Goal: Task Accomplishment & Management: Use online tool/utility

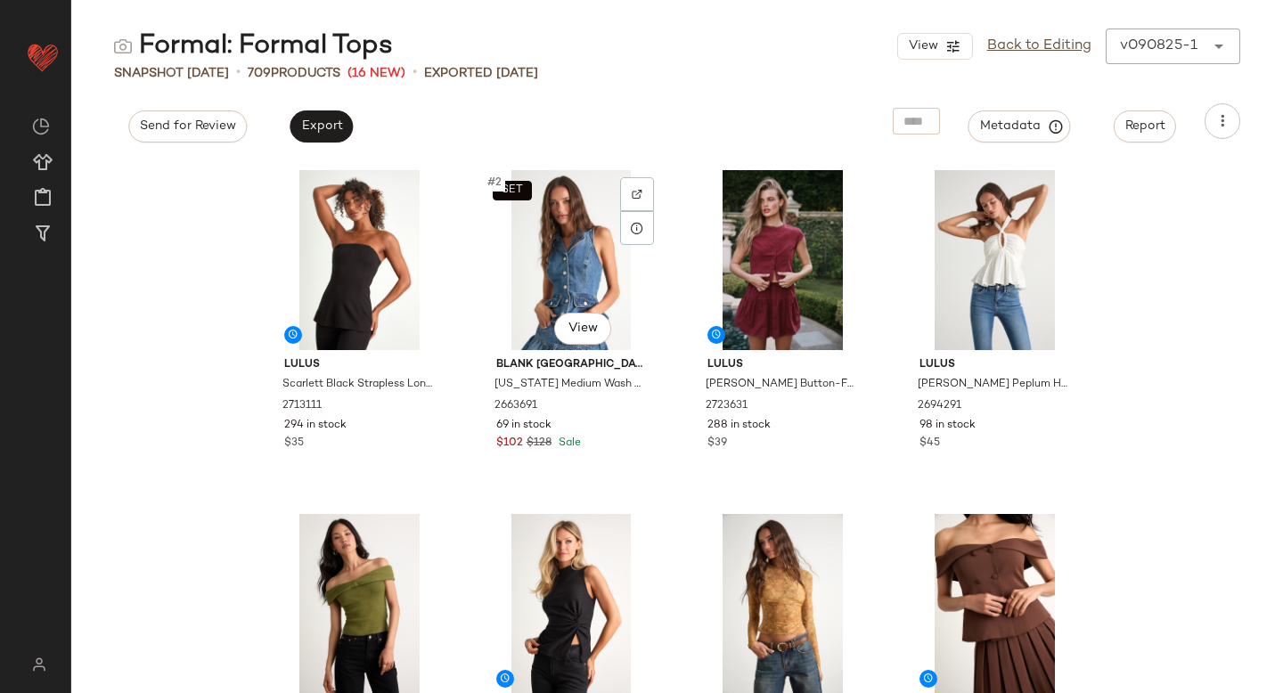
click at [568, 250] on div "SET #2 View" at bounding box center [571, 260] width 179 height 180
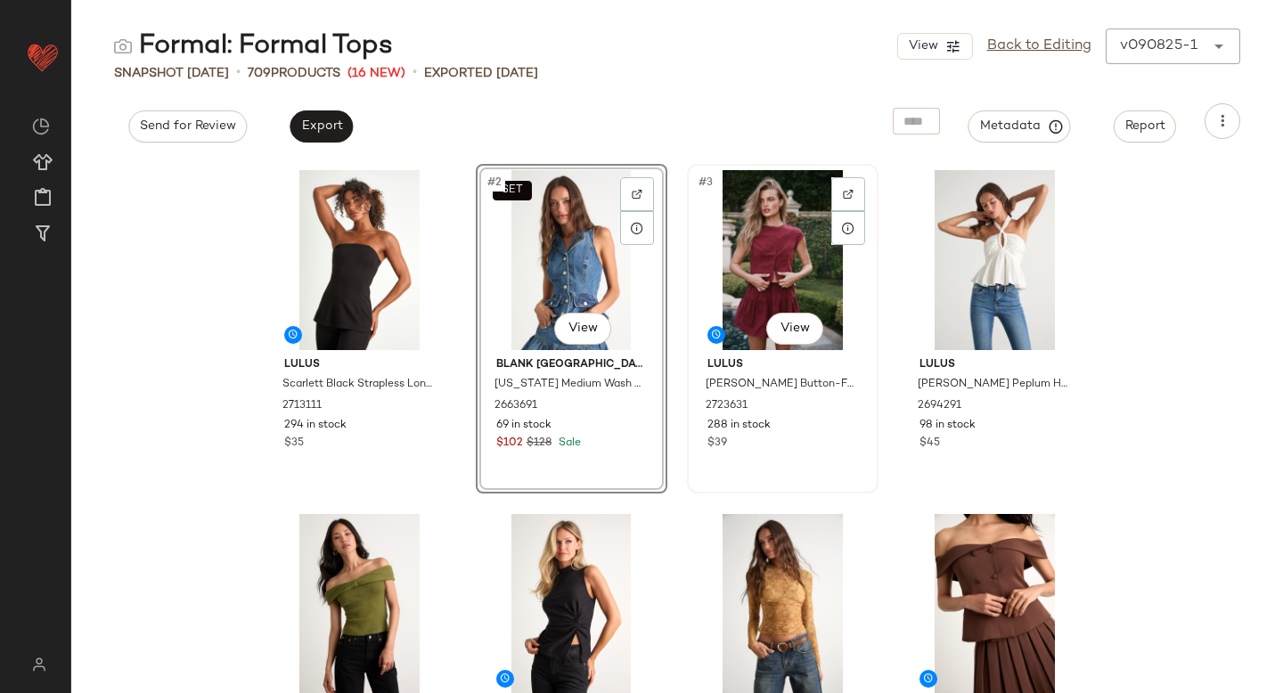
click at [769, 239] on div "#3 View" at bounding box center [782, 260] width 179 height 180
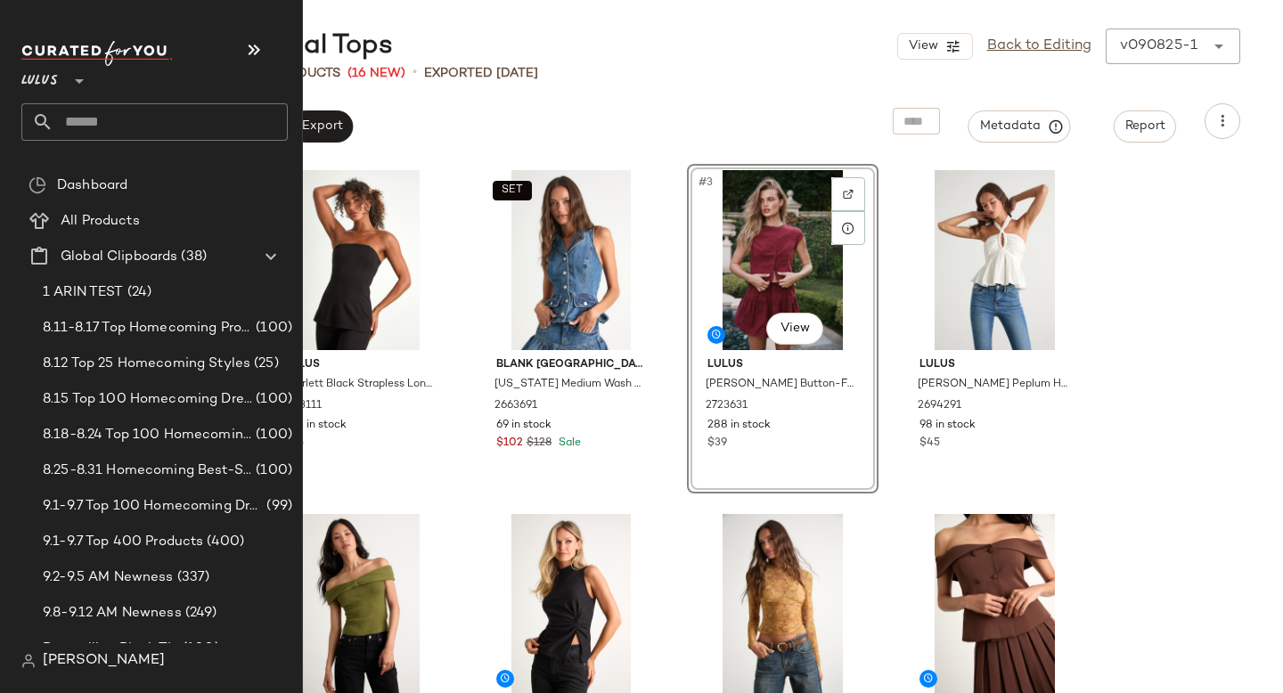
click at [98, 123] on input "text" at bounding box center [170, 121] width 234 height 37
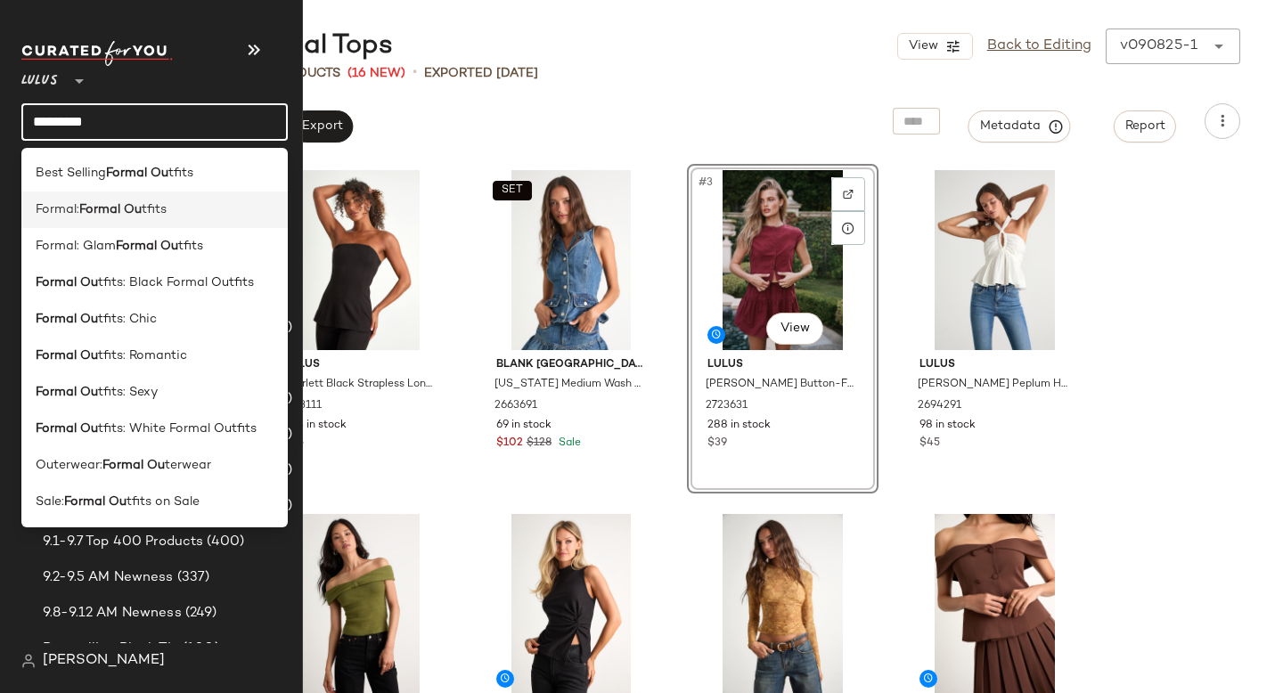
type input "*********"
click at [110, 215] on b "Formal Ou" at bounding box center [110, 209] width 62 height 19
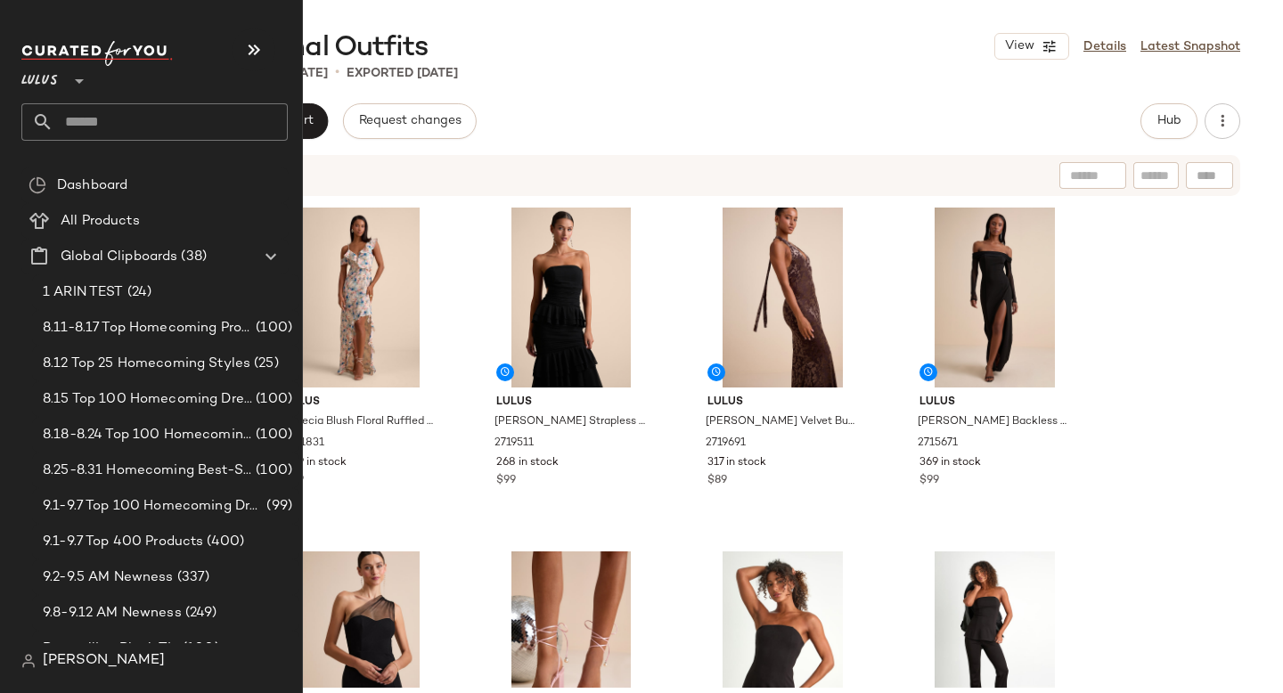
click at [116, 118] on input "text" at bounding box center [170, 121] width 234 height 37
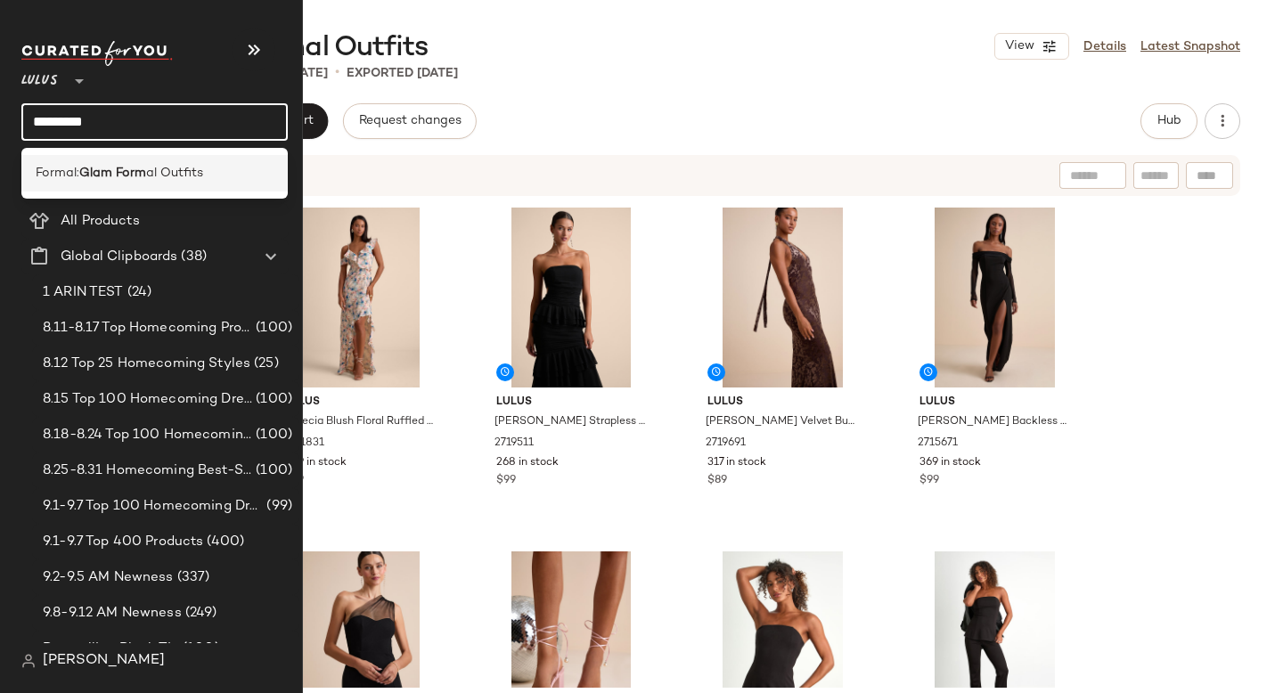
type input "*********"
click at [134, 169] on b "Glam Form" at bounding box center [112, 173] width 67 height 19
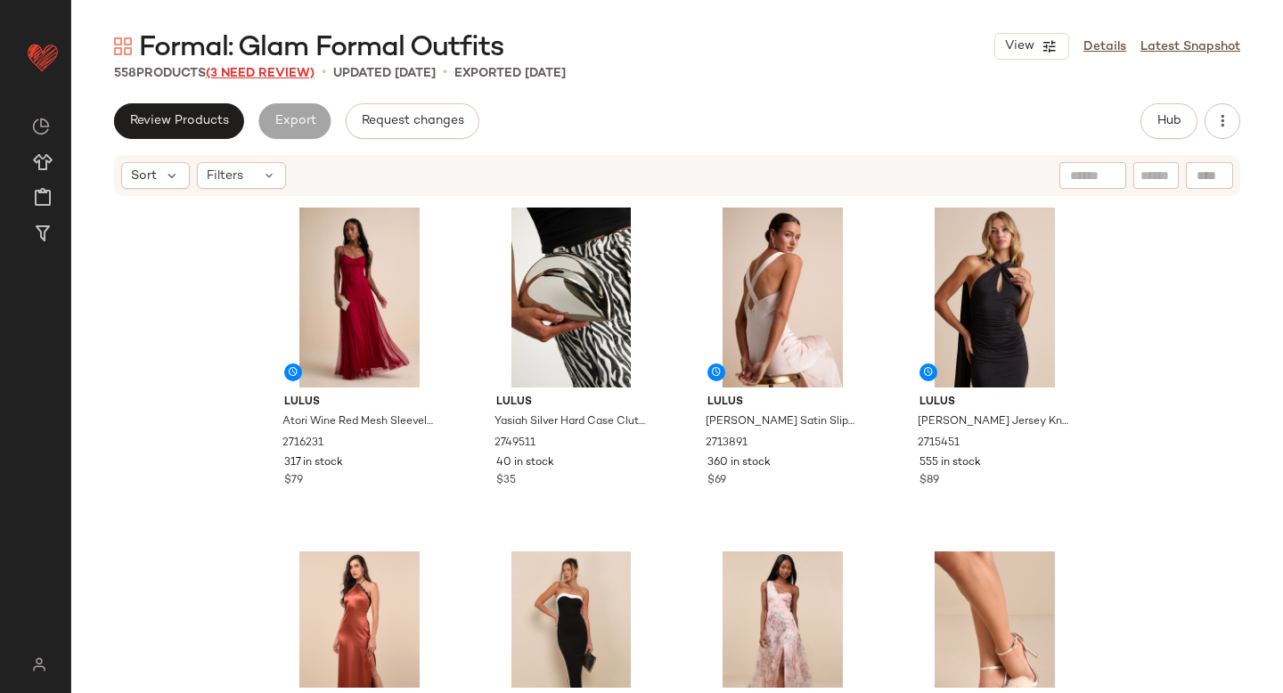
click at [254, 69] on span "(3 Need Review)" at bounding box center [260, 73] width 109 height 13
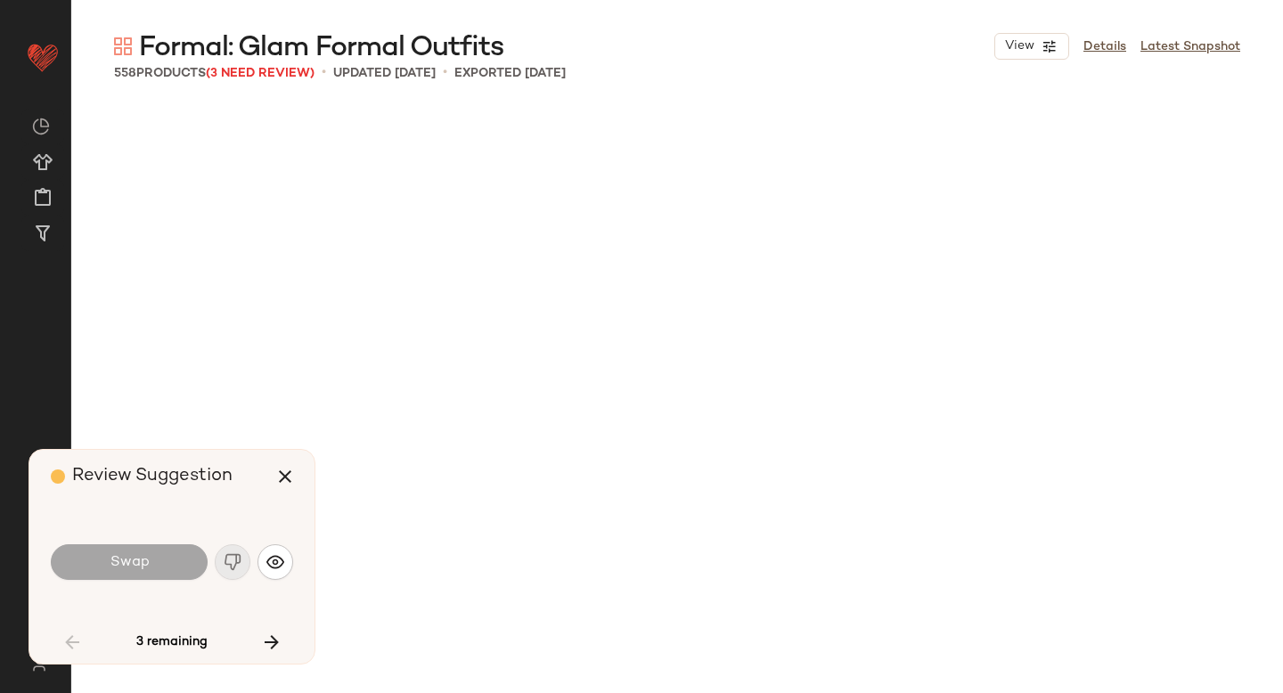
scroll to position [2407, 0]
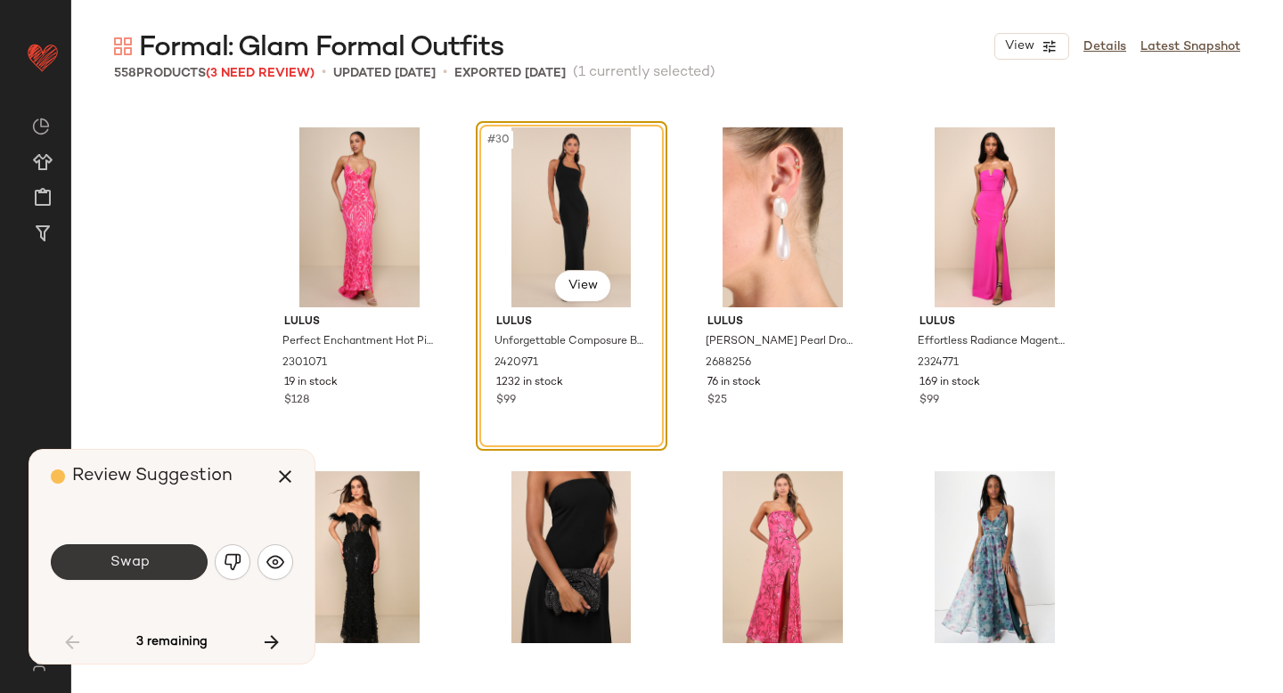
click at [161, 561] on button "Swap" at bounding box center [129, 562] width 157 height 36
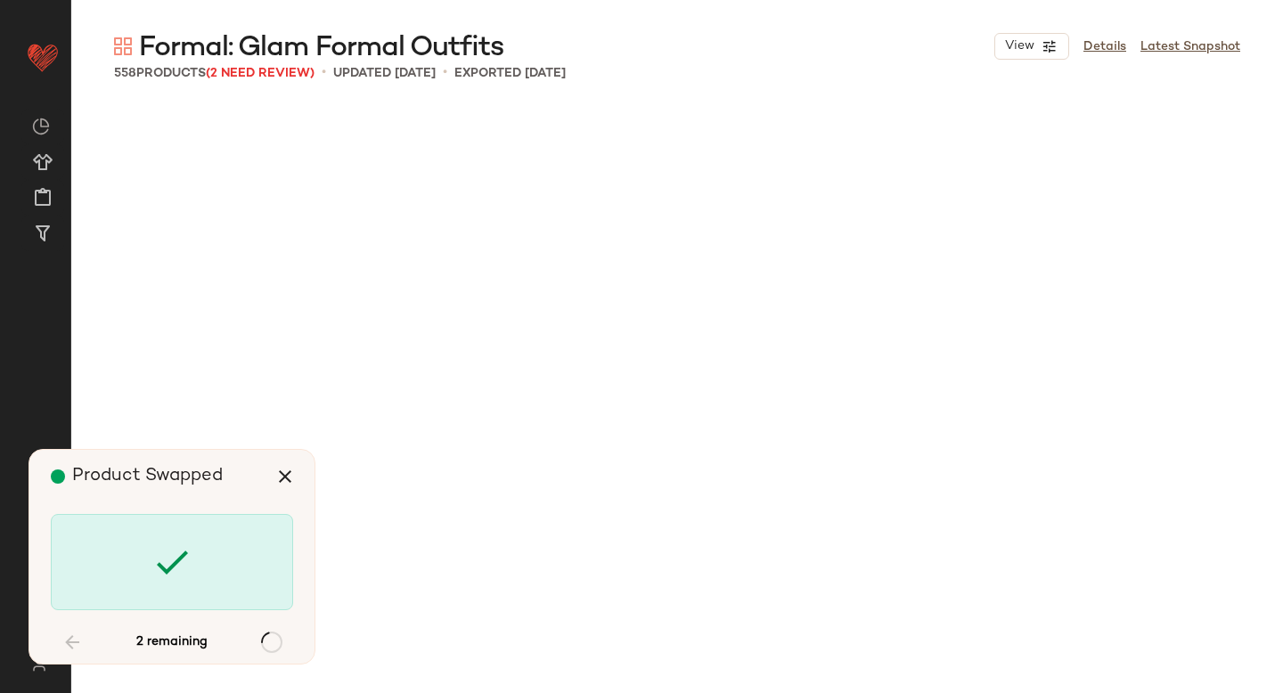
scroll to position [5845, 0]
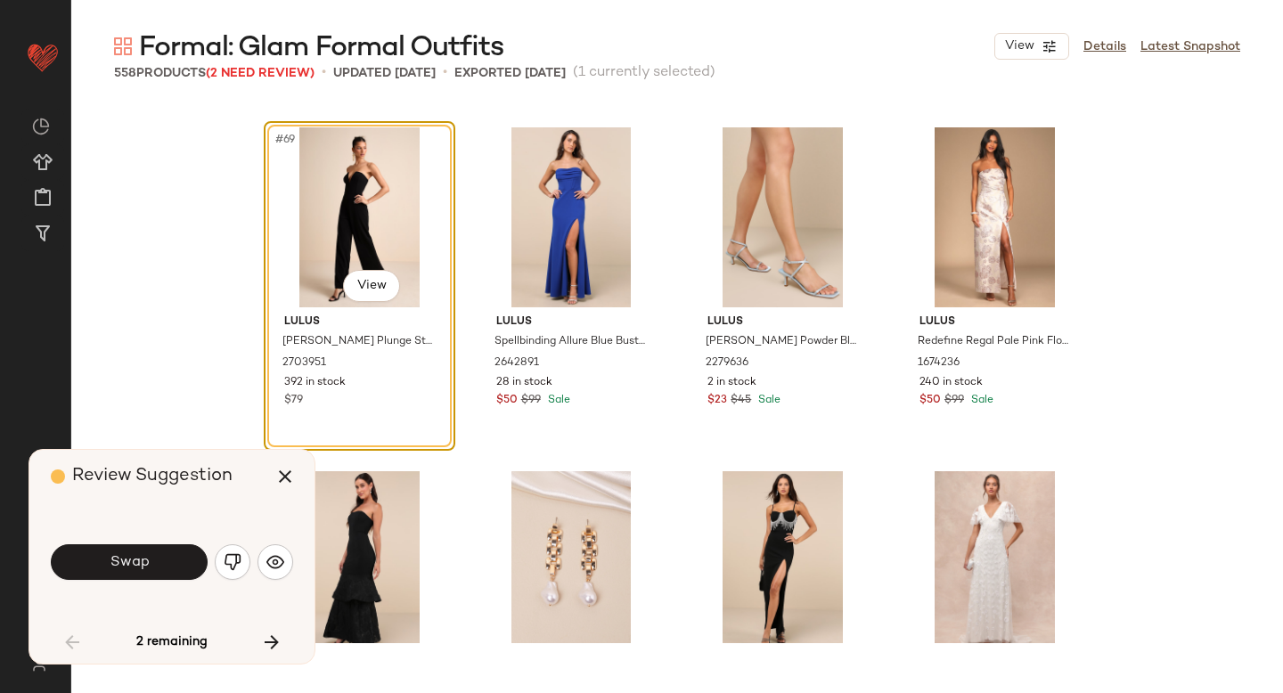
click at [161, 561] on button "Swap" at bounding box center [129, 562] width 157 height 36
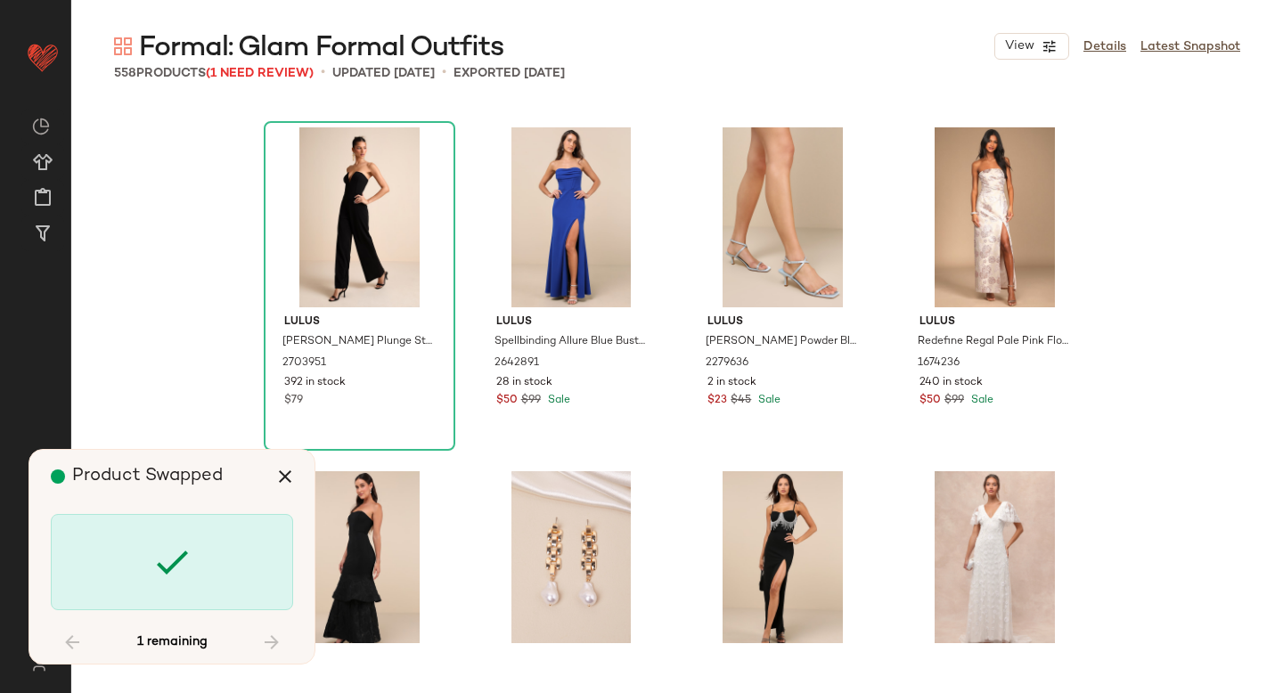
scroll to position [7907, 0]
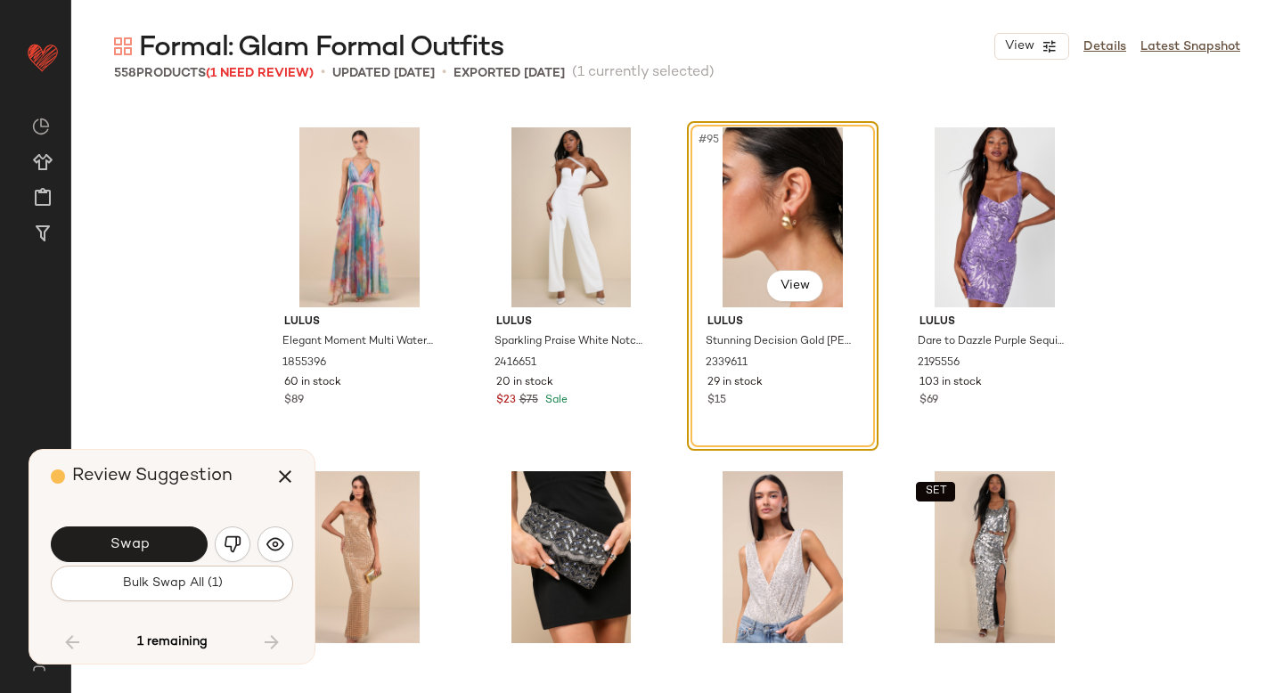
click at [161, 561] on button "Swap" at bounding box center [129, 544] width 157 height 36
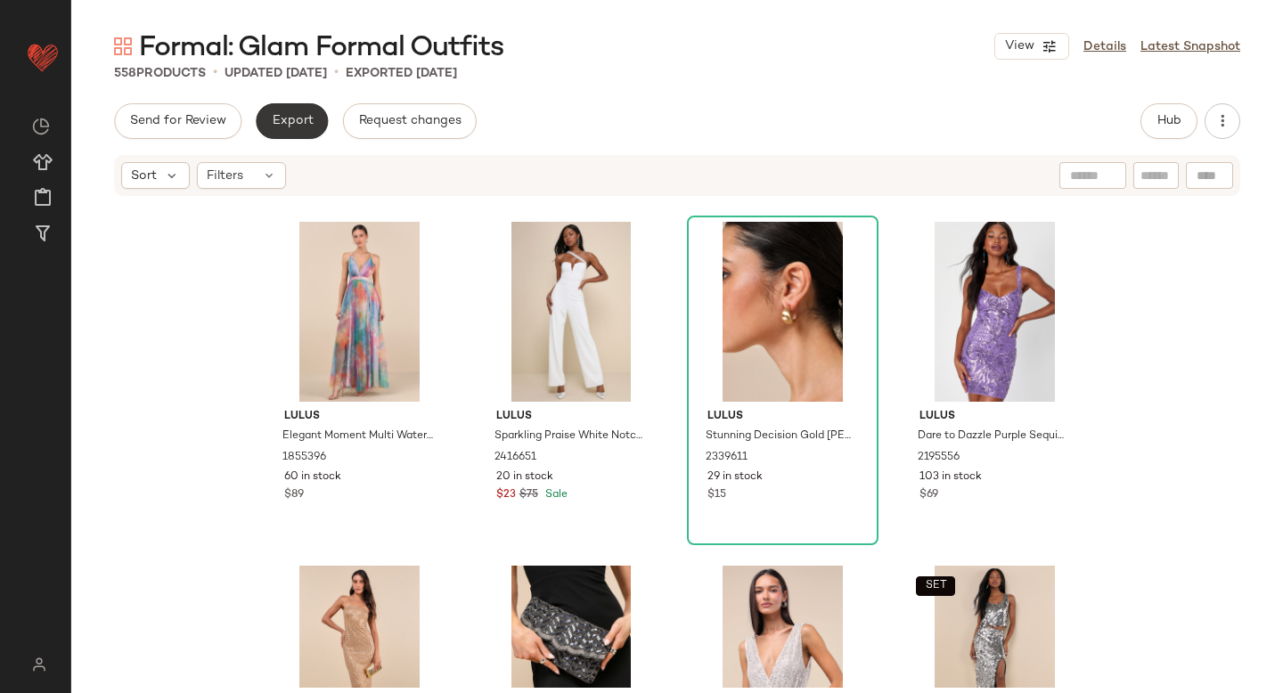
click at [292, 126] on span "Export" at bounding box center [292, 121] width 42 height 14
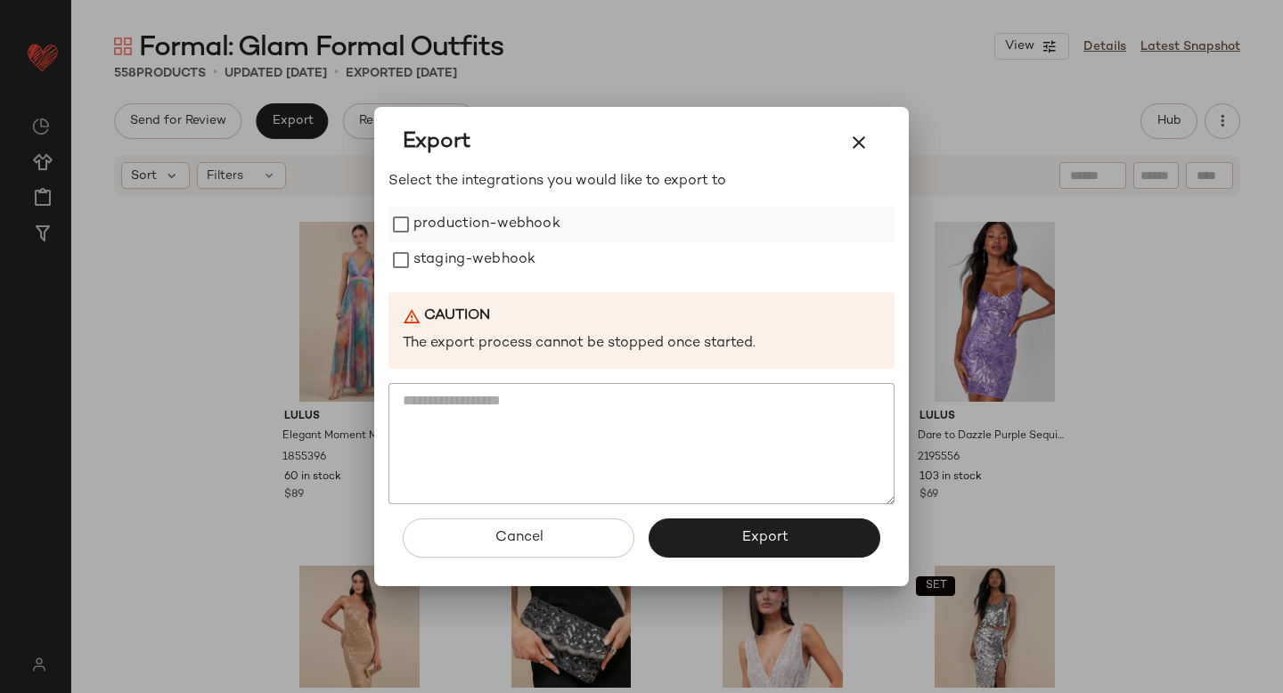
click at [428, 223] on label "production-webhook" at bounding box center [486, 225] width 147 height 36
click at [436, 265] on label "staging-webhook" at bounding box center [474, 260] width 122 height 36
click at [696, 537] on button "Export" at bounding box center [764, 537] width 232 height 39
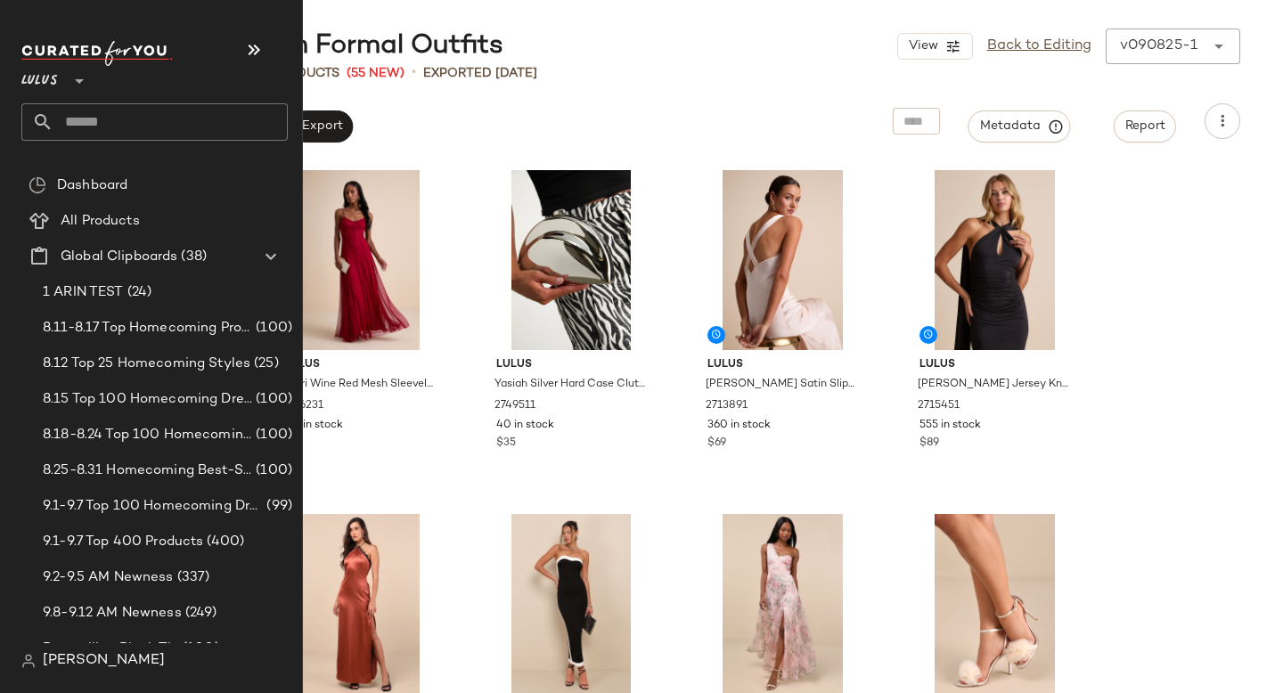
click at [114, 133] on input "text" at bounding box center [170, 121] width 234 height 37
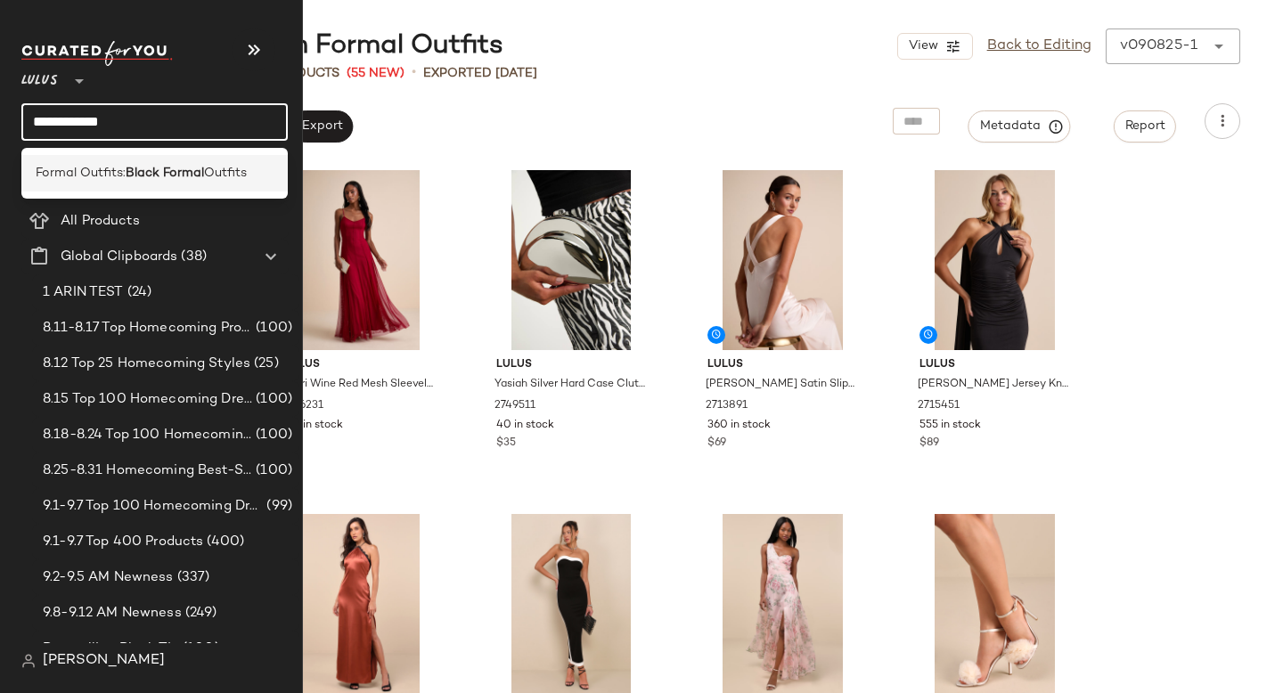
type input "**********"
click at [118, 187] on div "Formal Outfits: Black Formal Outfits" at bounding box center [154, 173] width 266 height 37
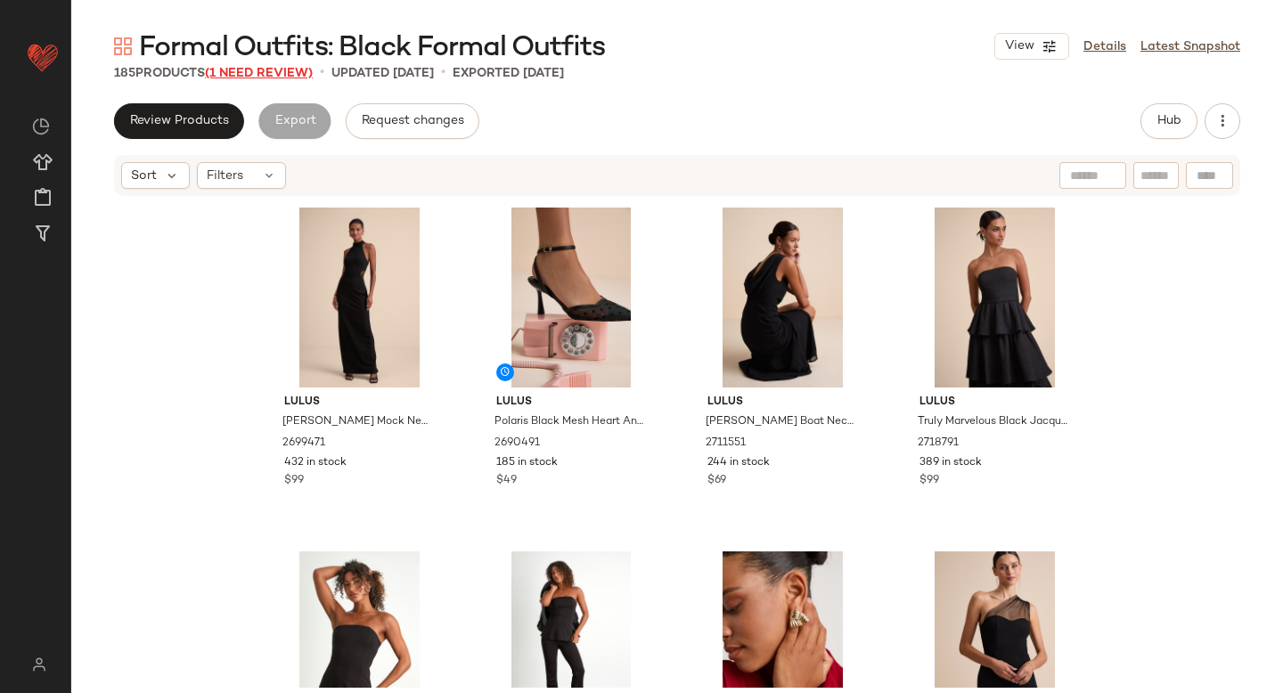
click at [296, 69] on span "(1 Need Review)" at bounding box center [259, 73] width 108 height 13
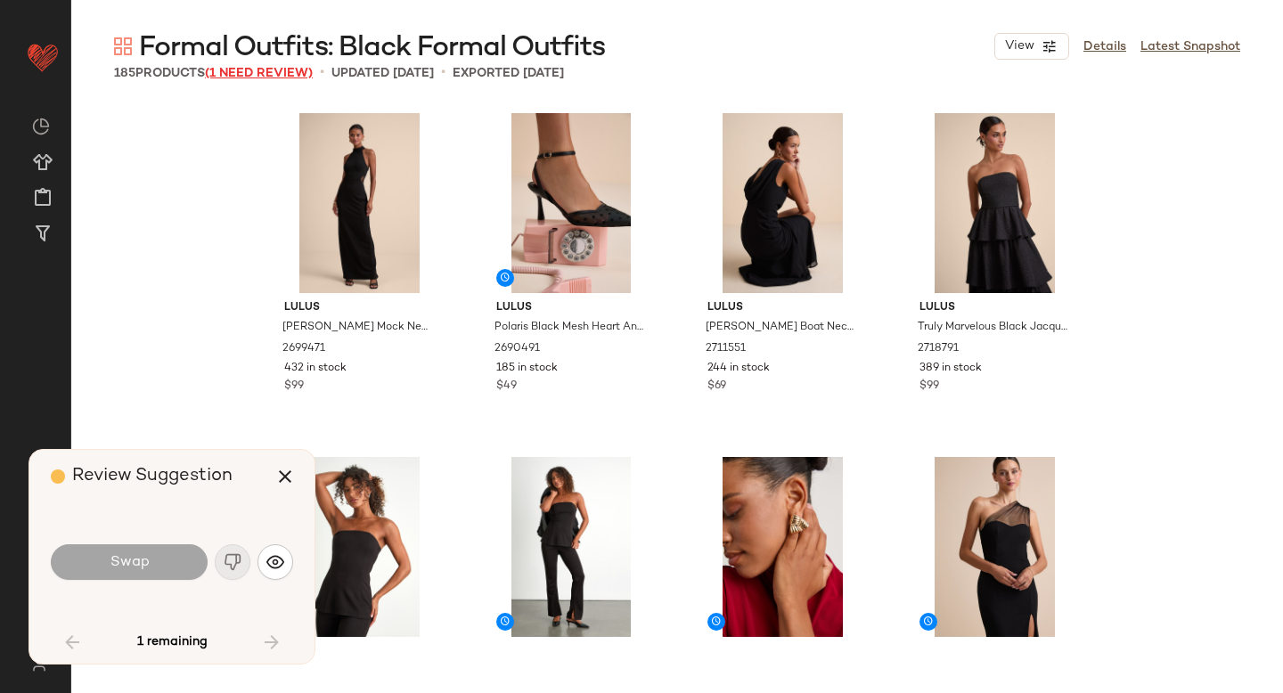
scroll to position [5845, 0]
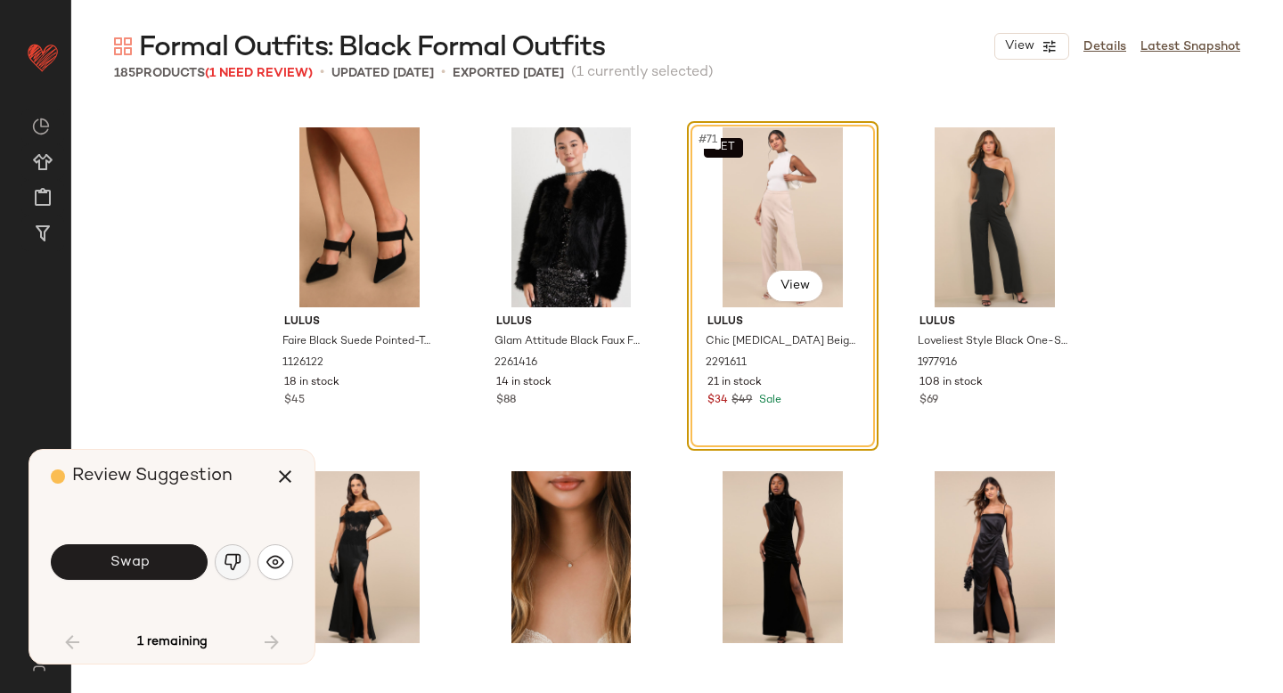
click at [242, 563] on button "button" at bounding box center [233, 562] width 36 height 36
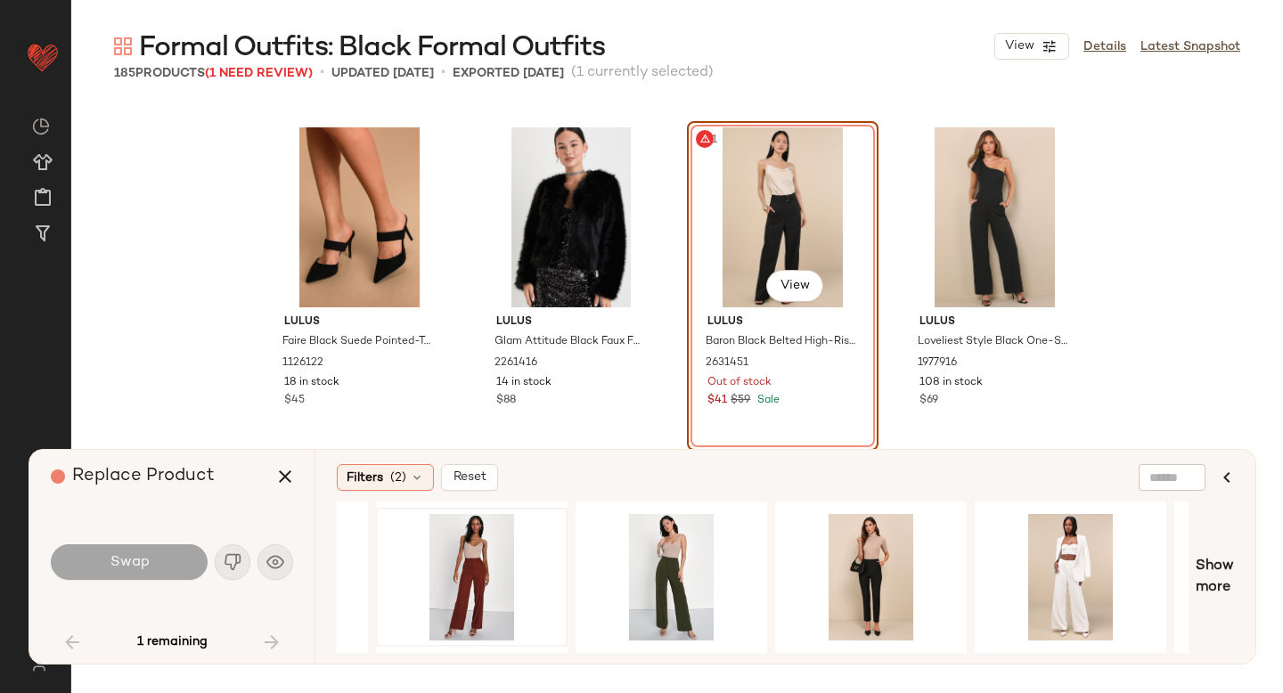
scroll to position [0, 563]
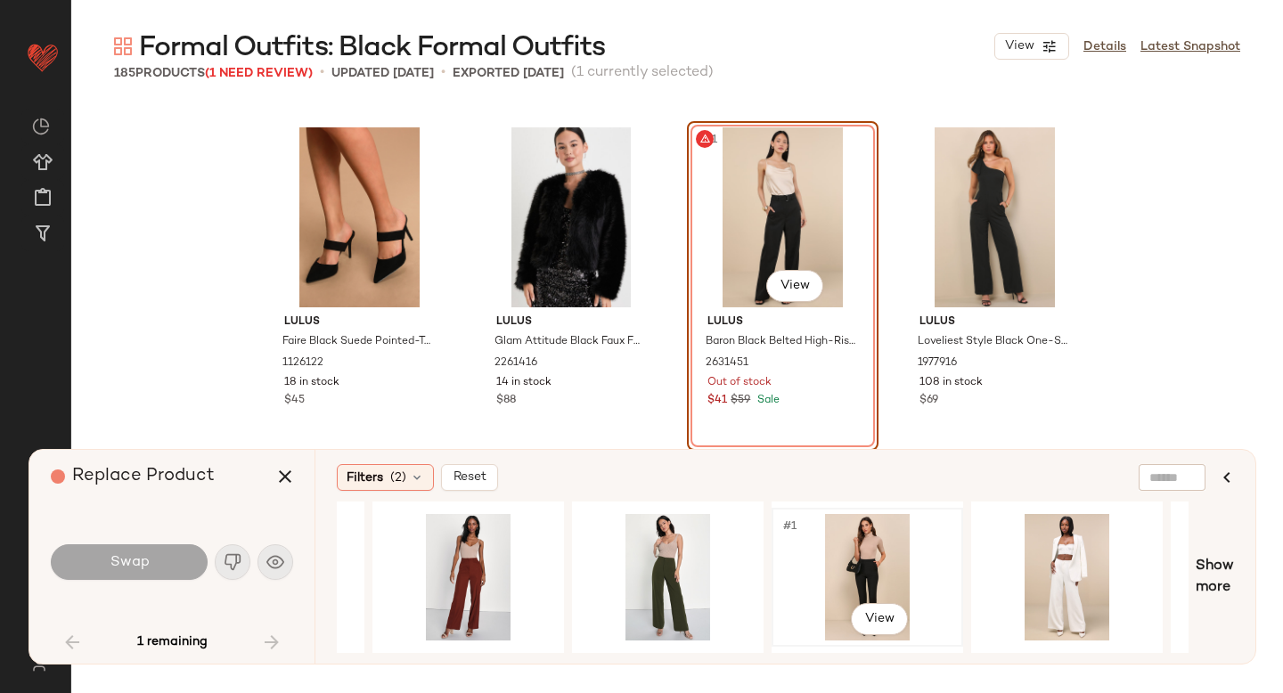
click at [879, 556] on div "#1 View" at bounding box center [867, 577] width 179 height 126
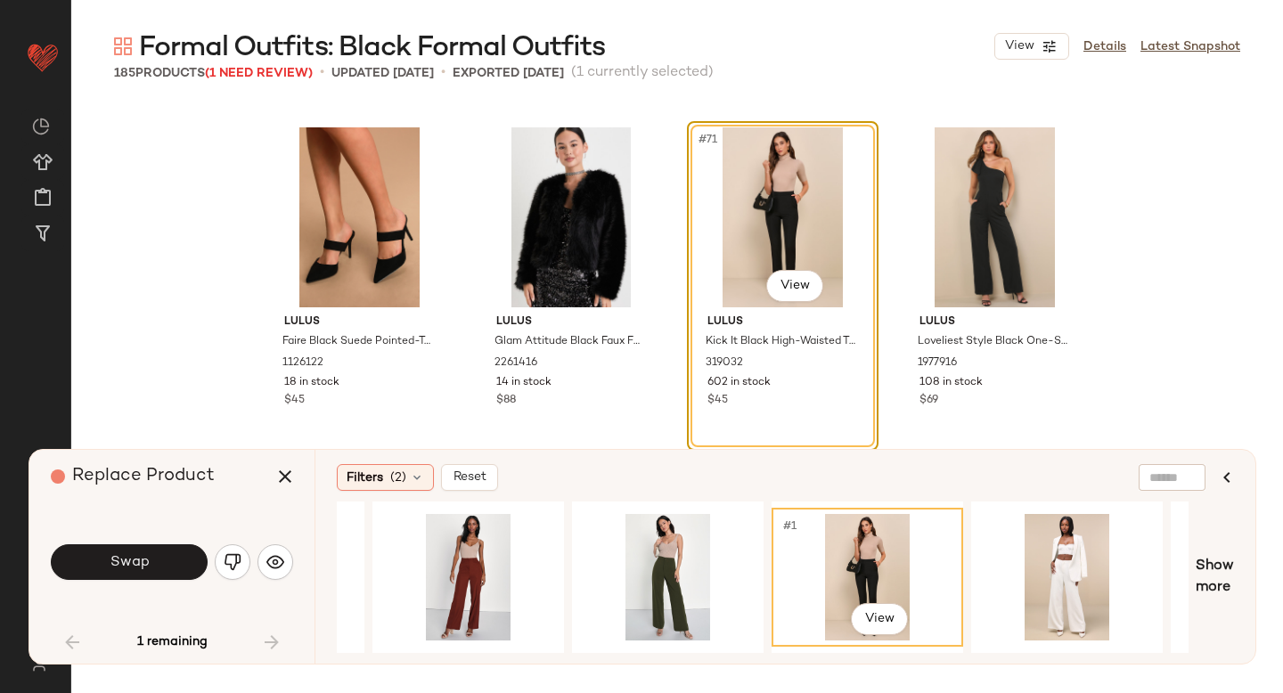
click at [133, 542] on div "Swap" at bounding box center [172, 562] width 242 height 43
click at [163, 553] on button "Swap" at bounding box center [129, 562] width 157 height 36
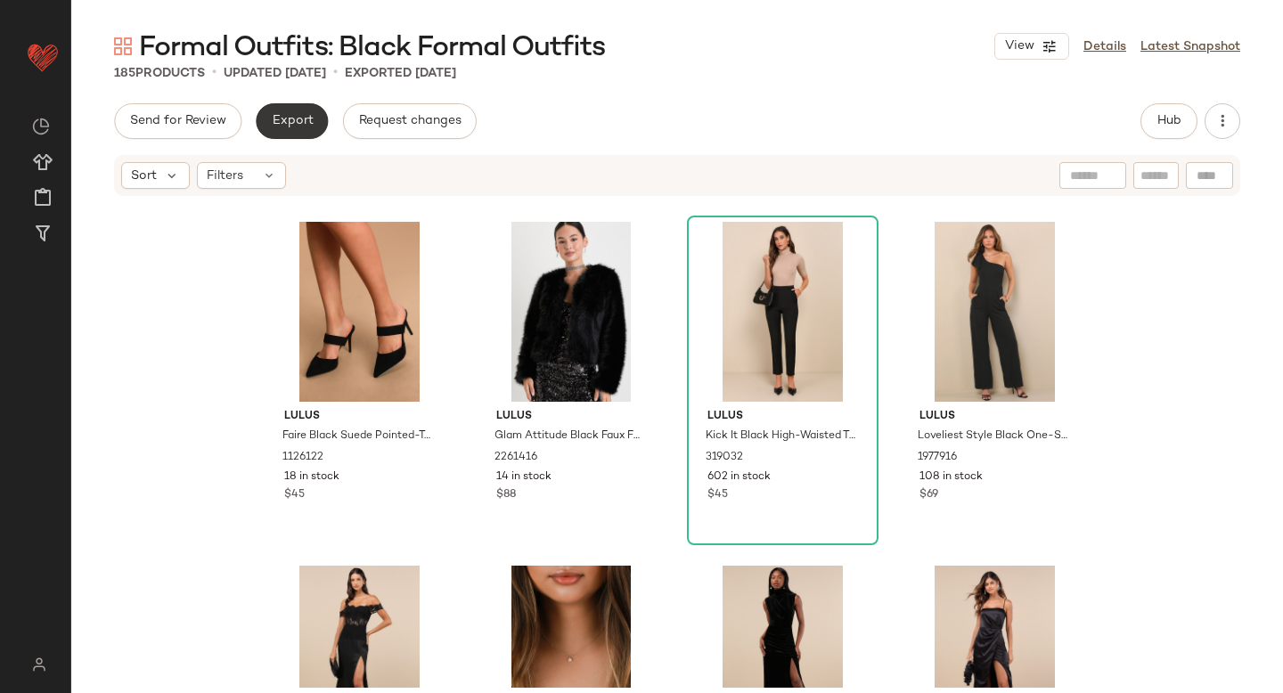
click at [293, 115] on span "Export" at bounding box center [292, 121] width 42 height 14
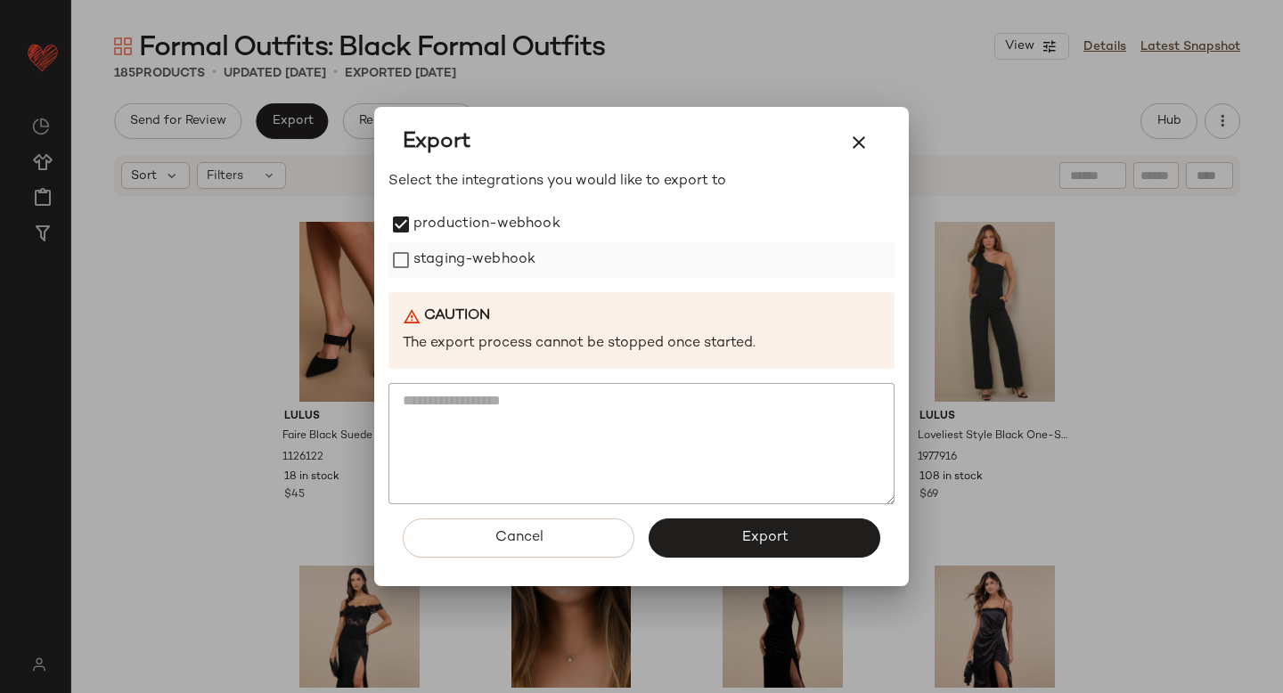
click at [414, 248] on label "staging-webhook" at bounding box center [474, 260] width 122 height 36
click at [749, 538] on span "Export" at bounding box center [763, 537] width 47 height 17
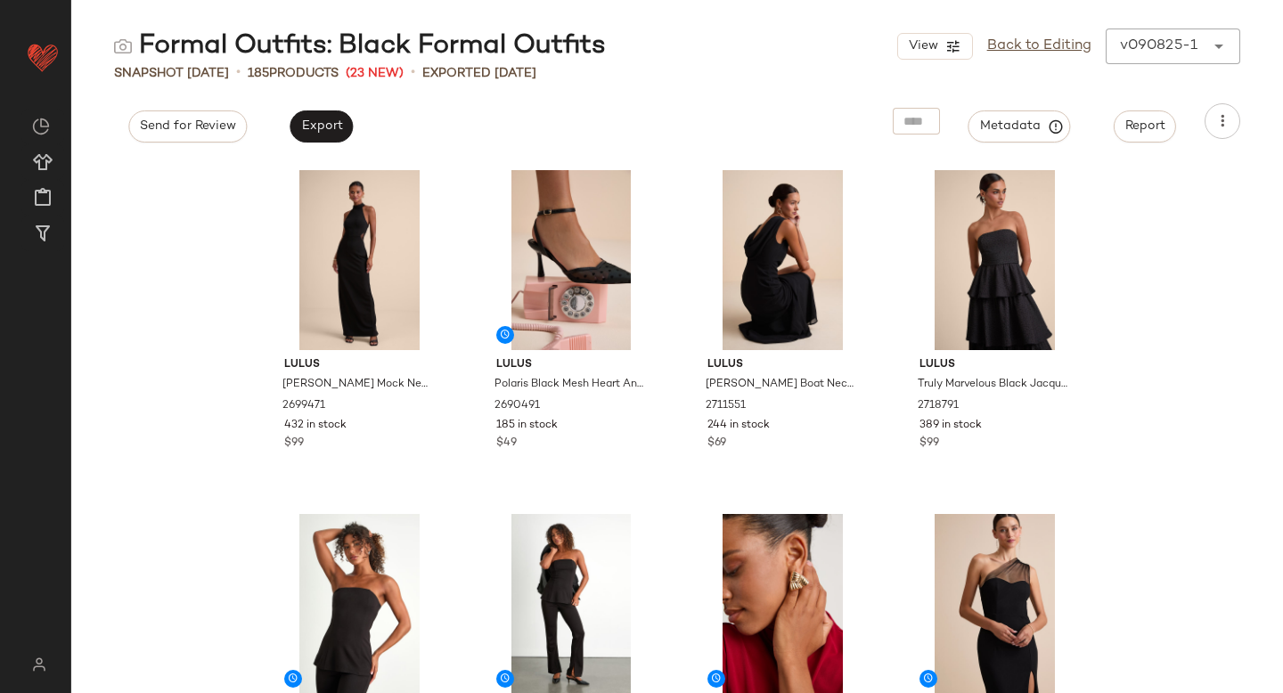
click at [293, 138] on div "Export" at bounding box center [321, 121] width 92 height 36
click at [314, 130] on span "Export" at bounding box center [321, 126] width 42 height 14
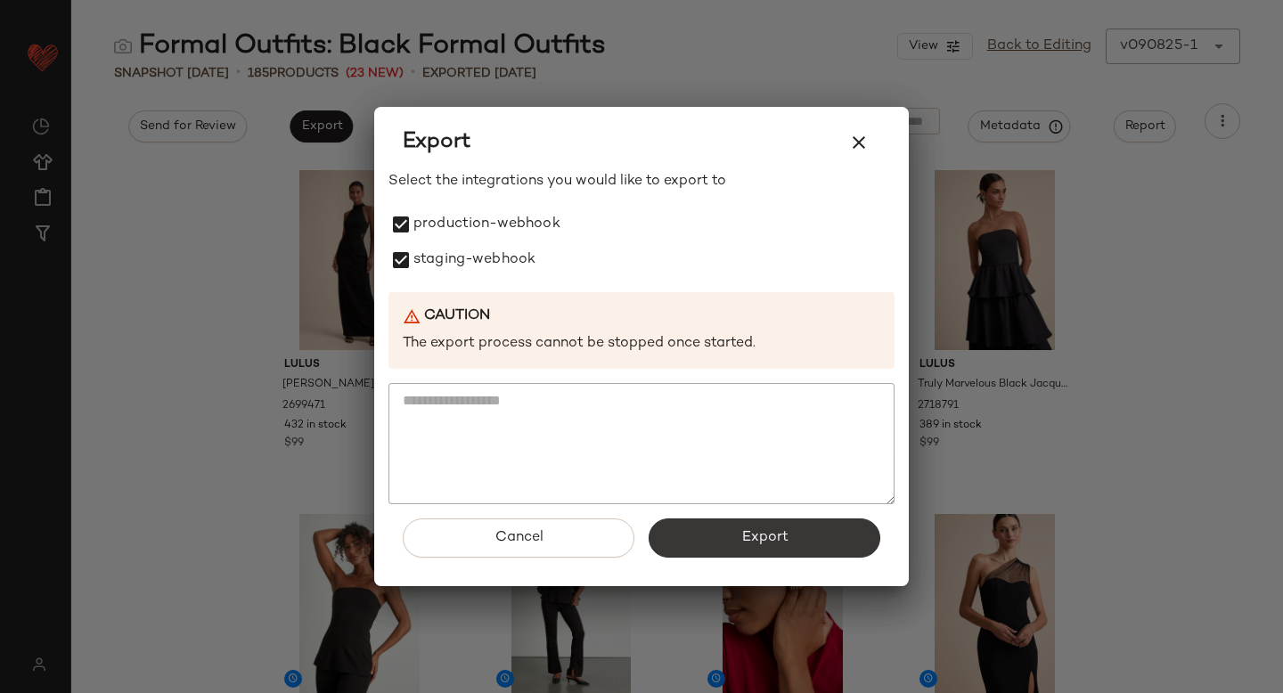
click at [719, 550] on button "Export" at bounding box center [764, 537] width 232 height 39
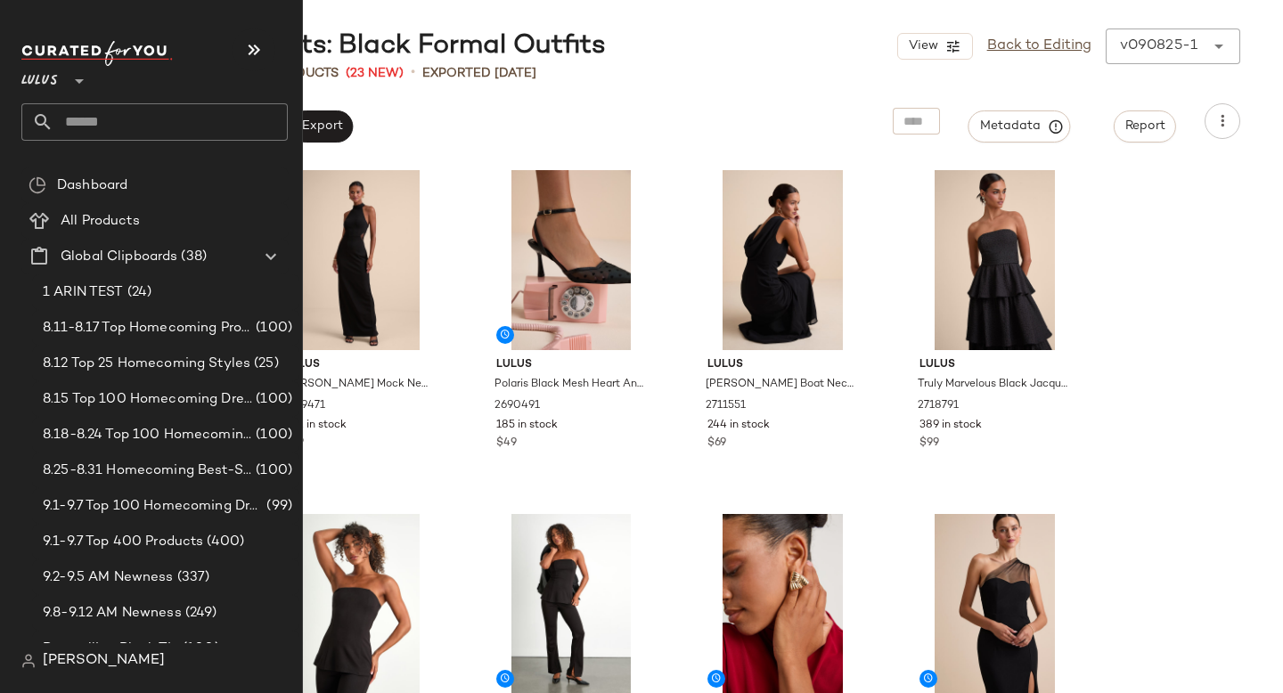
click at [152, 122] on input "text" at bounding box center [170, 121] width 234 height 37
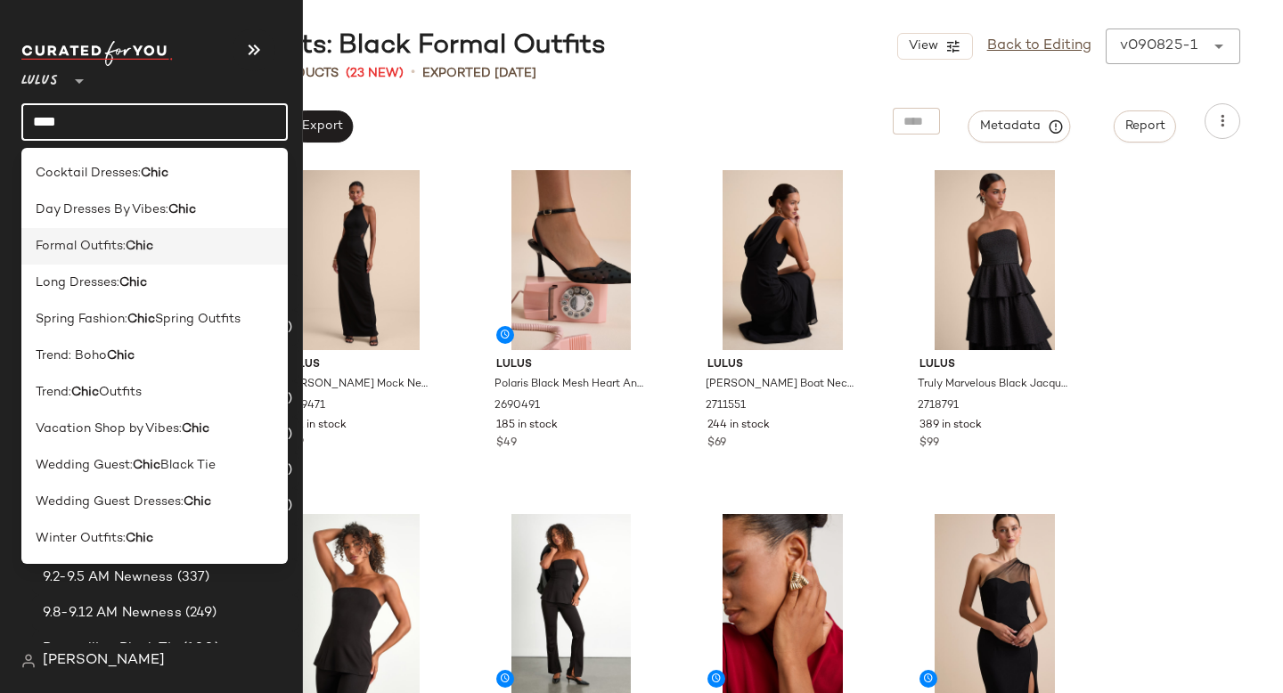
type input "****"
click at [121, 240] on span "Formal Outfits:" at bounding box center [81, 246] width 90 height 19
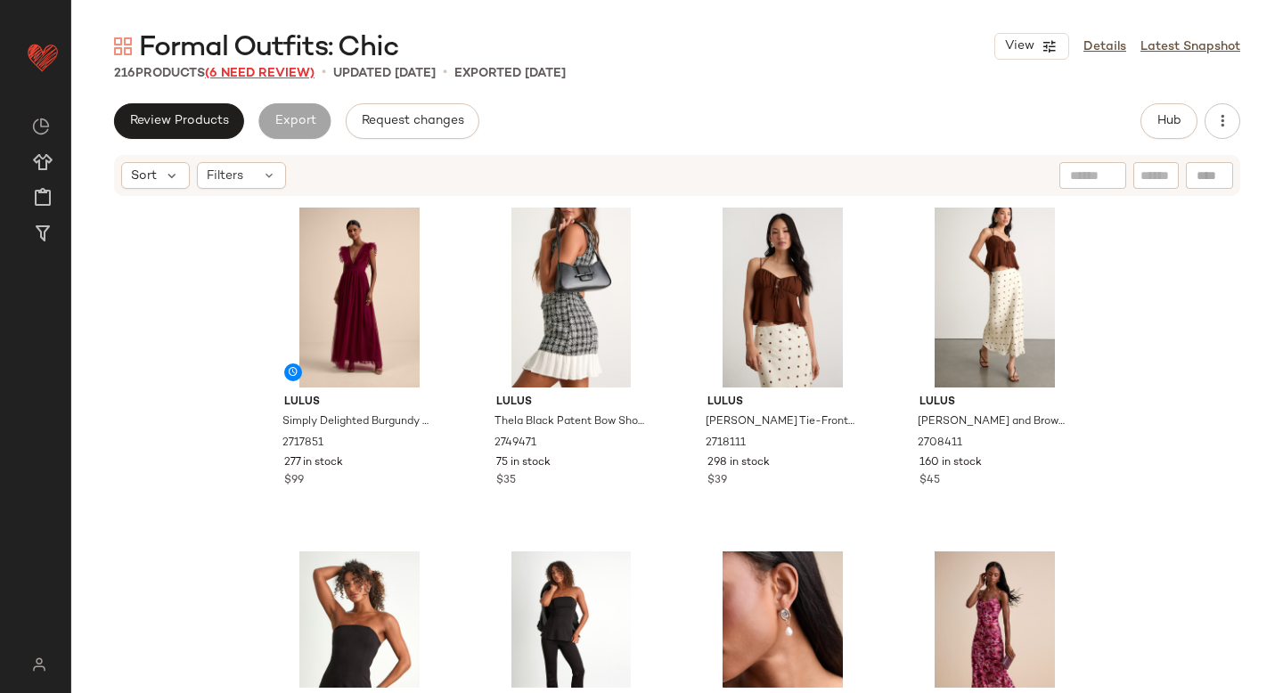
click at [254, 74] on span "(6 Need Review)" at bounding box center [260, 73] width 110 height 13
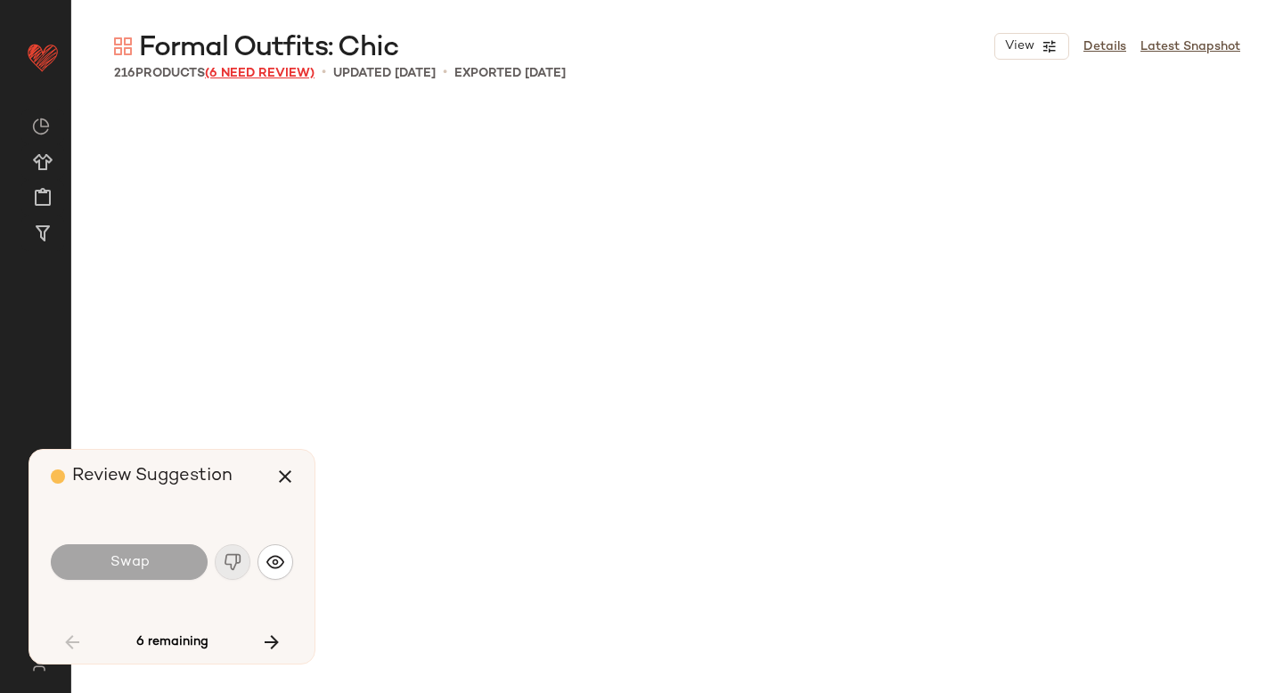
scroll to position [4813, 0]
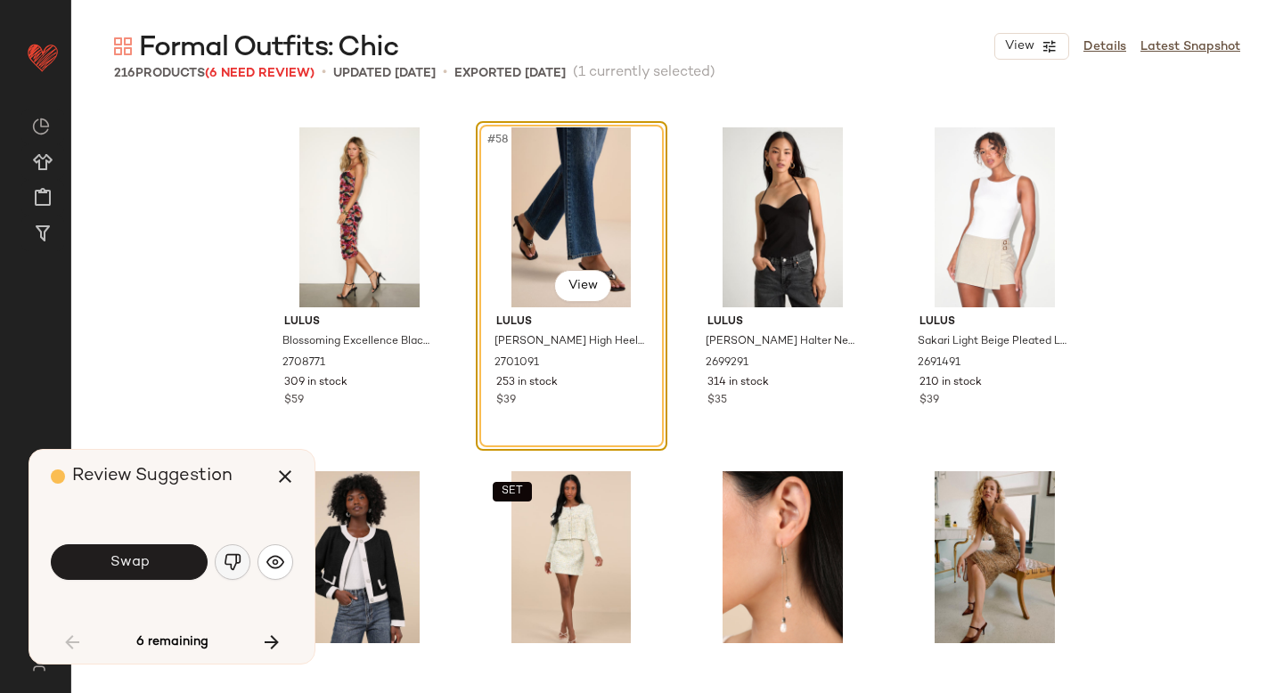
click at [234, 558] on img "button" at bounding box center [233, 562] width 18 height 18
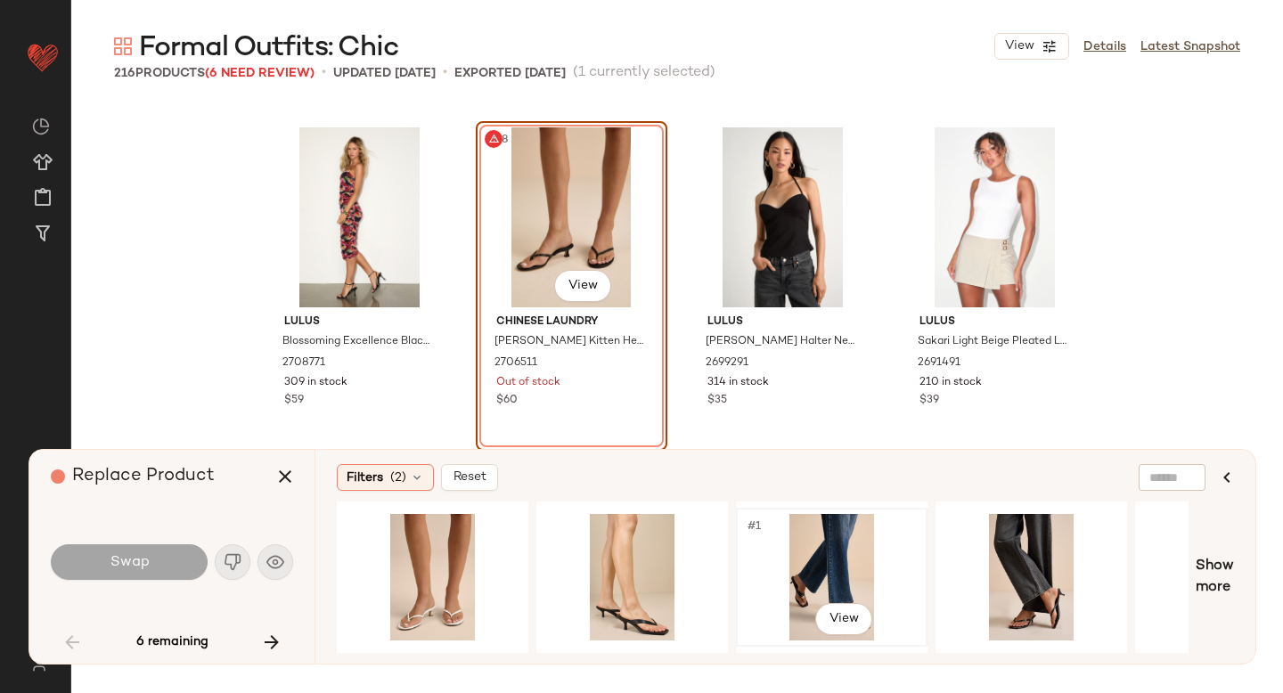
click at [793, 578] on div "#1 View" at bounding box center [831, 577] width 179 height 126
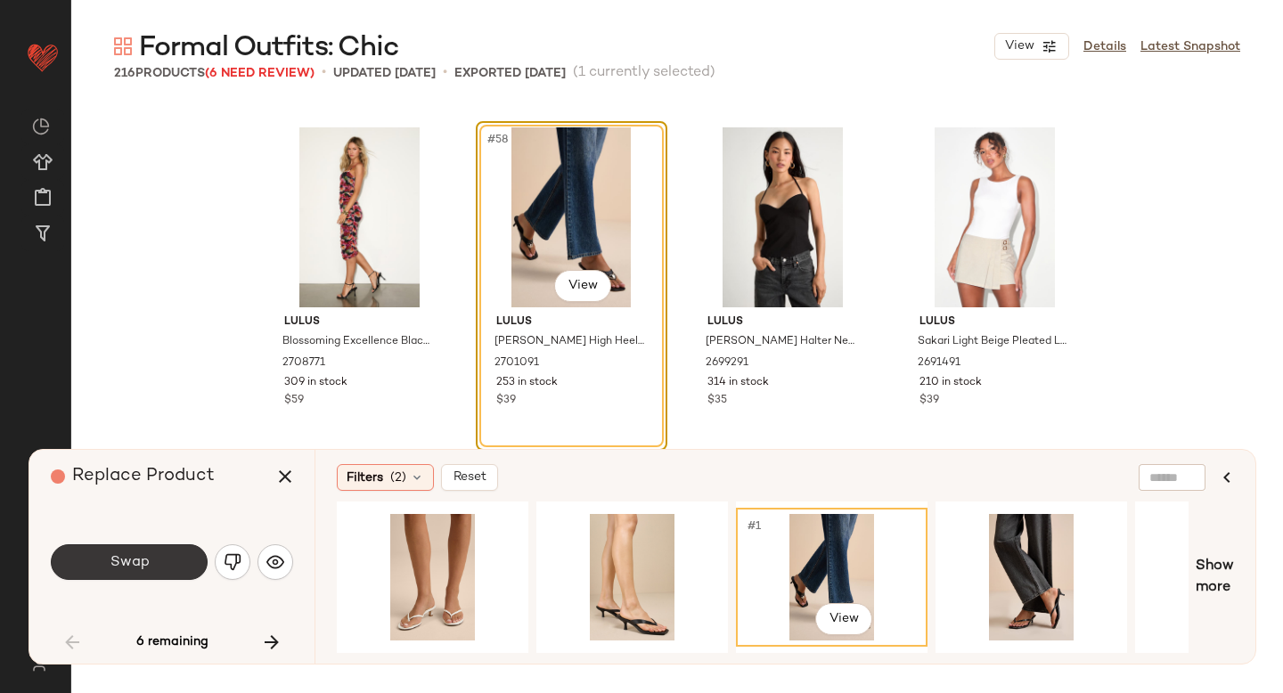
click at [170, 555] on button "Swap" at bounding box center [129, 562] width 157 height 36
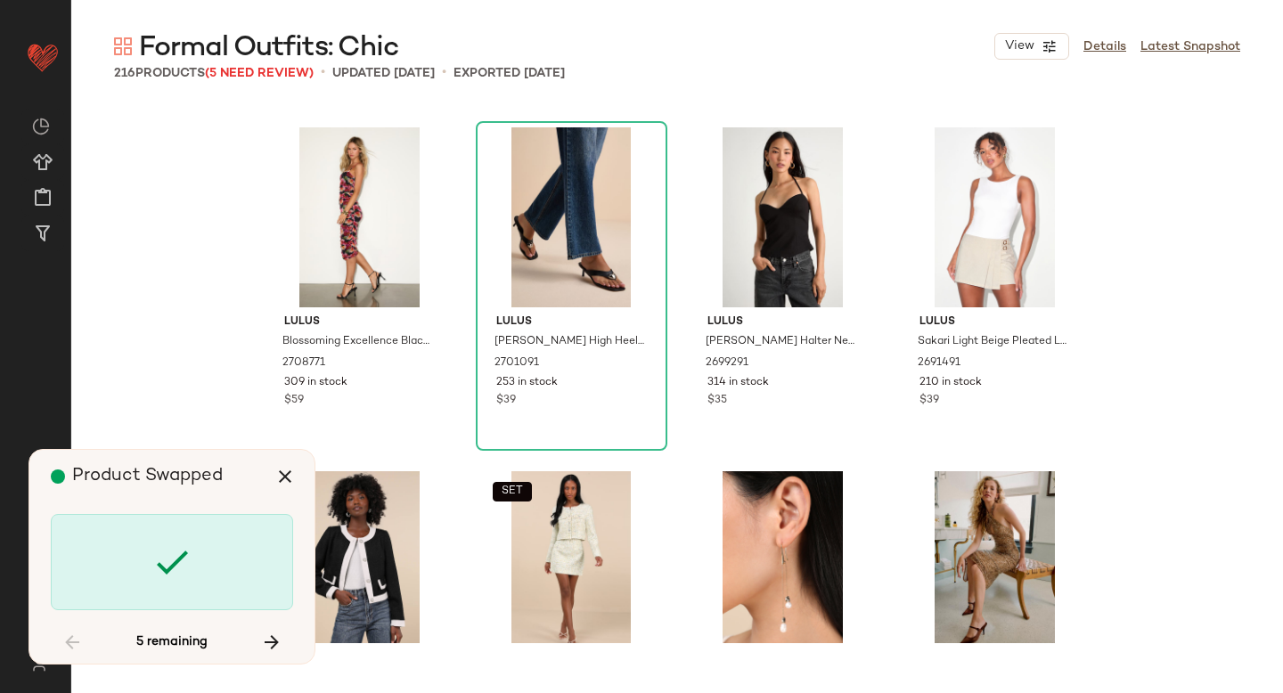
scroll to position [7220, 0]
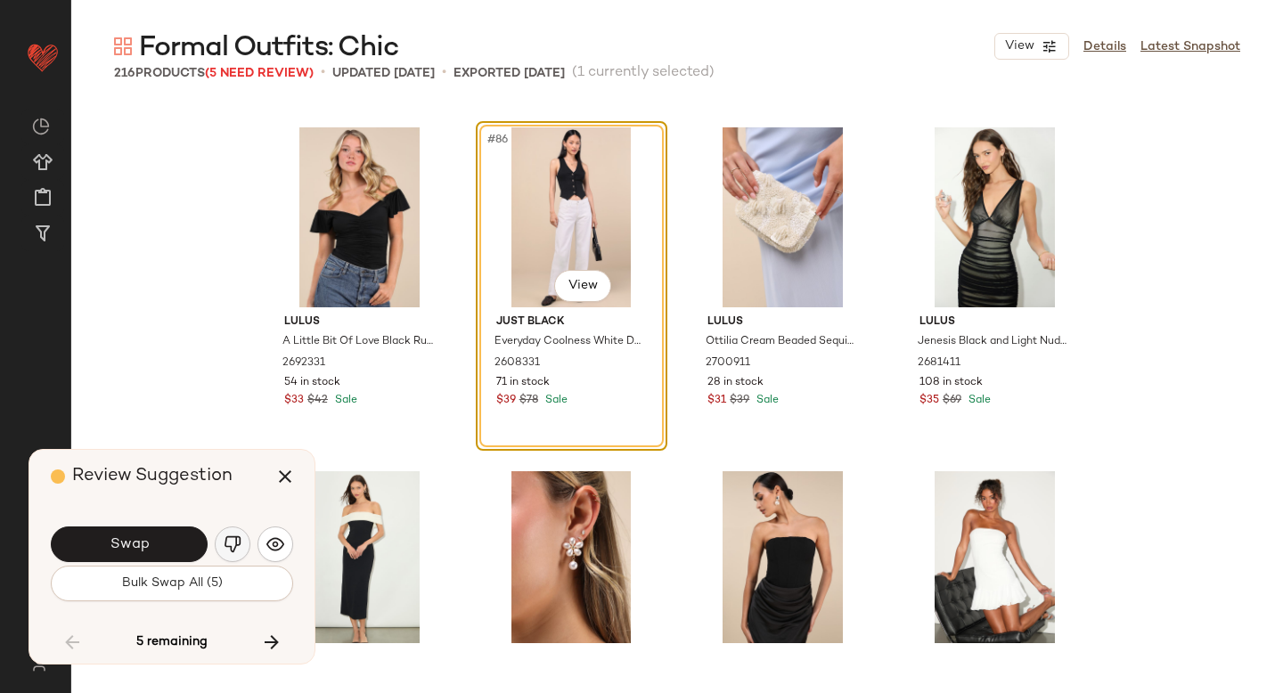
click at [231, 548] on img "button" at bounding box center [233, 544] width 18 height 18
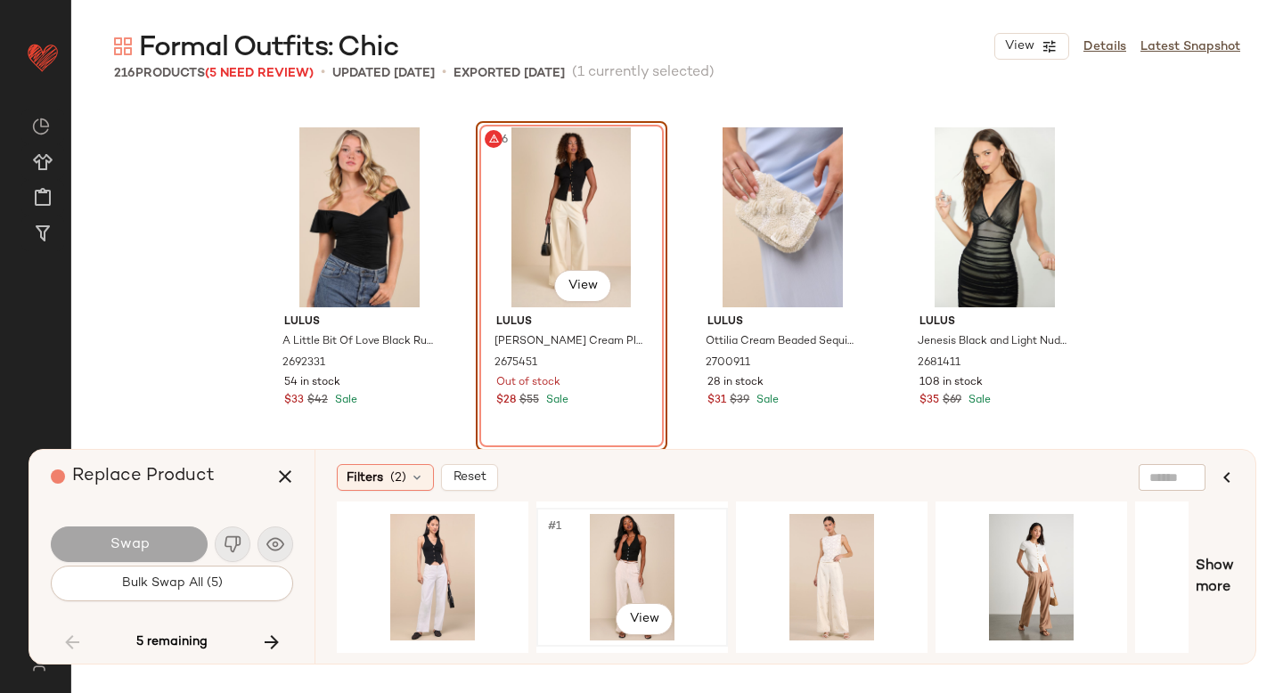
click at [644, 549] on div "#1 View" at bounding box center [631, 577] width 179 height 126
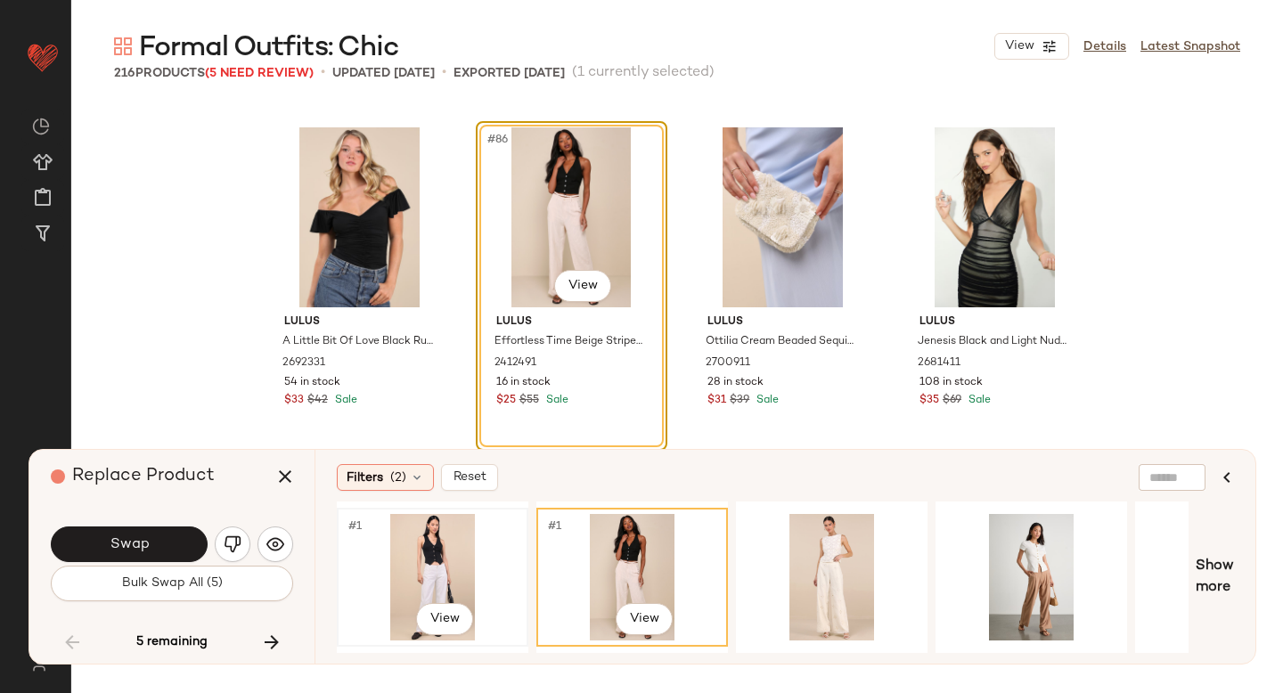
click at [462, 557] on div "#1 View" at bounding box center [432, 577] width 179 height 126
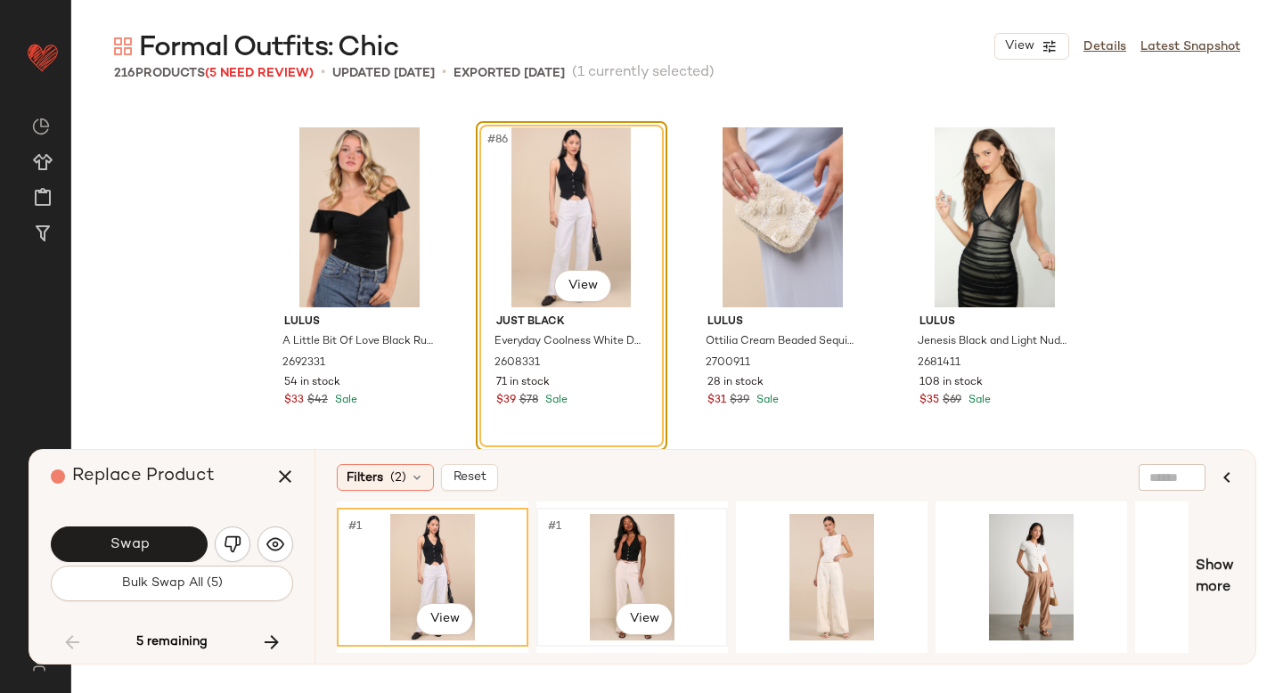
click at [608, 545] on div "#1 View" at bounding box center [631, 577] width 179 height 126
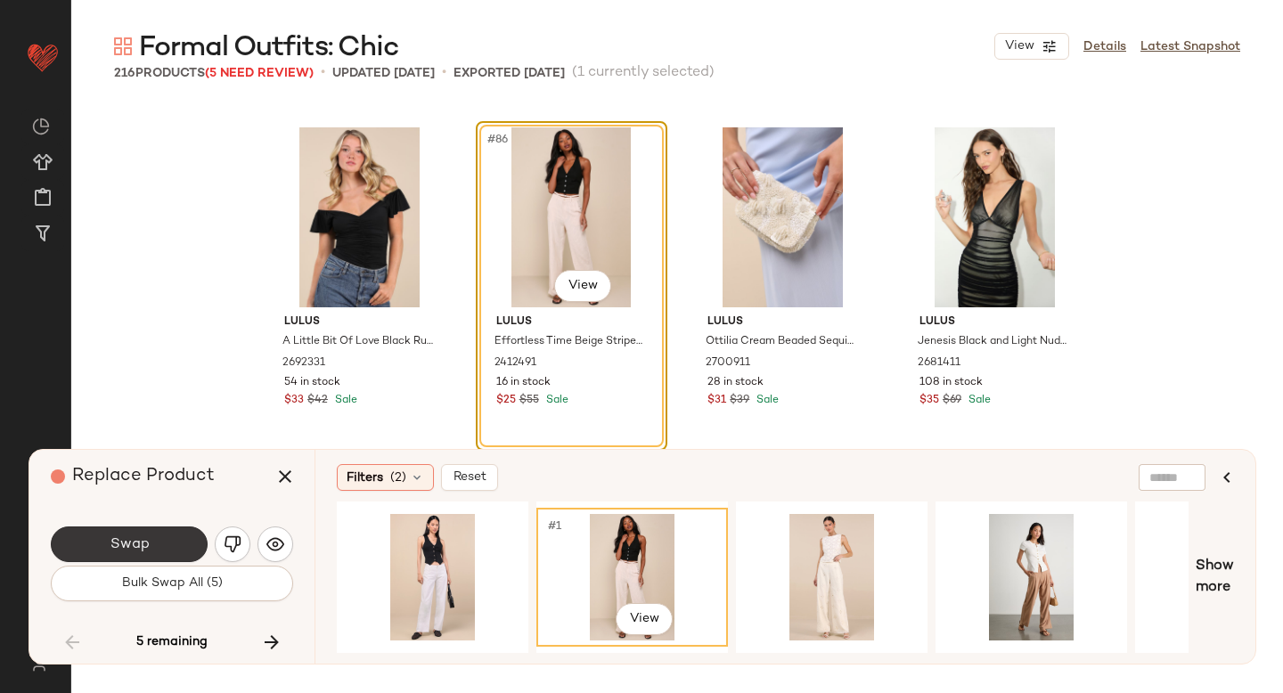
click at [187, 536] on button "Swap" at bounding box center [129, 544] width 157 height 36
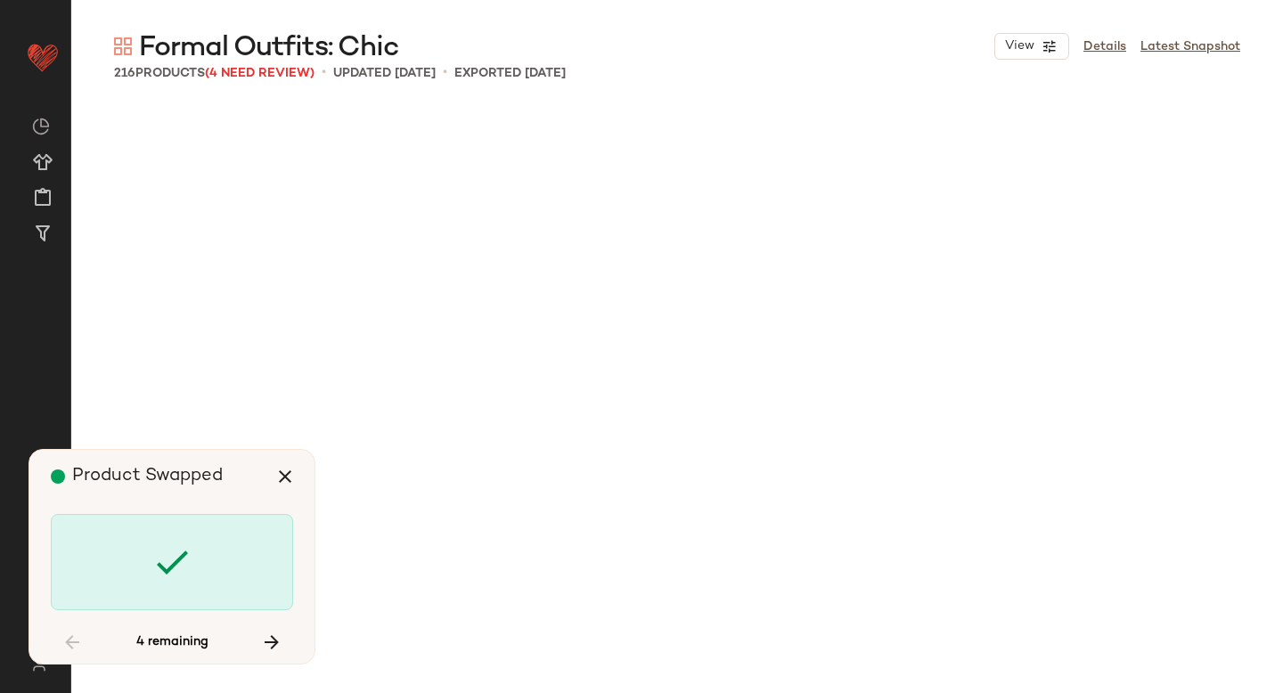
scroll to position [8939, 0]
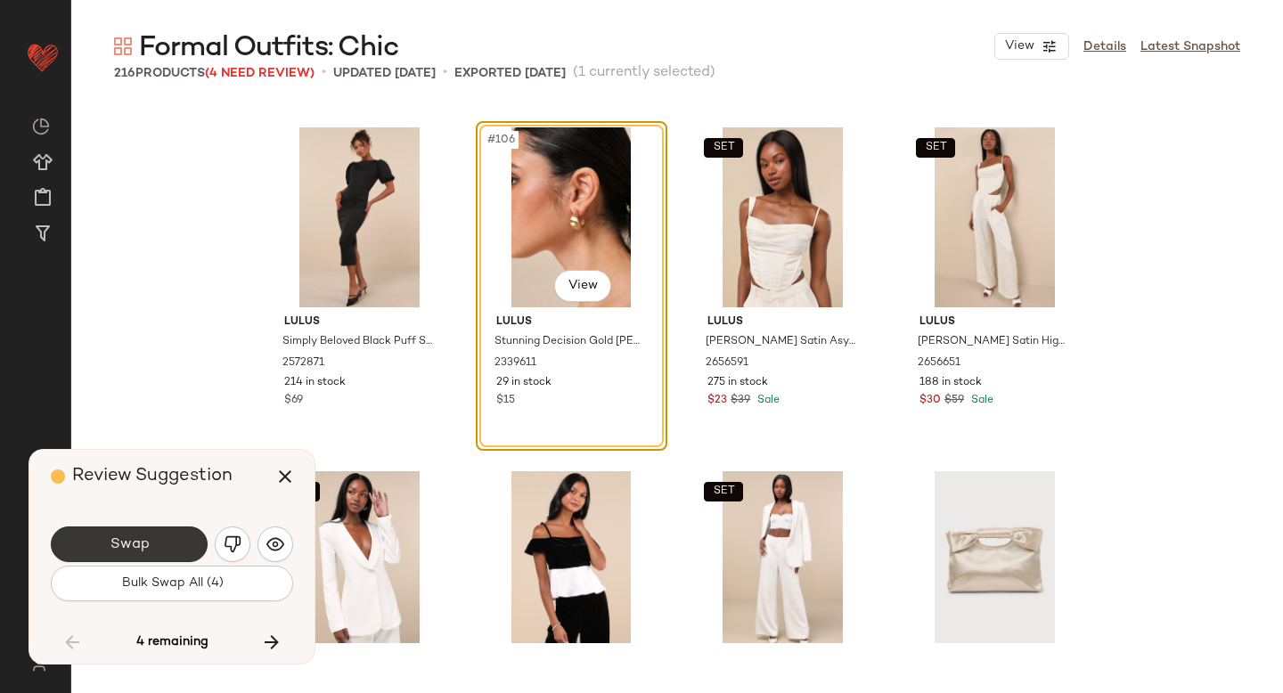
click at [143, 551] on span "Swap" at bounding box center [129, 544] width 40 height 17
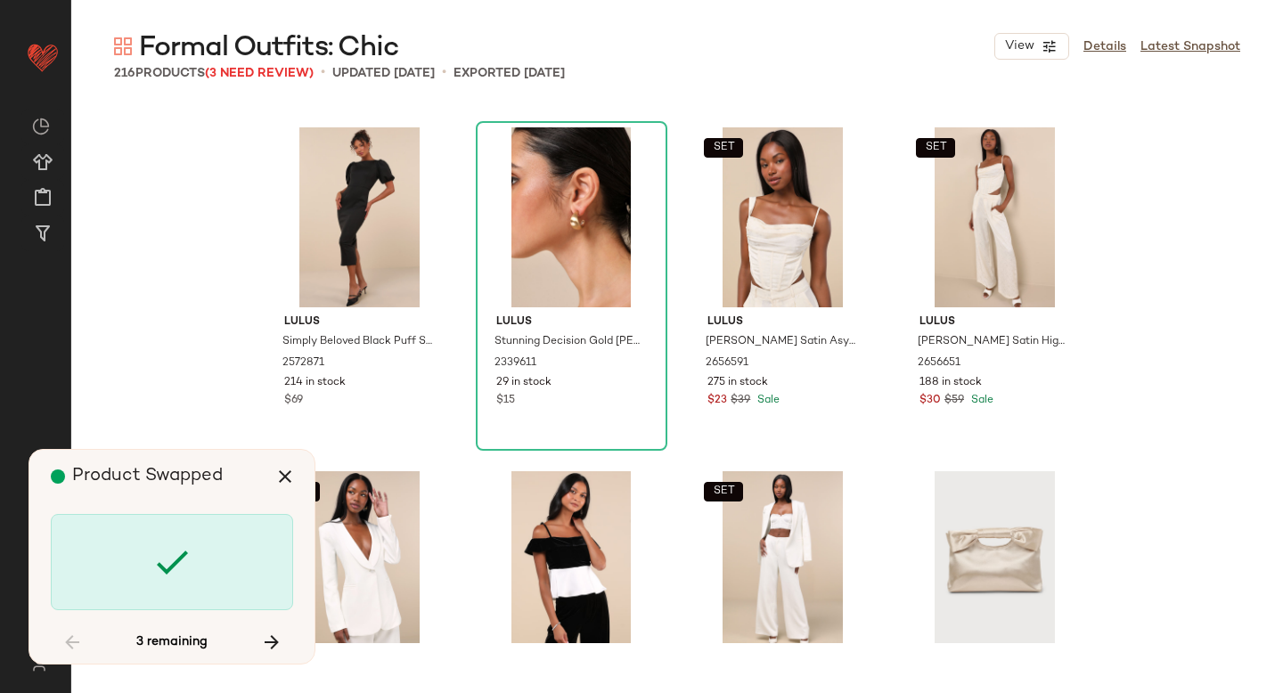
scroll to position [13064, 0]
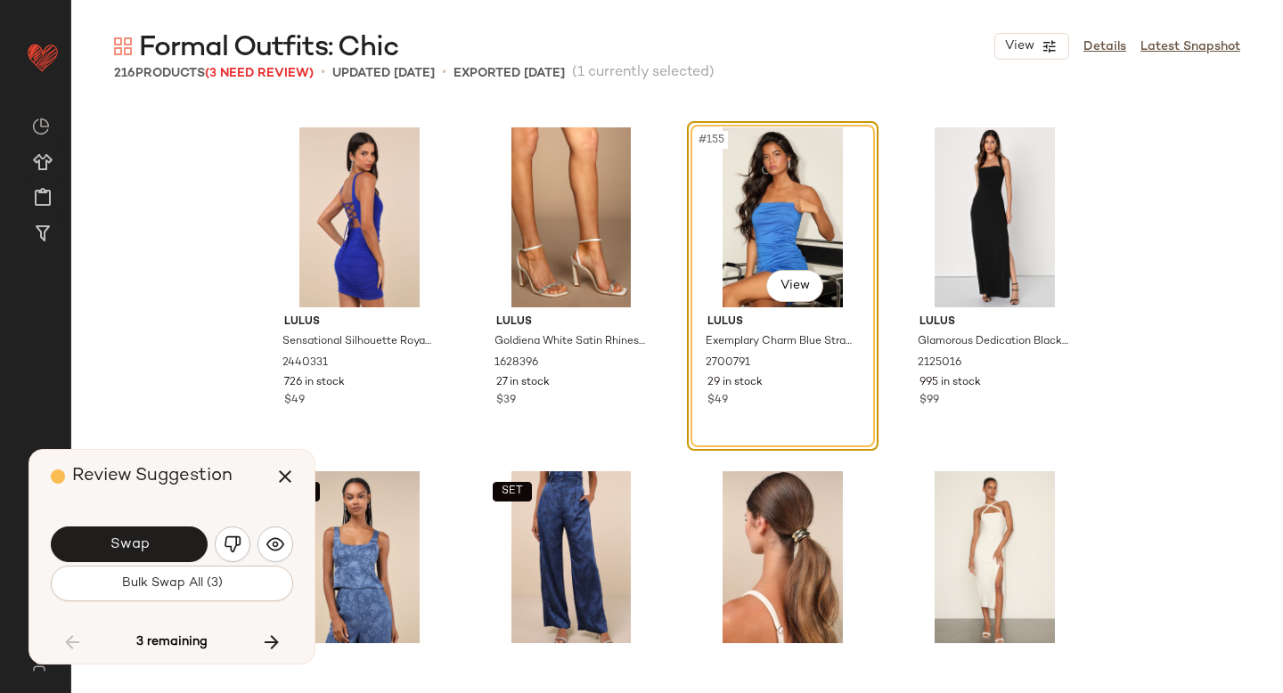
click at [143, 551] on span "Swap" at bounding box center [129, 544] width 40 height 17
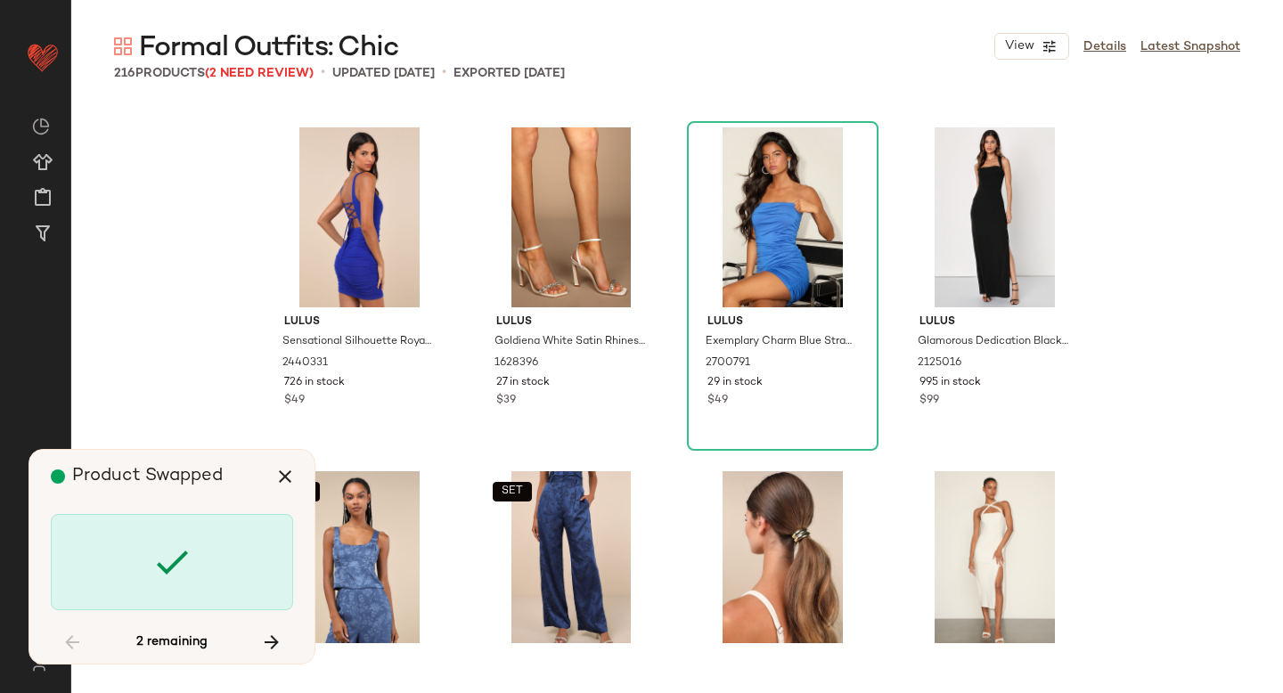
scroll to position [13752, 0]
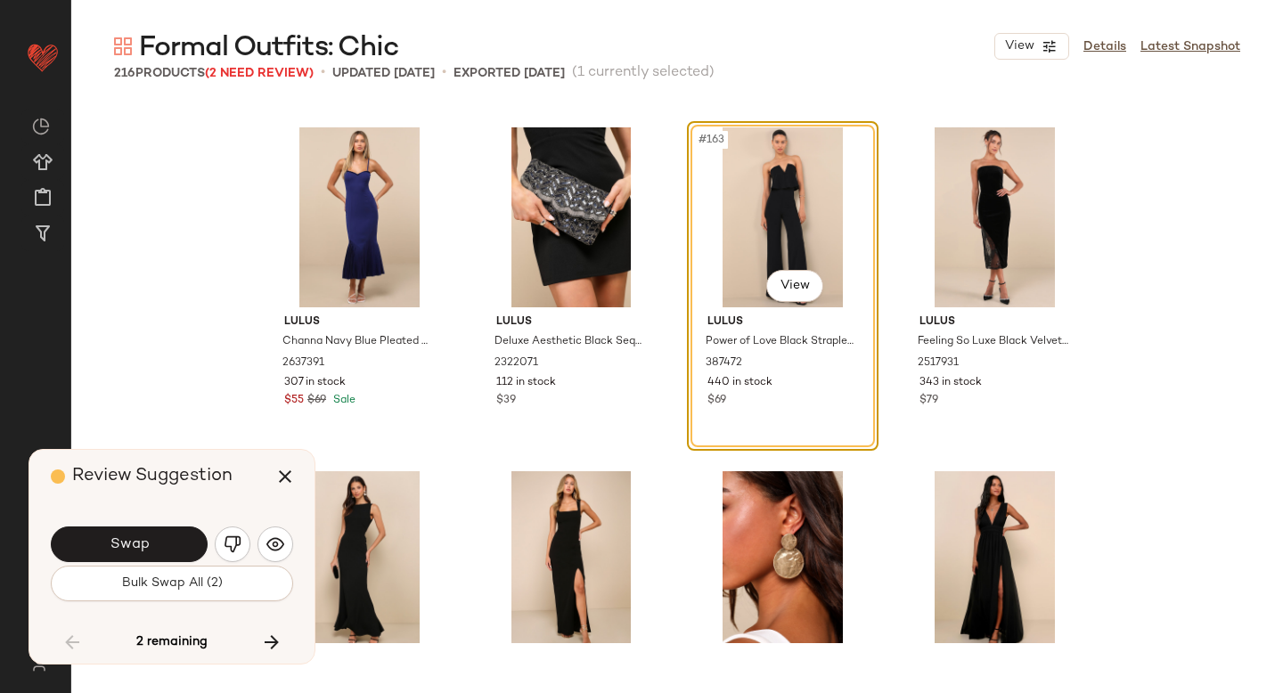
click at [143, 551] on span "Swap" at bounding box center [129, 544] width 40 height 17
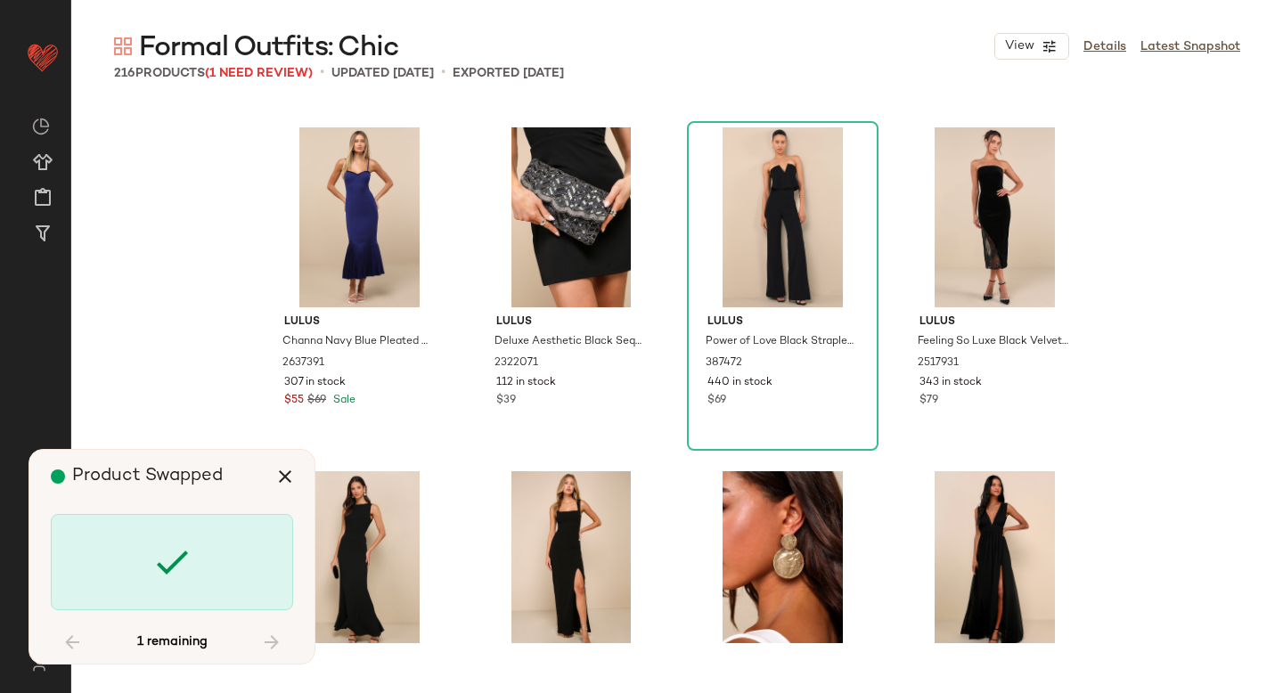
scroll to position [15471, 0]
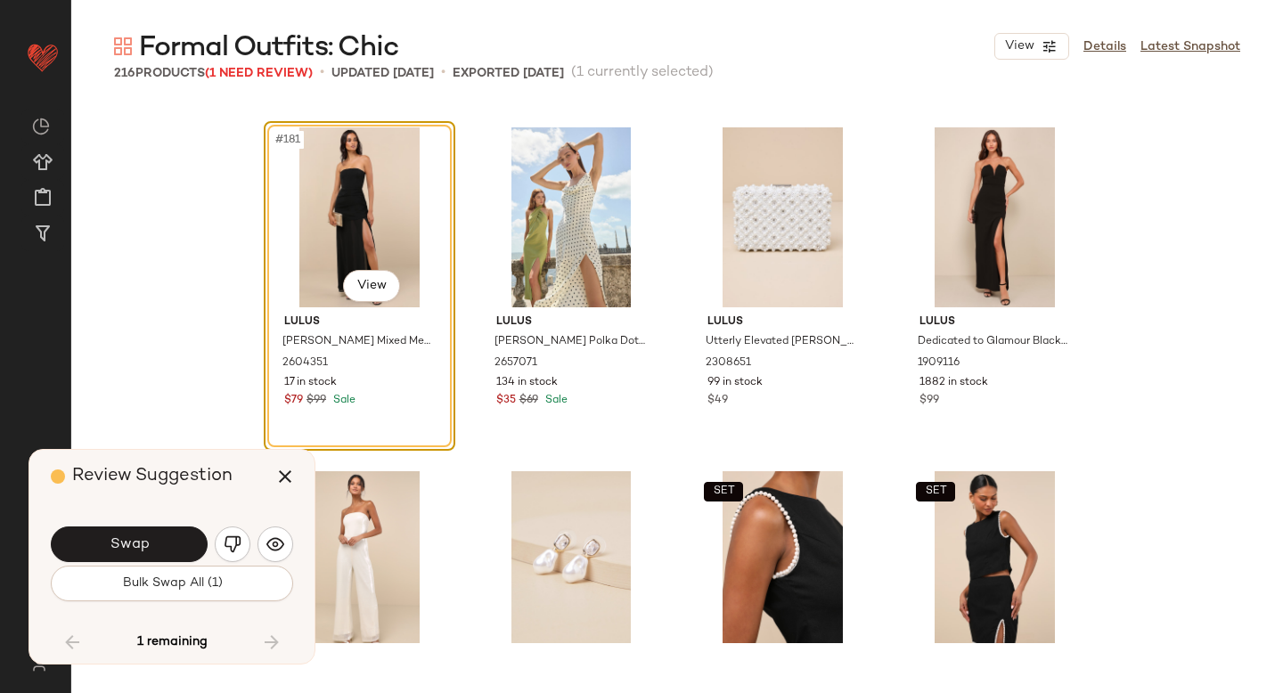
click at [143, 551] on span "Swap" at bounding box center [129, 544] width 40 height 17
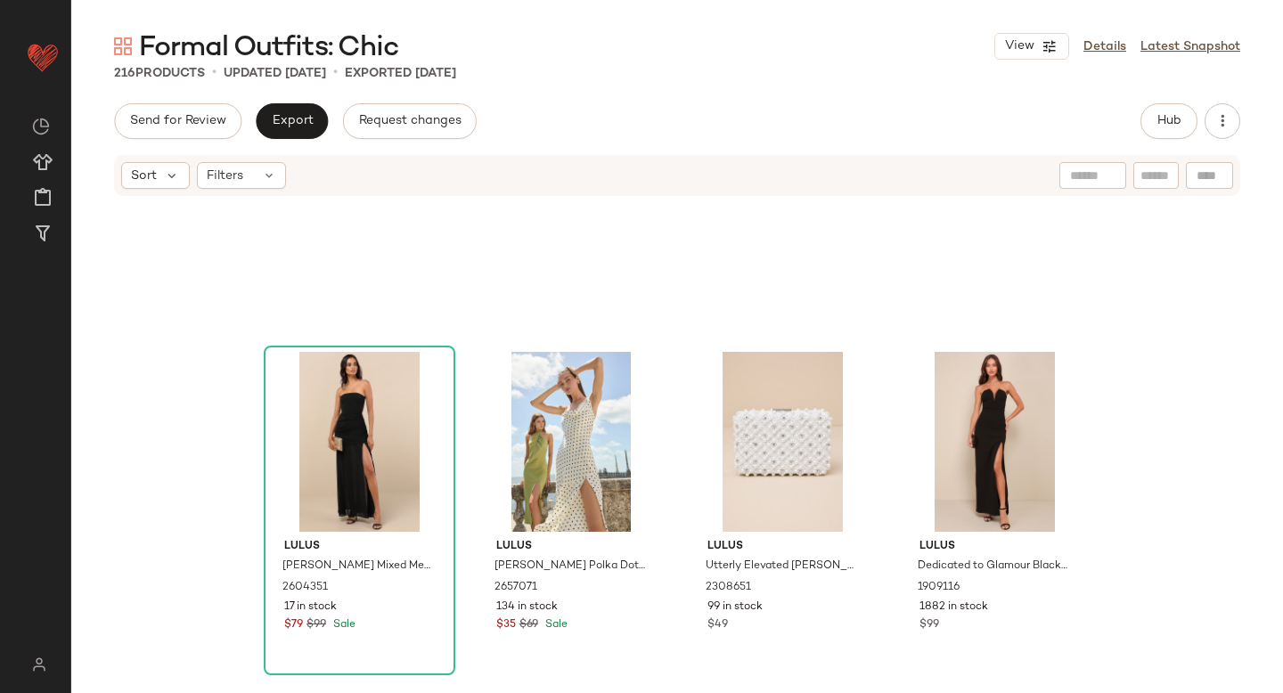
scroll to position [14657, 0]
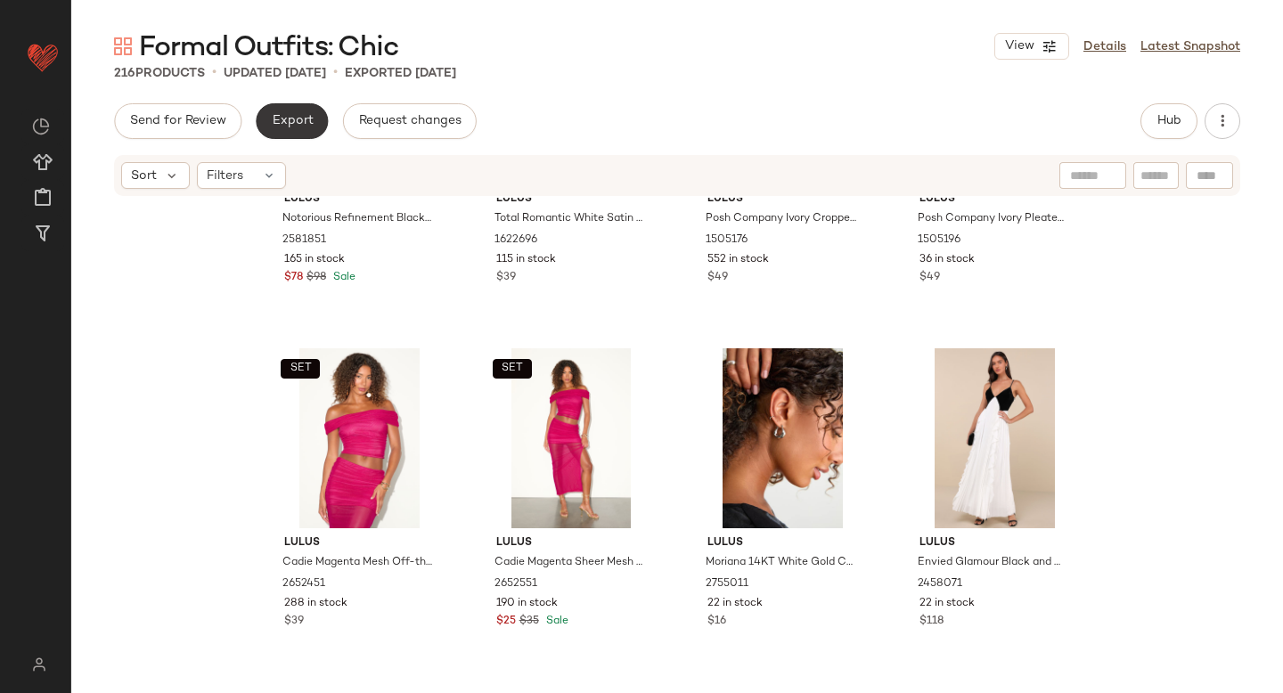
click at [297, 119] on span "Export" at bounding box center [292, 121] width 42 height 14
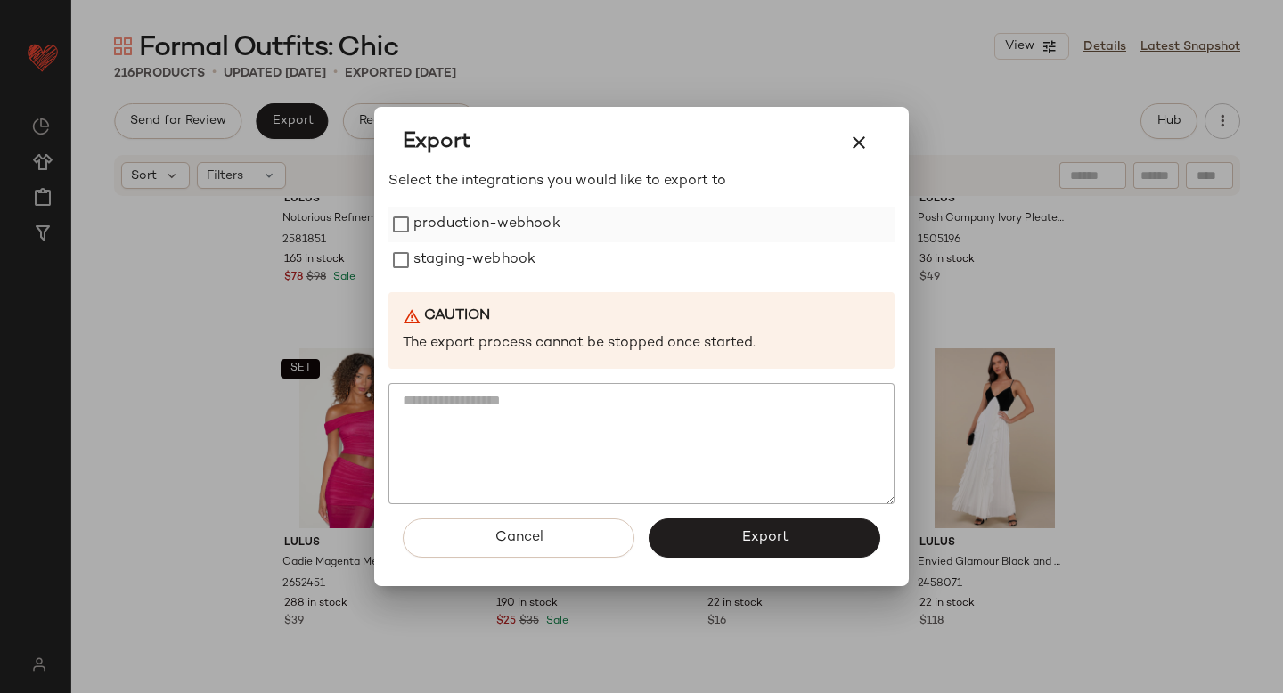
click at [436, 229] on label "production-webhook" at bounding box center [486, 225] width 147 height 36
click at [436, 262] on label "staging-webhook" at bounding box center [474, 260] width 122 height 36
click at [731, 526] on button "Export" at bounding box center [764, 537] width 232 height 39
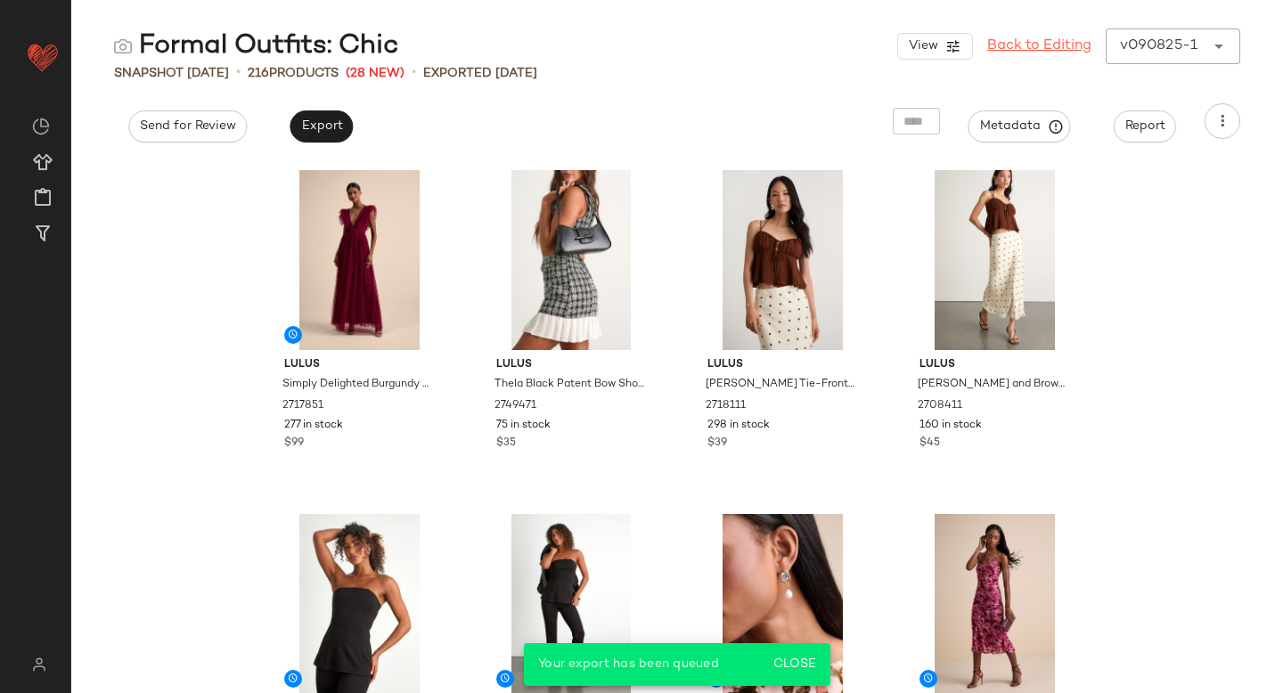
click at [1033, 37] on link "Back to Editing" at bounding box center [1039, 46] width 104 height 21
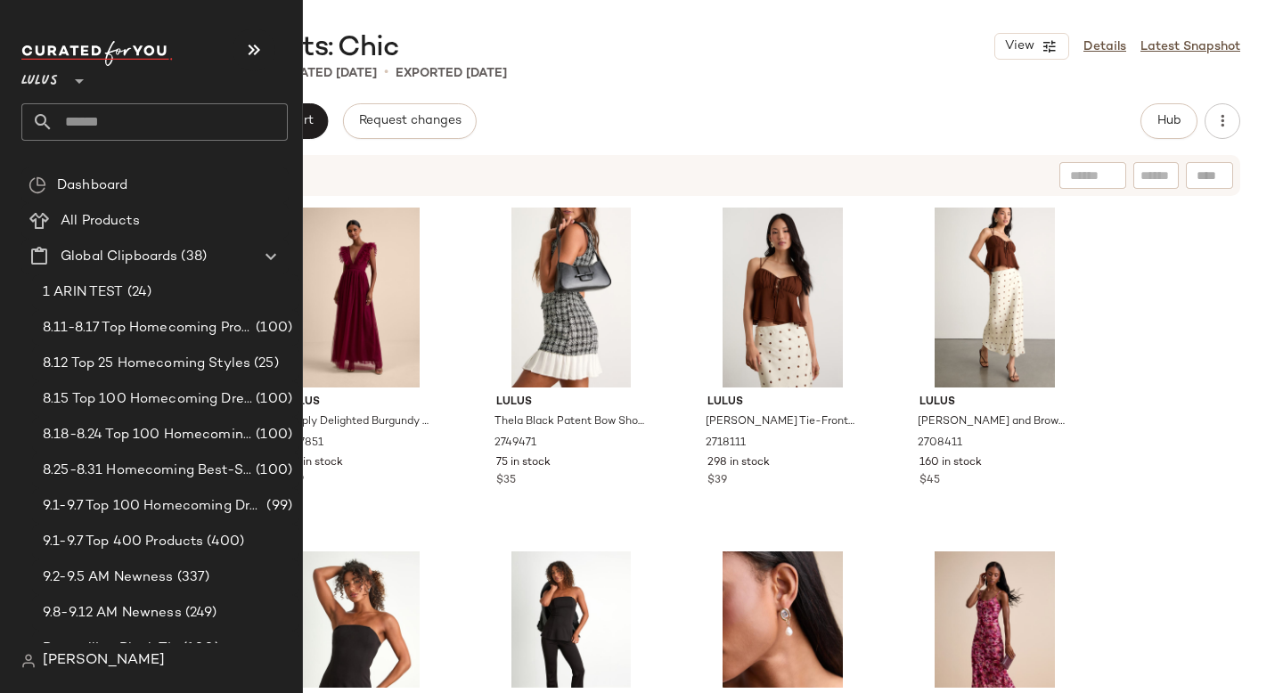
click at [129, 135] on input "text" at bounding box center [170, 121] width 234 height 37
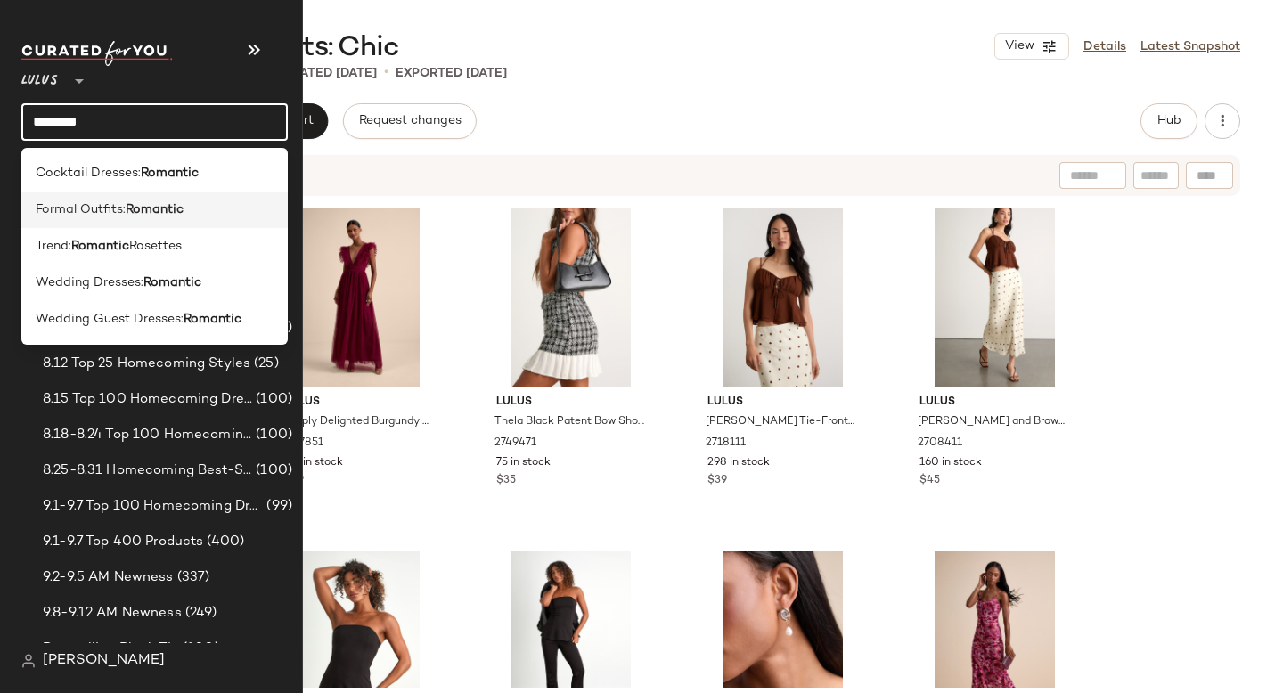
type input "********"
click at [147, 192] on div "Formal Outfits: Romantic" at bounding box center [154, 209] width 266 height 37
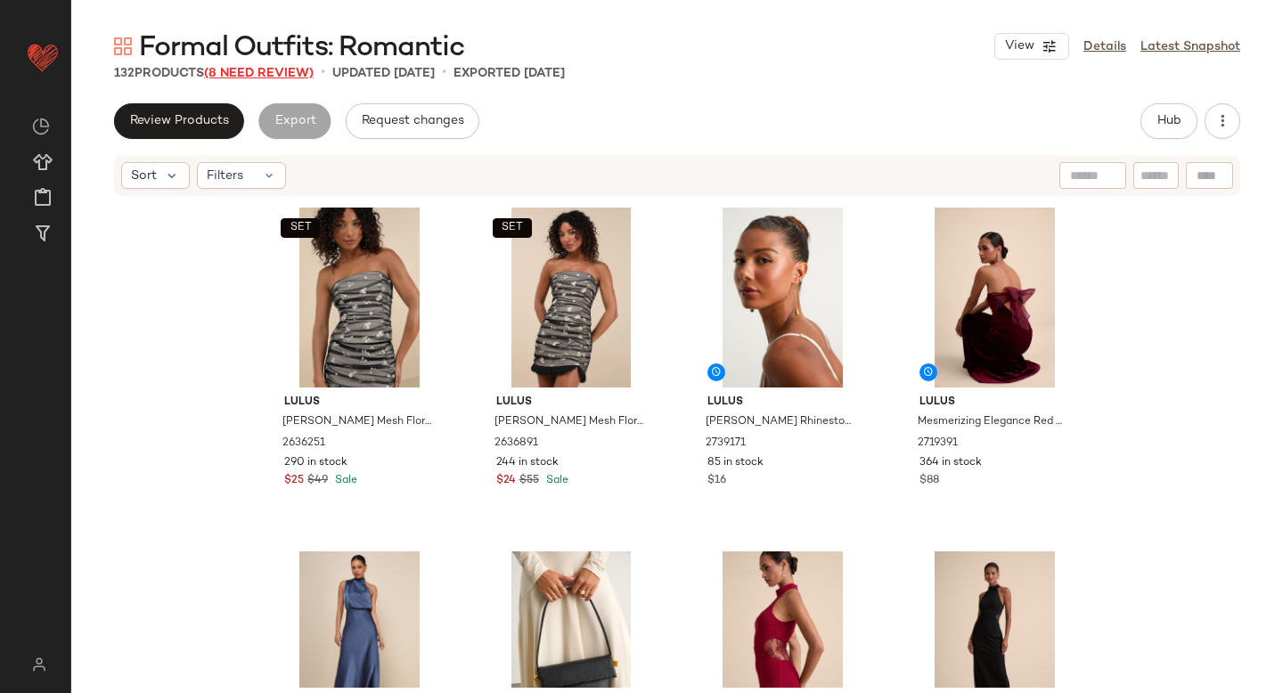
click at [265, 77] on span "(8 Need Review)" at bounding box center [259, 73] width 110 height 13
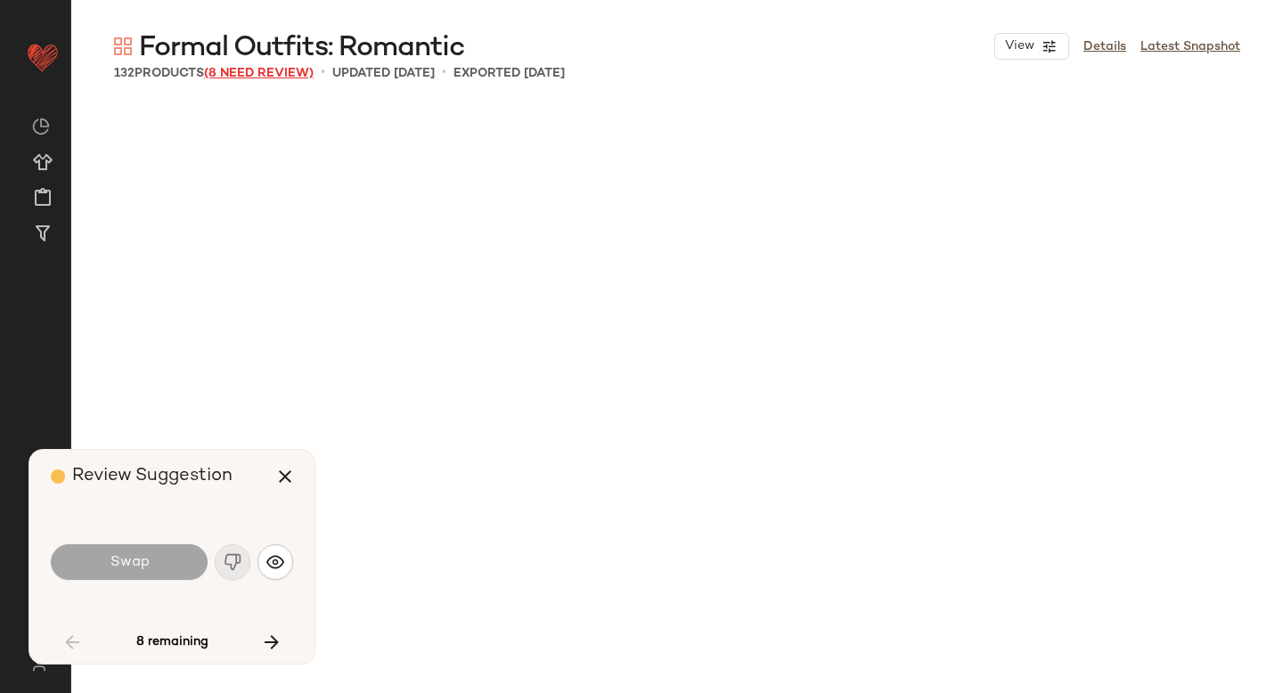
scroll to position [1375, 0]
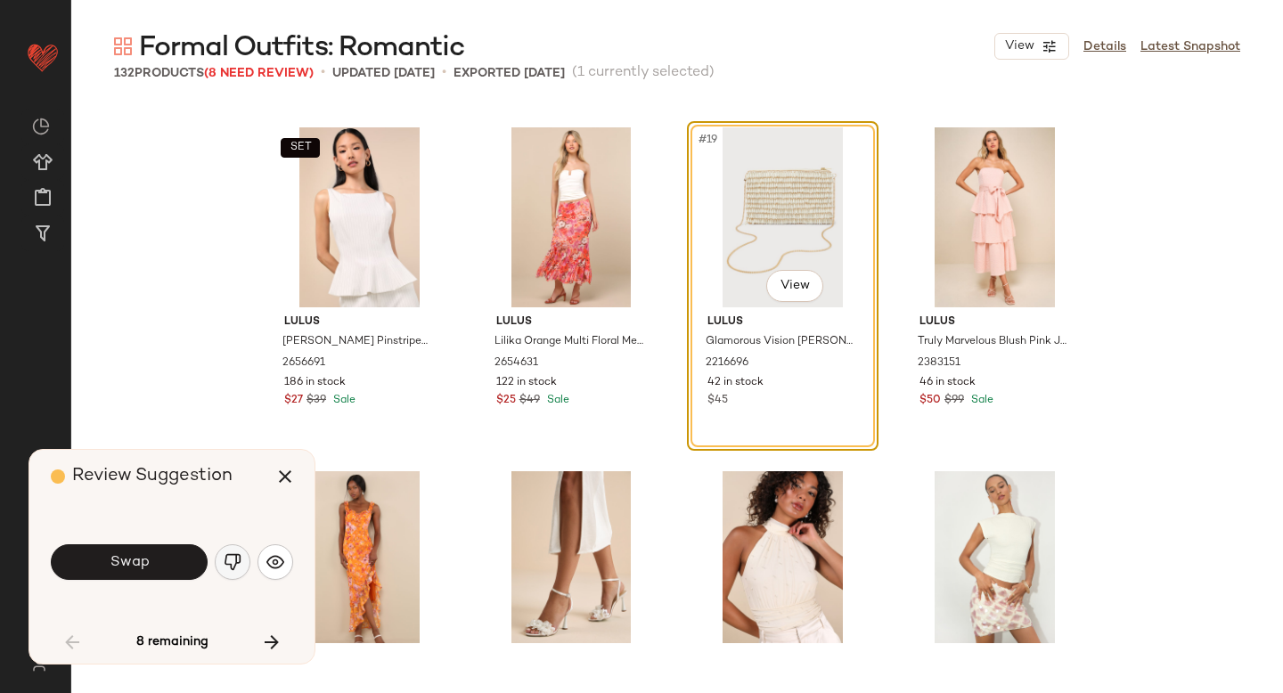
click at [238, 558] on img "button" at bounding box center [233, 562] width 18 height 18
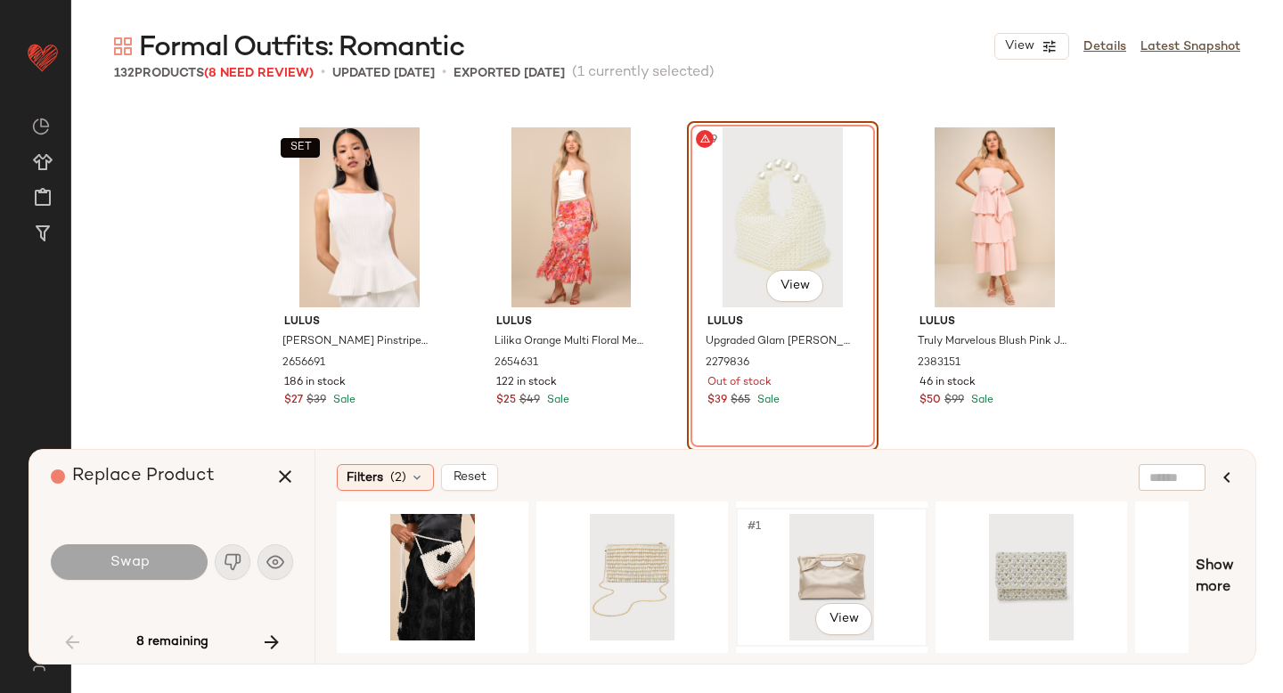
click at [808, 572] on div "#1 View" at bounding box center [831, 577] width 179 height 126
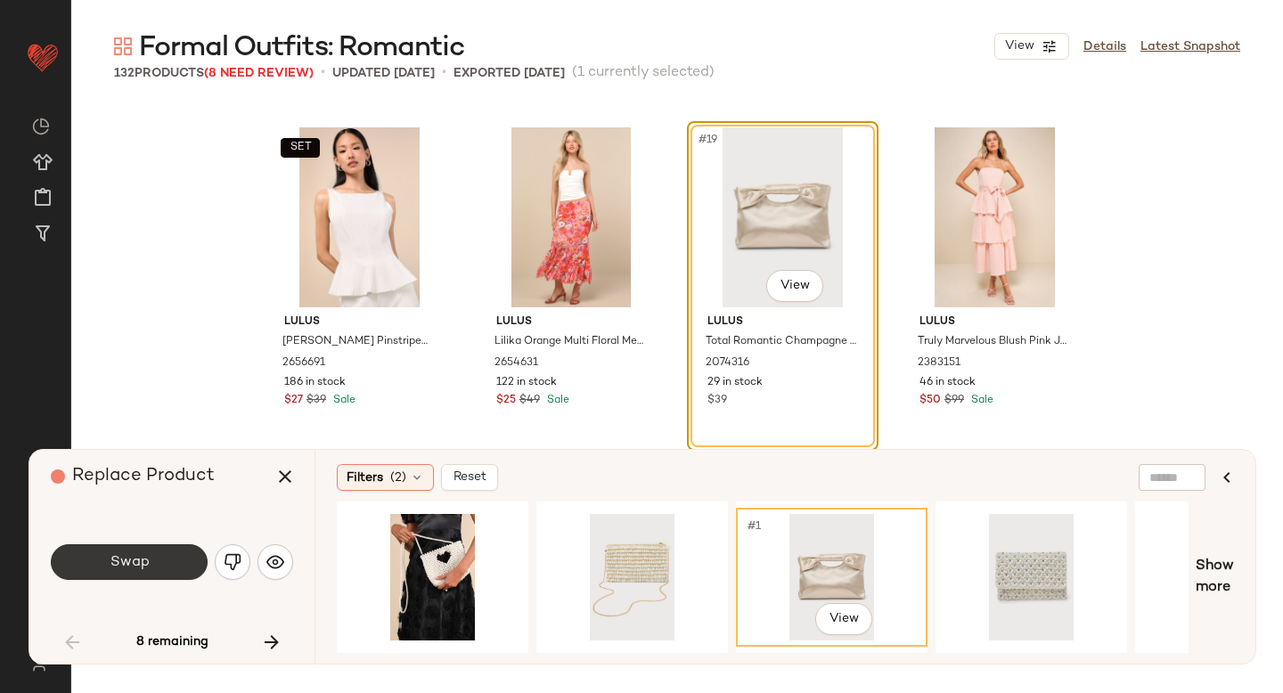
click at [182, 557] on button "Swap" at bounding box center [129, 562] width 157 height 36
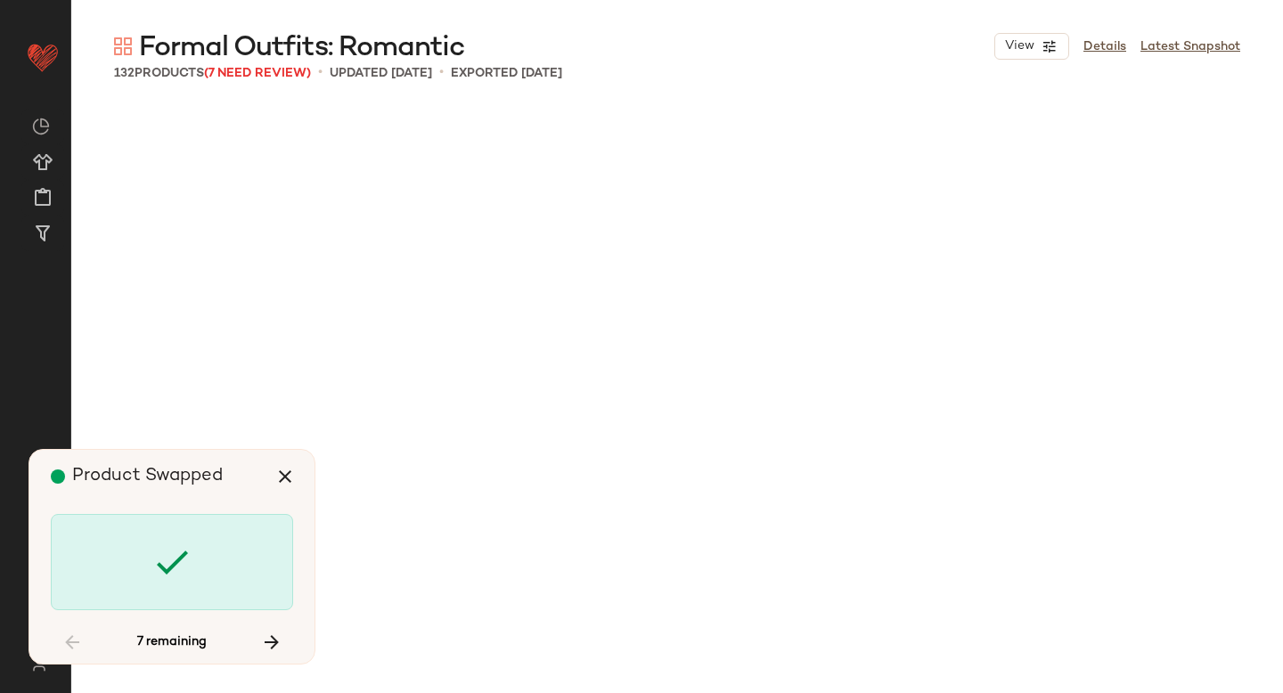
scroll to position [5157, 0]
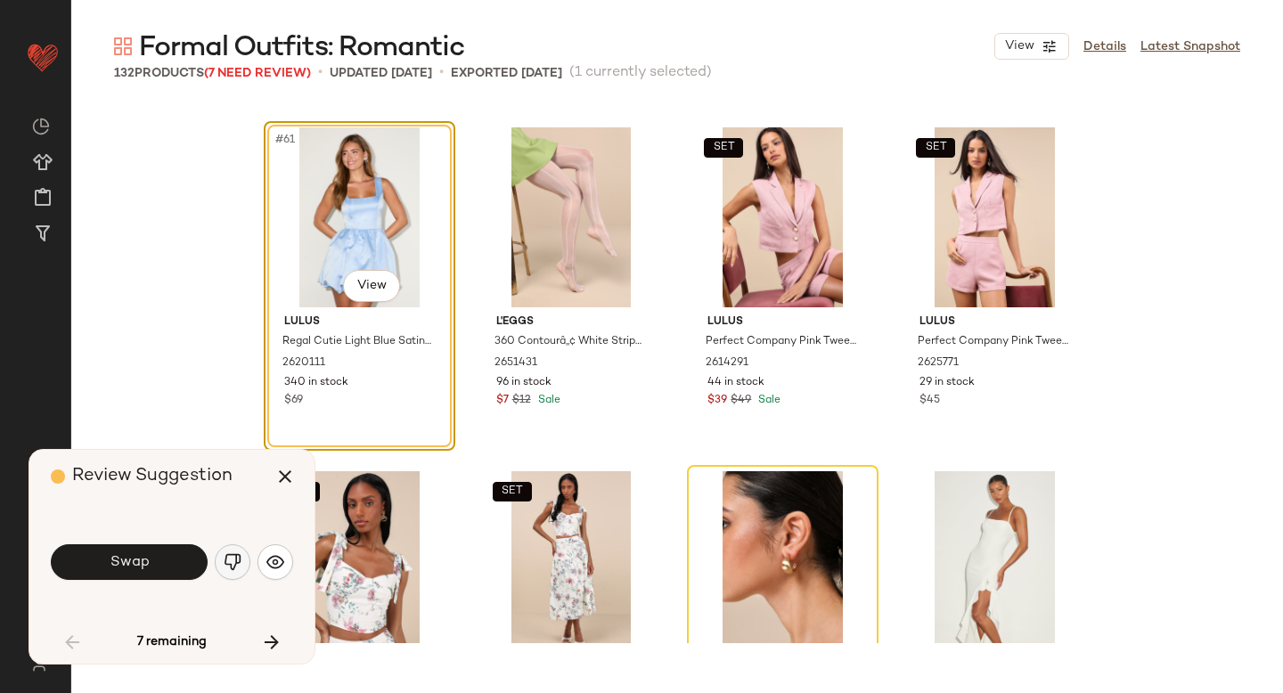
click at [232, 555] on img "button" at bounding box center [233, 562] width 18 height 18
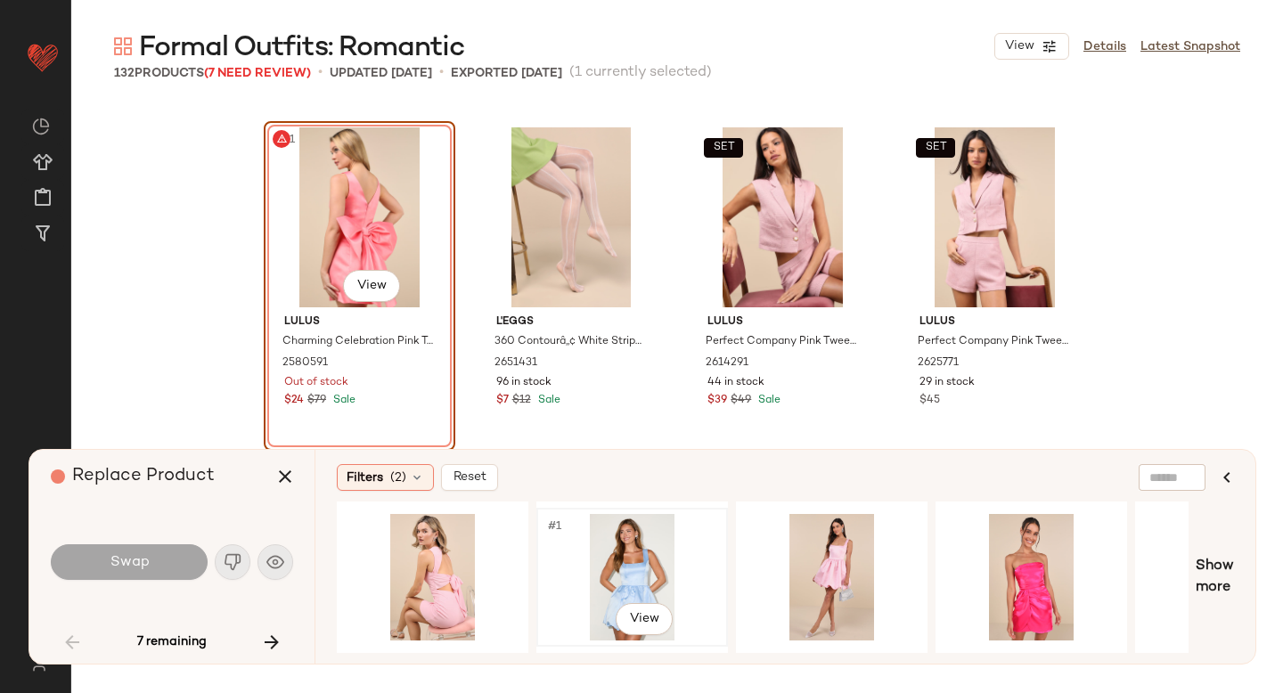
click at [609, 558] on div "#1 View" at bounding box center [631, 577] width 179 height 126
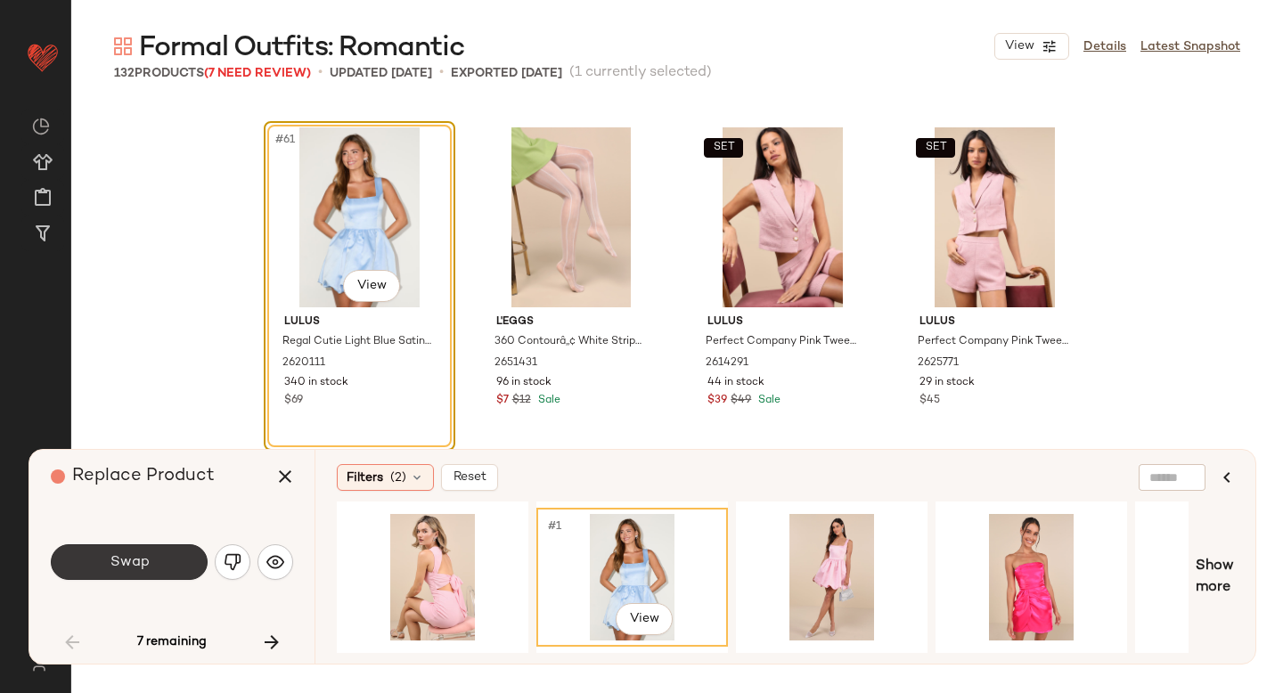
click at [174, 544] on button "Swap" at bounding box center [129, 562] width 157 height 36
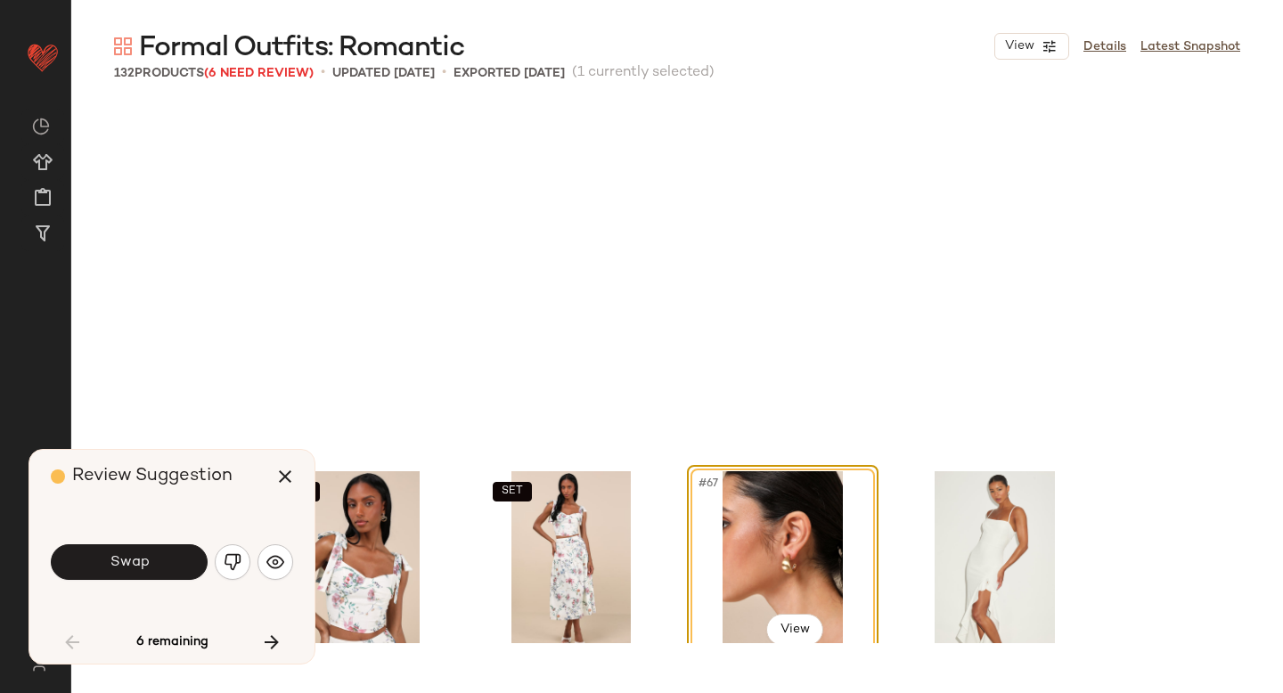
scroll to position [5501, 0]
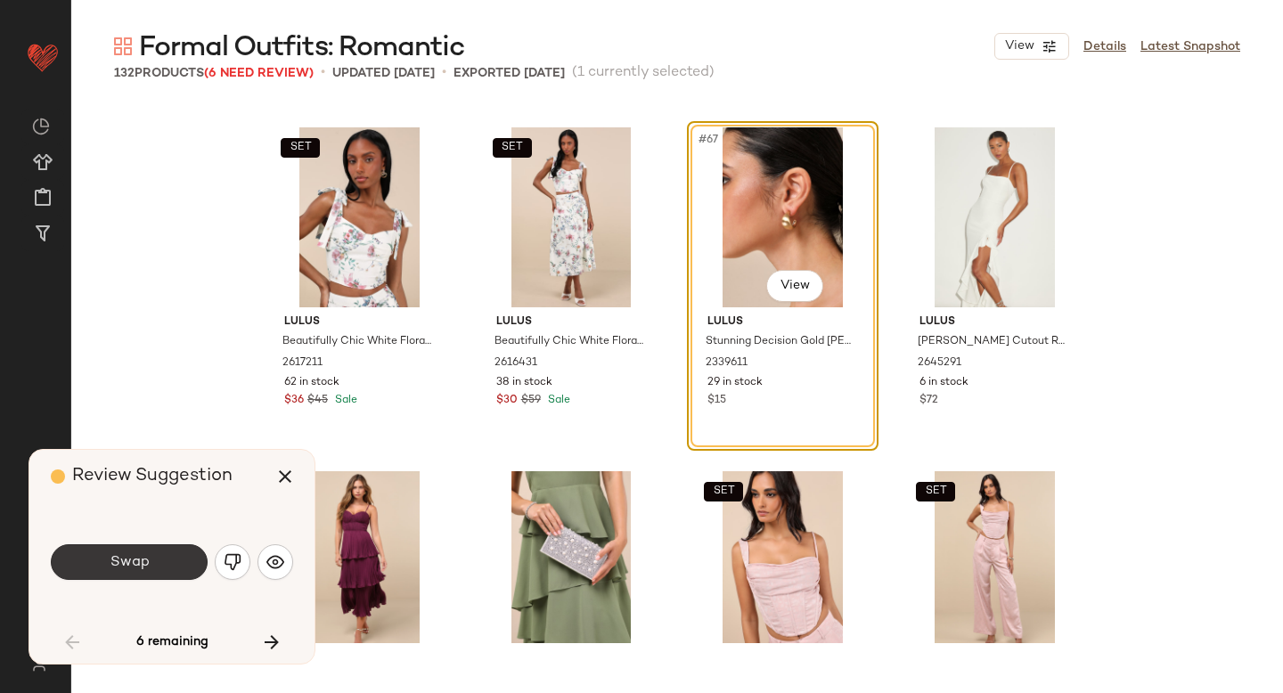
click at [170, 550] on button "Swap" at bounding box center [129, 562] width 157 height 36
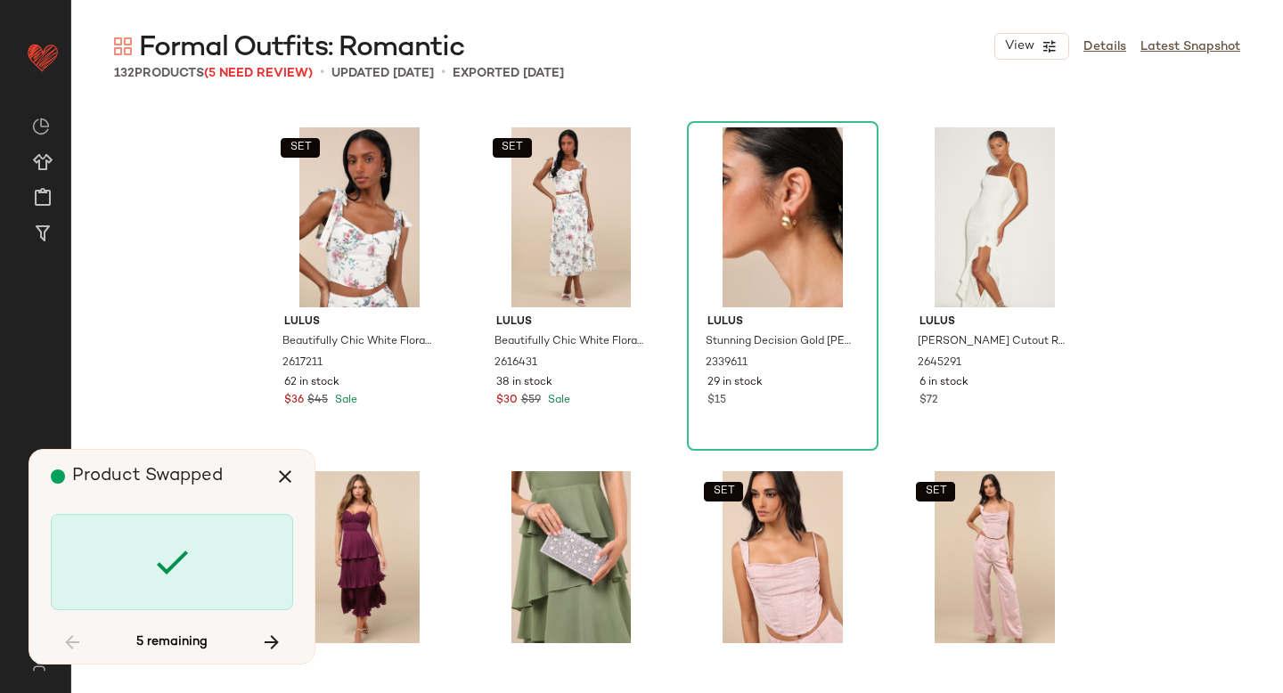
scroll to position [7564, 0]
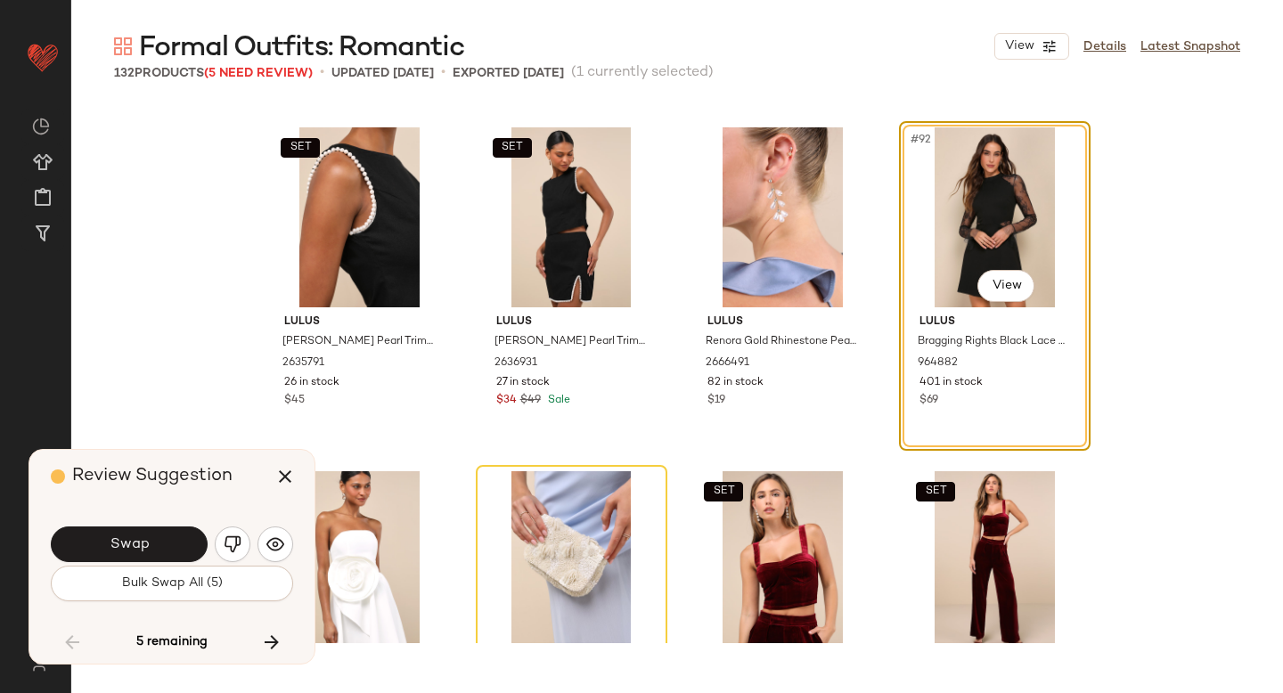
click at [170, 550] on button "Swap" at bounding box center [129, 544] width 157 height 36
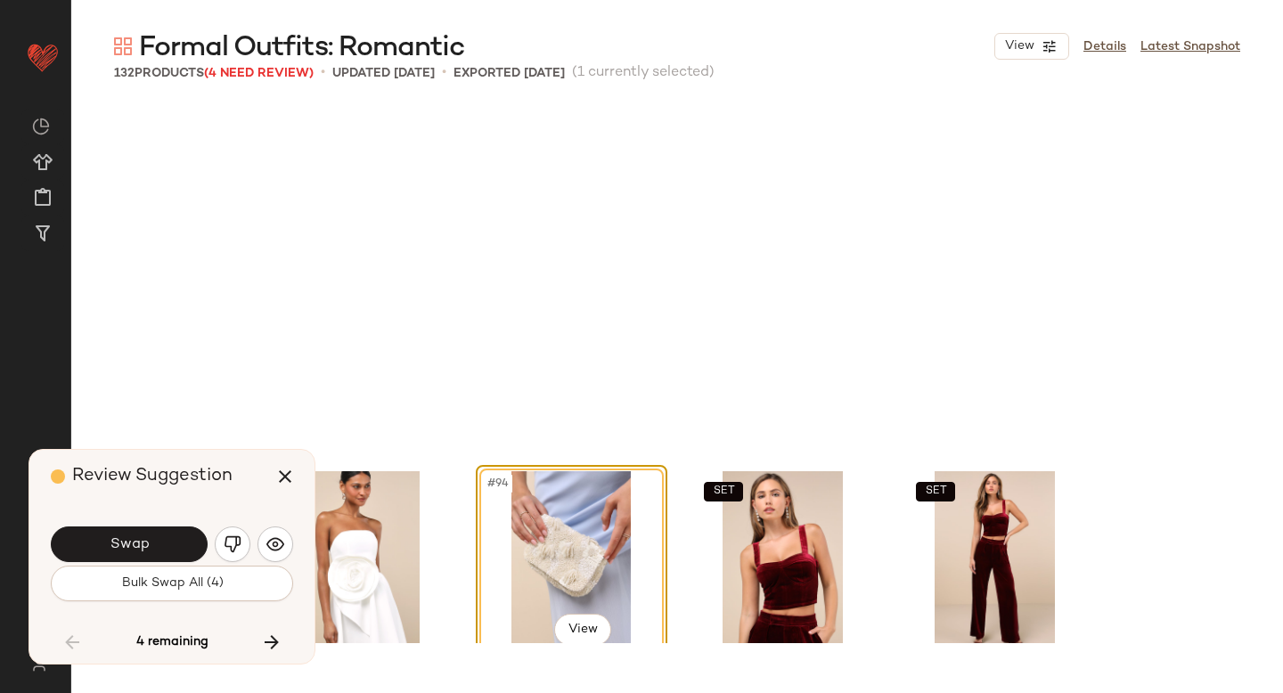
scroll to position [7907, 0]
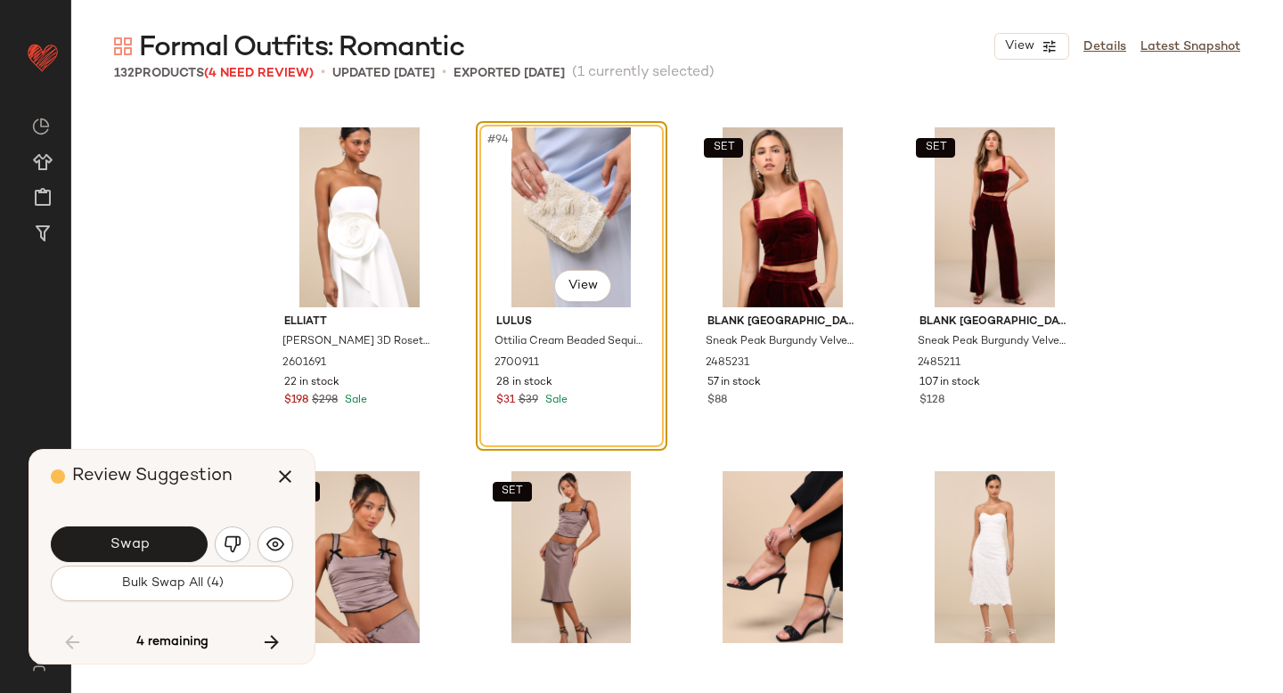
click at [170, 550] on button "Swap" at bounding box center [129, 544] width 157 height 36
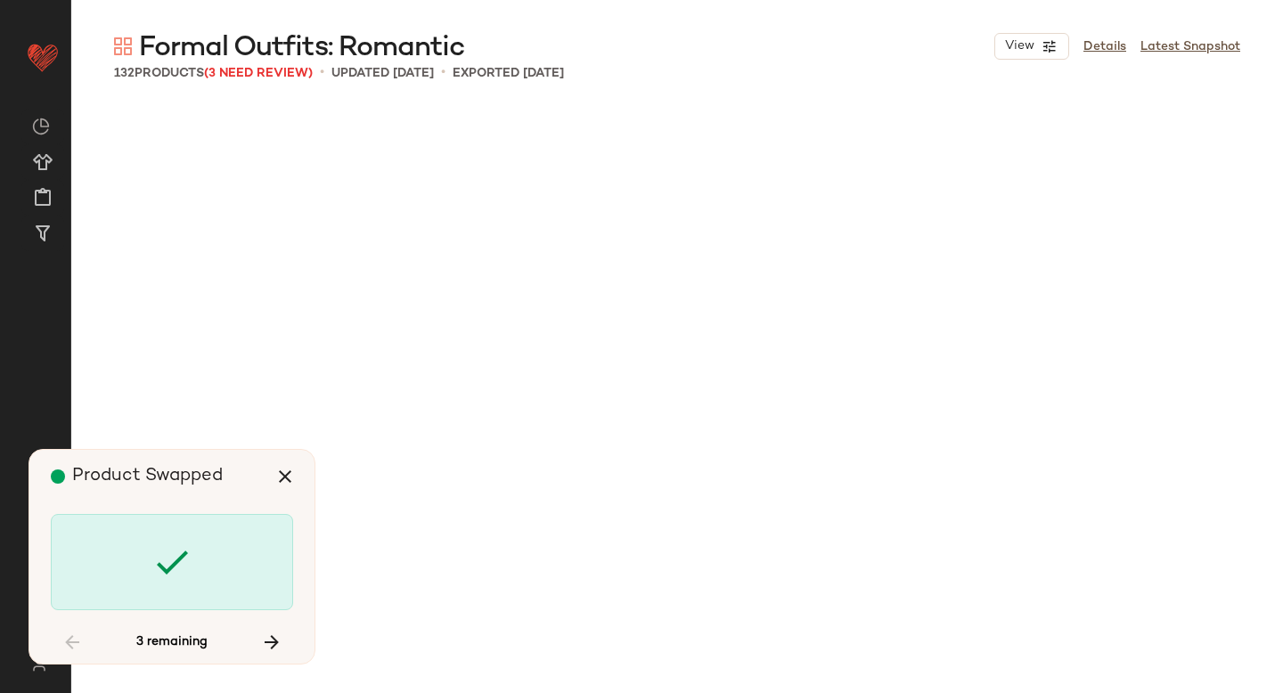
scroll to position [9626, 0]
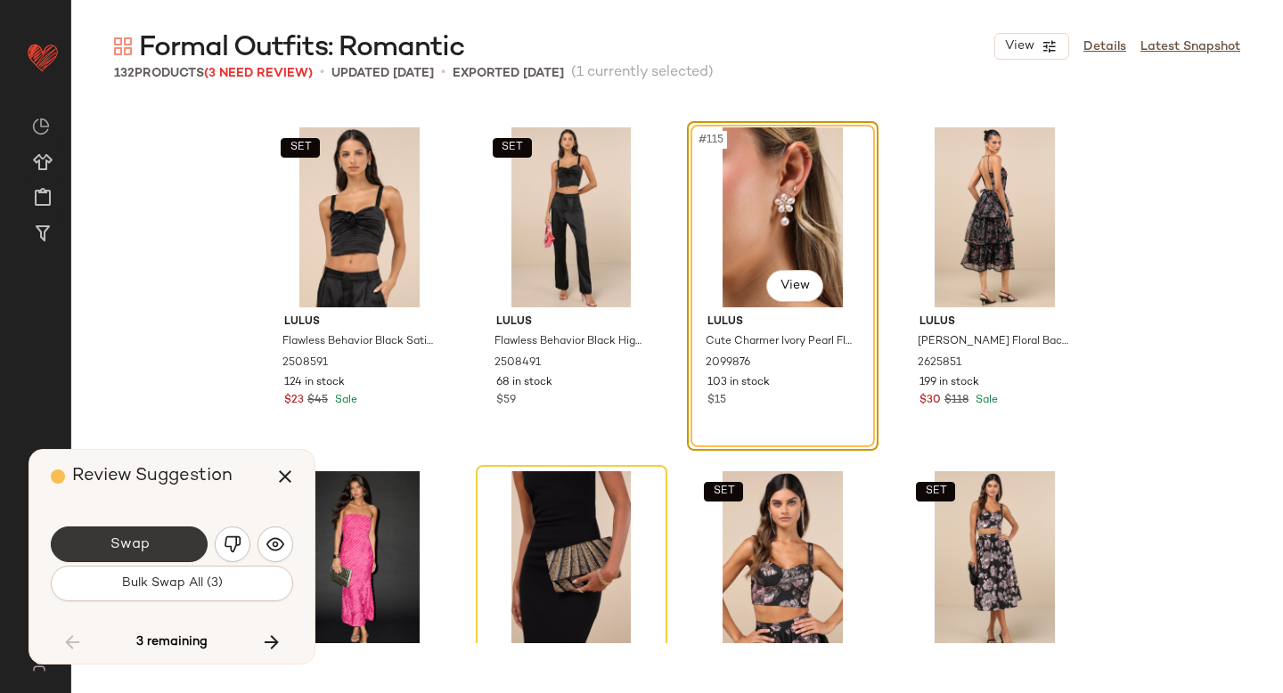
click at [177, 548] on button "Swap" at bounding box center [129, 544] width 157 height 36
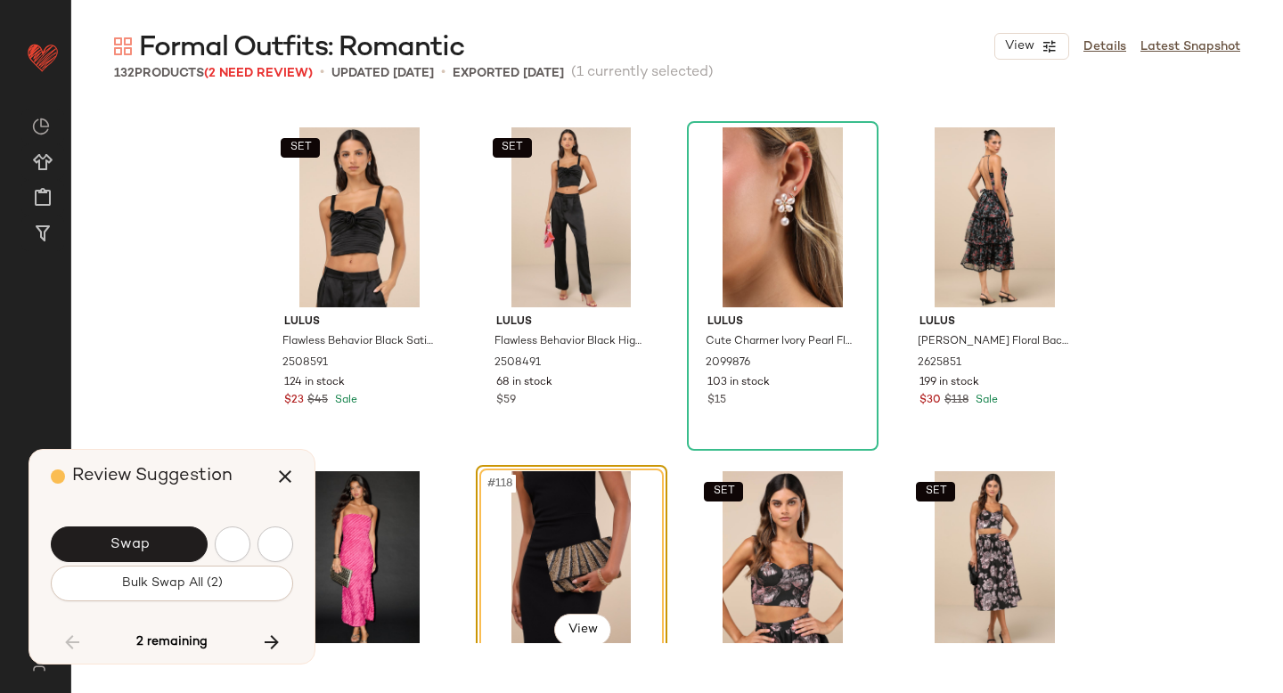
scroll to position [9970, 0]
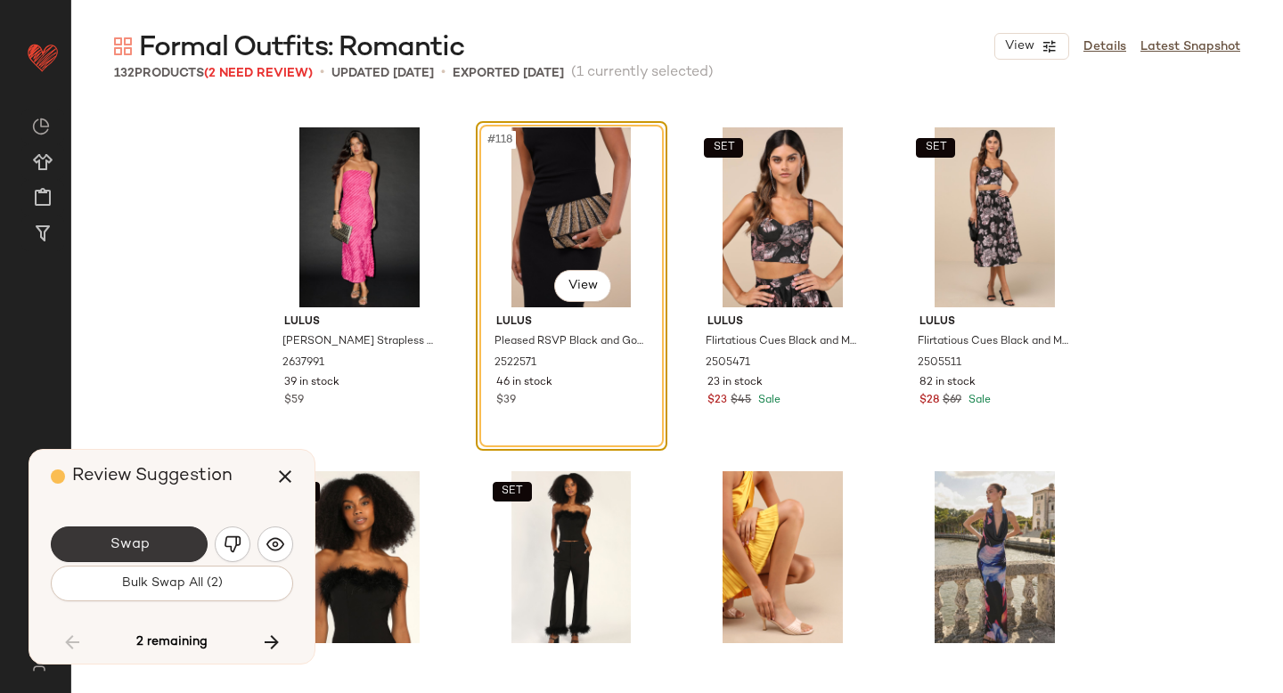
click at [157, 547] on button "Swap" at bounding box center [129, 544] width 157 height 36
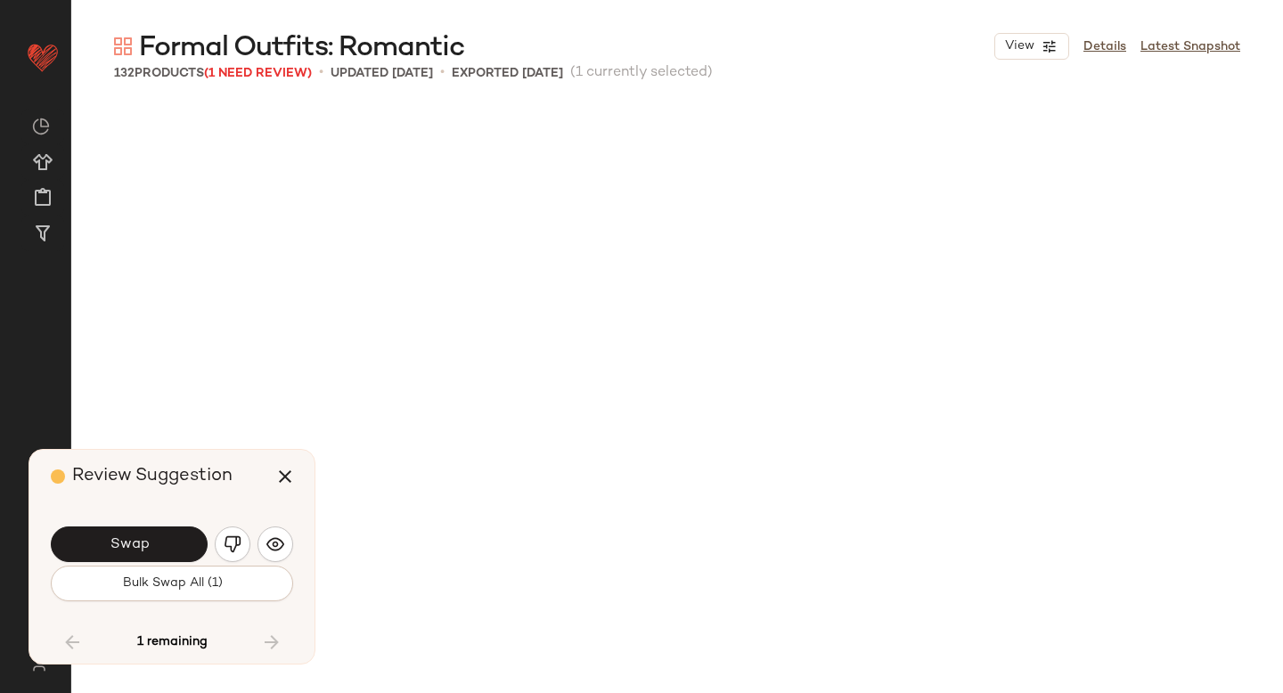
scroll to position [10658, 0]
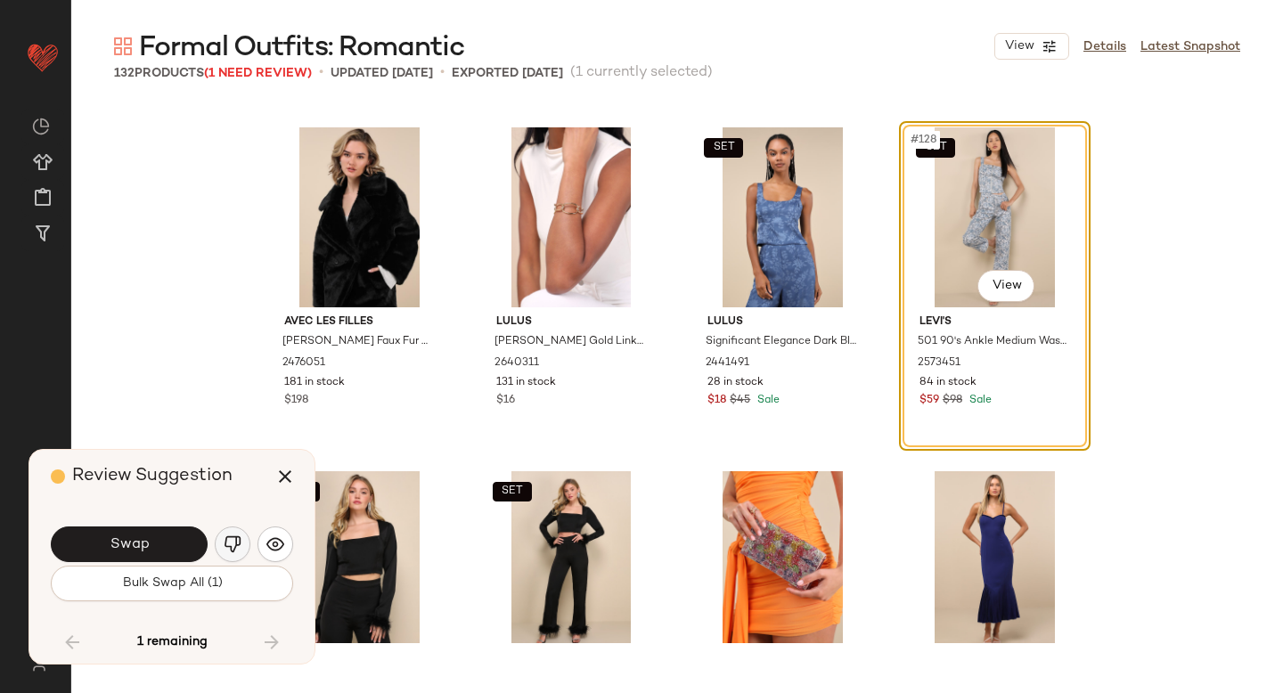
click at [218, 541] on button "button" at bounding box center [233, 544] width 36 height 36
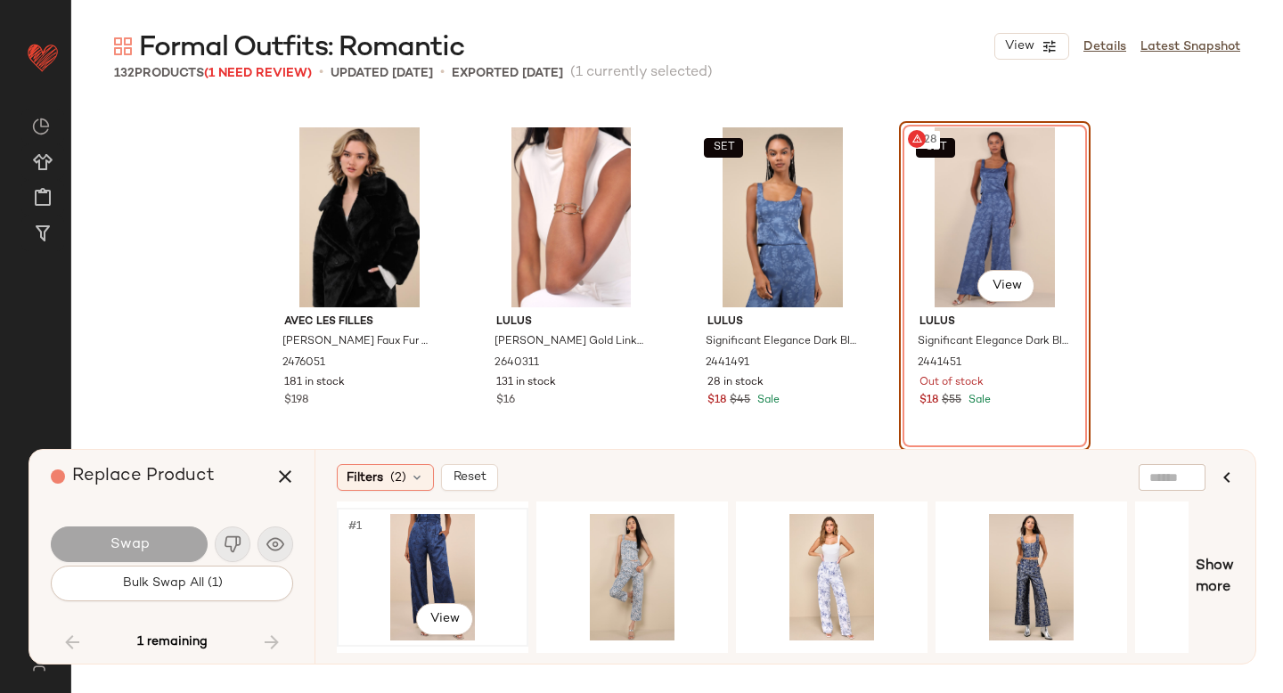
click at [411, 539] on div "#1 View" at bounding box center [432, 577] width 179 height 126
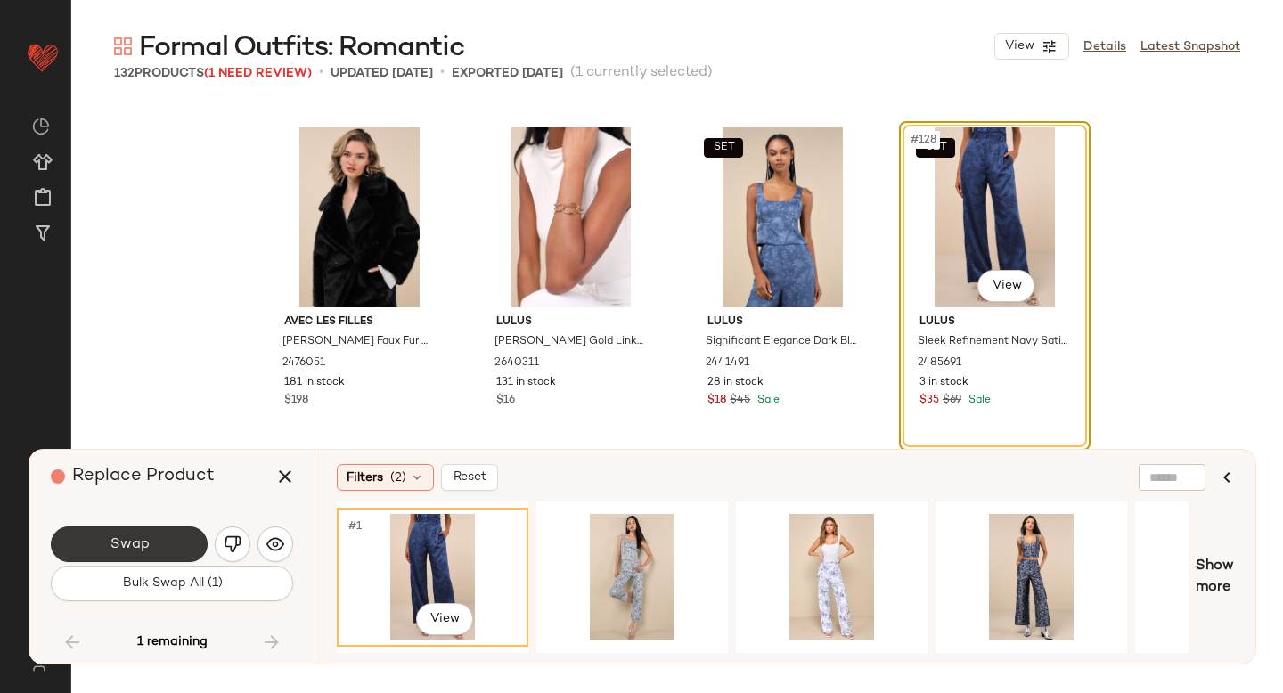
click at [153, 550] on button "Swap" at bounding box center [129, 544] width 157 height 36
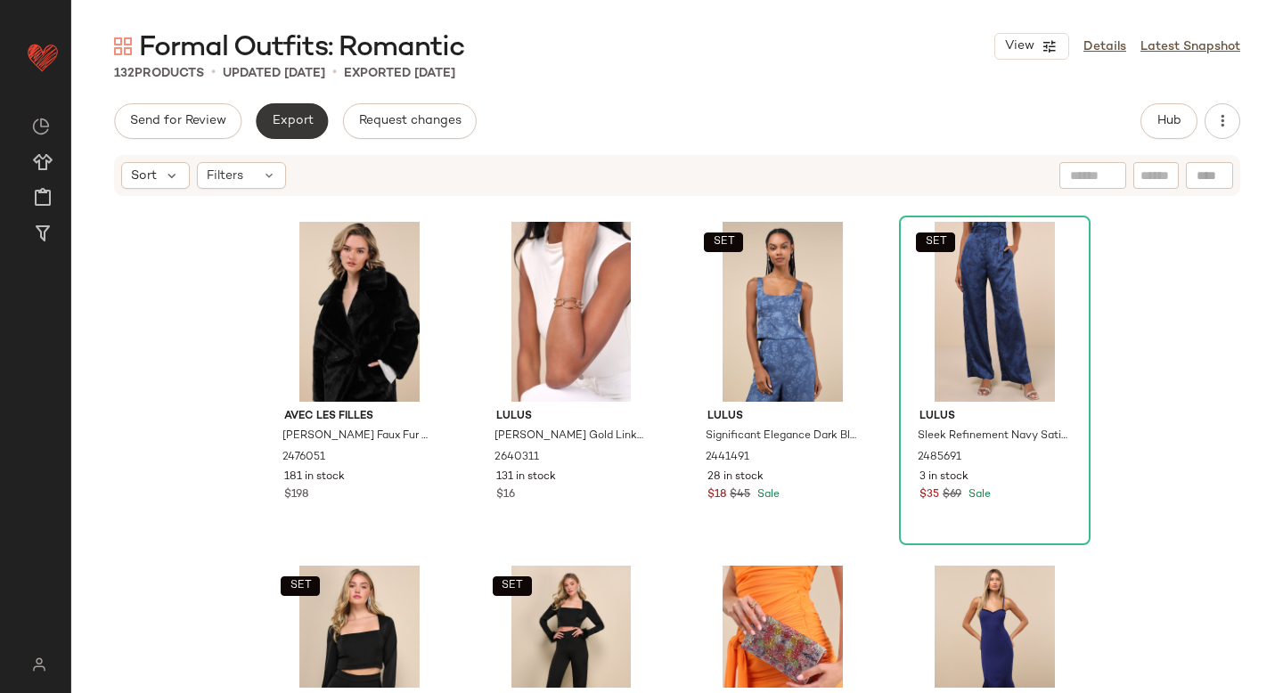
click at [292, 110] on button "Export" at bounding box center [292, 121] width 72 height 36
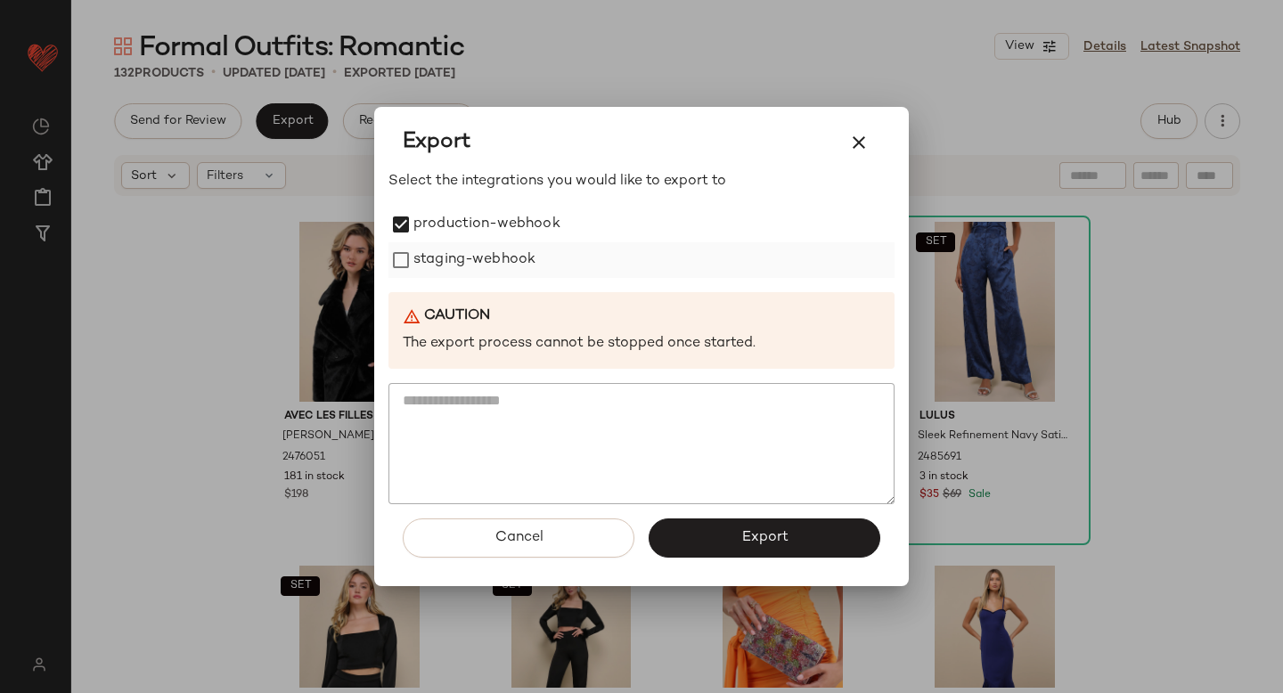
click at [424, 276] on label "staging-webhook" at bounding box center [474, 260] width 122 height 36
click at [781, 532] on span "Export" at bounding box center [763, 537] width 47 height 17
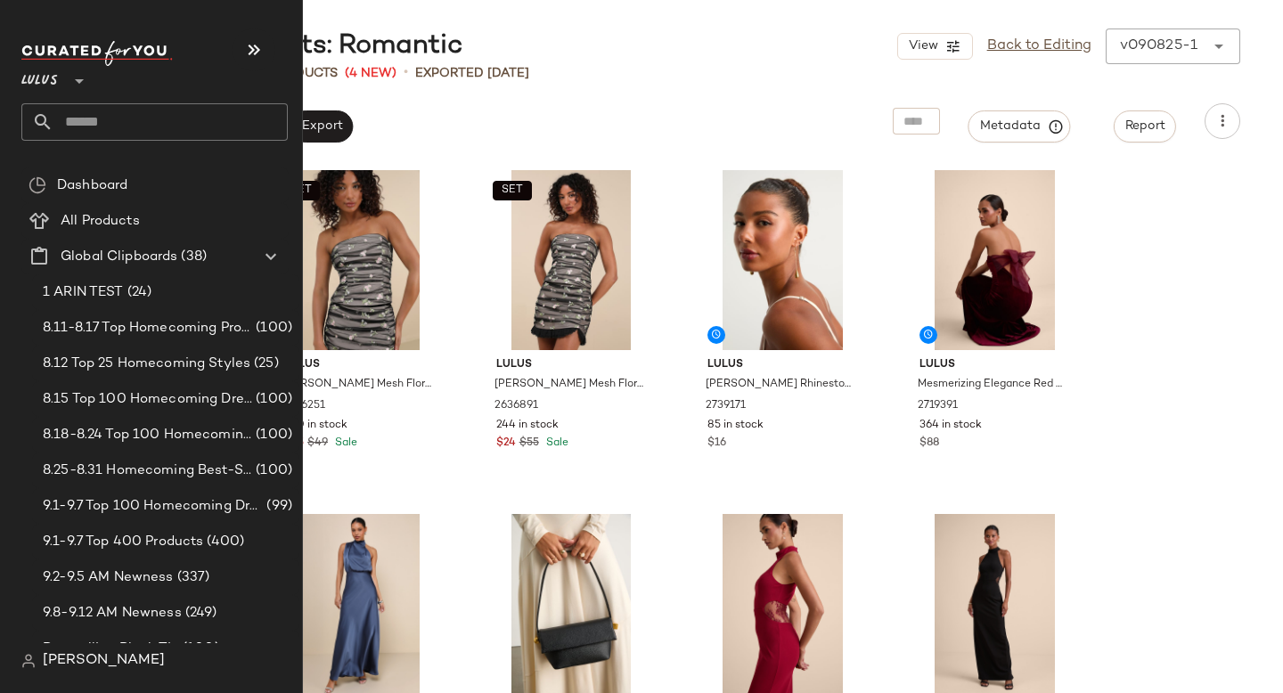
click at [110, 121] on input "text" at bounding box center [170, 121] width 234 height 37
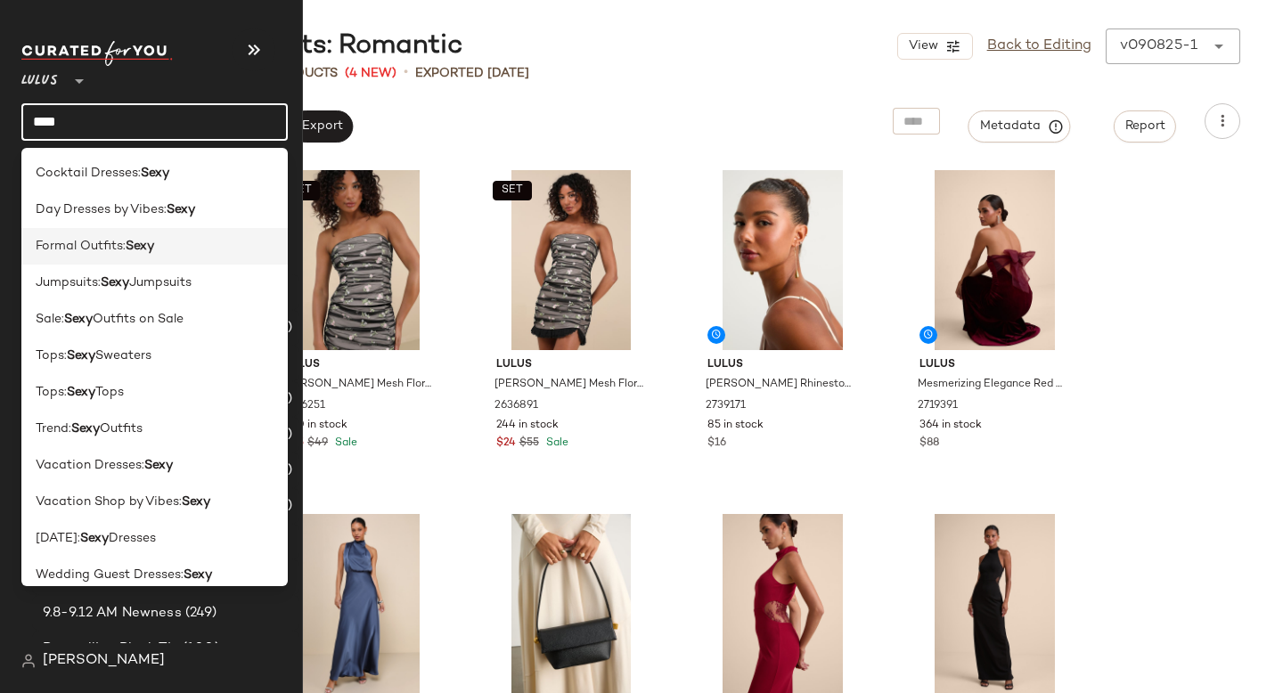
type input "****"
click at [118, 250] on span "Formal Outfits:" at bounding box center [81, 246] width 90 height 19
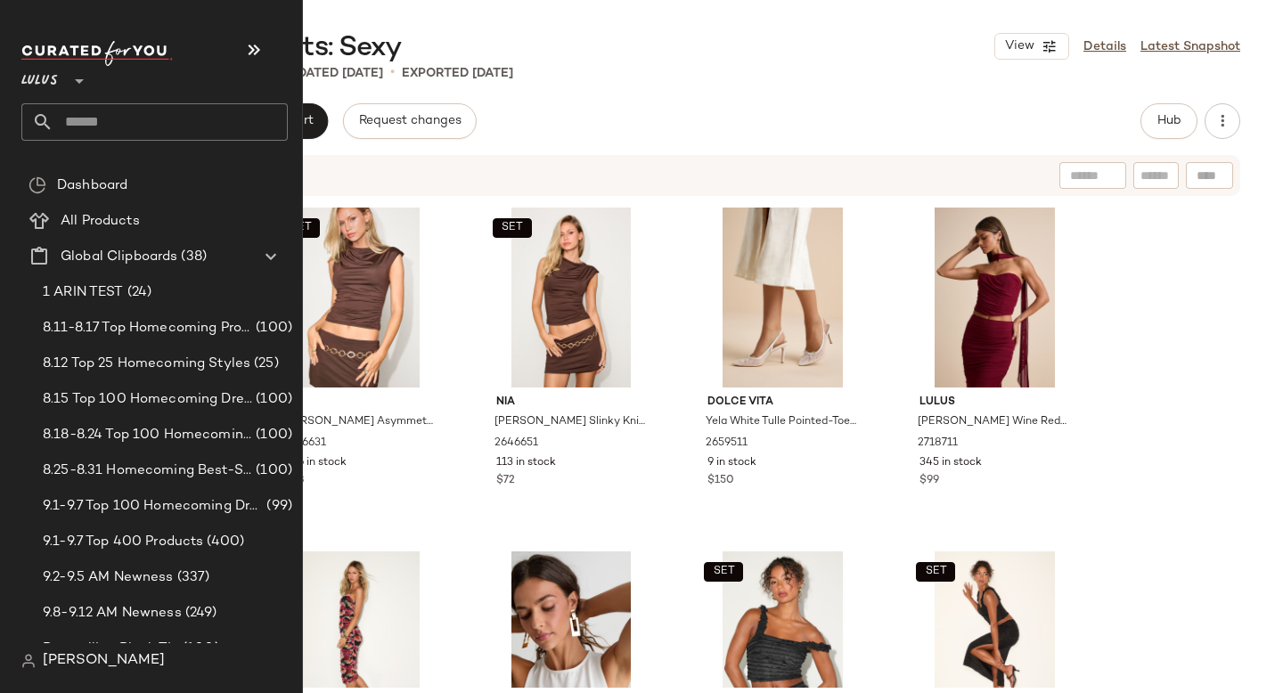
click at [145, 118] on input "text" at bounding box center [170, 121] width 234 height 37
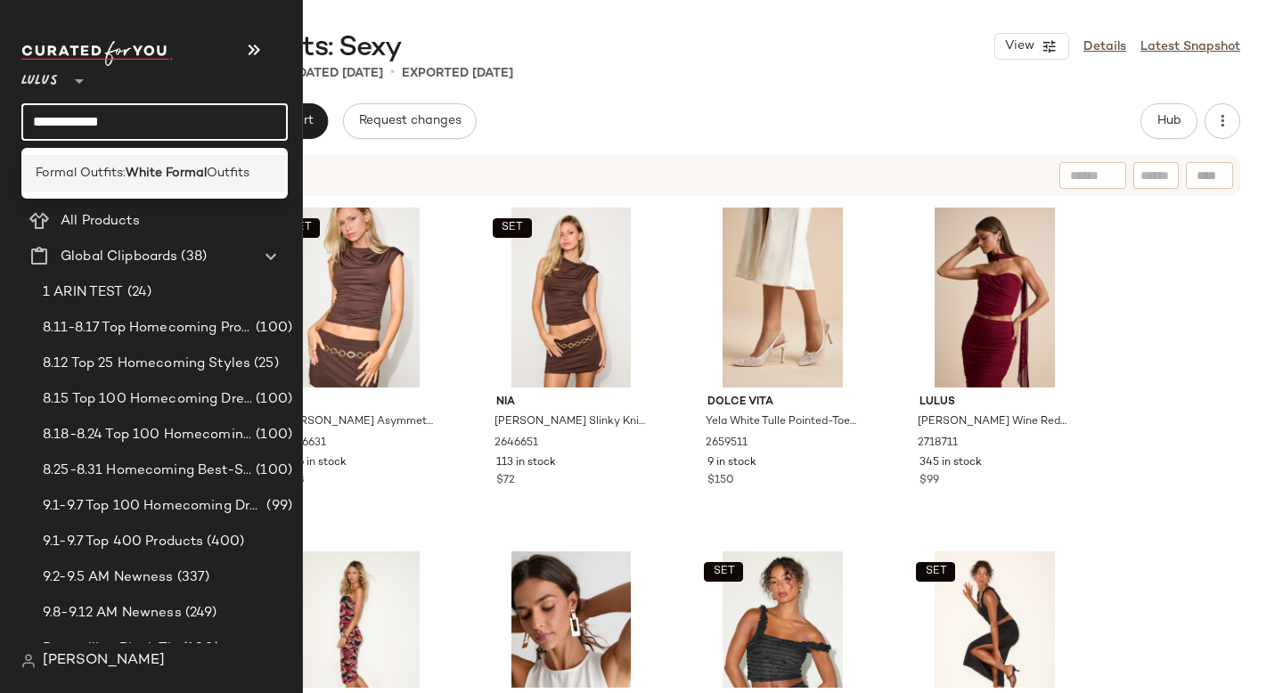
type input "**********"
click at [129, 176] on b "White Formal" at bounding box center [166, 173] width 81 height 19
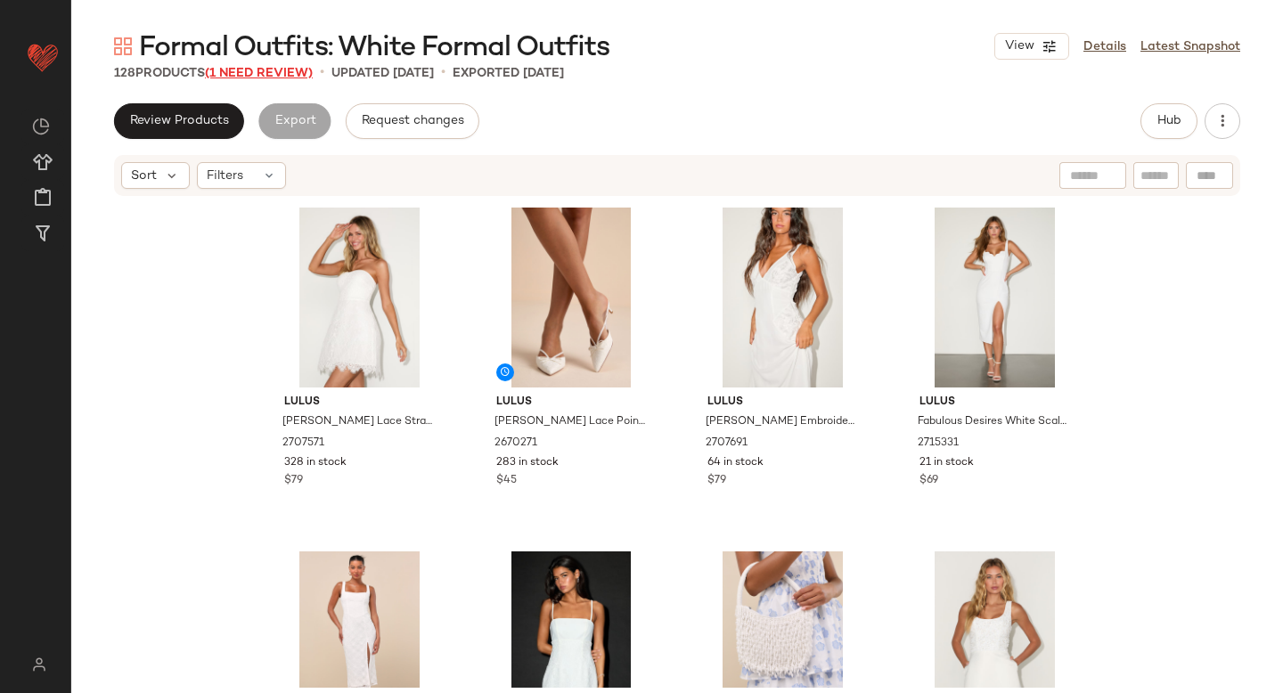
click at [242, 68] on span "(1 Need Review)" at bounding box center [259, 73] width 108 height 13
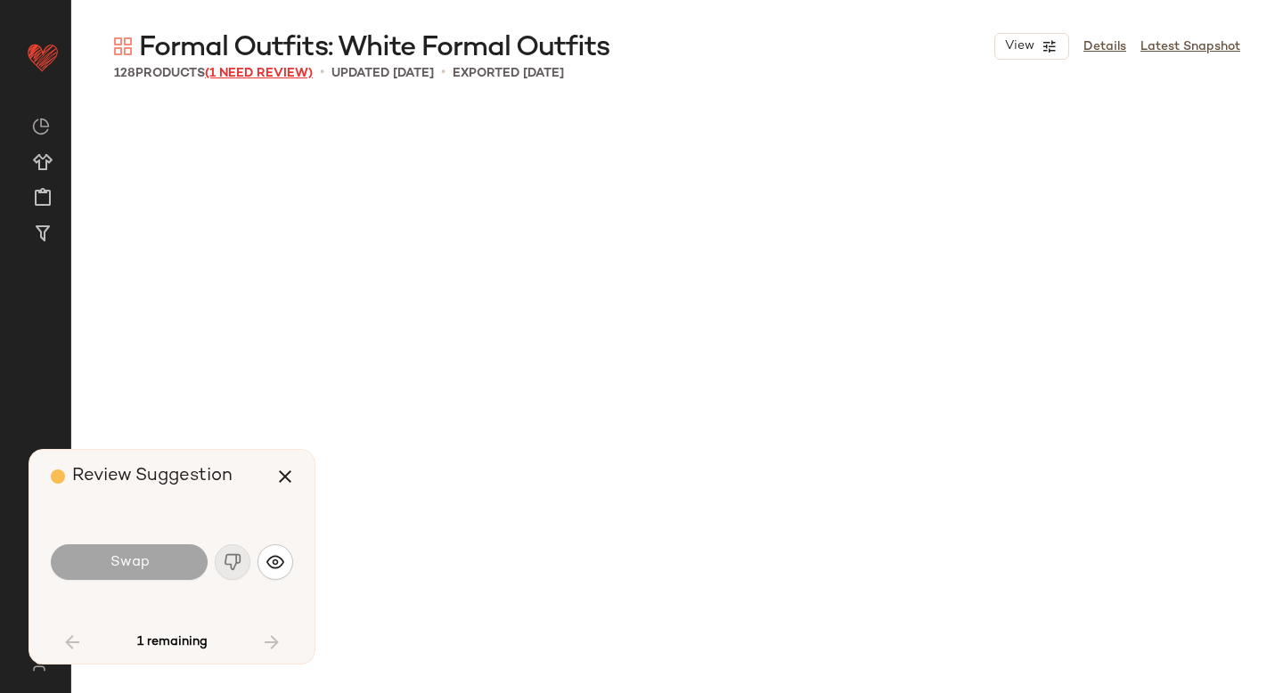
scroll to position [3782, 0]
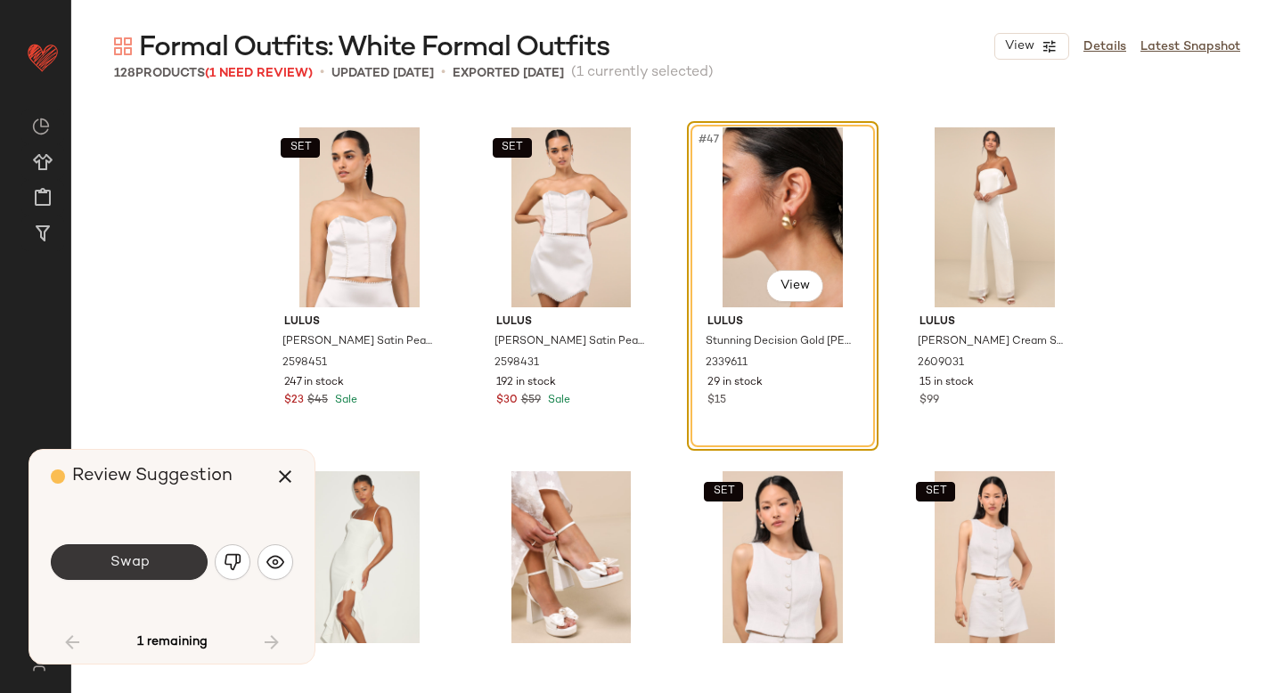
click at [177, 558] on button "Swap" at bounding box center [129, 562] width 157 height 36
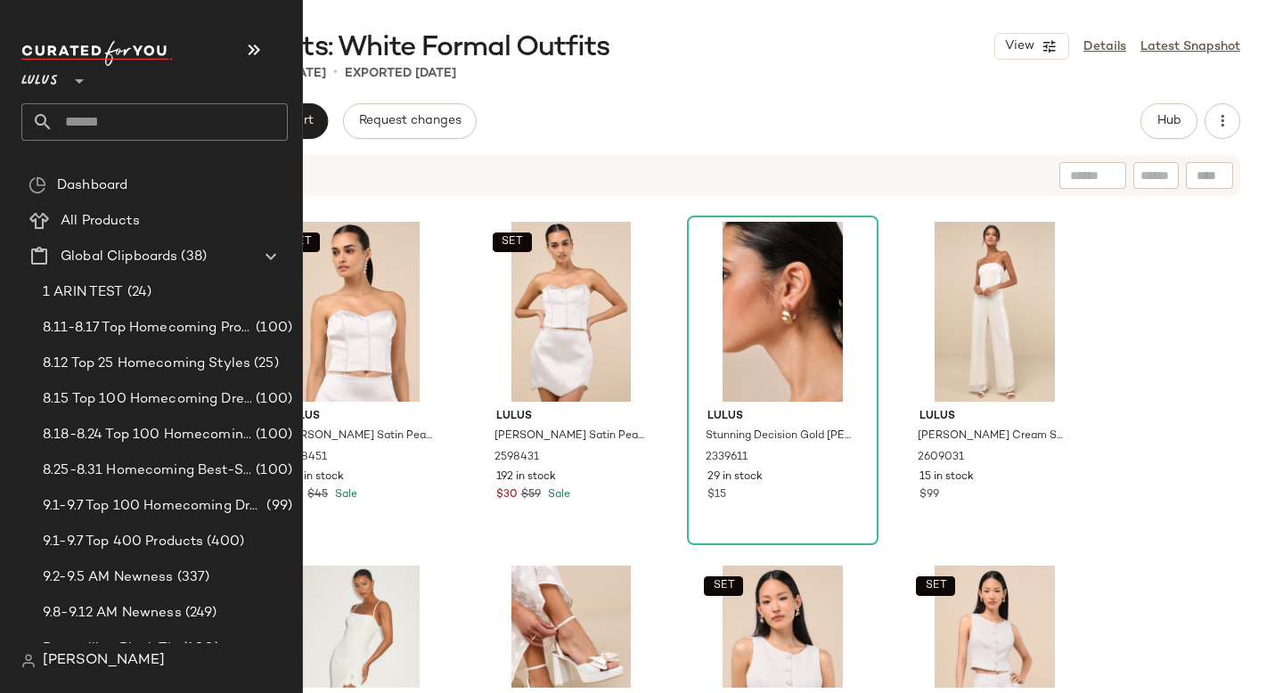
click at [116, 117] on input "text" at bounding box center [170, 121] width 234 height 37
click at [116, 130] on input "text" at bounding box center [170, 121] width 234 height 37
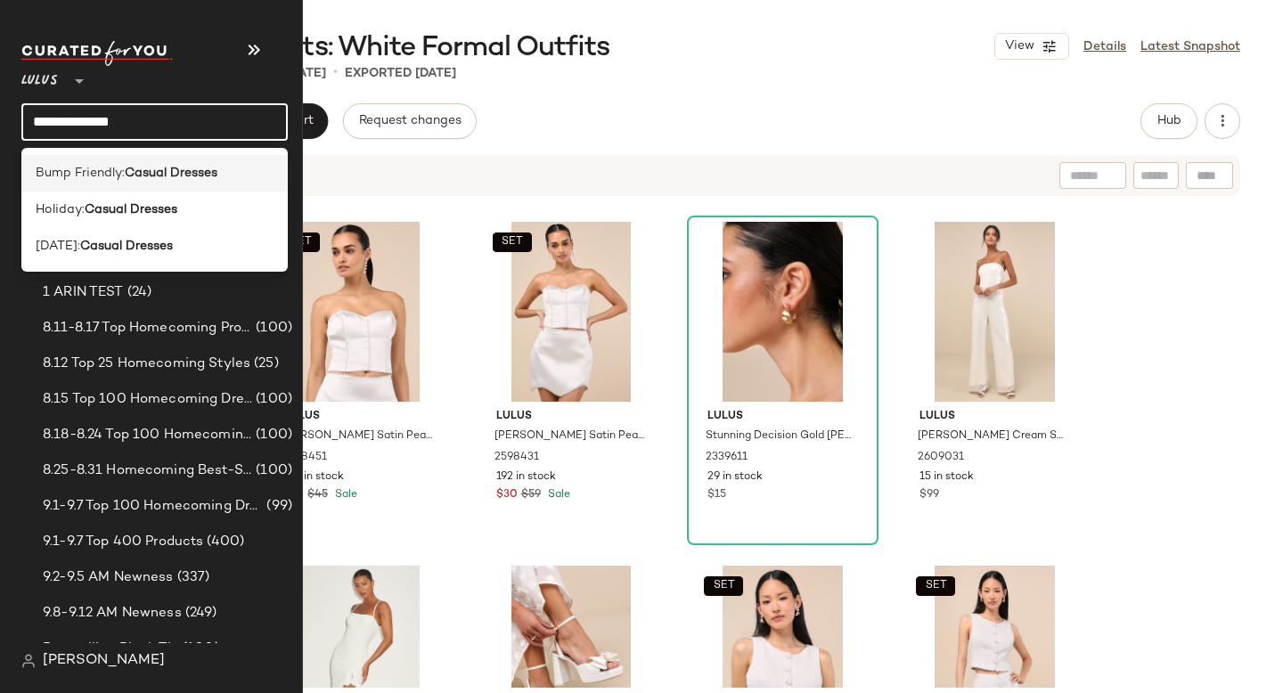
type input "**********"
click at [158, 177] on b "Casual Dresses" at bounding box center [171, 173] width 93 height 19
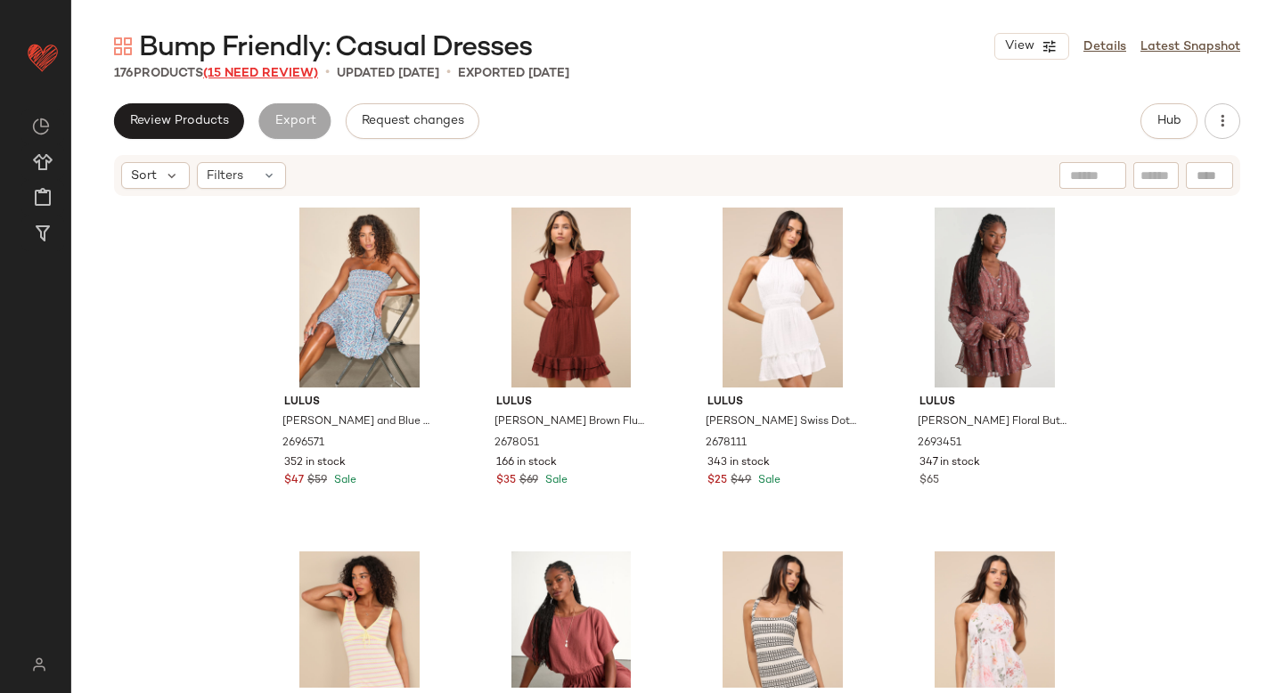
click at [274, 74] on span "(15 Need Review)" at bounding box center [260, 73] width 115 height 13
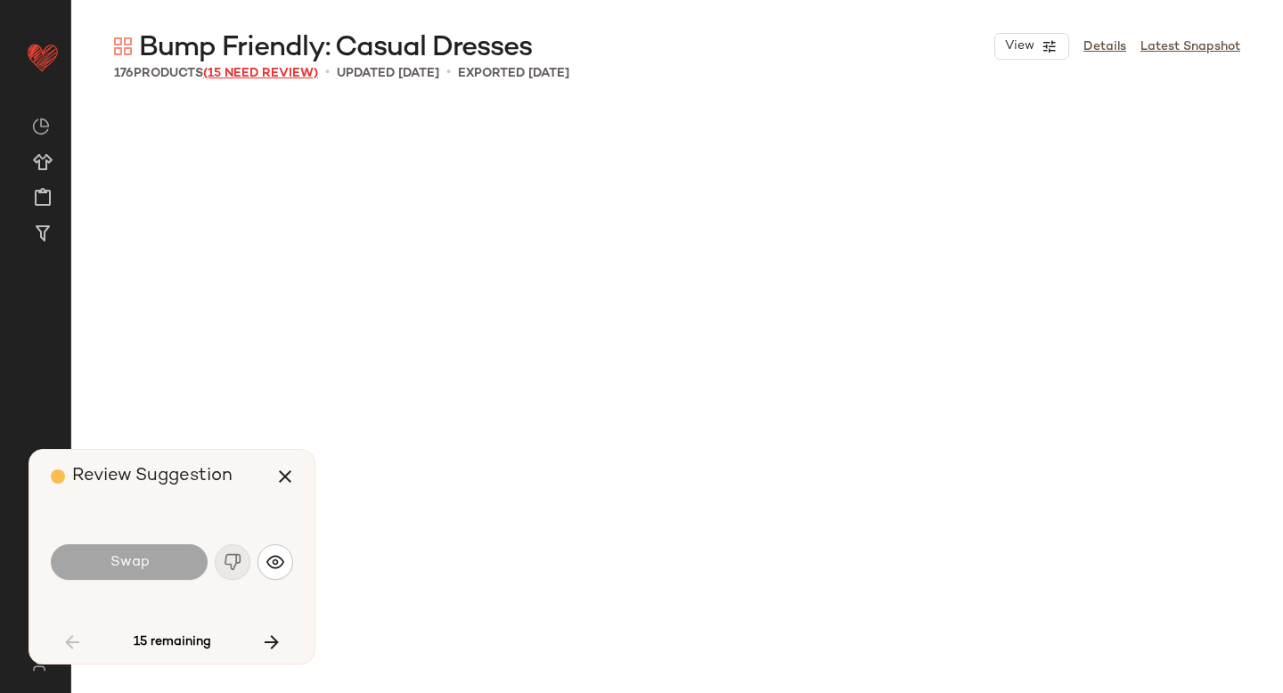
scroll to position [3782, 0]
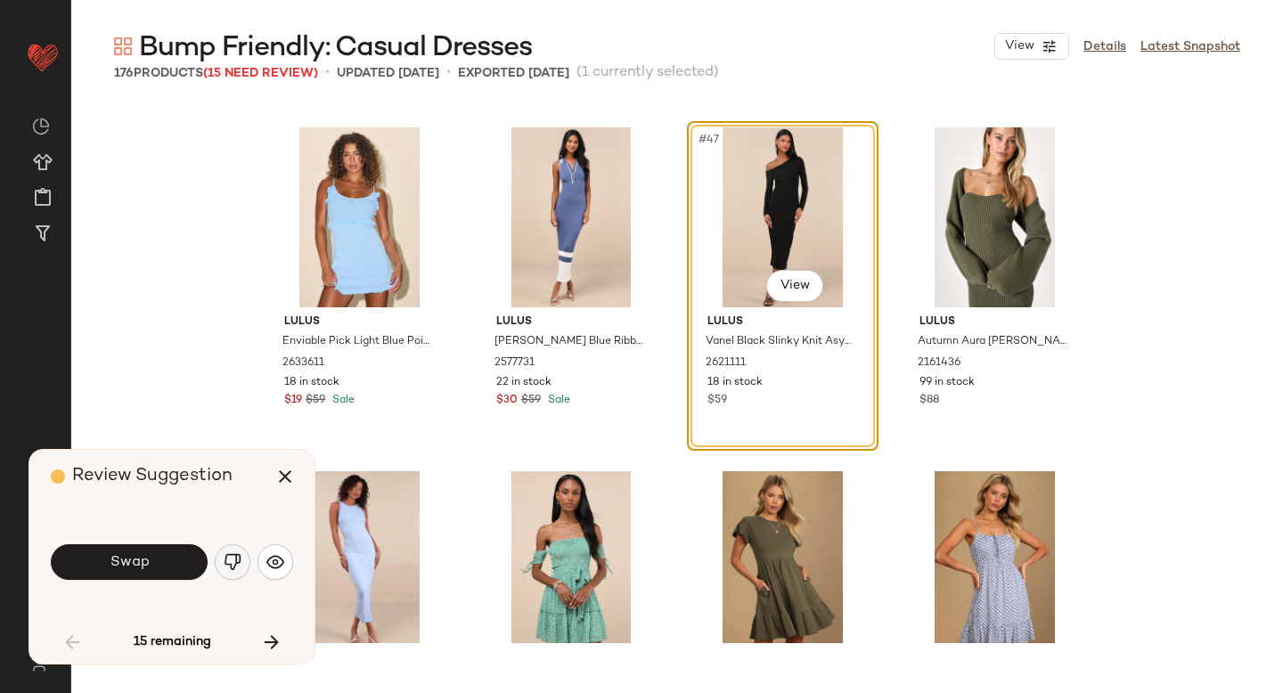
click at [233, 567] on img "button" at bounding box center [233, 562] width 18 height 18
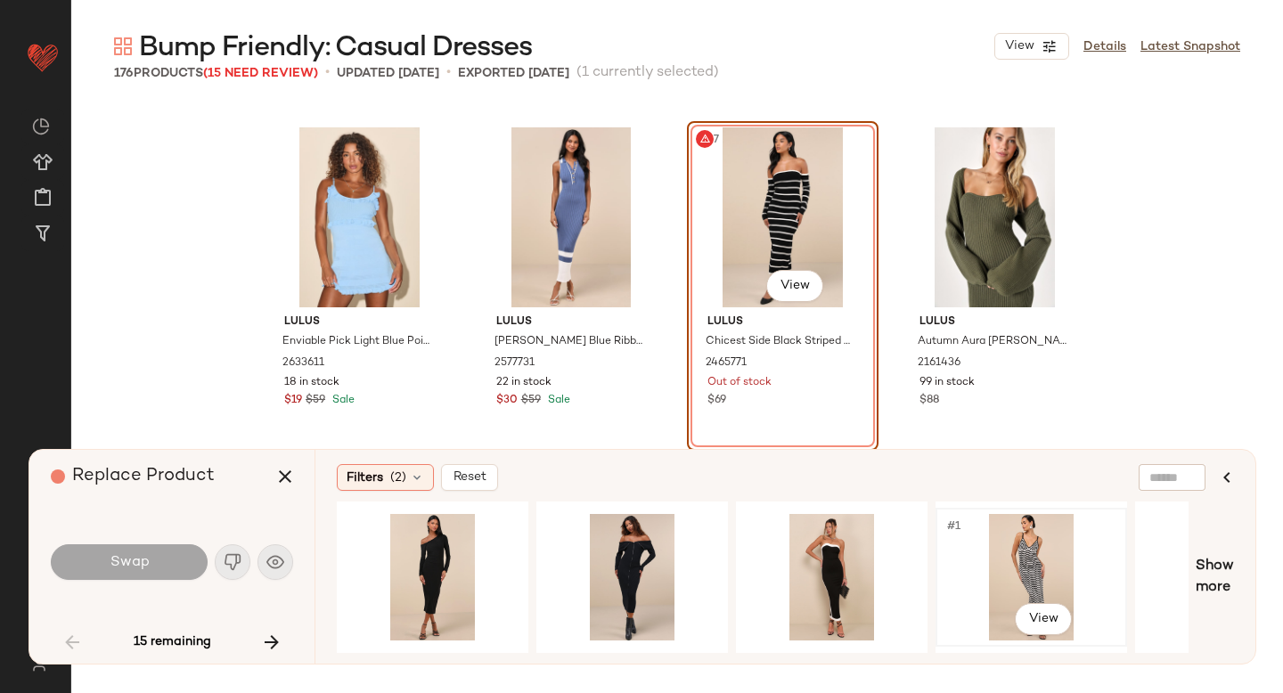
click at [965, 556] on div "#1 View" at bounding box center [1030, 577] width 179 height 126
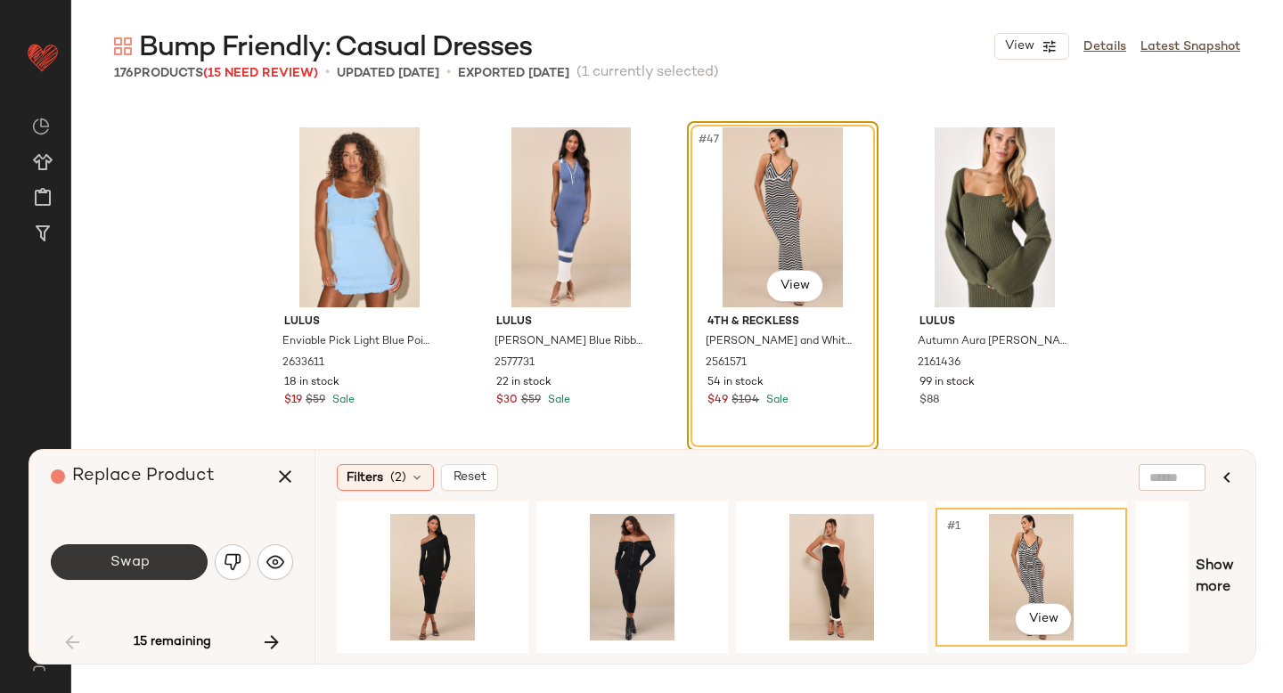
click at [137, 558] on span "Swap" at bounding box center [129, 562] width 40 height 17
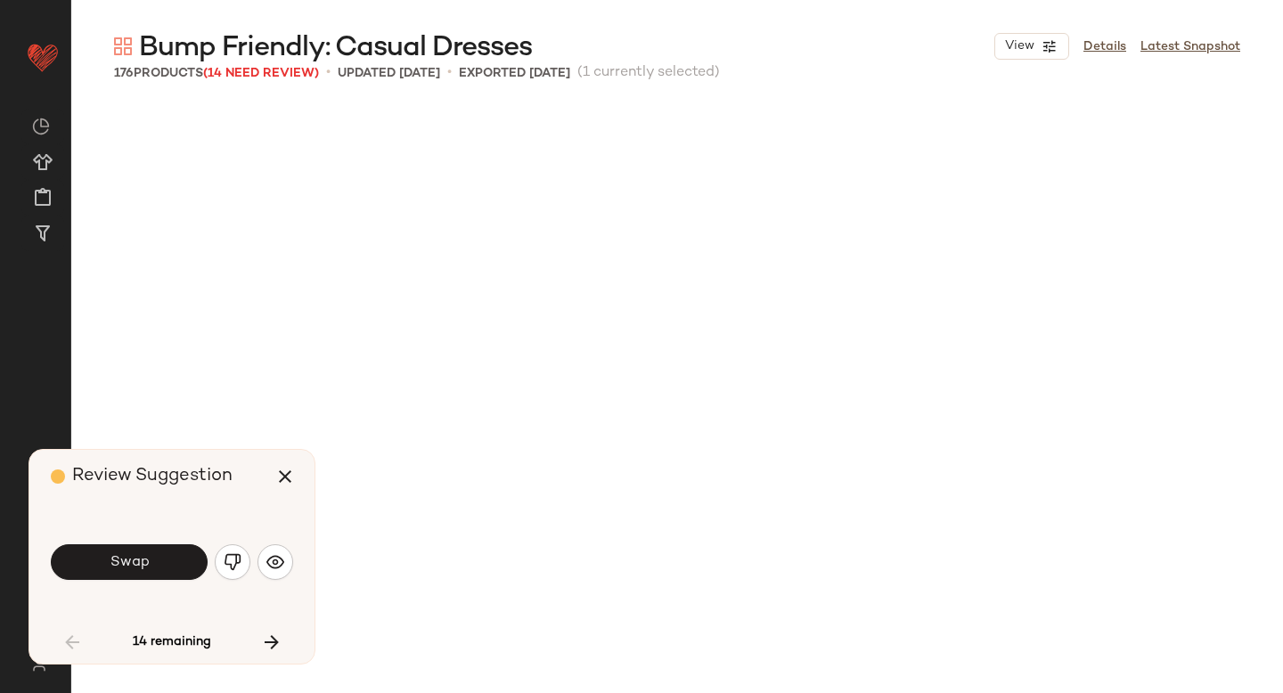
scroll to position [4469, 0]
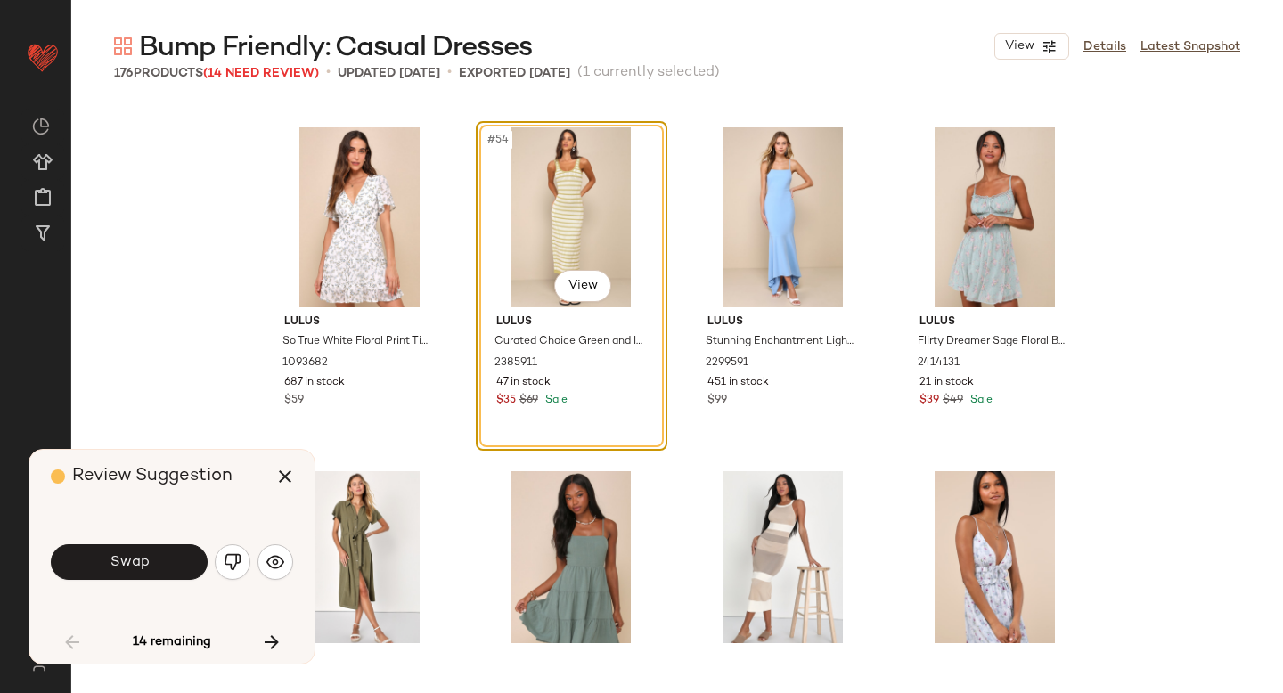
click at [137, 558] on span "Swap" at bounding box center [129, 562] width 40 height 17
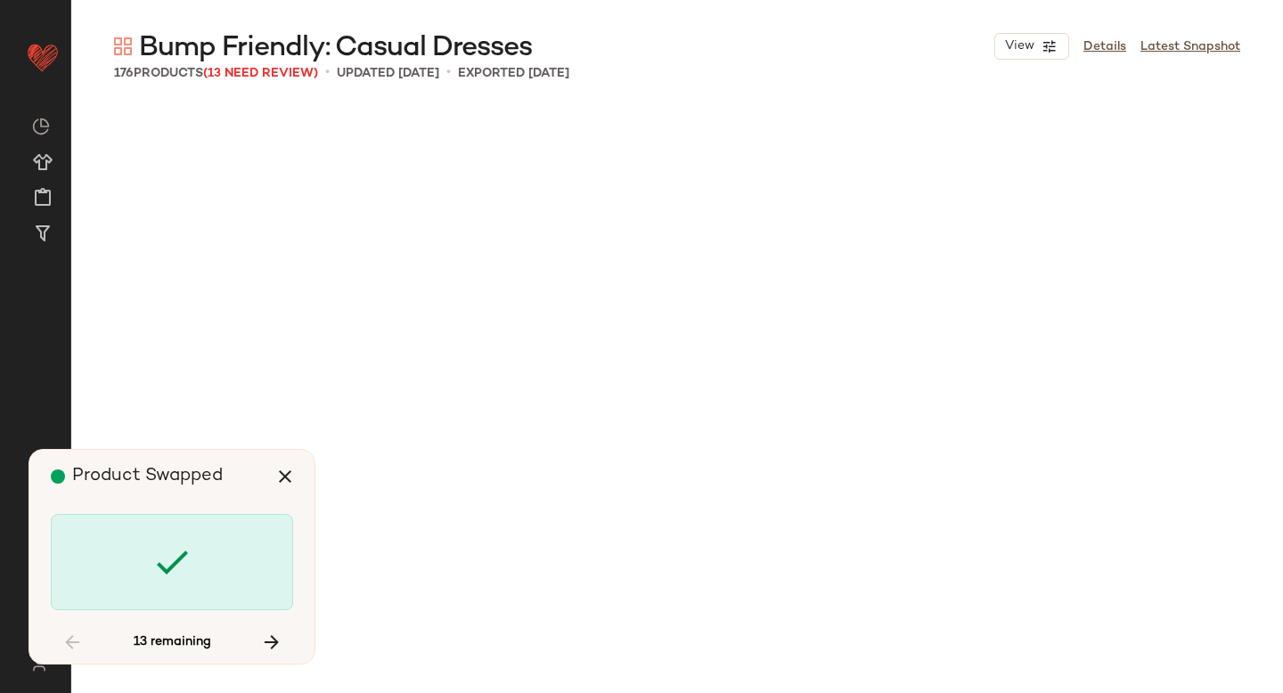
scroll to position [5845, 0]
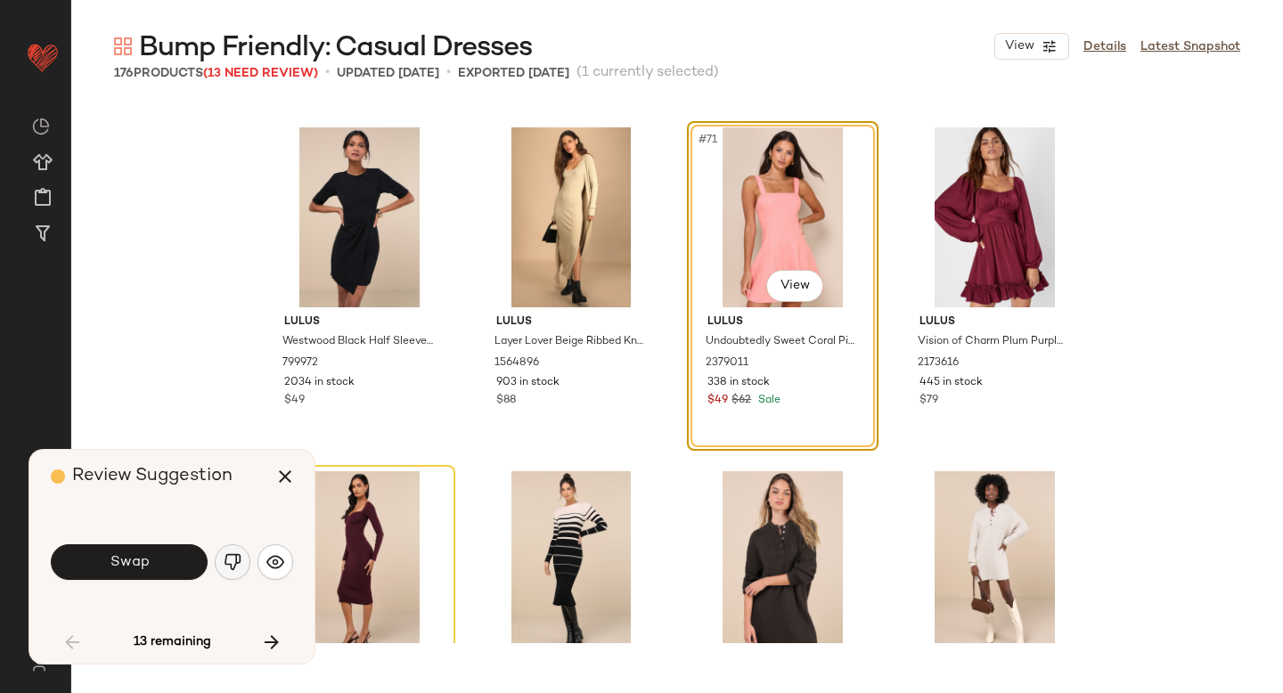
click at [222, 566] on button "button" at bounding box center [233, 562] width 36 height 36
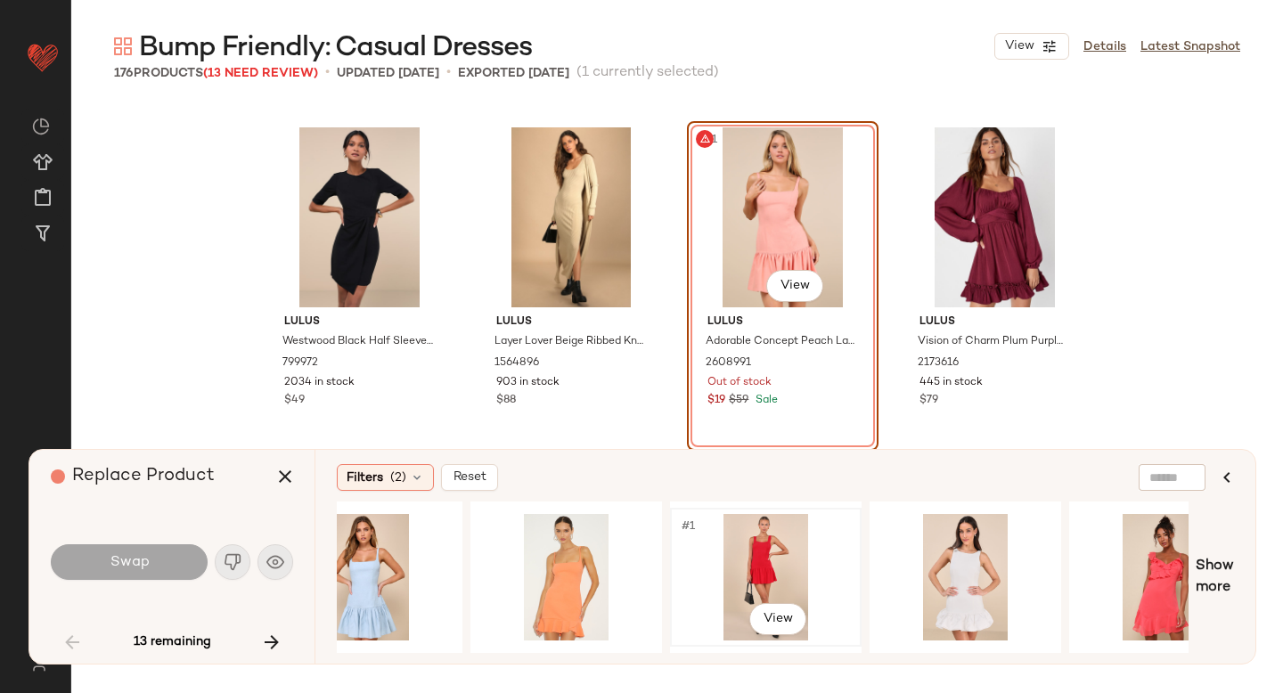
scroll to position [0, 472]
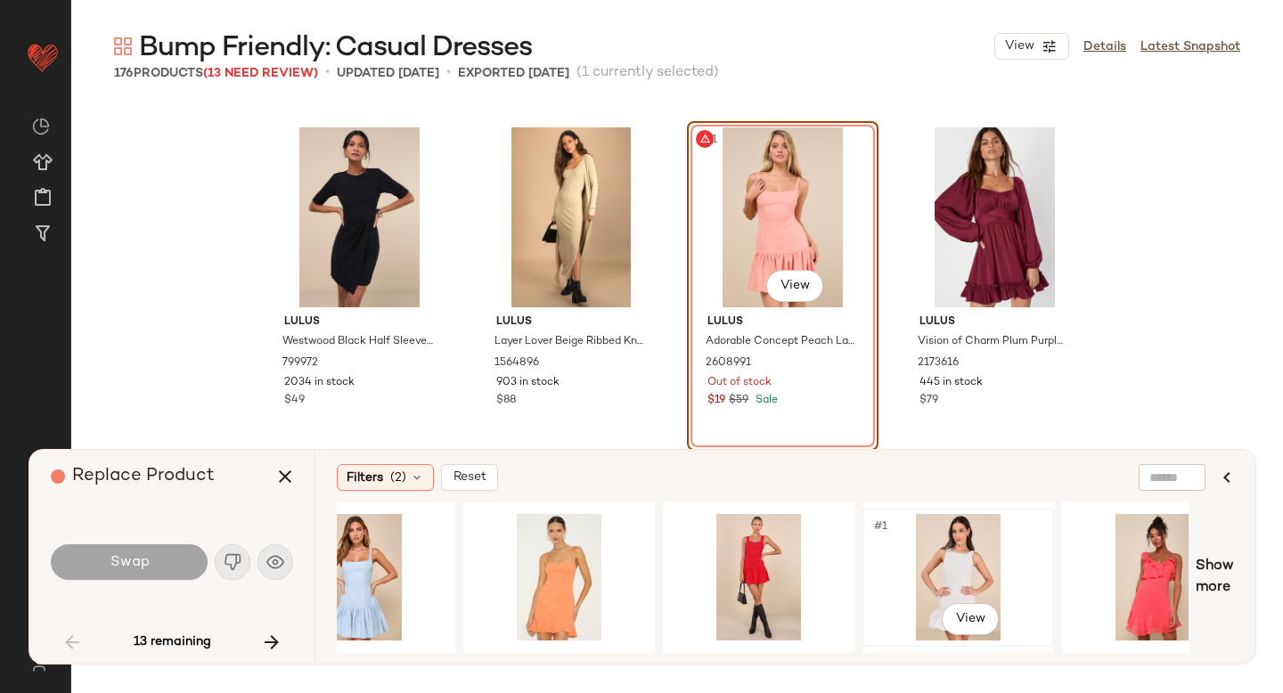
click at [969, 566] on div "#1 View" at bounding box center [957, 577] width 179 height 126
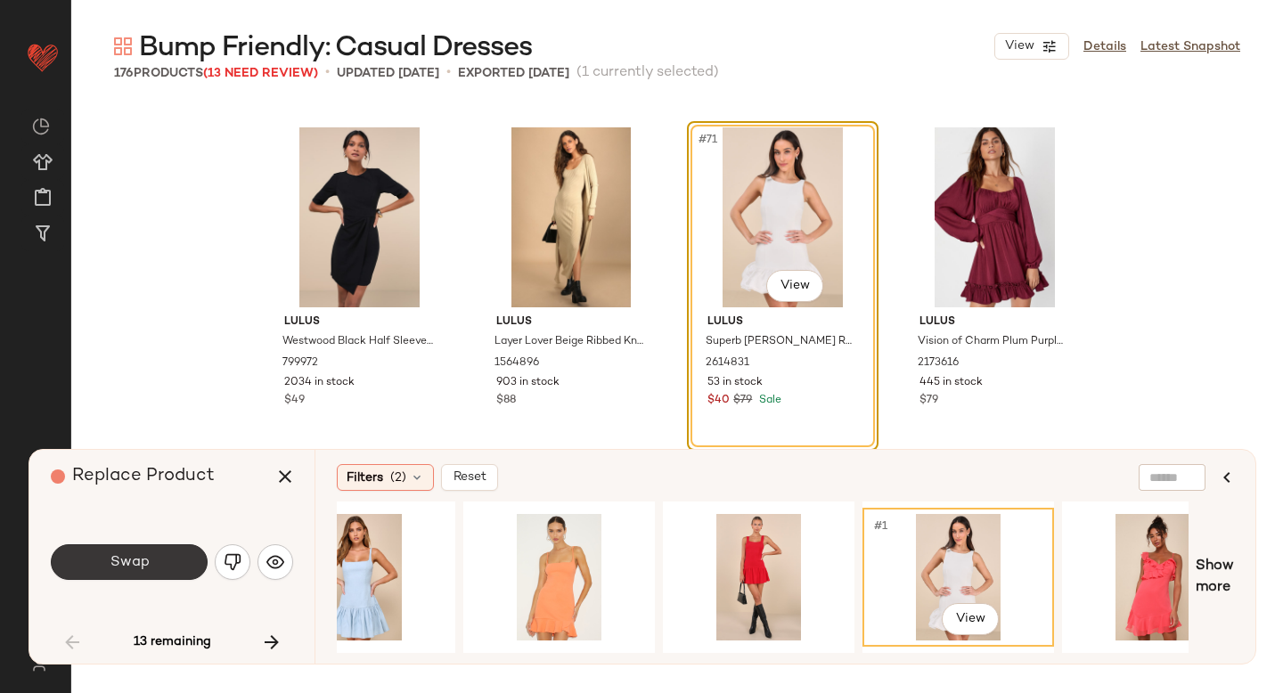
click at [103, 560] on button "Swap" at bounding box center [129, 562] width 157 height 36
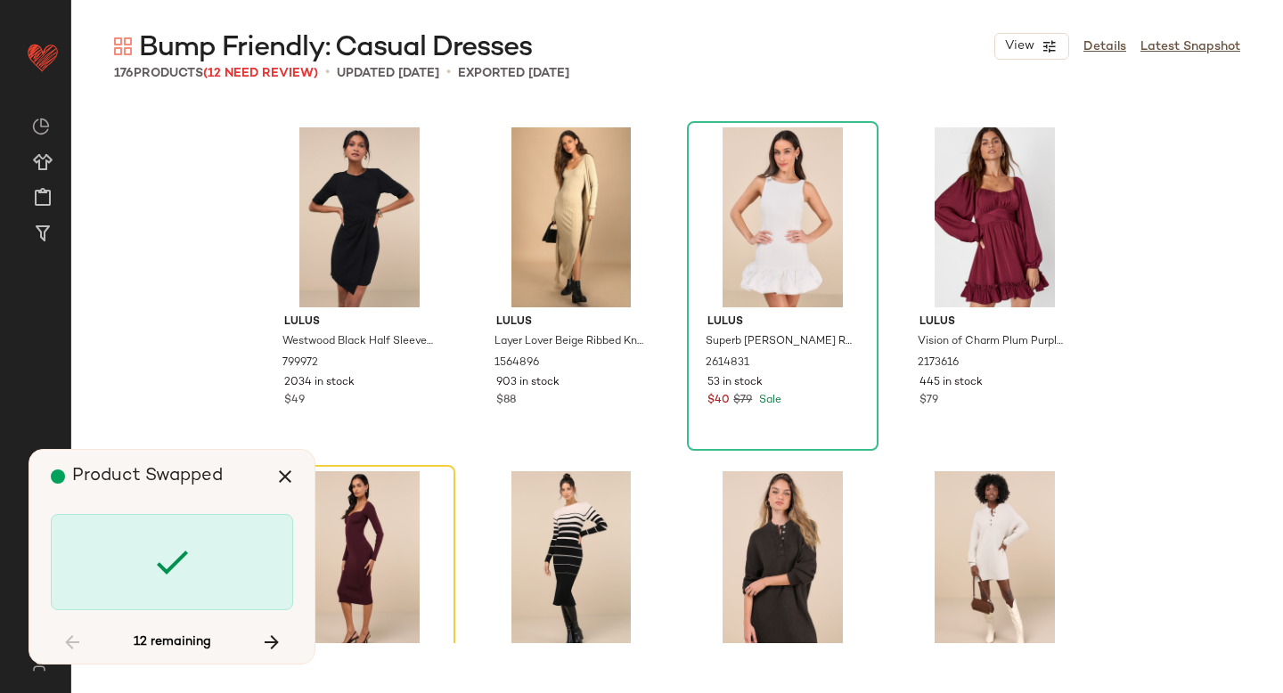
scroll to position [6188, 0]
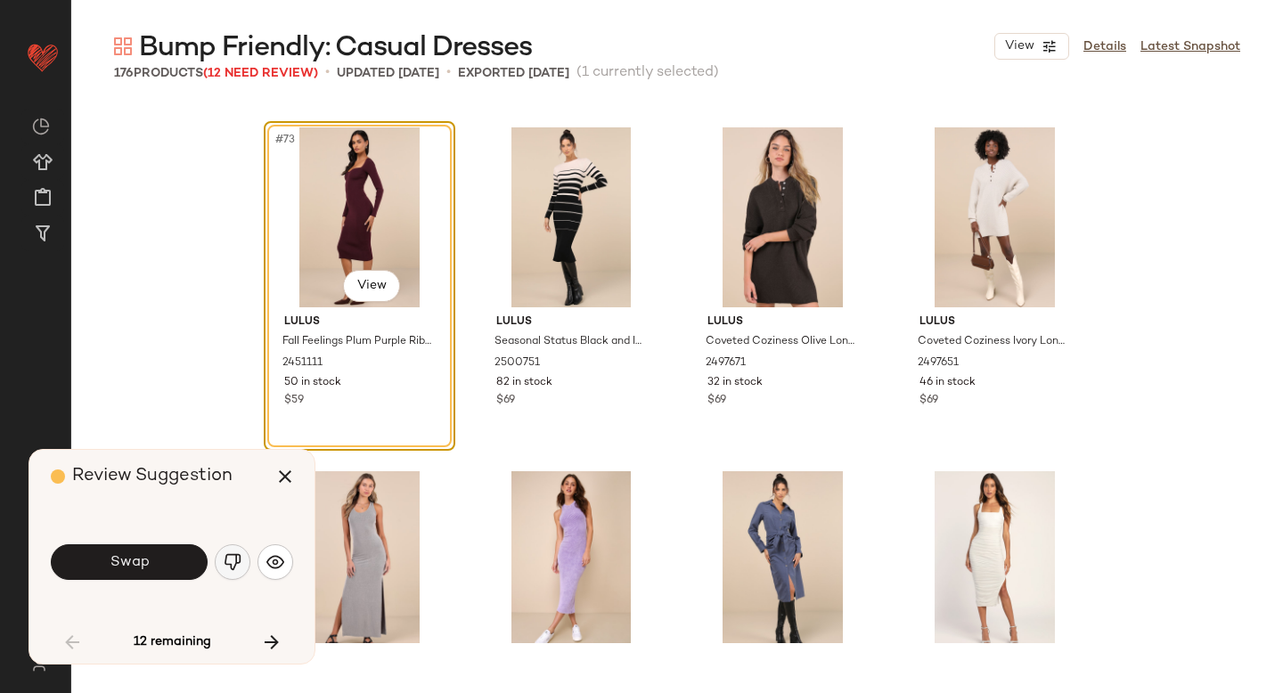
click at [233, 563] on img "button" at bounding box center [233, 562] width 18 height 18
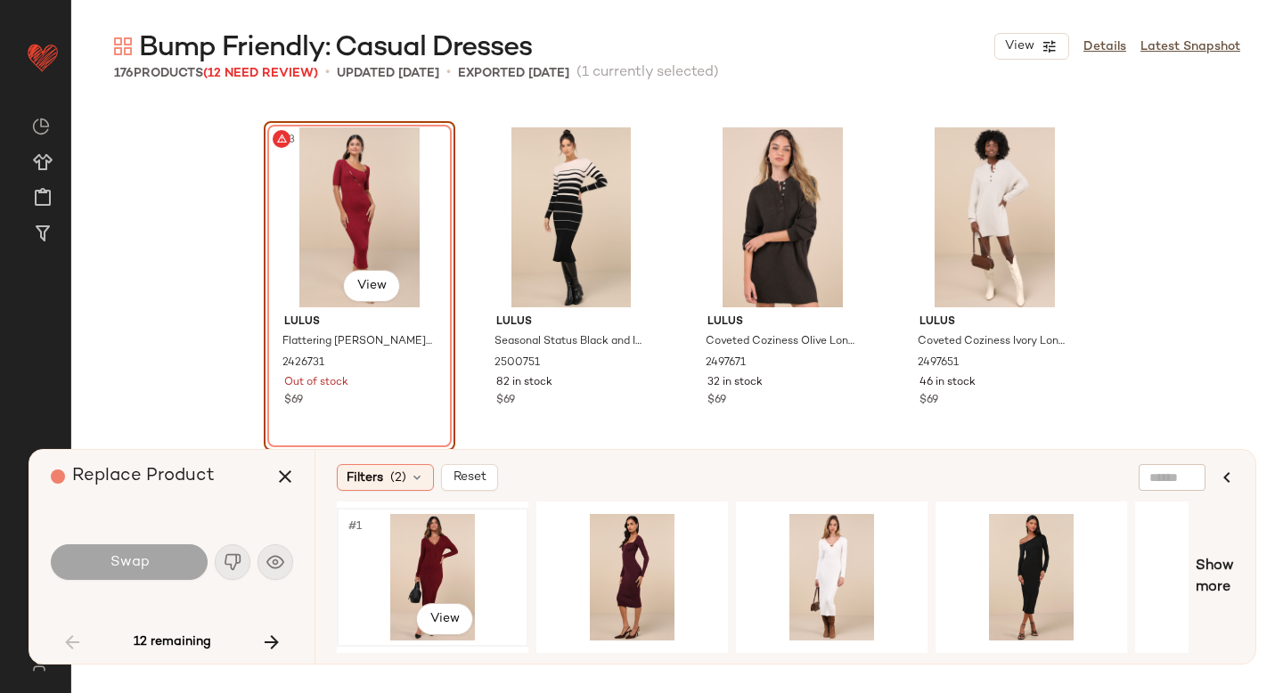
click at [452, 542] on div "#1 View" at bounding box center [432, 577] width 179 height 126
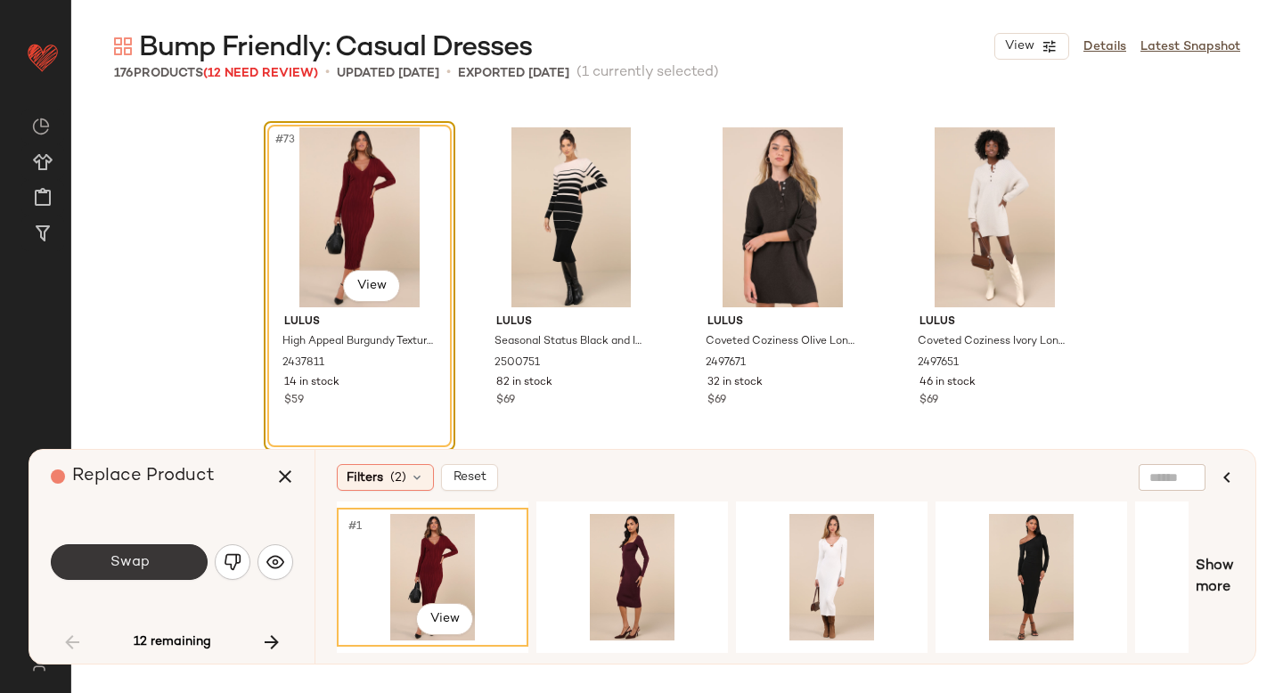
click at [148, 576] on button "Swap" at bounding box center [129, 562] width 157 height 36
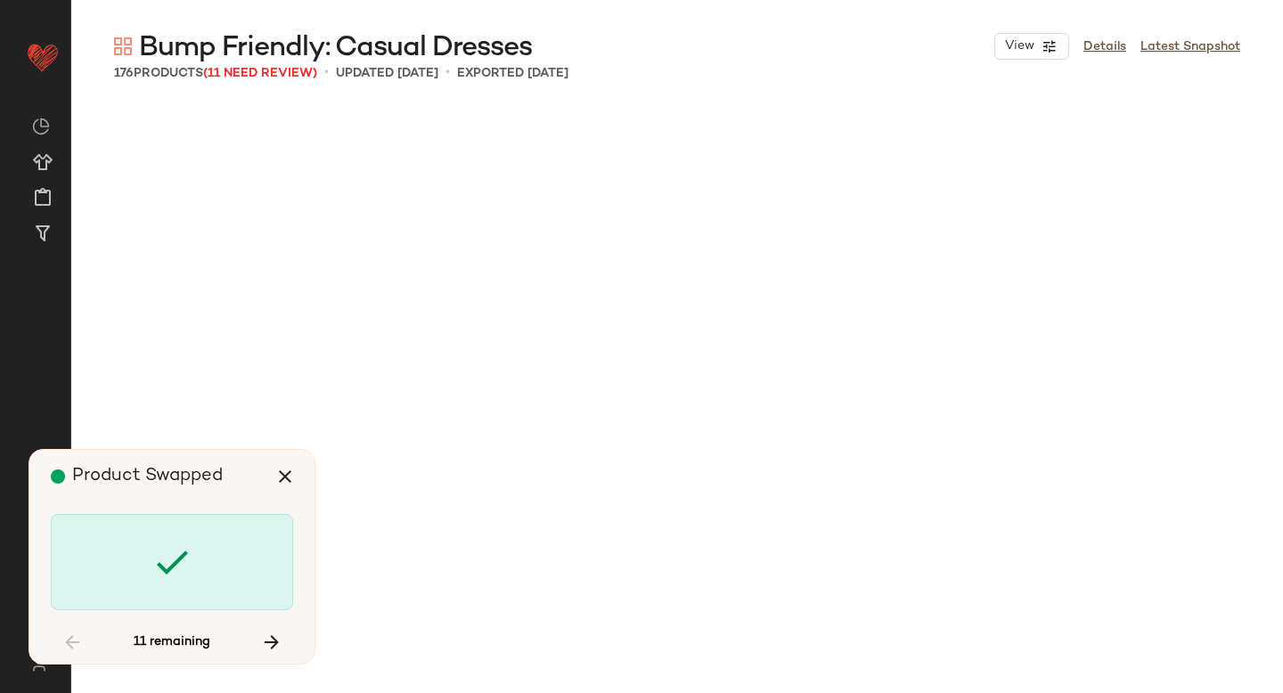
scroll to position [7564, 0]
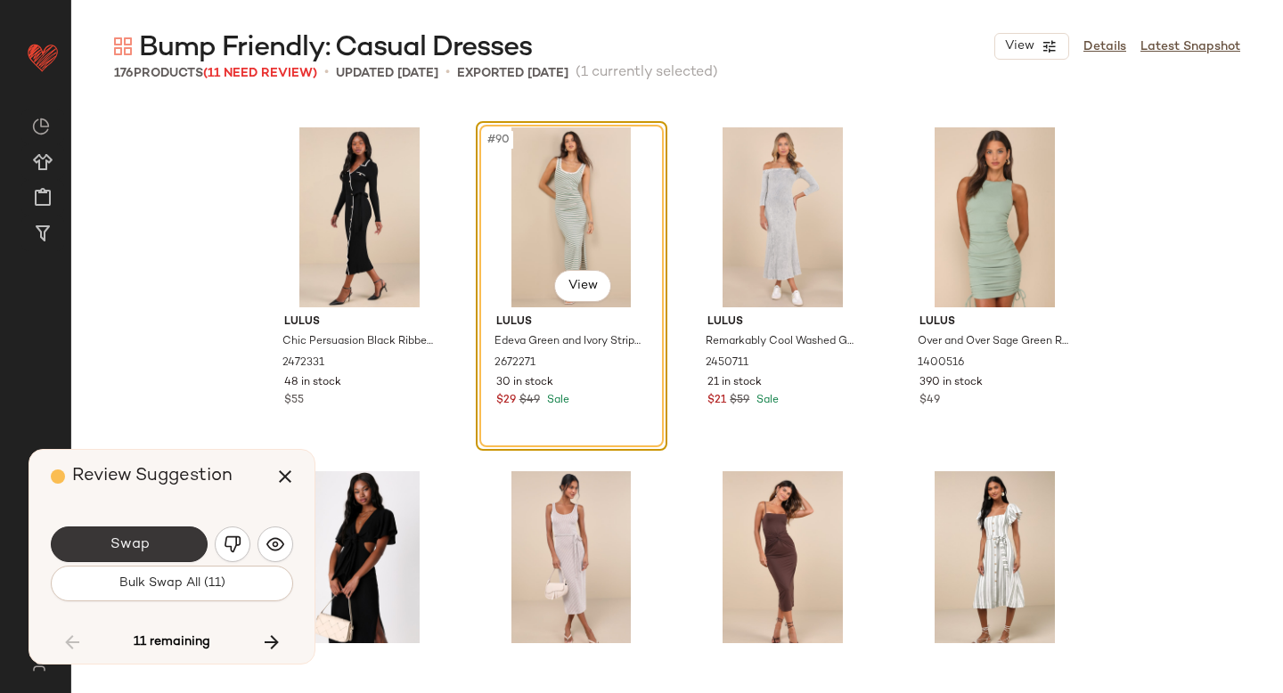
click at [138, 558] on button "Swap" at bounding box center [129, 544] width 157 height 36
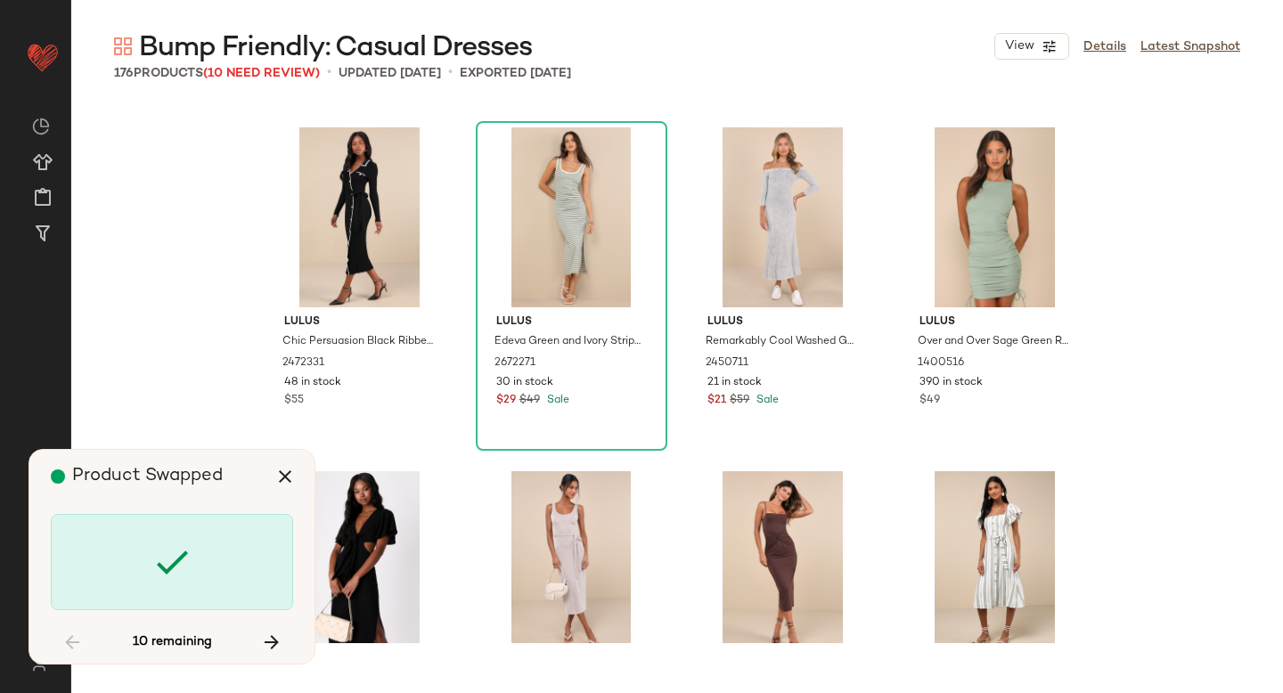
scroll to position [8595, 0]
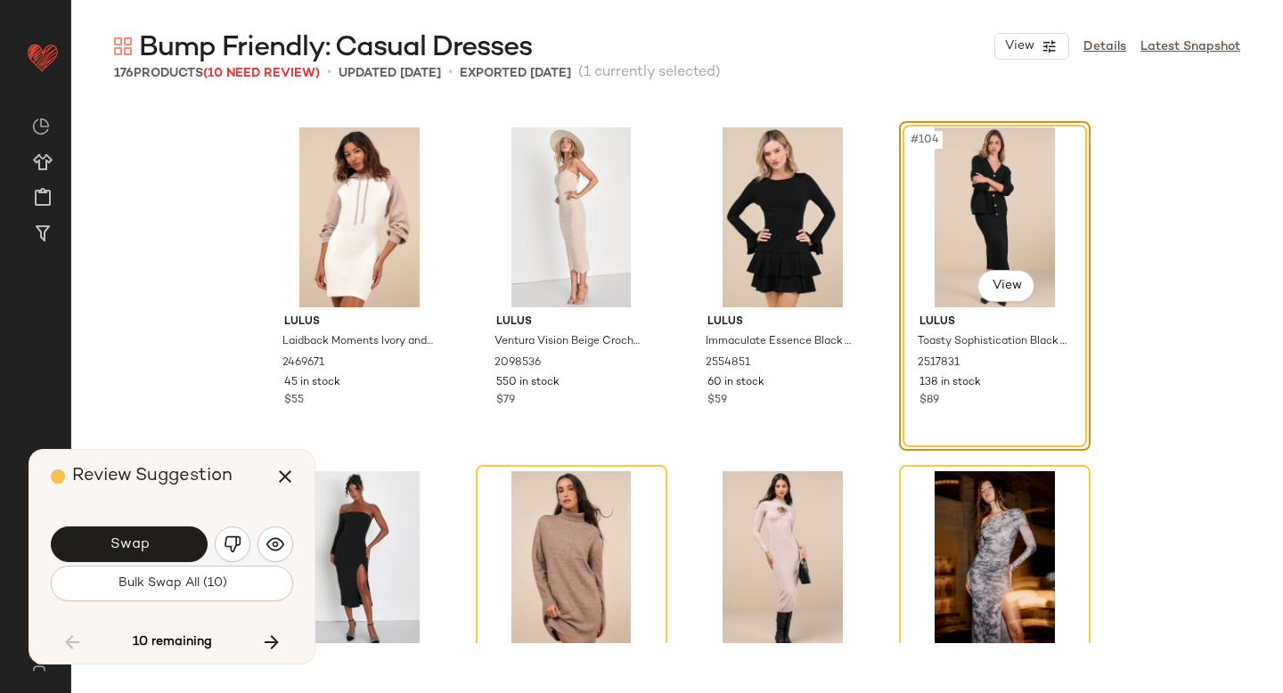
click at [138, 558] on button "Swap" at bounding box center [129, 544] width 157 height 36
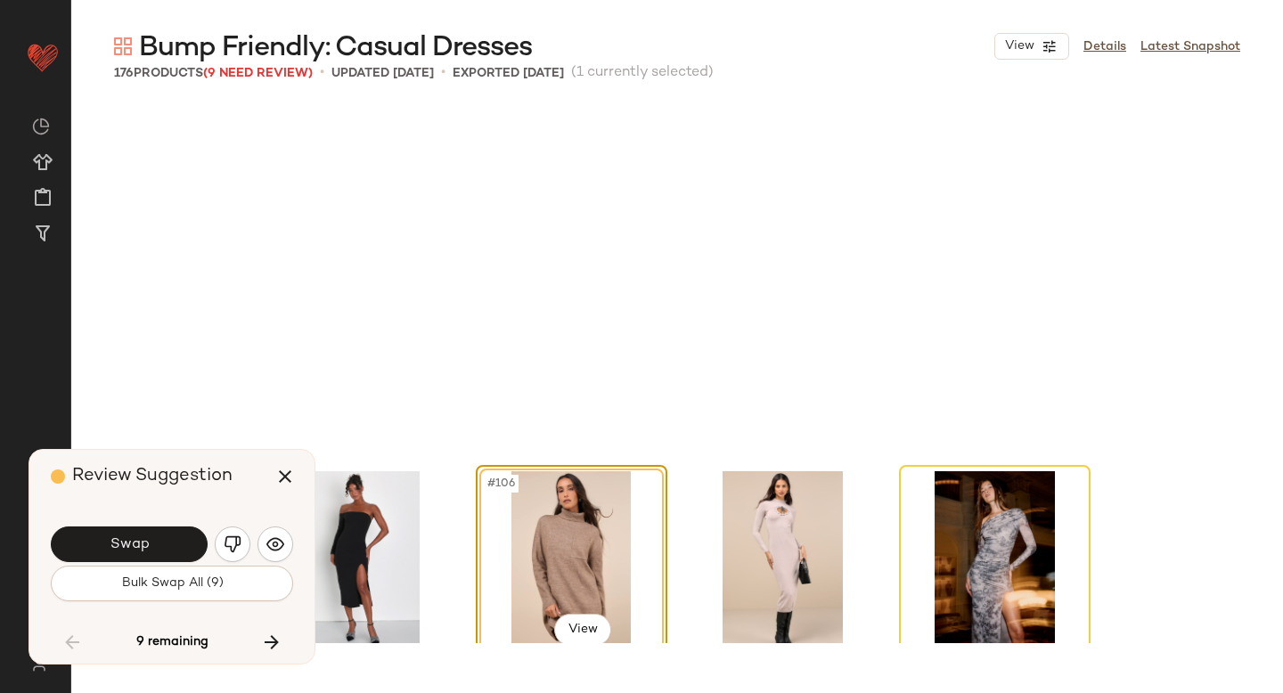
scroll to position [8939, 0]
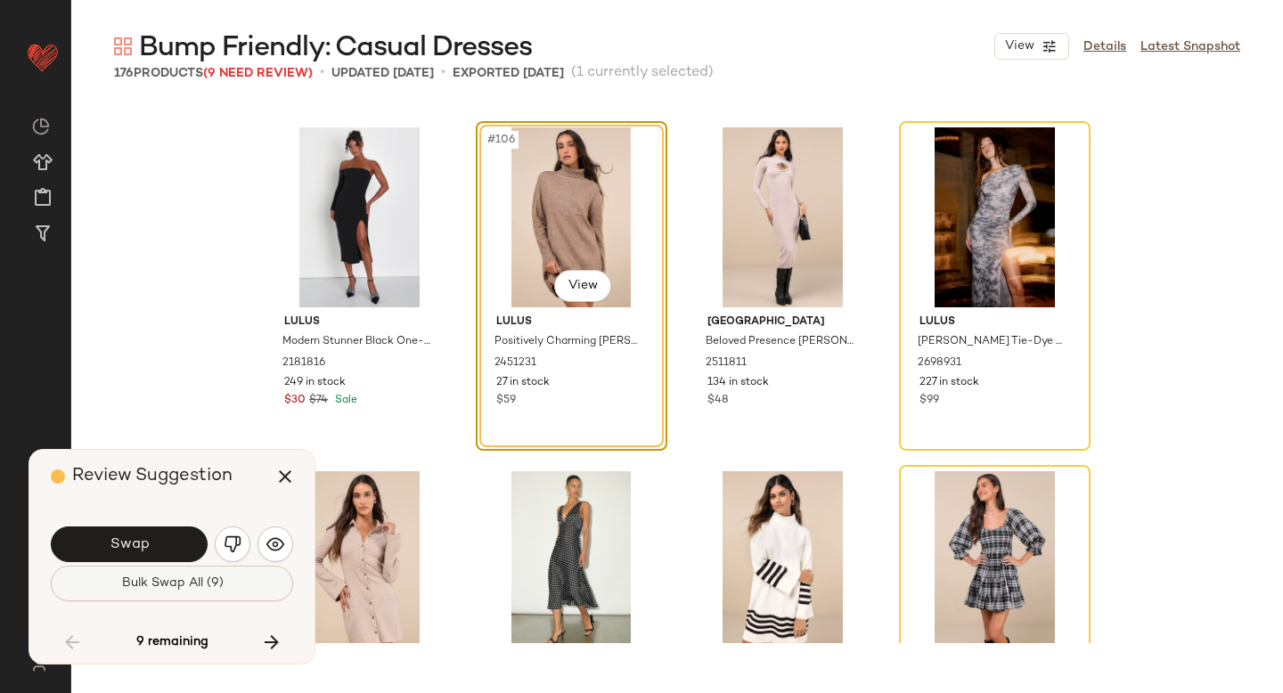
click at [180, 578] on span "Bulk Swap All (9)" at bounding box center [171, 583] width 102 height 14
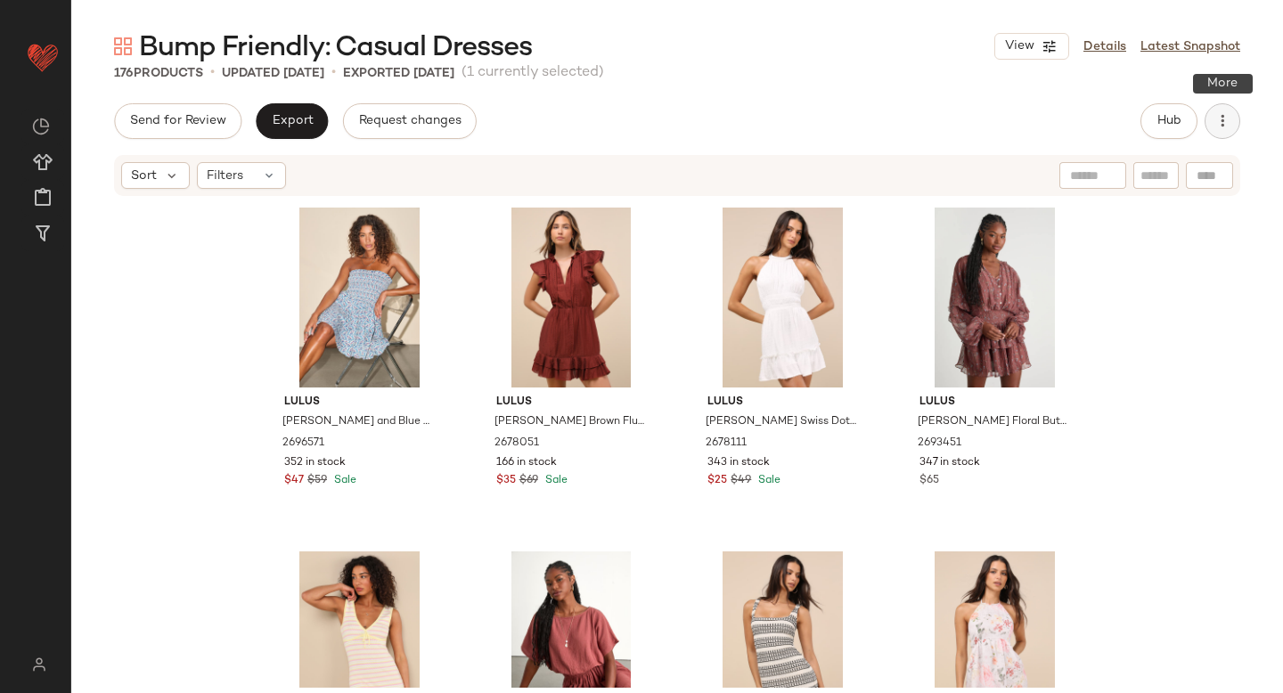
click at [1233, 120] on button "button" at bounding box center [1222, 121] width 36 height 36
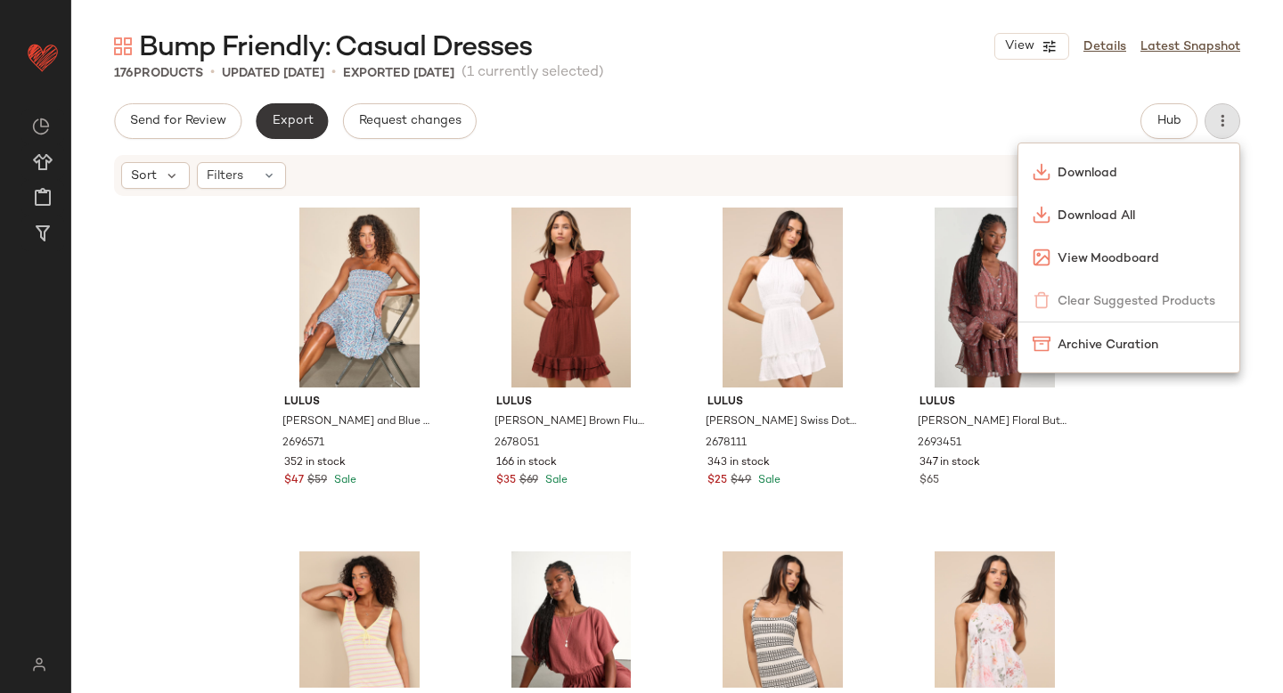
click at [289, 108] on button "Export" at bounding box center [292, 121] width 72 height 36
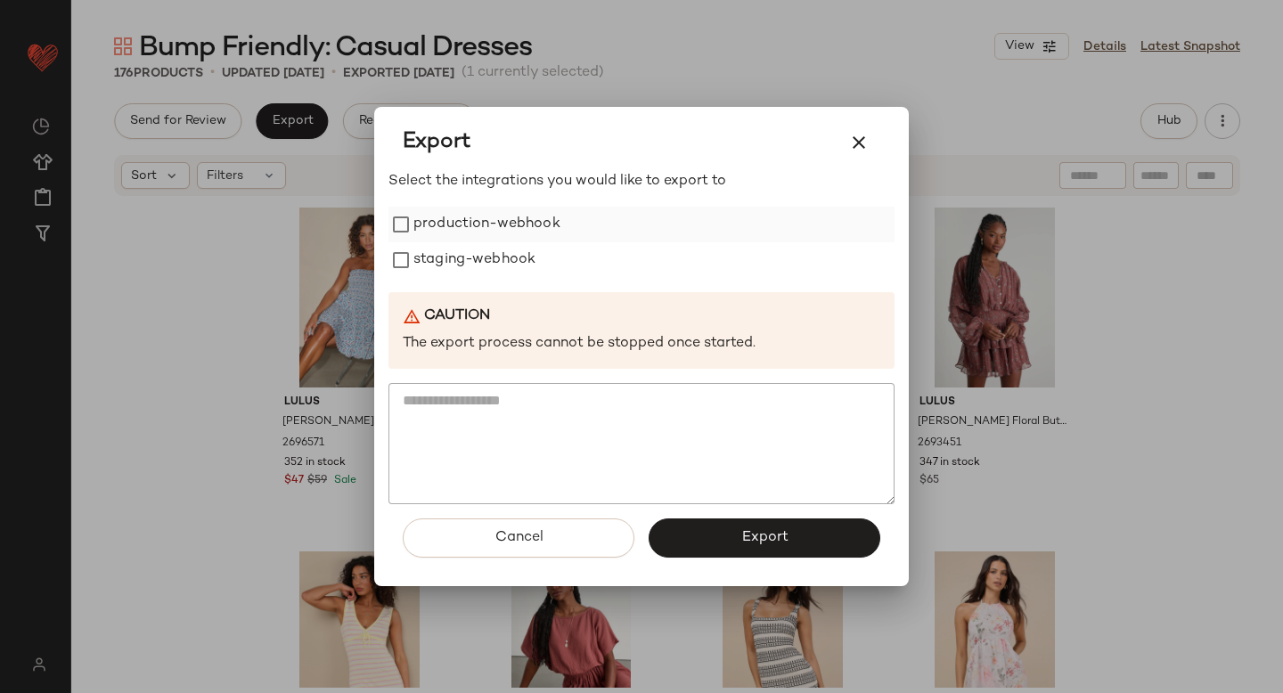
click at [459, 231] on label "production-webhook" at bounding box center [486, 225] width 147 height 36
click at [464, 274] on label "staging-webhook" at bounding box center [474, 260] width 122 height 36
click at [730, 542] on button "Export" at bounding box center [764, 537] width 232 height 39
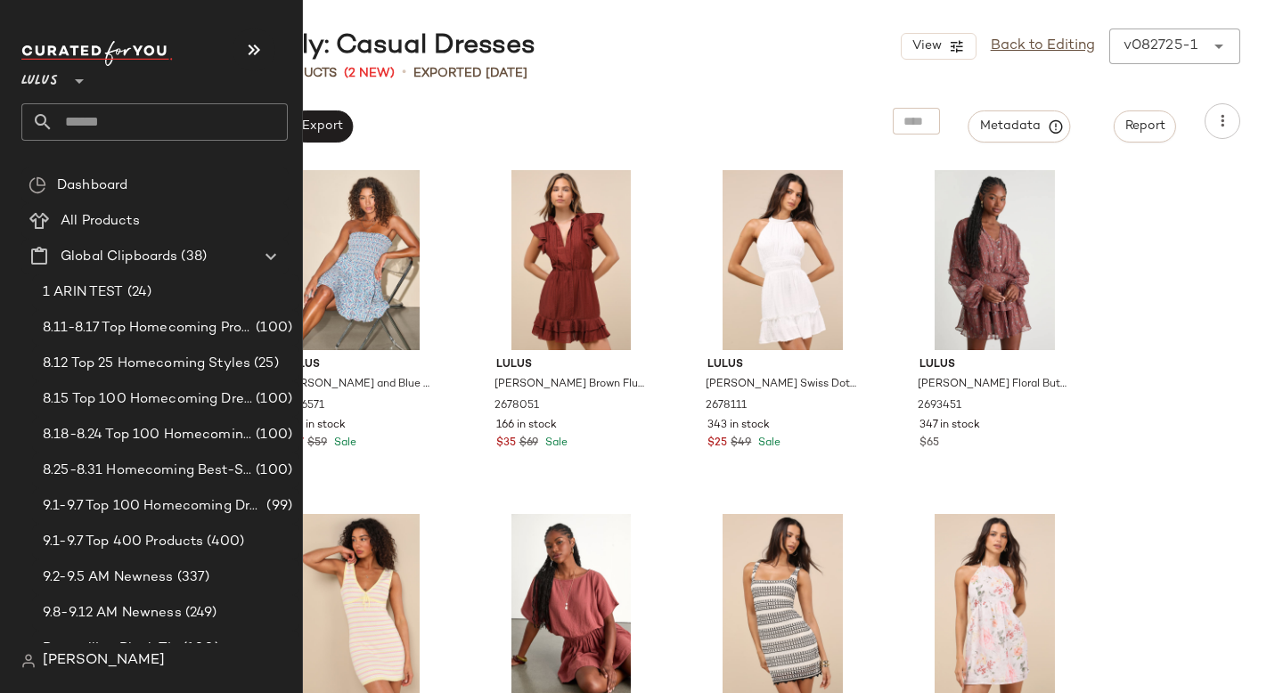
click at [147, 111] on input "text" at bounding box center [170, 121] width 234 height 37
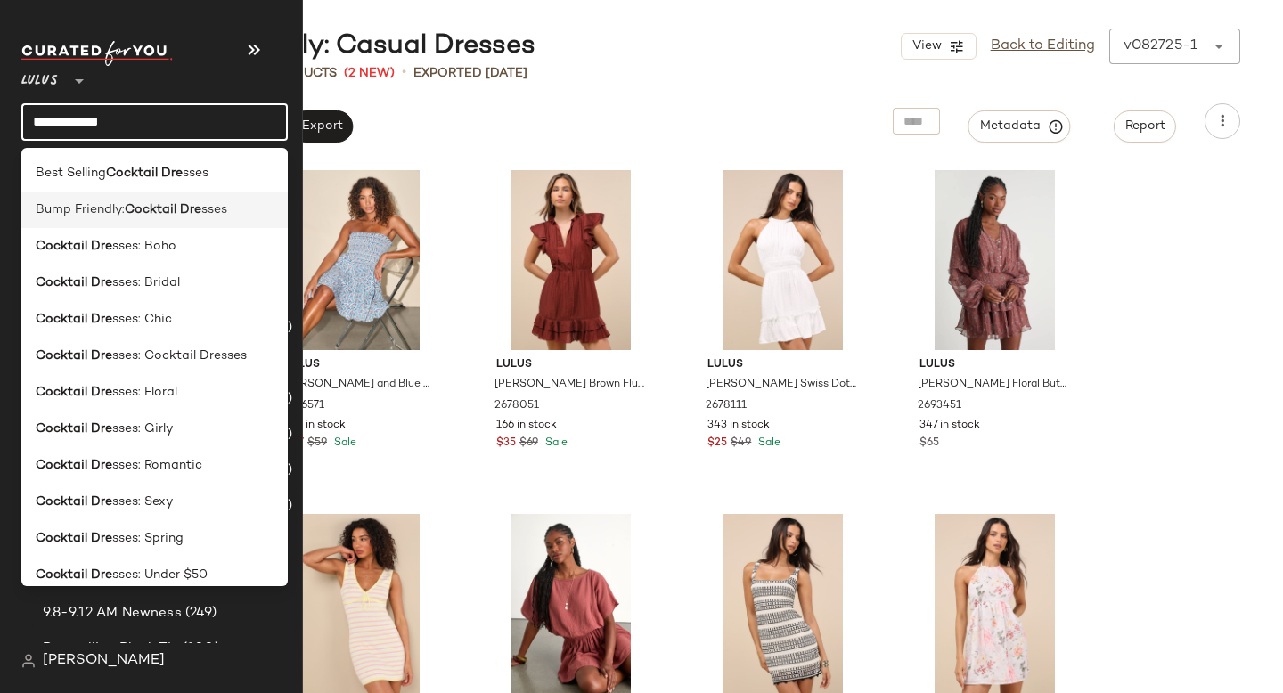
type input "**********"
click at [131, 218] on b "Cocktail Dre" at bounding box center [163, 209] width 77 height 19
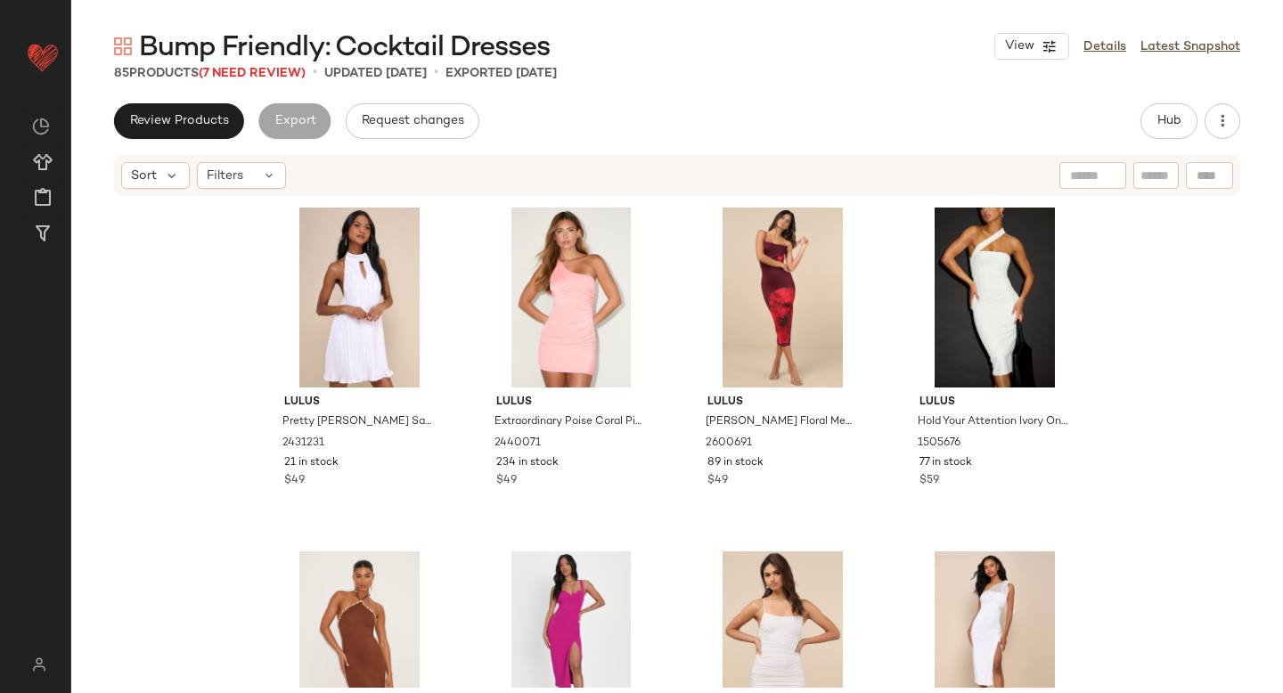
click at [723, 77] on div "85 Products (7 Need Review) • updated [DATE] • Exported [DATE]" at bounding box center [676, 73] width 1211 height 18
click at [277, 70] on span "(7 Need Review)" at bounding box center [252, 73] width 107 height 13
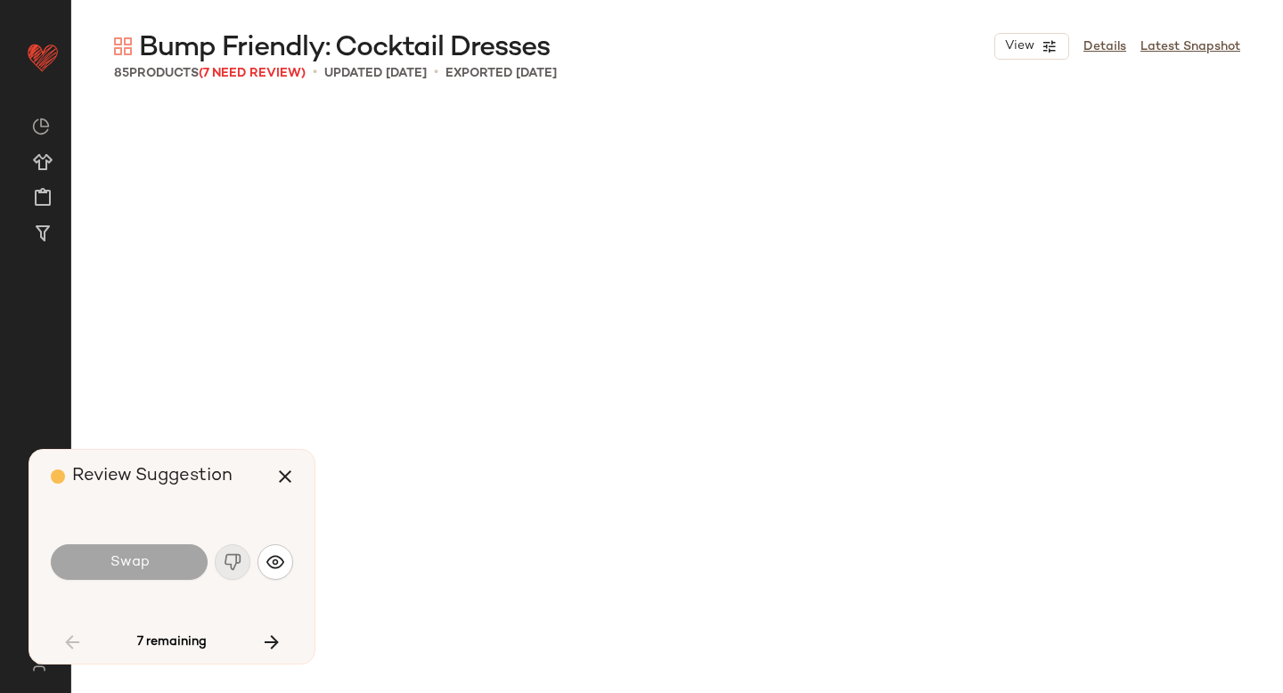
scroll to position [2750, 0]
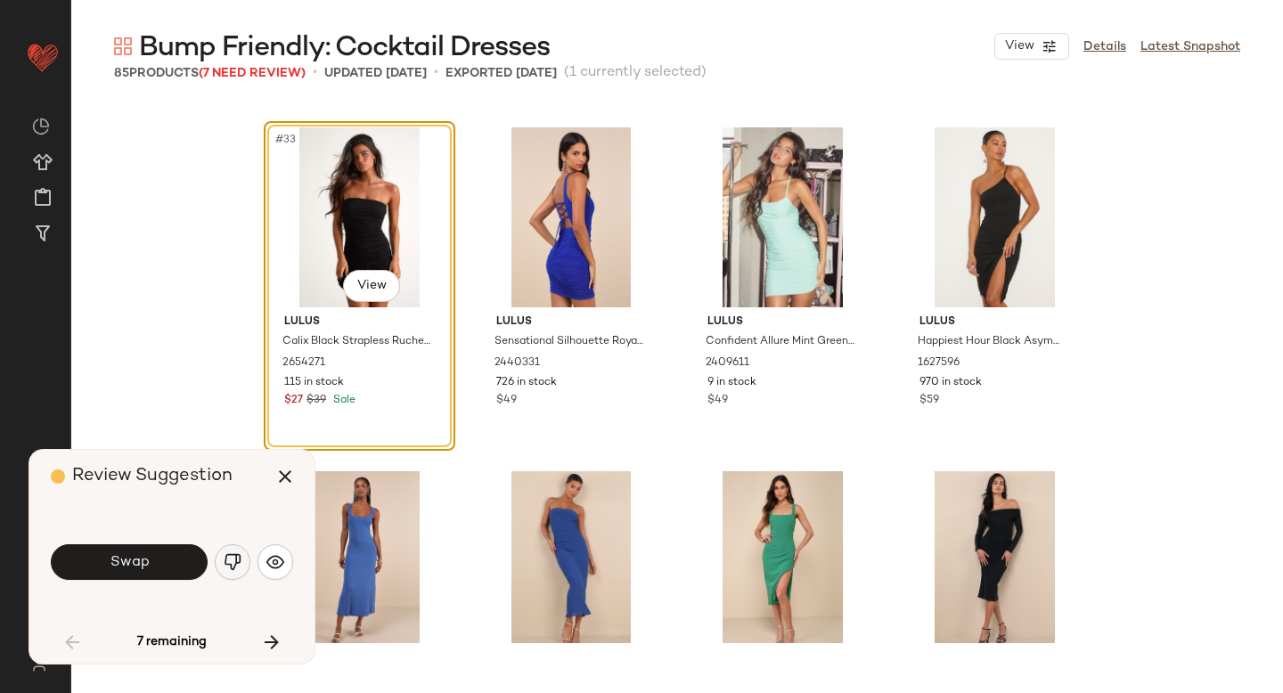
click at [224, 572] on button "button" at bounding box center [233, 562] width 36 height 36
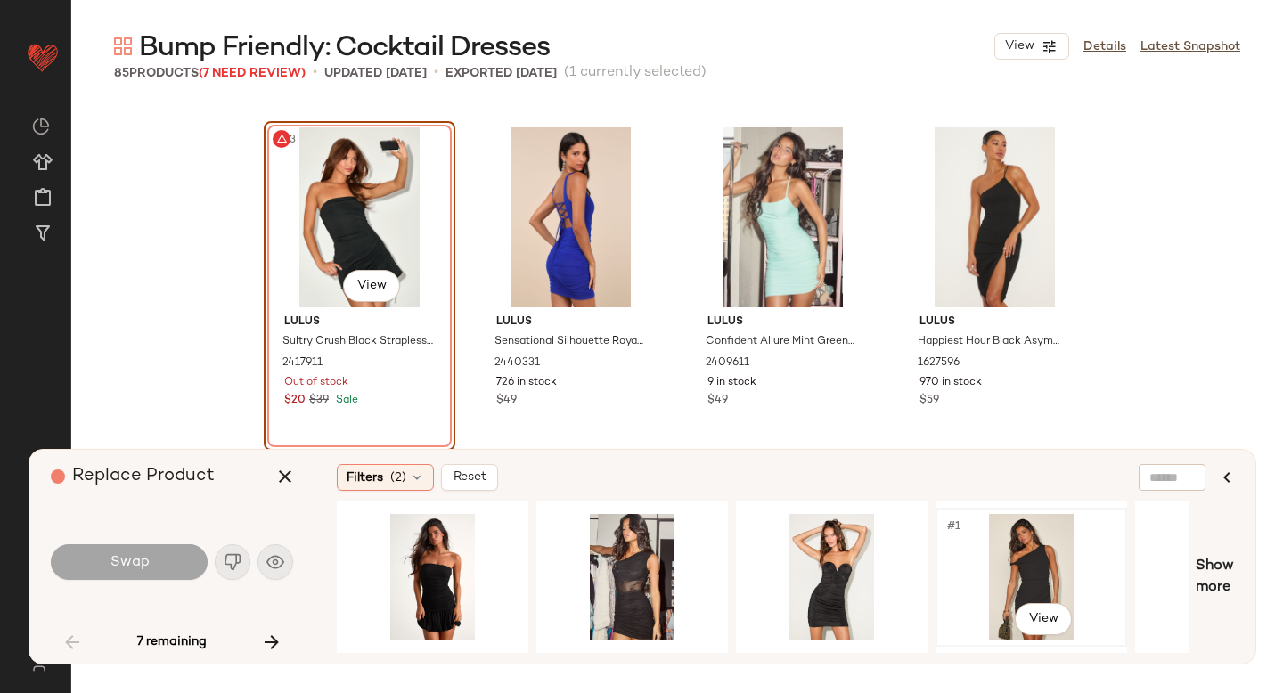
click at [1002, 548] on div "#1 View" at bounding box center [1030, 577] width 179 height 126
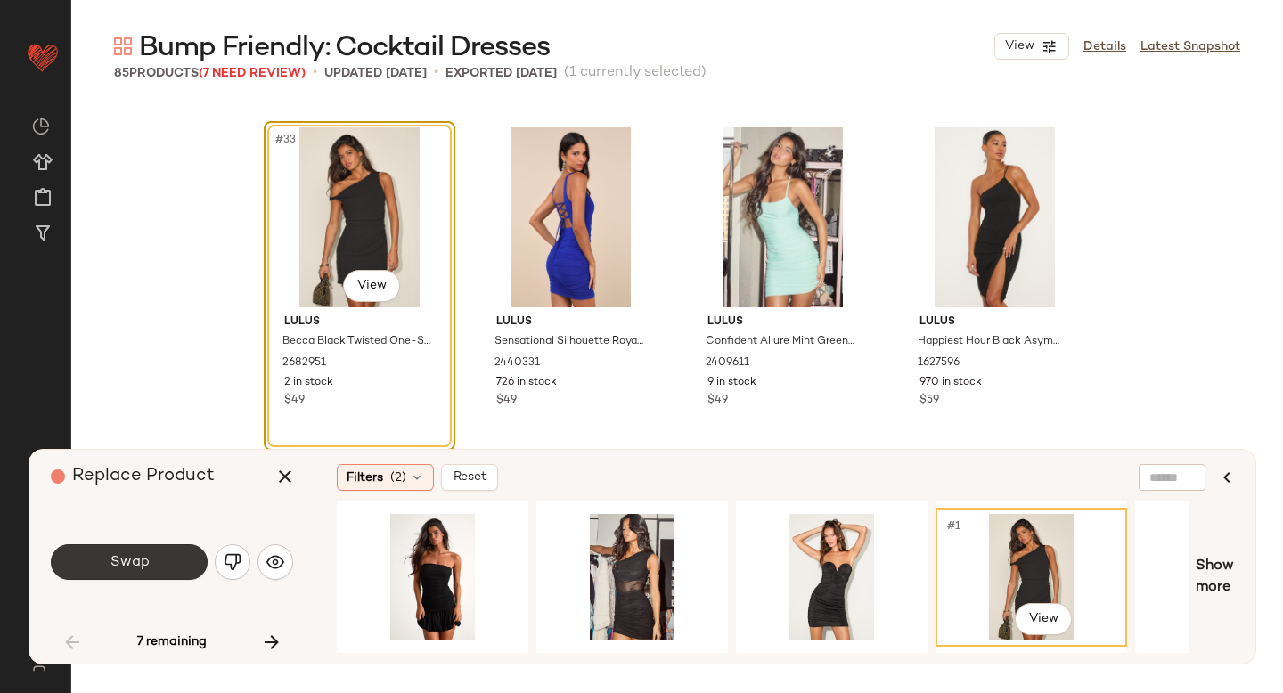
click at [119, 566] on span "Swap" at bounding box center [129, 562] width 40 height 17
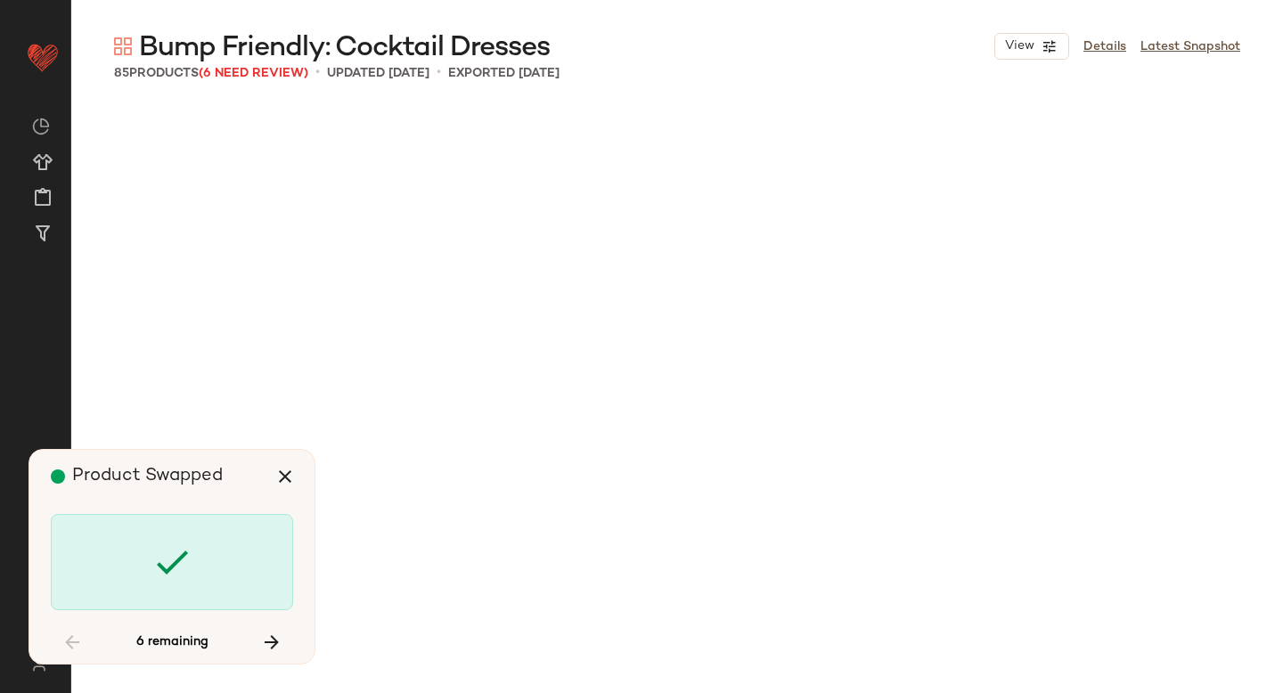
scroll to position [4813, 0]
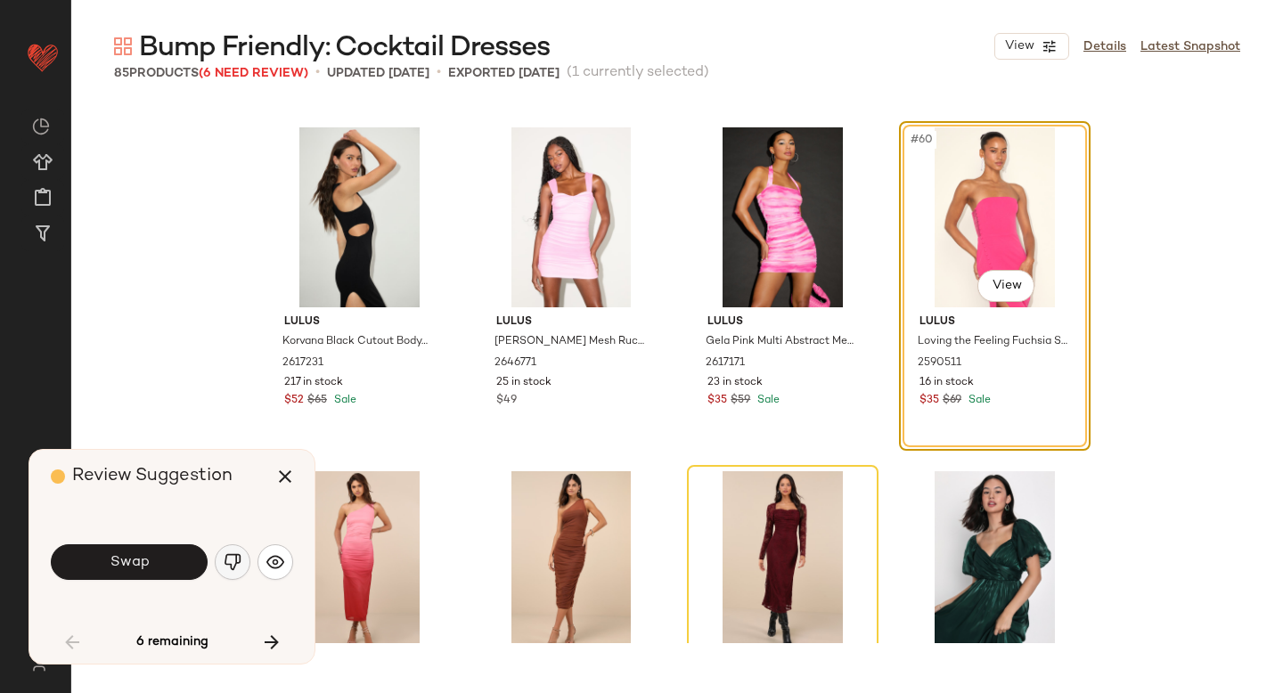
click at [221, 559] on button "button" at bounding box center [233, 562] width 36 height 36
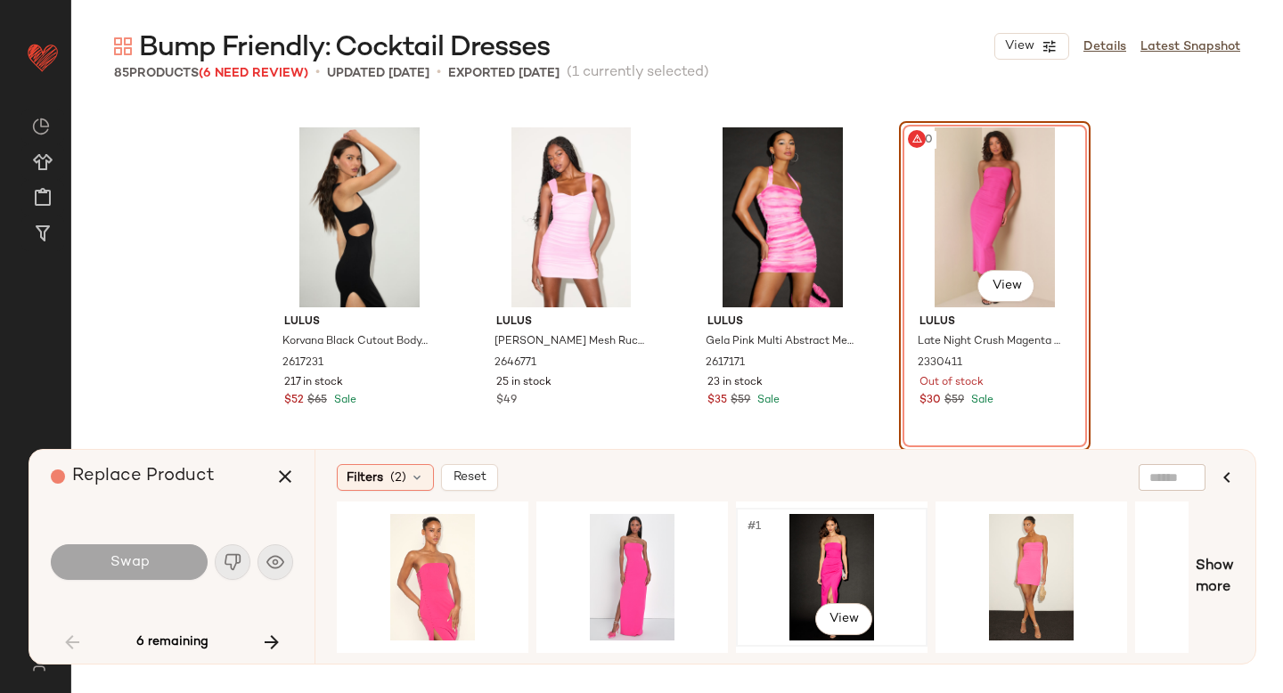
click at [870, 550] on div "#1 View" at bounding box center [831, 577] width 179 height 126
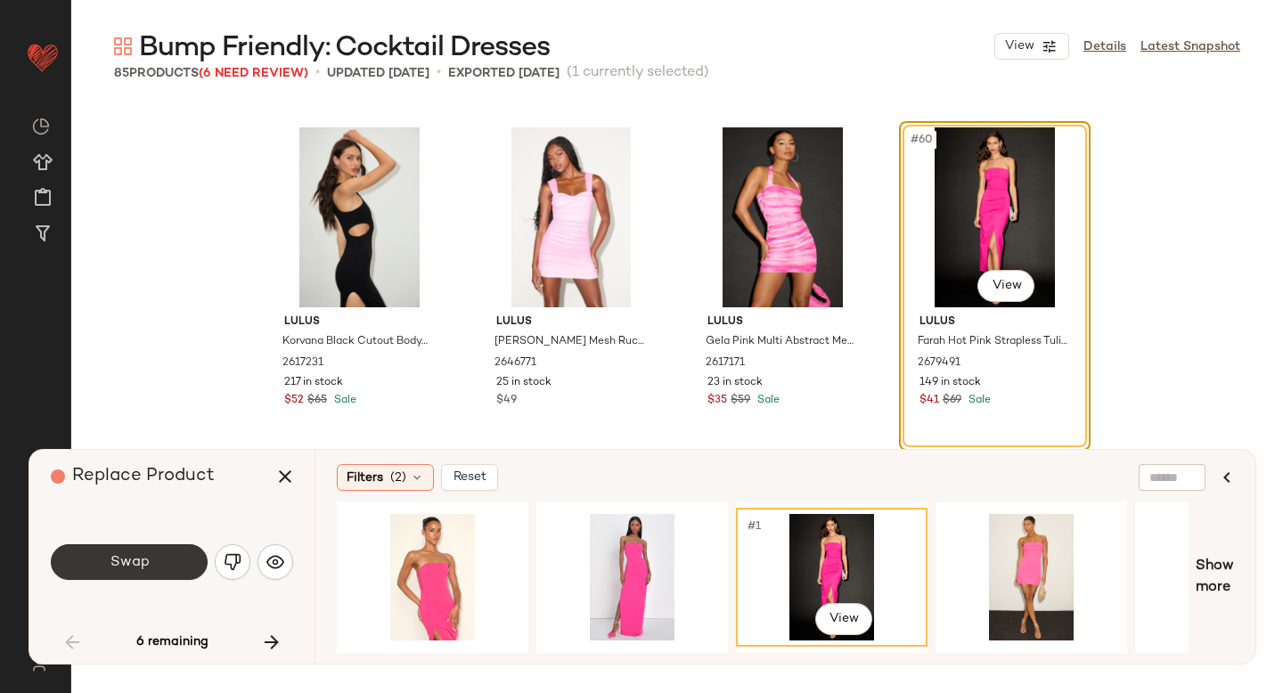
click at [143, 554] on span "Swap" at bounding box center [129, 562] width 40 height 17
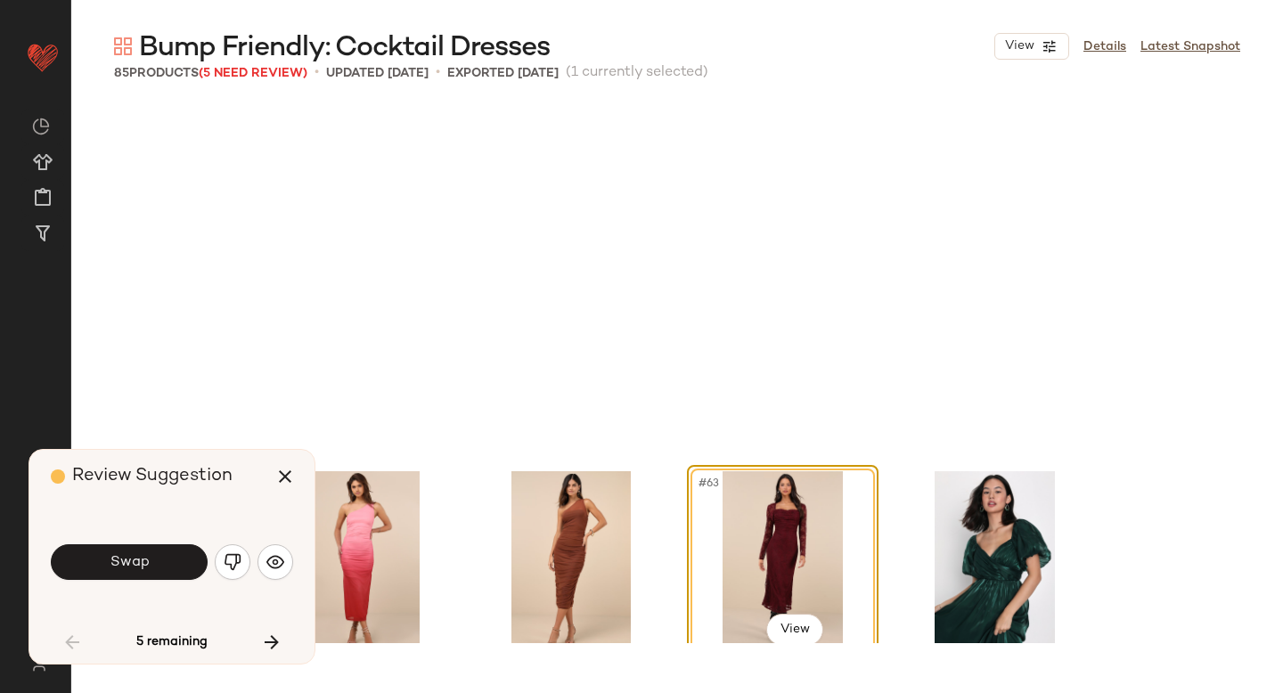
scroll to position [5157, 0]
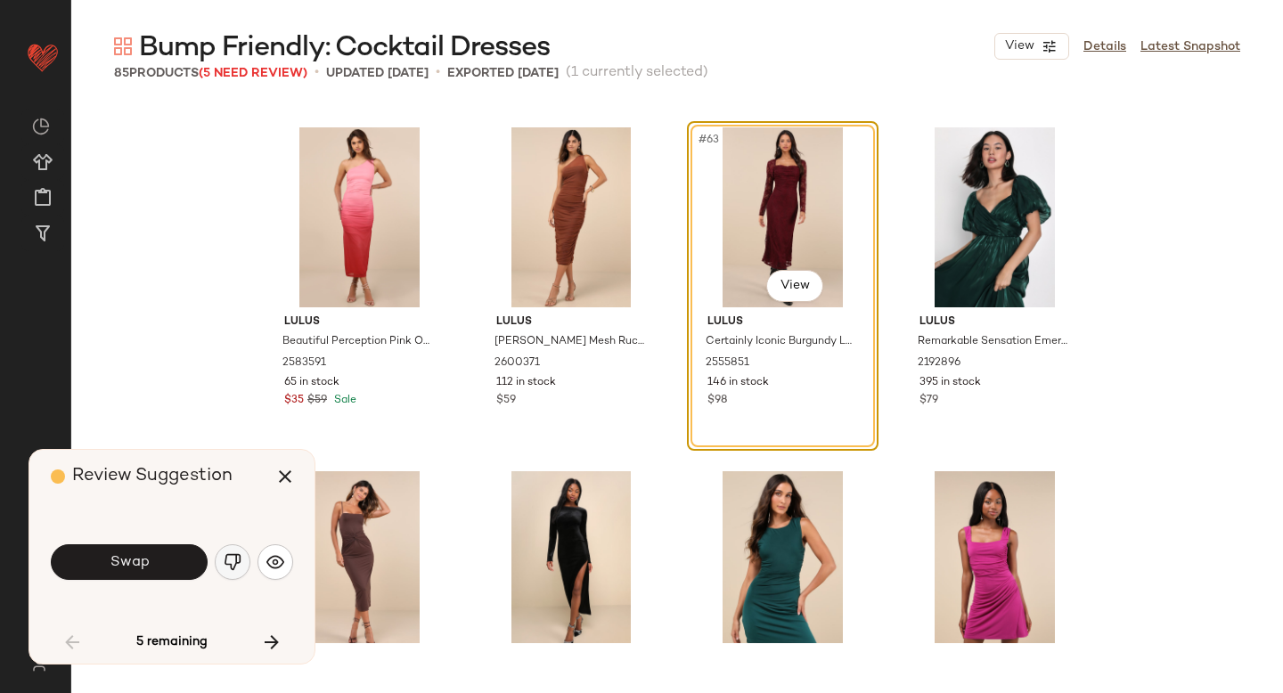
click at [231, 559] on img "button" at bounding box center [233, 562] width 18 height 18
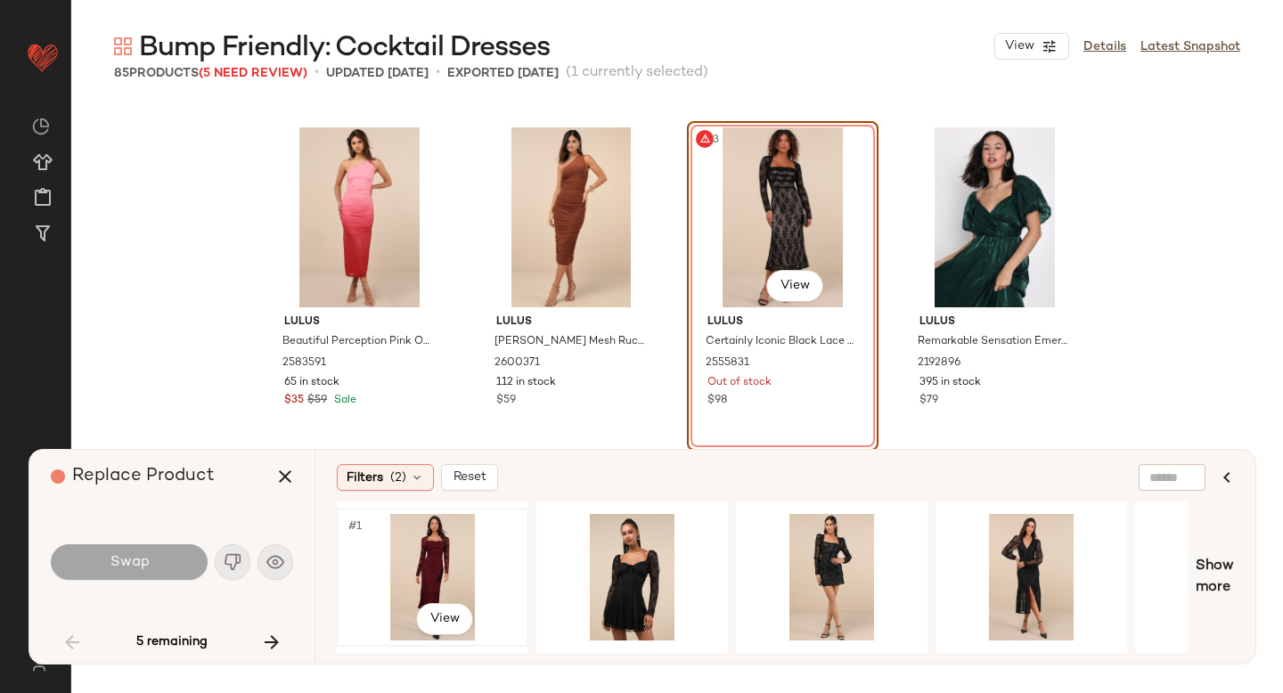
click at [444, 555] on div "#1 View" at bounding box center [432, 577] width 179 height 126
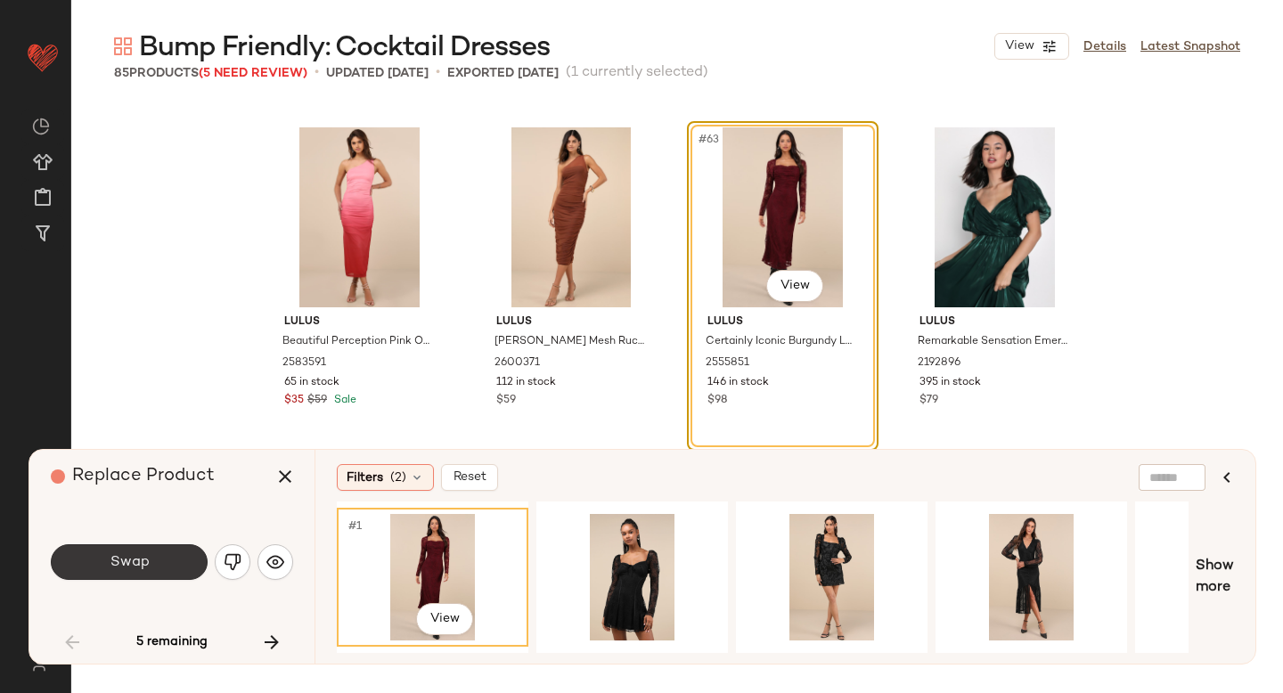
click at [173, 558] on button "Swap" at bounding box center [129, 562] width 157 height 36
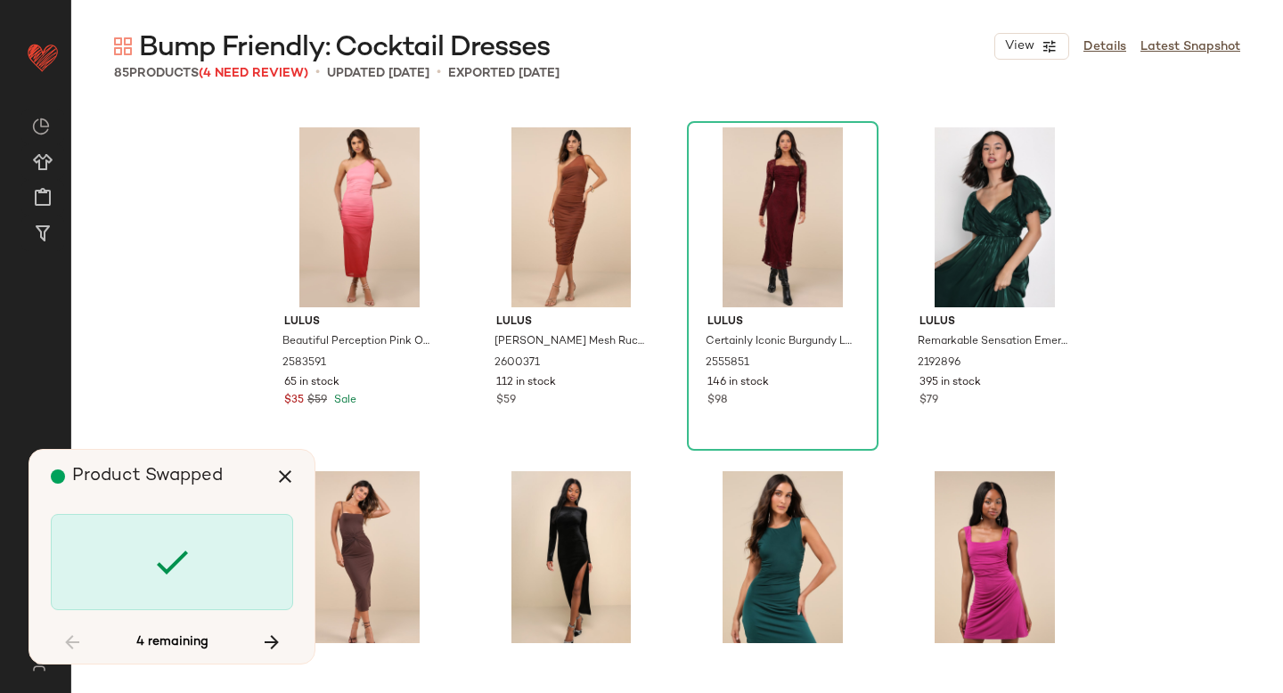
scroll to position [5845, 0]
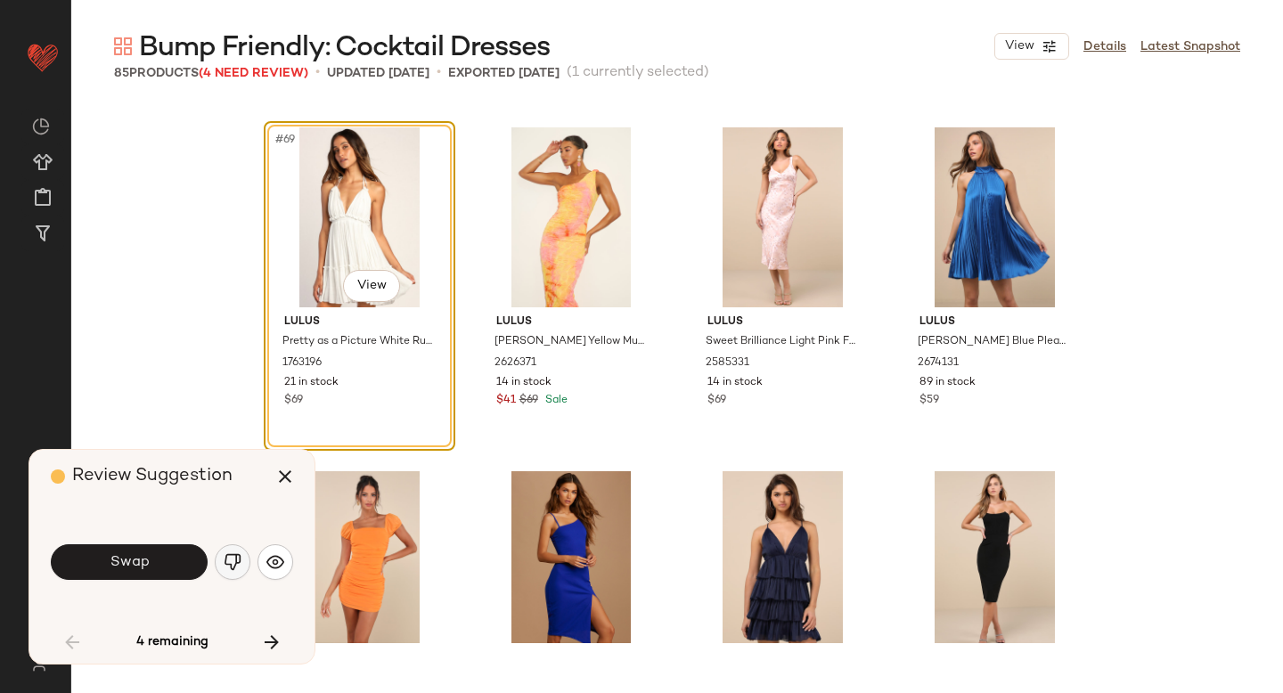
click at [227, 558] on img "button" at bounding box center [233, 562] width 18 height 18
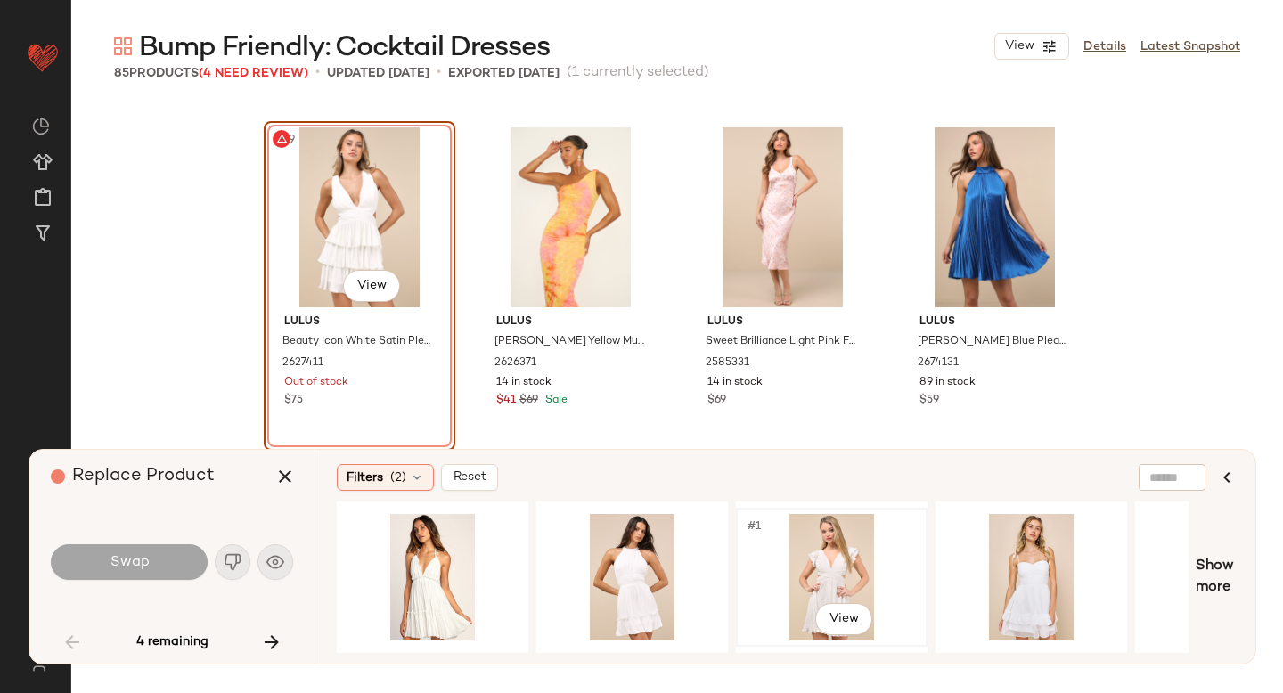
click at [796, 575] on div "#1 View" at bounding box center [831, 577] width 179 height 126
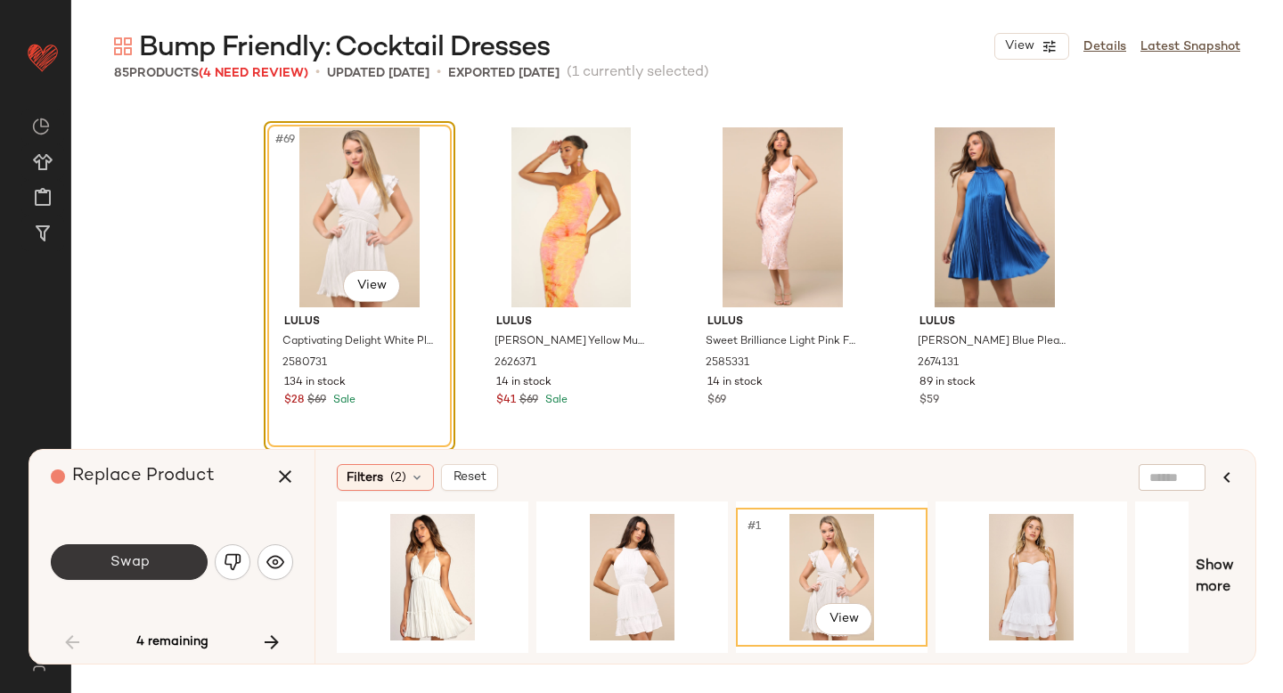
click at [143, 568] on span "Swap" at bounding box center [129, 562] width 40 height 17
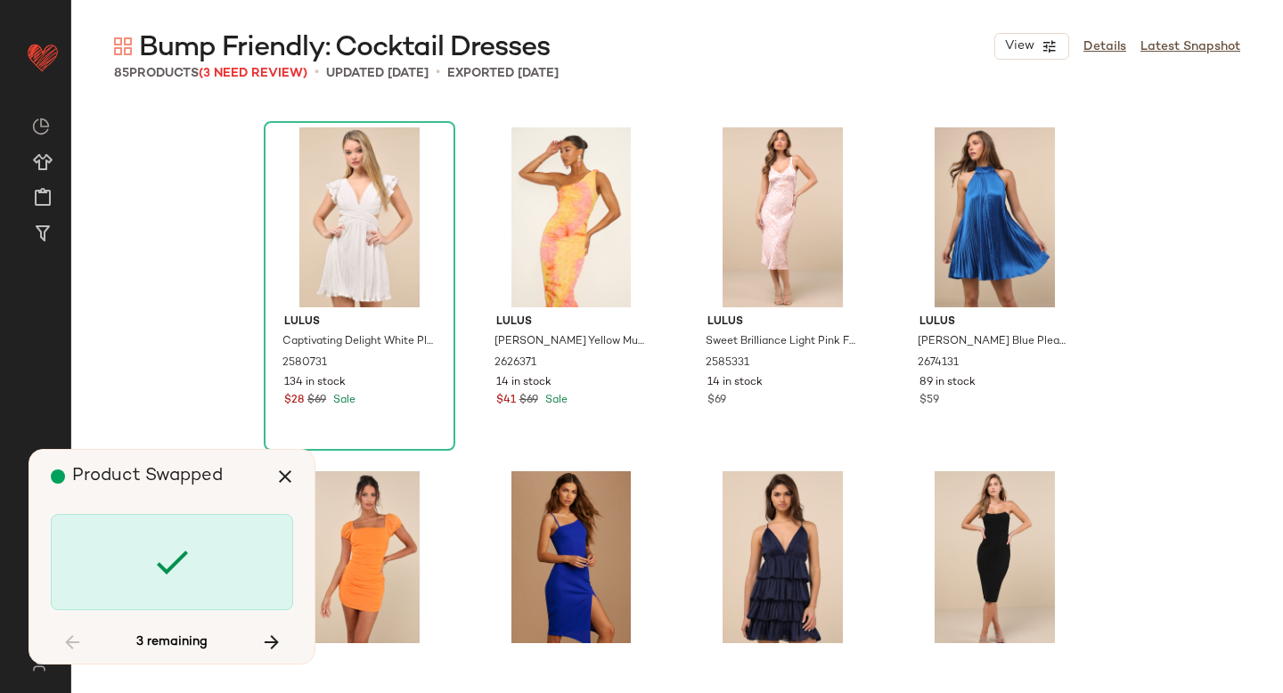
scroll to position [6532, 0]
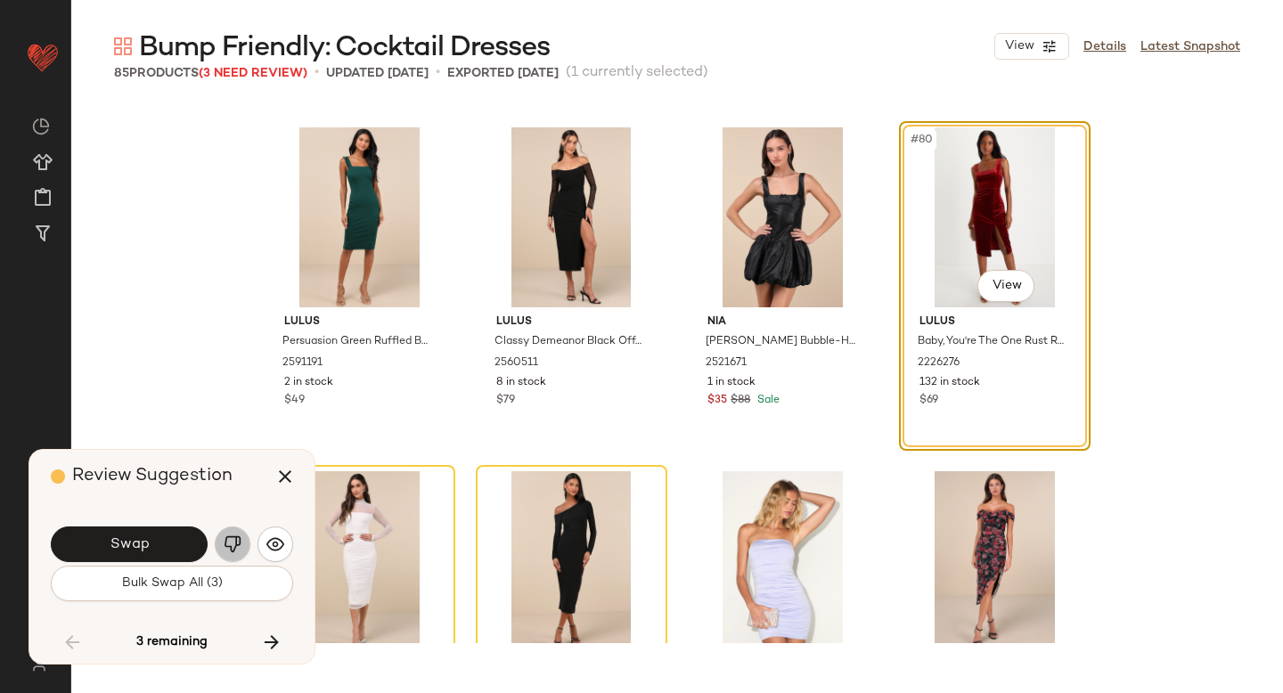
click at [235, 549] on img "button" at bounding box center [233, 544] width 18 height 18
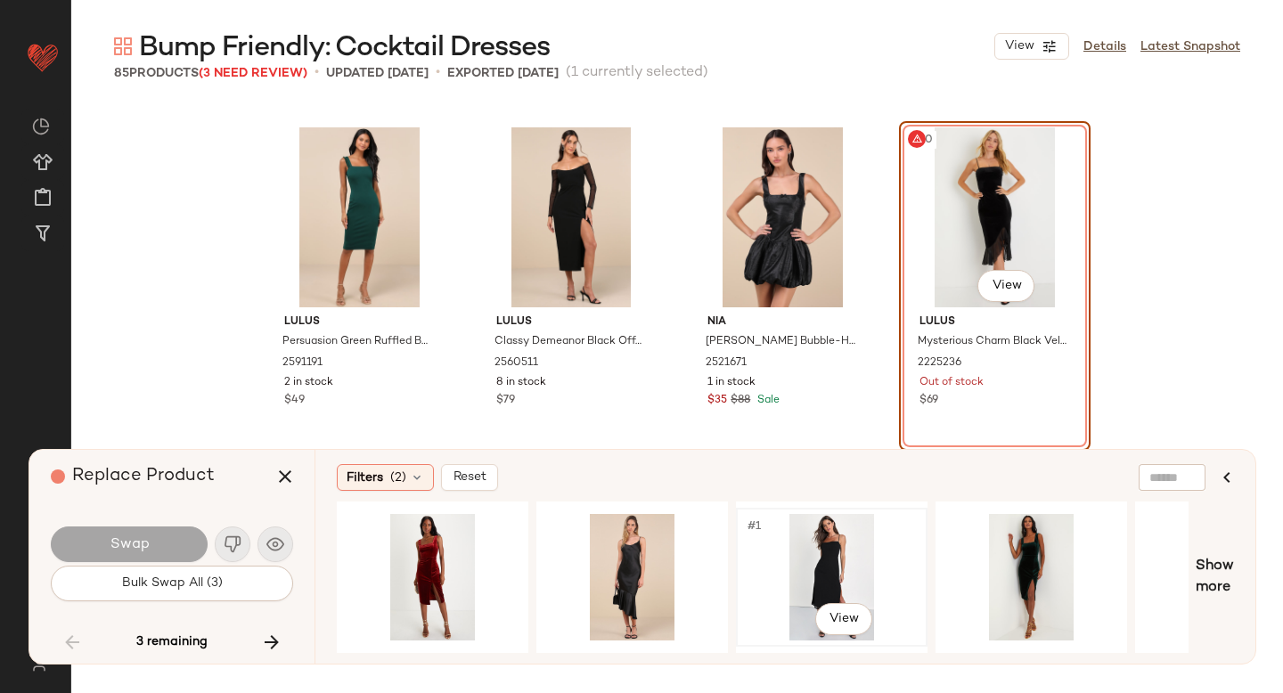
click at [847, 556] on div "#1 View" at bounding box center [831, 577] width 179 height 126
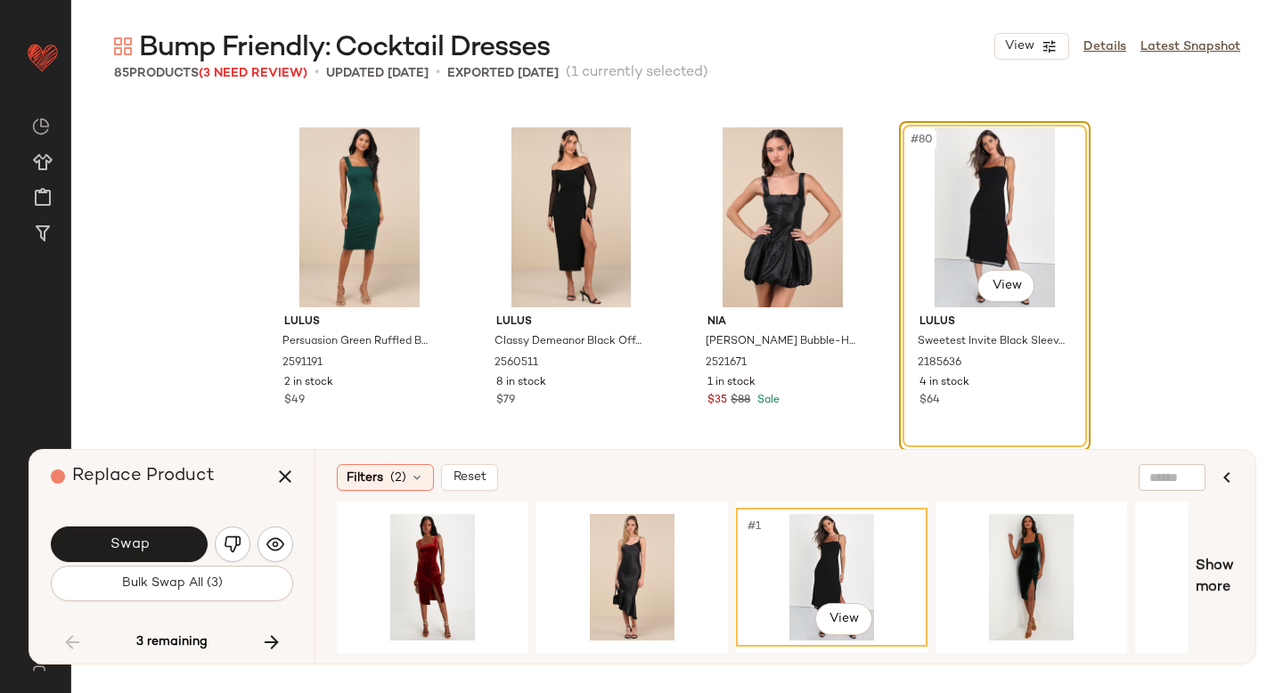
click at [138, 525] on div "Swap" at bounding box center [172, 544] width 242 height 43
click at [151, 537] on button "Swap" at bounding box center [129, 544] width 157 height 36
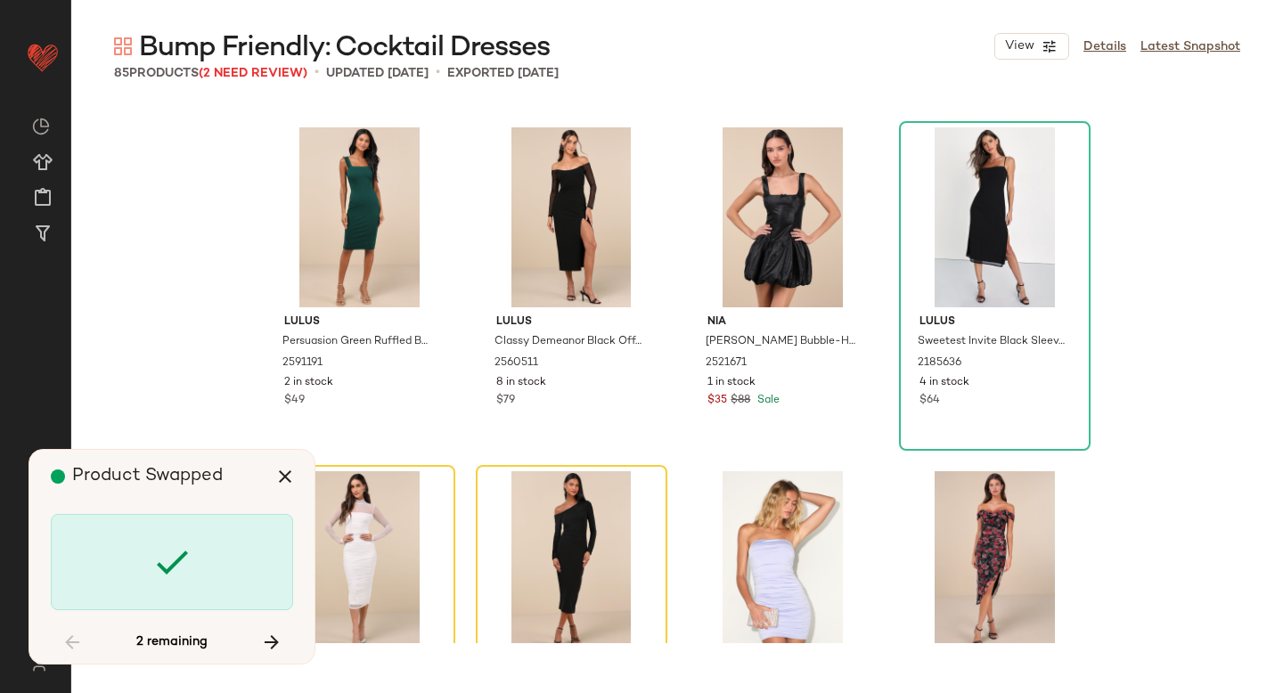
scroll to position [6876, 0]
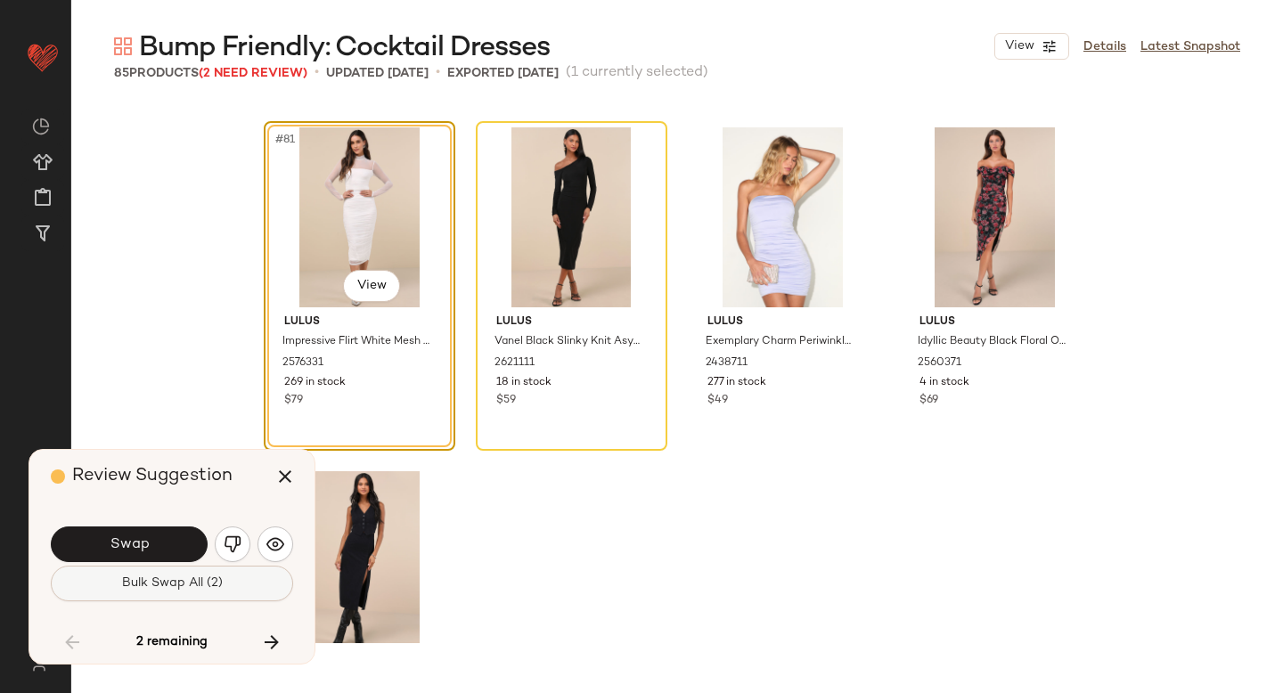
click at [135, 578] on span "Bulk Swap All (2)" at bounding box center [172, 583] width 102 height 14
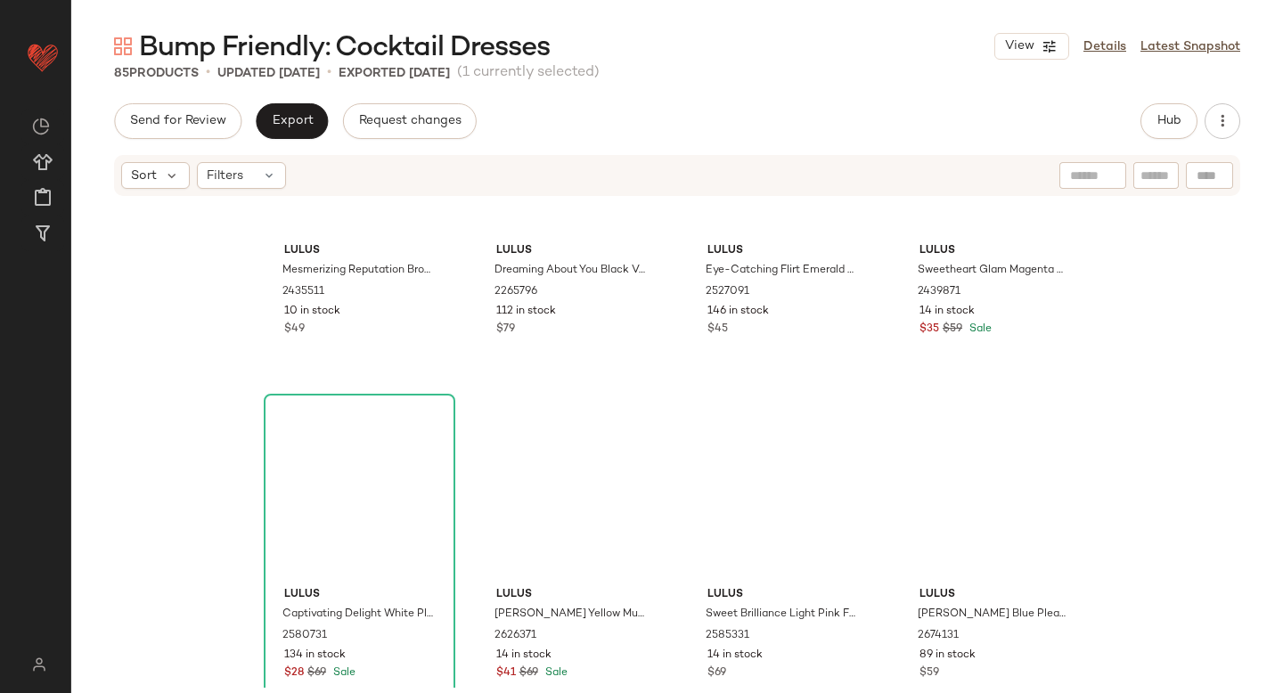
scroll to position [4417, 0]
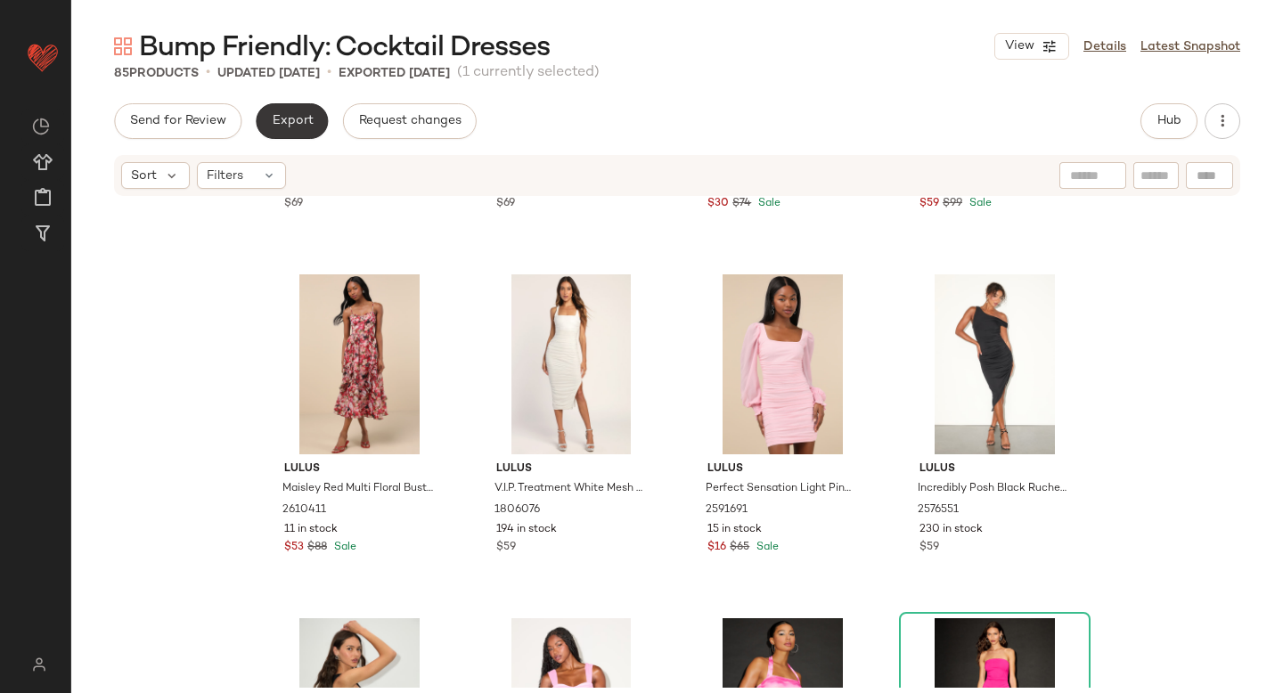
click at [304, 121] on span "Export" at bounding box center [292, 121] width 42 height 14
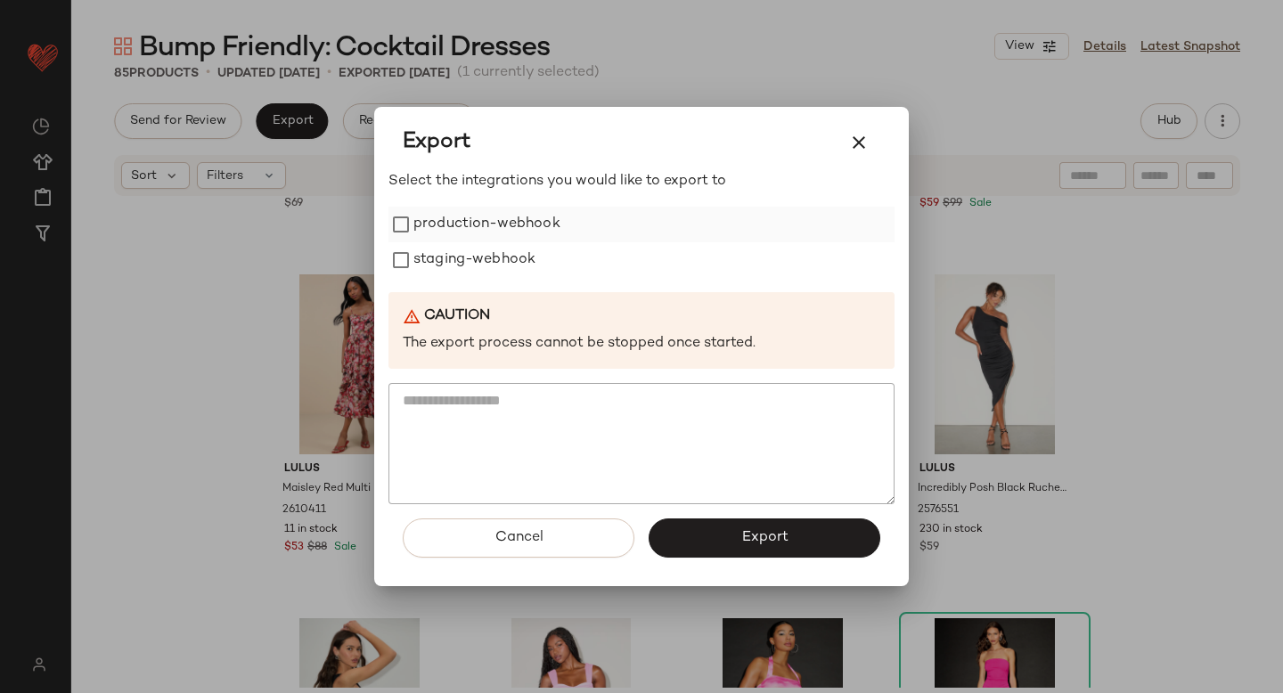
click at [443, 217] on label "production-webhook" at bounding box center [486, 225] width 147 height 36
click at [443, 280] on div "Select the integrations you would like to export to production-webhook staging-…" at bounding box center [641, 337] width 506 height 333
click at [436, 269] on label "staging-webhook" at bounding box center [474, 260] width 122 height 36
click at [735, 535] on button "Export" at bounding box center [764, 537] width 232 height 39
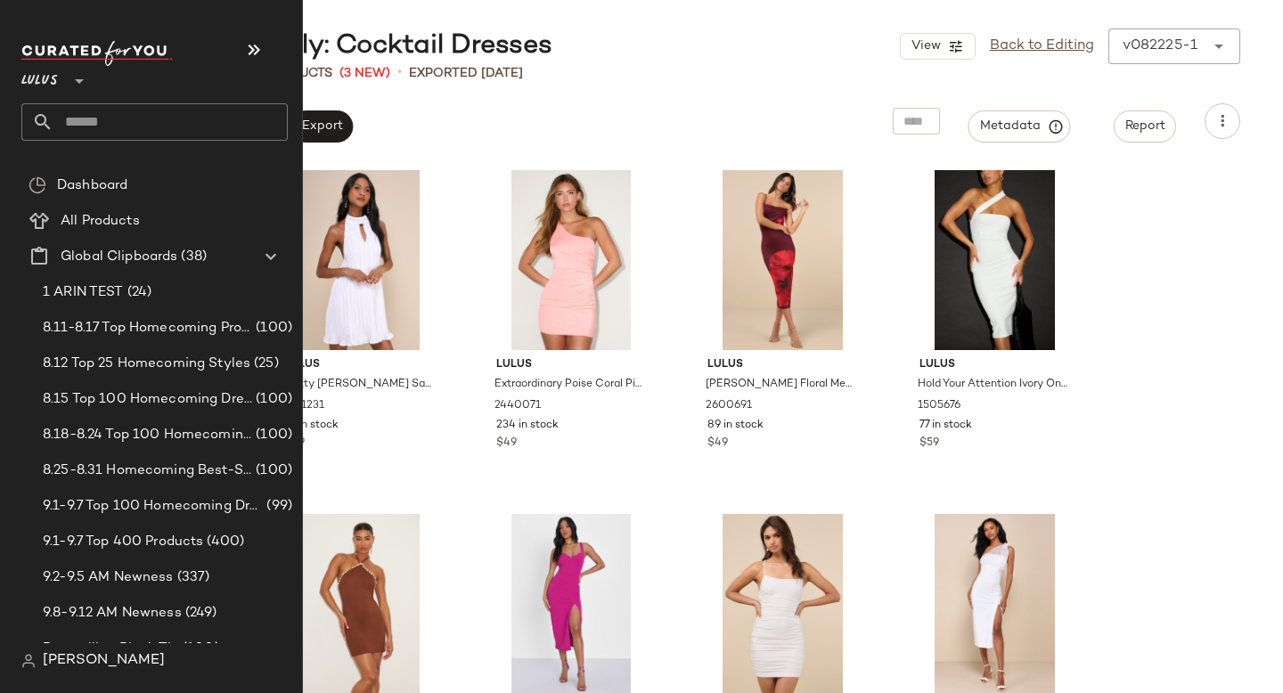
click at [75, 122] on input "text" at bounding box center [170, 121] width 234 height 37
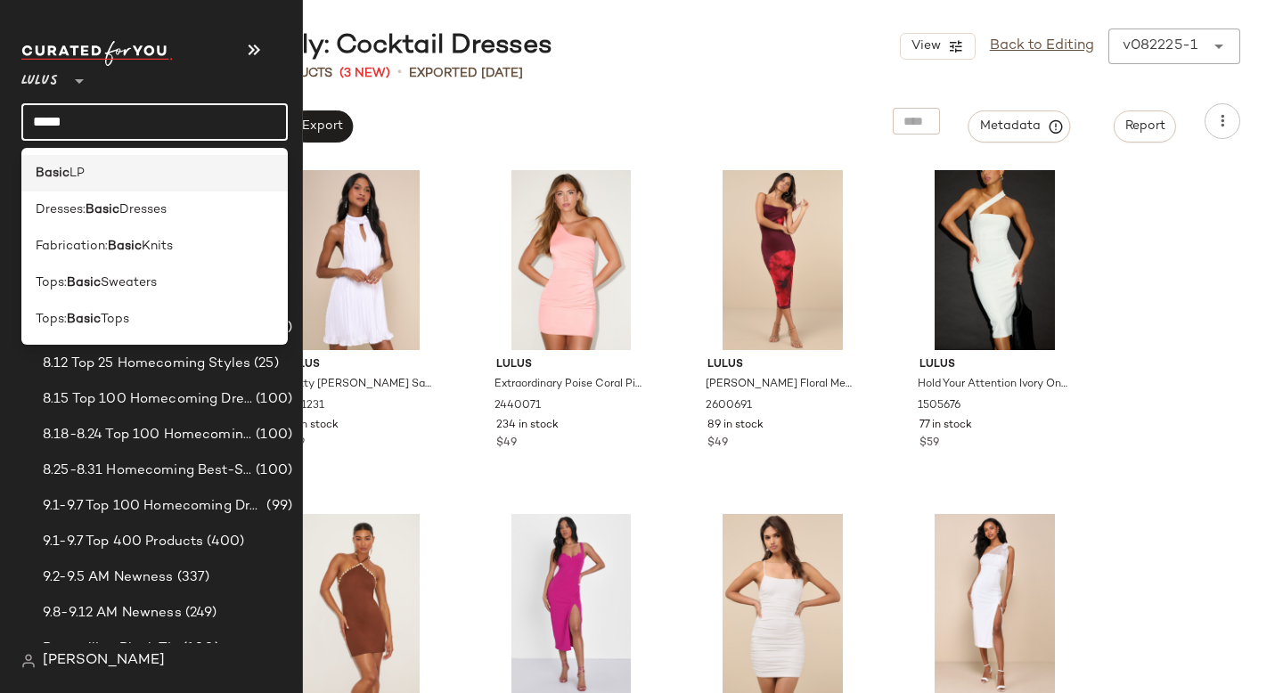
type input "*****"
click at [112, 183] on div "Basic LP" at bounding box center [154, 173] width 266 height 37
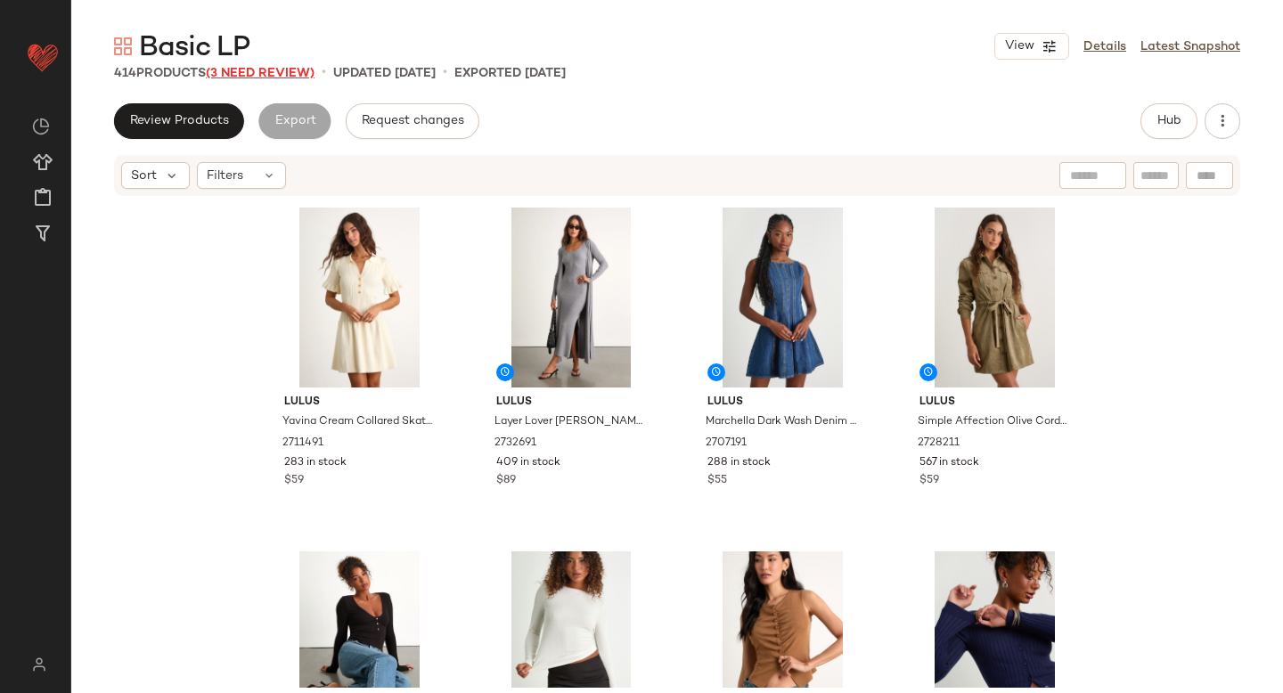
click at [262, 76] on span "(3 Need Review)" at bounding box center [260, 73] width 109 height 13
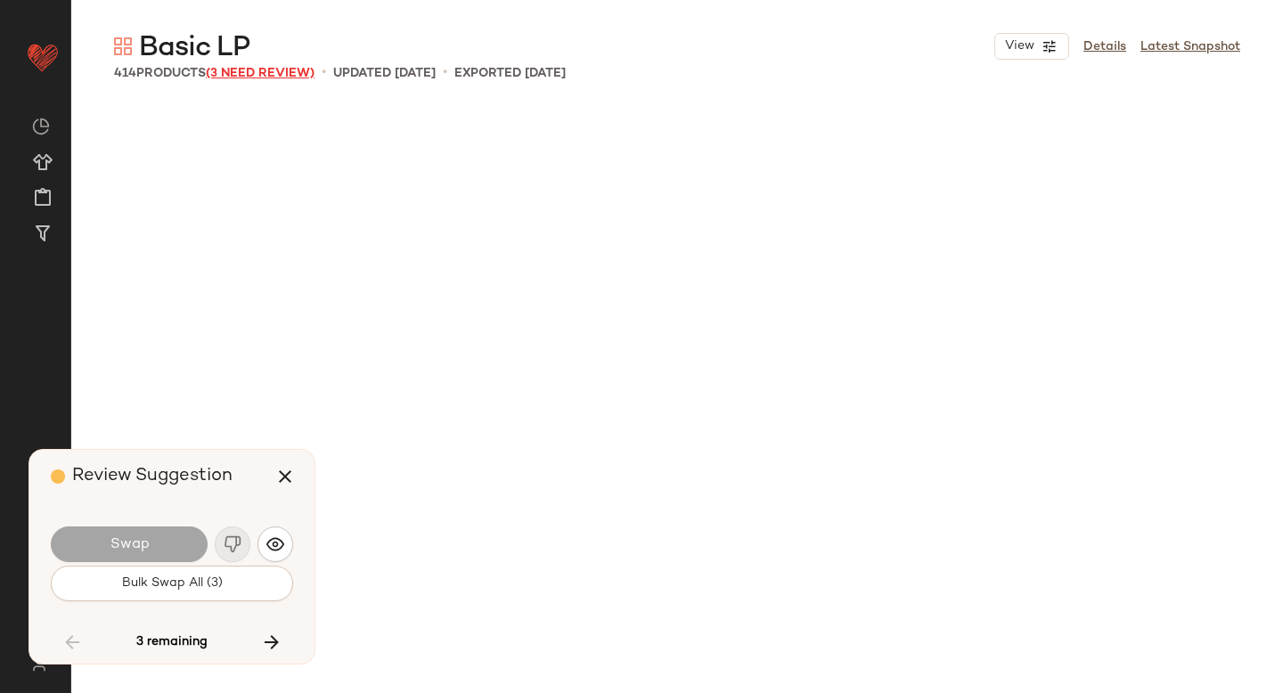
scroll to position [8595, 0]
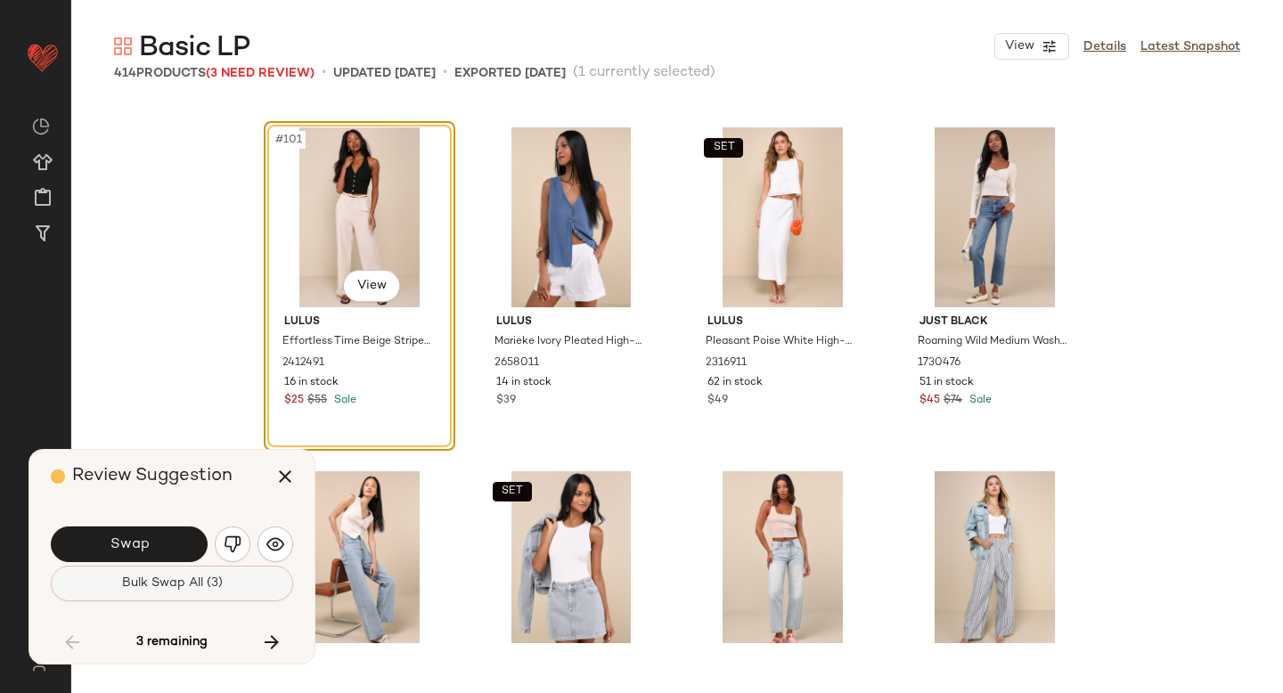
click at [217, 579] on span "Bulk Swap All (3)" at bounding box center [172, 583] width 102 height 14
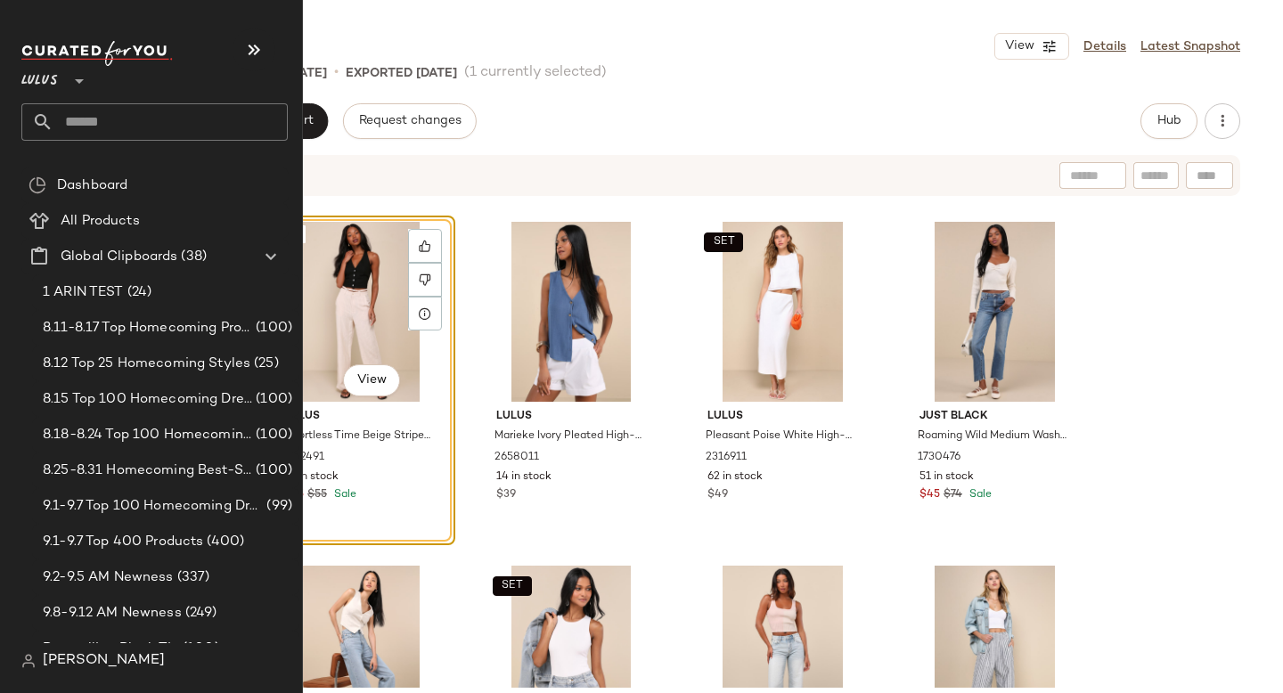
click at [102, 118] on input "text" at bounding box center [170, 121] width 234 height 37
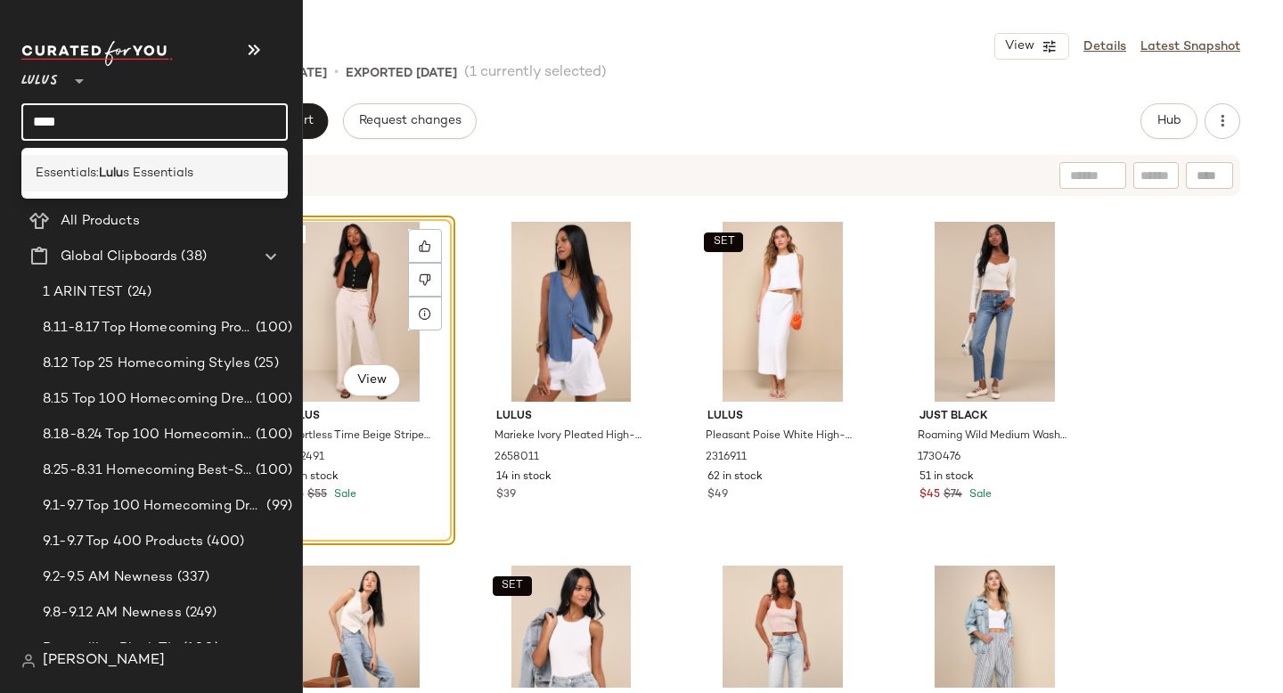
type input "****"
click at [133, 164] on span "s Essentials" at bounding box center [158, 173] width 70 height 19
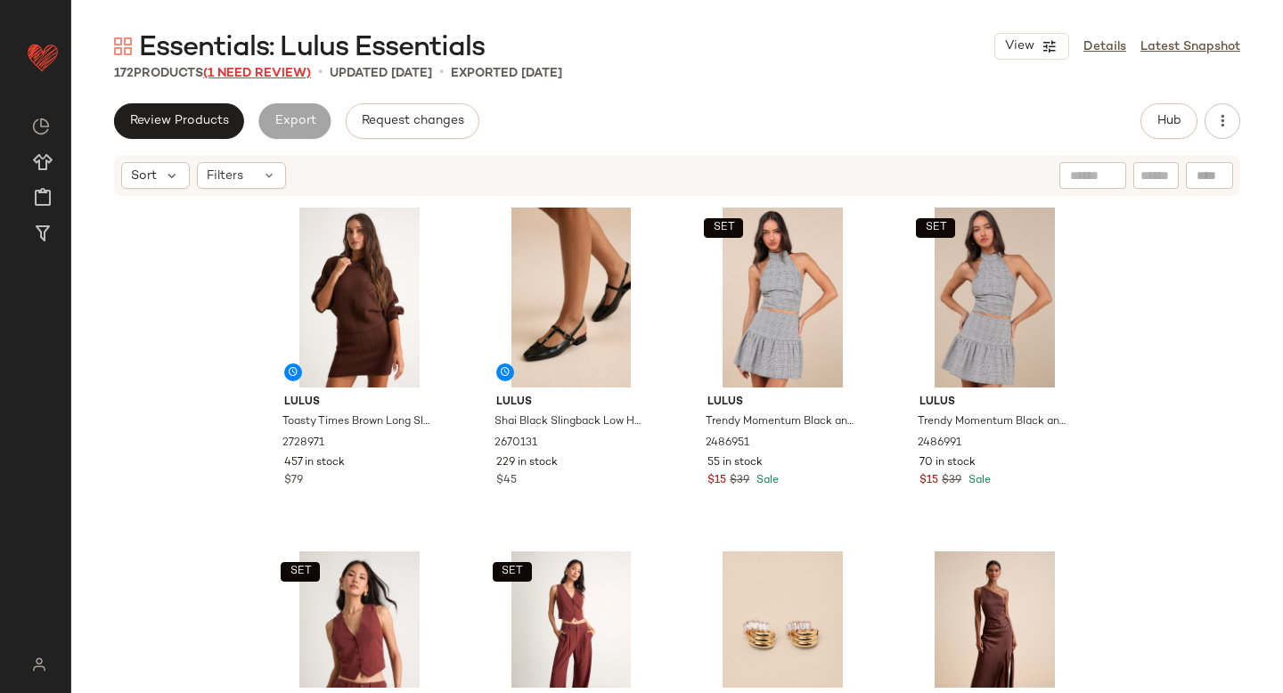
click at [281, 69] on span "(1 Need Review)" at bounding box center [257, 73] width 108 height 13
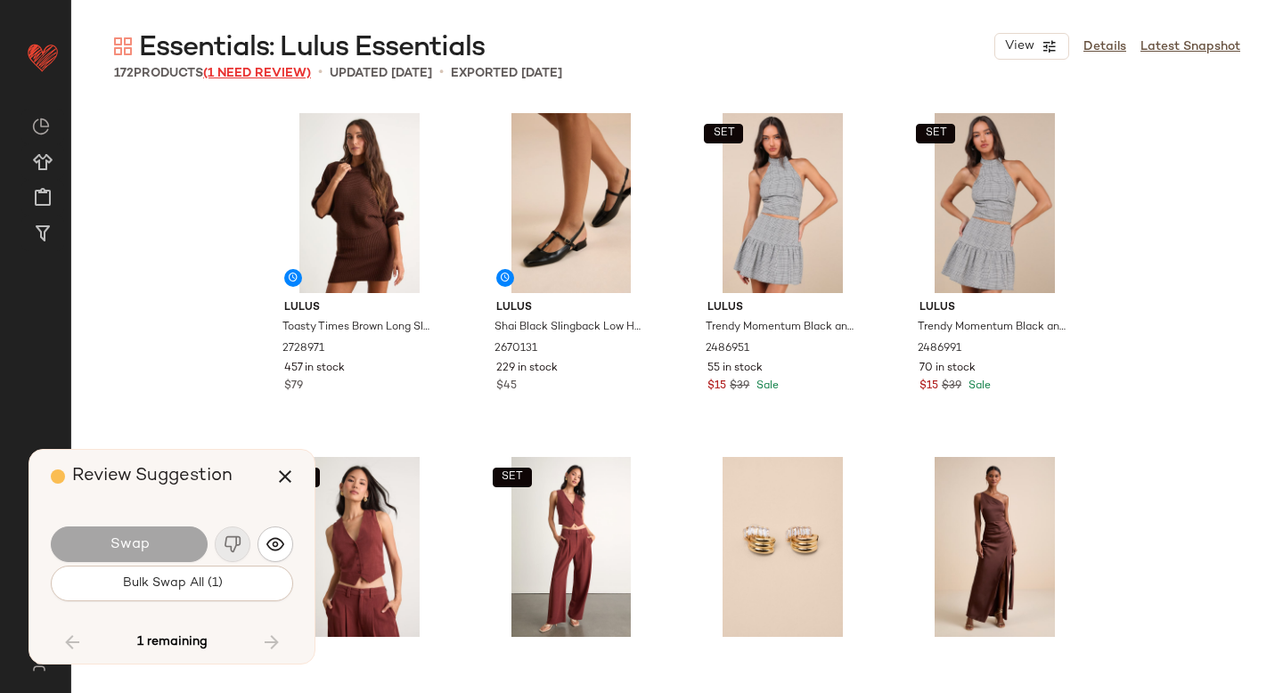
scroll to position [14247, 0]
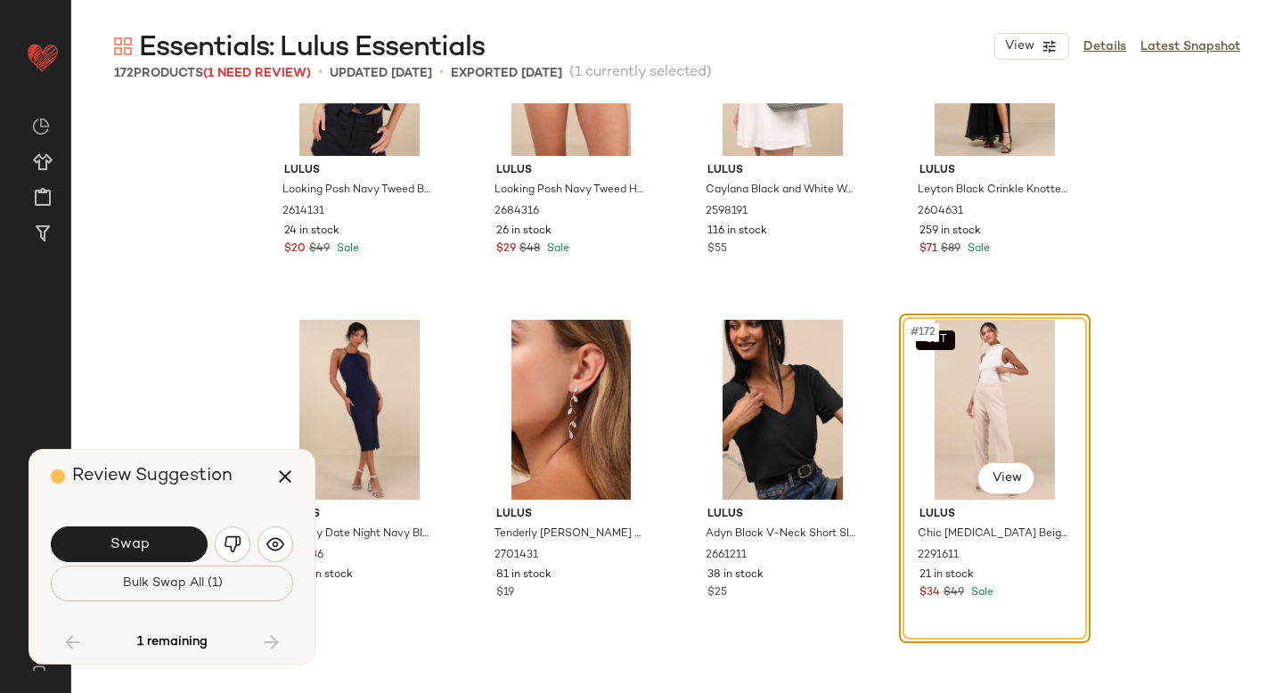
click at [183, 576] on span "Bulk Swap All (1)" at bounding box center [171, 583] width 101 height 14
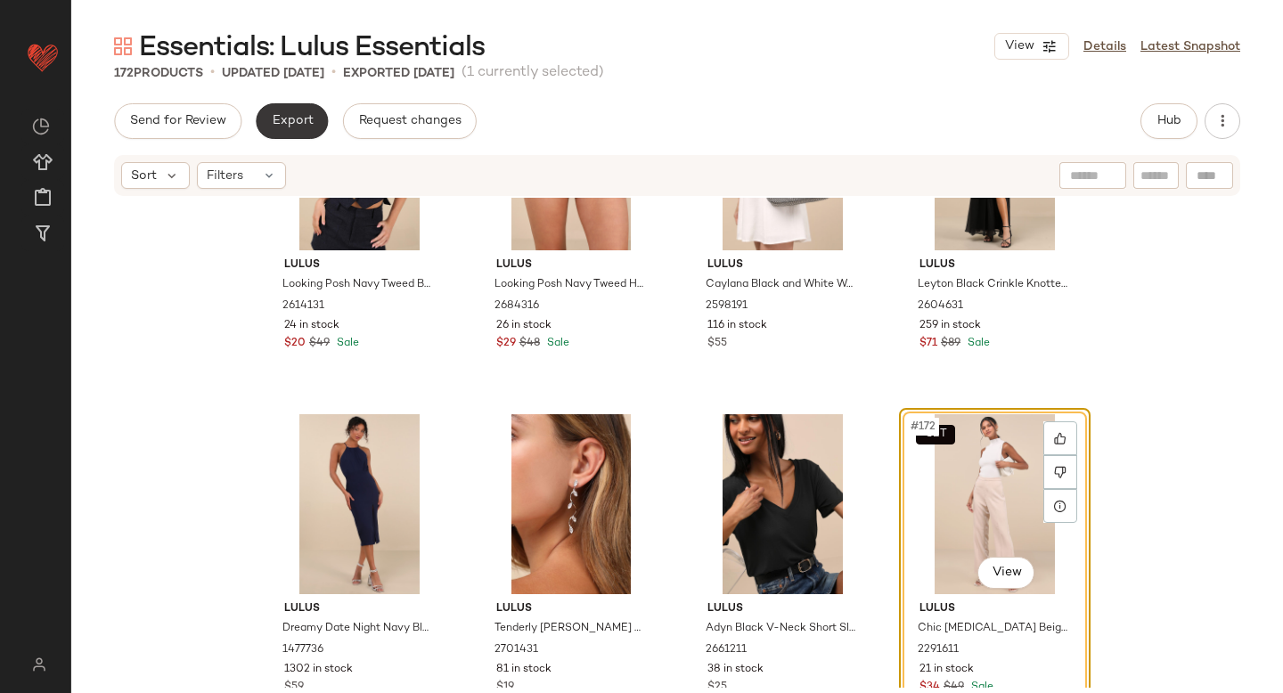
click at [309, 112] on button "Export" at bounding box center [292, 121] width 72 height 36
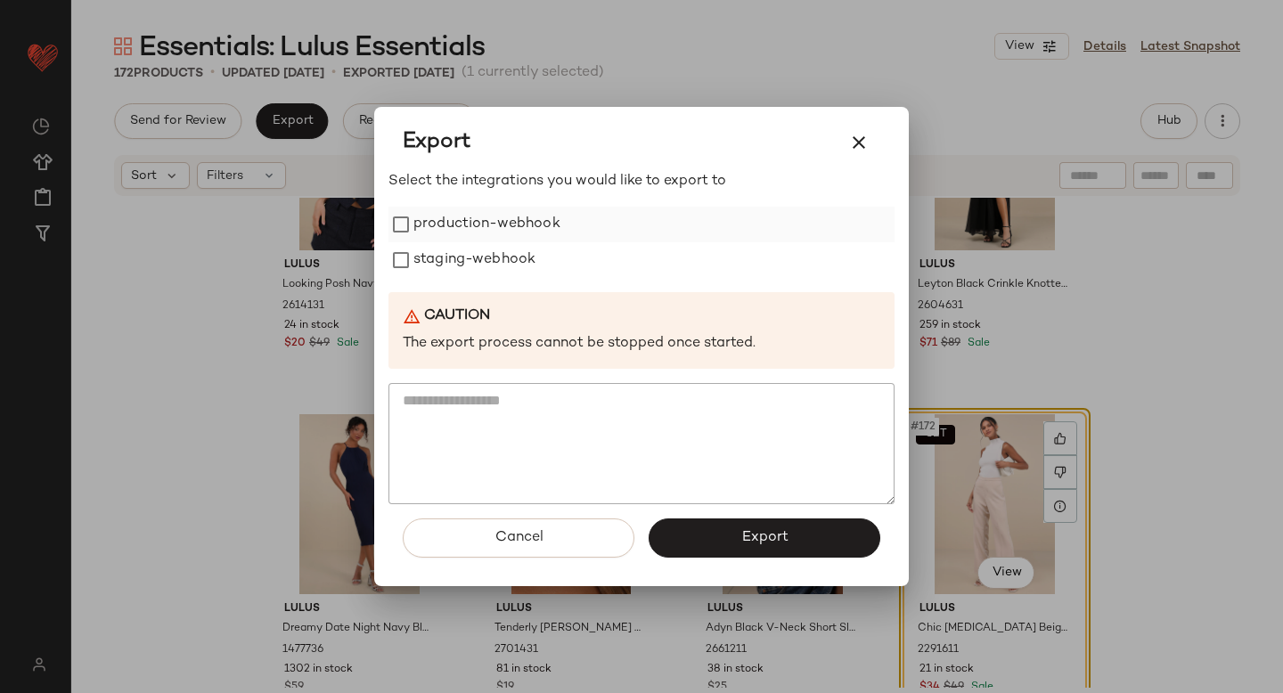
click at [468, 238] on label "production-webhook" at bounding box center [486, 225] width 147 height 36
click at [472, 264] on label "staging-webhook" at bounding box center [474, 260] width 122 height 36
click at [775, 539] on span "Export" at bounding box center [763, 537] width 47 height 17
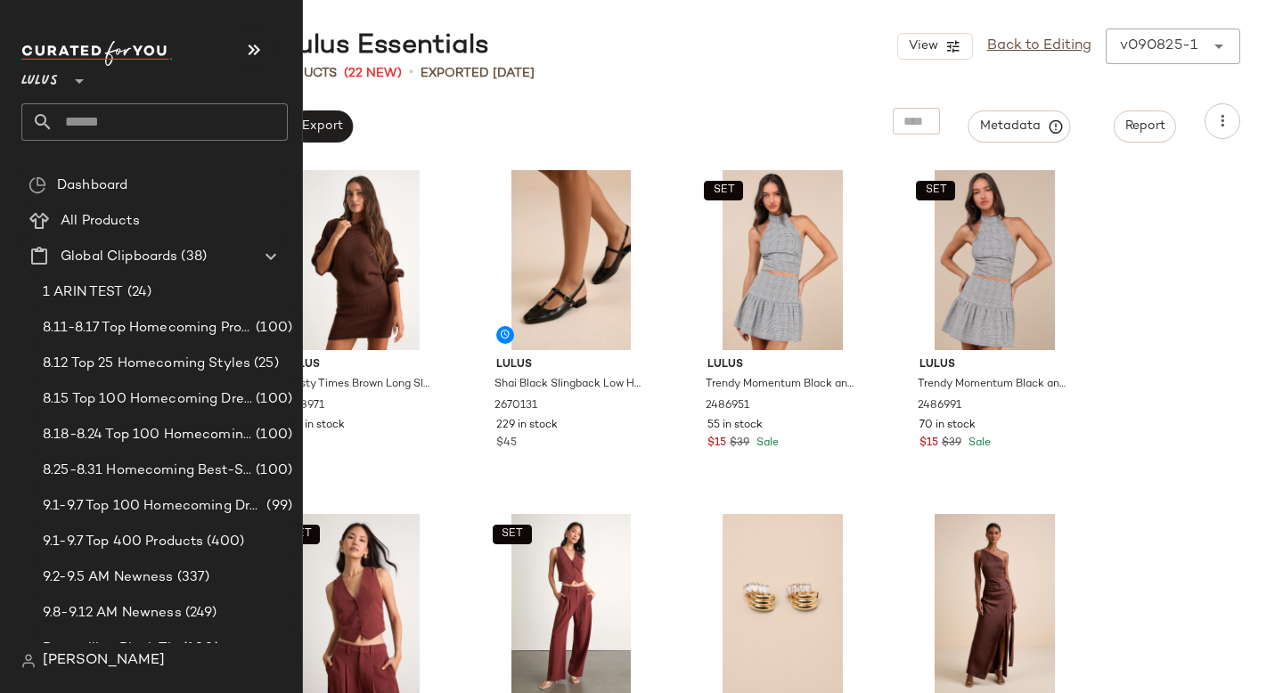
click at [85, 118] on input "text" at bounding box center [170, 121] width 234 height 37
type input "*"
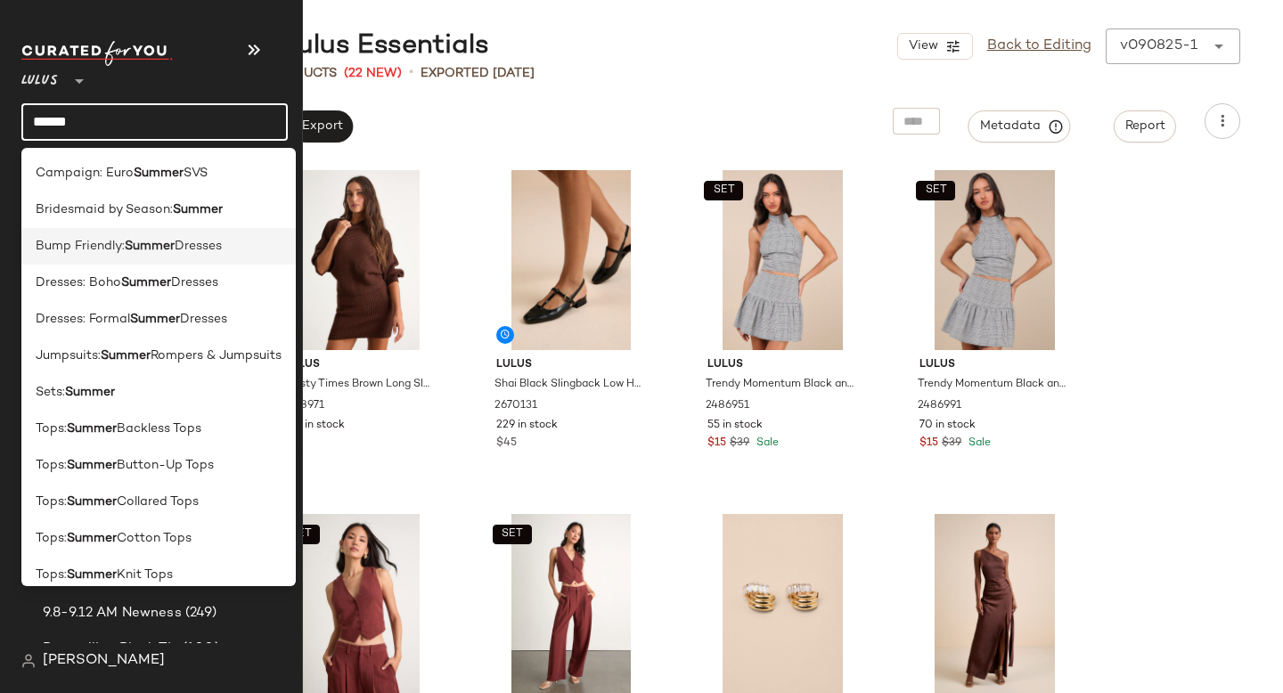
type input "******"
click at [157, 232] on div "Bump Friendly: Summer Dresses" at bounding box center [158, 246] width 274 height 37
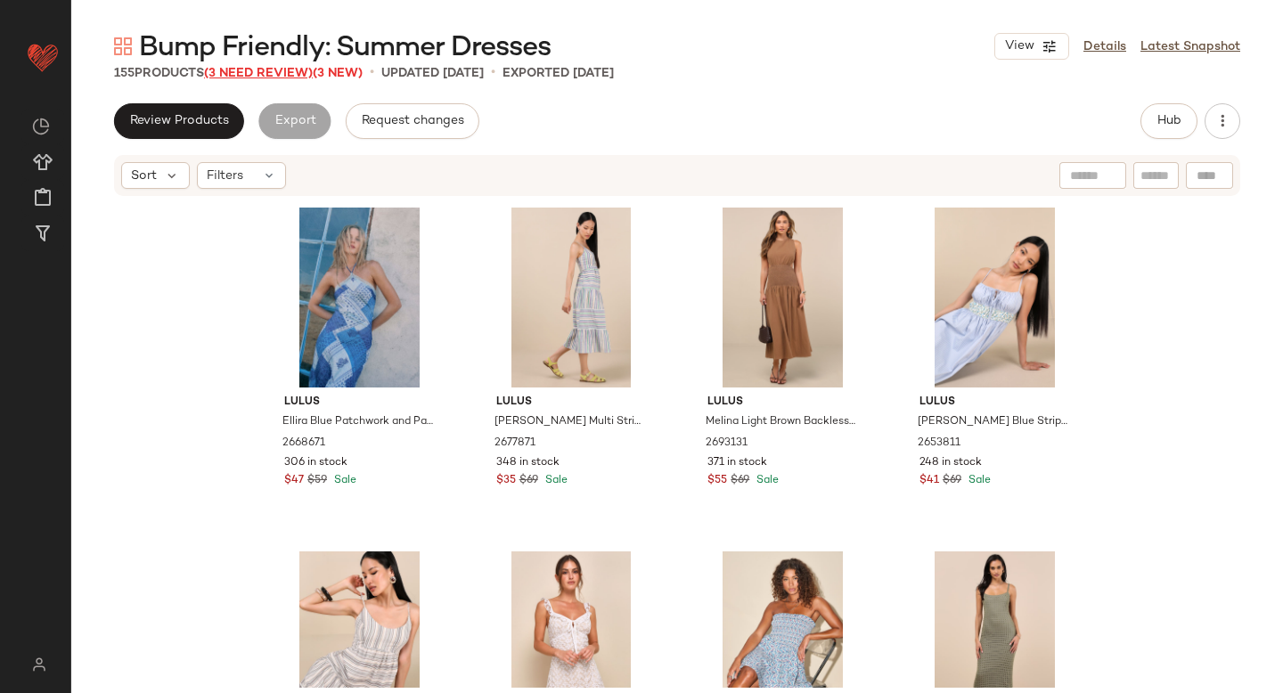
click at [278, 73] on span "(3 Need Review)" at bounding box center [258, 73] width 109 height 13
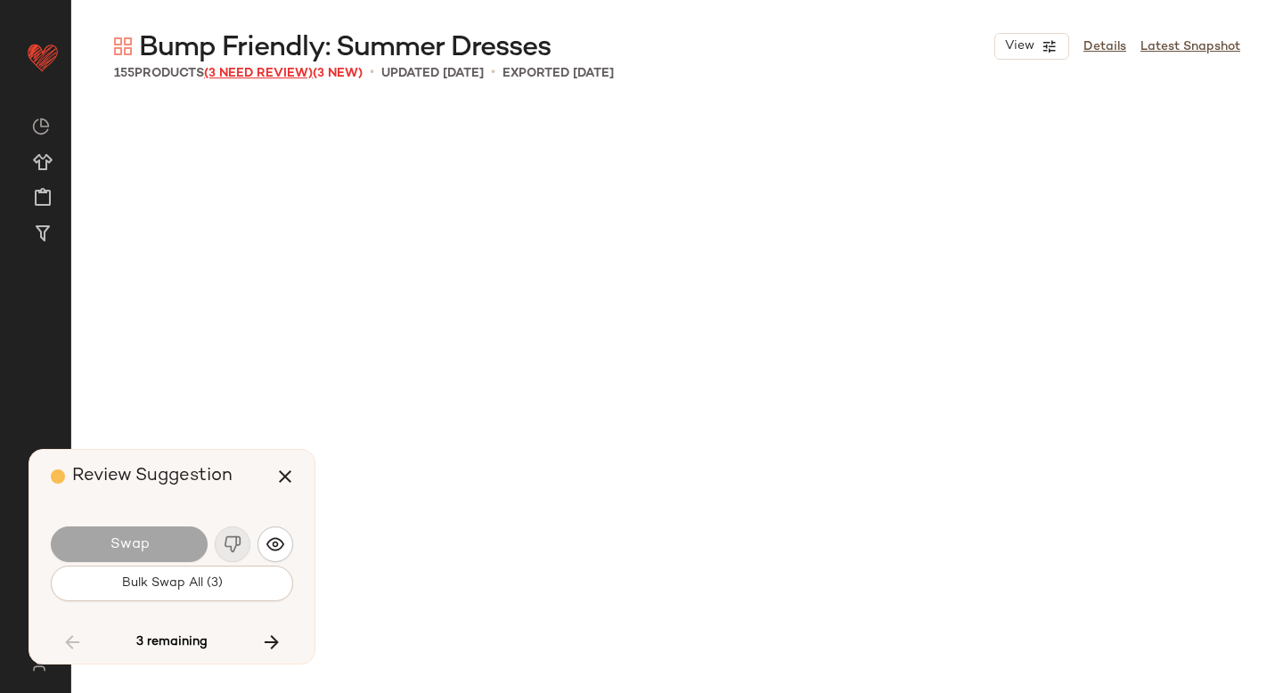
scroll to position [6876, 0]
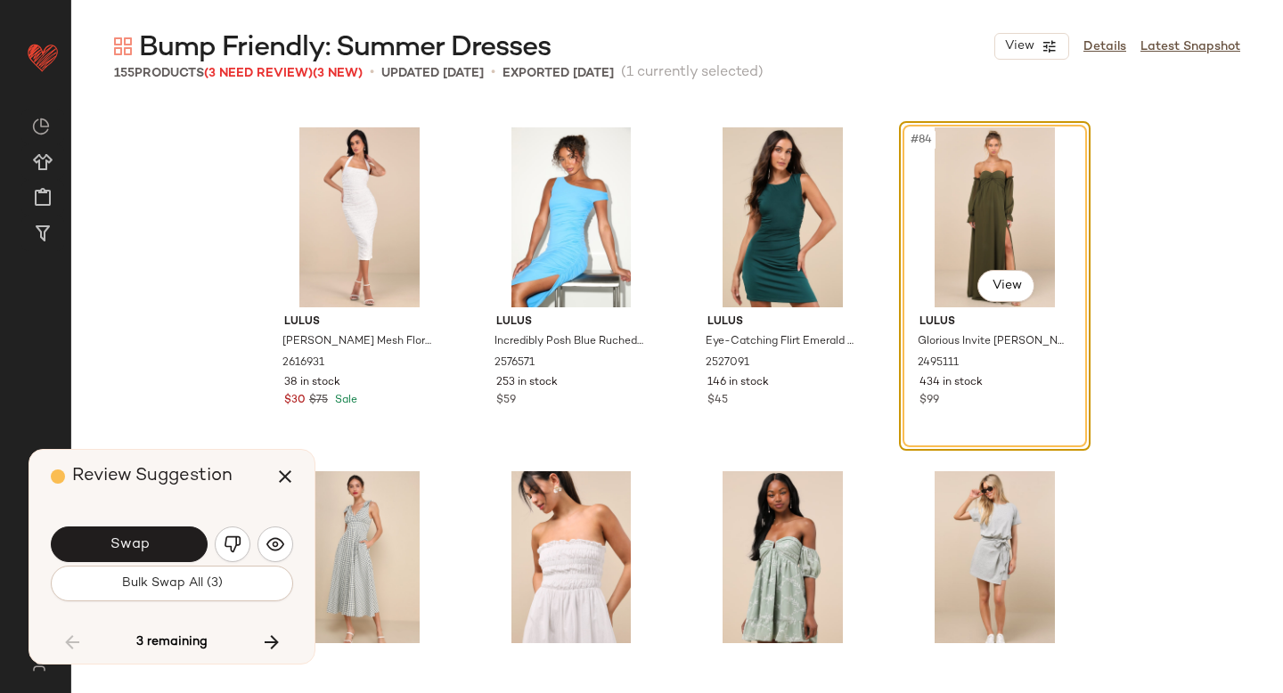
click at [186, 601] on div "Swap Bulk Swap All (3)" at bounding box center [172, 562] width 242 height 96
click at [178, 588] on span "Bulk Swap All (3)" at bounding box center [172, 583] width 102 height 14
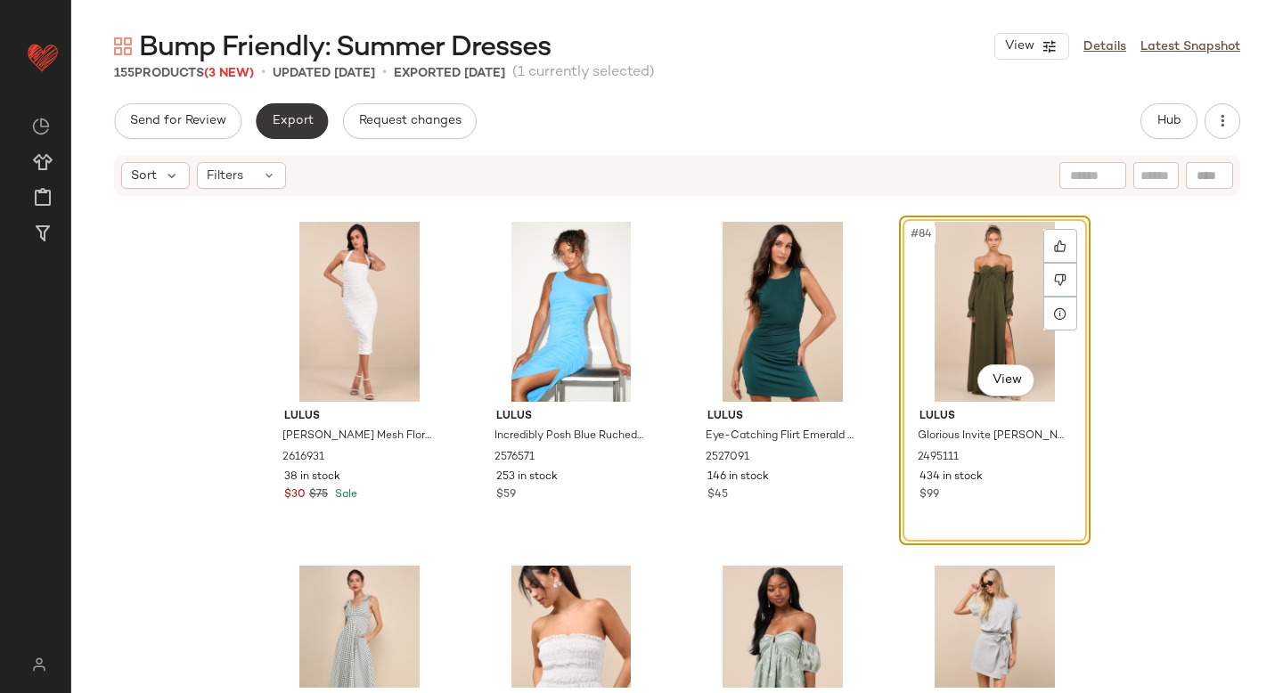
click at [298, 121] on span "Export" at bounding box center [292, 121] width 42 height 14
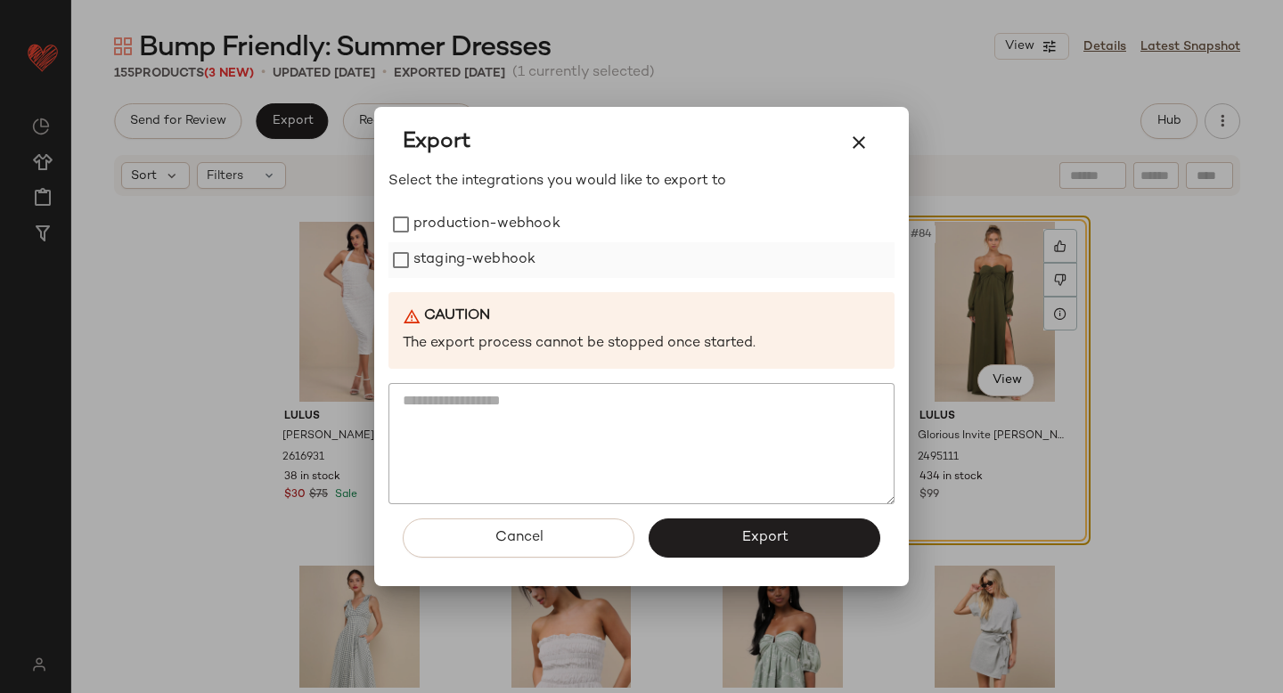
click at [432, 245] on label "staging-webhook" at bounding box center [474, 260] width 122 height 36
click at [418, 219] on label "production-webhook" at bounding box center [486, 225] width 147 height 36
click at [759, 539] on span "Export" at bounding box center [763, 537] width 47 height 17
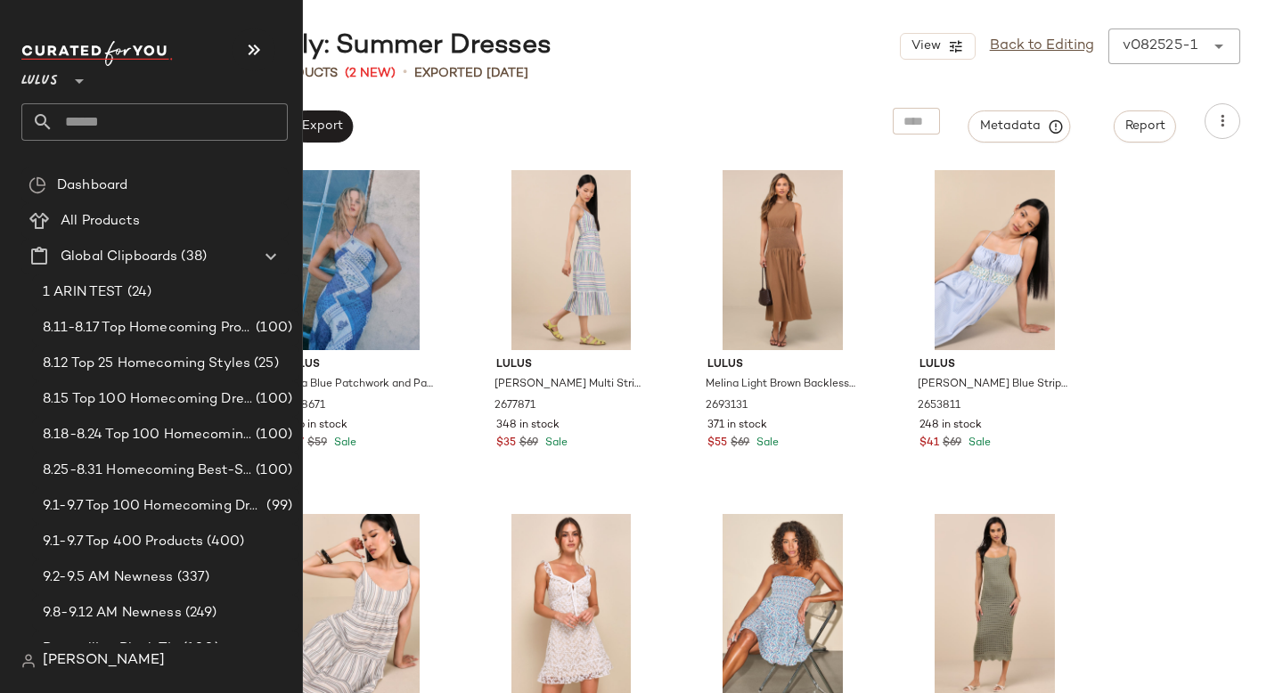
click at [123, 114] on input "text" at bounding box center [170, 121] width 234 height 37
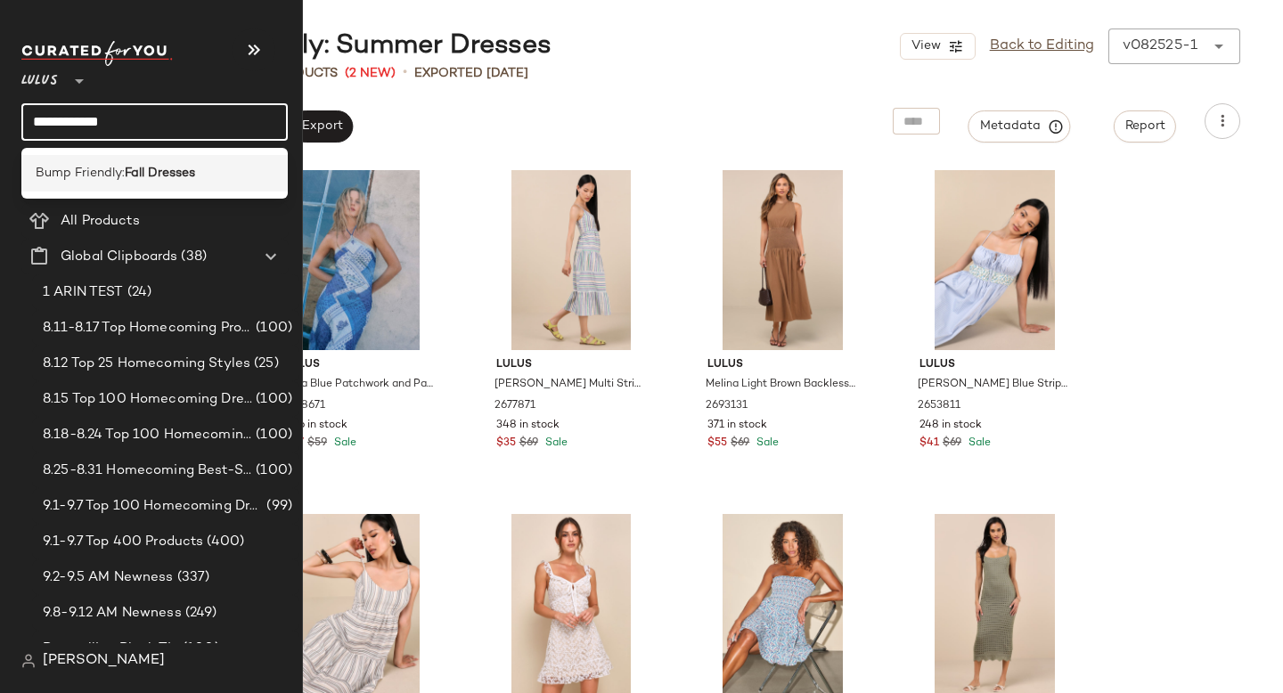
type input "**********"
click at [141, 168] on b "Fall Dresses" at bounding box center [160, 173] width 70 height 19
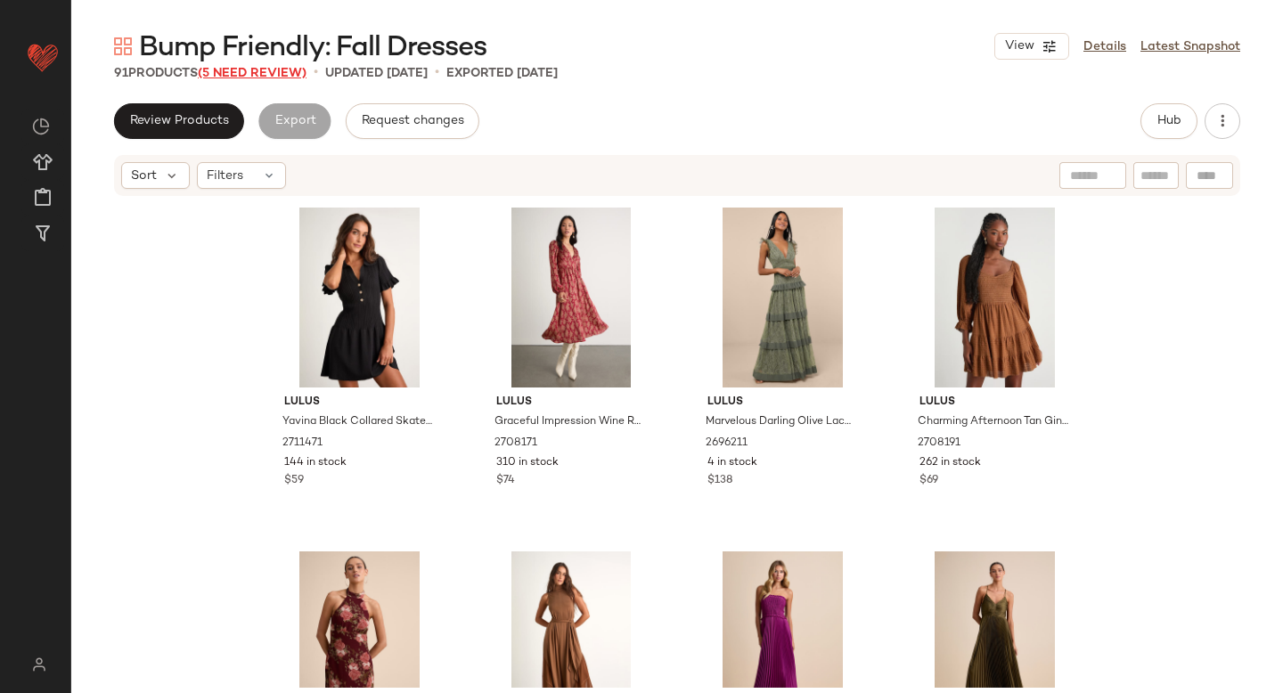
click at [240, 69] on span "(5 Need Review)" at bounding box center [252, 73] width 109 height 13
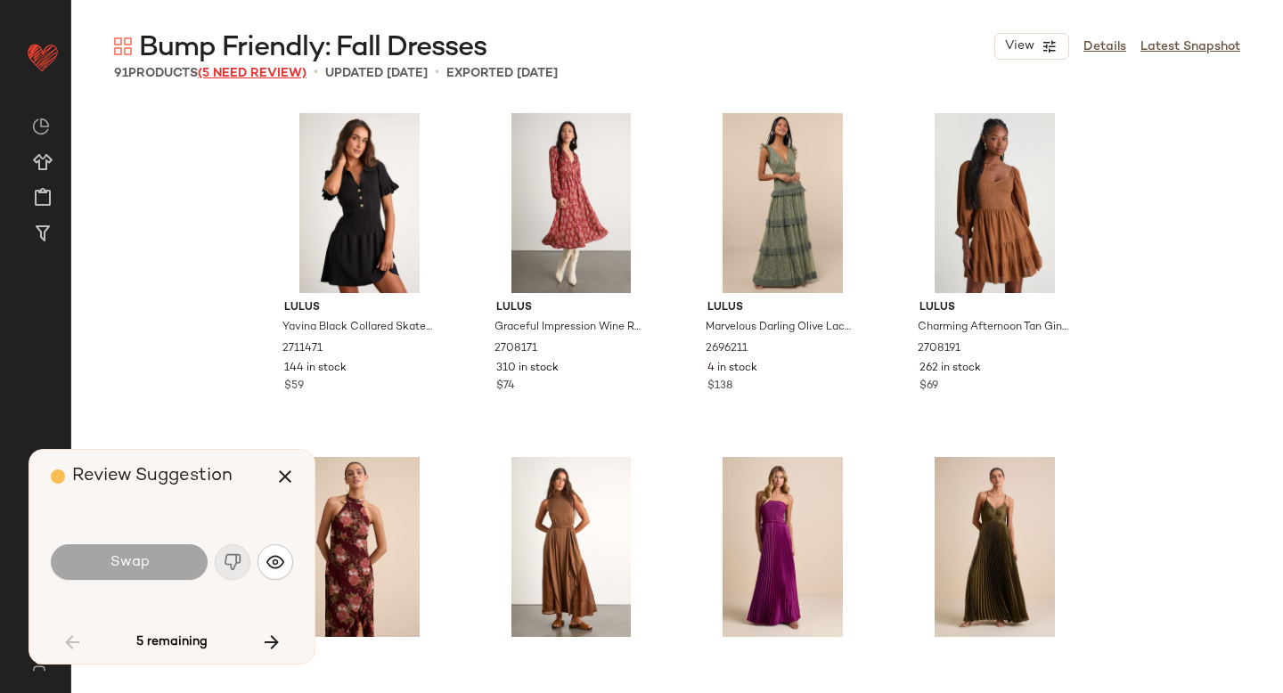
scroll to position [3782, 0]
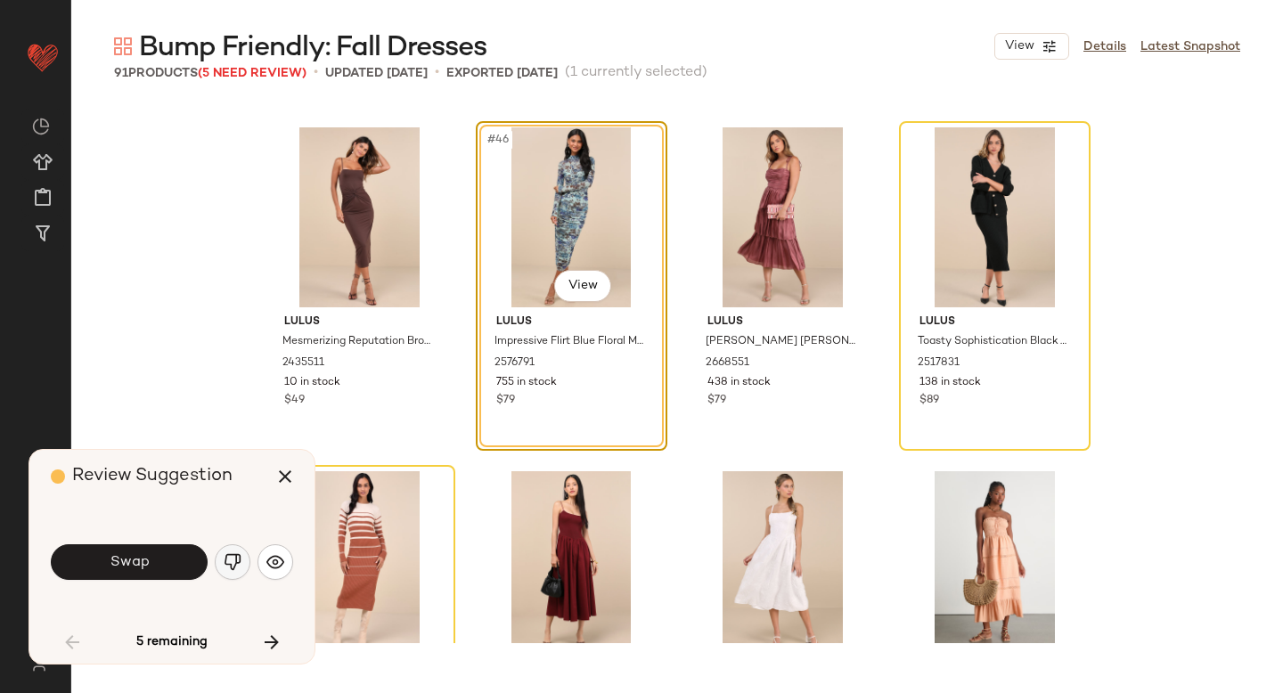
click at [227, 560] on img "button" at bounding box center [233, 562] width 18 height 18
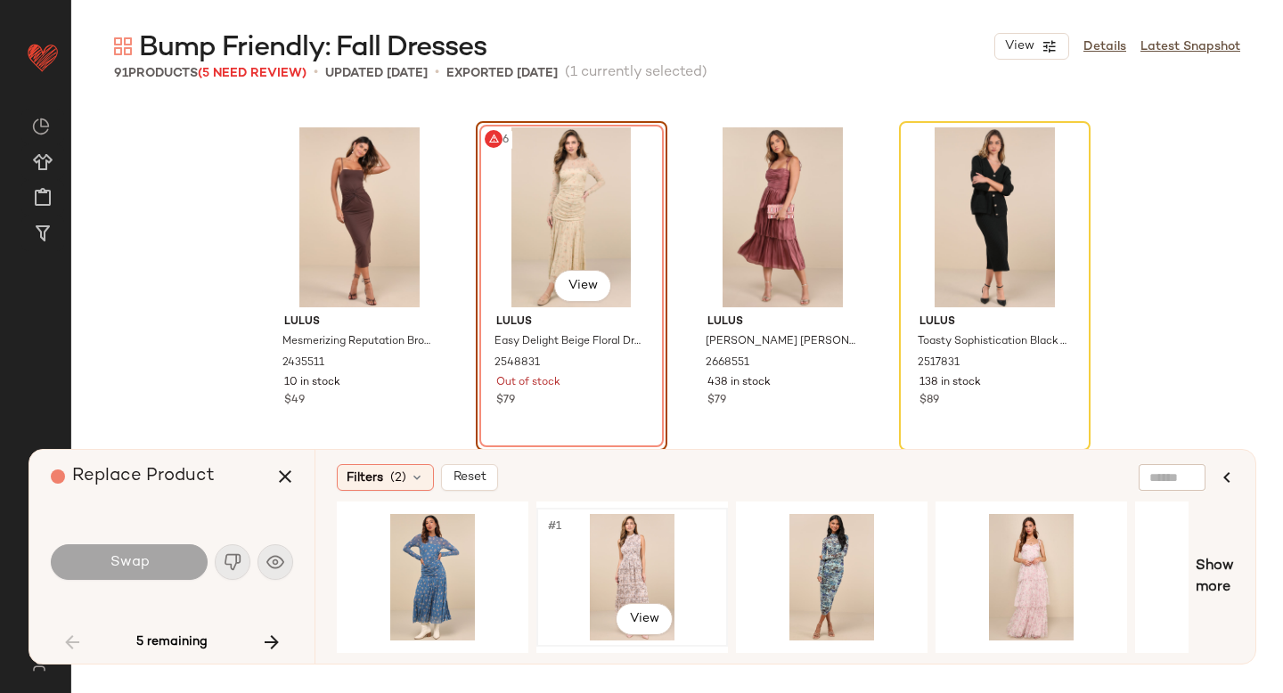
click at [639, 549] on div "#1 View" at bounding box center [631, 577] width 179 height 126
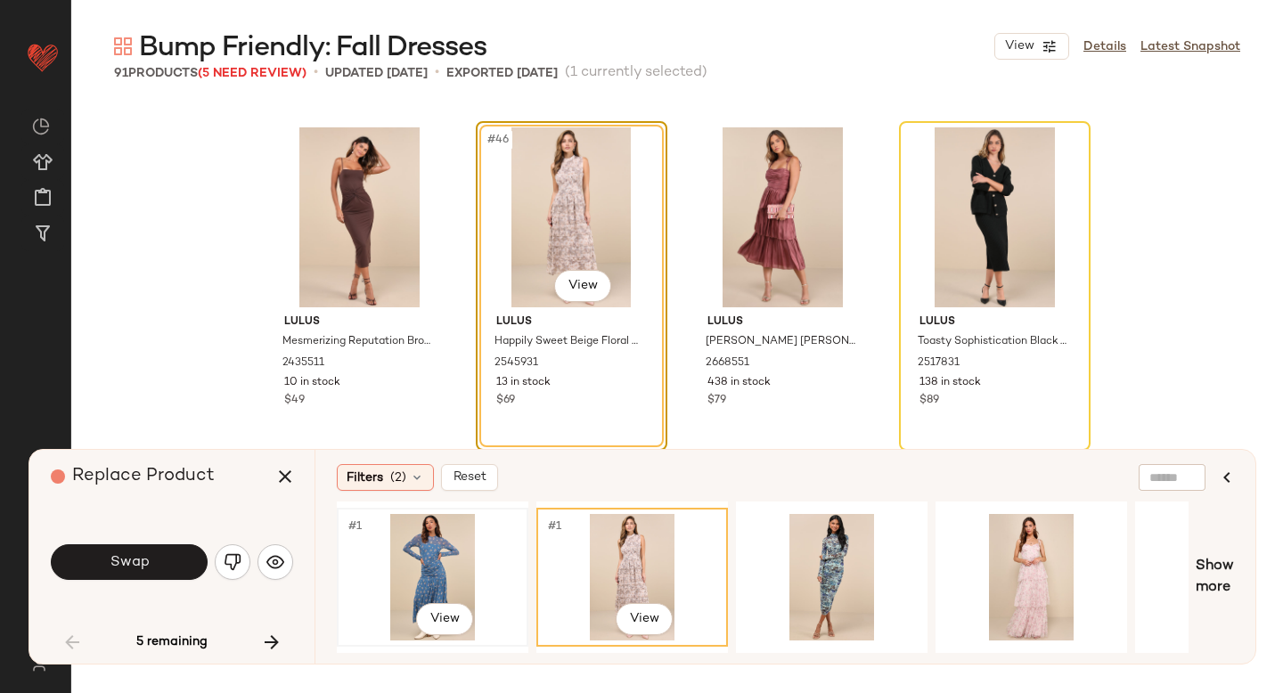
click at [458, 566] on div "#1 View" at bounding box center [432, 577] width 179 height 126
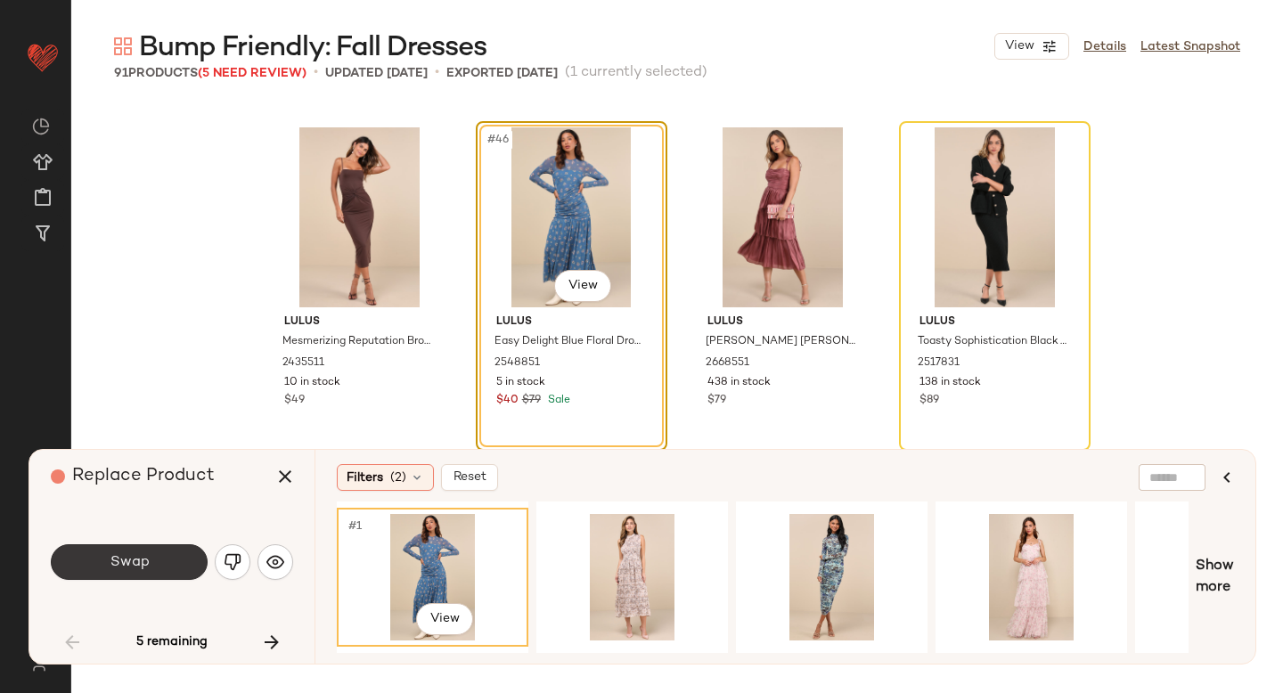
click at [125, 567] on span "Swap" at bounding box center [129, 562] width 40 height 17
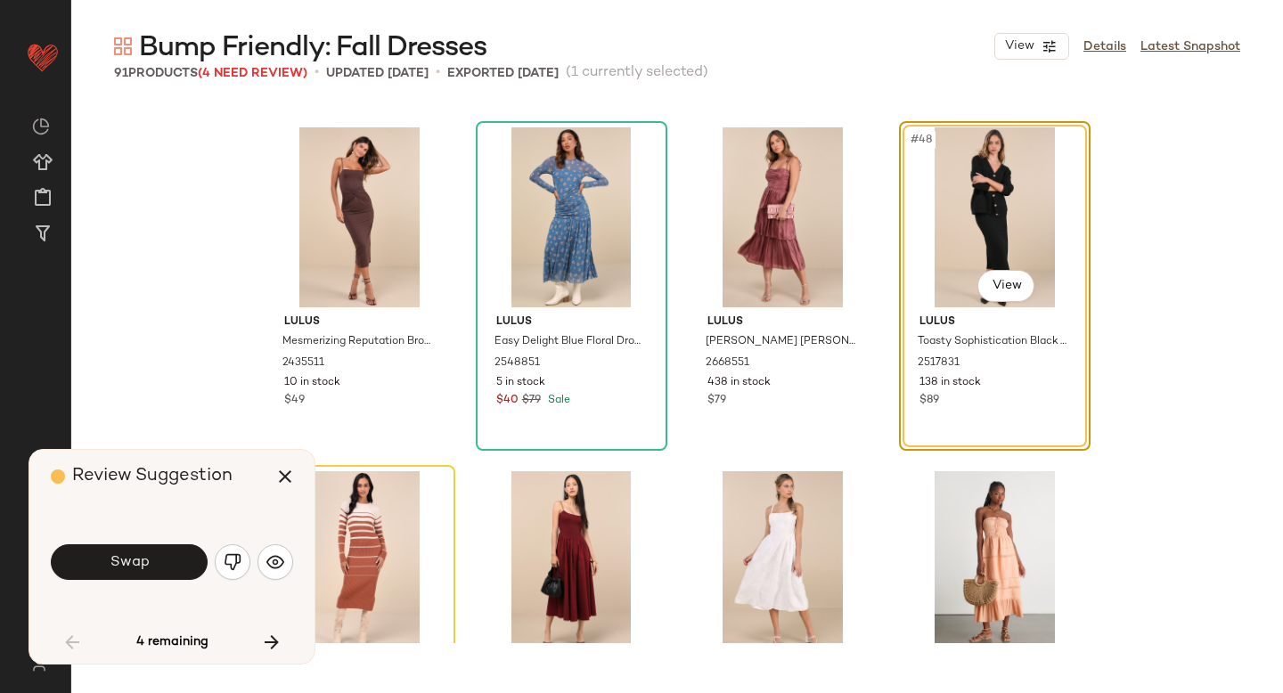
click at [125, 567] on span "Swap" at bounding box center [129, 562] width 40 height 17
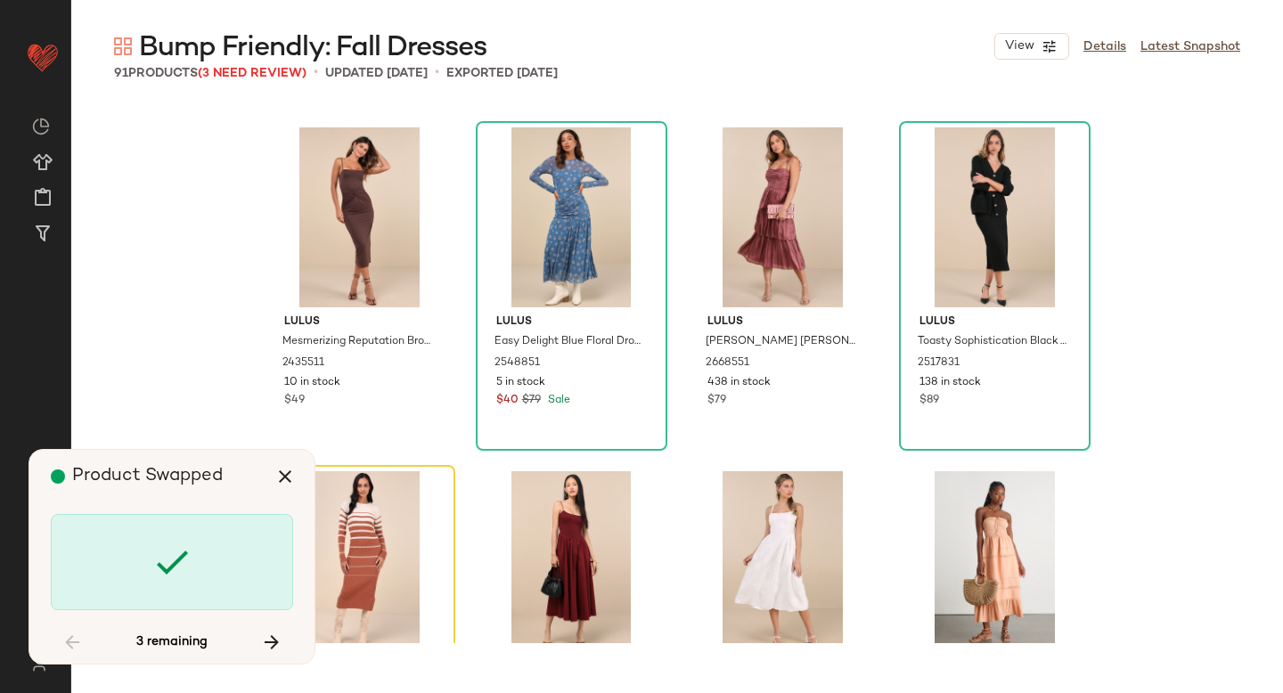
scroll to position [4126, 0]
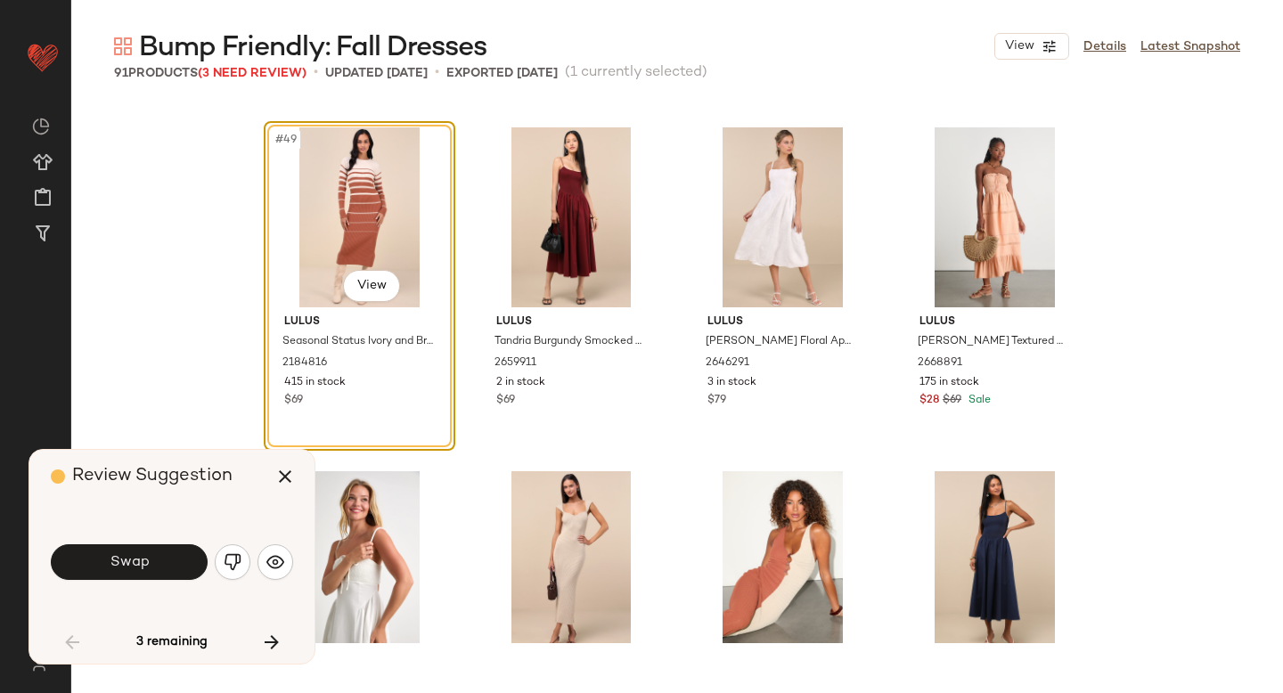
click at [125, 567] on span "Swap" at bounding box center [129, 562] width 40 height 17
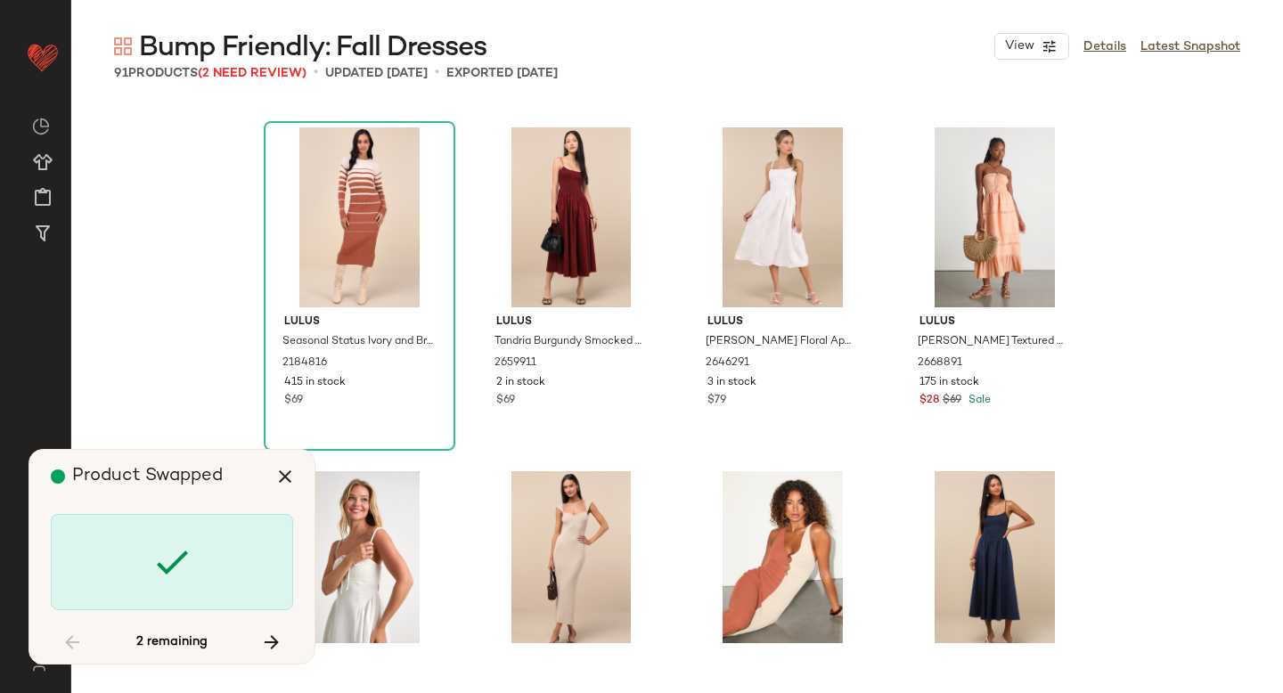
scroll to position [5501, 0]
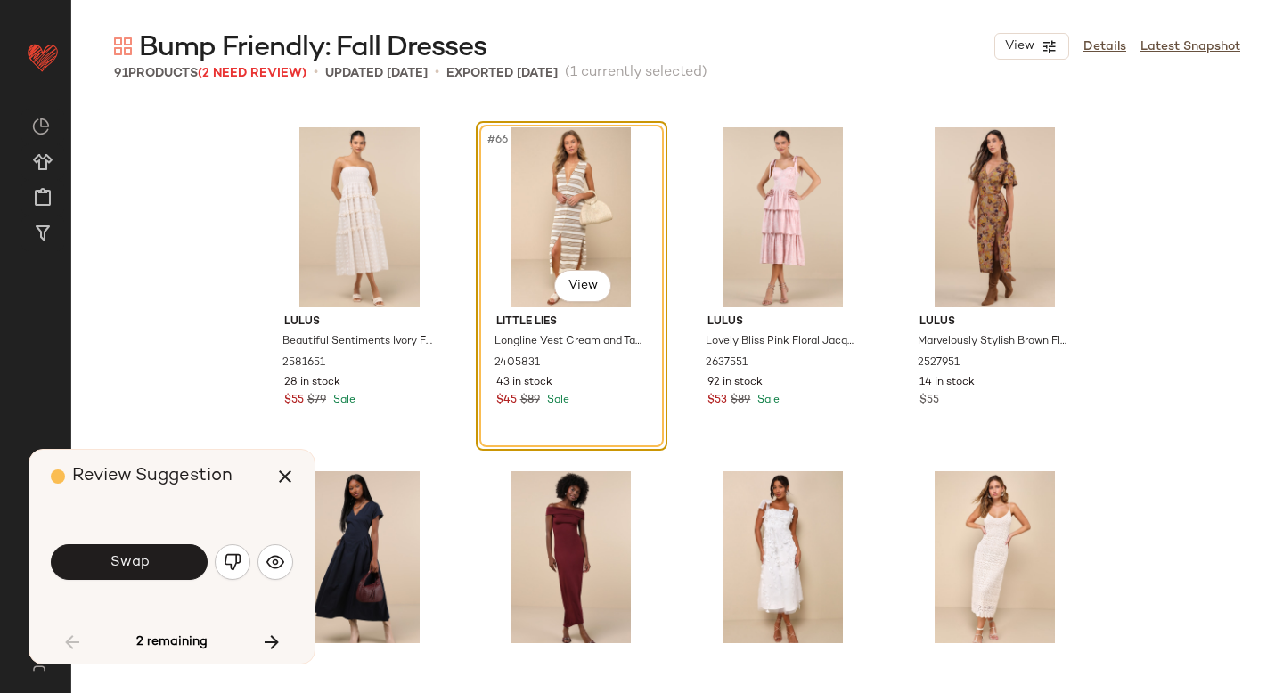
click at [125, 567] on span "Swap" at bounding box center [129, 562] width 40 height 17
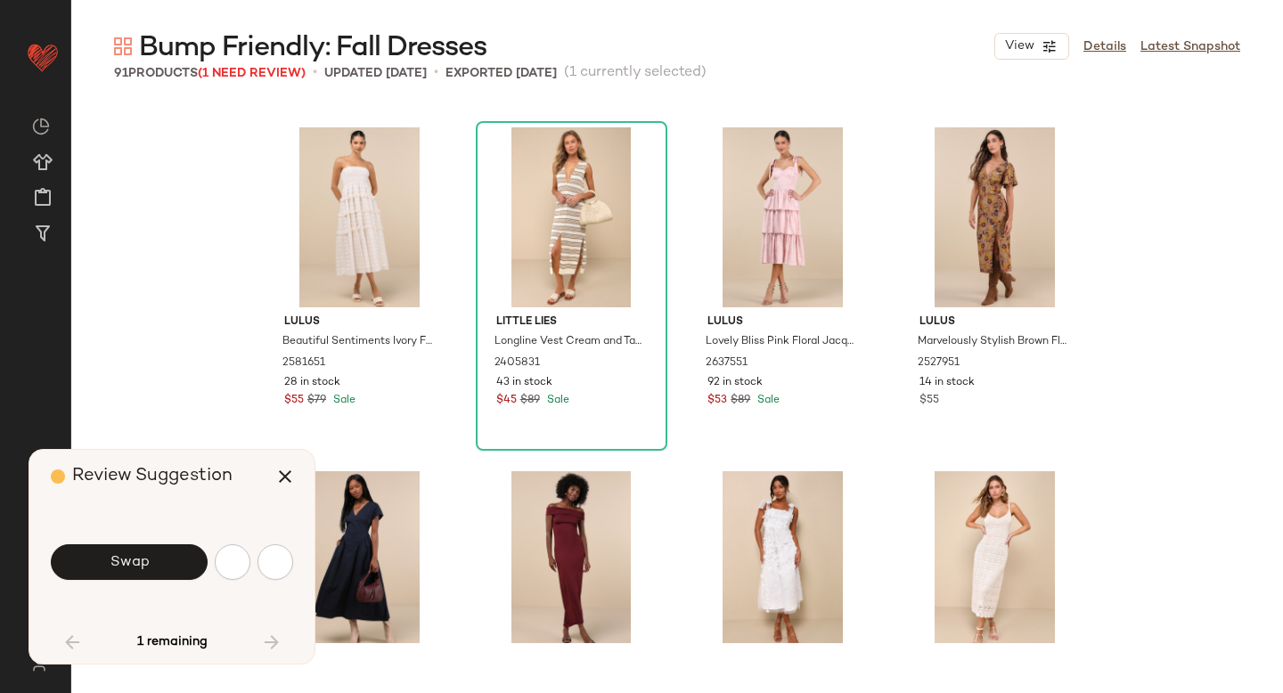
scroll to position [6188, 0]
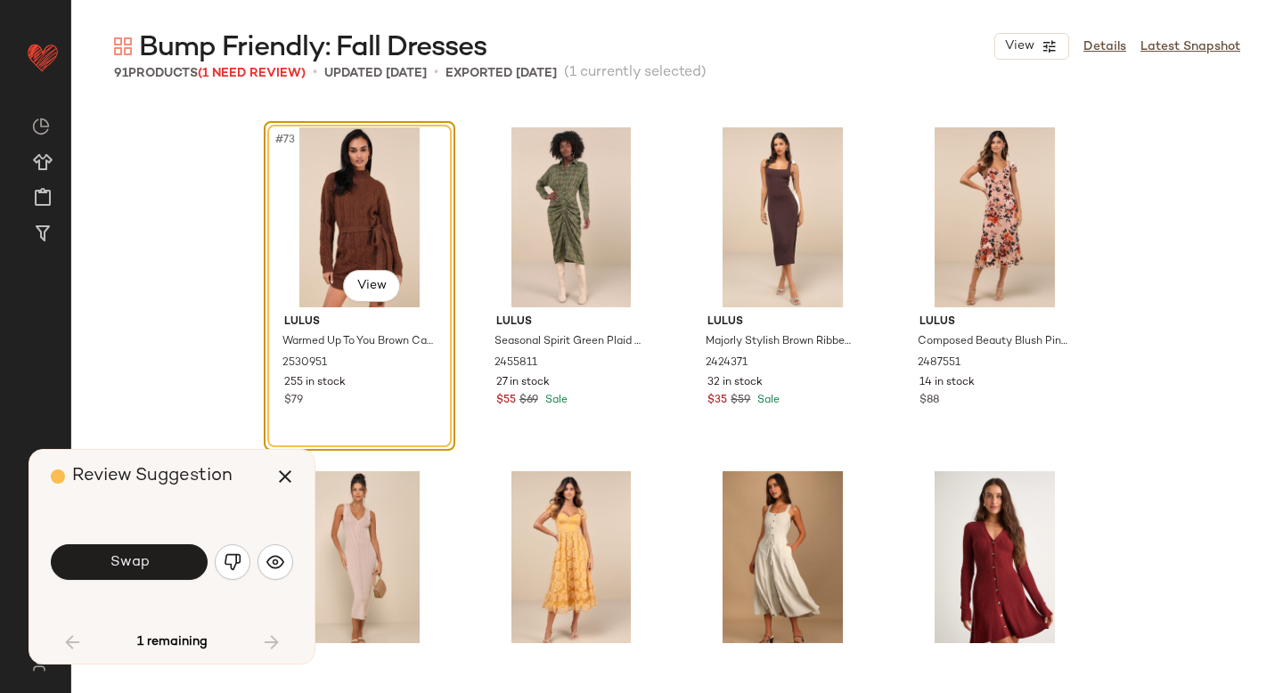
click at [125, 567] on span "Swap" at bounding box center [129, 562] width 40 height 17
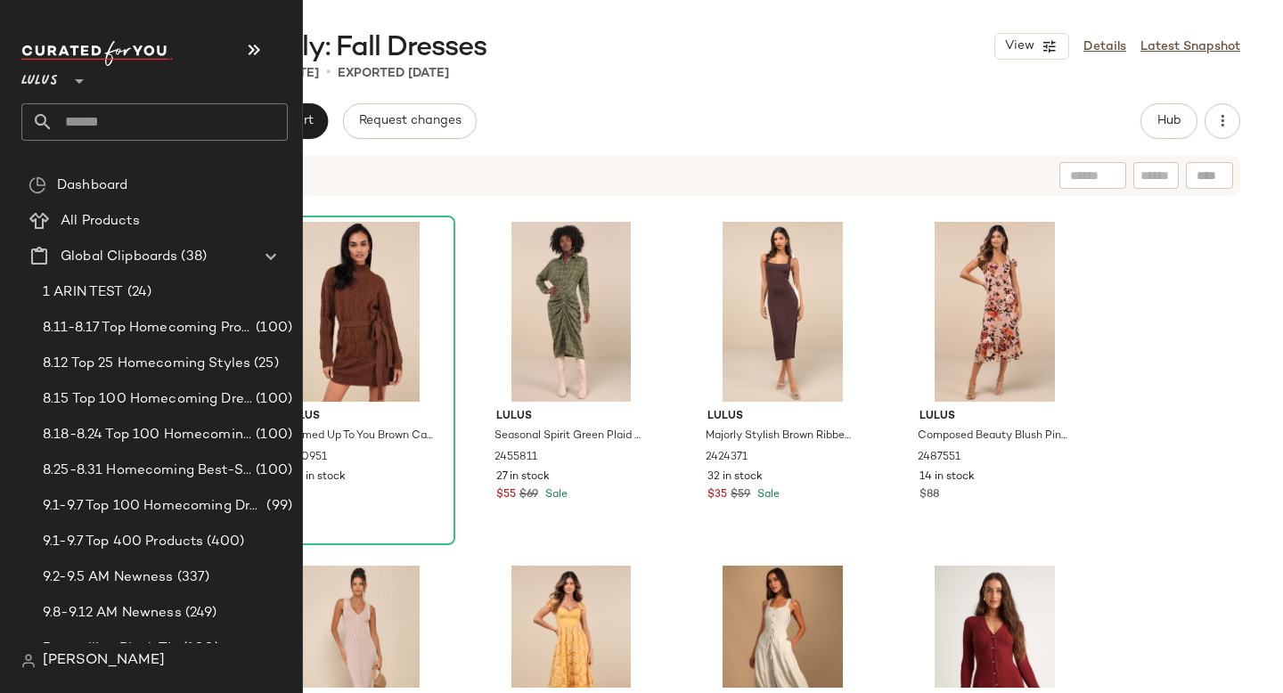
click at [209, 130] on input "text" at bounding box center [170, 121] width 234 height 37
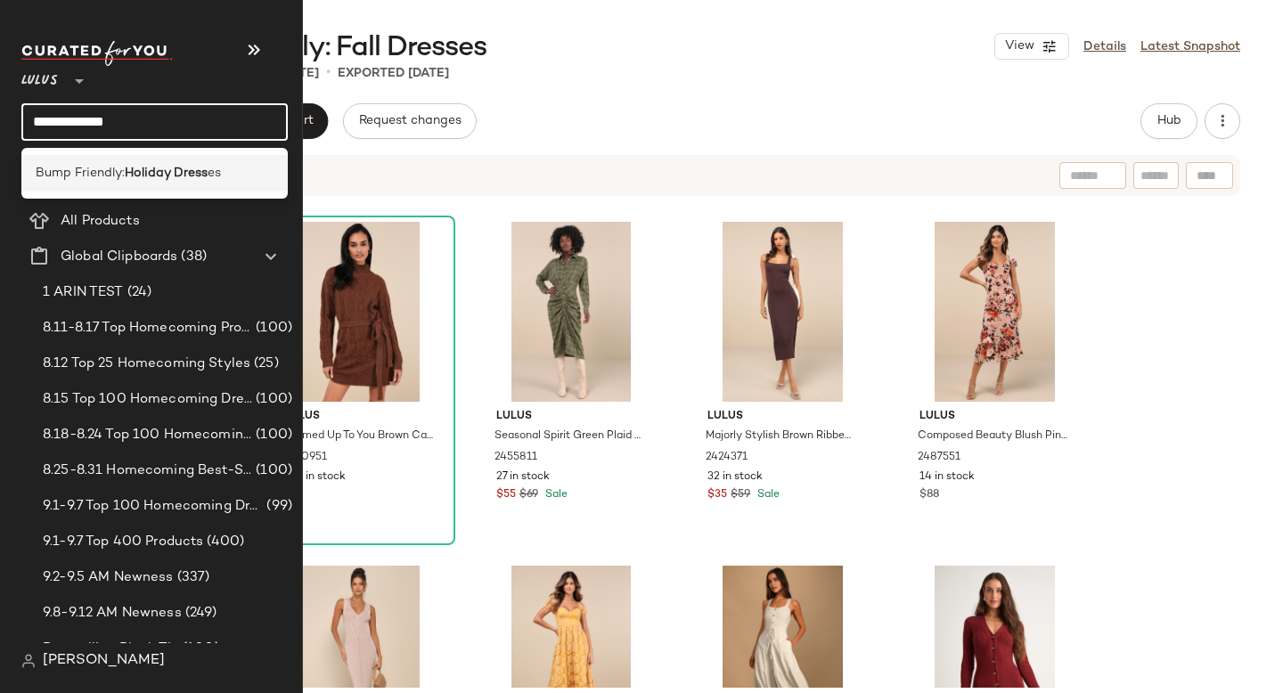
type input "**********"
click at [203, 170] on b "Holiday Dress" at bounding box center [166, 173] width 83 height 19
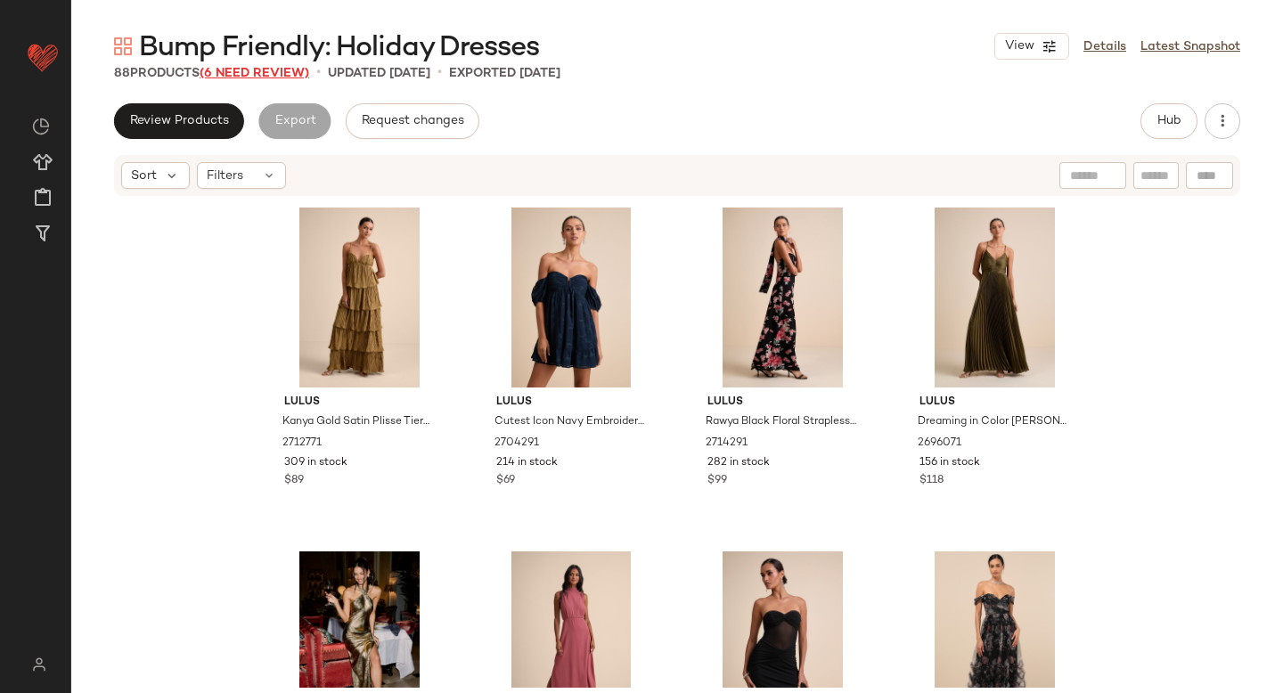
click at [267, 77] on span "(6 Need Review)" at bounding box center [255, 73] width 110 height 13
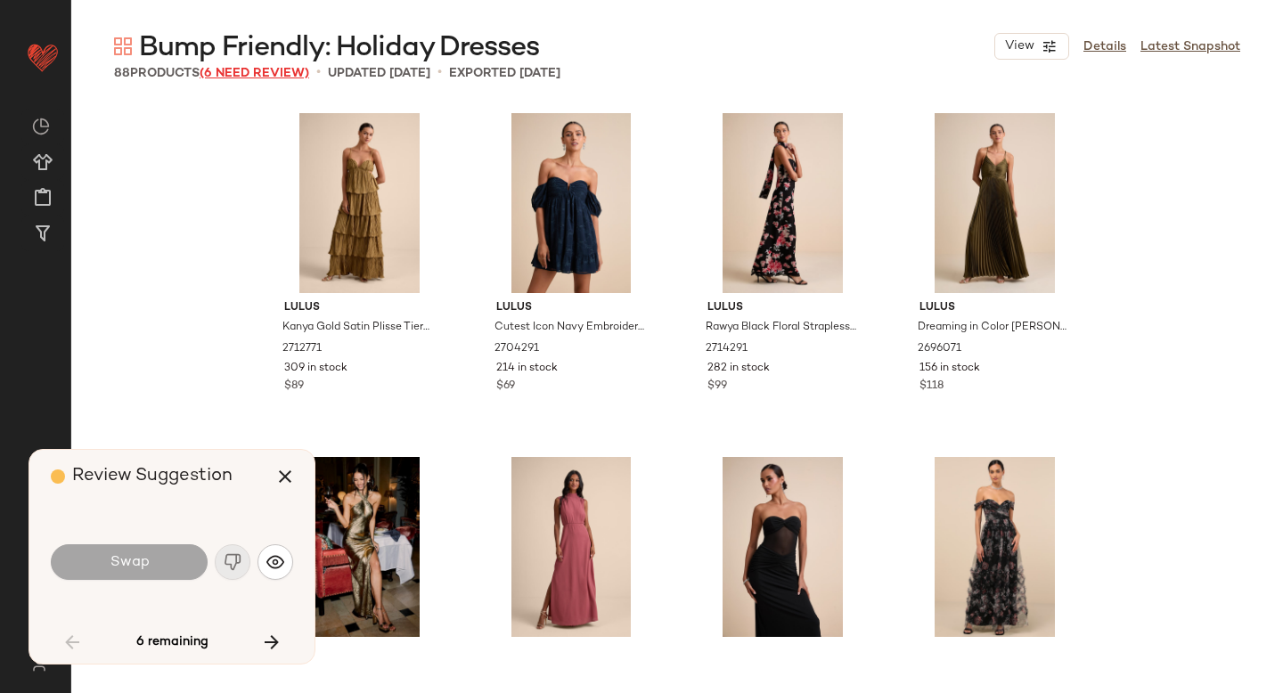
scroll to position [2750, 0]
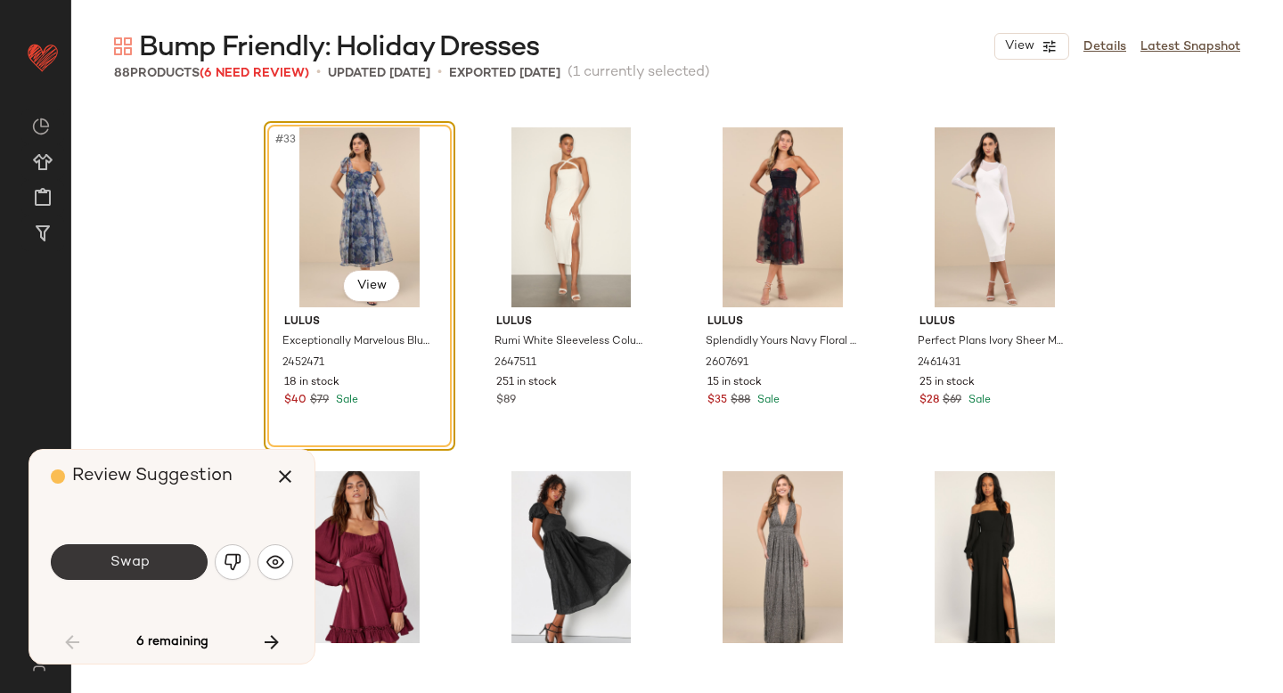
click at [174, 558] on button "Swap" at bounding box center [129, 562] width 157 height 36
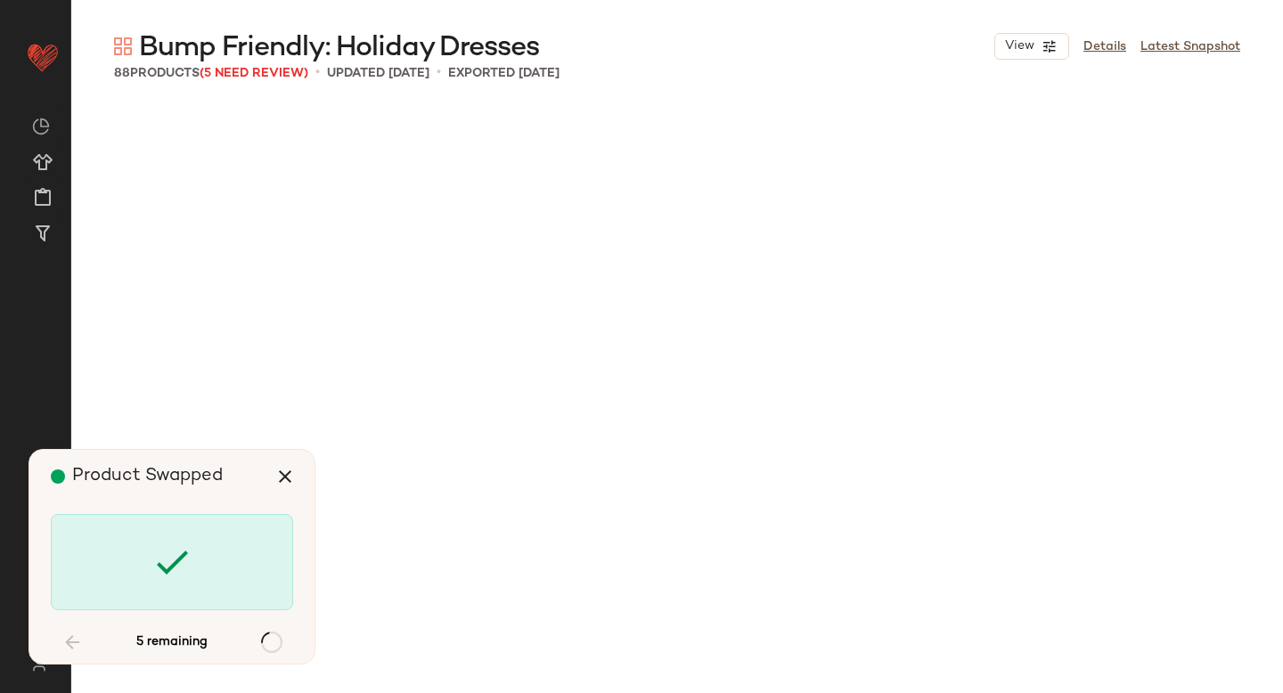
scroll to position [4126, 0]
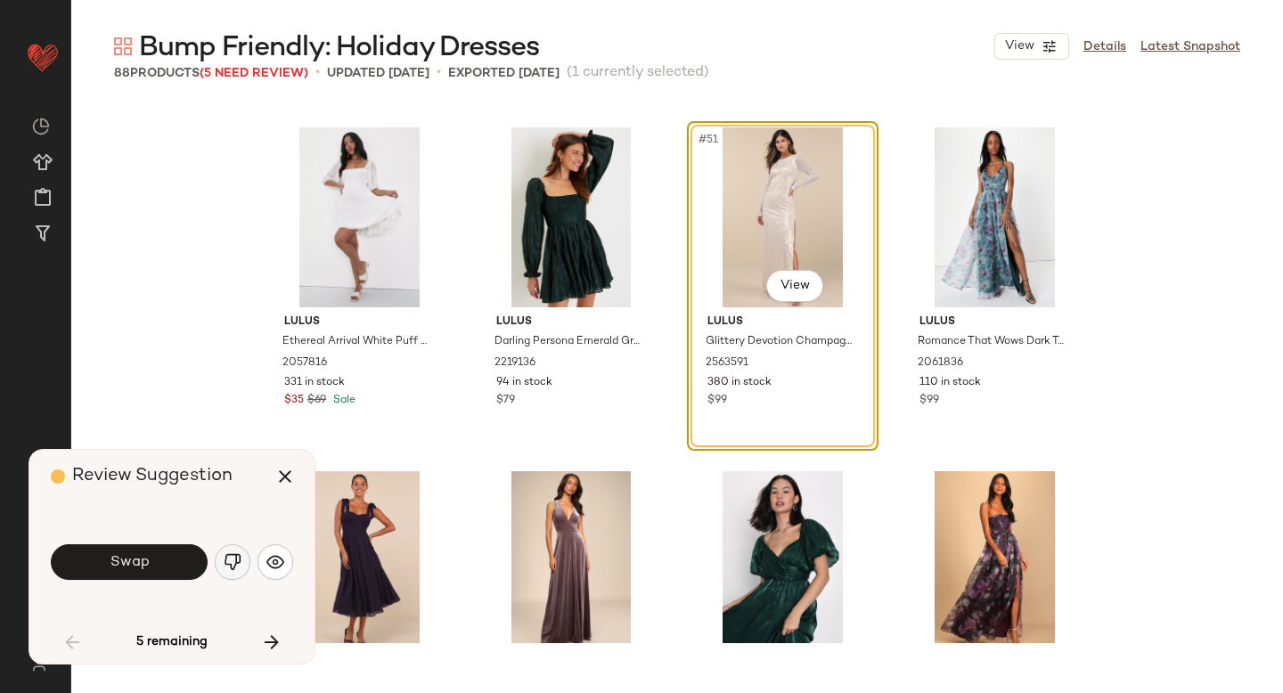
click at [232, 553] on img "button" at bounding box center [233, 562] width 18 height 18
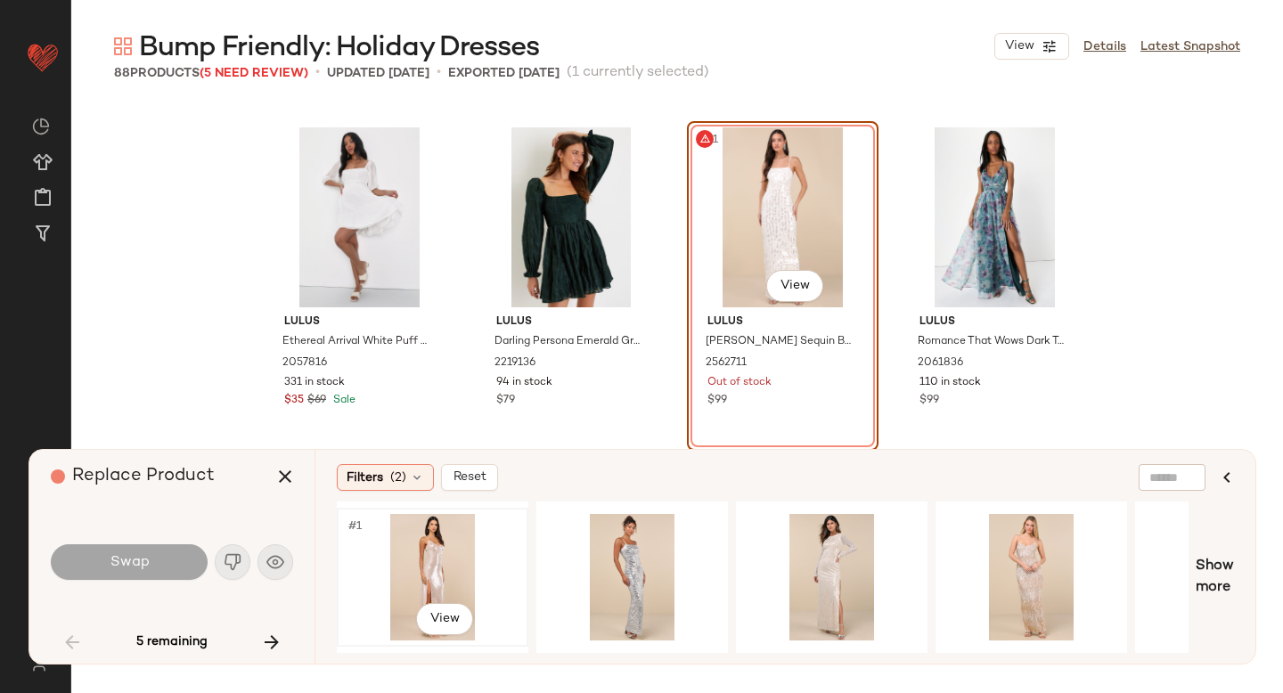
click at [444, 567] on div "#1 View" at bounding box center [432, 577] width 179 height 126
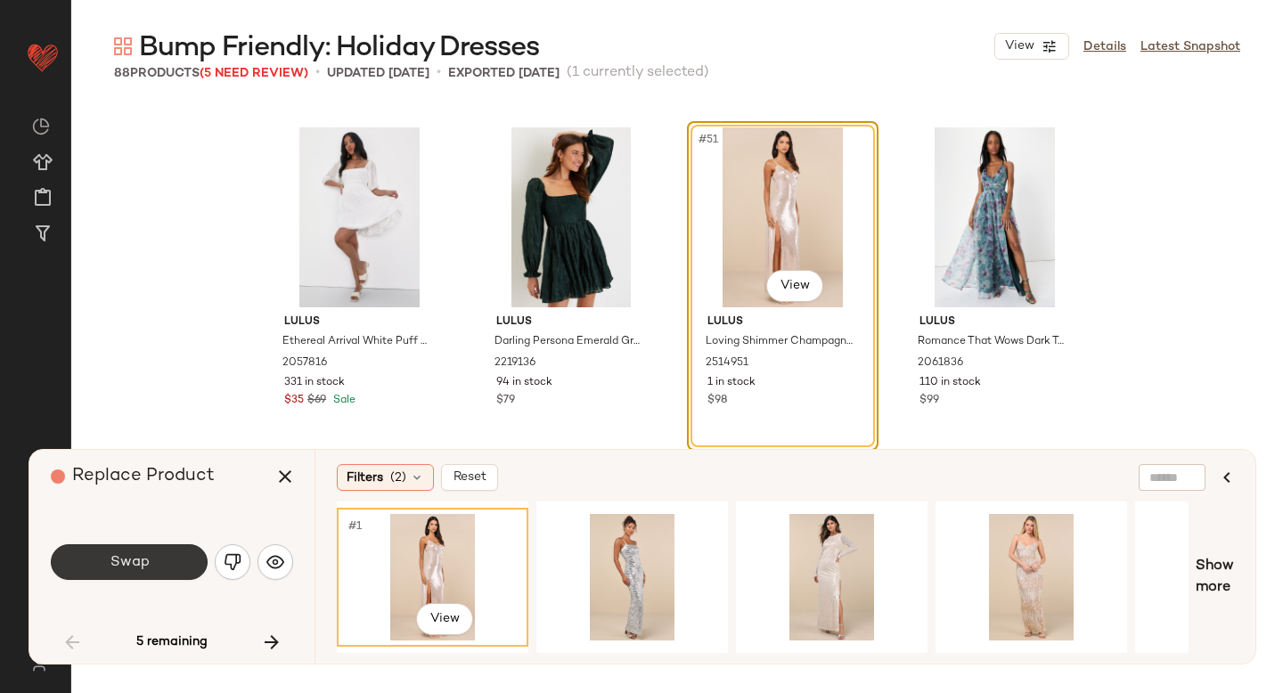
click at [186, 553] on button "Swap" at bounding box center [129, 562] width 157 height 36
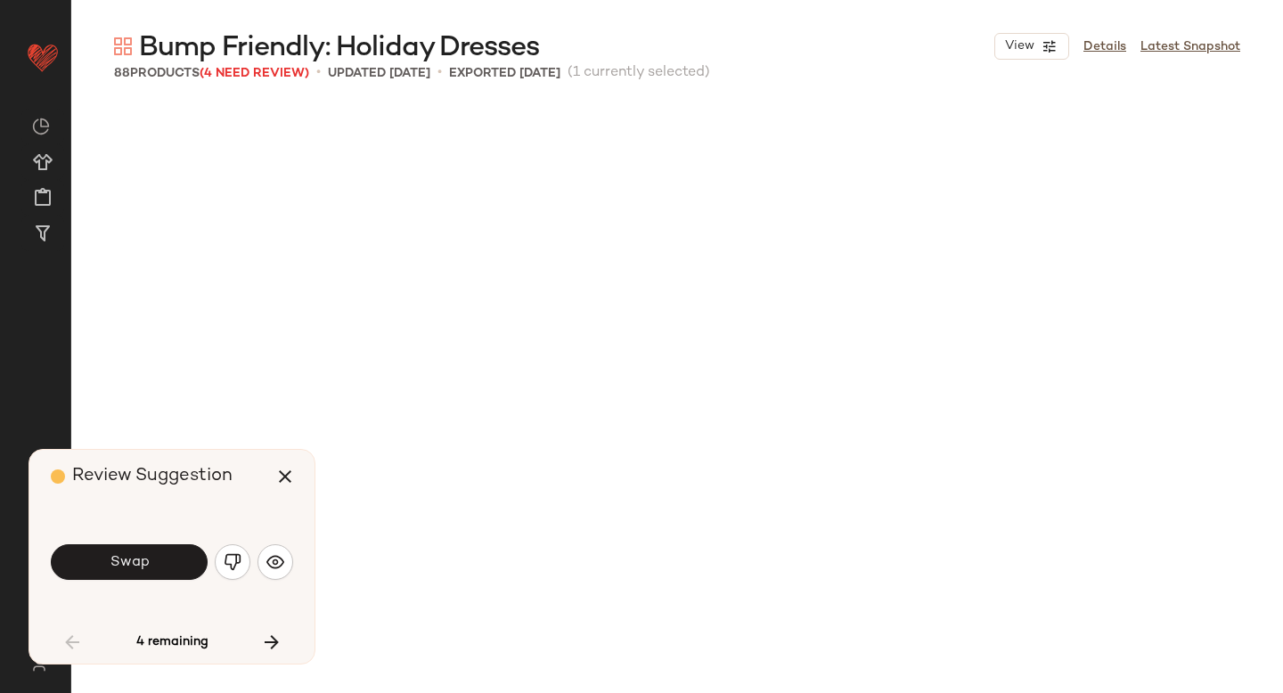
scroll to position [5157, 0]
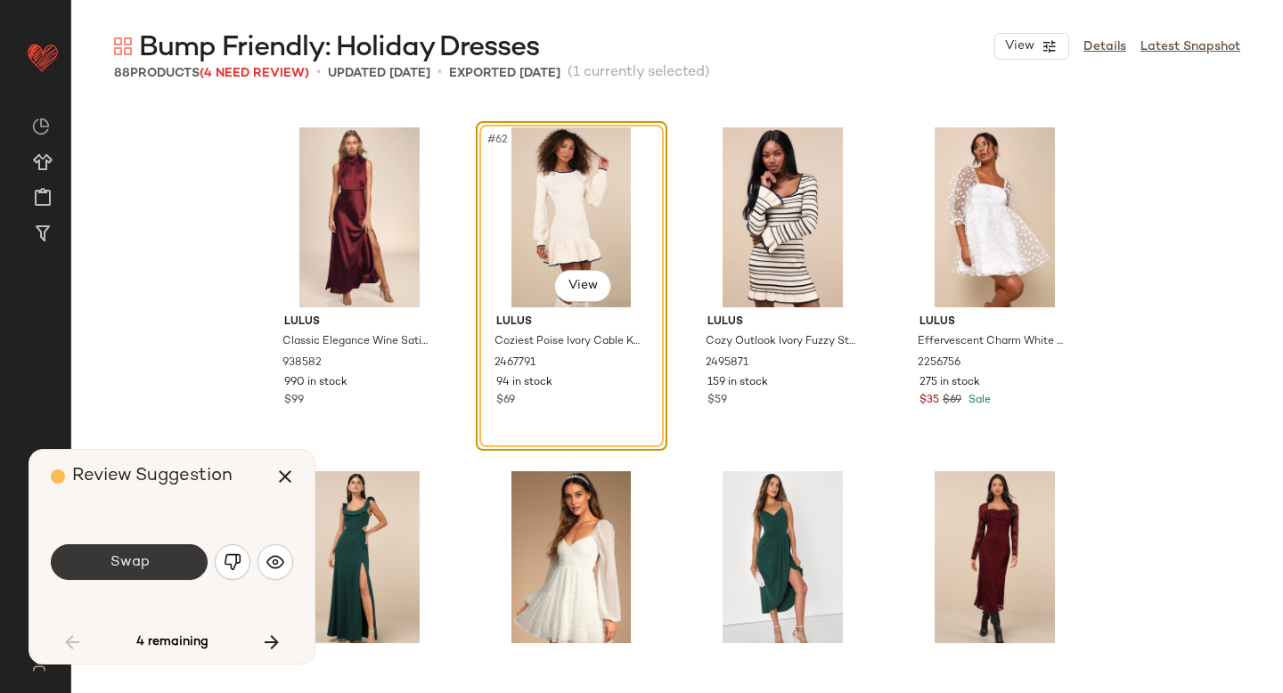
click at [161, 556] on button "Swap" at bounding box center [129, 562] width 157 height 36
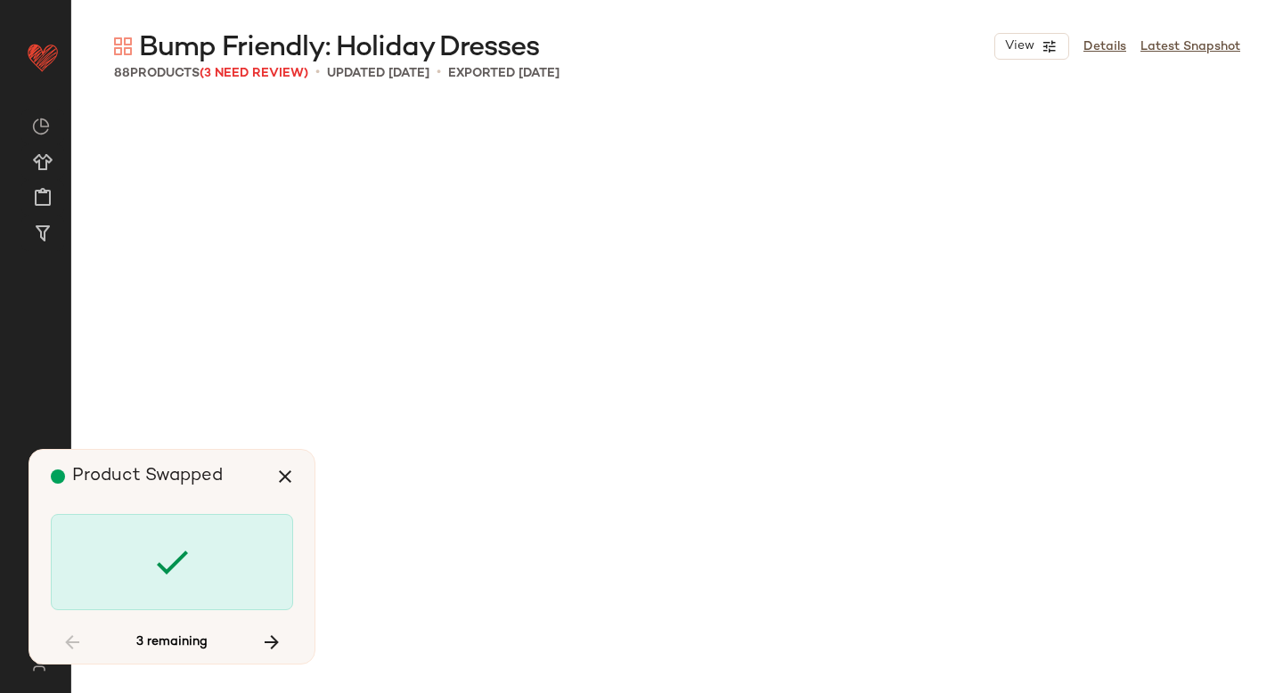
scroll to position [6532, 0]
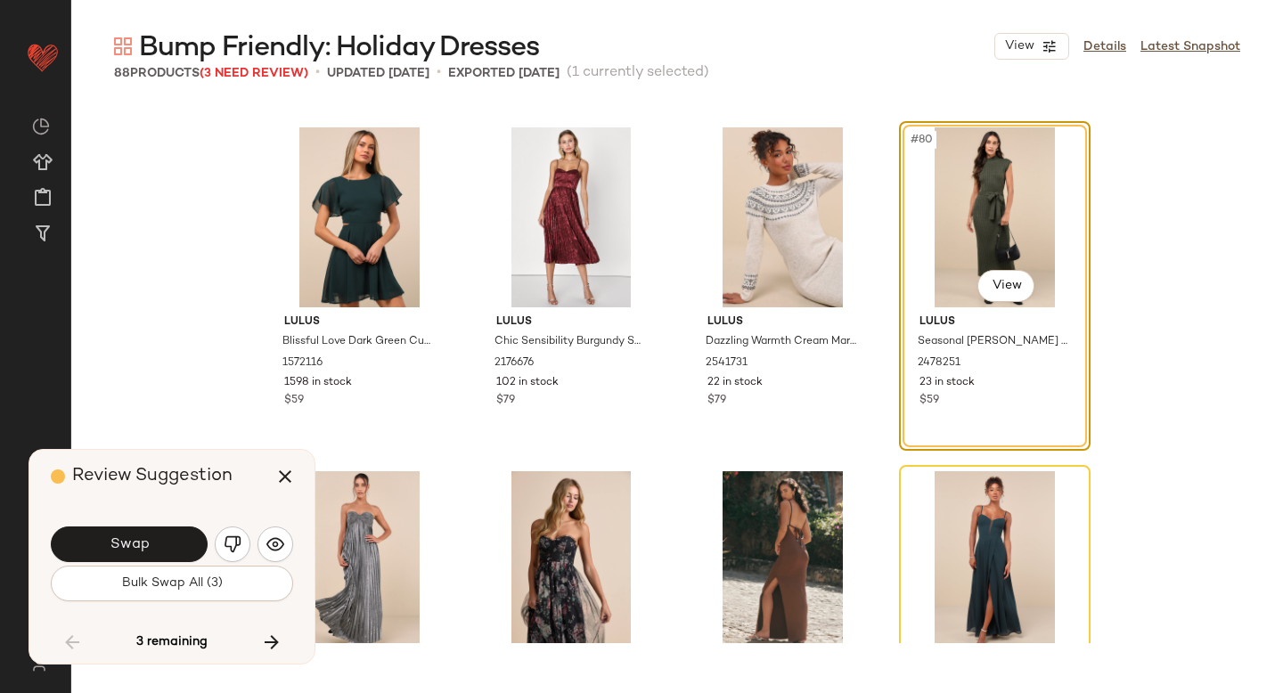
click at [161, 556] on button "Swap" at bounding box center [129, 544] width 157 height 36
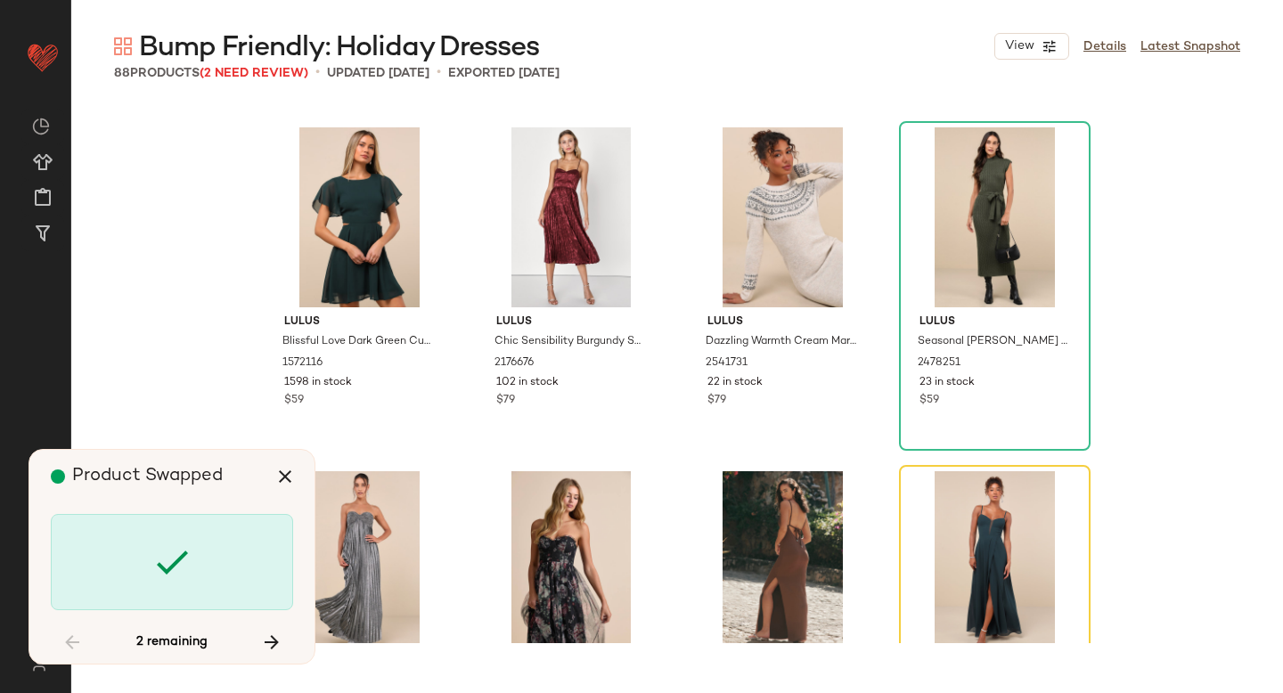
scroll to position [6876, 0]
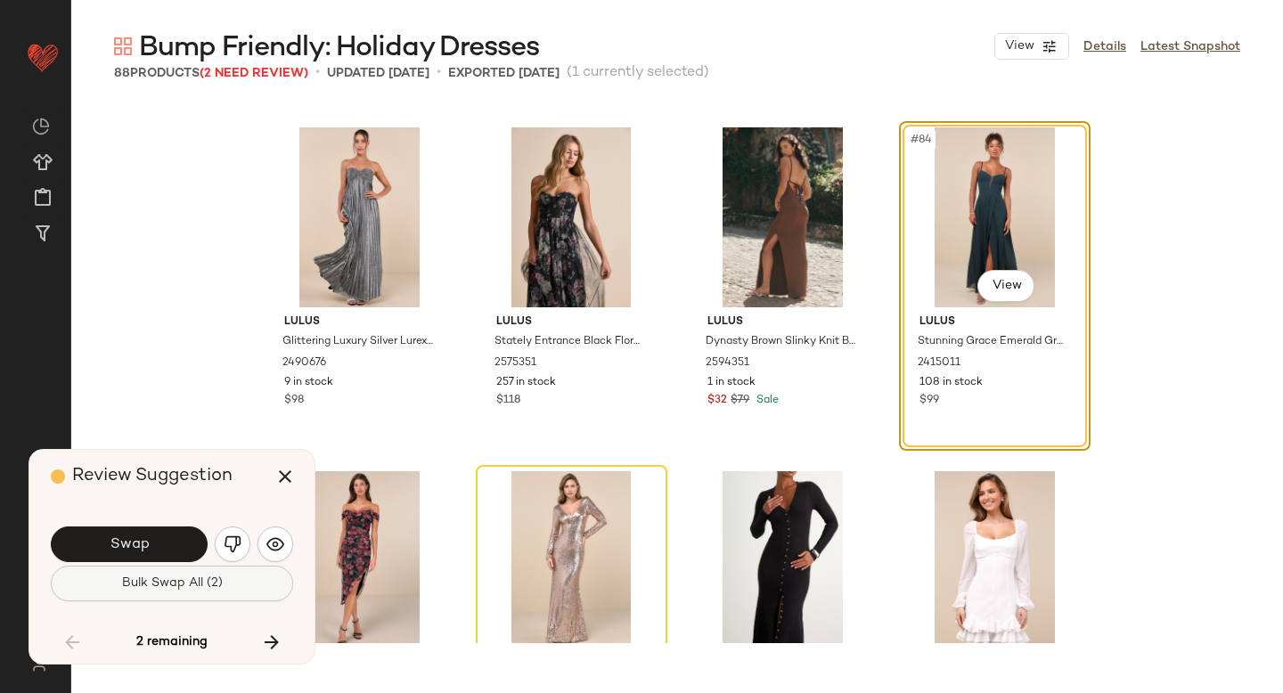
click at [161, 585] on span "Bulk Swap All (2)" at bounding box center [172, 583] width 102 height 14
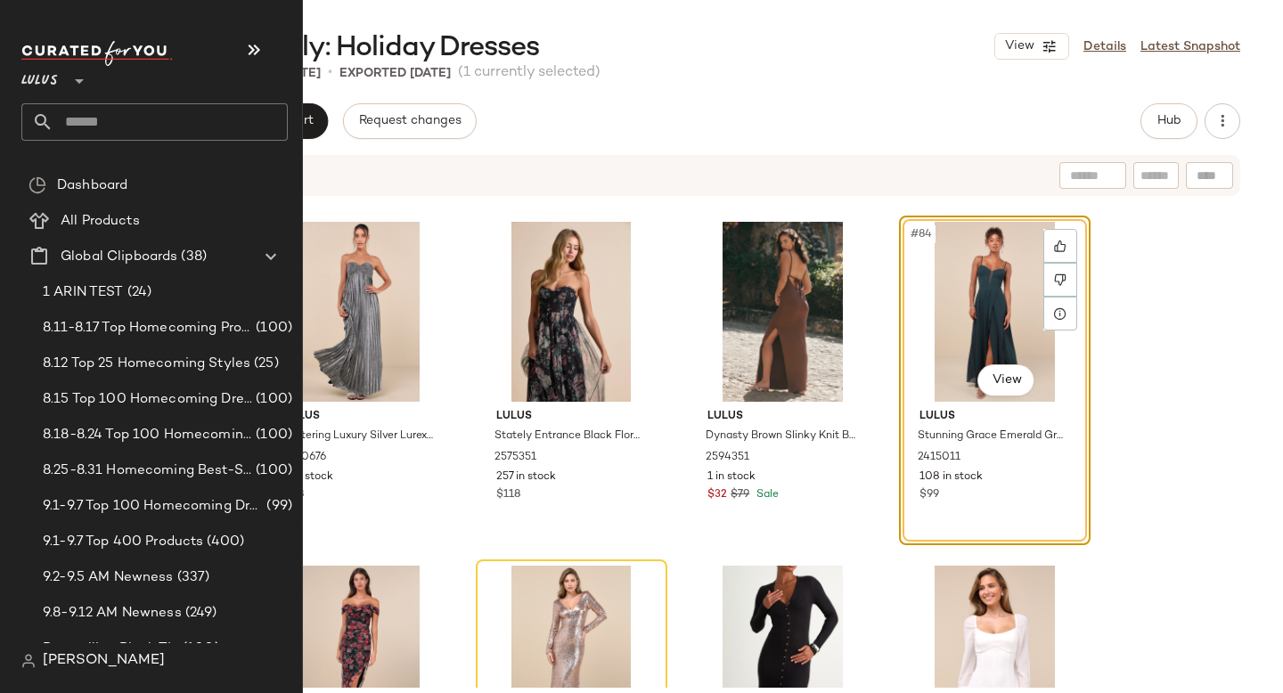
click at [129, 127] on input "text" at bounding box center [170, 121] width 234 height 37
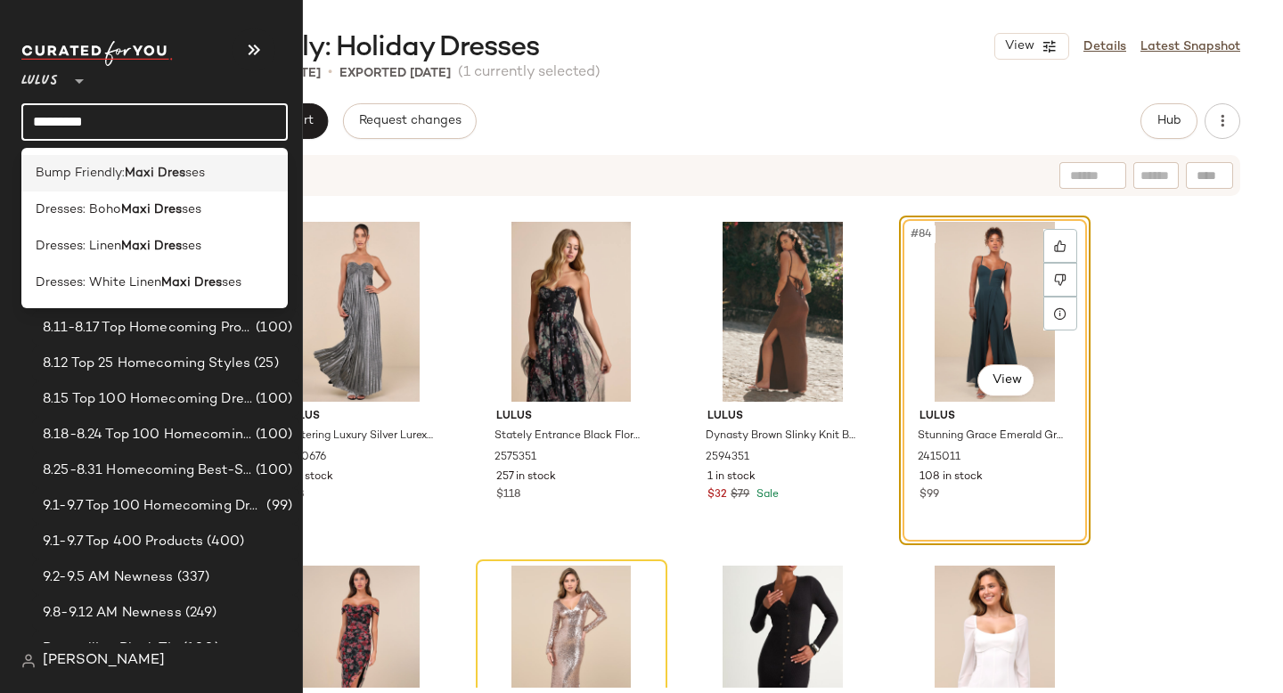
type input "*********"
click at [143, 179] on b "Maxi Dres" at bounding box center [155, 173] width 61 height 19
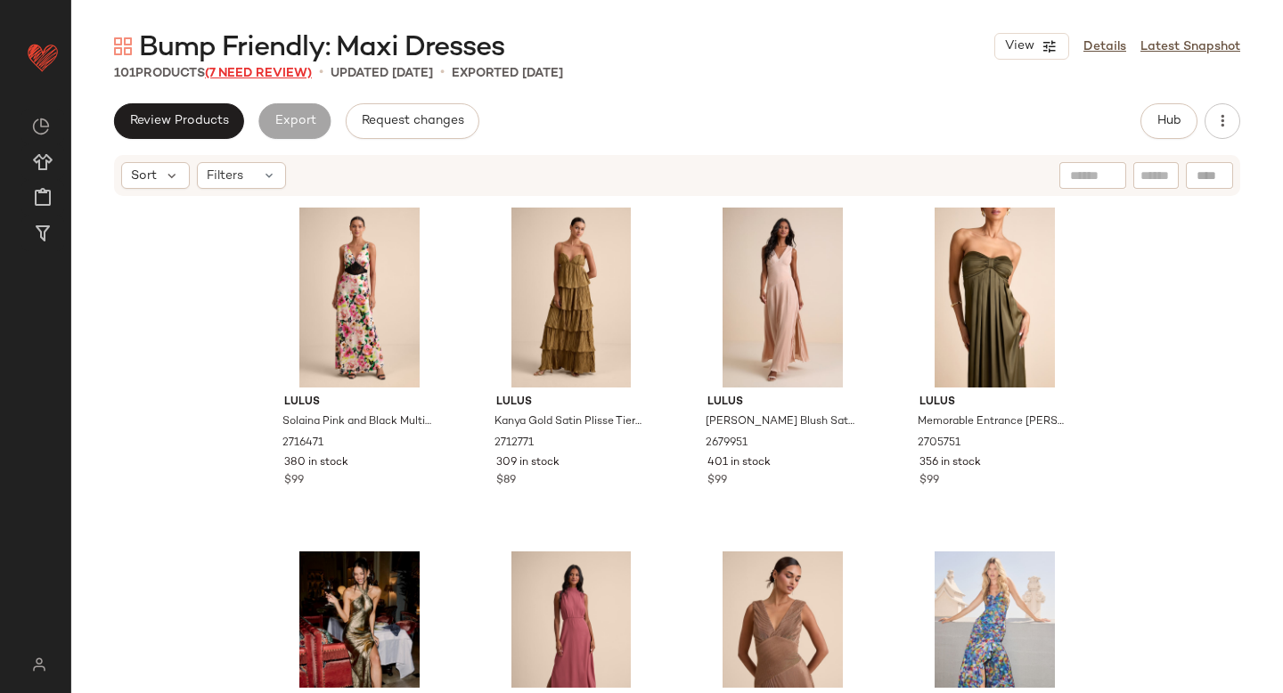
click at [247, 69] on span "(7 Need Review)" at bounding box center [258, 73] width 107 height 13
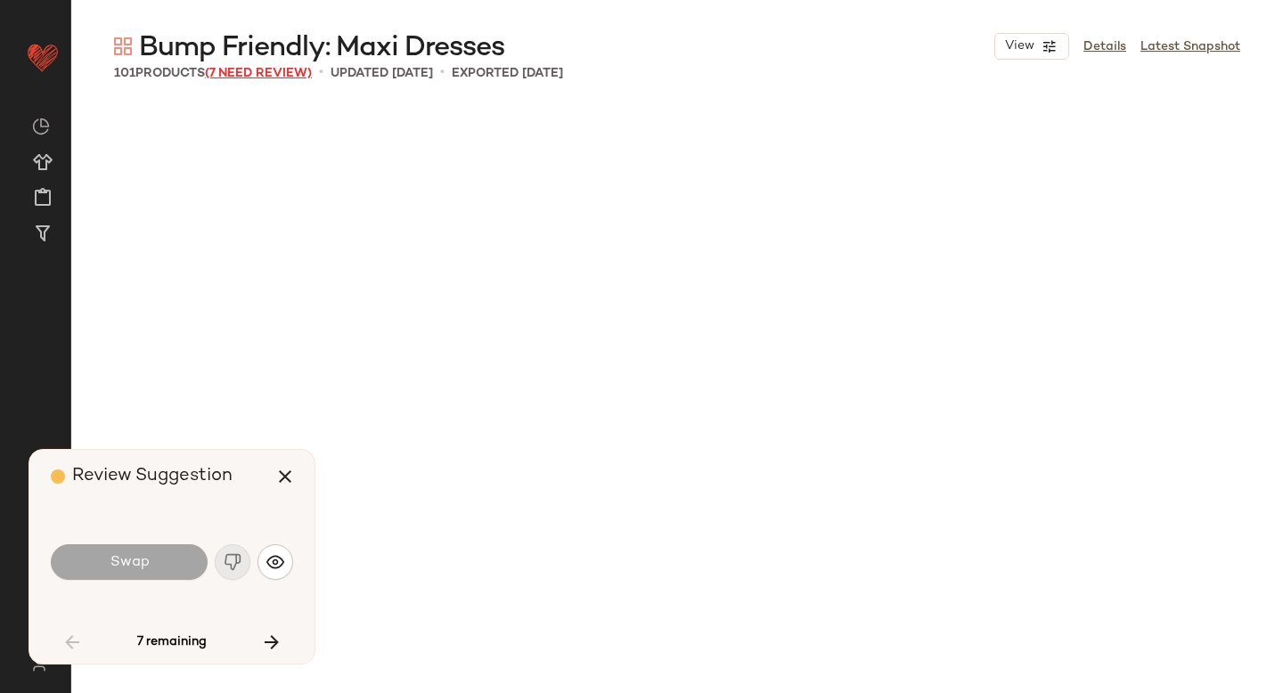
scroll to position [1719, 0]
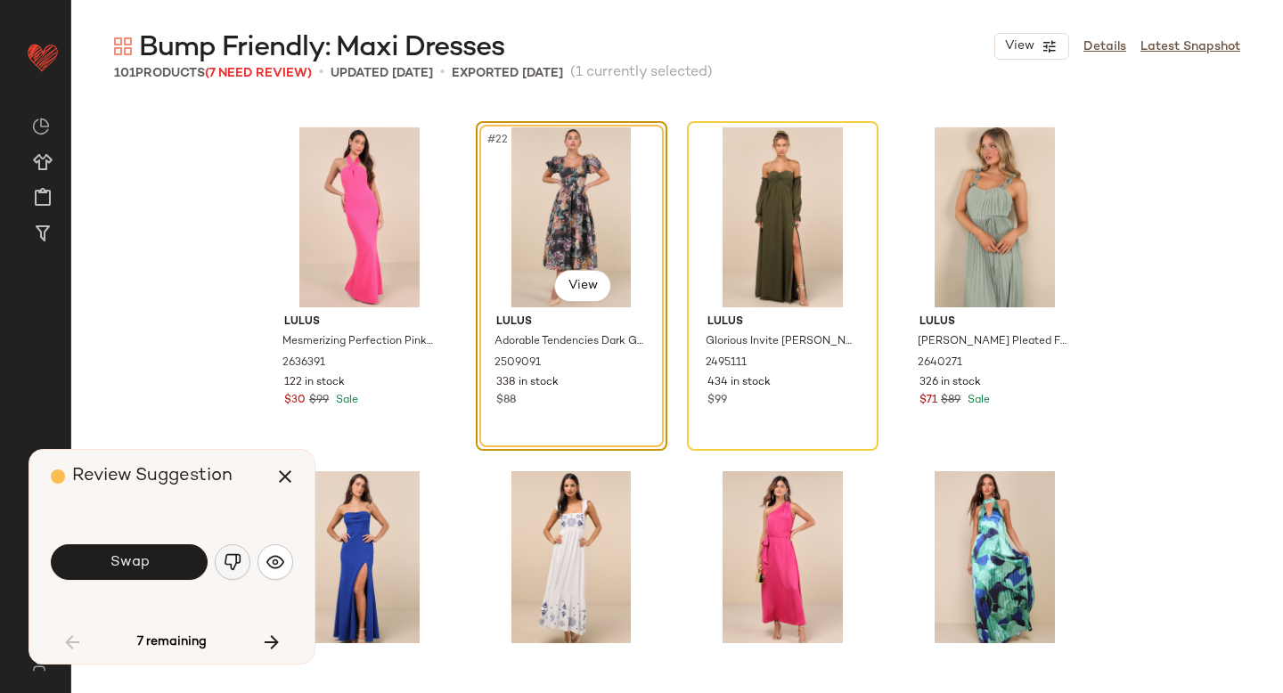
click at [235, 563] on img "button" at bounding box center [233, 562] width 18 height 18
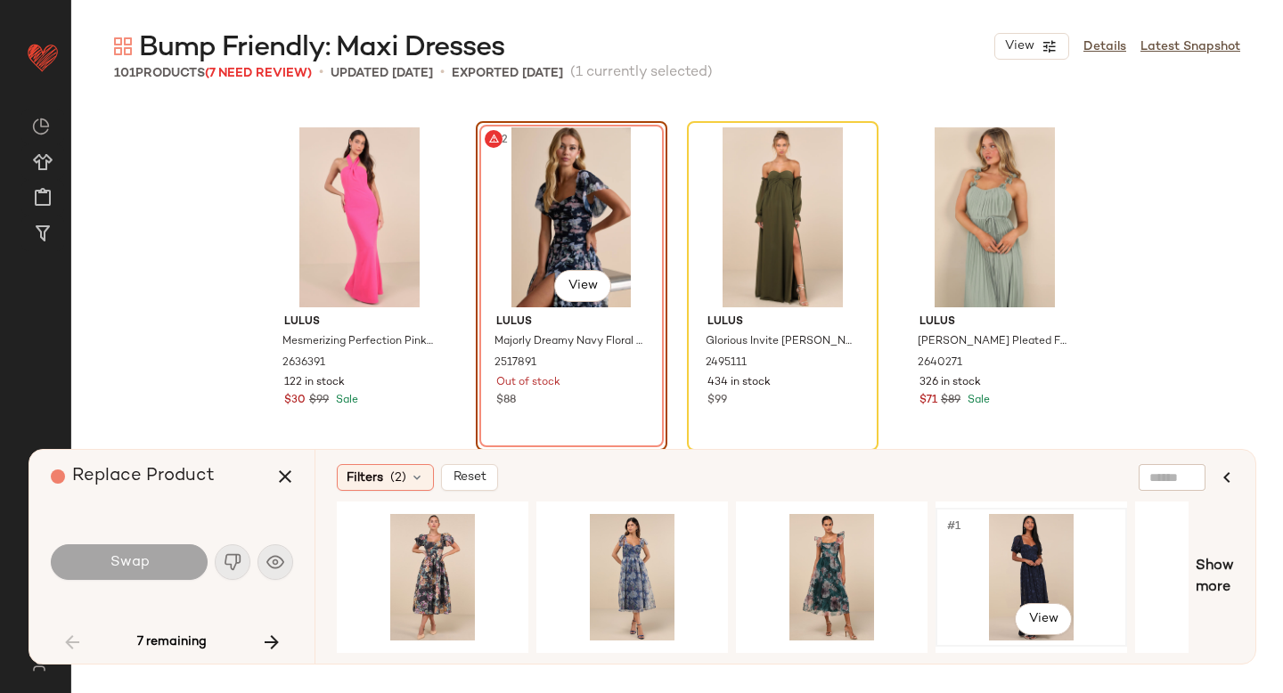
click at [1054, 556] on div "#1 View" at bounding box center [1030, 577] width 179 height 126
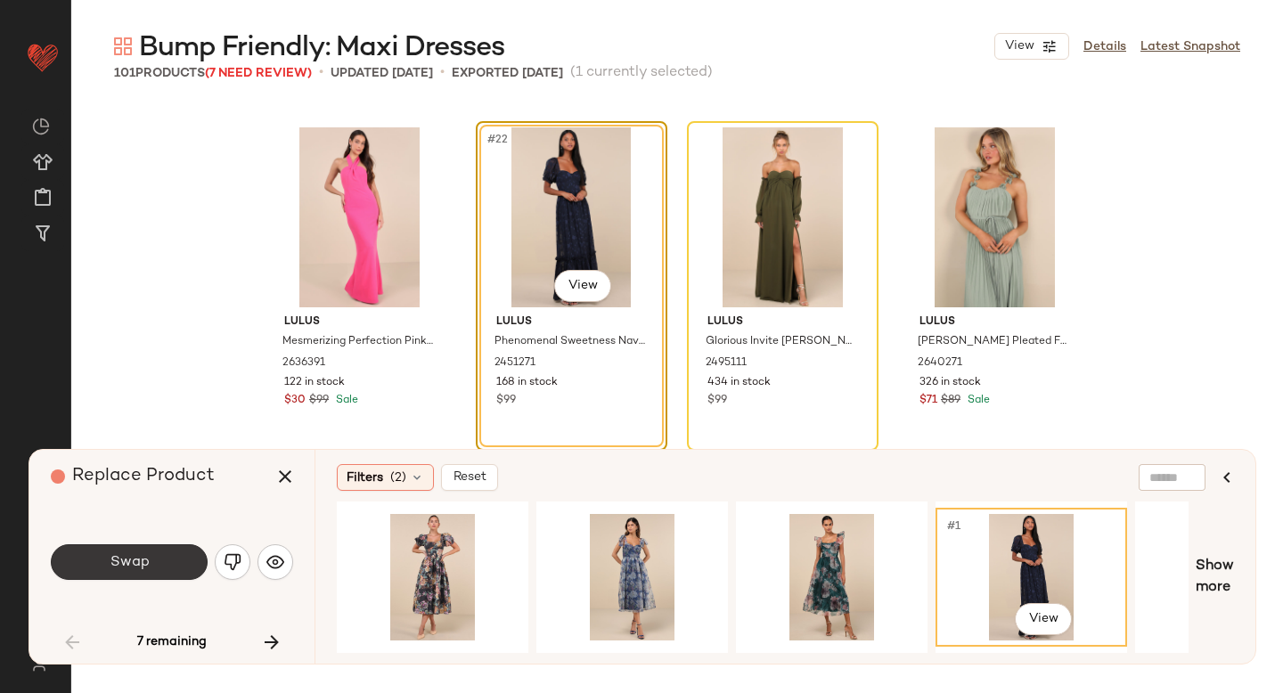
click at [120, 560] on span "Swap" at bounding box center [129, 562] width 40 height 17
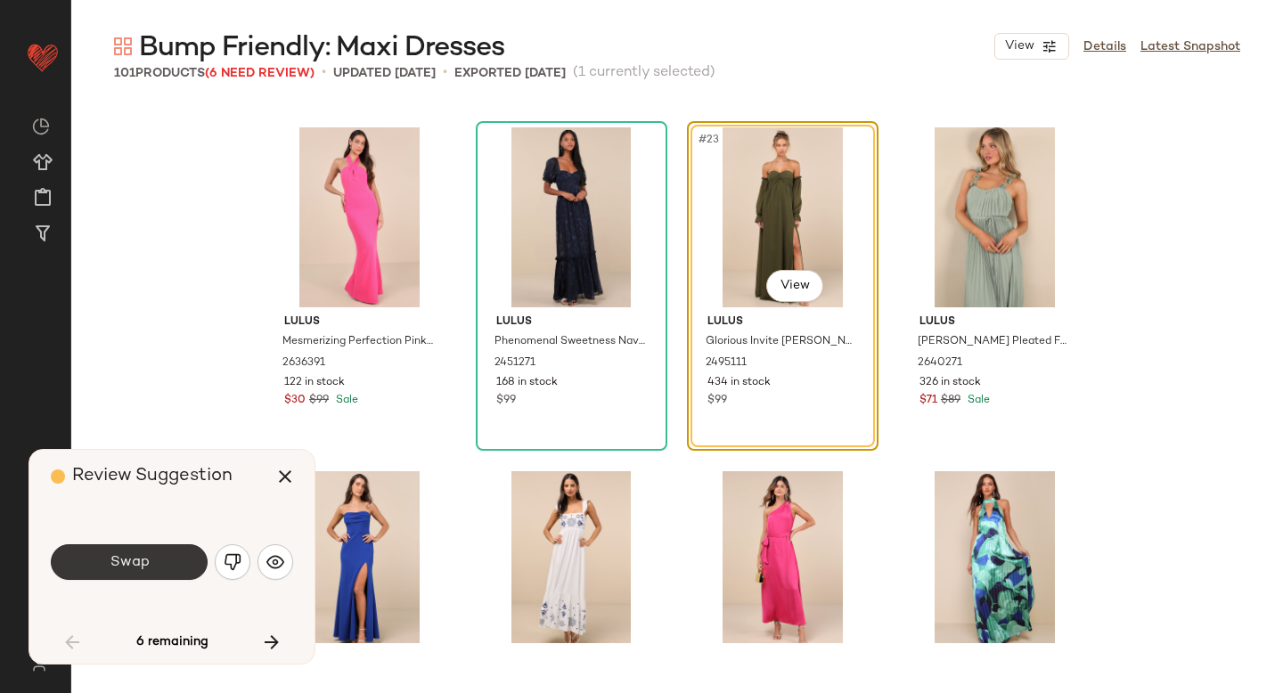
click at [165, 561] on button "Swap" at bounding box center [129, 562] width 157 height 36
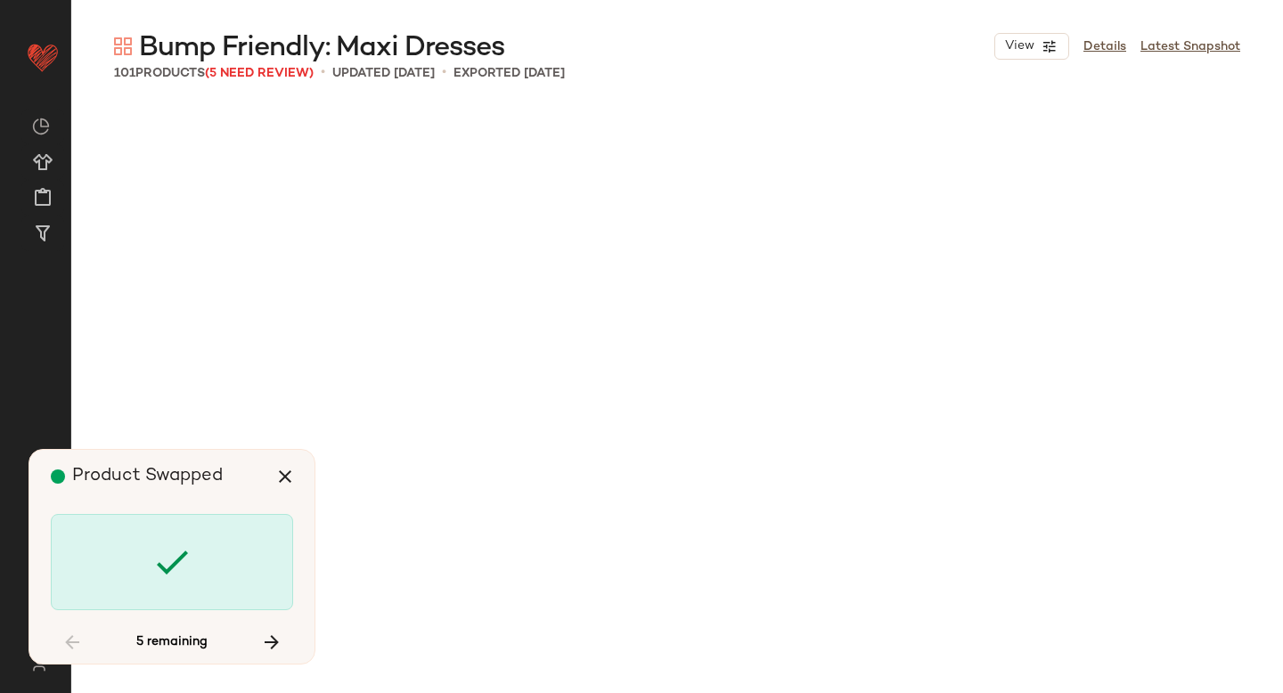
scroll to position [4813, 0]
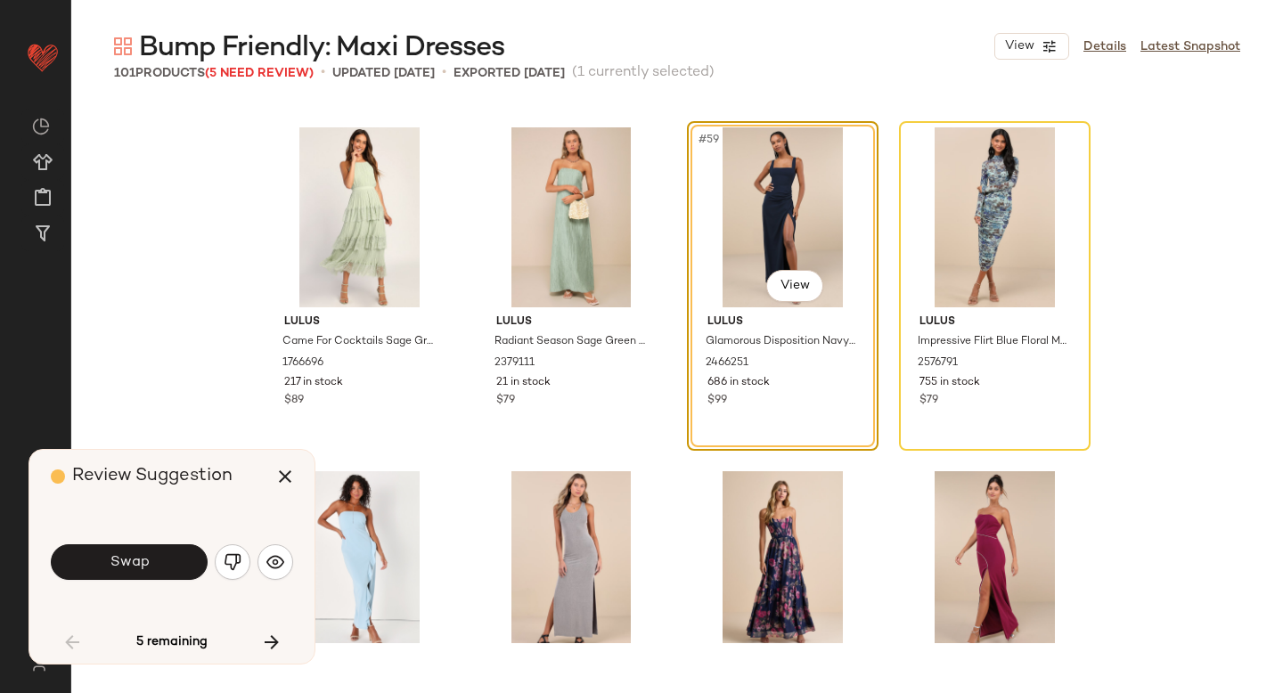
click at [165, 561] on button "Swap" at bounding box center [129, 562] width 157 height 36
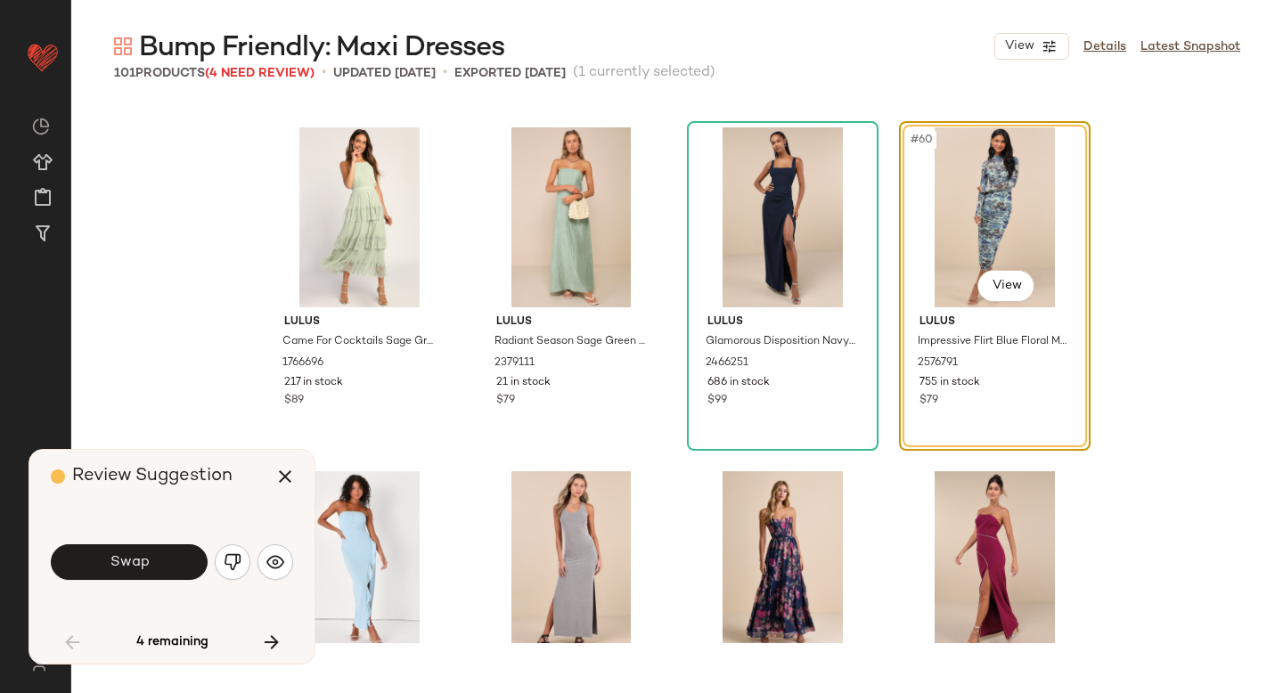
click at [165, 561] on button "Swap" at bounding box center [129, 562] width 157 height 36
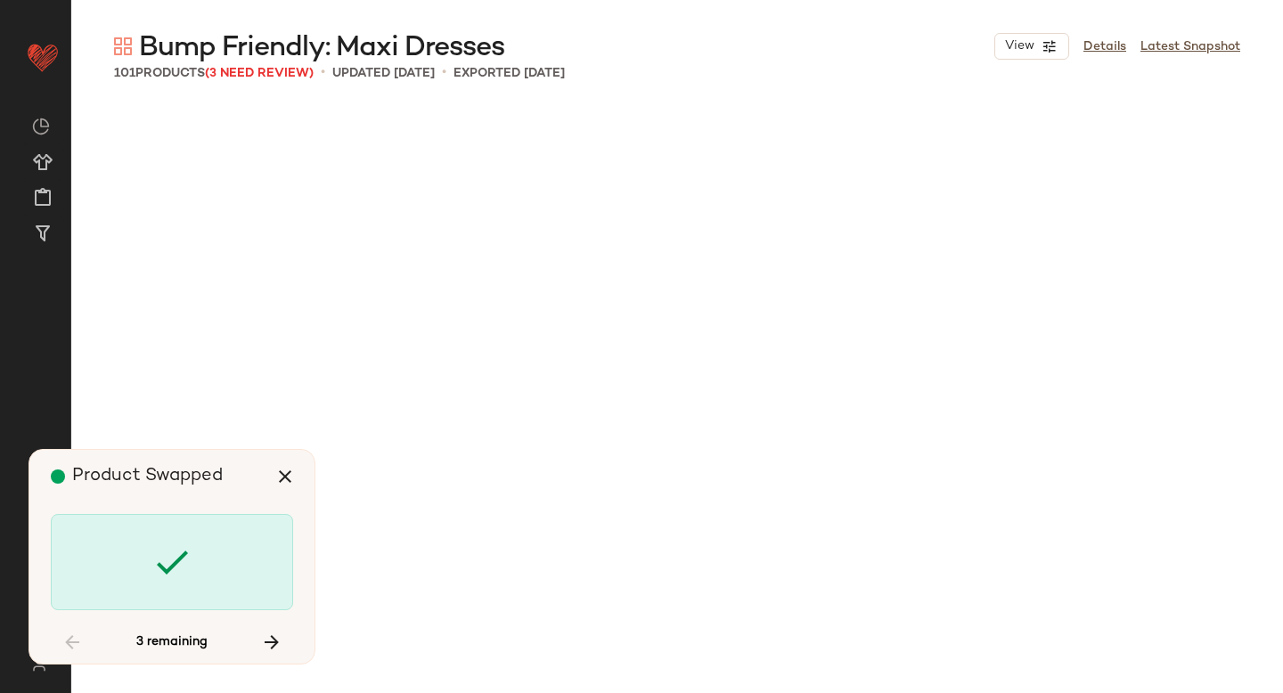
scroll to position [7907, 0]
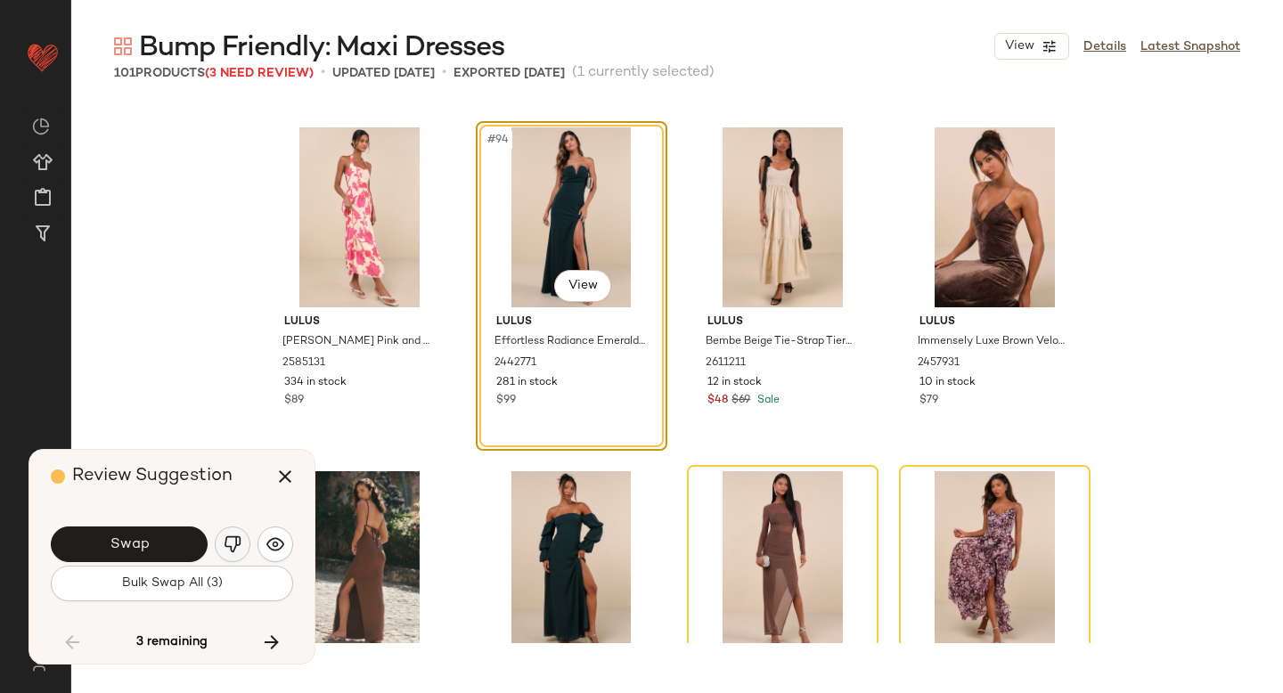
click at [232, 546] on img "button" at bounding box center [233, 544] width 18 height 18
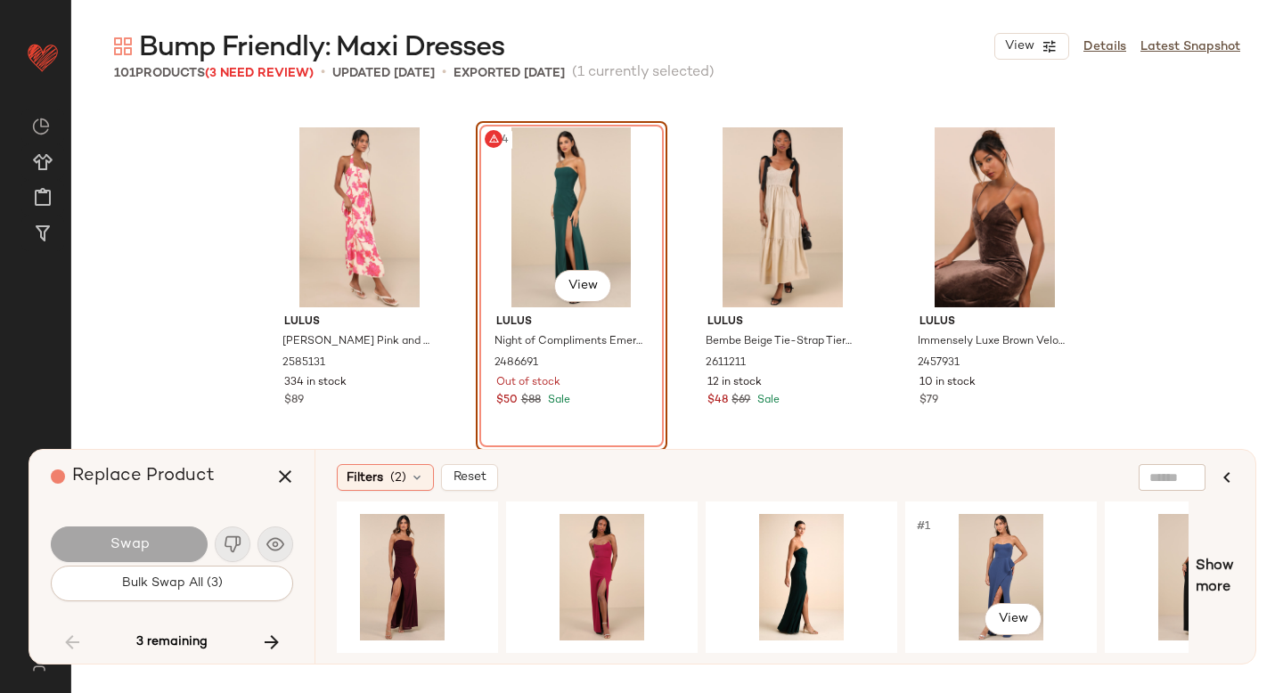
scroll to position [0, 1433]
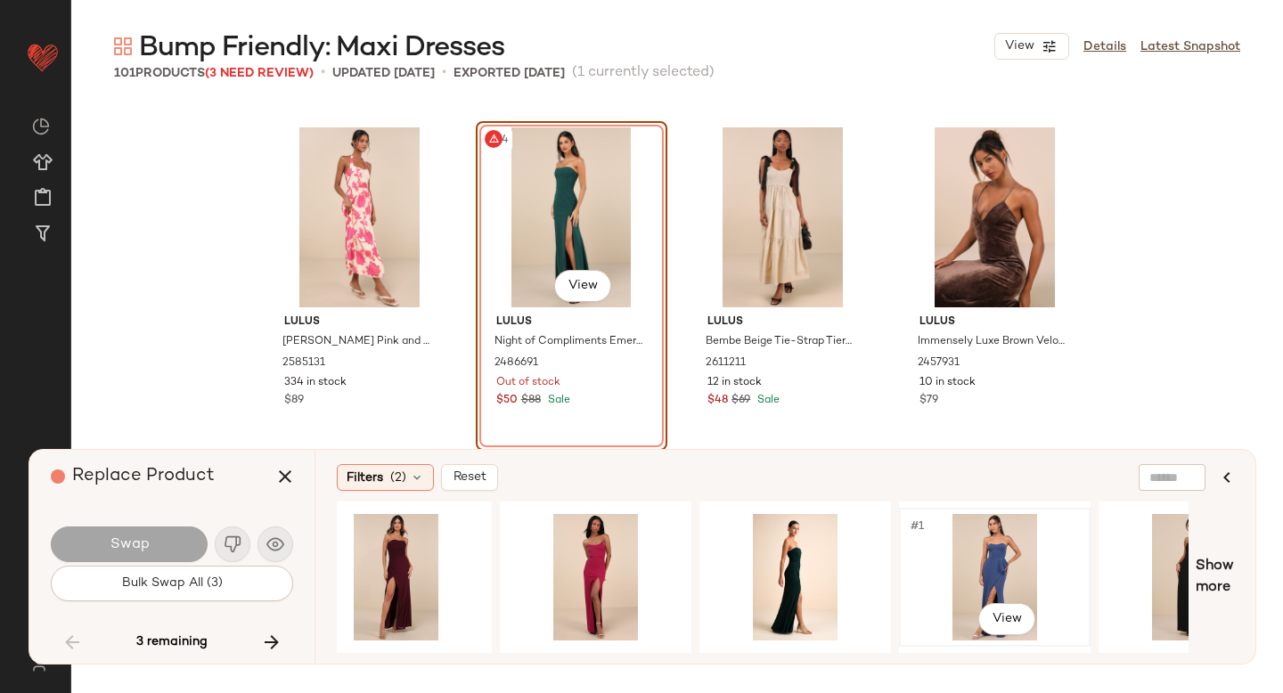
click at [977, 579] on div "#1 View" at bounding box center [994, 577] width 179 height 126
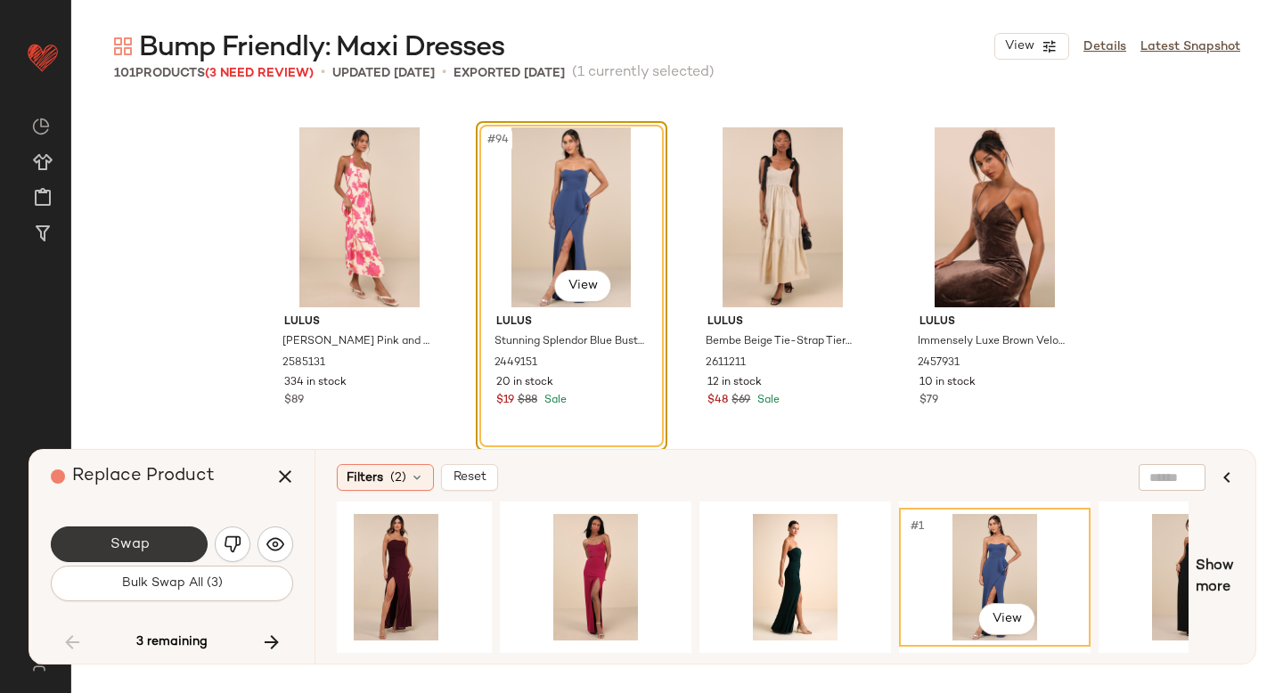
click at [136, 549] on span "Swap" at bounding box center [129, 544] width 40 height 17
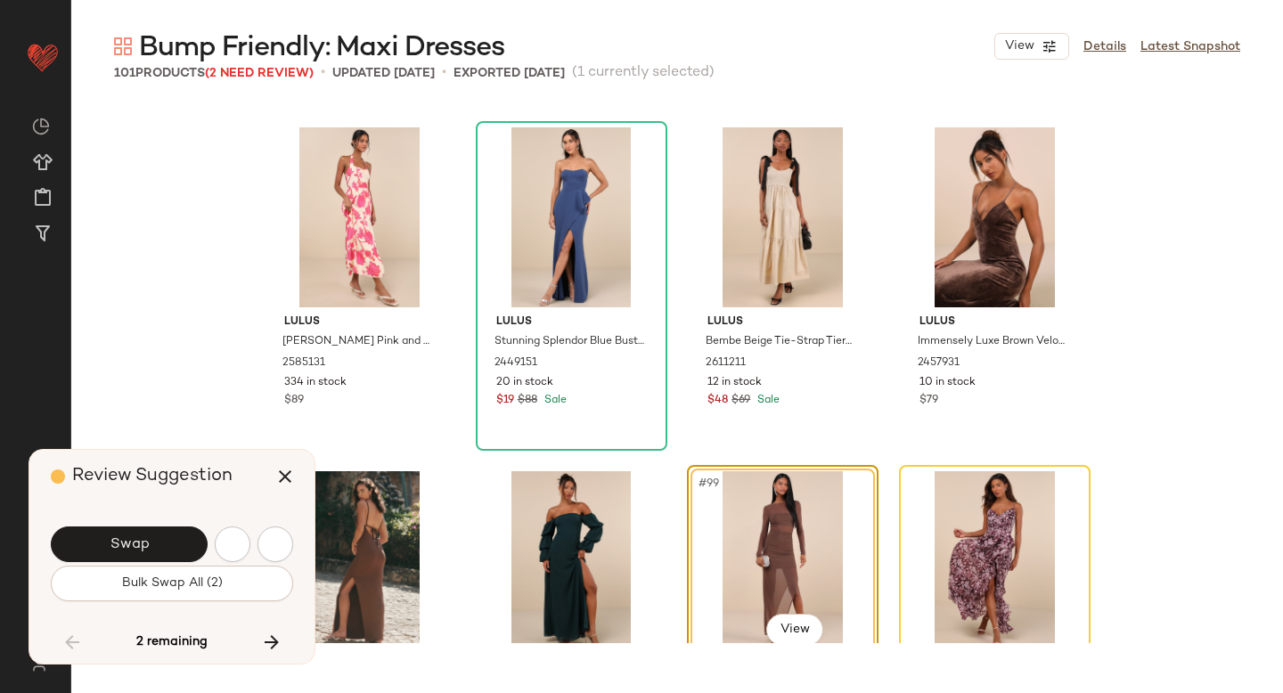
scroll to position [8251, 0]
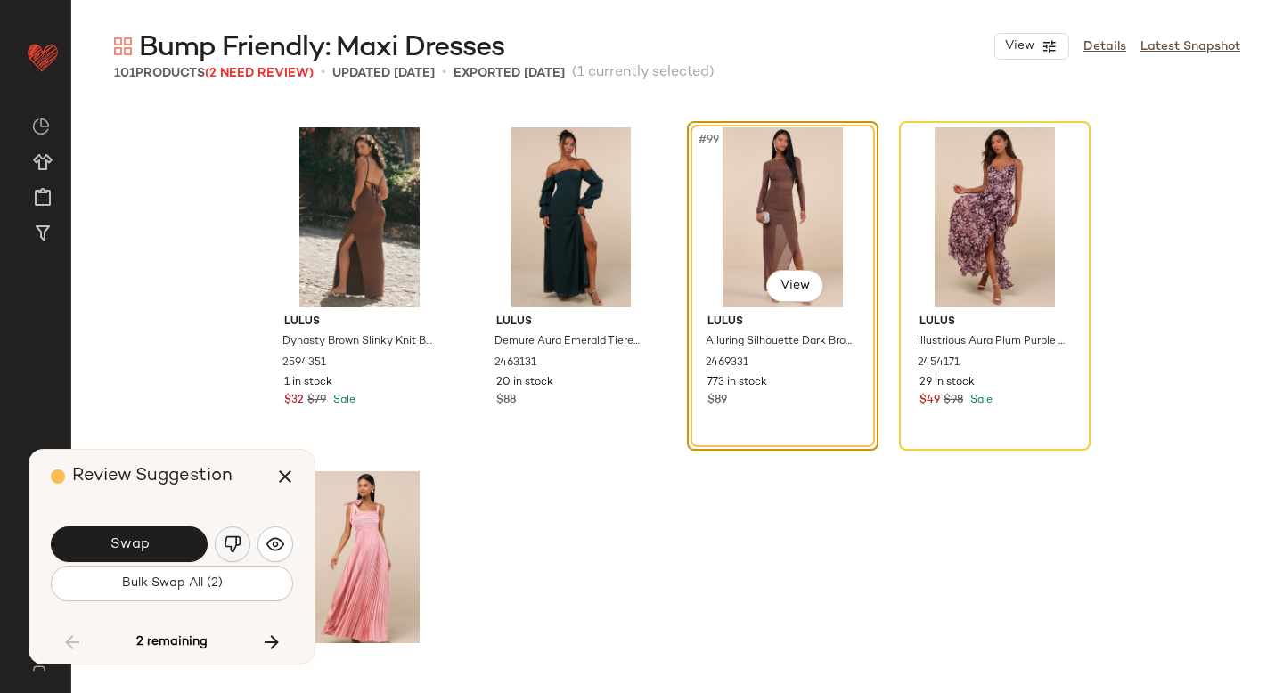
click at [233, 537] on img "button" at bounding box center [233, 544] width 18 height 18
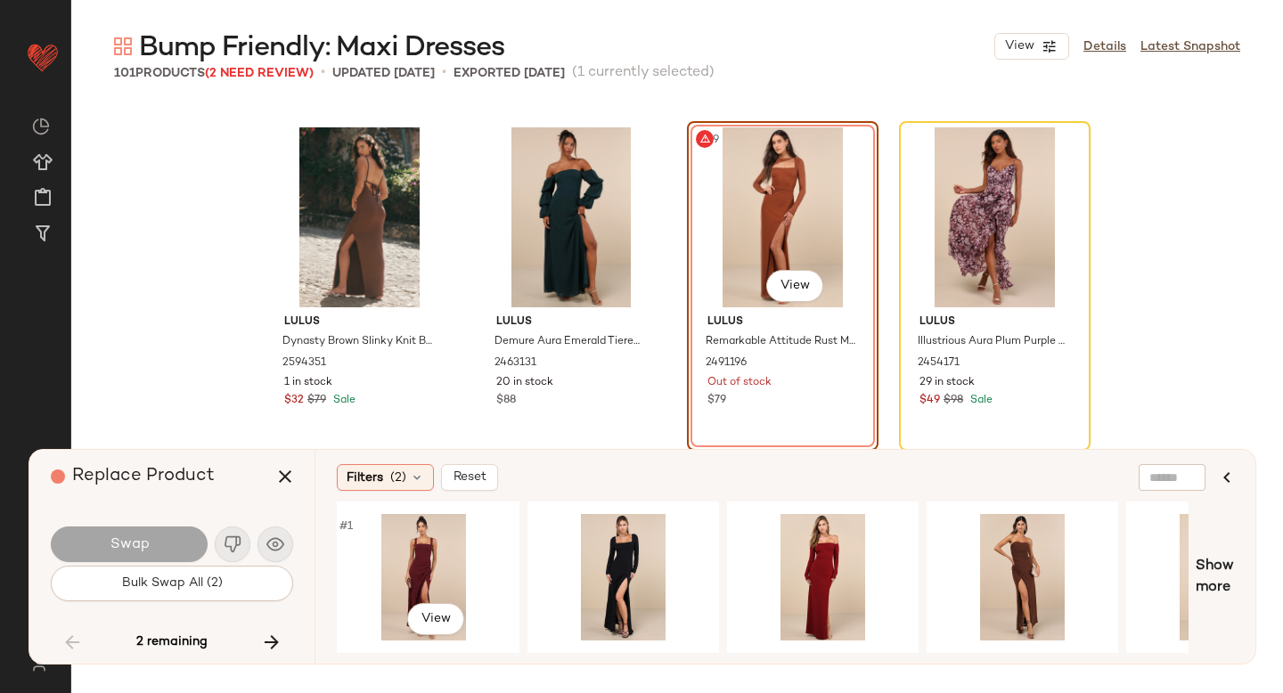
scroll to position [0, 409]
click at [812, 574] on div "#1 View" at bounding box center [821, 577] width 179 height 126
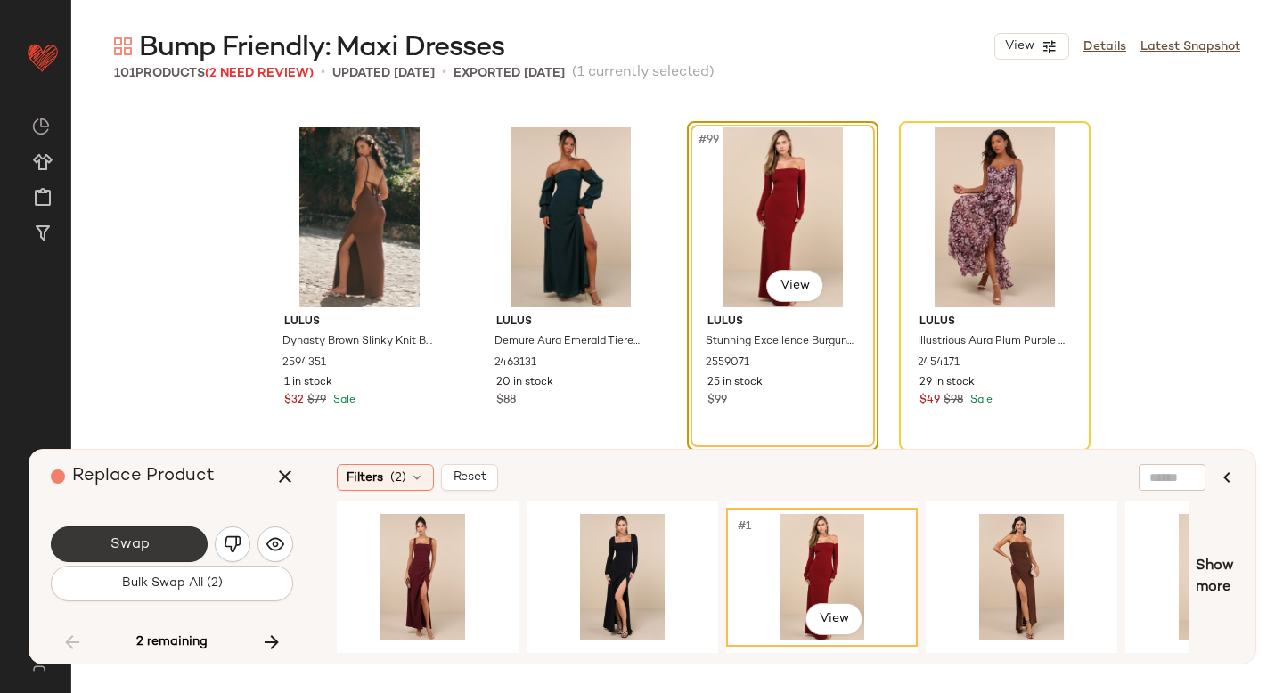
click at [153, 545] on button "Swap" at bounding box center [129, 544] width 157 height 36
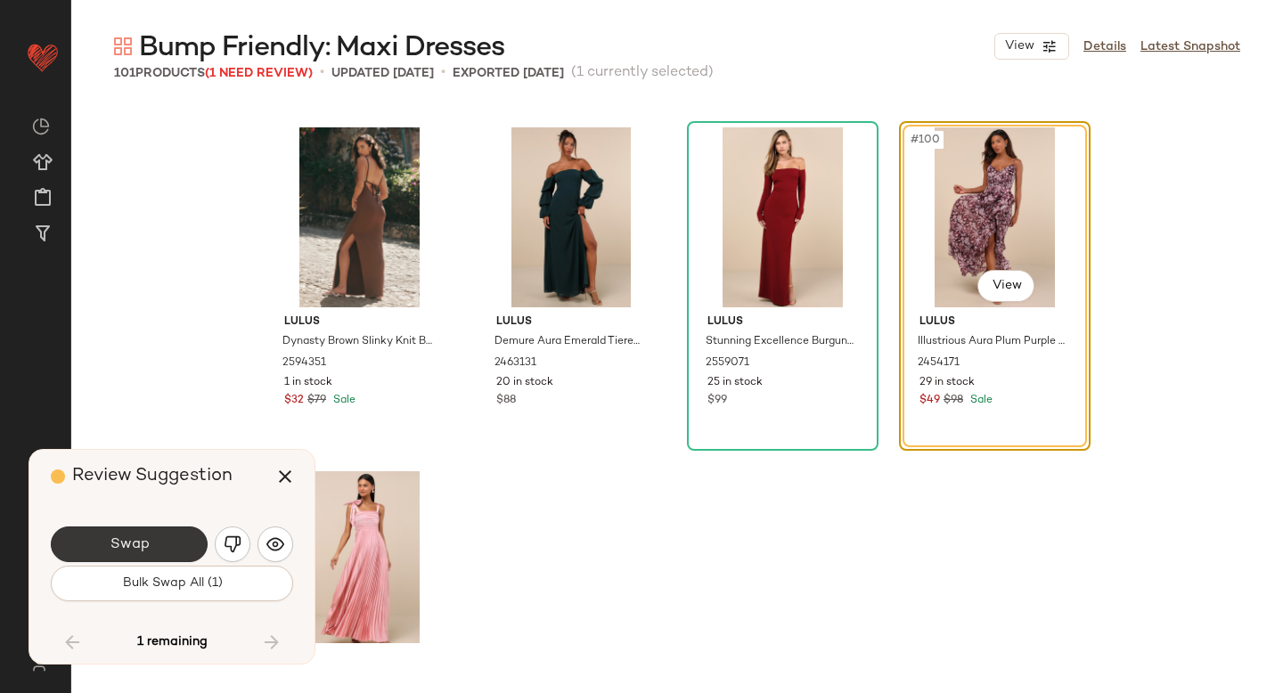
click at [161, 539] on button "Swap" at bounding box center [129, 544] width 157 height 36
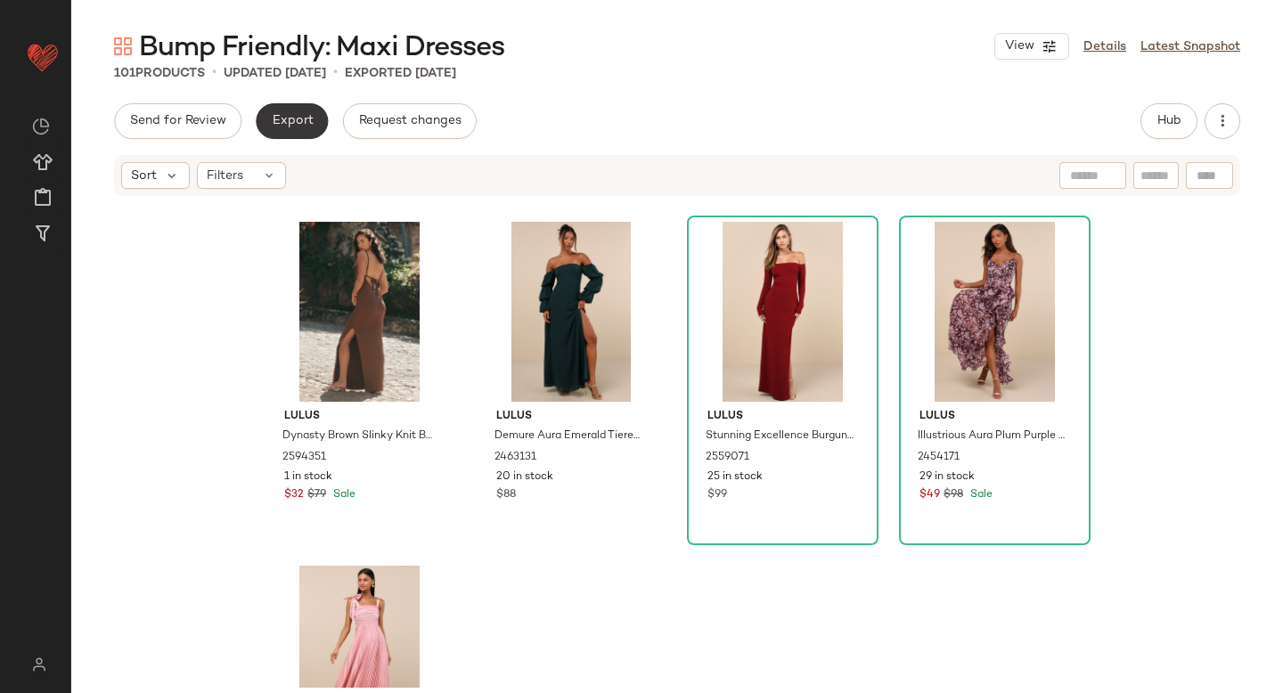
click at [287, 124] on span "Export" at bounding box center [292, 121] width 42 height 14
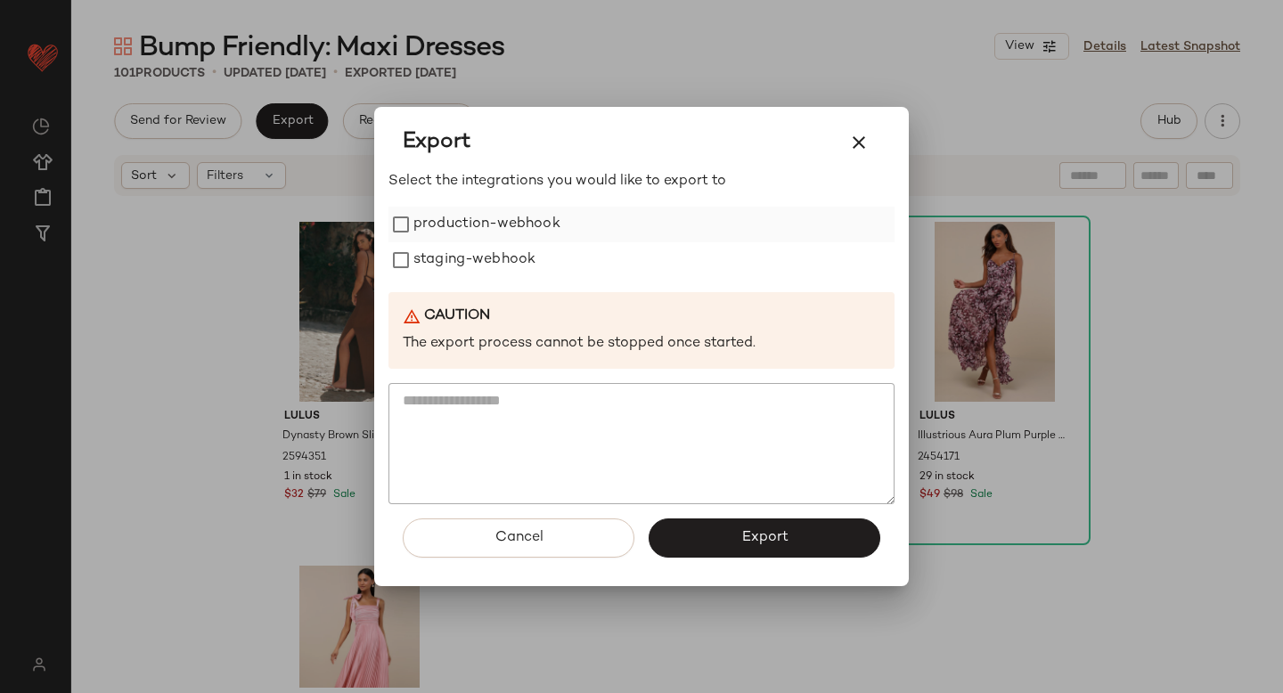
click at [437, 216] on label "production-webhook" at bounding box center [486, 225] width 147 height 36
click at [454, 254] on label "staging-webhook" at bounding box center [474, 260] width 122 height 36
click at [778, 526] on button "Export" at bounding box center [764, 537] width 232 height 39
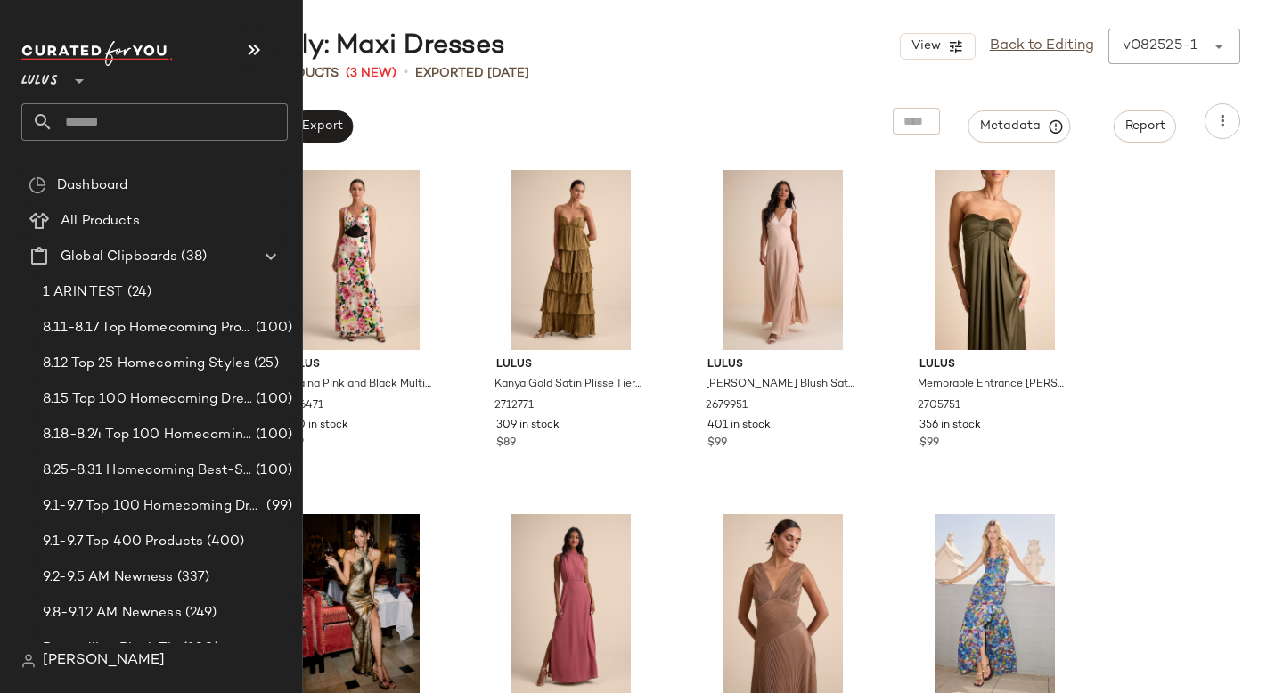
click at [132, 127] on input "text" at bounding box center [170, 121] width 234 height 37
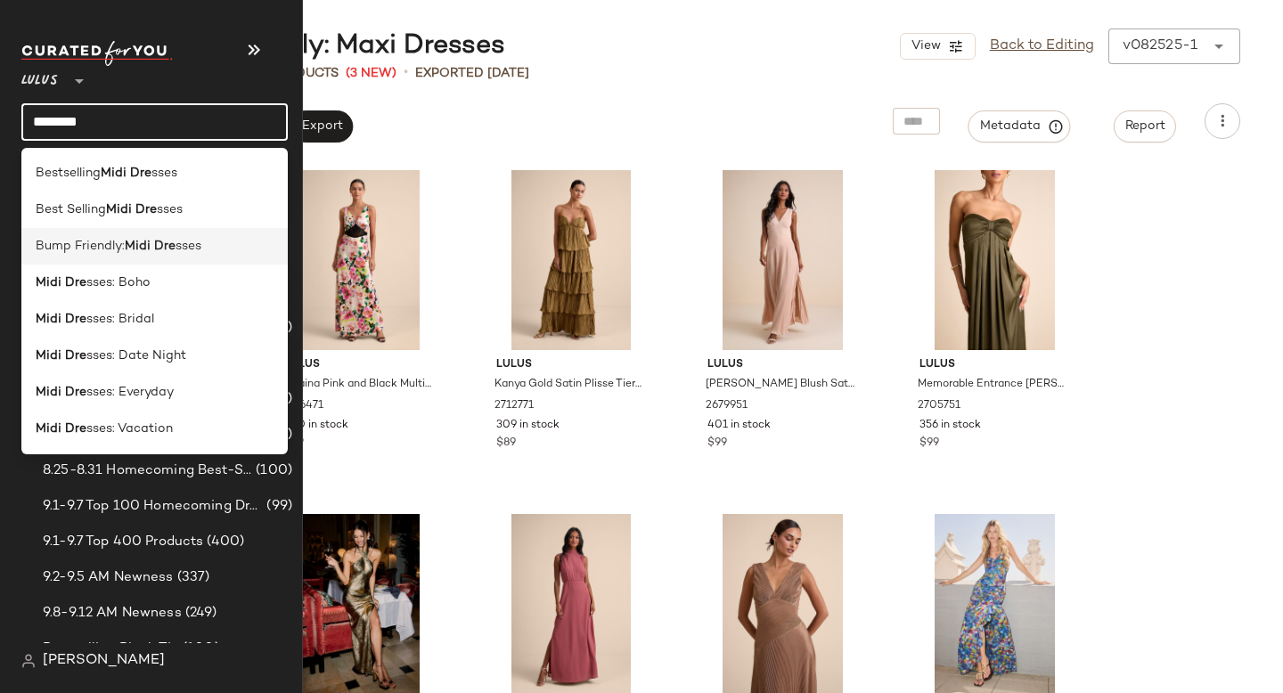
type input "********"
click at [118, 244] on span "Bump Friendly:" at bounding box center [80, 246] width 89 height 19
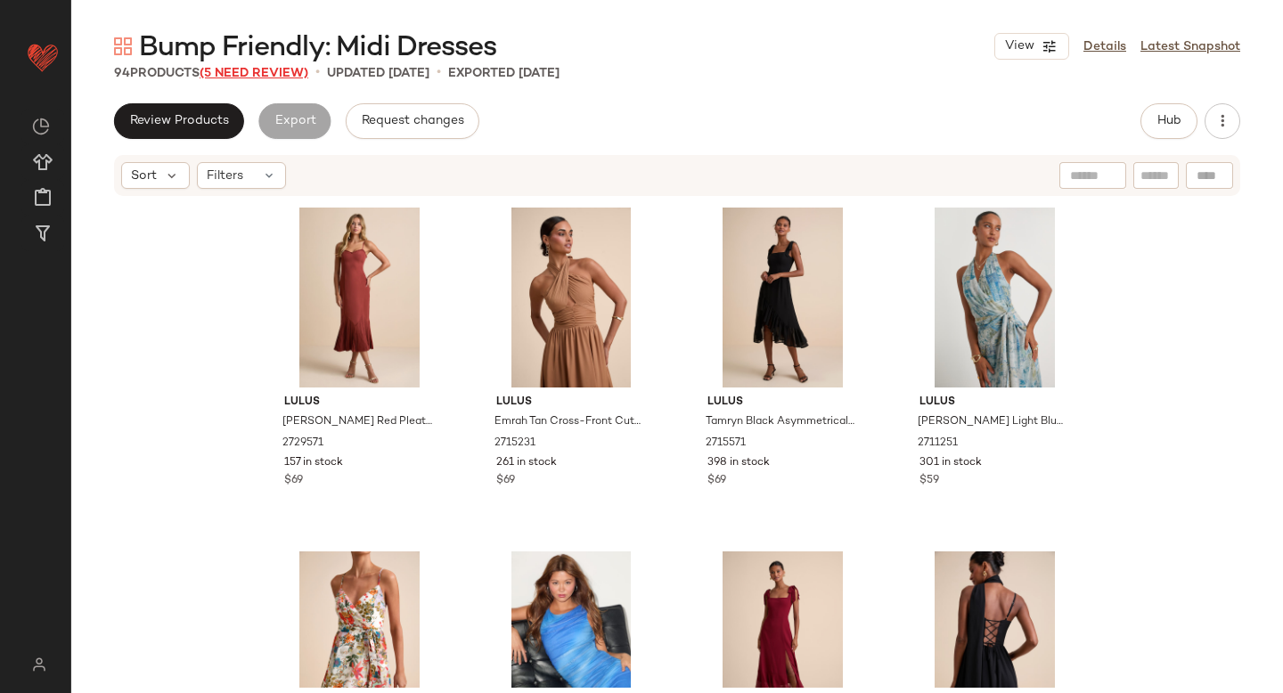
click at [240, 70] on span "(5 Need Review)" at bounding box center [254, 73] width 109 height 13
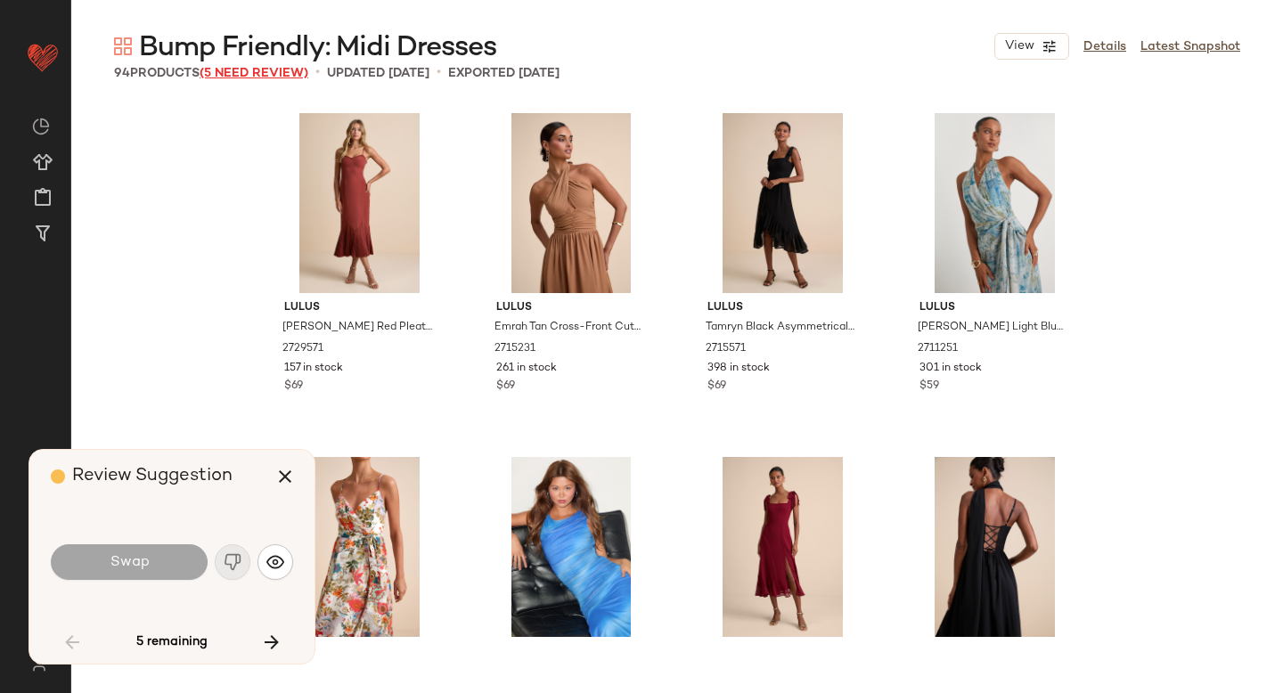
scroll to position [4126, 0]
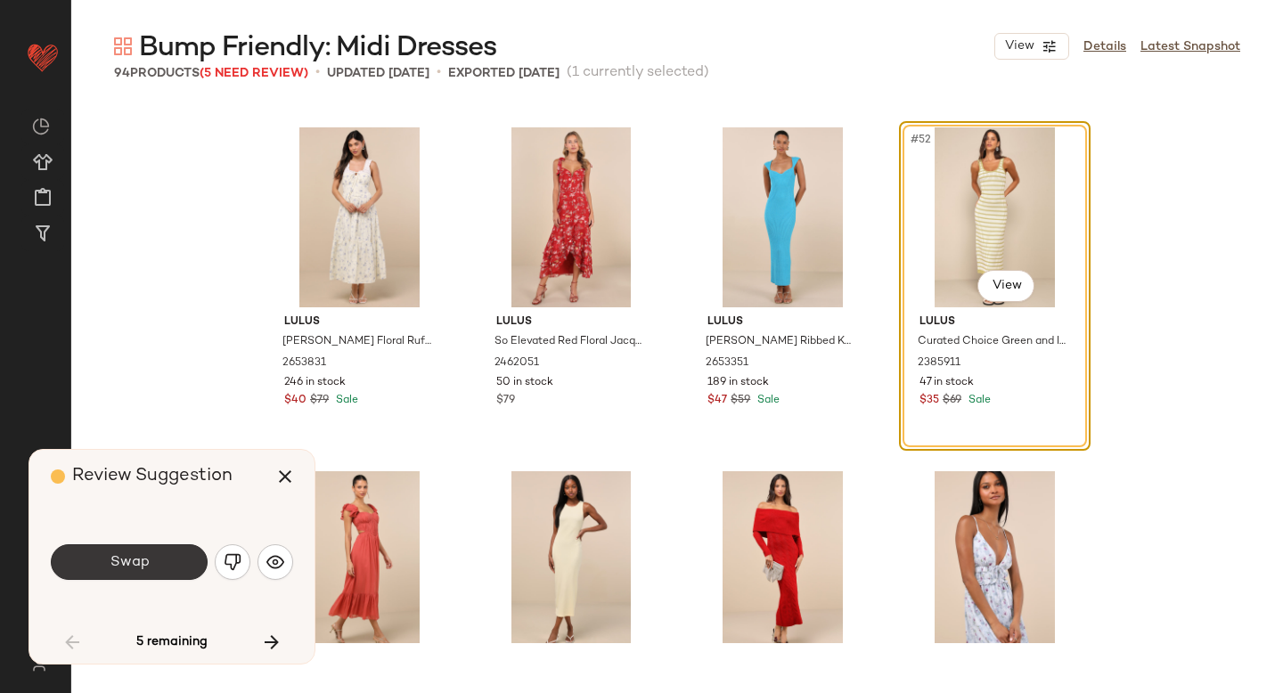
click at [174, 565] on button "Swap" at bounding box center [129, 562] width 157 height 36
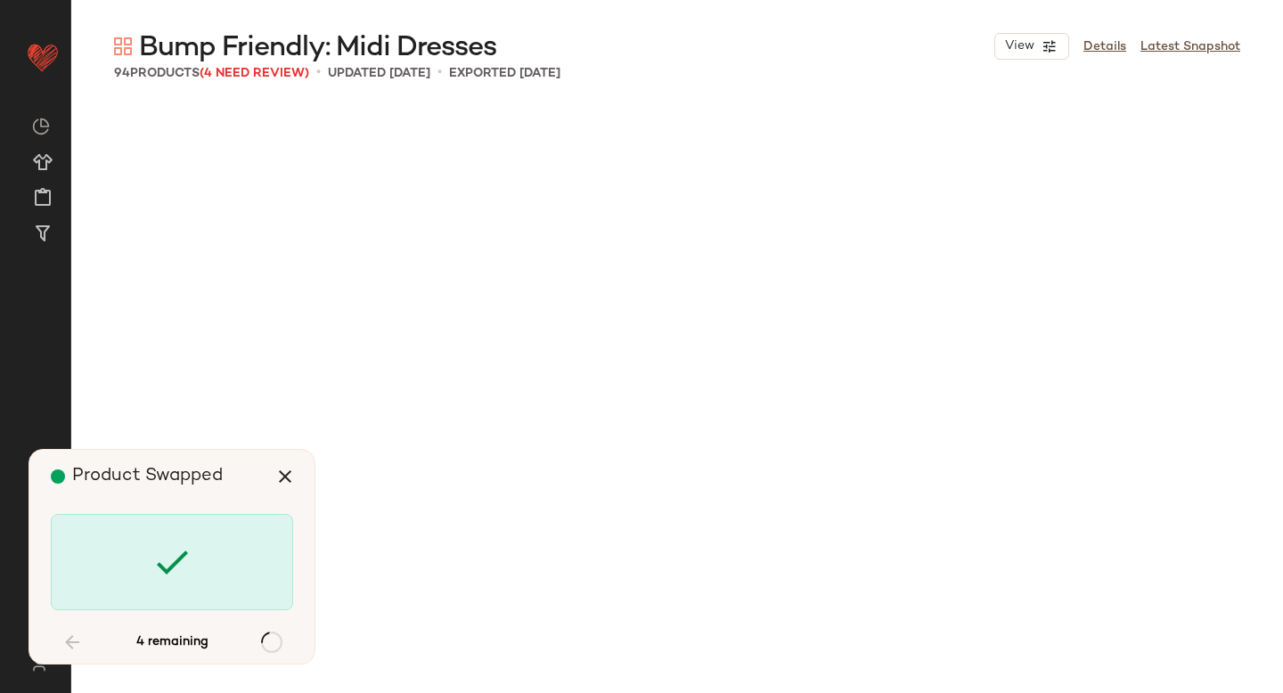
scroll to position [6188, 0]
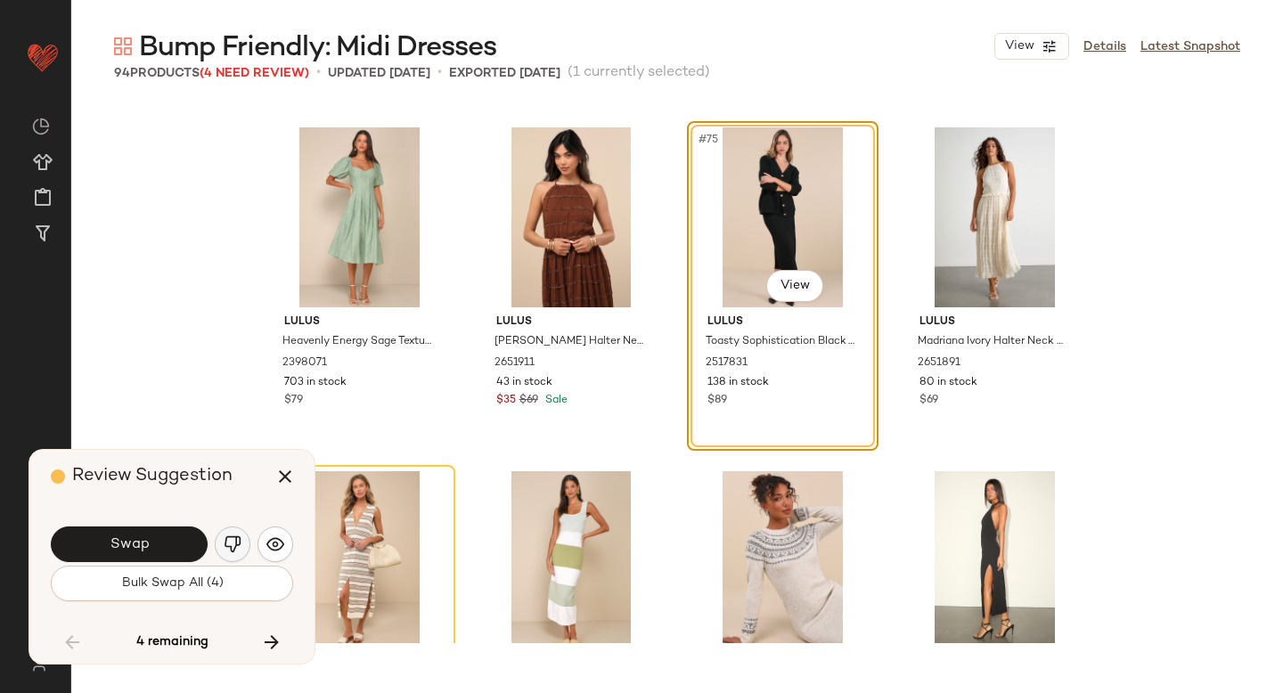
click at [240, 545] on img "button" at bounding box center [233, 544] width 18 height 18
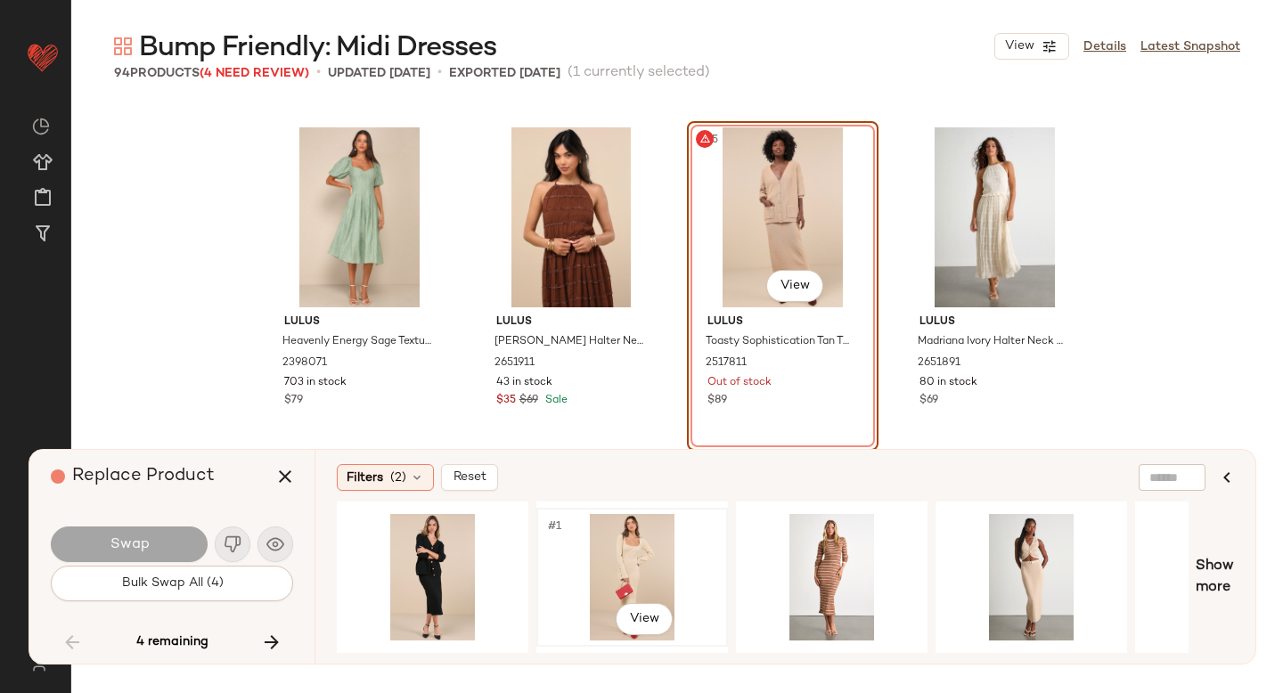
click at [627, 548] on div "#1 View" at bounding box center [631, 577] width 179 height 126
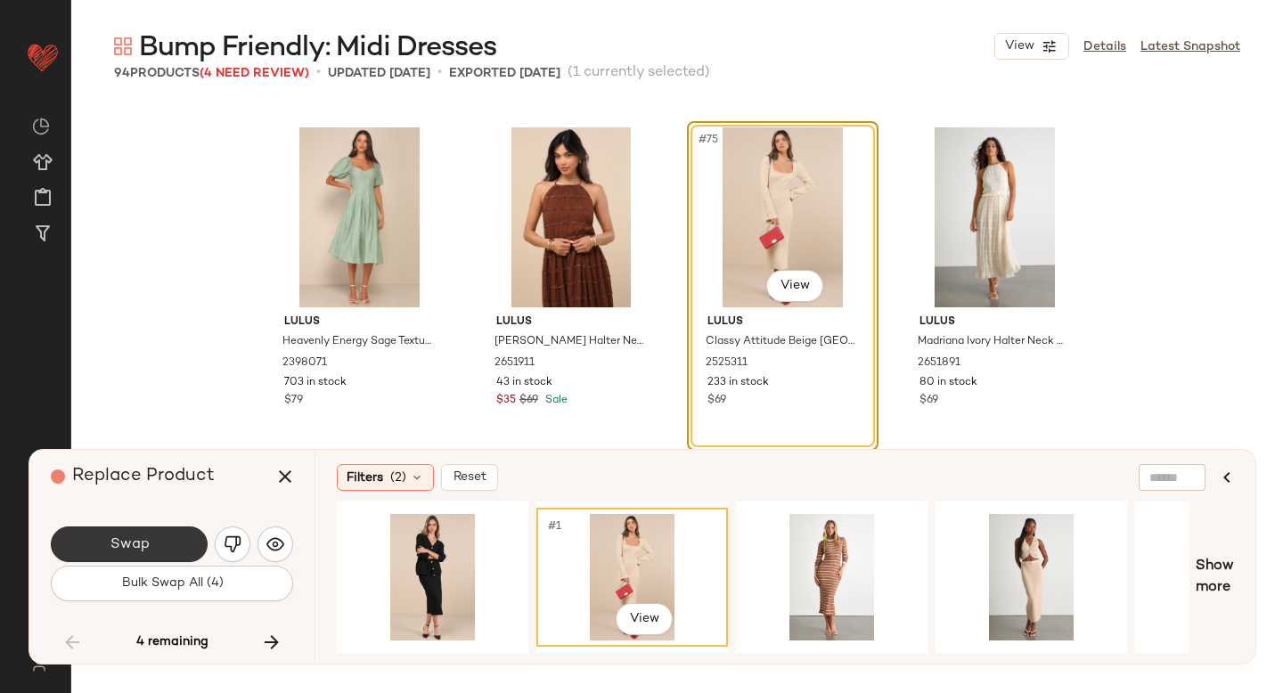
click at [185, 542] on button "Swap" at bounding box center [129, 544] width 157 height 36
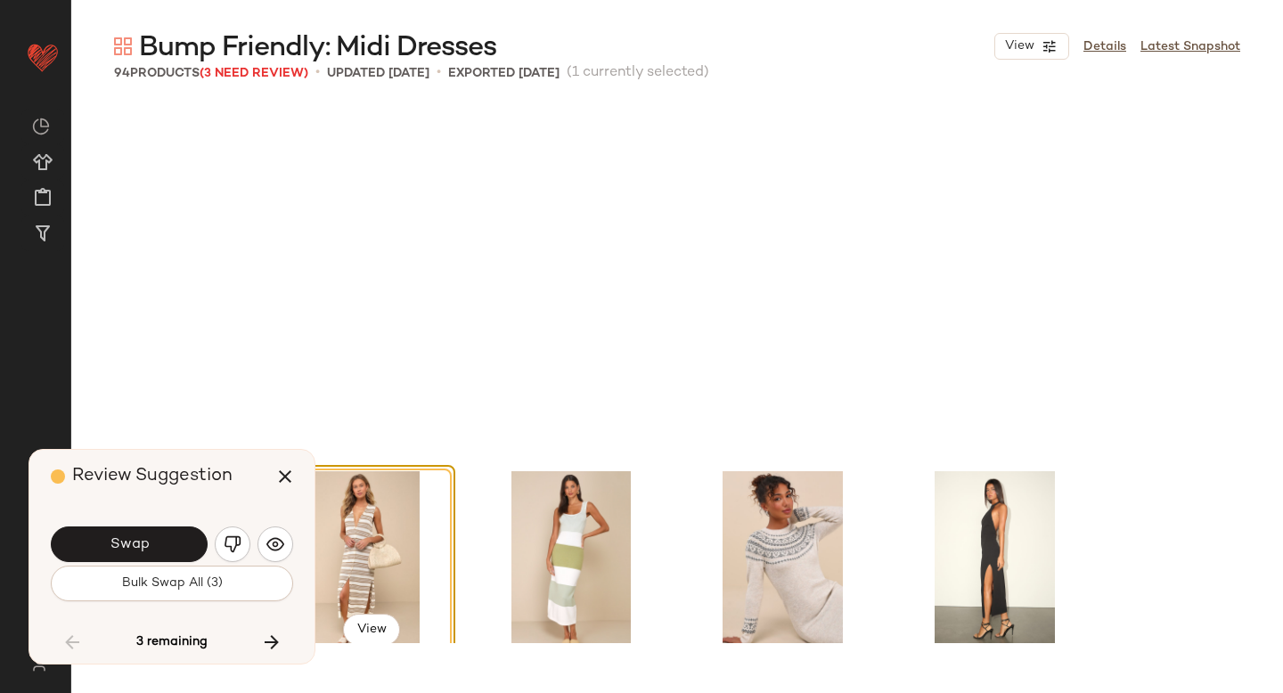
scroll to position [6532, 0]
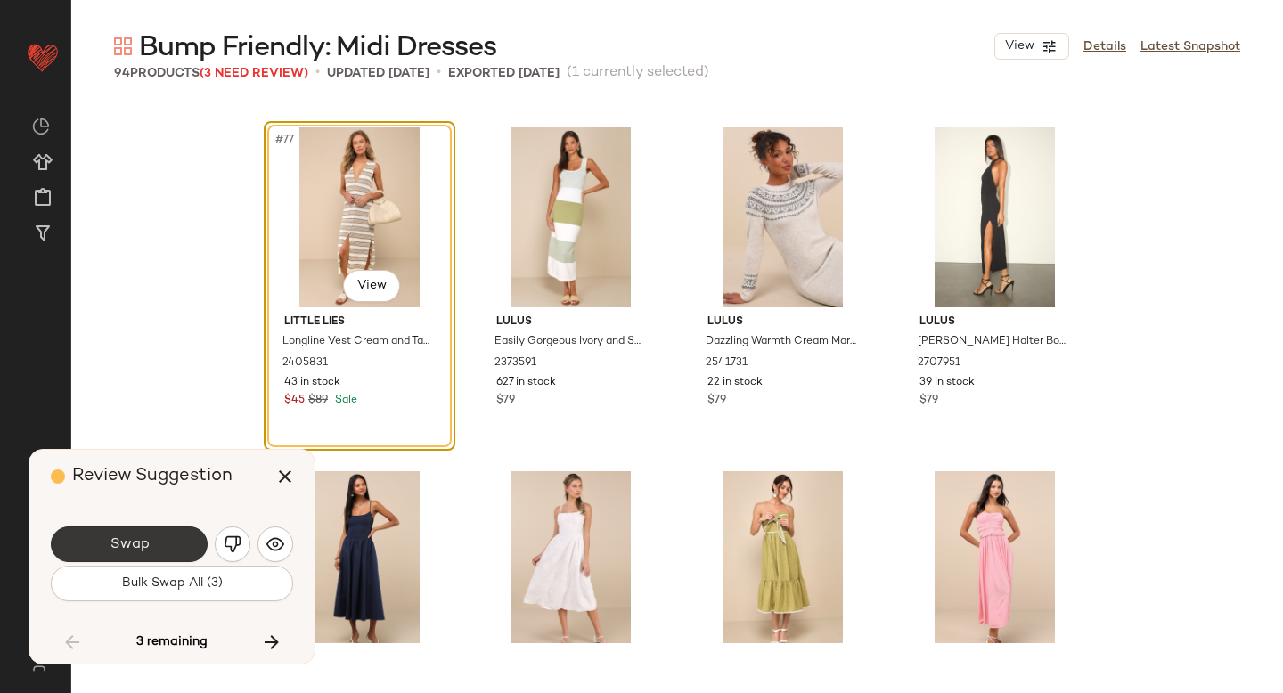
click at [169, 542] on button "Swap" at bounding box center [129, 544] width 157 height 36
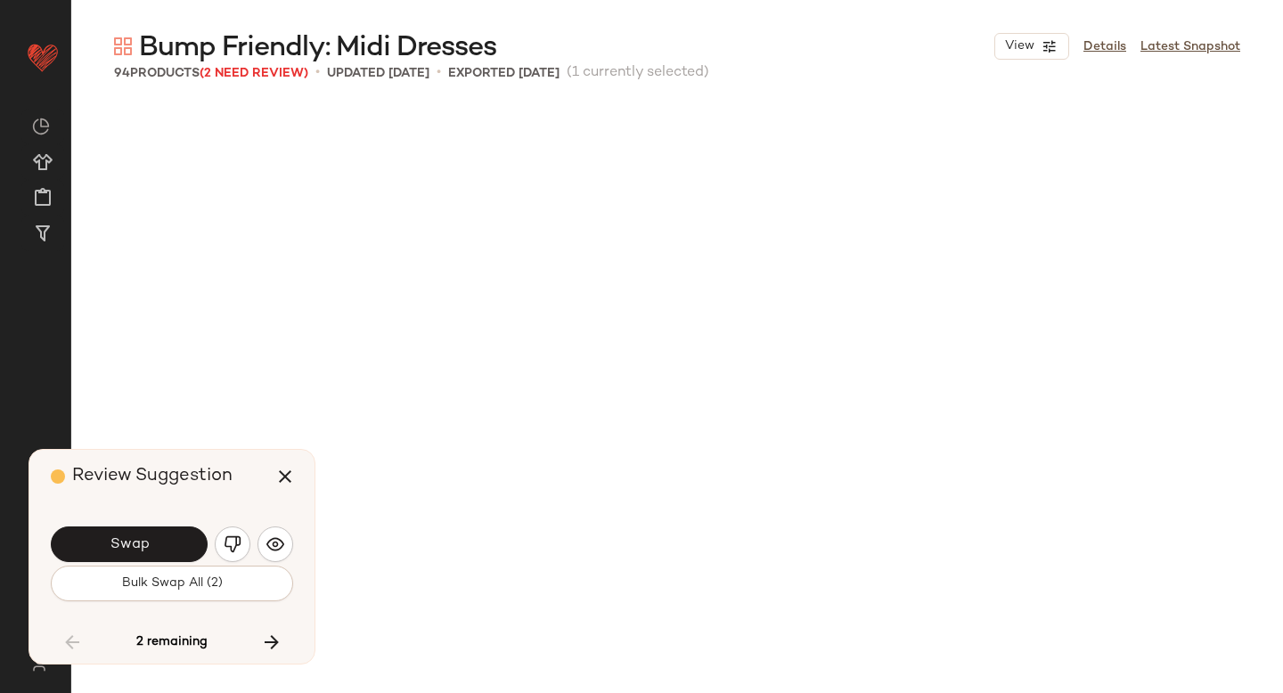
scroll to position [7564, 0]
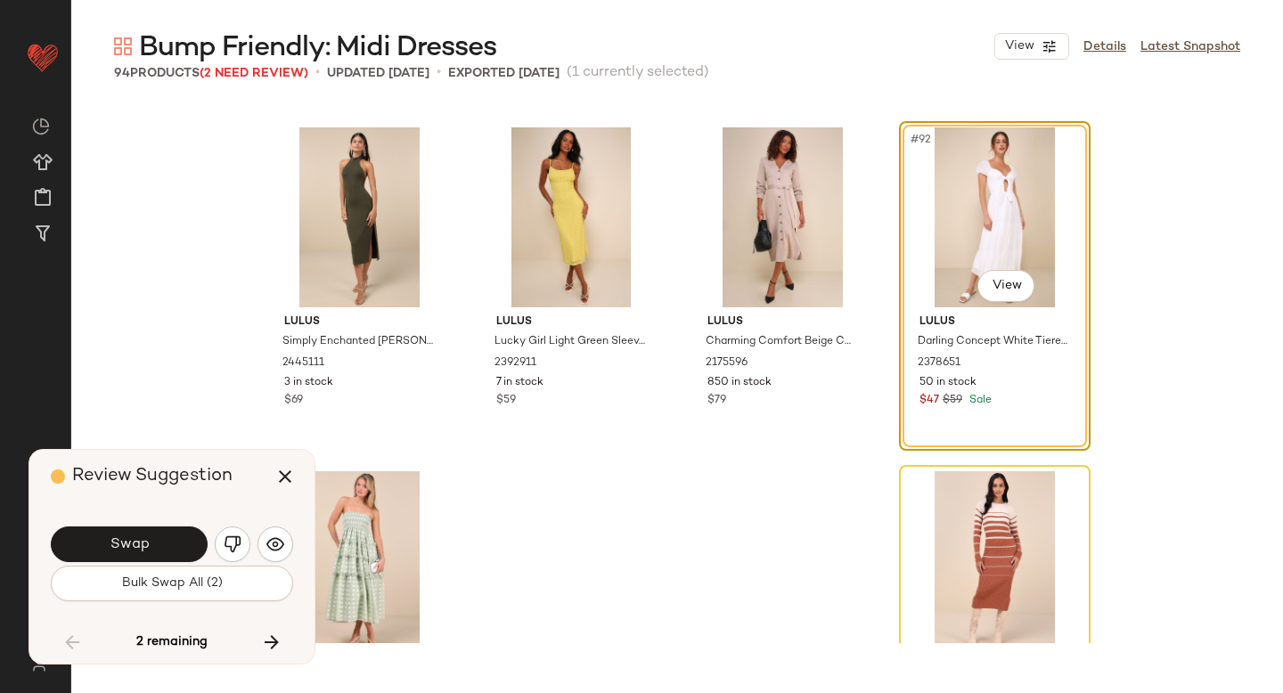
click at [169, 542] on button "Swap" at bounding box center [129, 544] width 157 height 36
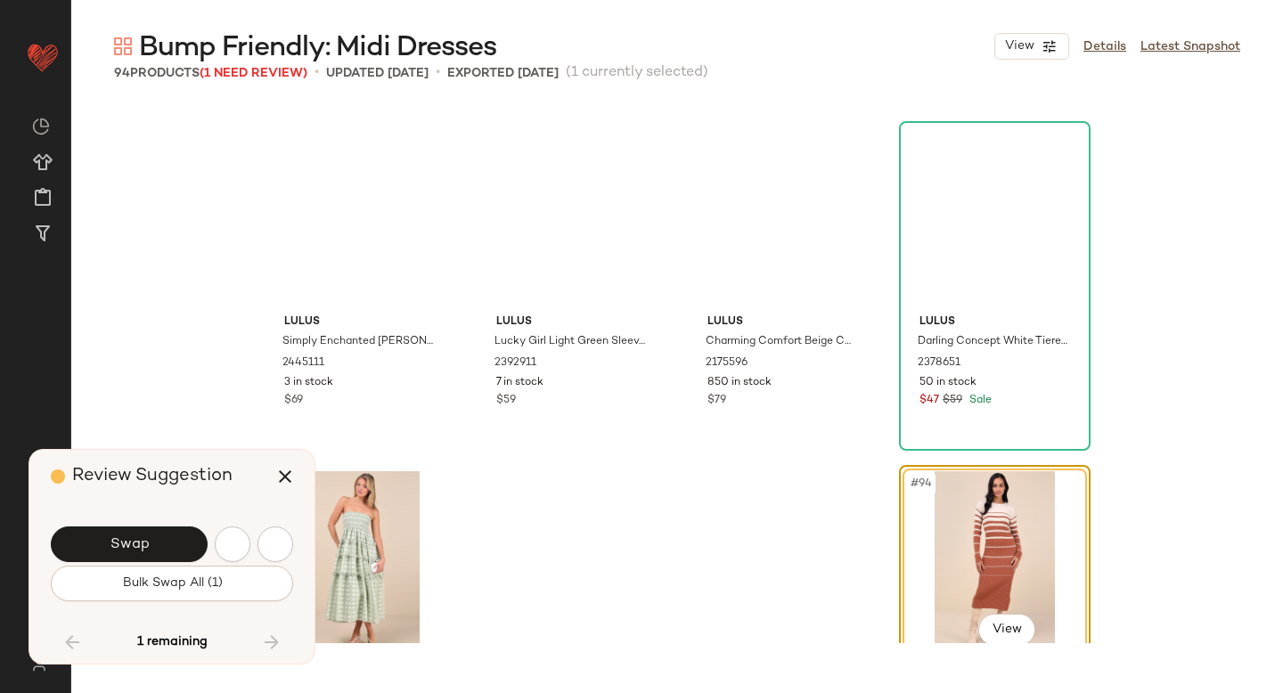
scroll to position [7715, 0]
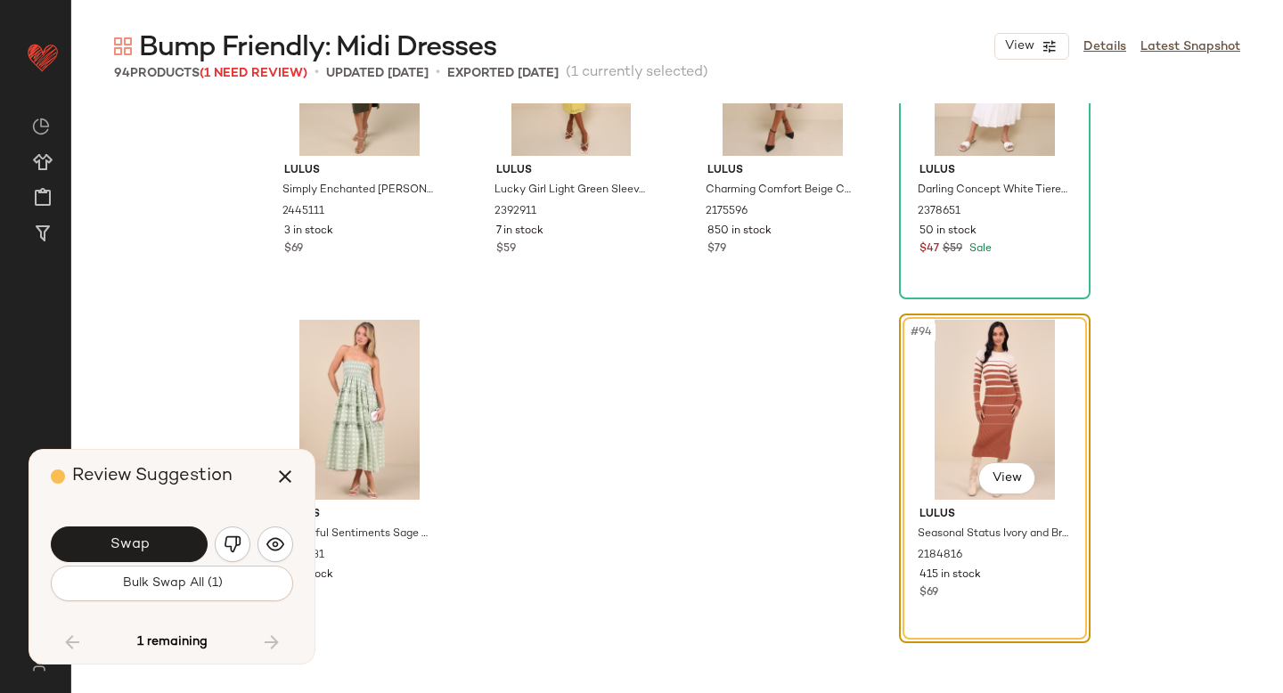
click at [169, 542] on button "Swap" at bounding box center [129, 544] width 157 height 36
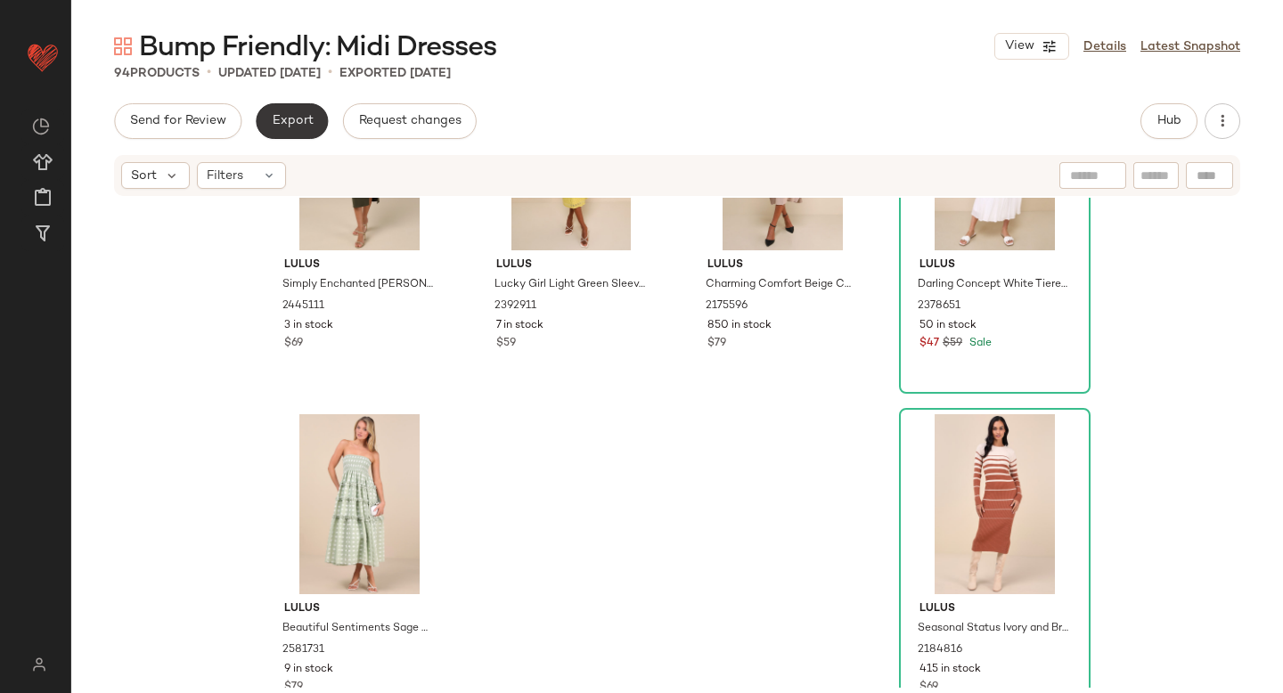
click at [299, 115] on span "Export" at bounding box center [292, 121] width 42 height 14
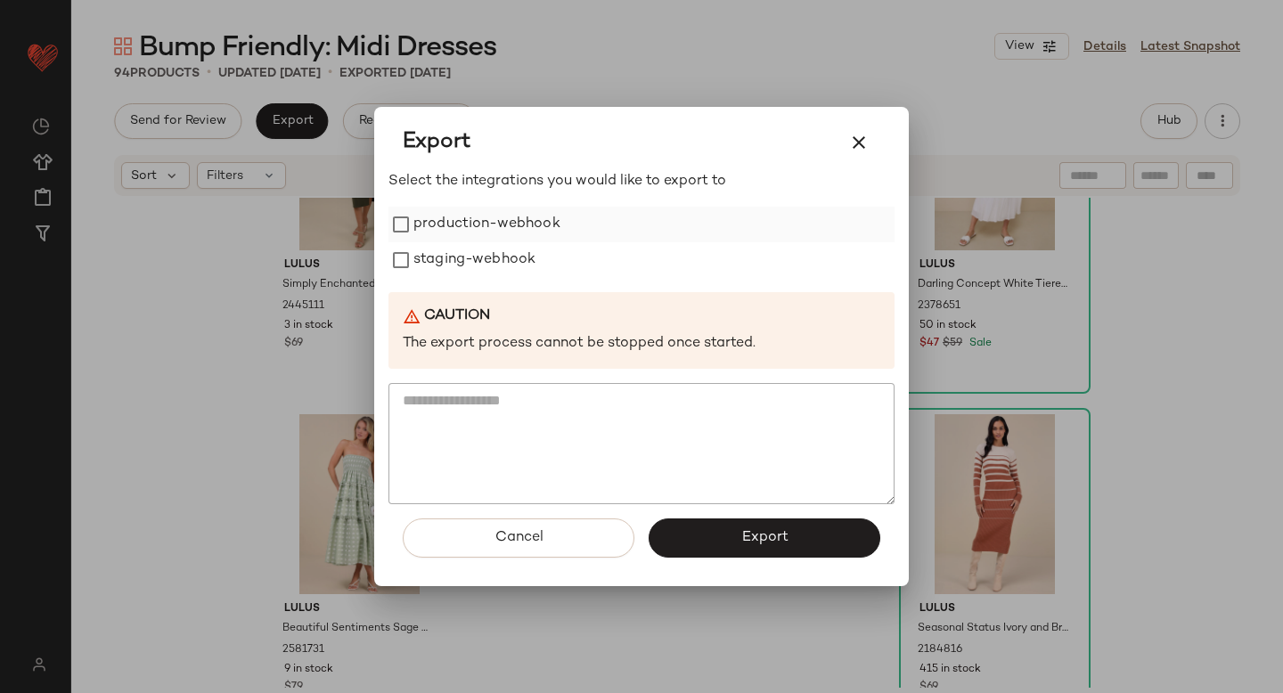
click at [453, 232] on label "production-webhook" at bounding box center [486, 225] width 147 height 36
click at [453, 264] on label "staging-webhook" at bounding box center [474, 260] width 122 height 36
click at [807, 541] on button "Export" at bounding box center [764, 537] width 232 height 39
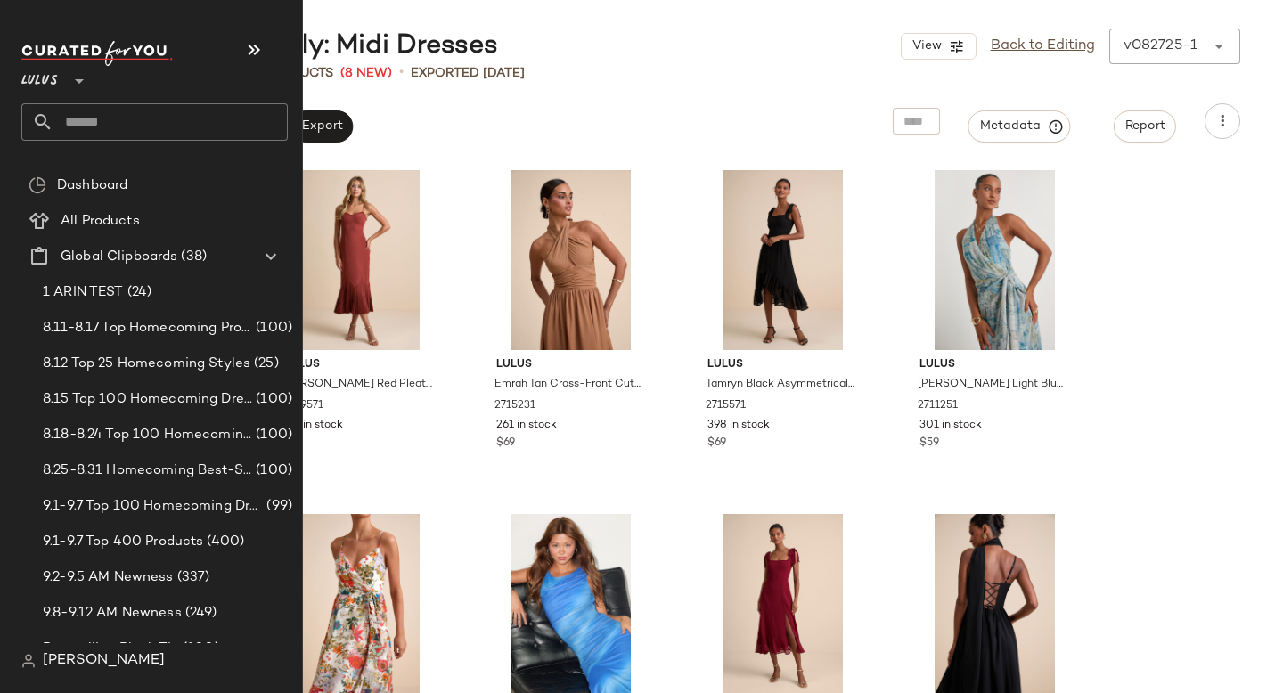
click at [99, 110] on input "text" at bounding box center [170, 121] width 234 height 37
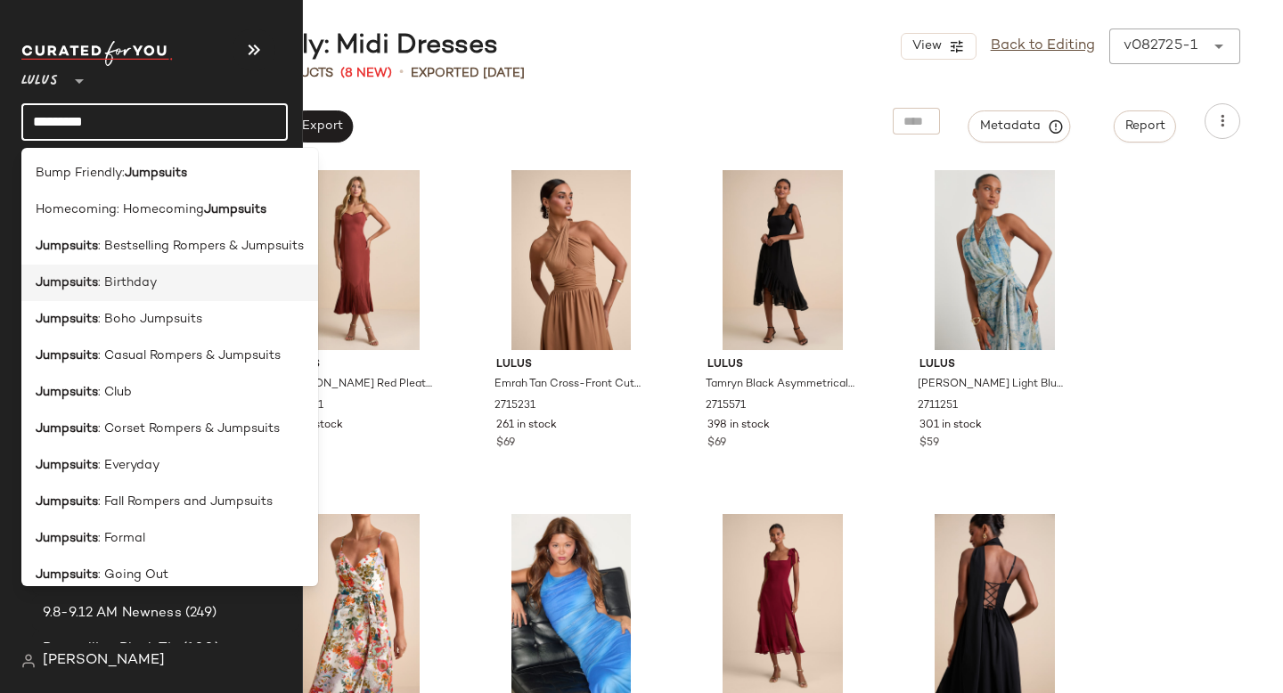
type input "*********"
click at [122, 280] on span ": Birthday" at bounding box center [127, 282] width 59 height 19
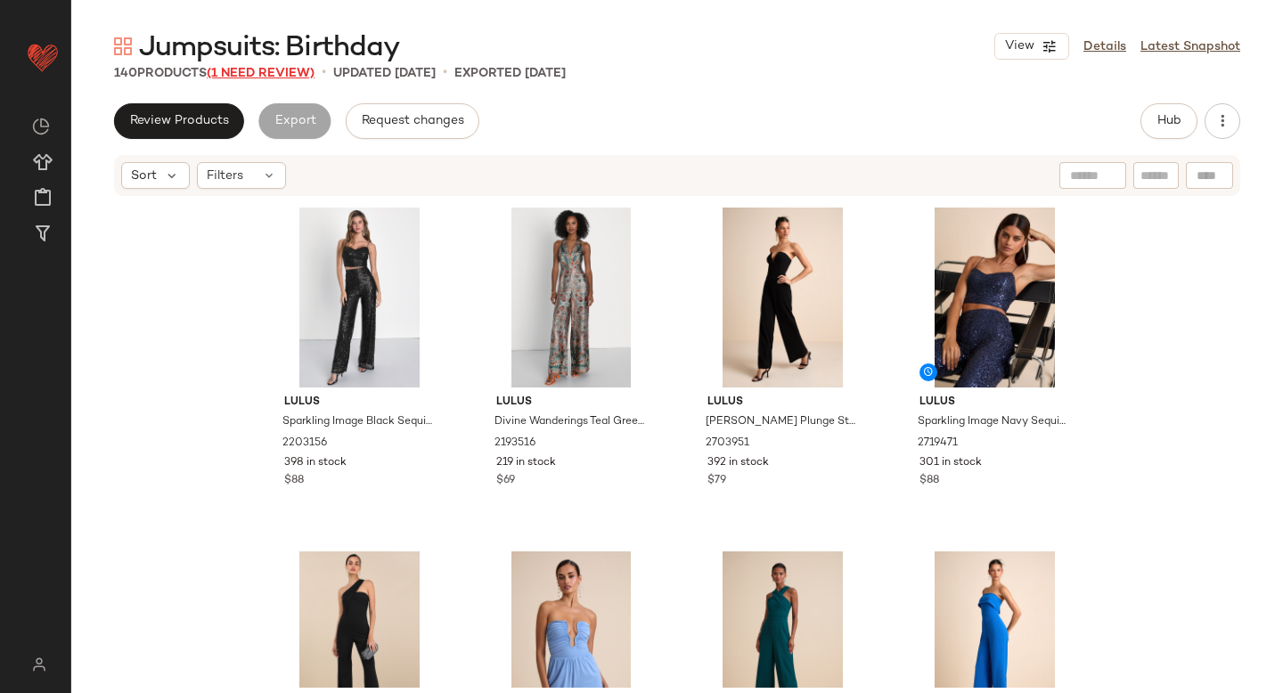
click at [265, 70] on span "(1 Need Review)" at bounding box center [261, 73] width 108 height 13
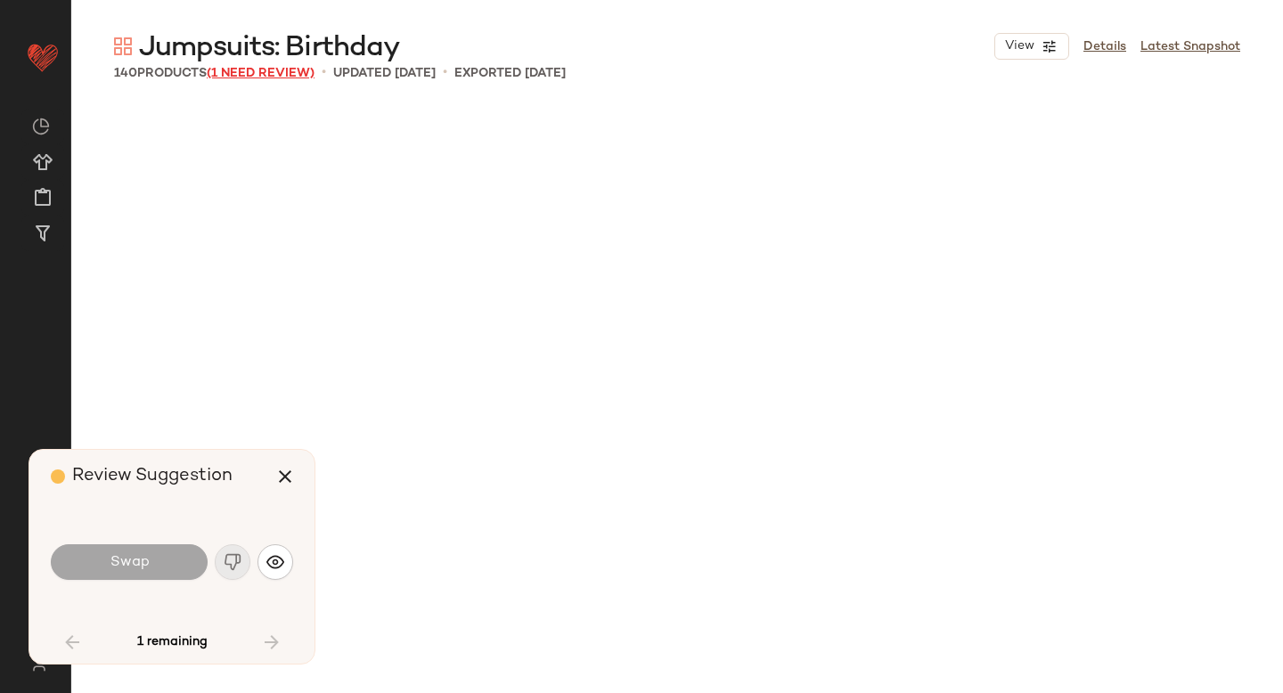
scroll to position [5845, 0]
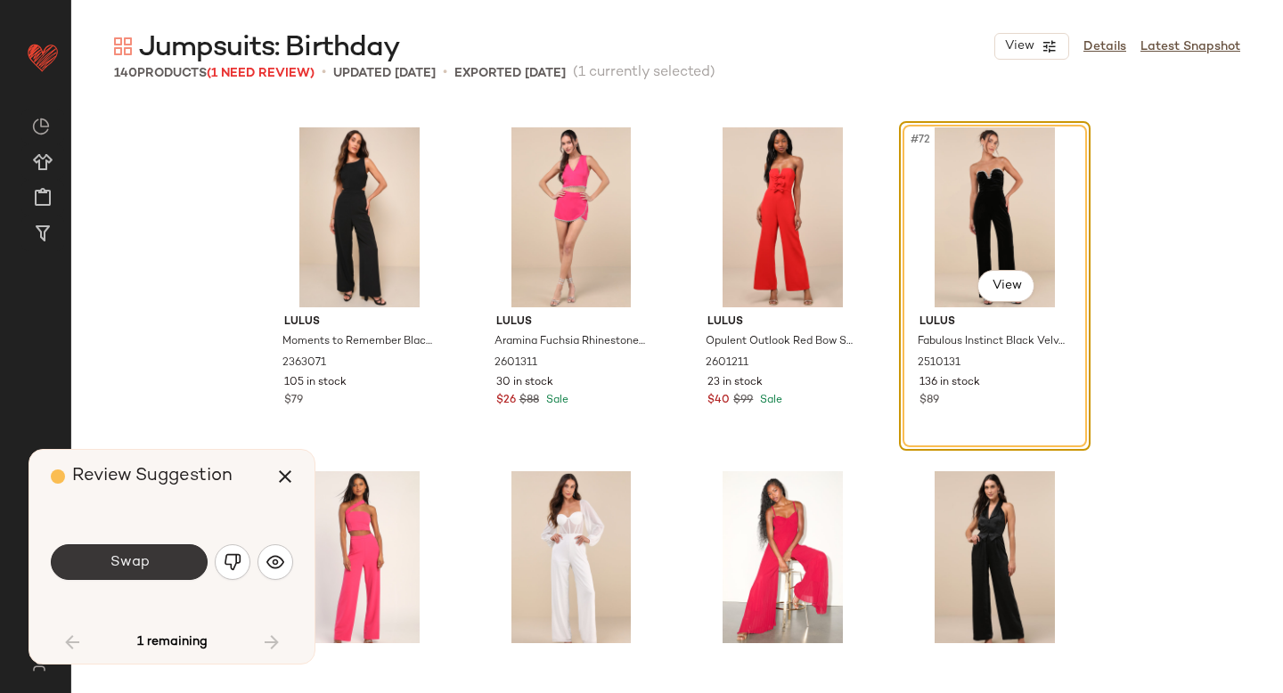
click at [197, 568] on button "Swap" at bounding box center [129, 562] width 157 height 36
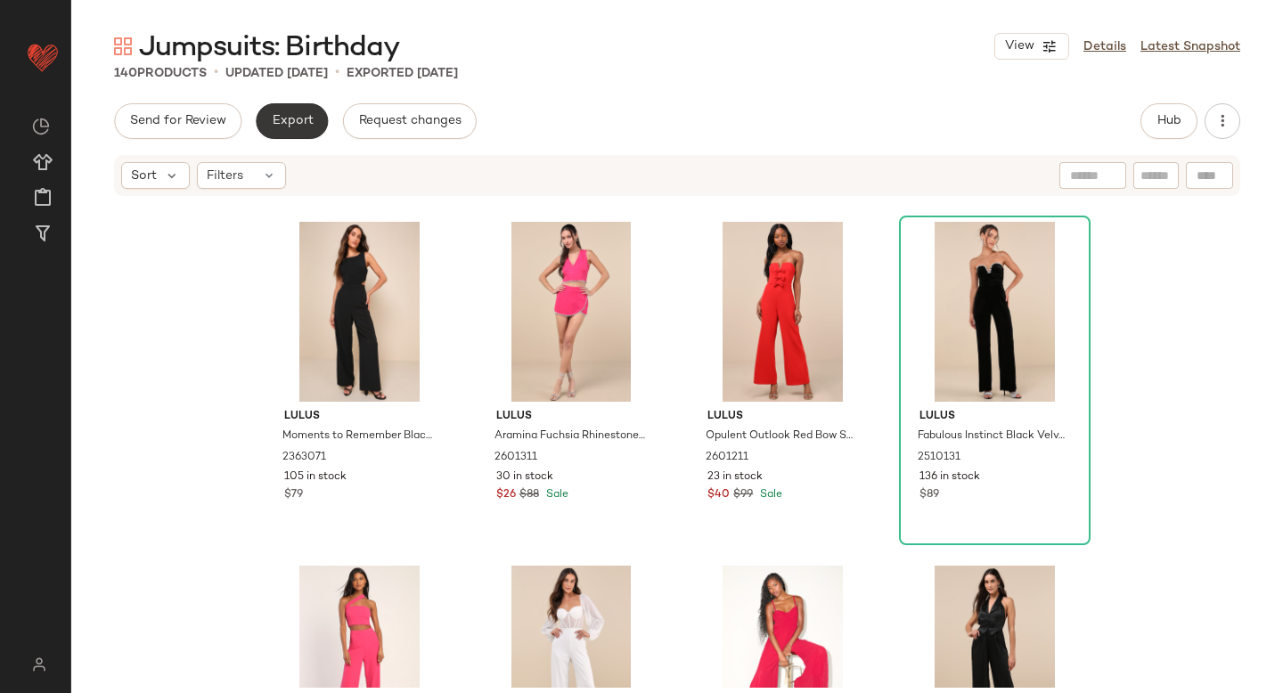
click at [293, 129] on button "Export" at bounding box center [292, 121] width 72 height 36
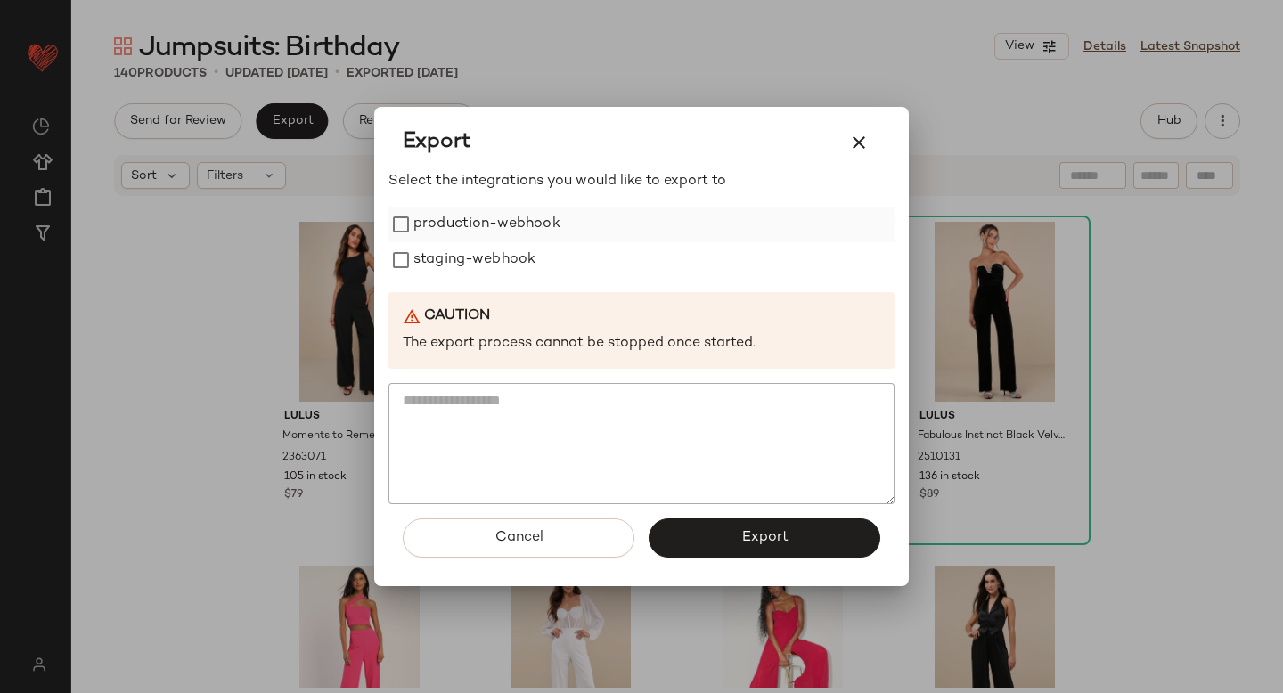
click at [433, 212] on label "production-webhook" at bounding box center [486, 225] width 147 height 36
click at [448, 252] on label "staging-webhook" at bounding box center [474, 260] width 122 height 36
click at [759, 534] on span "Export" at bounding box center [763, 537] width 47 height 17
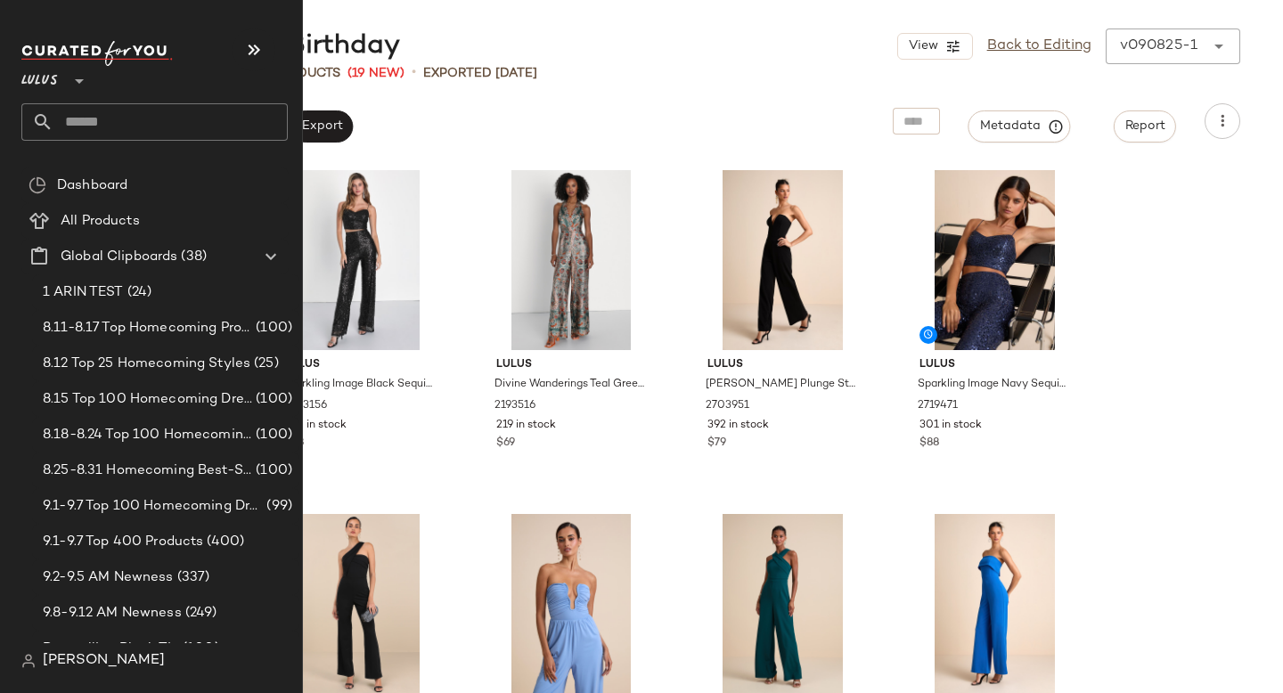
click at [133, 106] on input "text" at bounding box center [170, 121] width 234 height 37
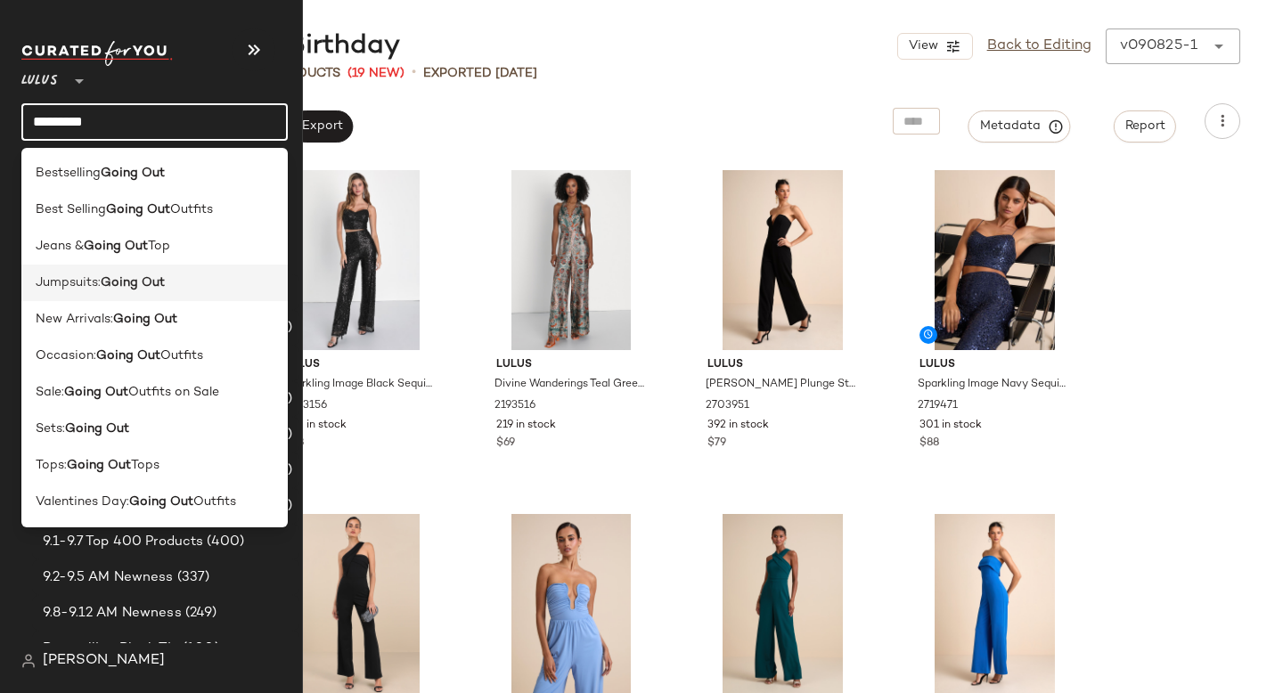
type input "*********"
click at [143, 275] on b "Going Out" at bounding box center [133, 282] width 64 height 19
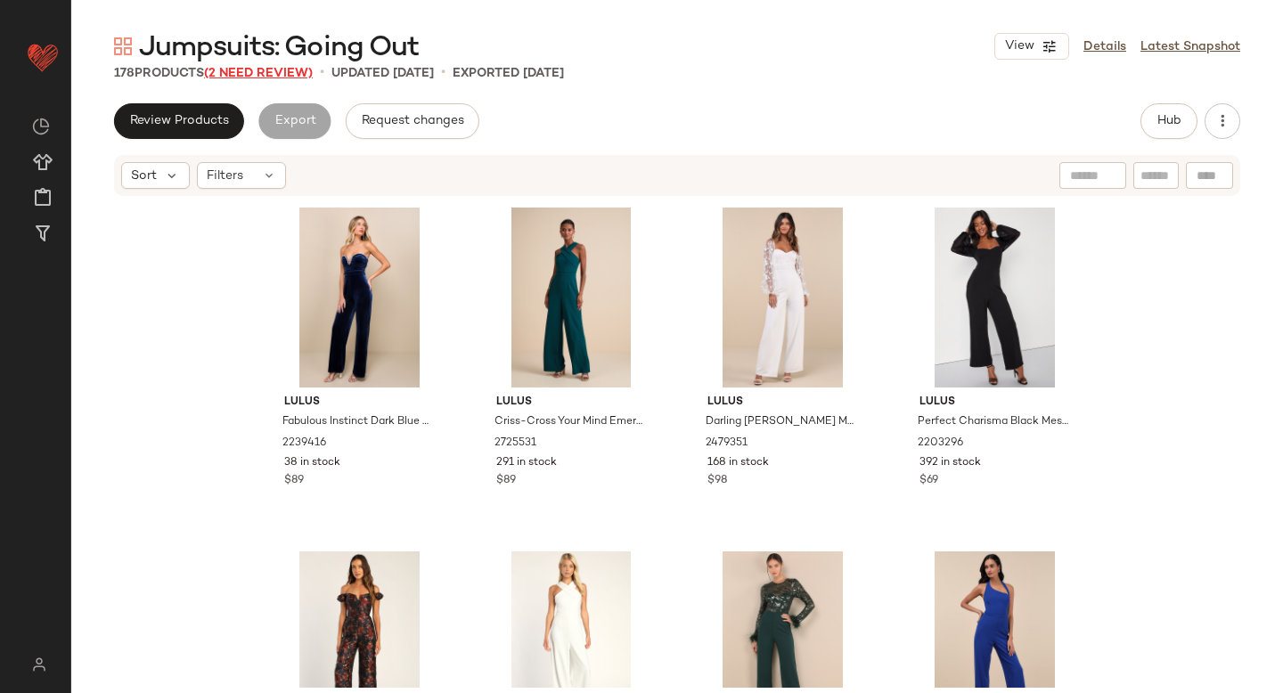
click at [279, 75] on span "(2 Need Review)" at bounding box center [258, 73] width 109 height 13
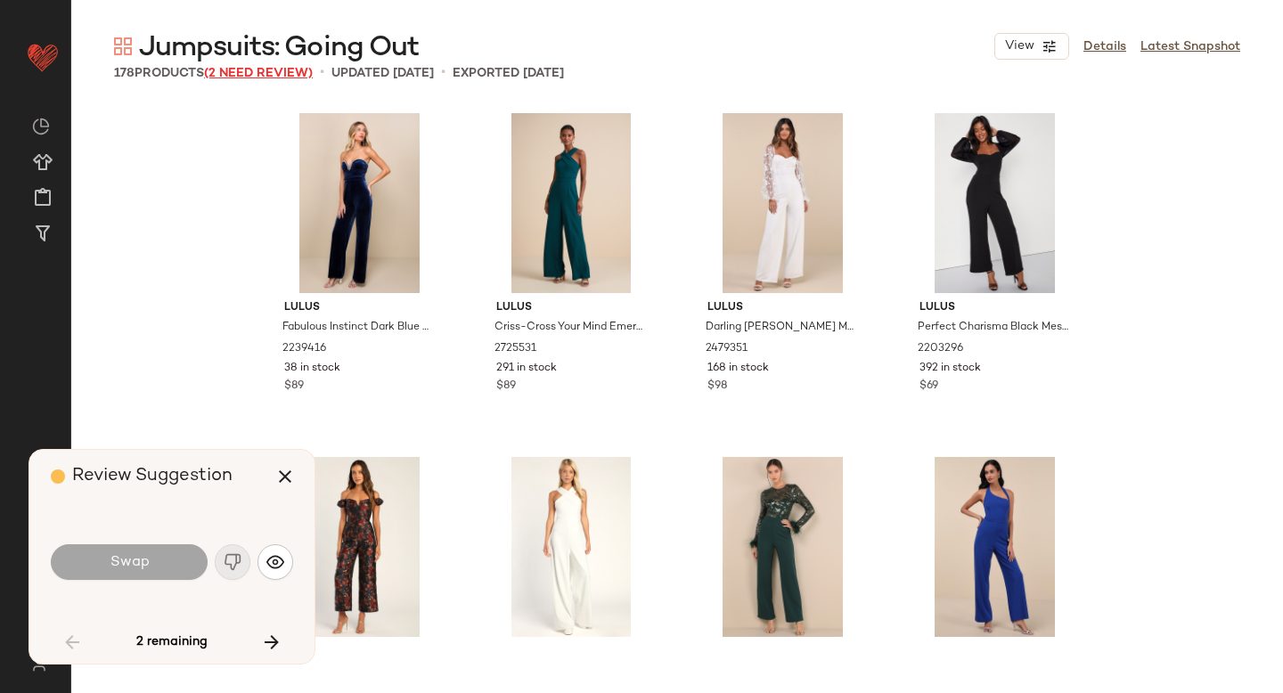
scroll to position [5845, 0]
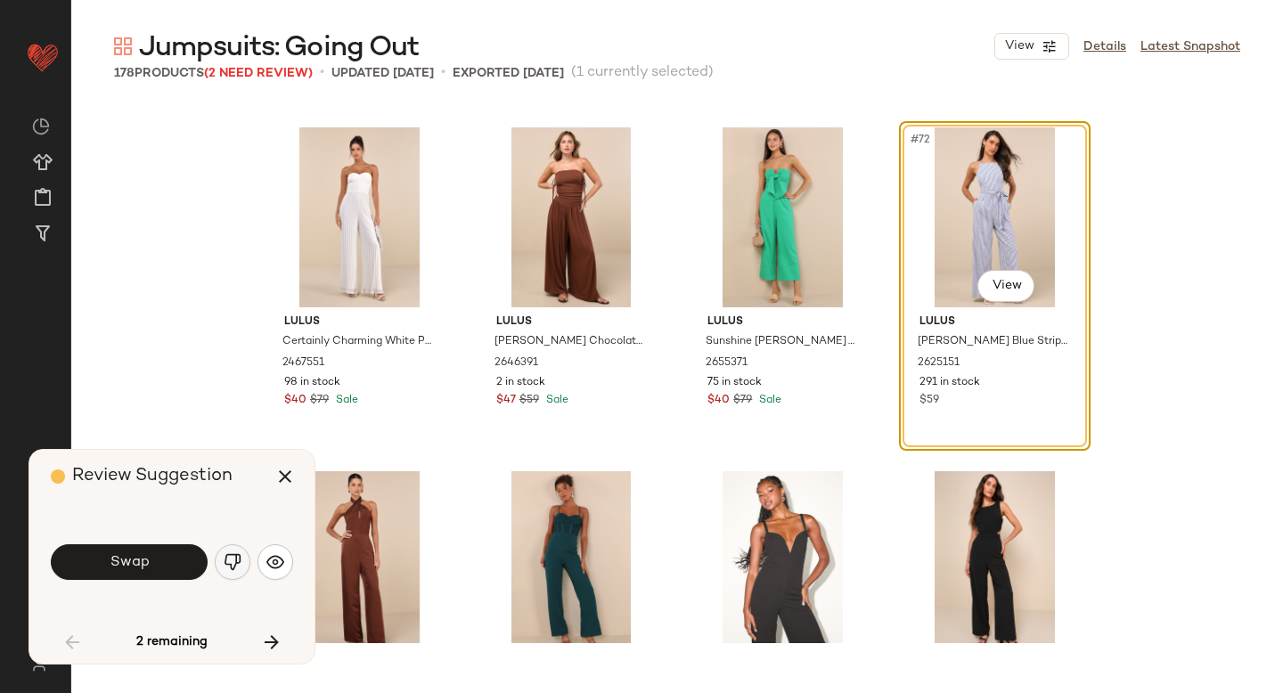
click at [240, 553] on img "button" at bounding box center [233, 562] width 18 height 18
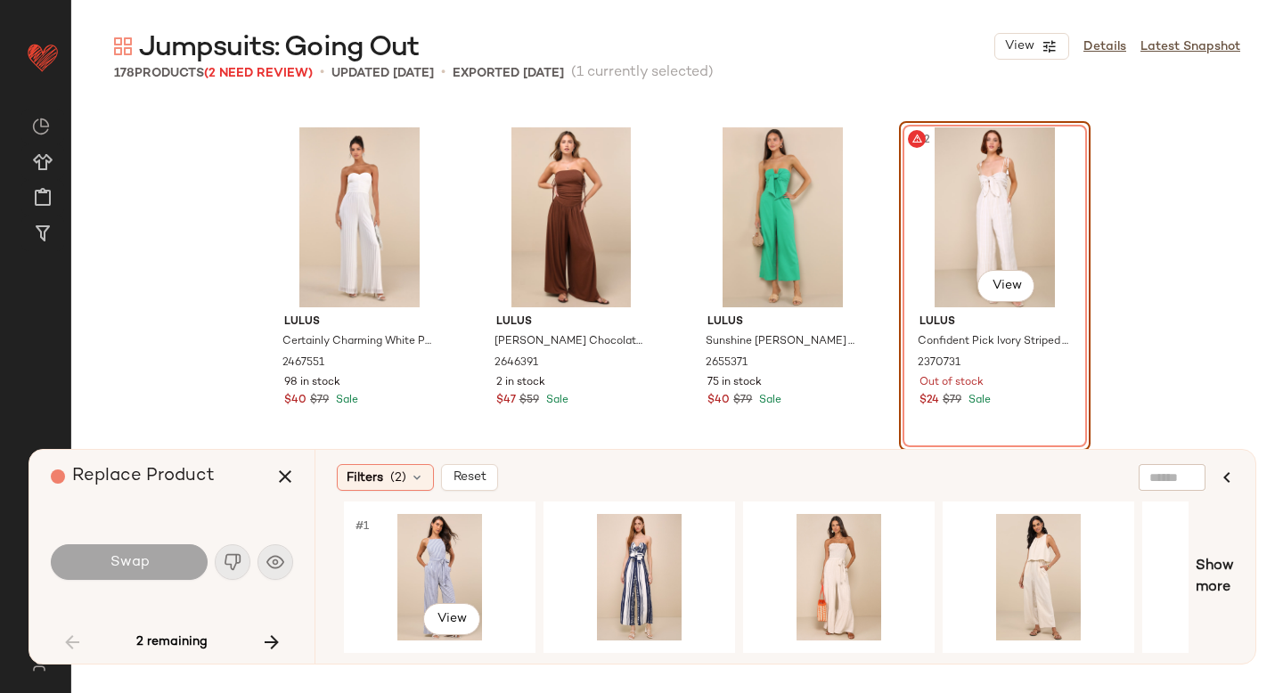
scroll to position [0, 413]
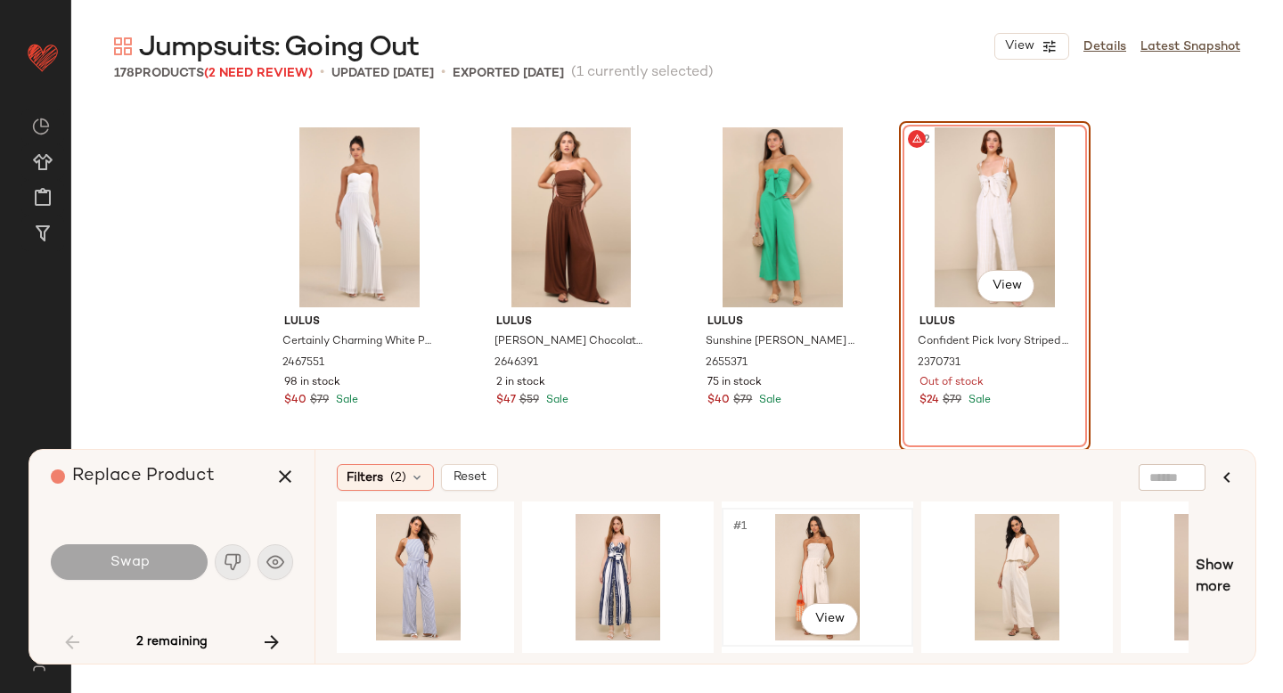
click at [799, 544] on div "#1 View" at bounding box center [817, 577] width 179 height 126
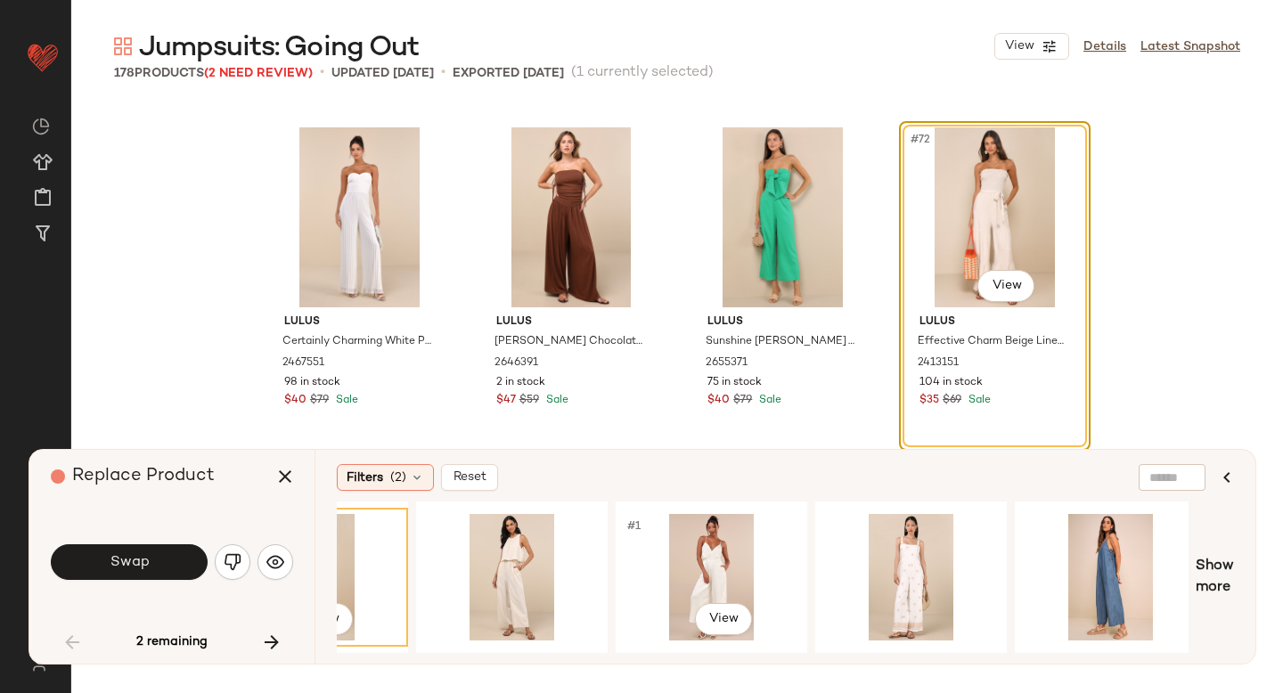
scroll to position [0, 916]
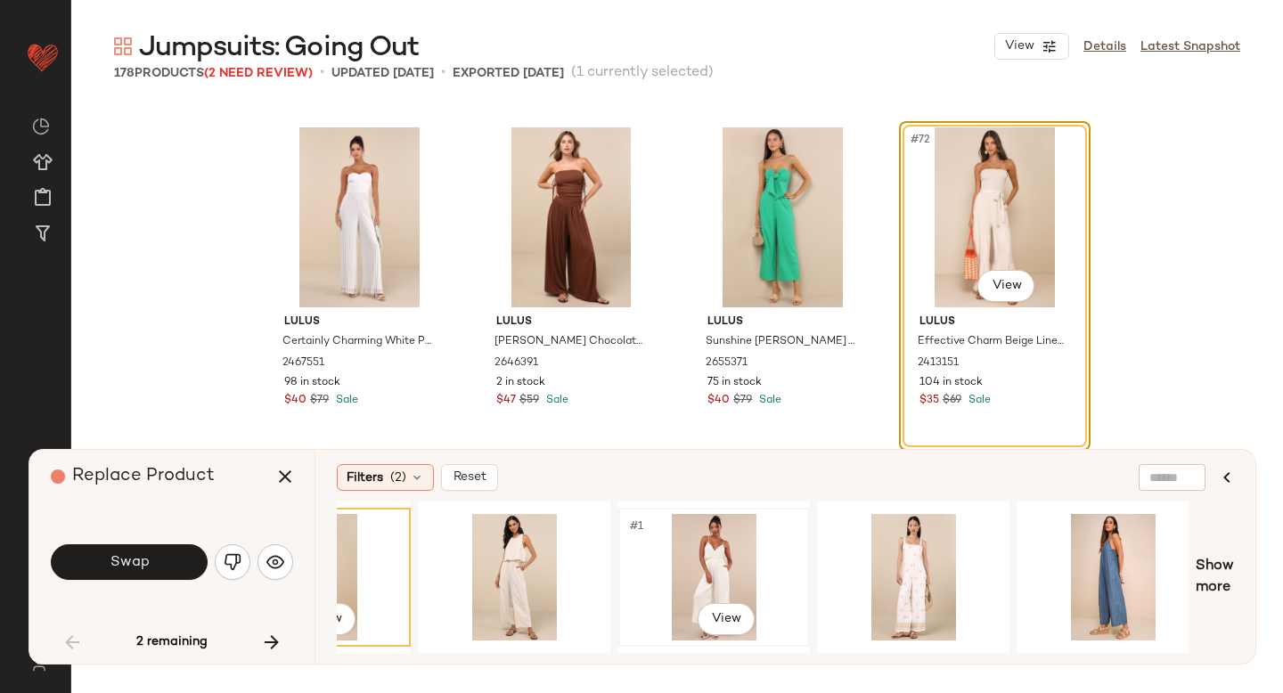
click at [724, 556] on div "#1 View" at bounding box center [713, 577] width 179 height 126
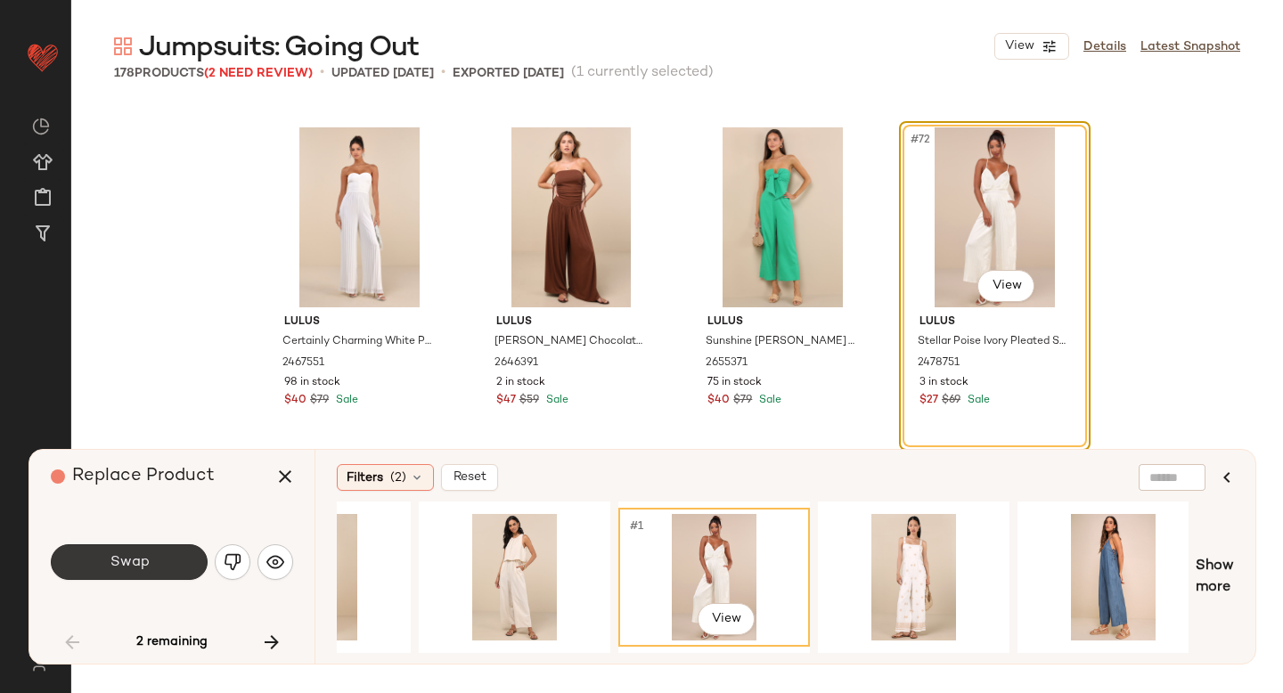
click at [99, 545] on button "Swap" at bounding box center [129, 562] width 157 height 36
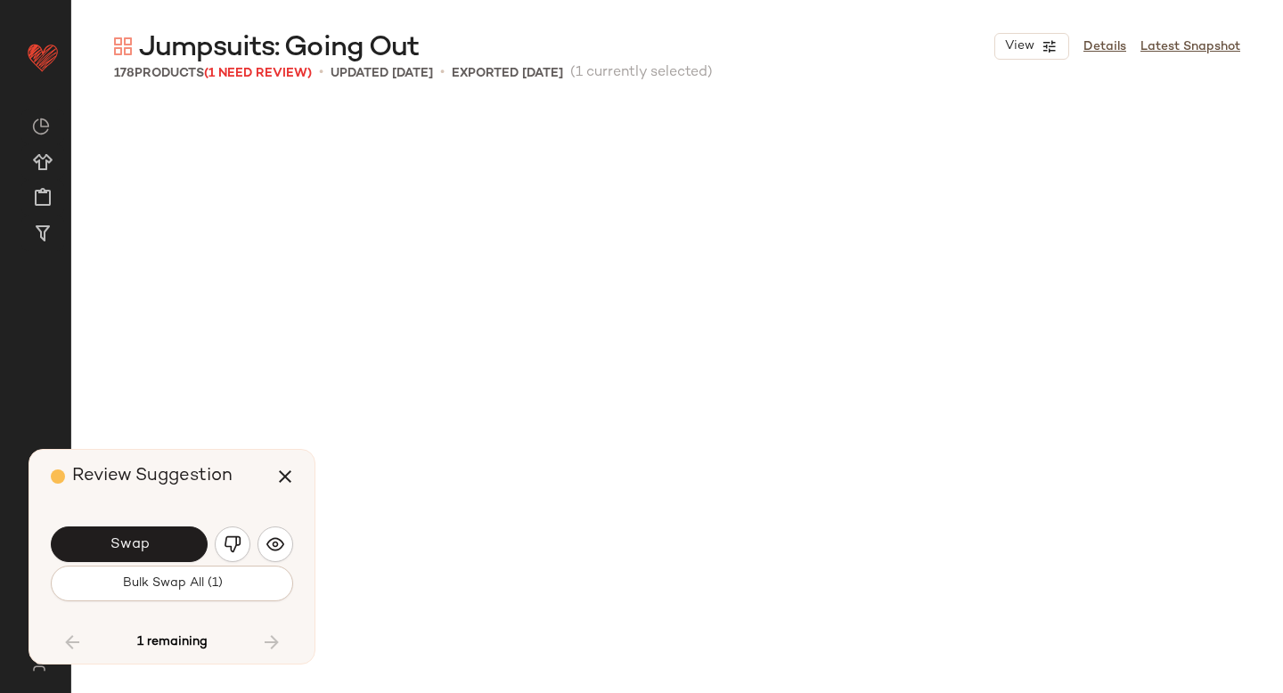
scroll to position [6876, 0]
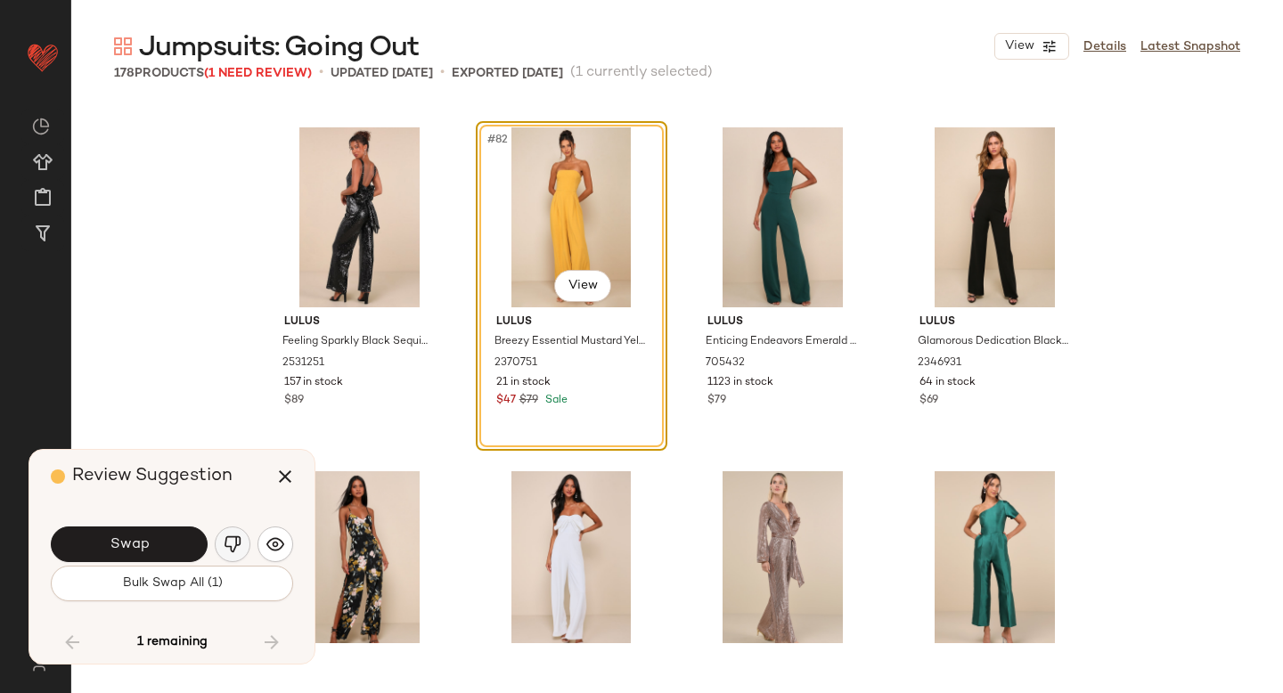
click at [232, 548] on img "button" at bounding box center [233, 544] width 18 height 18
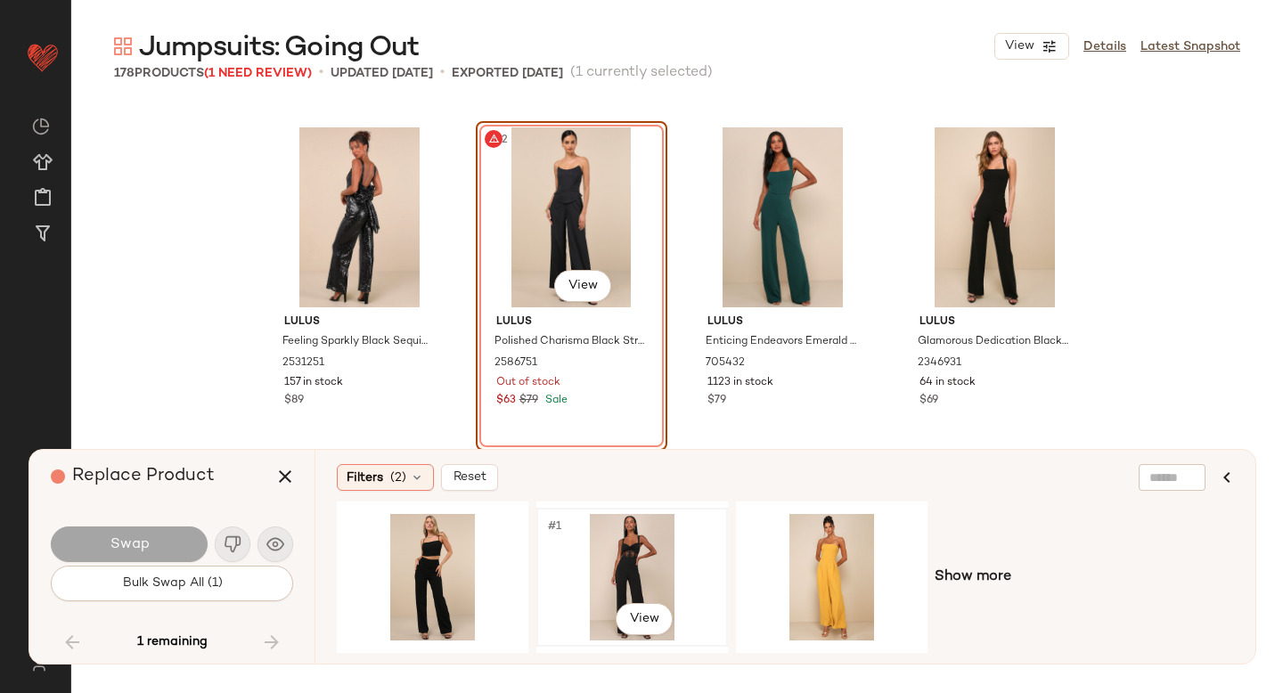
click at [601, 555] on div "#1 View" at bounding box center [631, 577] width 179 height 126
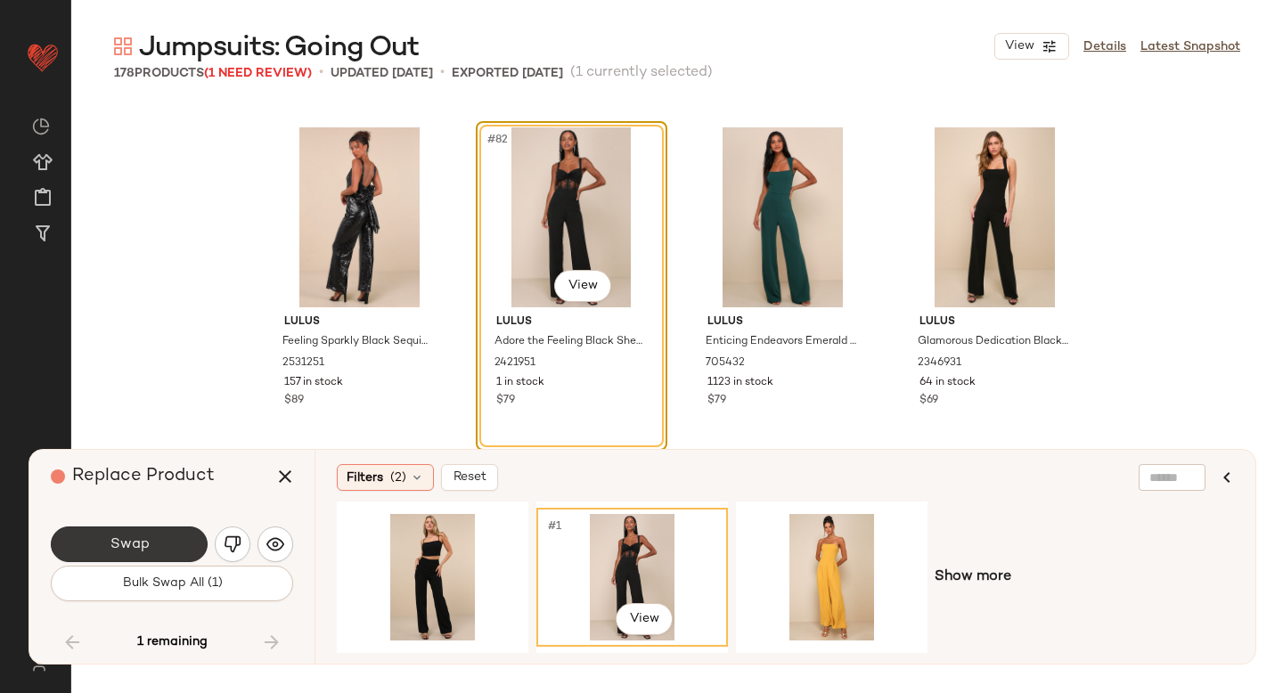
click at [172, 540] on button "Swap" at bounding box center [129, 544] width 157 height 36
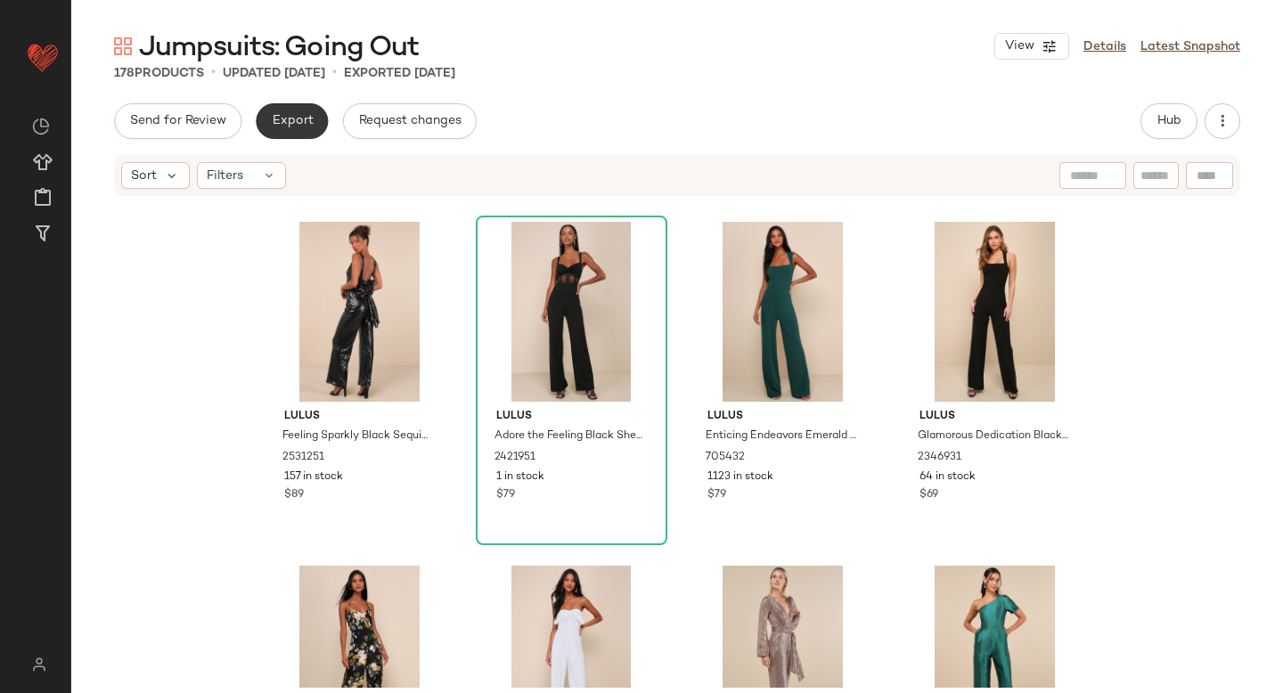
click at [297, 121] on span "Export" at bounding box center [292, 121] width 42 height 14
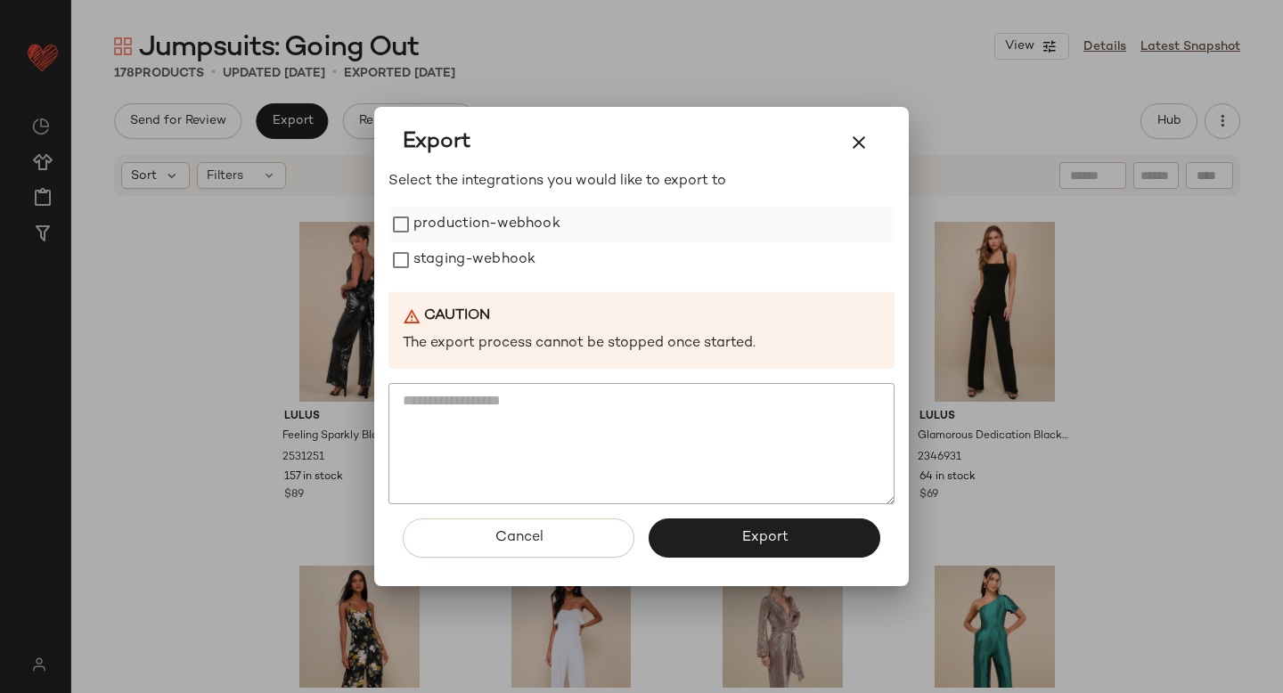
click at [444, 222] on label "production-webhook" at bounding box center [486, 225] width 147 height 36
click at [452, 253] on label "staging-webhook" at bounding box center [474, 260] width 122 height 36
click at [764, 519] on button "Export" at bounding box center [764, 537] width 232 height 39
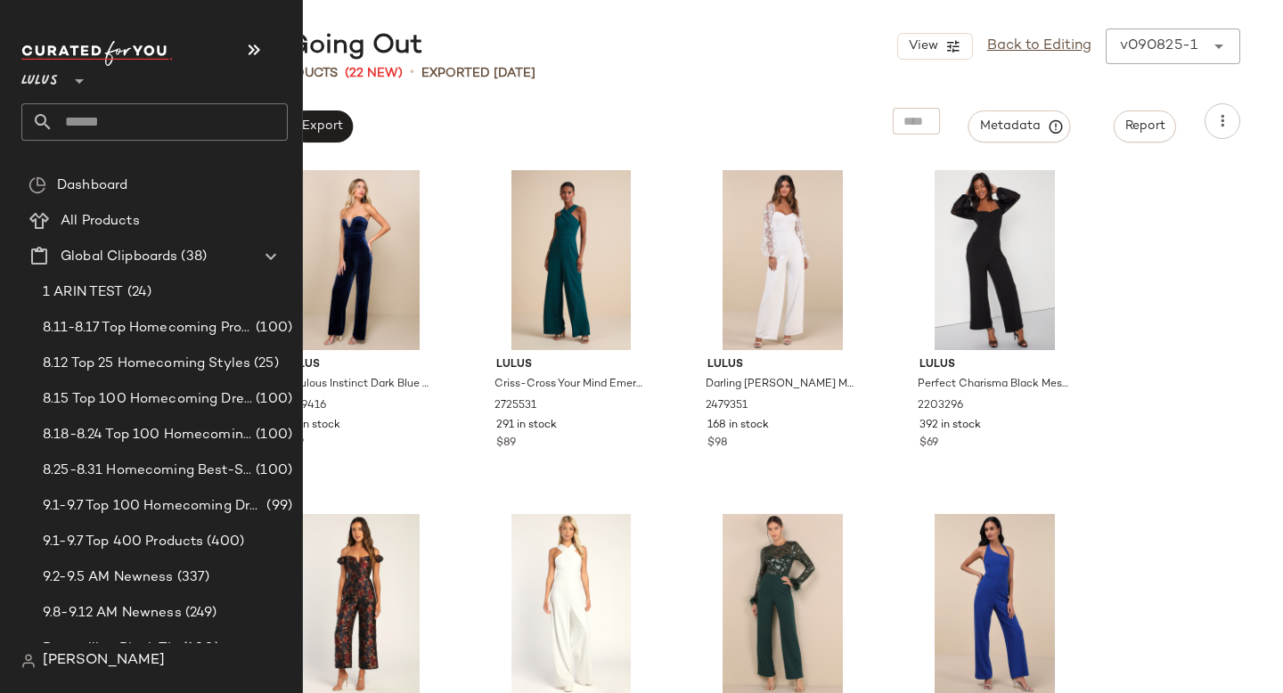
click at [106, 113] on input "text" at bounding box center [170, 121] width 234 height 37
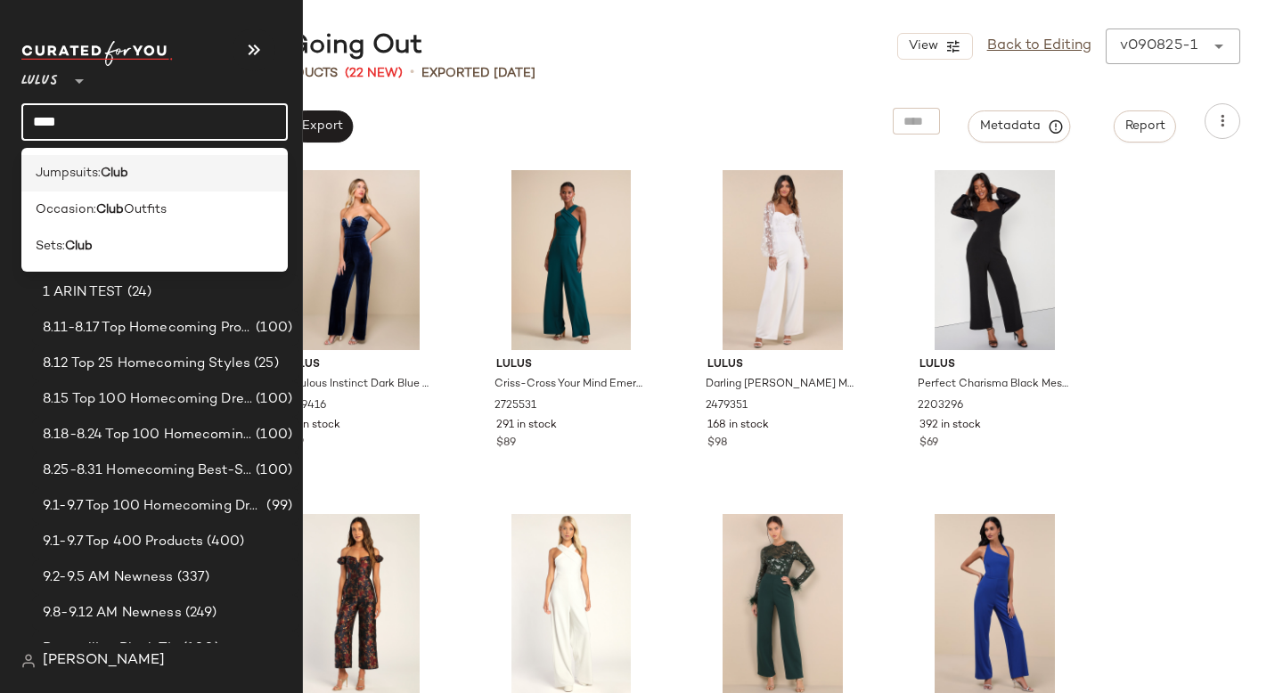
type input "****"
click at [147, 167] on div "Jumpsuits: Club" at bounding box center [155, 173] width 238 height 19
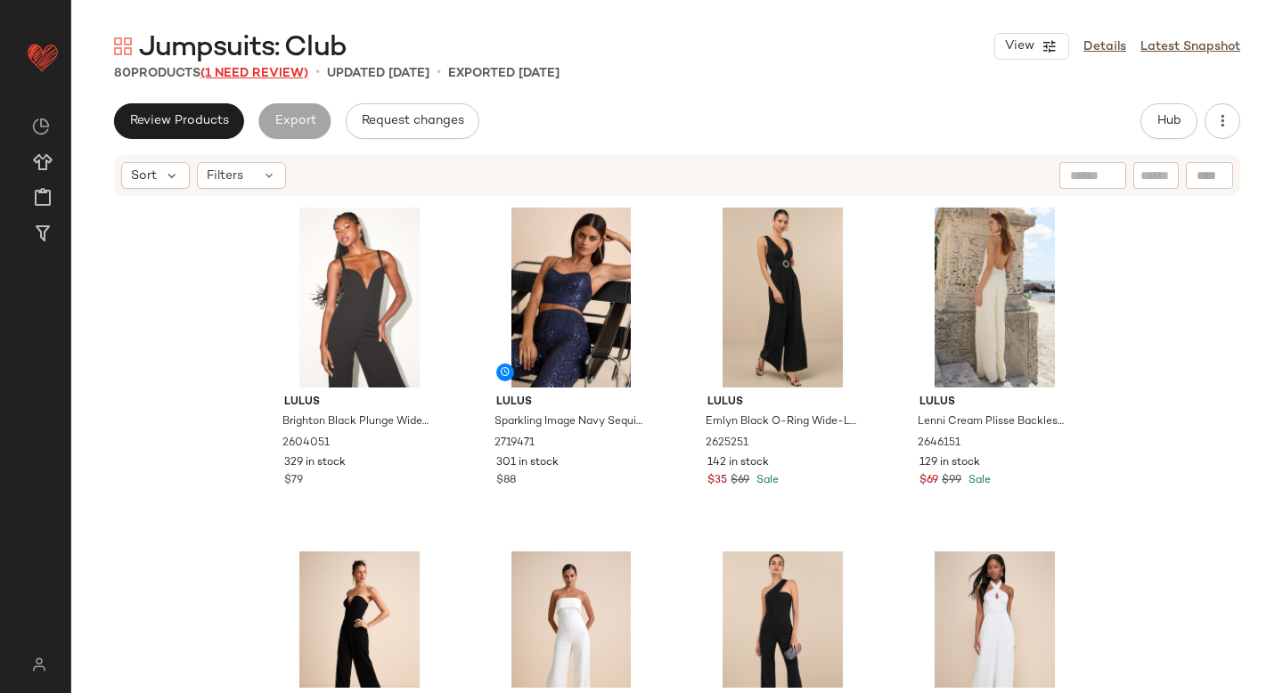
click at [279, 73] on span "(1 Need Review)" at bounding box center [254, 73] width 108 height 13
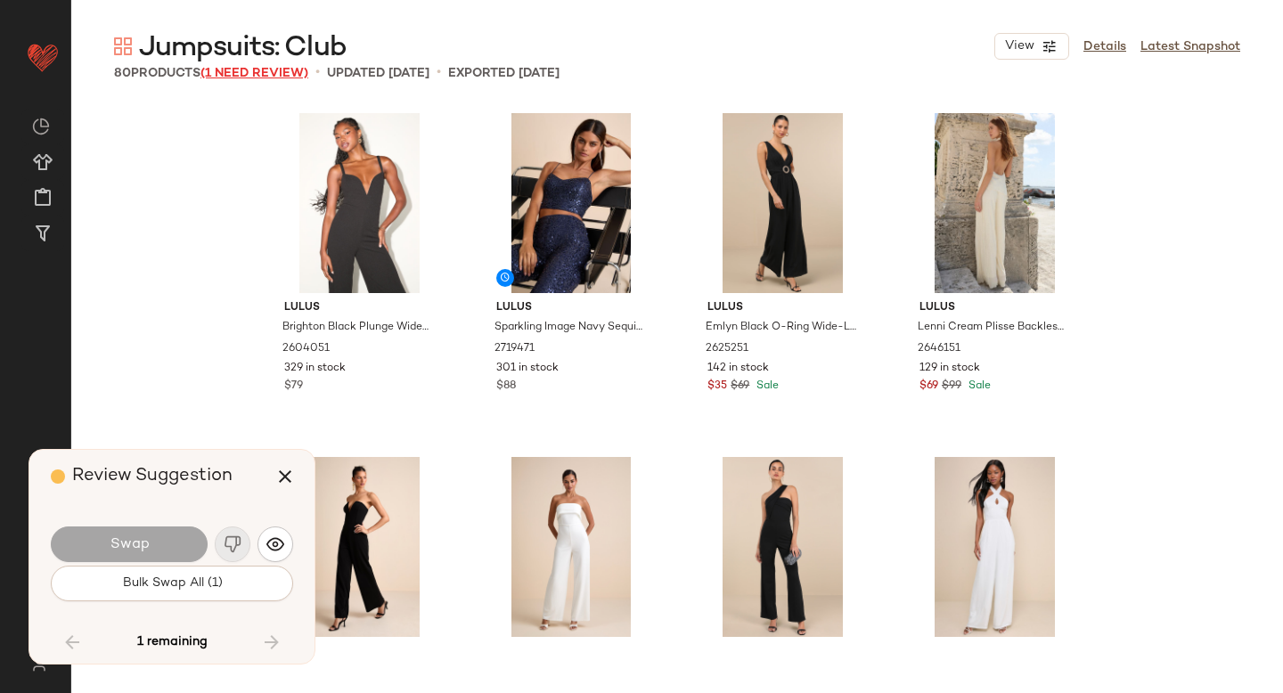
scroll to position [6340, 0]
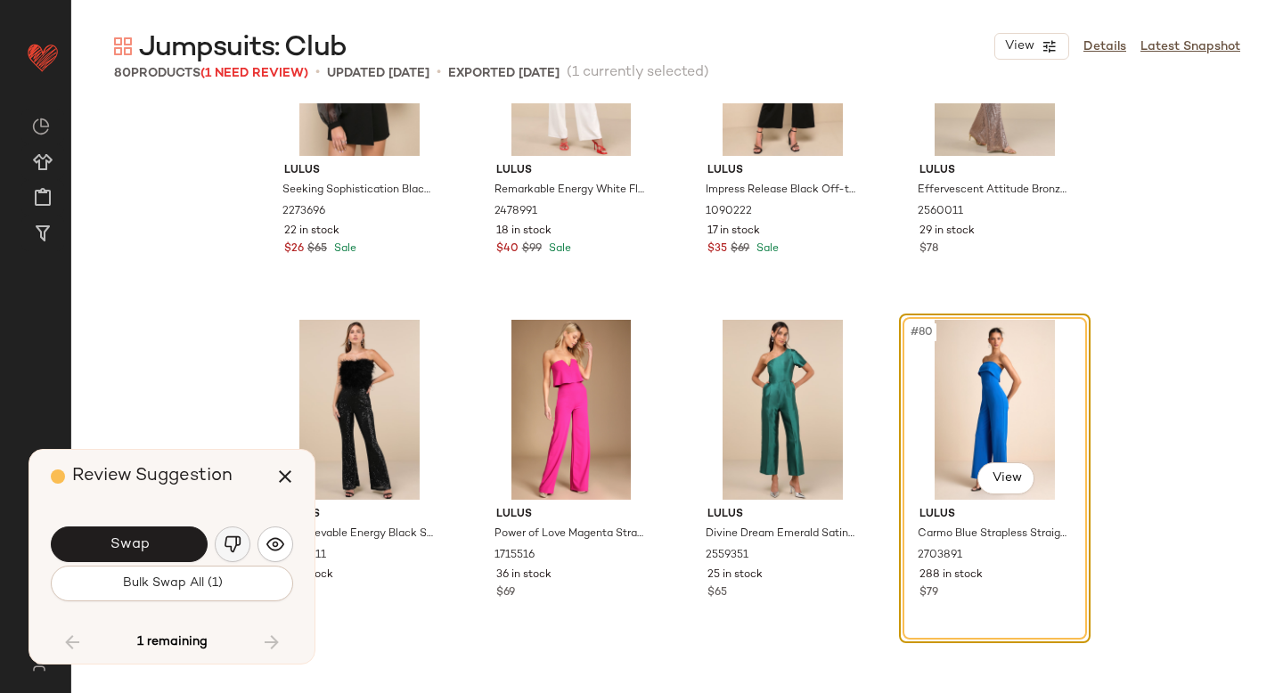
click at [229, 537] on img "button" at bounding box center [233, 544] width 18 height 18
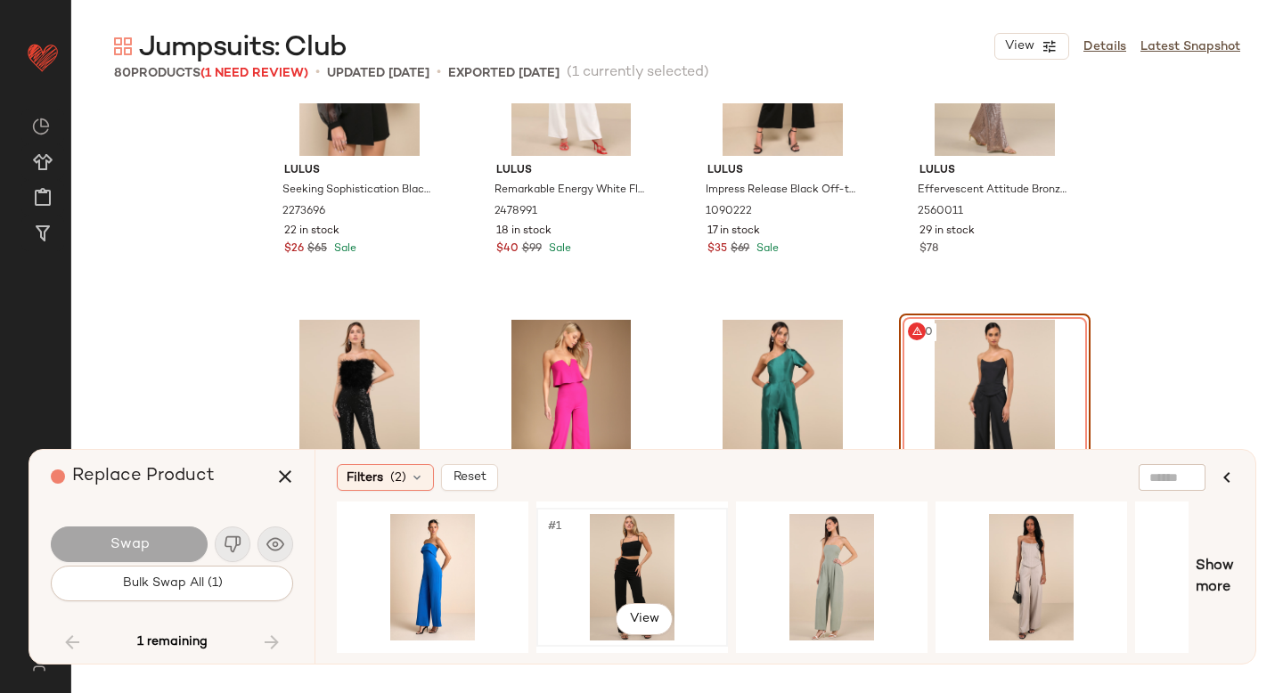
click at [641, 563] on div "#1 View" at bounding box center [631, 577] width 179 height 126
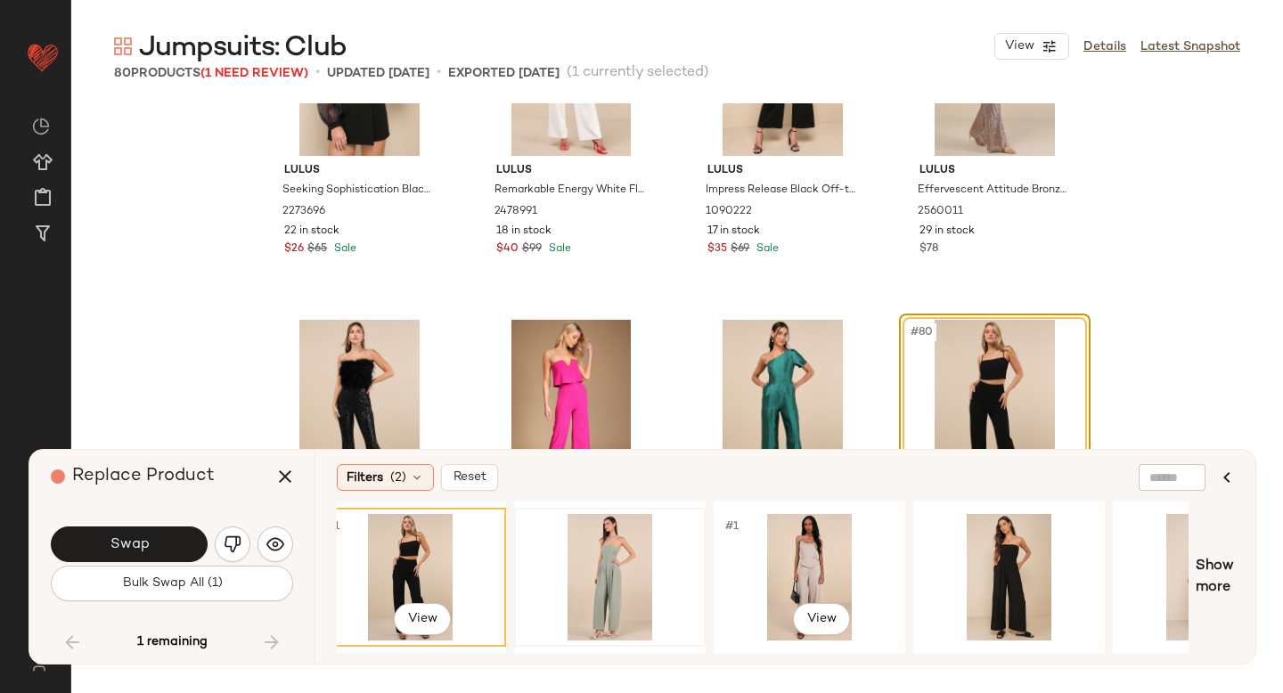
scroll to position [0, 286]
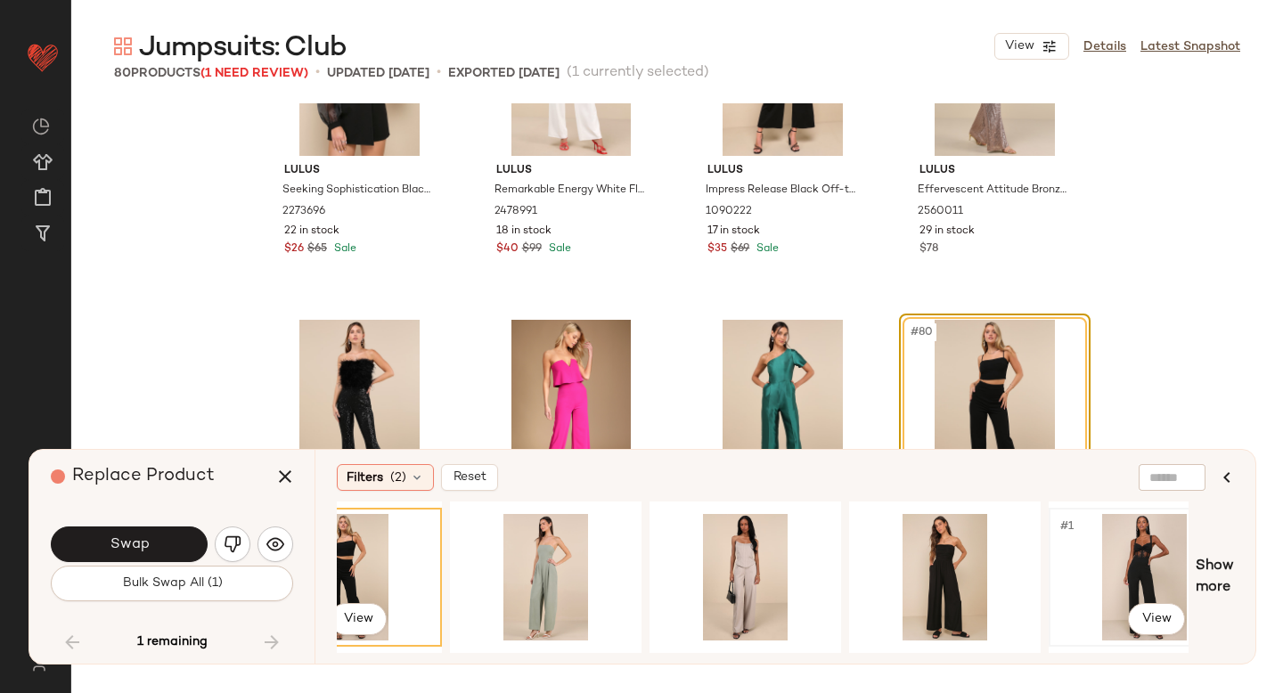
click at [1111, 527] on div "#1 View" at bounding box center [1144, 577] width 179 height 126
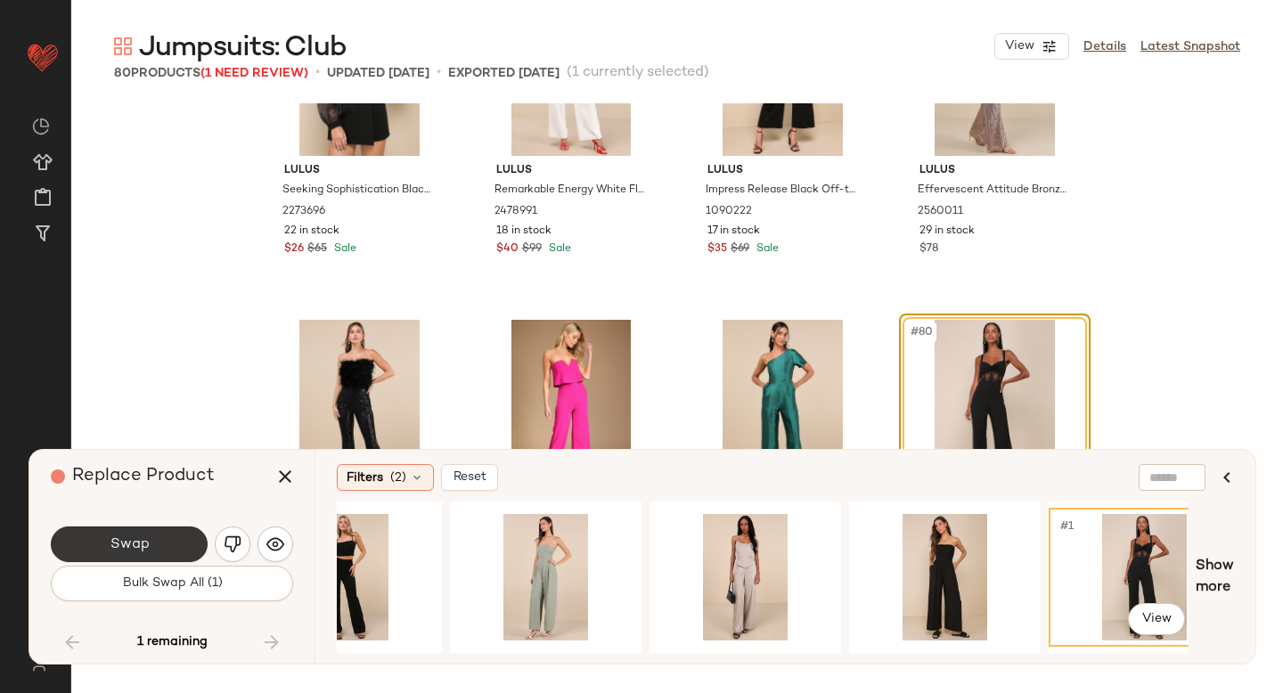
click at [106, 534] on button "Swap" at bounding box center [129, 544] width 157 height 36
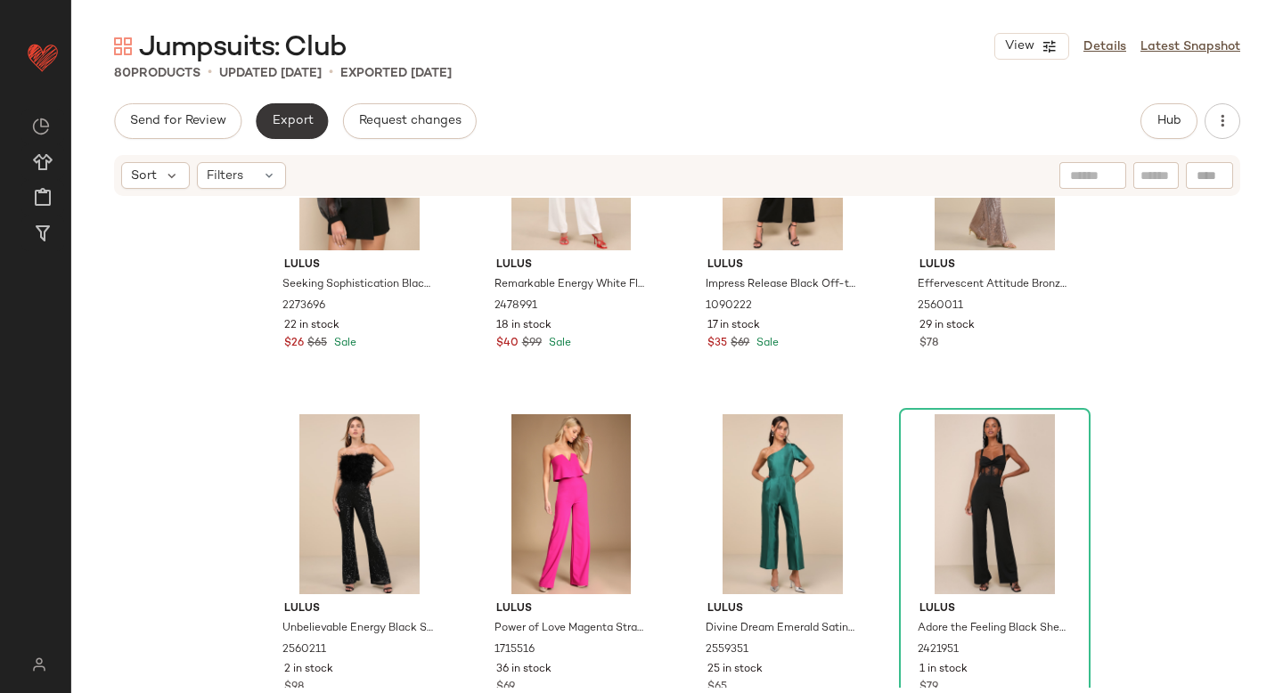
click at [304, 108] on button "Export" at bounding box center [292, 121] width 72 height 36
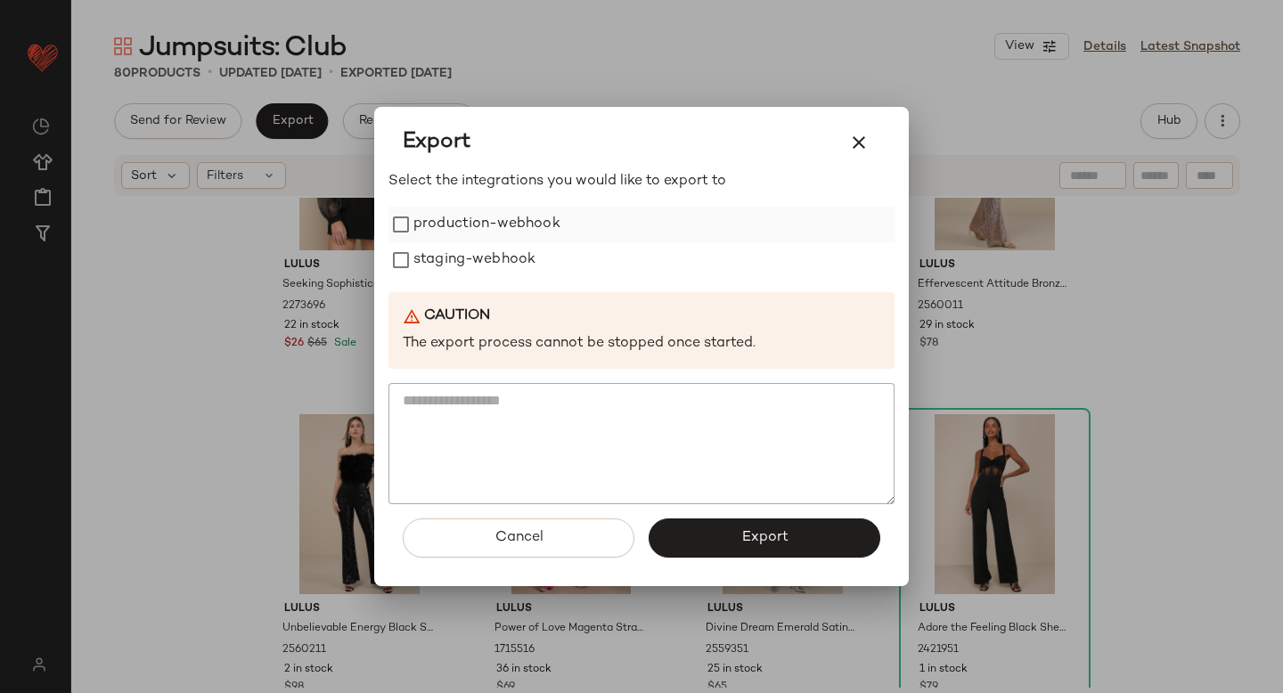
click at [425, 230] on label "production-webhook" at bounding box center [486, 225] width 147 height 36
click at [434, 272] on label "staging-webhook" at bounding box center [474, 260] width 122 height 36
click at [754, 532] on span "Export" at bounding box center [763, 537] width 47 height 17
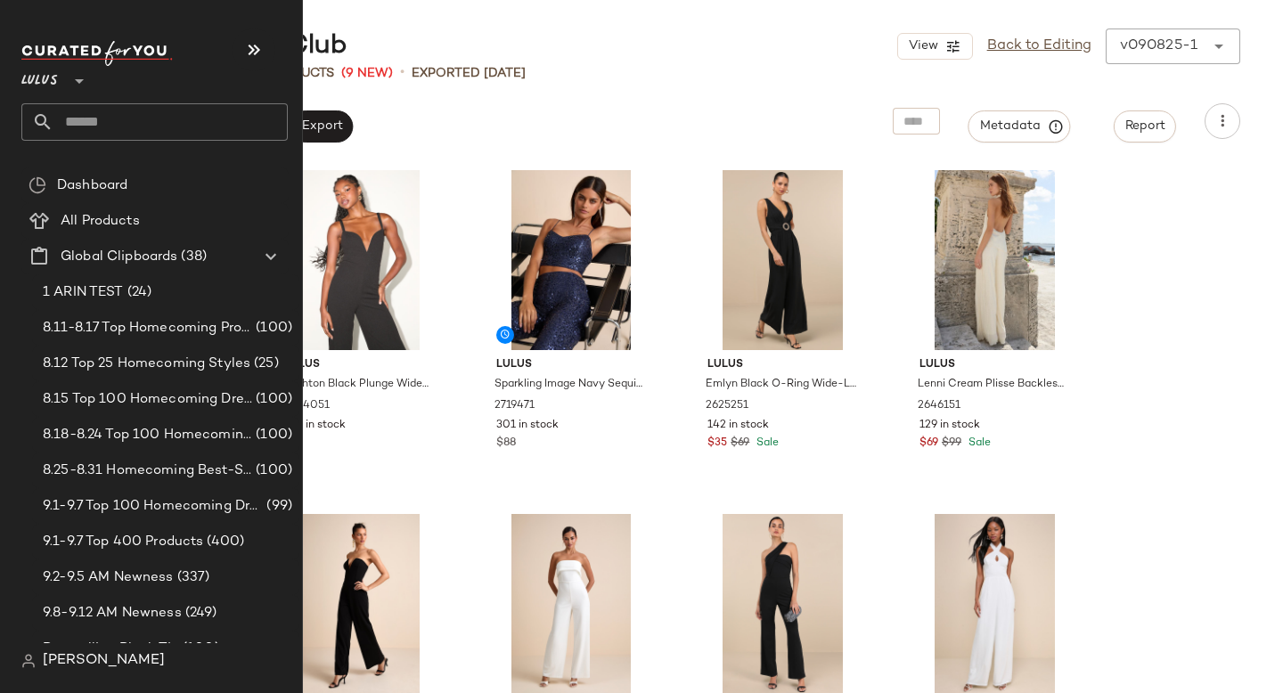
click at [164, 109] on input "text" at bounding box center [170, 121] width 234 height 37
click at [163, 110] on input "text" at bounding box center [170, 121] width 234 height 37
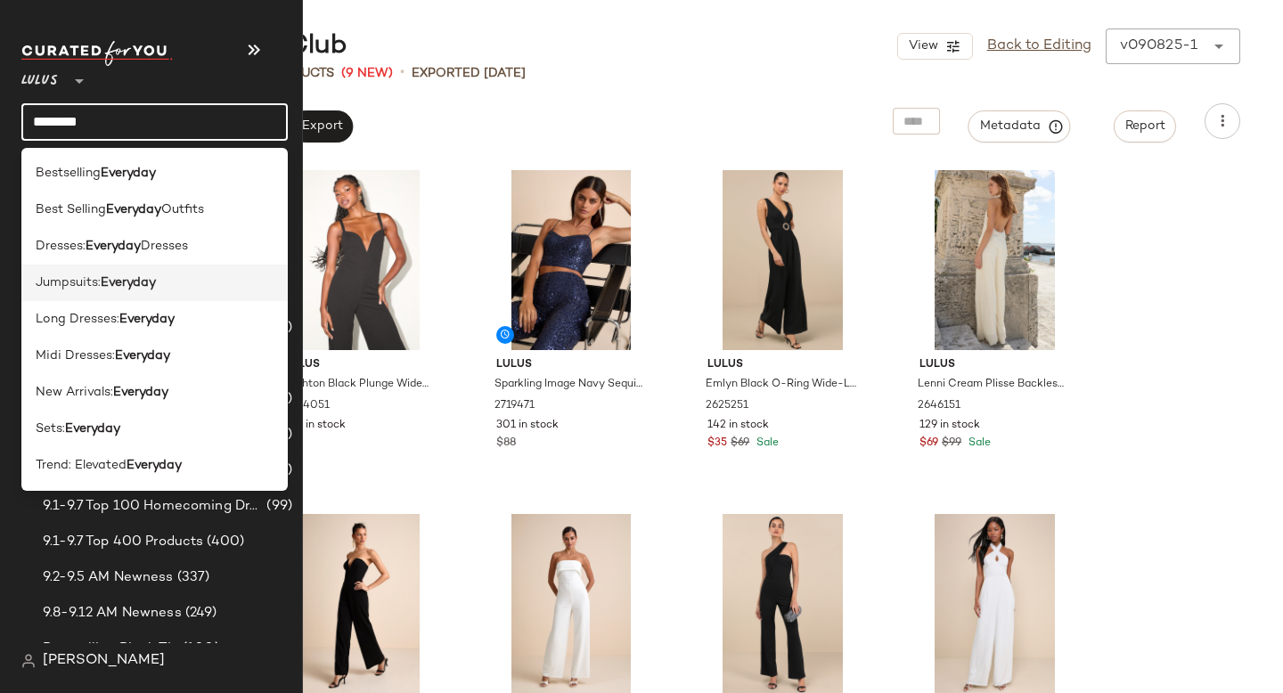
type input "********"
click at [139, 297] on div "Jumpsuits: Everyday" at bounding box center [154, 283] width 266 height 37
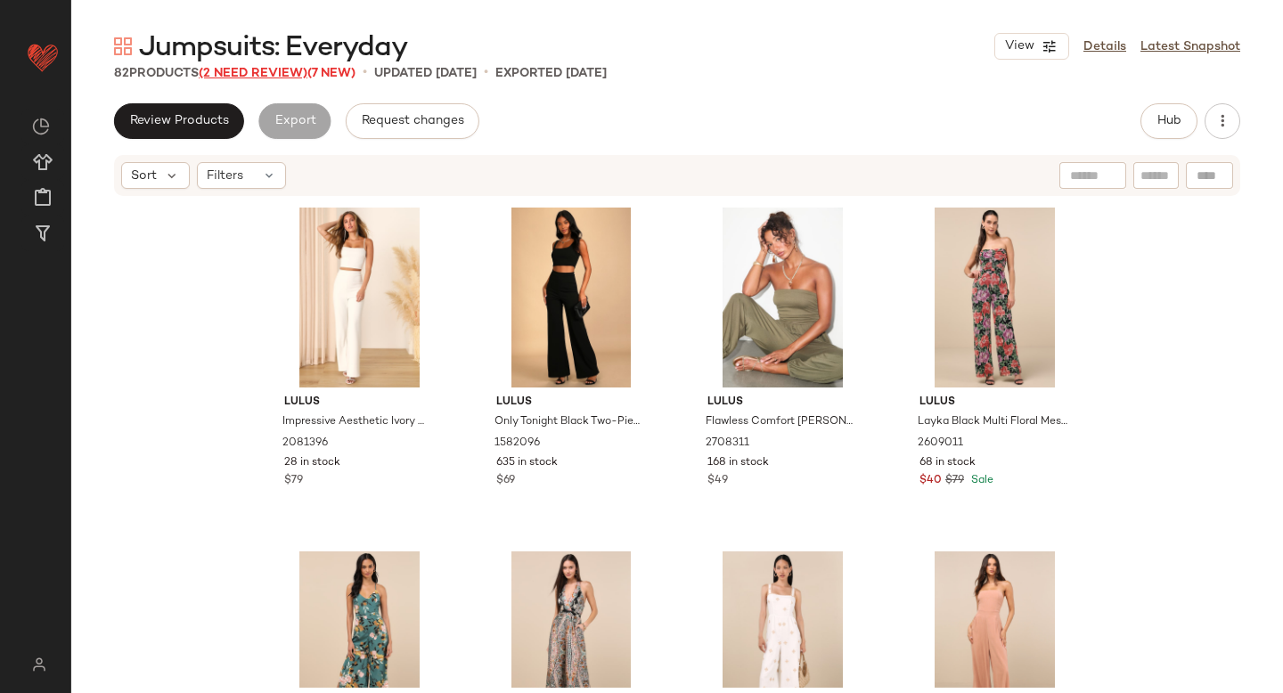
click at [255, 70] on span "(2 Need Review)" at bounding box center [253, 73] width 109 height 13
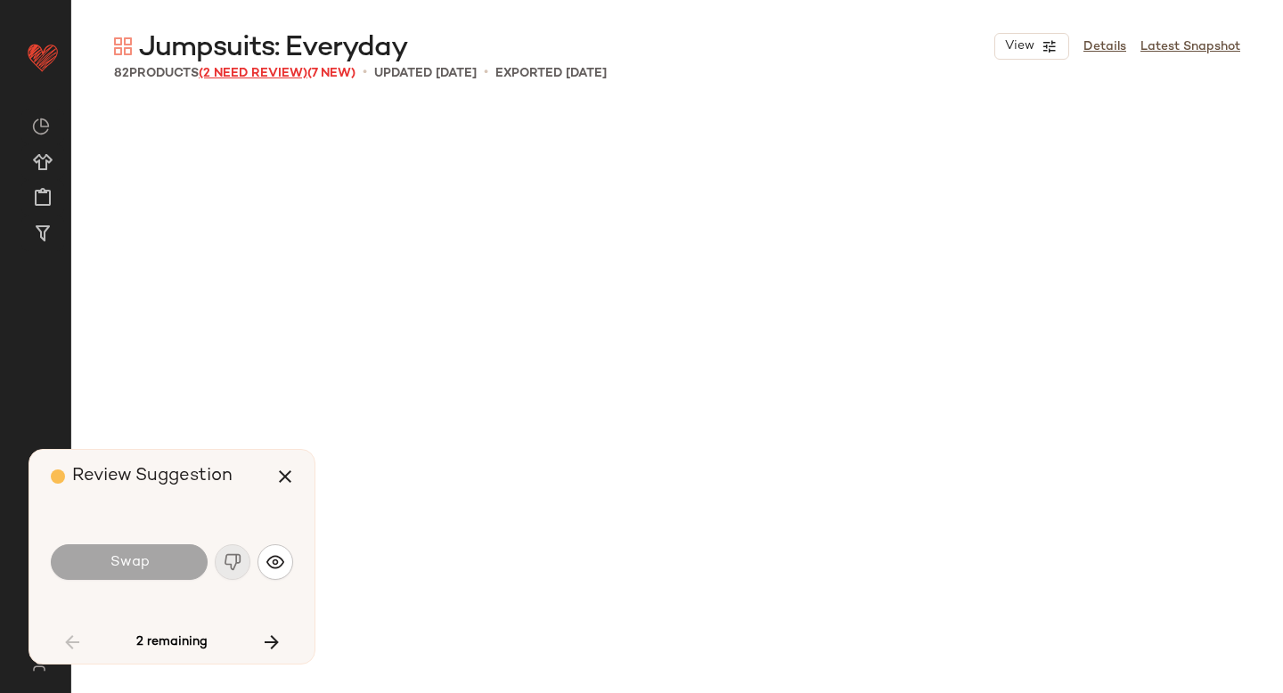
scroll to position [4126, 0]
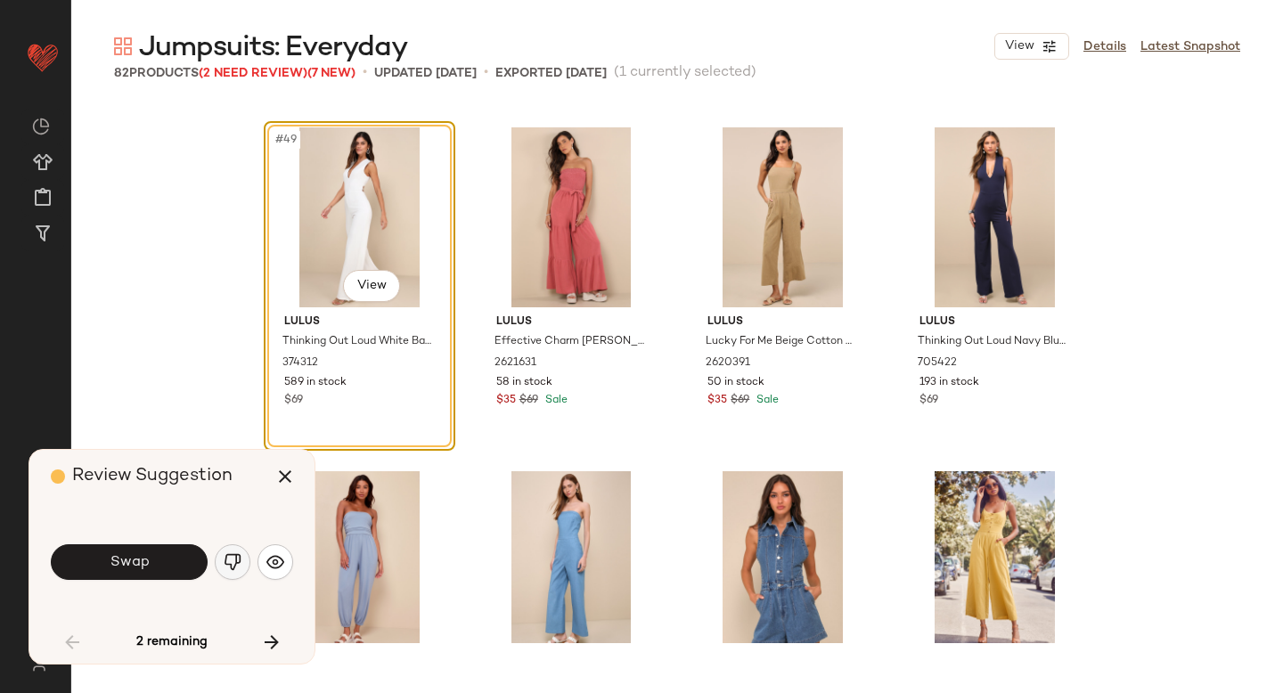
click at [232, 553] on img "button" at bounding box center [233, 562] width 18 height 18
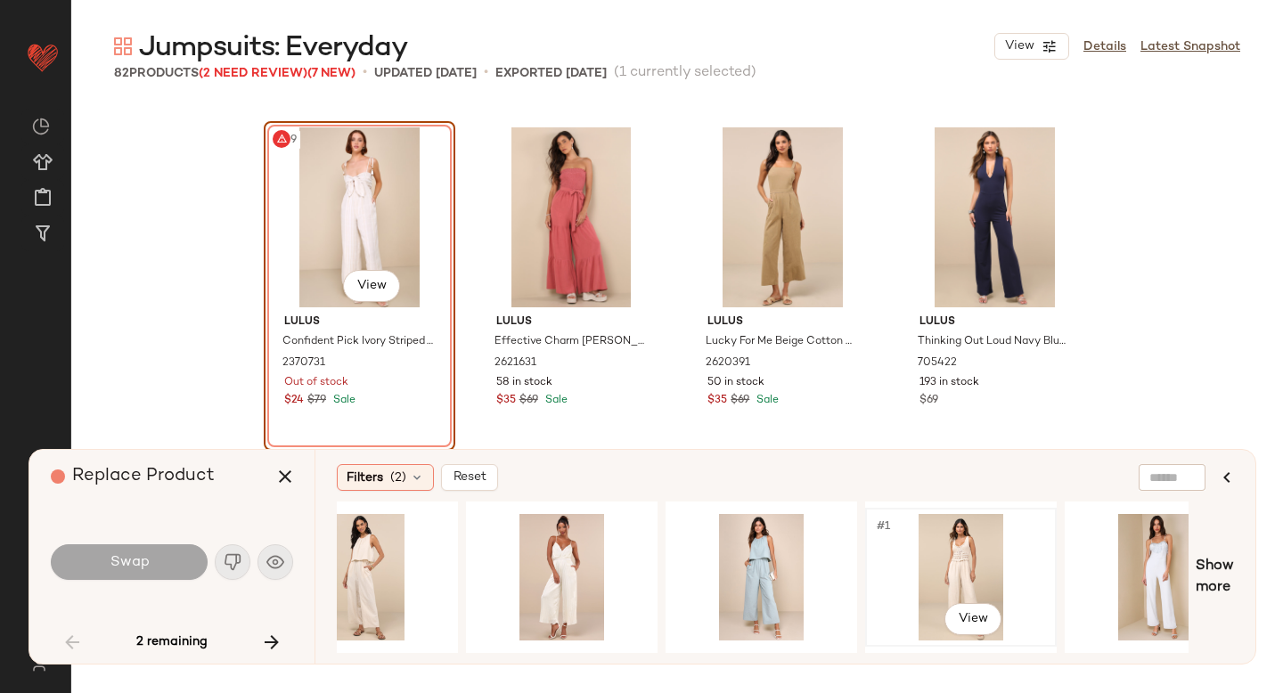
scroll to position [0, 61]
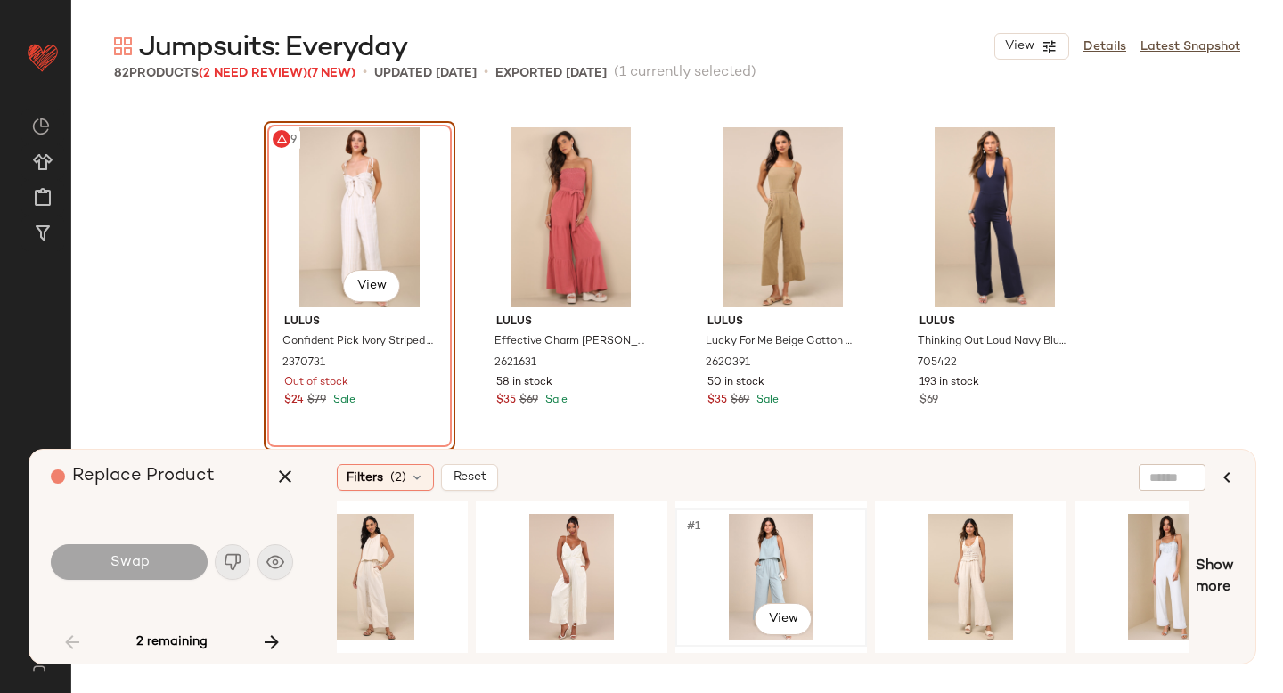
click at [799, 550] on div "#1 View" at bounding box center [770, 577] width 179 height 126
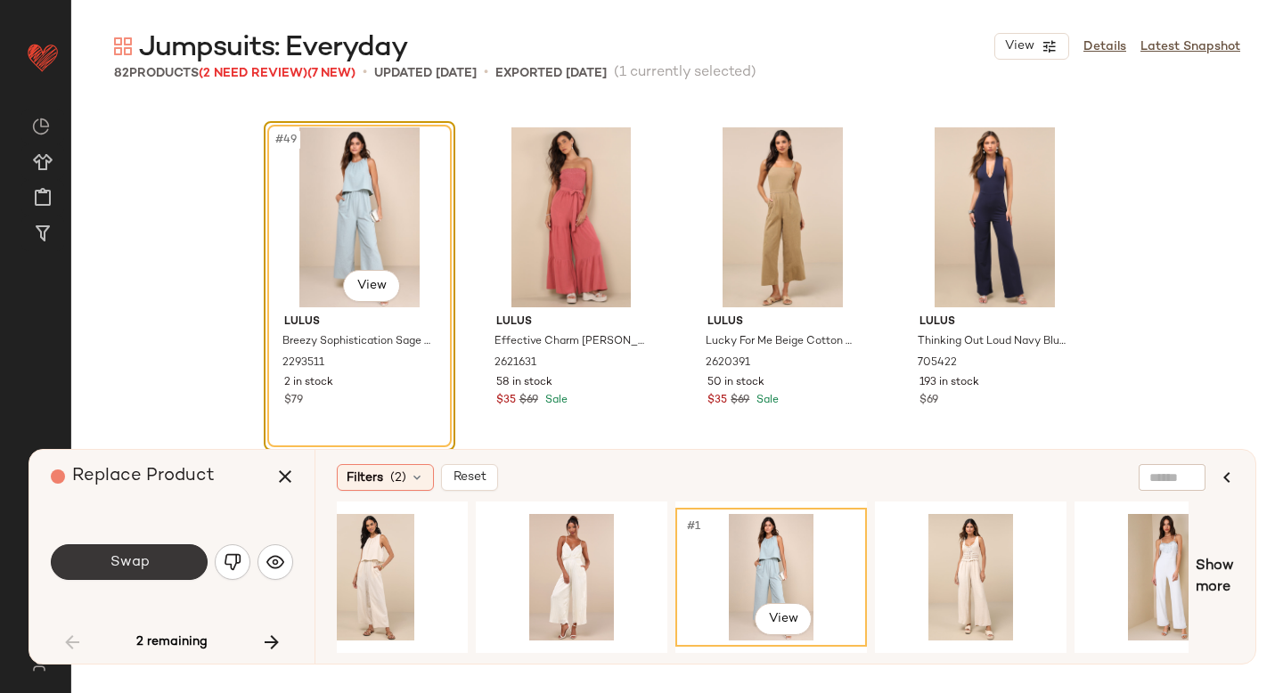
click at [114, 556] on span "Swap" at bounding box center [129, 562] width 40 height 17
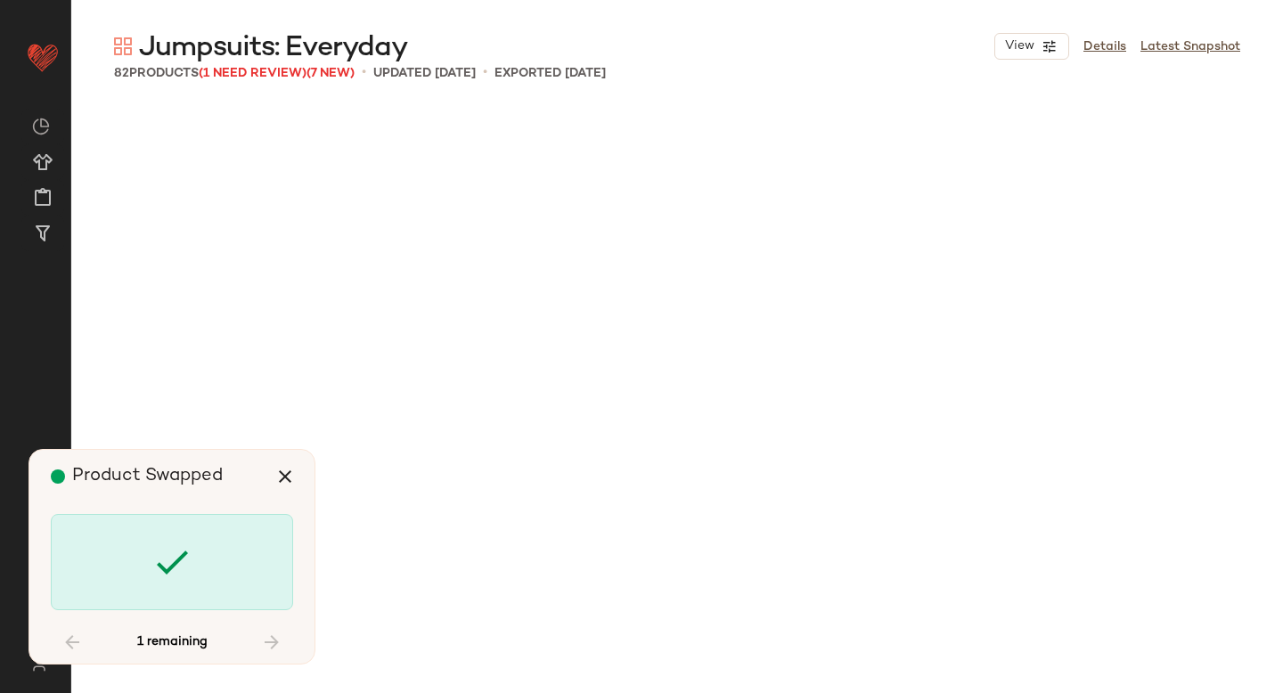
scroll to position [6684, 0]
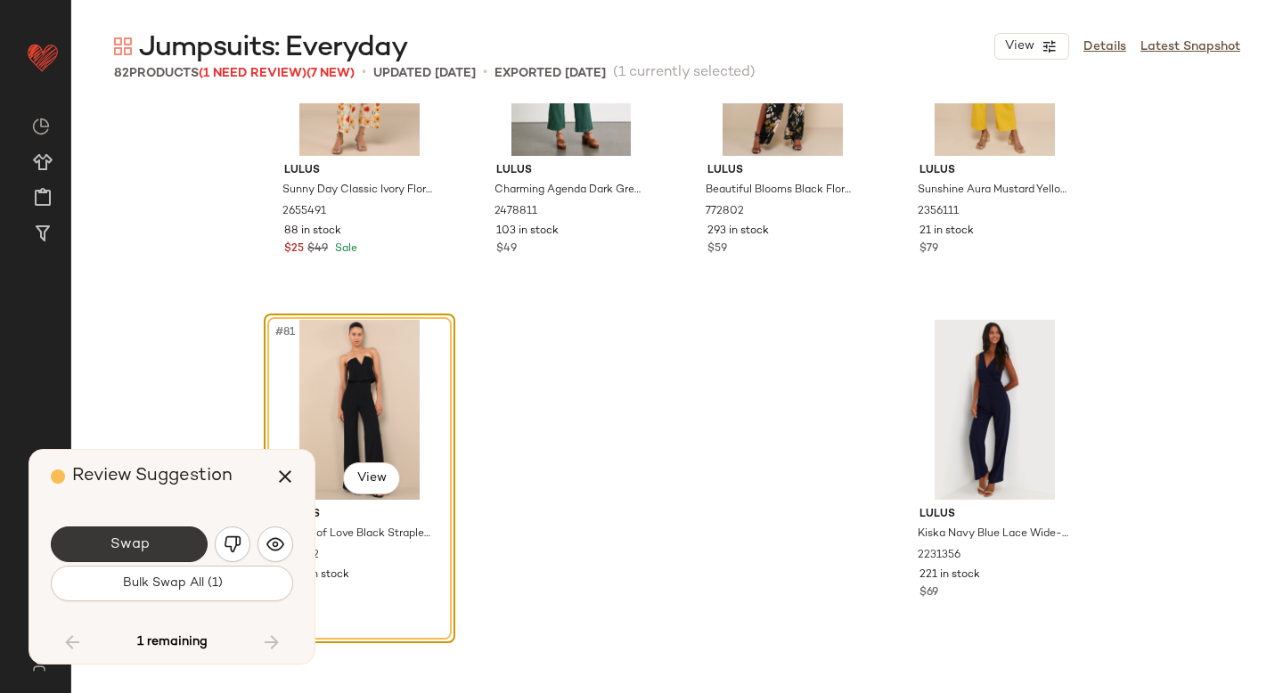
click at [171, 552] on button "Swap" at bounding box center [129, 544] width 157 height 36
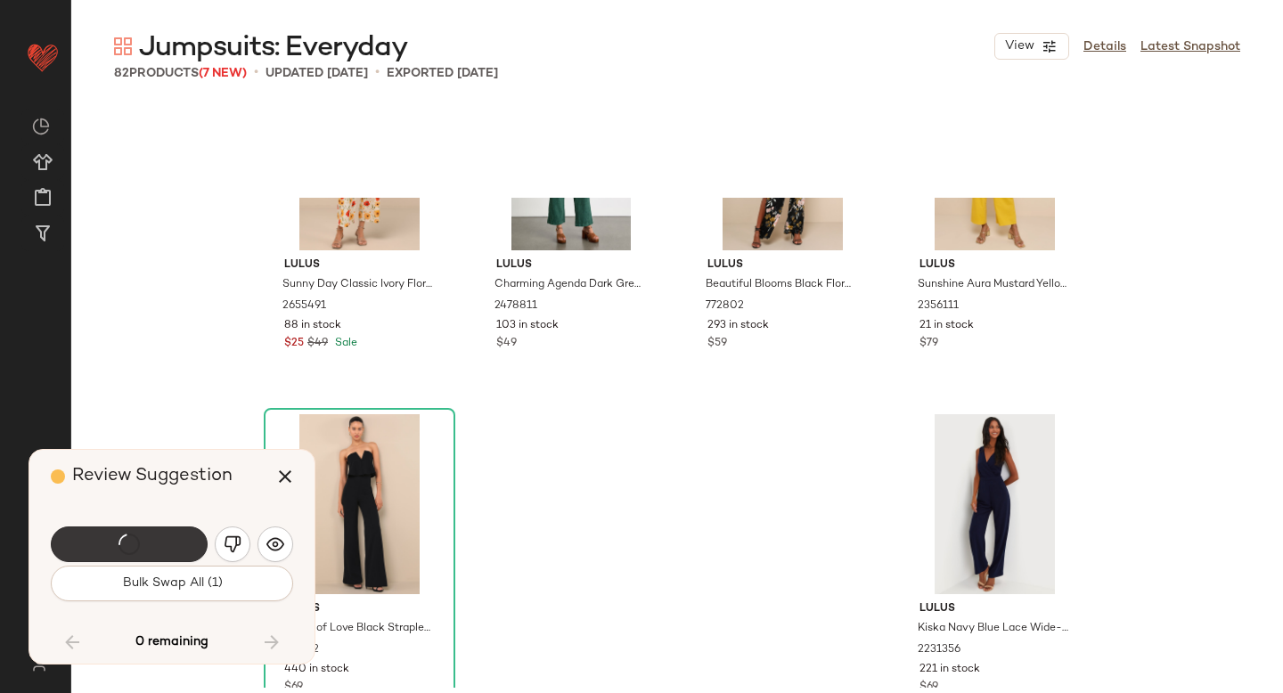
scroll to position [6698, 0]
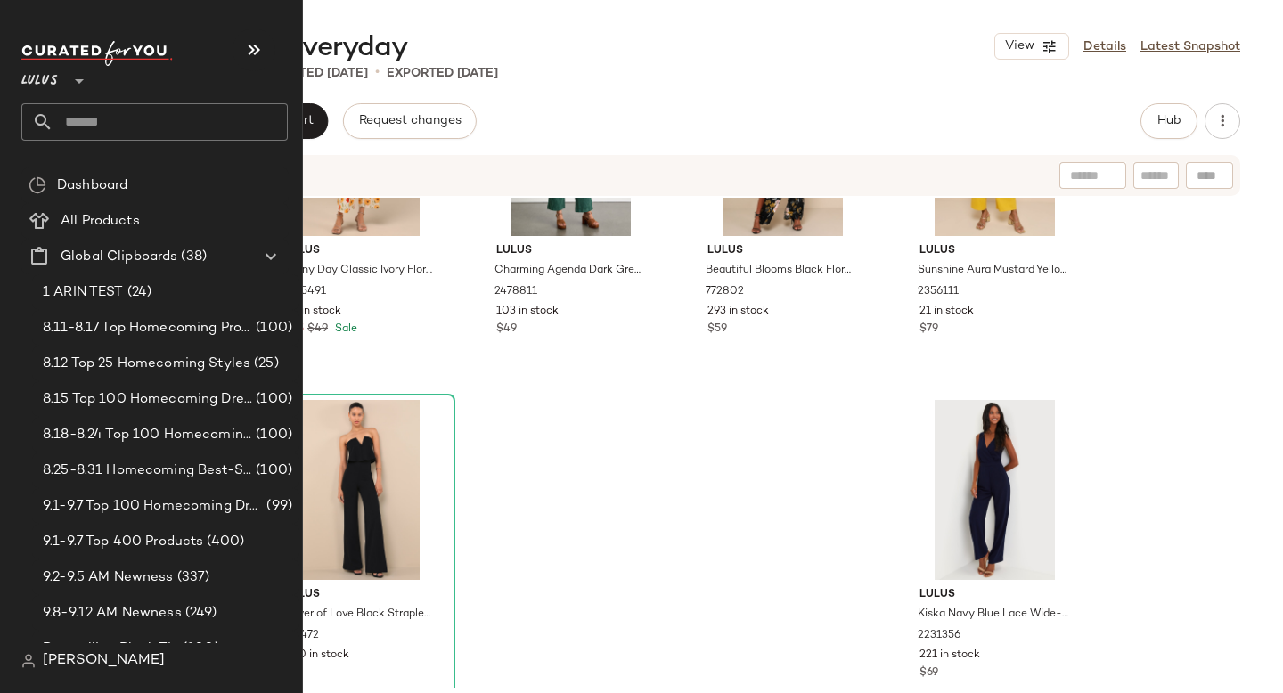
click at [131, 138] on input "text" at bounding box center [170, 121] width 234 height 37
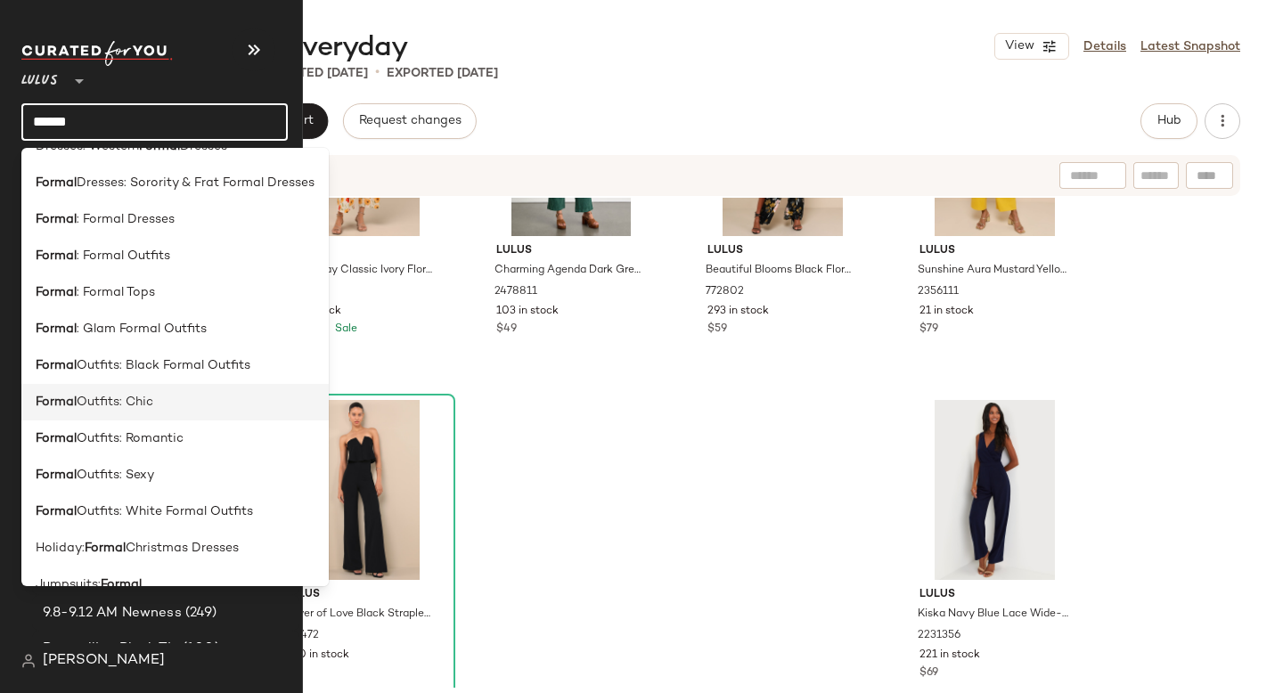
scroll to position [672, 0]
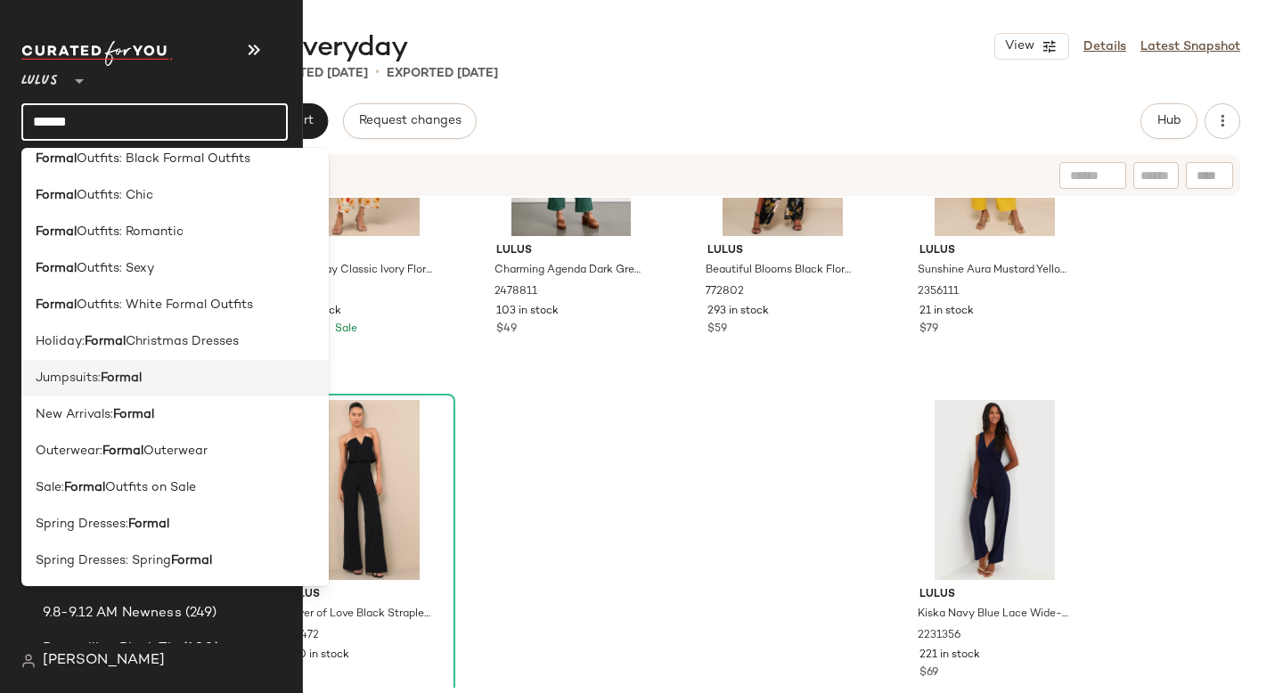
type input "******"
click at [146, 376] on div "Jumpsuits: Formal" at bounding box center [175, 378] width 279 height 19
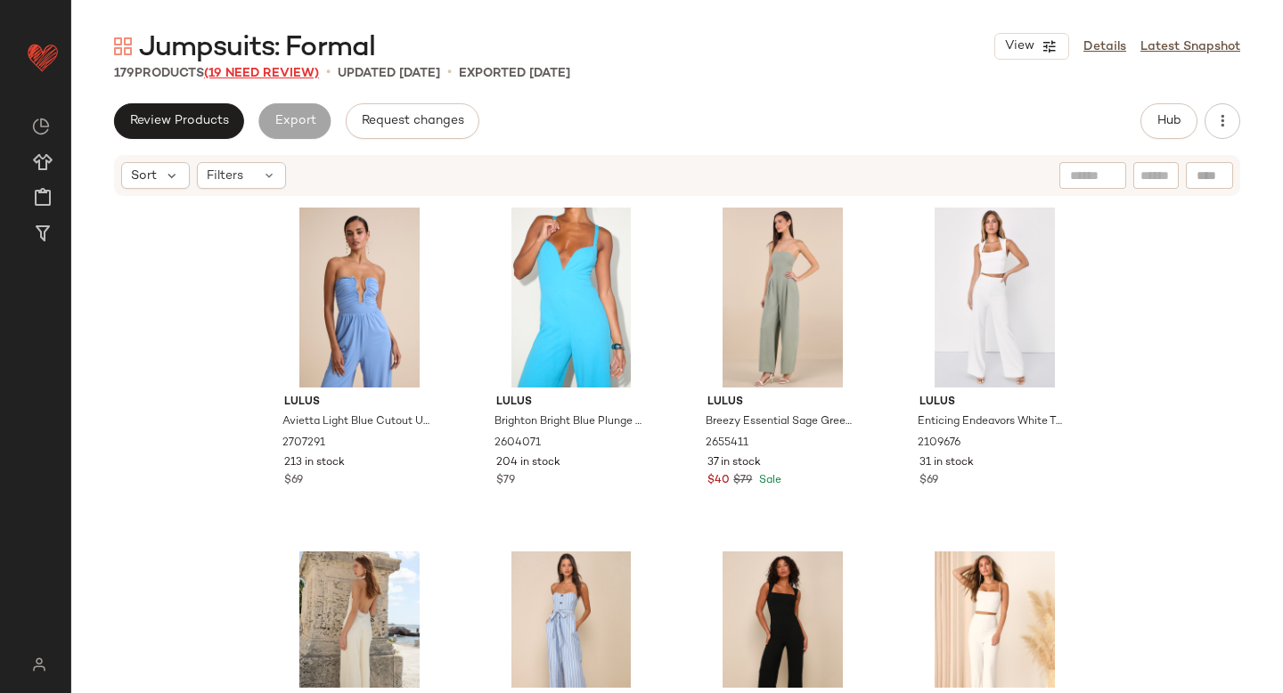
click at [246, 69] on span "(19 Need Review)" at bounding box center [261, 73] width 115 height 13
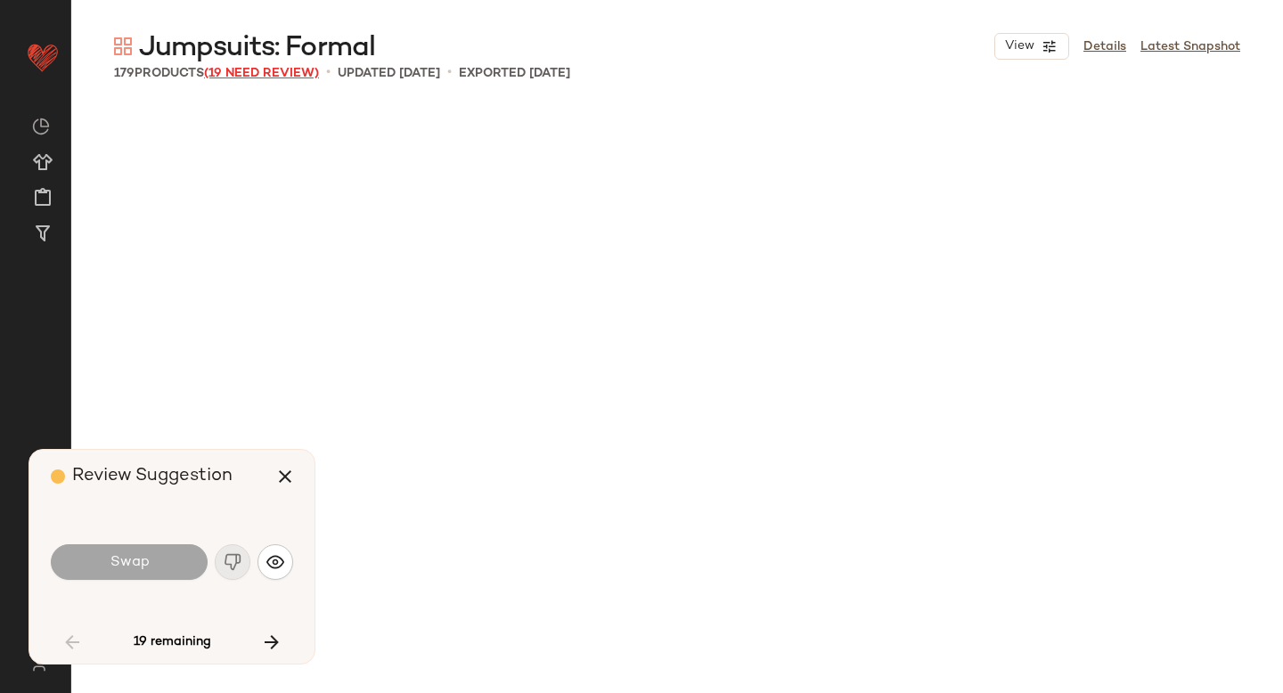
scroll to position [1719, 0]
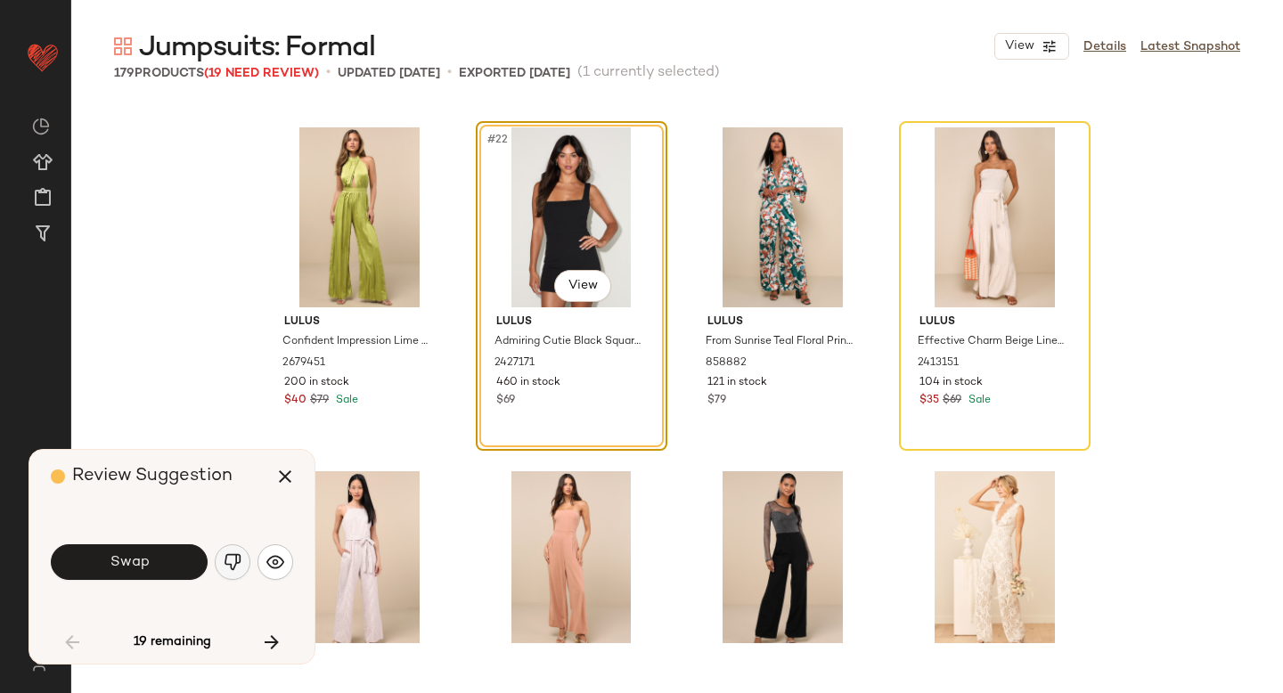
click at [229, 566] on img "button" at bounding box center [233, 562] width 18 height 18
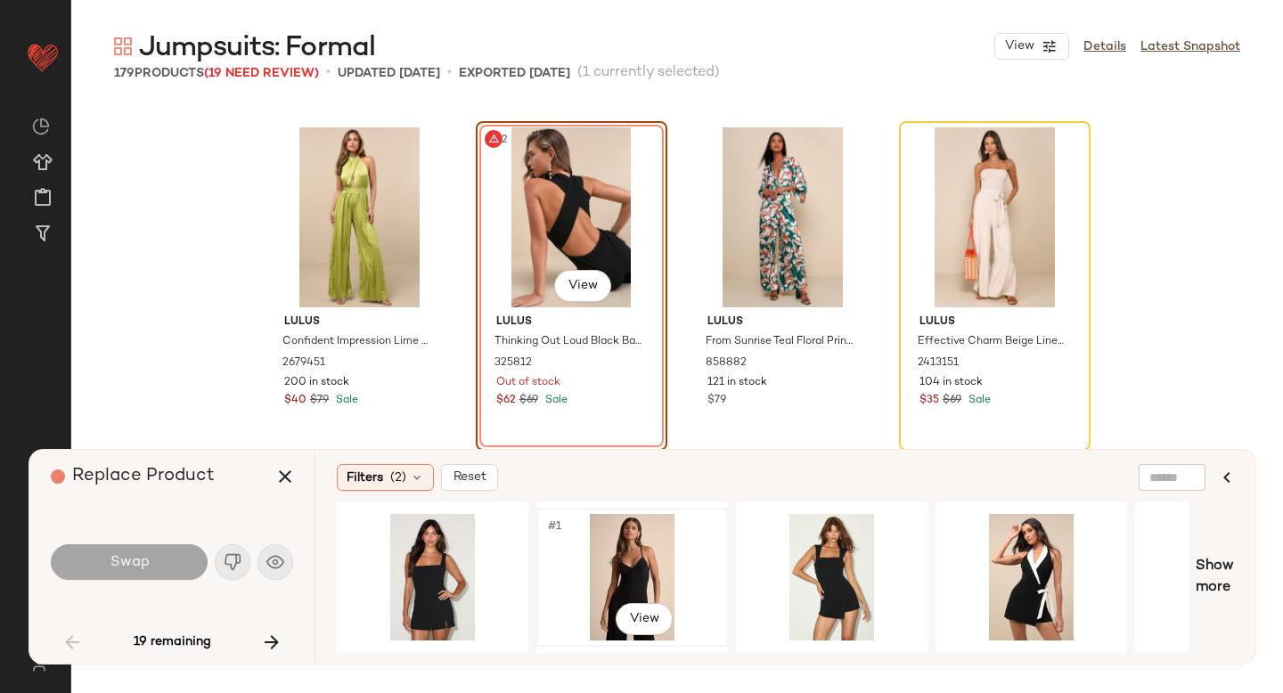
click at [660, 581] on div "#1 View" at bounding box center [631, 577] width 179 height 126
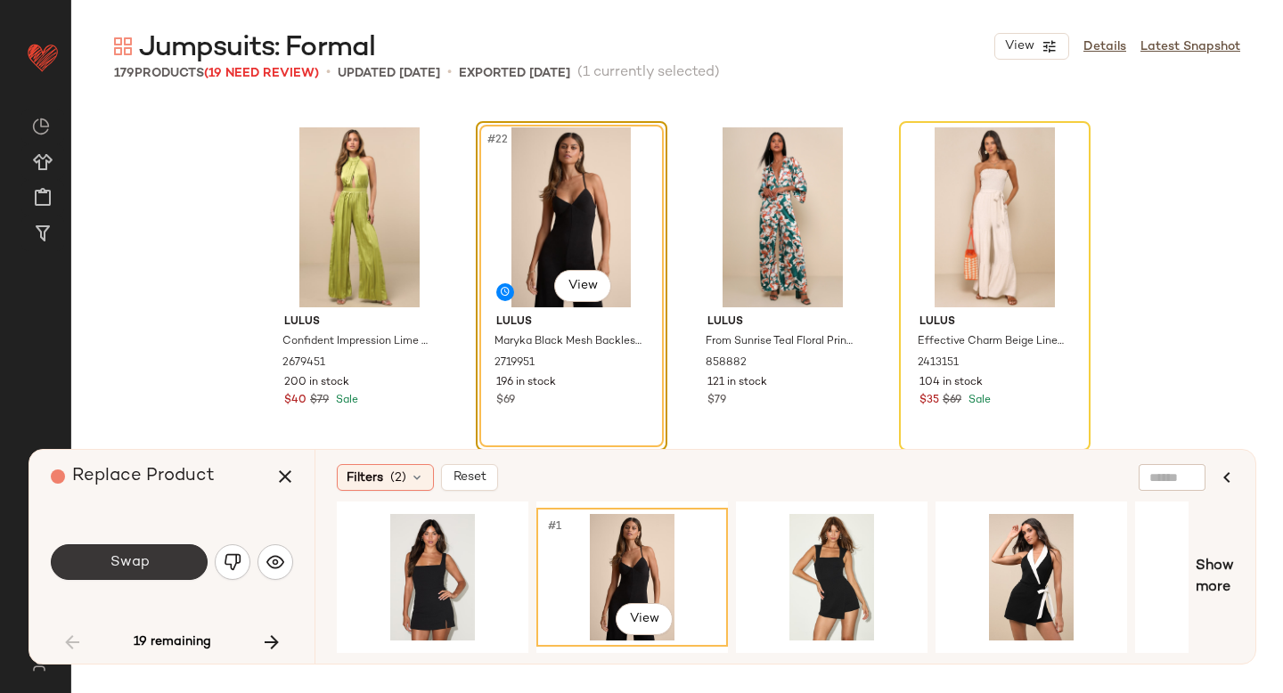
click at [136, 567] on span "Swap" at bounding box center [129, 562] width 40 height 17
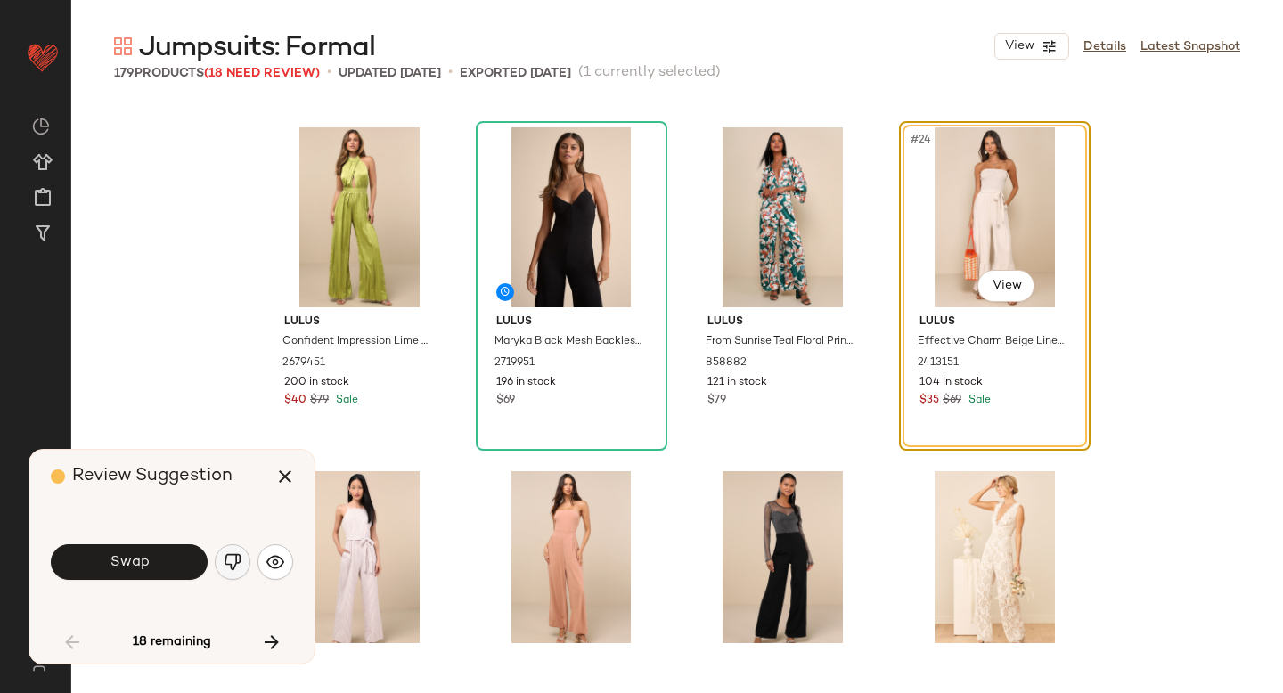
click at [231, 559] on img "button" at bounding box center [233, 562] width 18 height 18
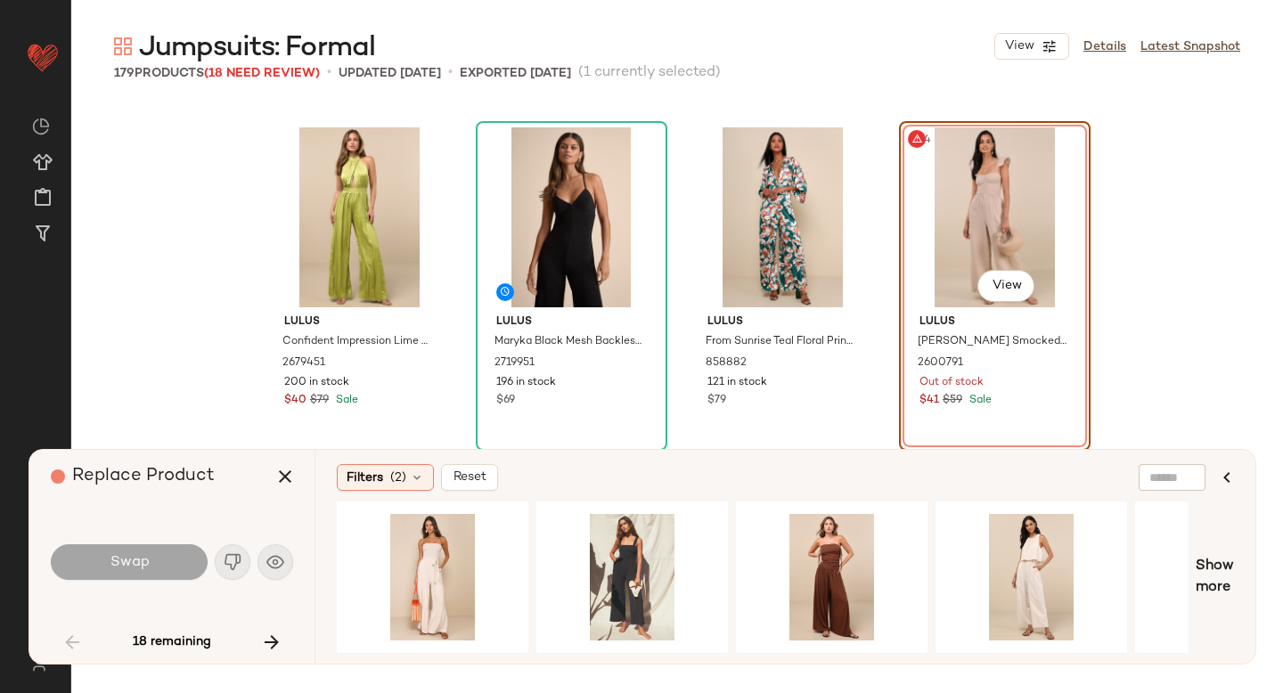
click at [997, 186] on div "#24 View" at bounding box center [994, 217] width 179 height 180
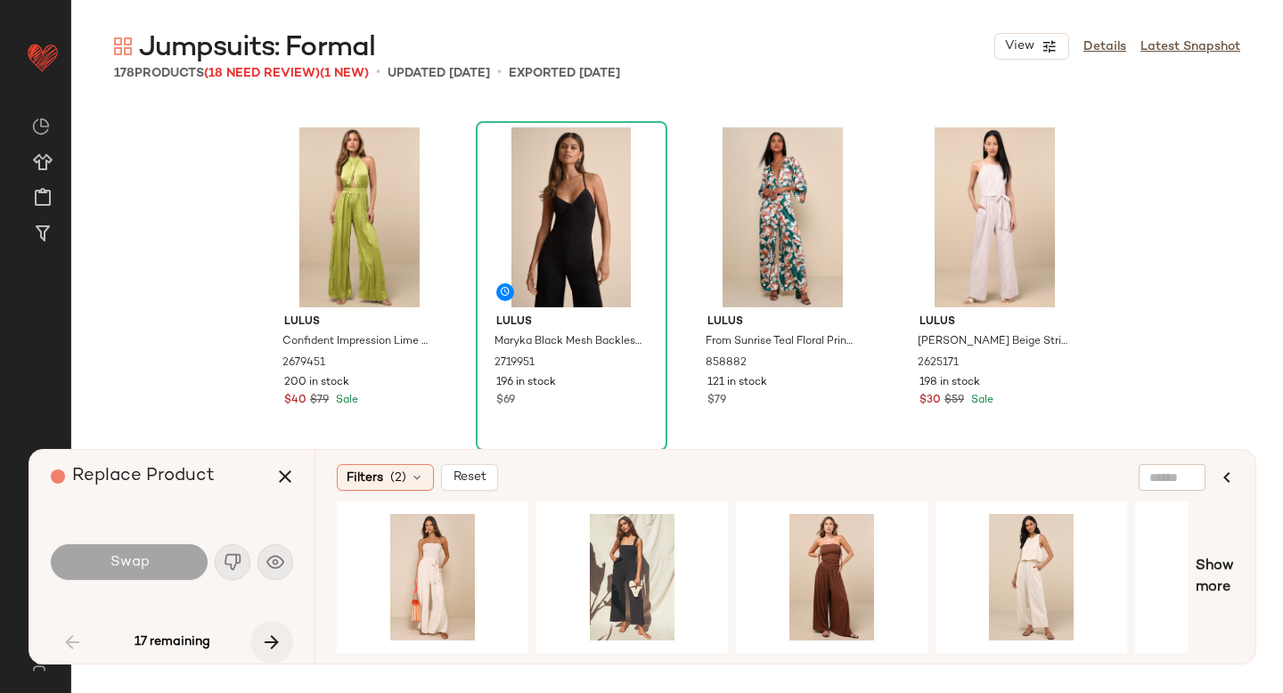
click at [270, 642] on icon "button" at bounding box center [271, 641] width 21 height 21
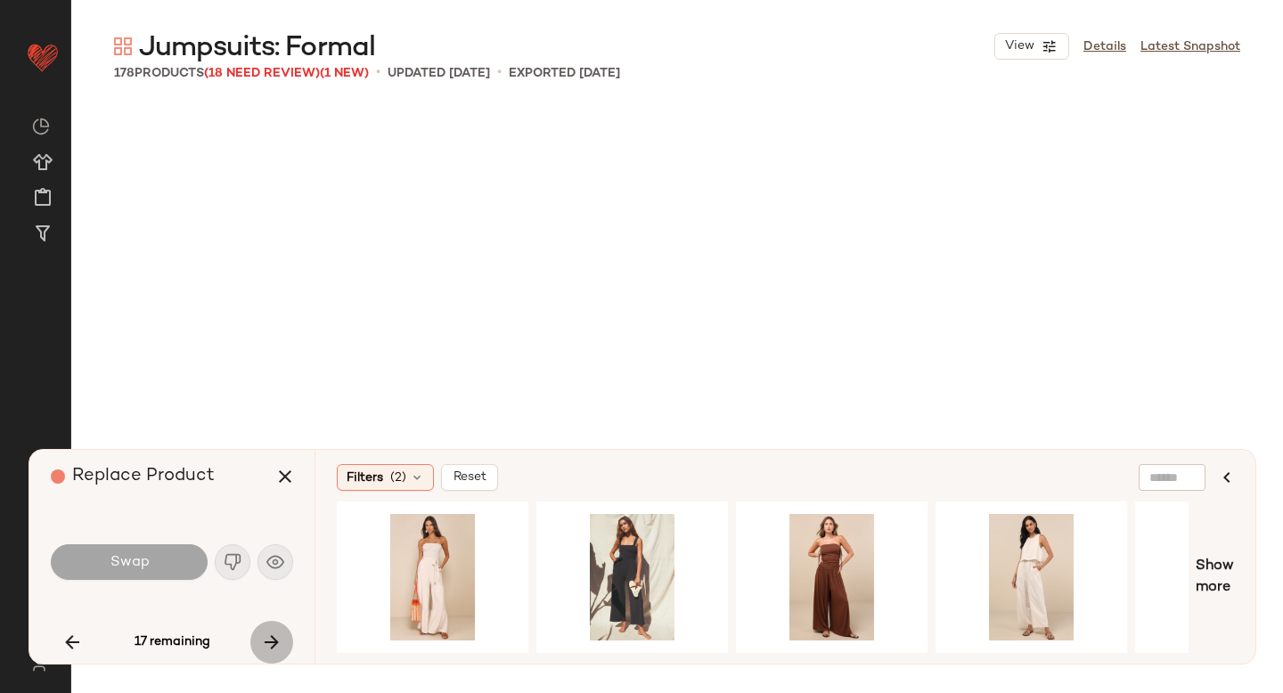
scroll to position [4469, 0]
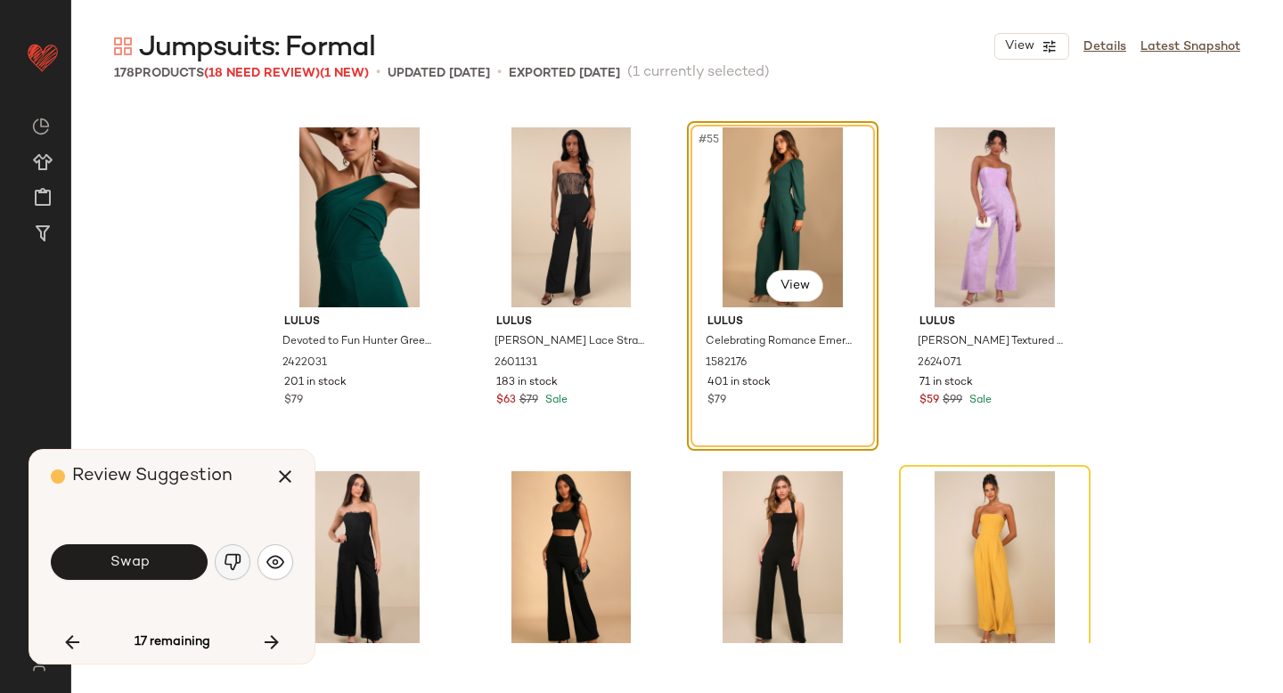
click at [238, 553] on img "button" at bounding box center [233, 562] width 18 height 18
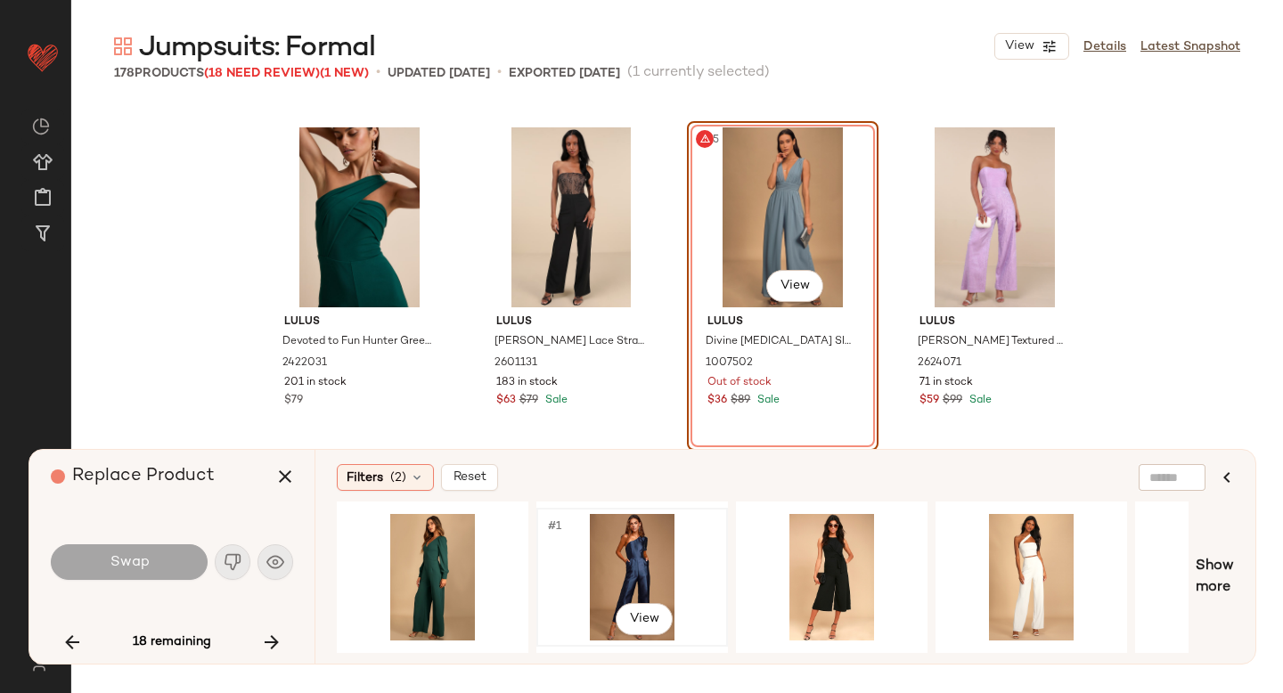
click at [653, 556] on div "#1 View" at bounding box center [631, 577] width 179 height 126
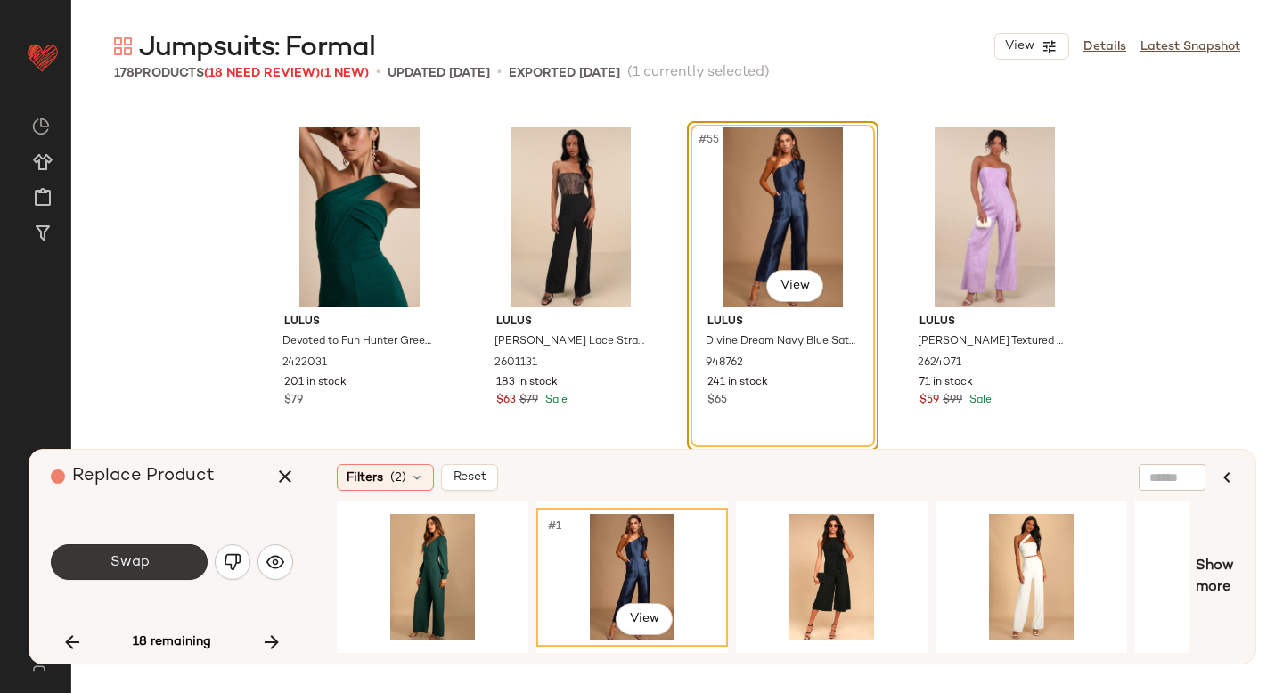
click at [147, 558] on span "Swap" at bounding box center [129, 562] width 40 height 17
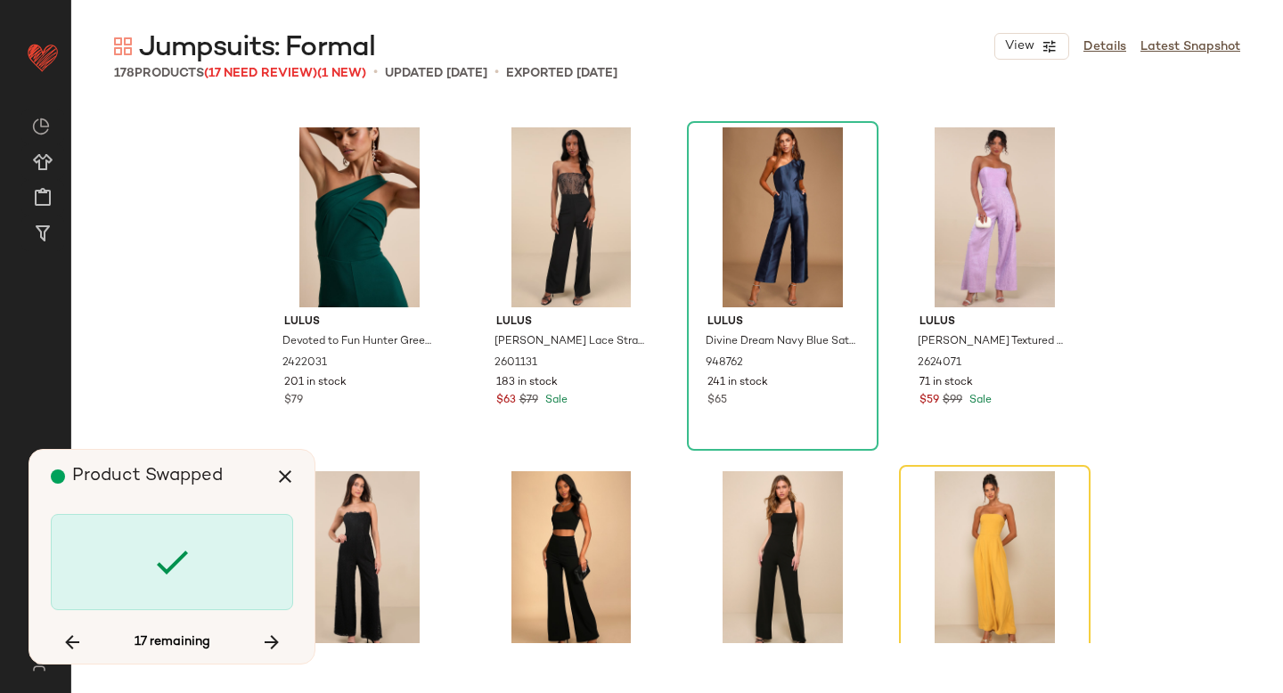
scroll to position [3782, 0]
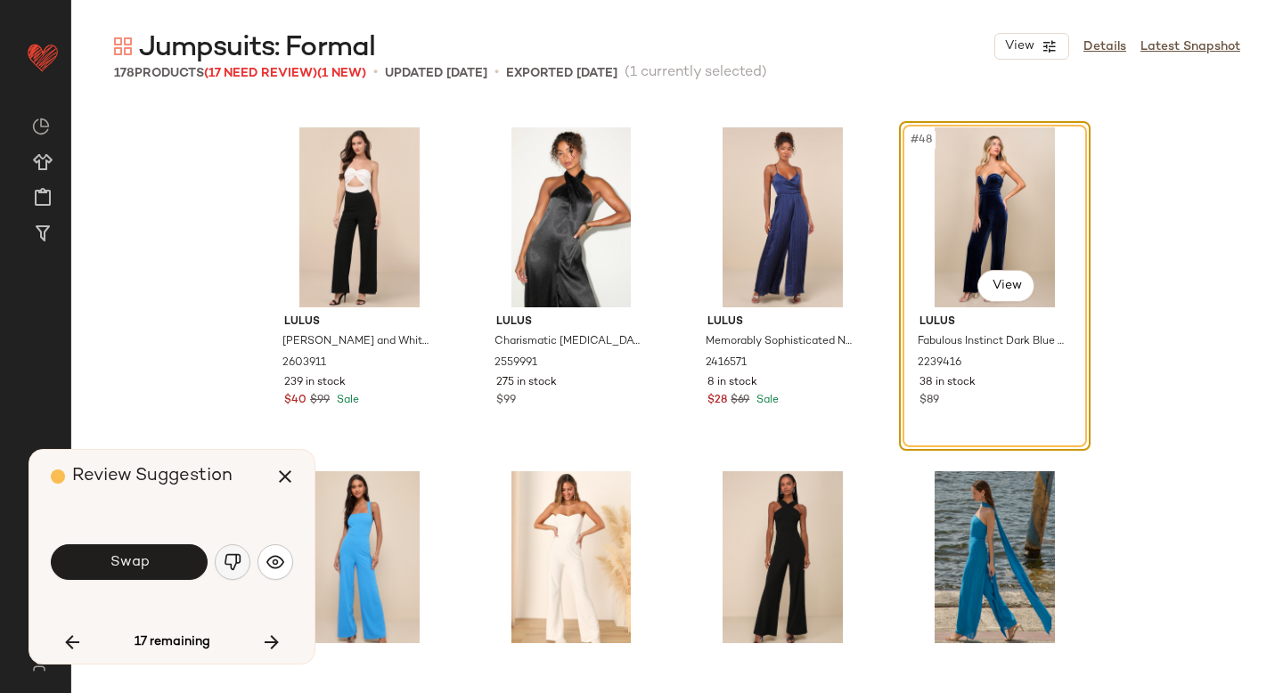
click at [233, 556] on img "button" at bounding box center [233, 562] width 18 height 18
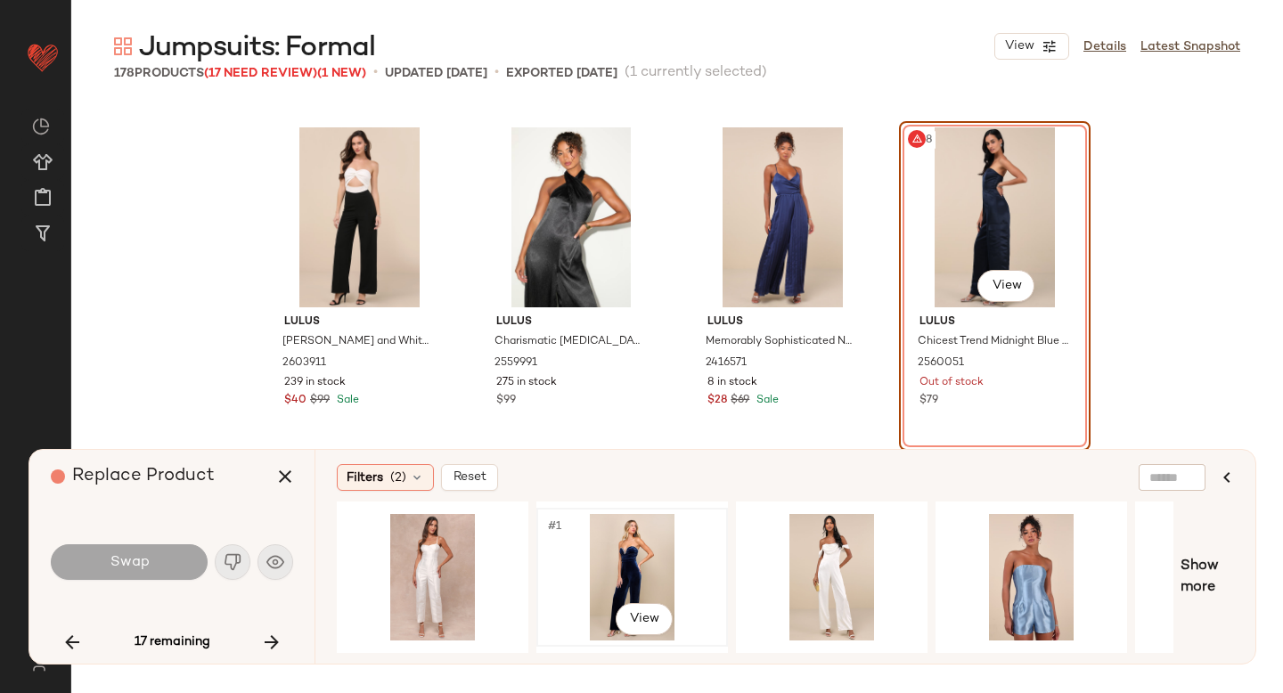
click at [663, 583] on div "#1 View" at bounding box center [631, 577] width 179 height 126
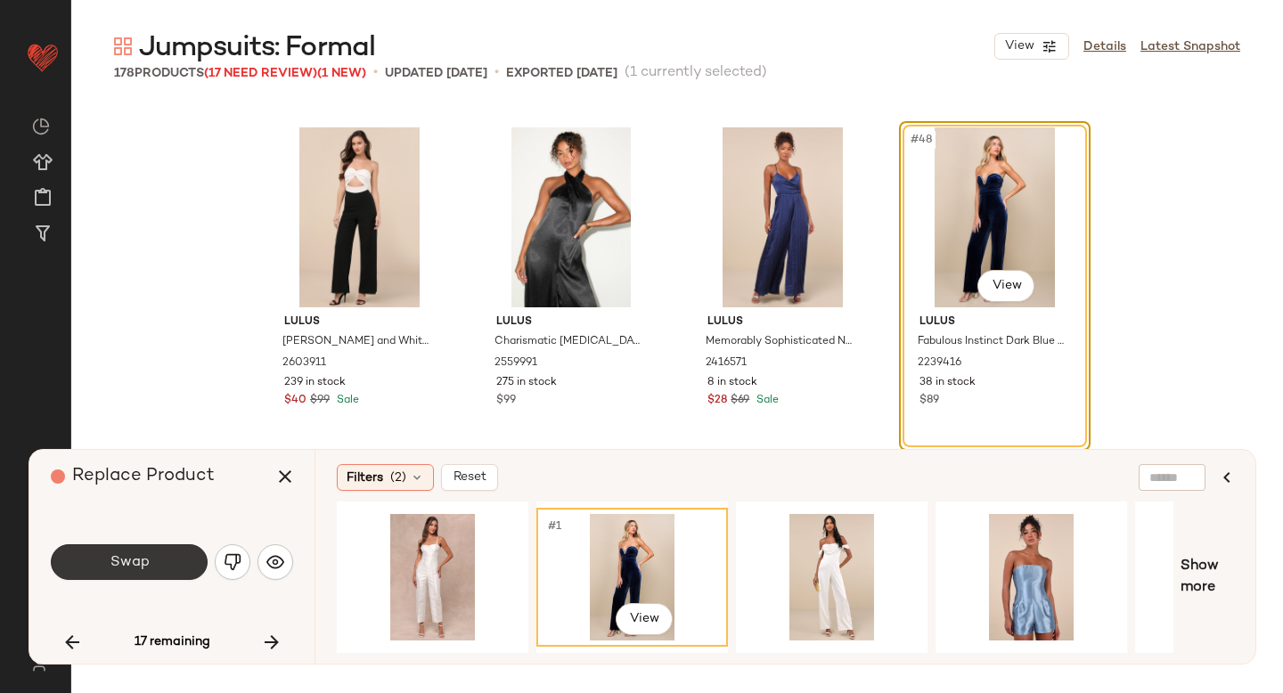
click at [162, 560] on button "Swap" at bounding box center [129, 562] width 157 height 36
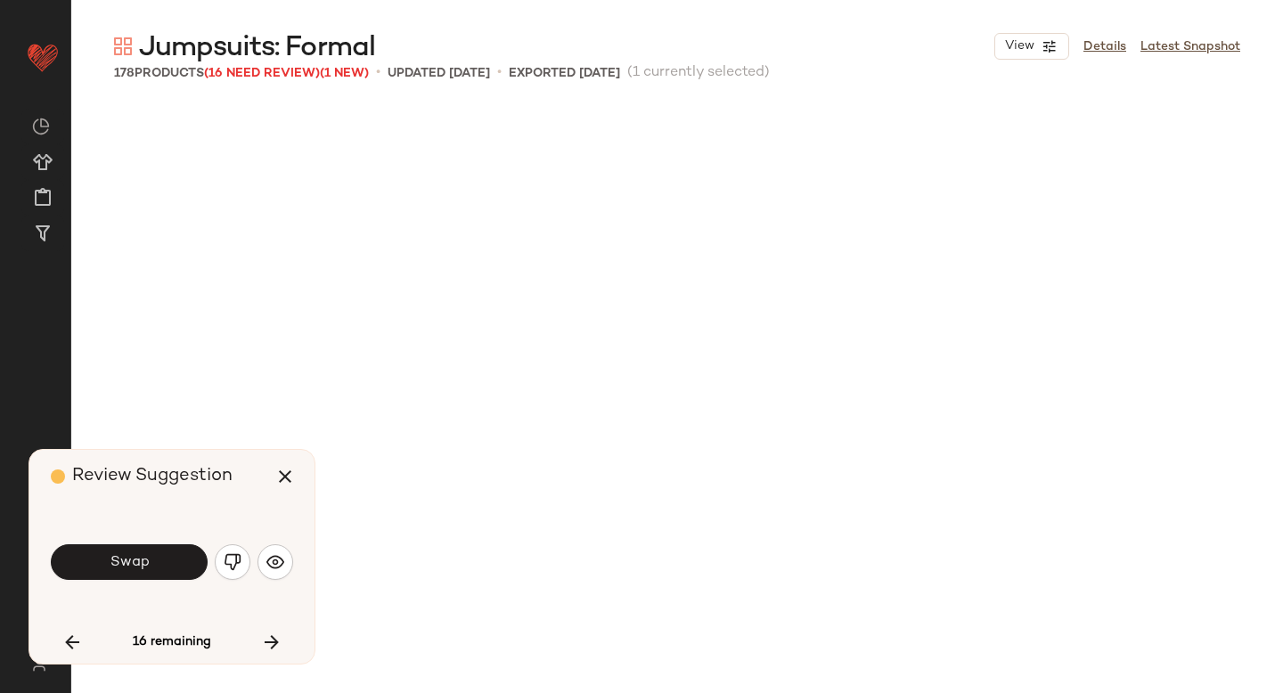
scroll to position [4813, 0]
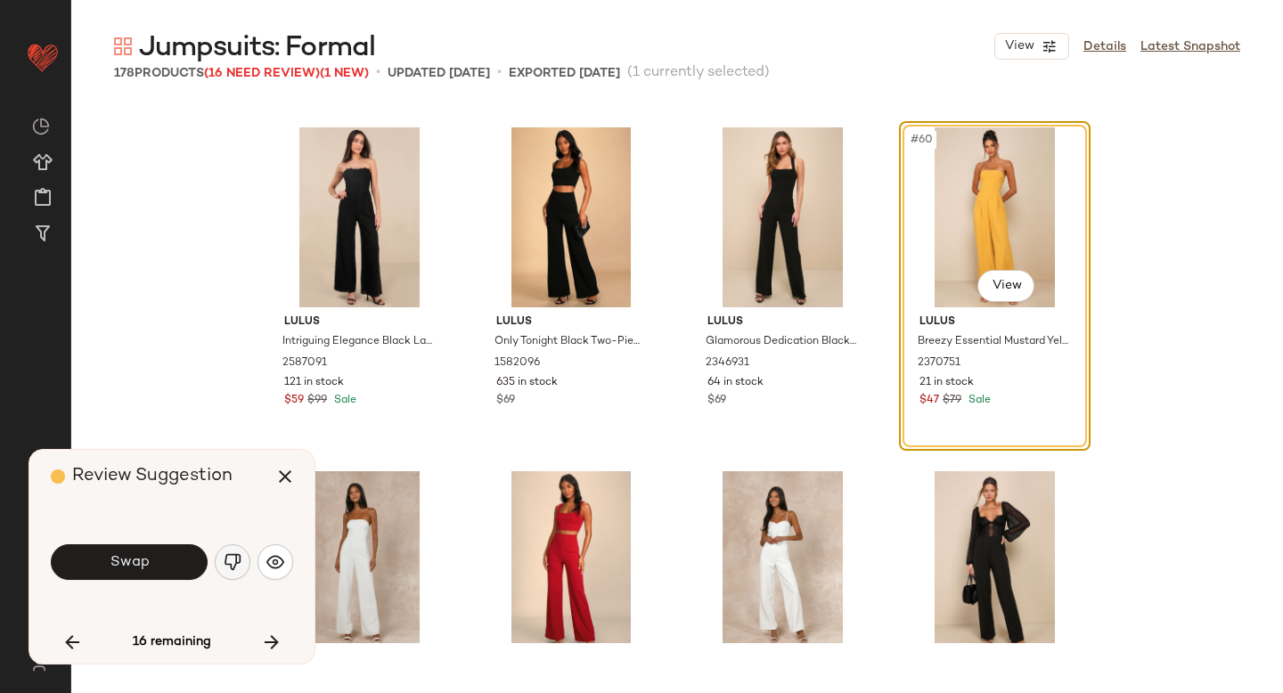
click at [226, 557] on img "button" at bounding box center [233, 562] width 18 height 18
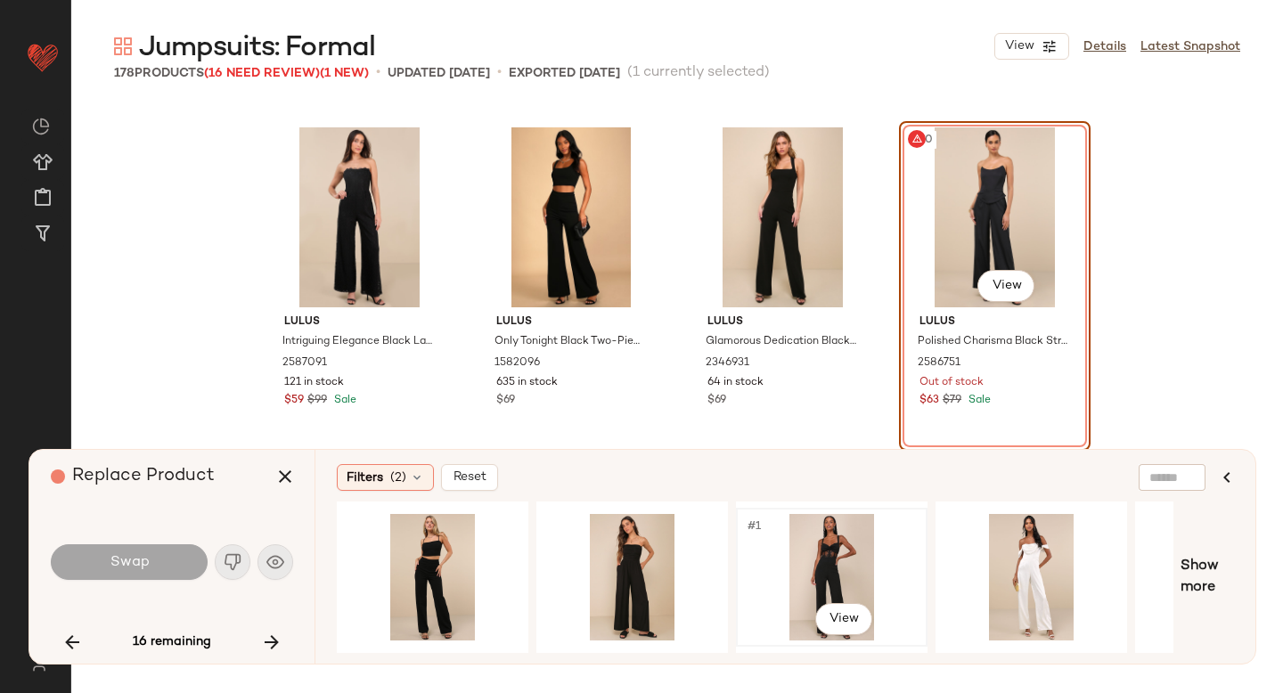
click at [892, 551] on div "#1 View" at bounding box center [831, 577] width 179 height 126
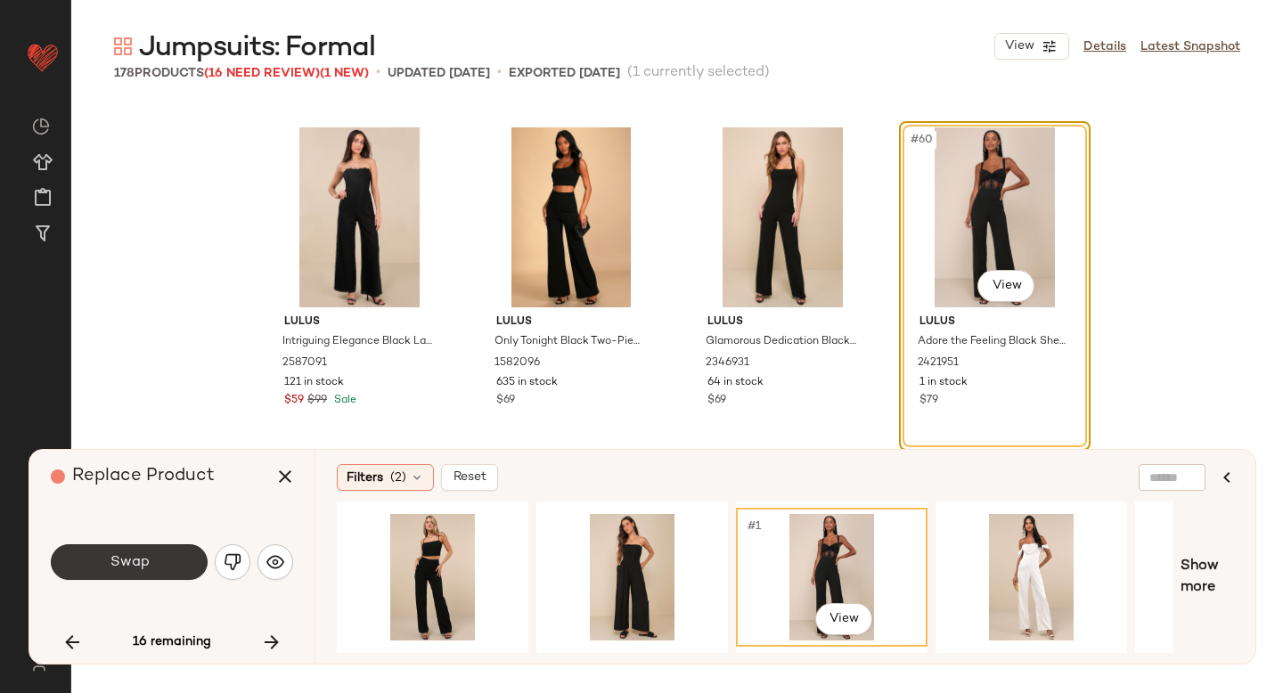
click at [125, 559] on span "Swap" at bounding box center [129, 562] width 40 height 17
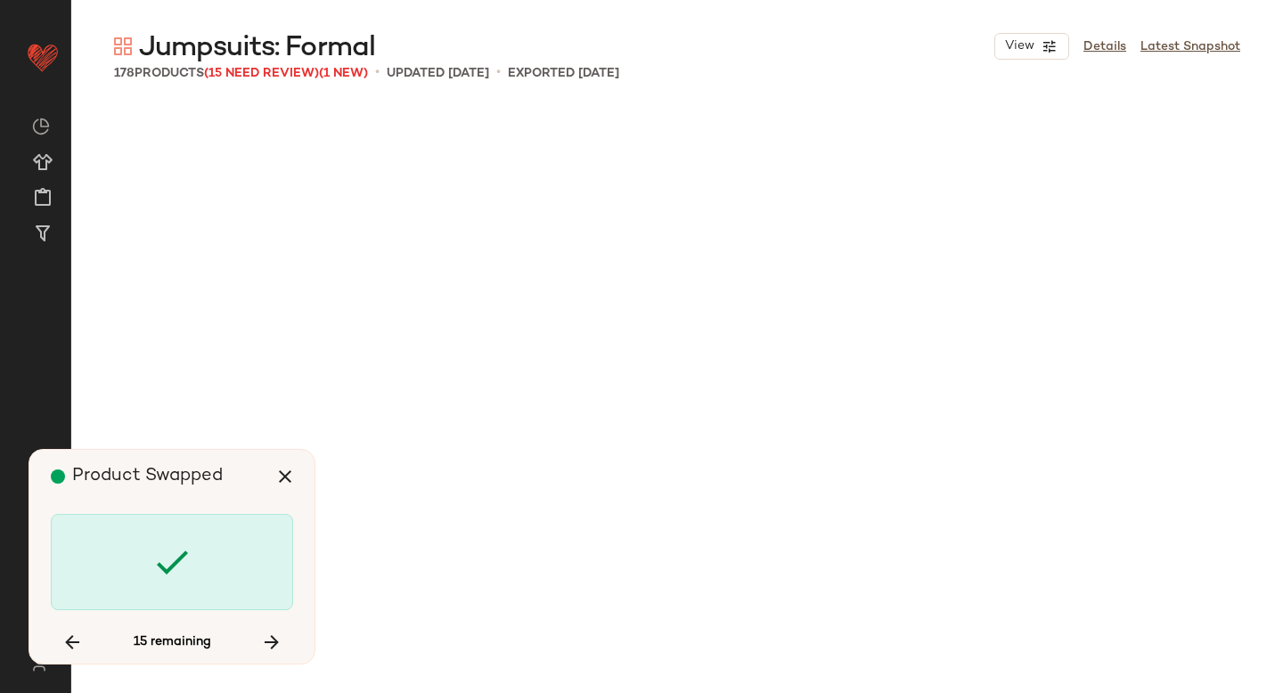
scroll to position [6532, 0]
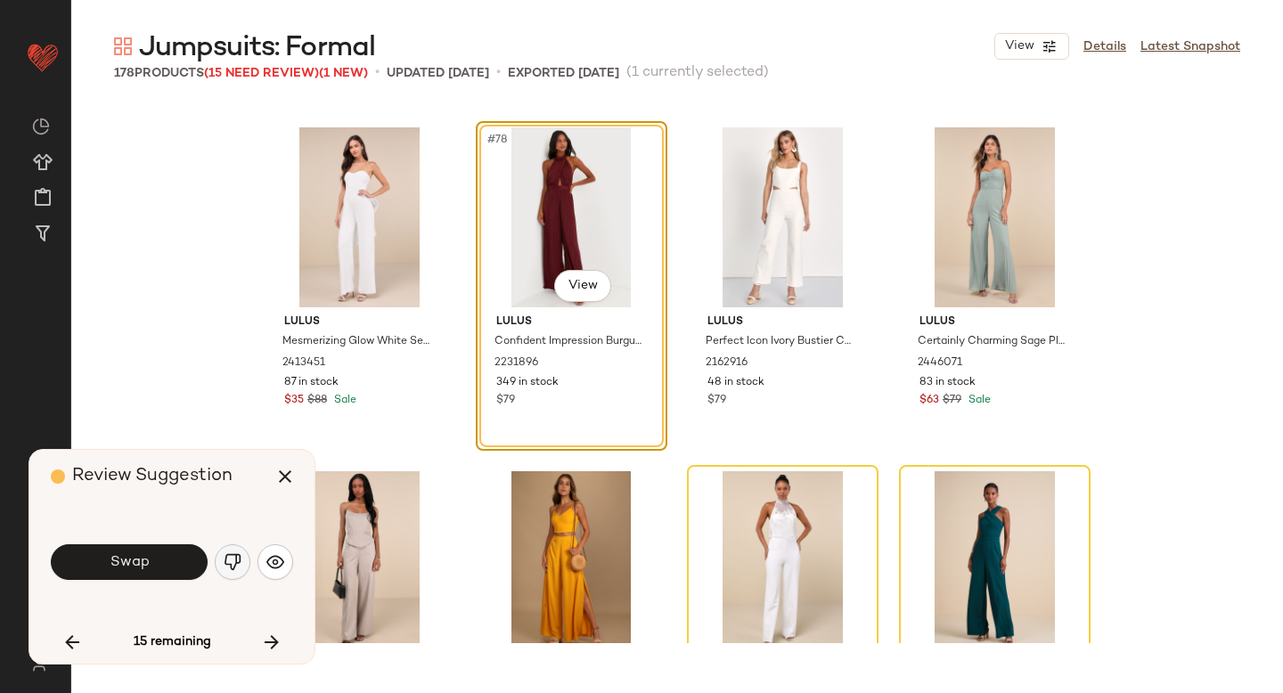
click at [225, 558] on img "button" at bounding box center [233, 562] width 18 height 18
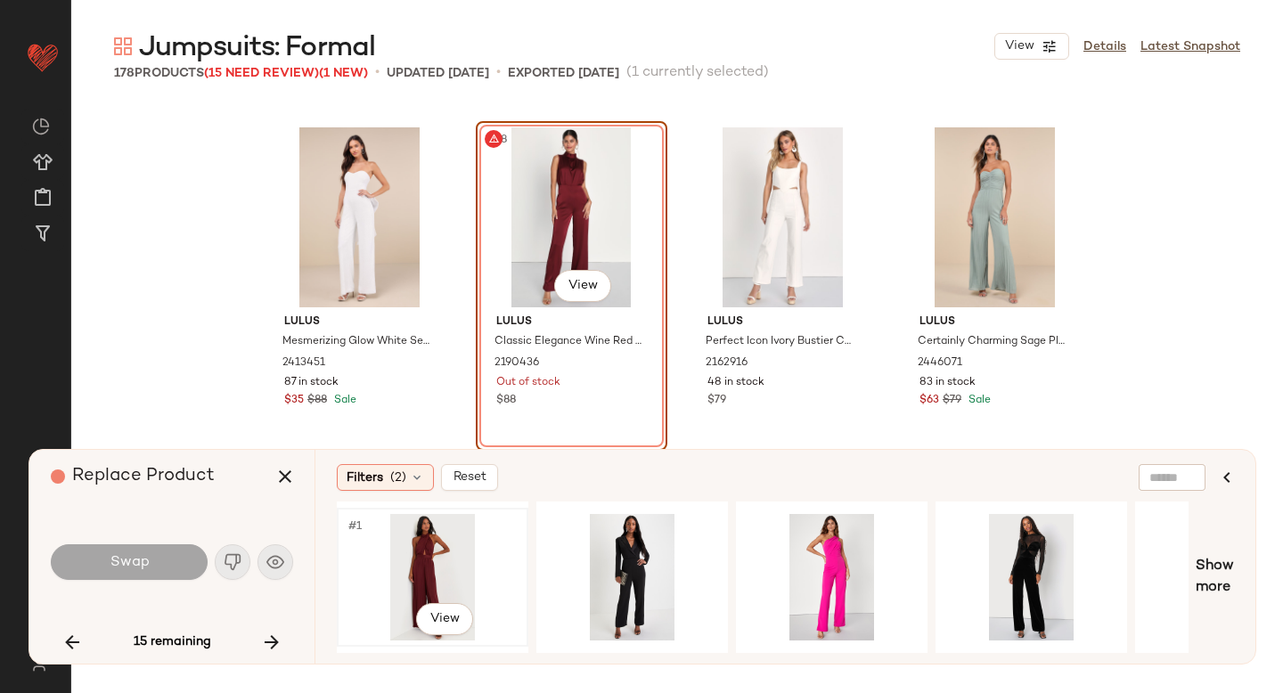
click at [431, 558] on div "#1 View" at bounding box center [432, 577] width 179 height 126
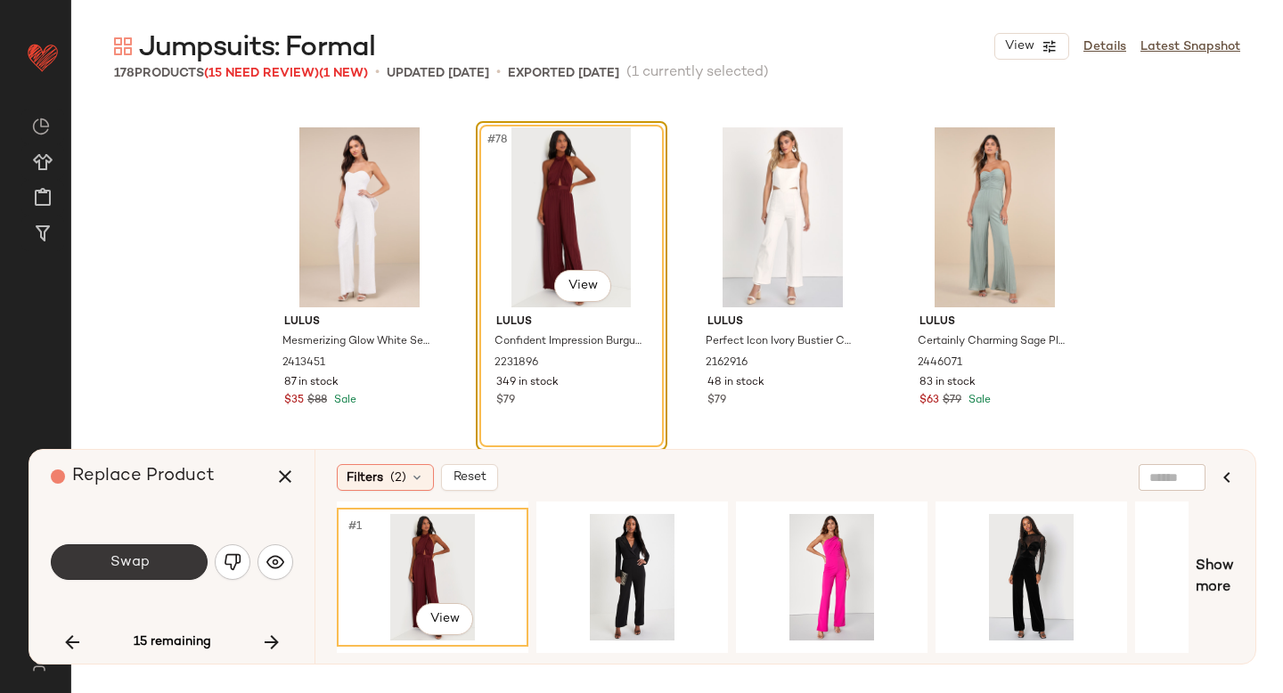
click at [102, 571] on button "Swap" at bounding box center [129, 562] width 157 height 36
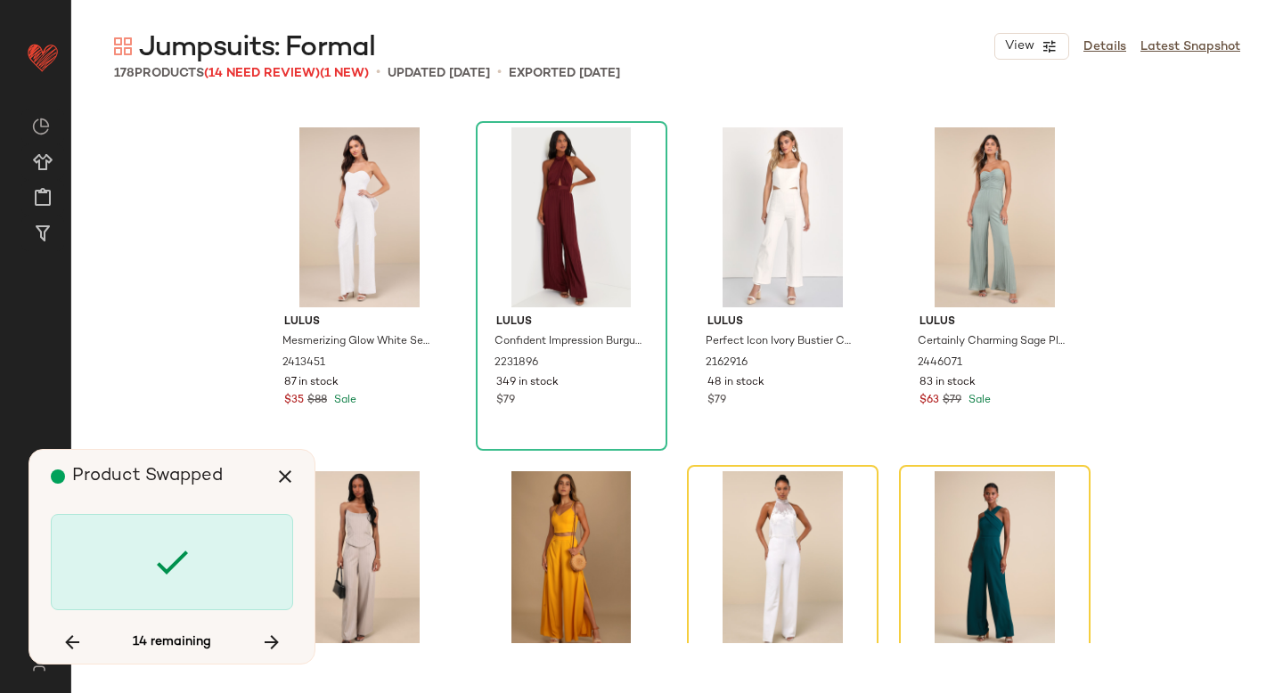
scroll to position [6876, 0]
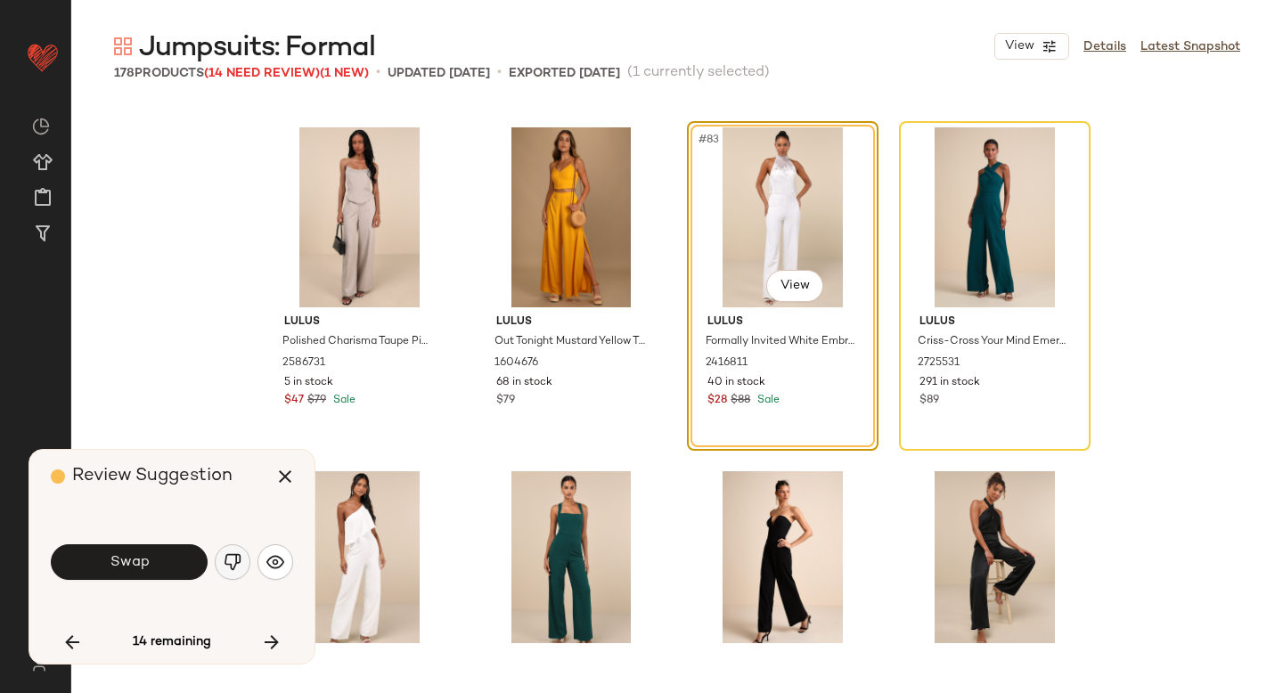
click at [232, 557] on img "button" at bounding box center [233, 562] width 18 height 18
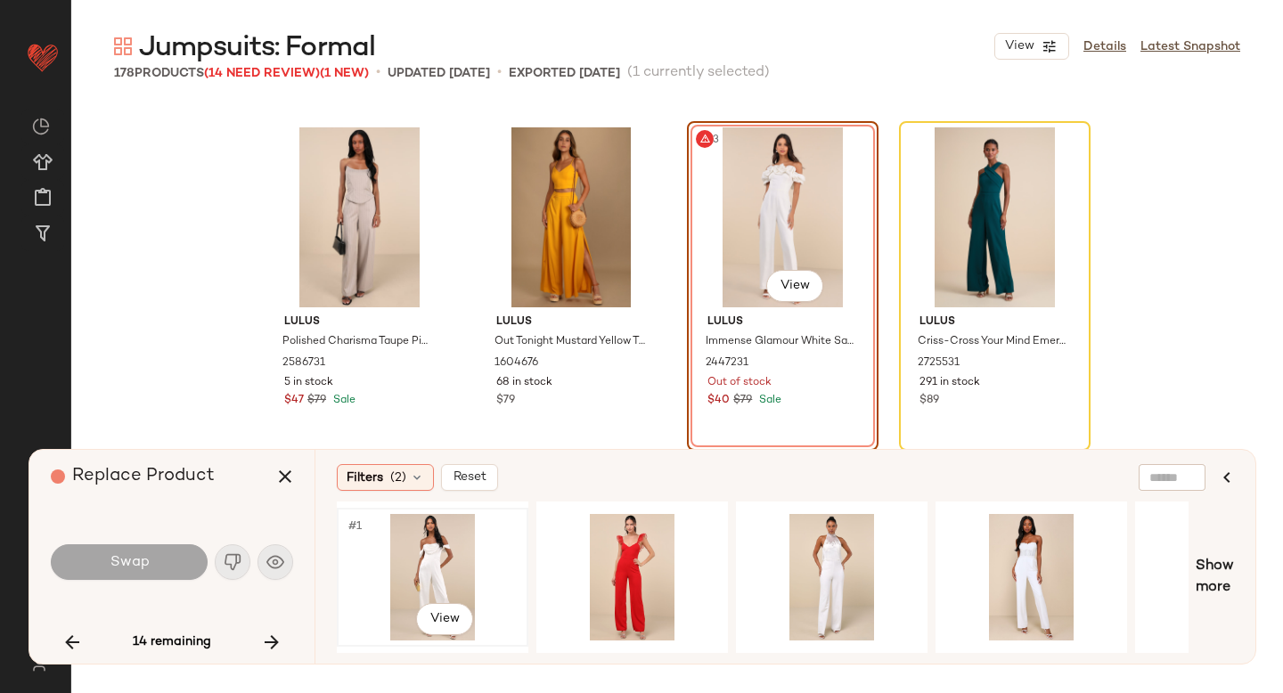
click at [433, 575] on div "#1 View" at bounding box center [432, 577] width 179 height 126
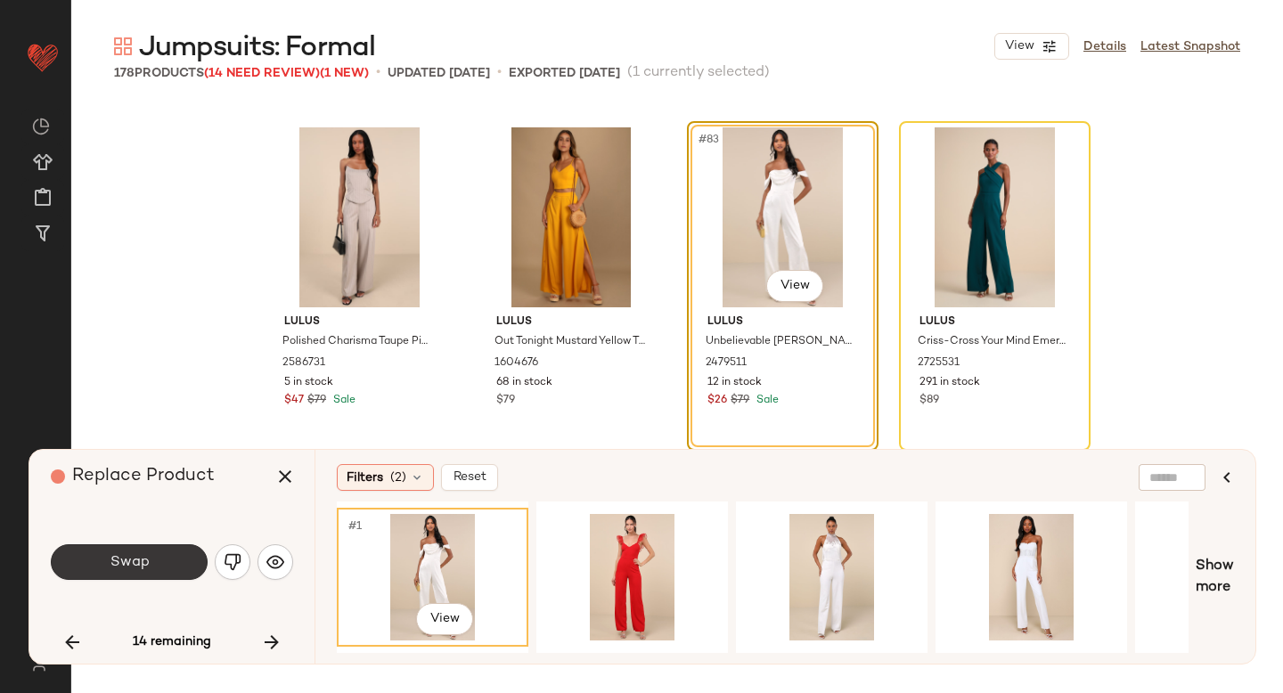
click at [99, 559] on button "Swap" at bounding box center [129, 562] width 157 height 36
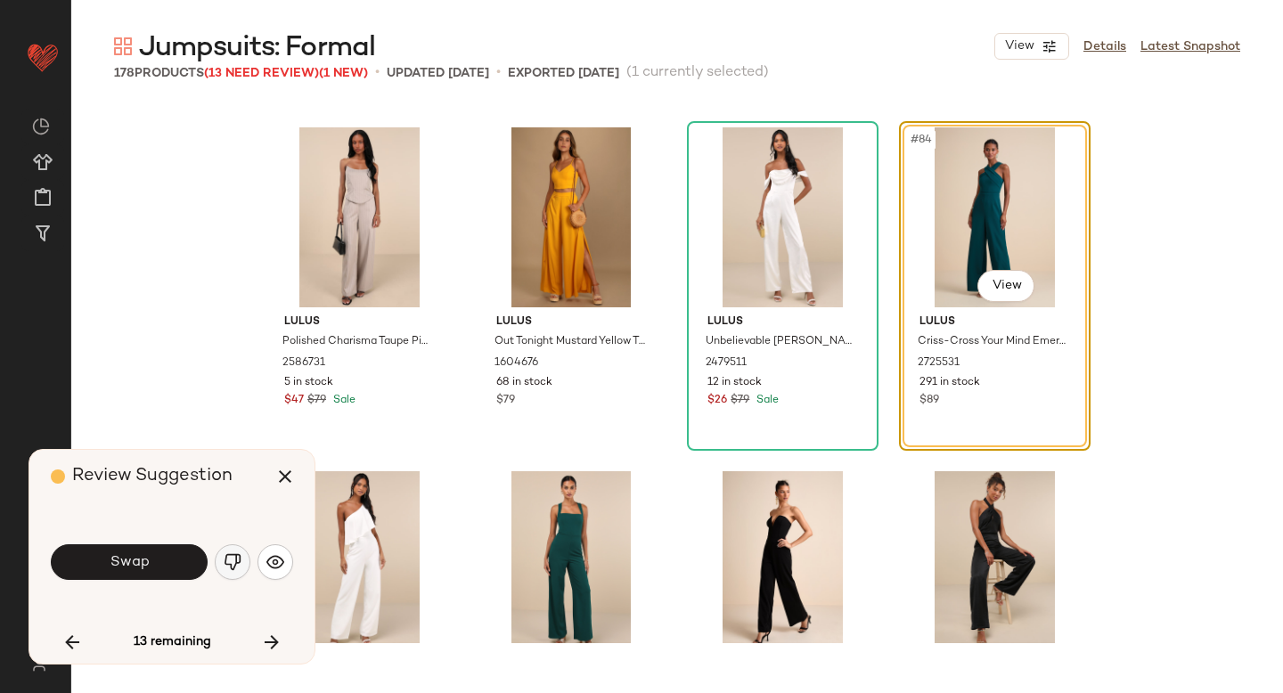
click at [239, 556] on img "button" at bounding box center [233, 562] width 18 height 18
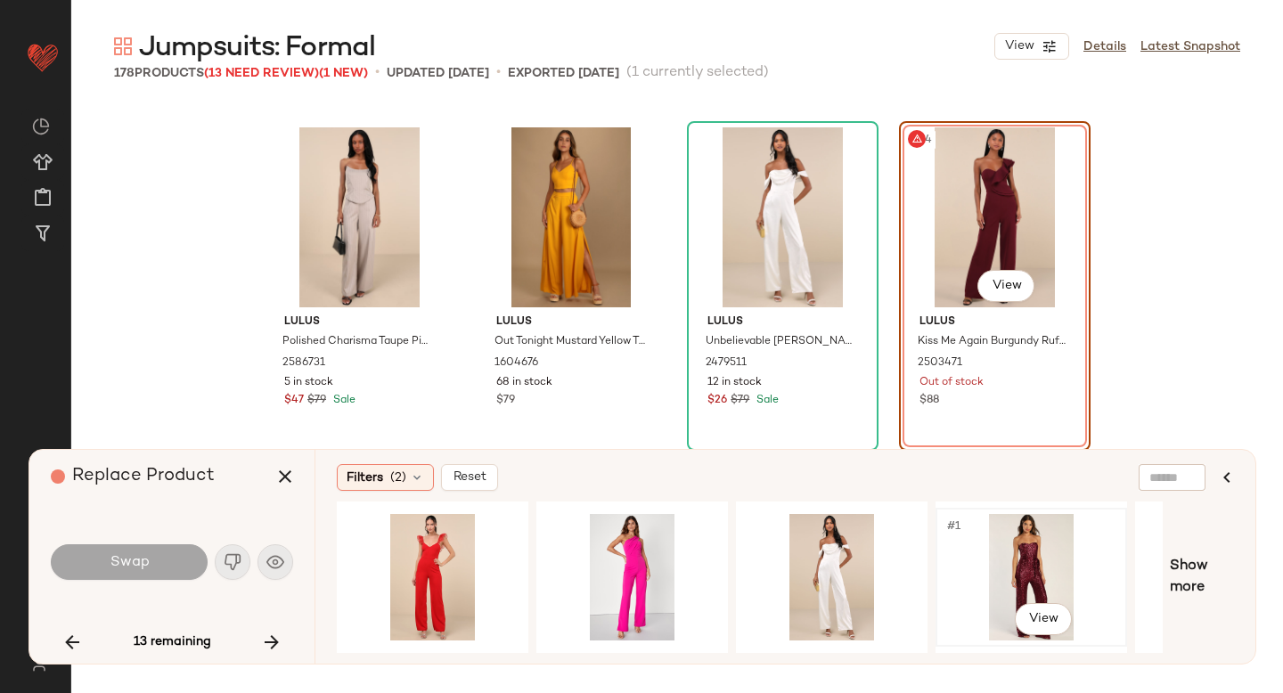
click at [986, 577] on div "#1 View" at bounding box center [1030, 577] width 179 height 126
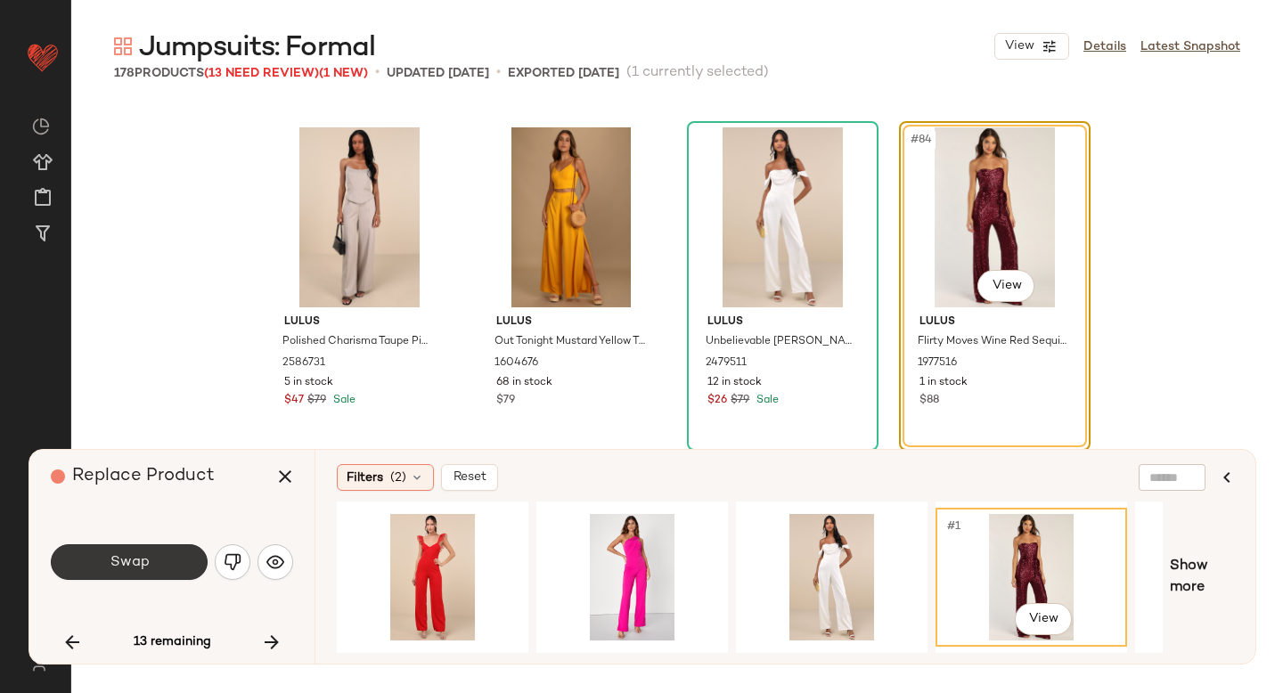
click at [187, 568] on button "Swap" at bounding box center [129, 562] width 157 height 36
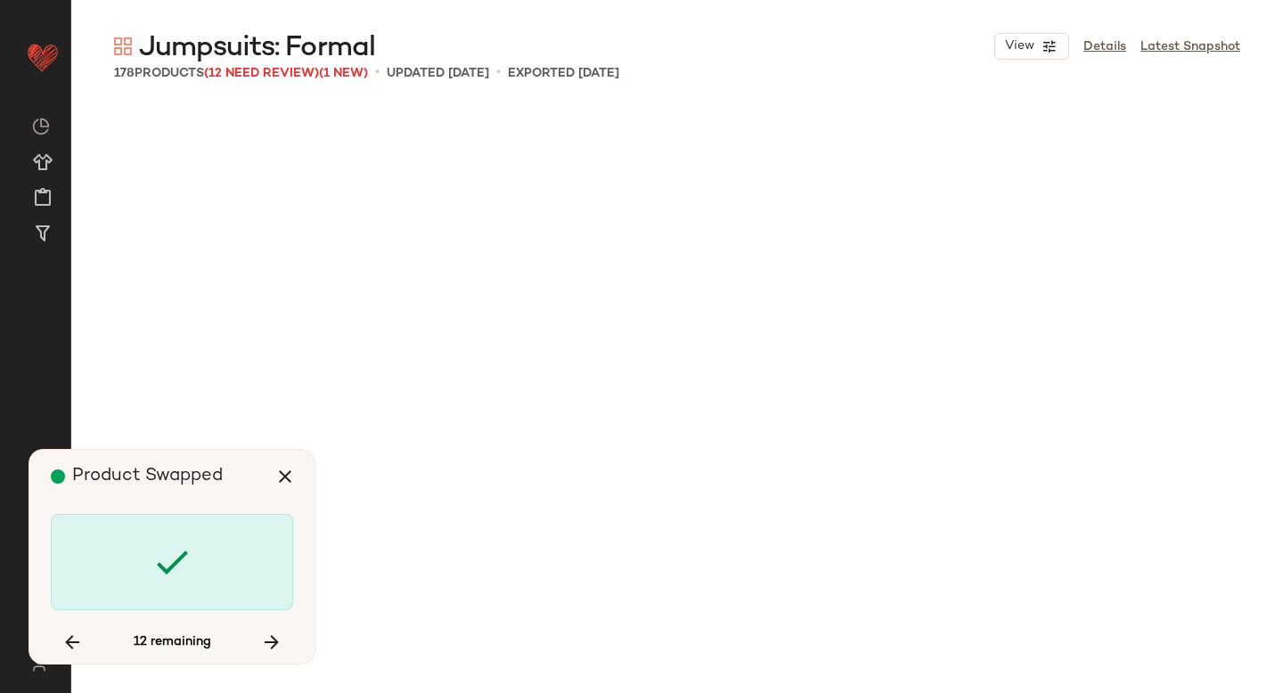
scroll to position [6876, 0]
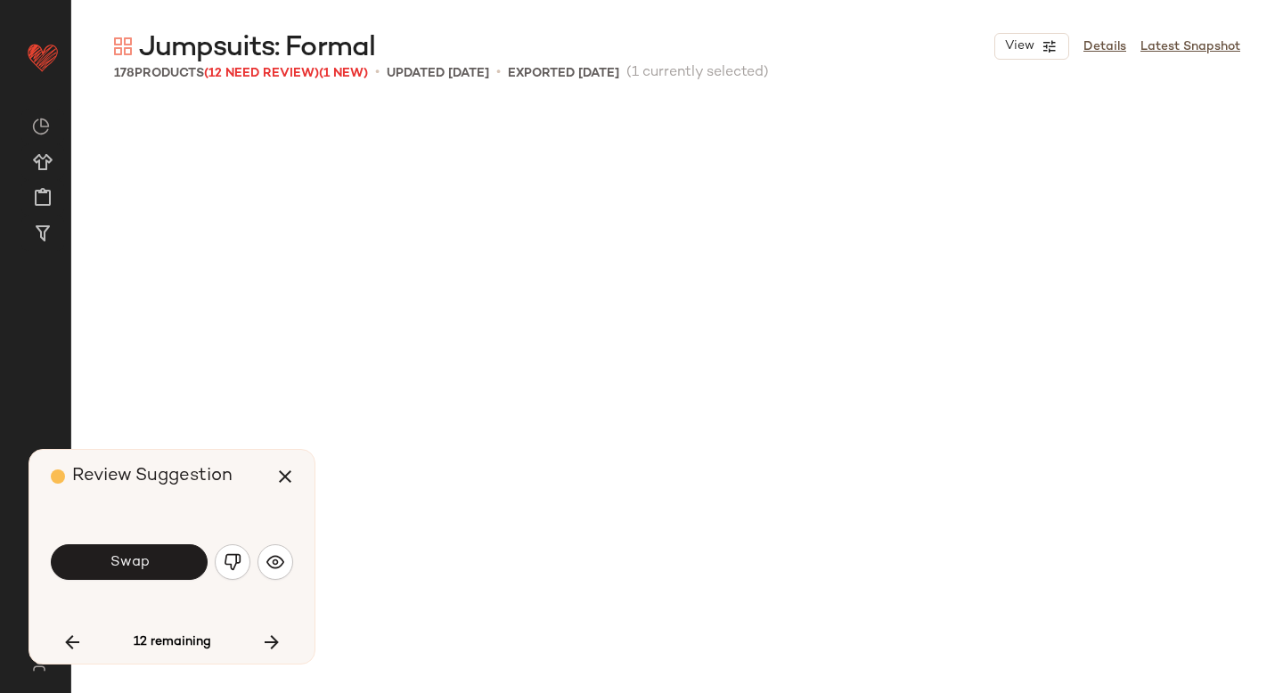
scroll to position [7907, 0]
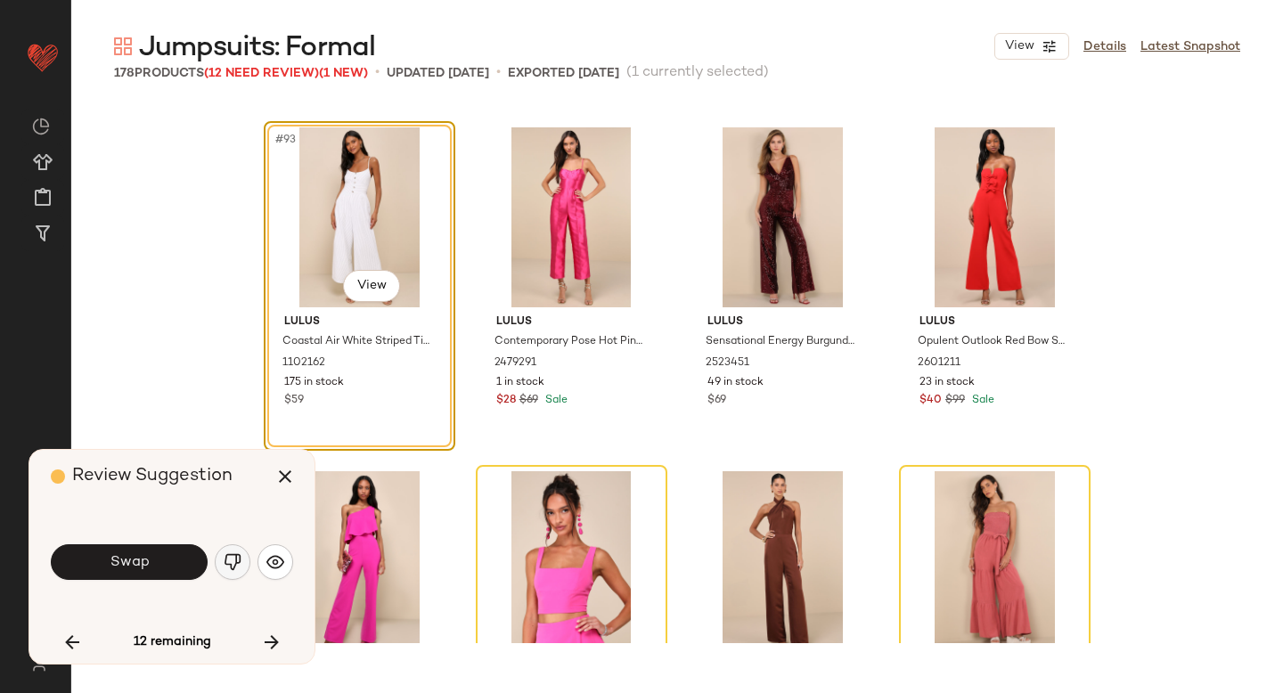
click at [234, 550] on button "button" at bounding box center [233, 562] width 36 height 36
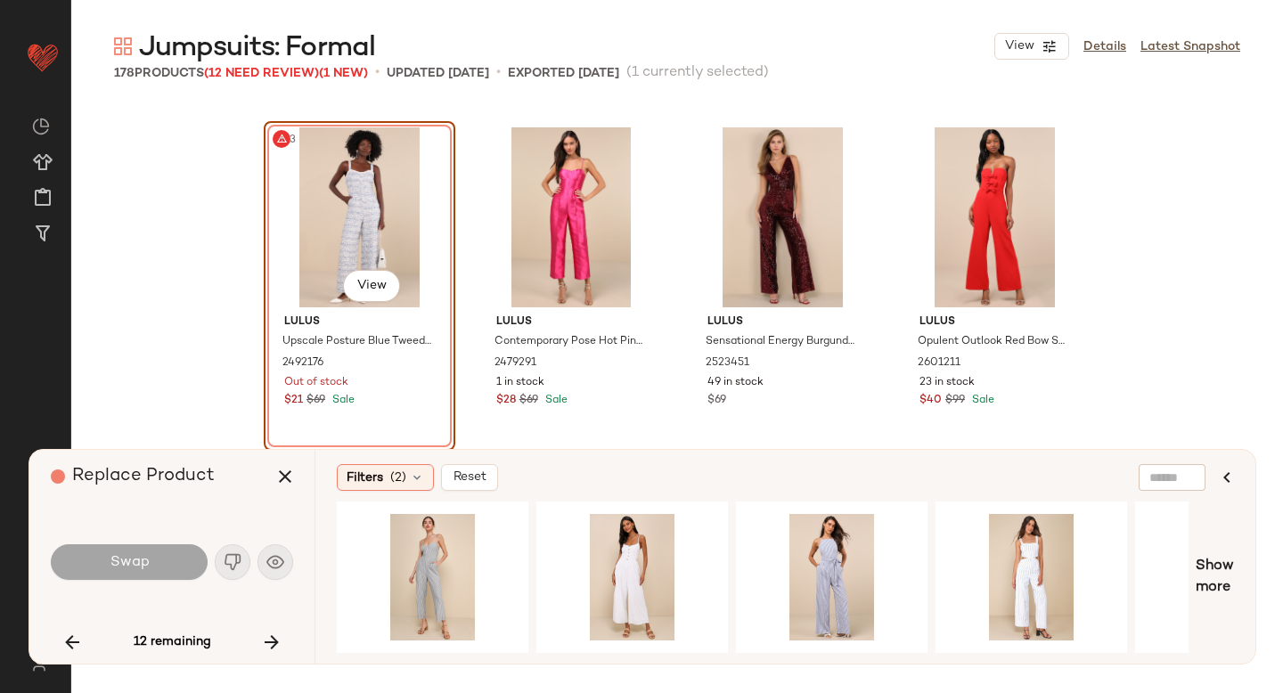
click at [356, 208] on div "#93 View" at bounding box center [359, 217] width 179 height 180
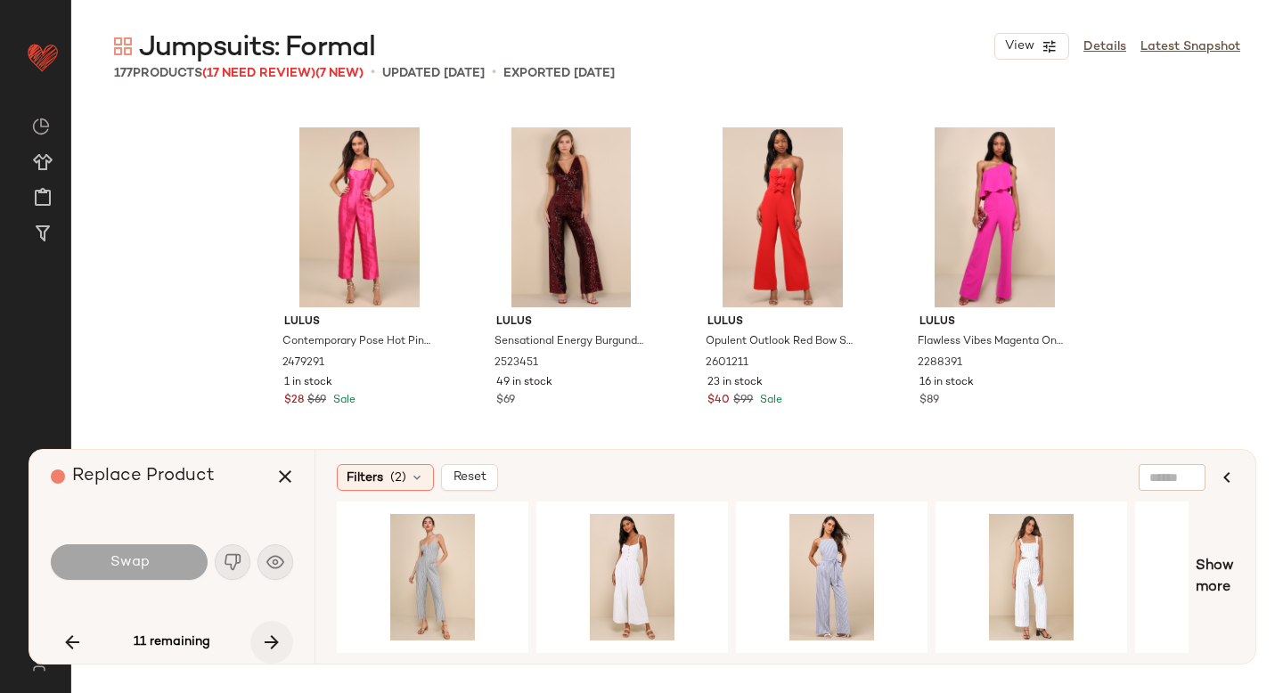
click at [284, 645] on button "button" at bounding box center [271, 642] width 43 height 43
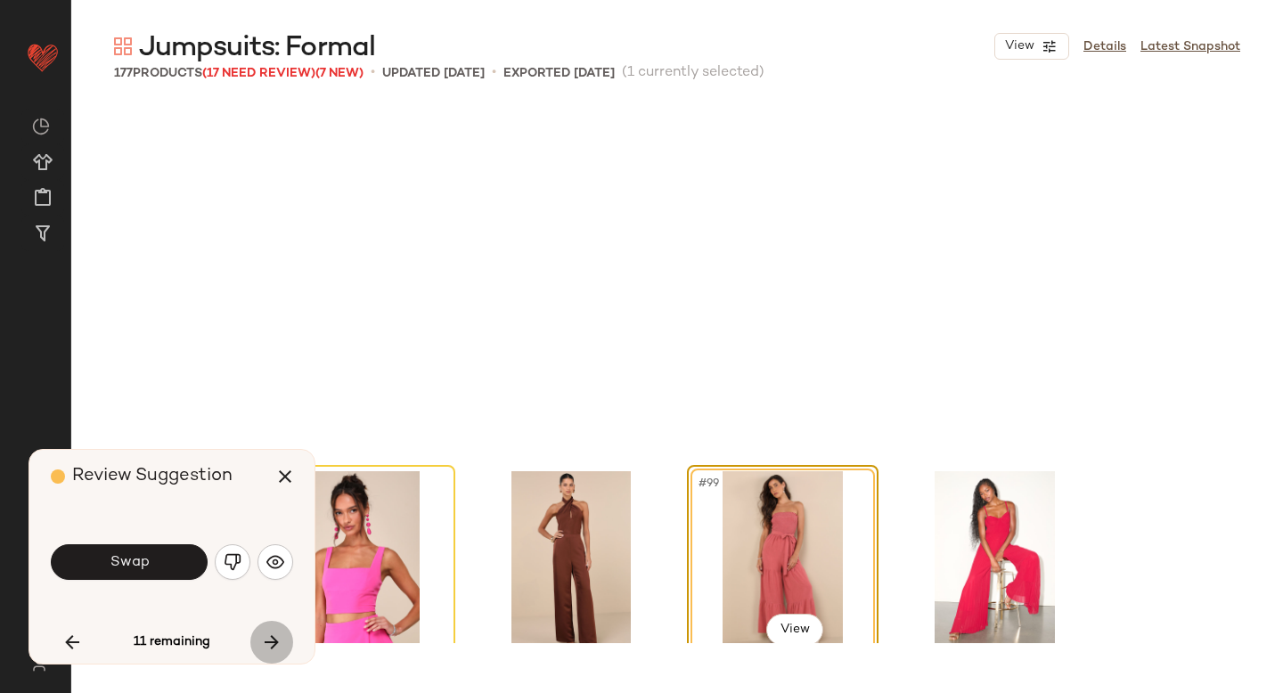
scroll to position [8251, 0]
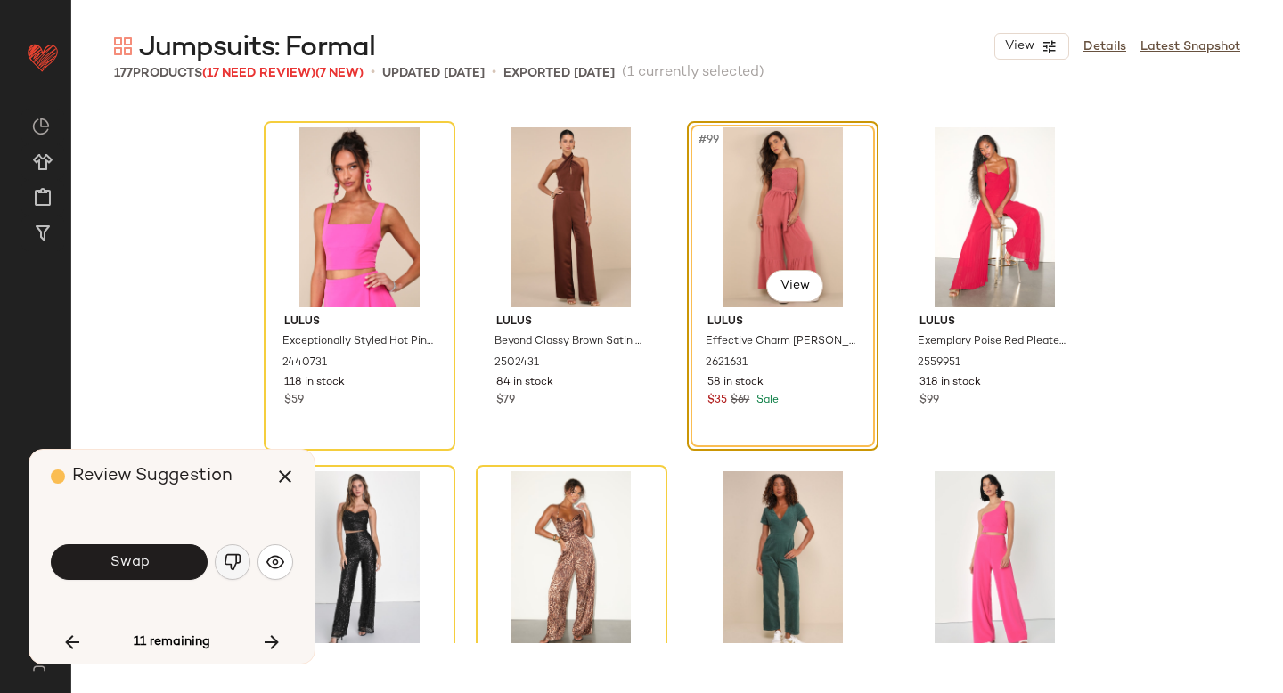
click at [230, 561] on img "button" at bounding box center [233, 562] width 18 height 18
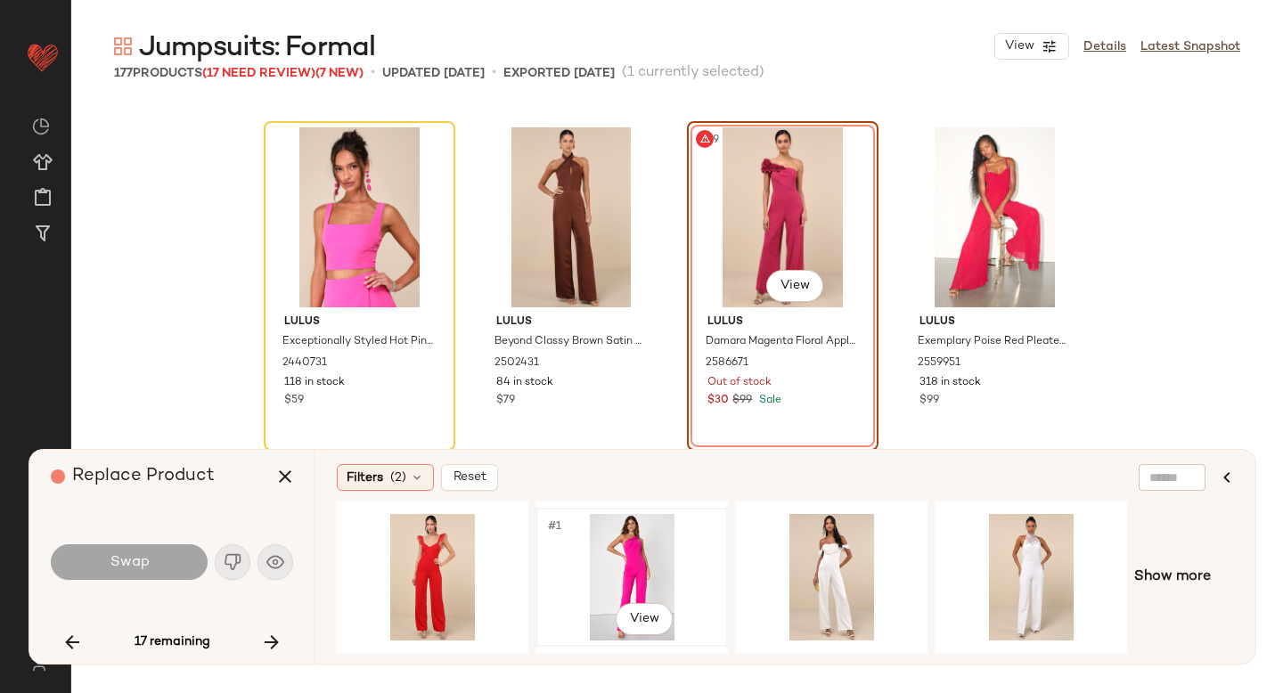
click at [619, 547] on div "#1 View" at bounding box center [631, 577] width 179 height 126
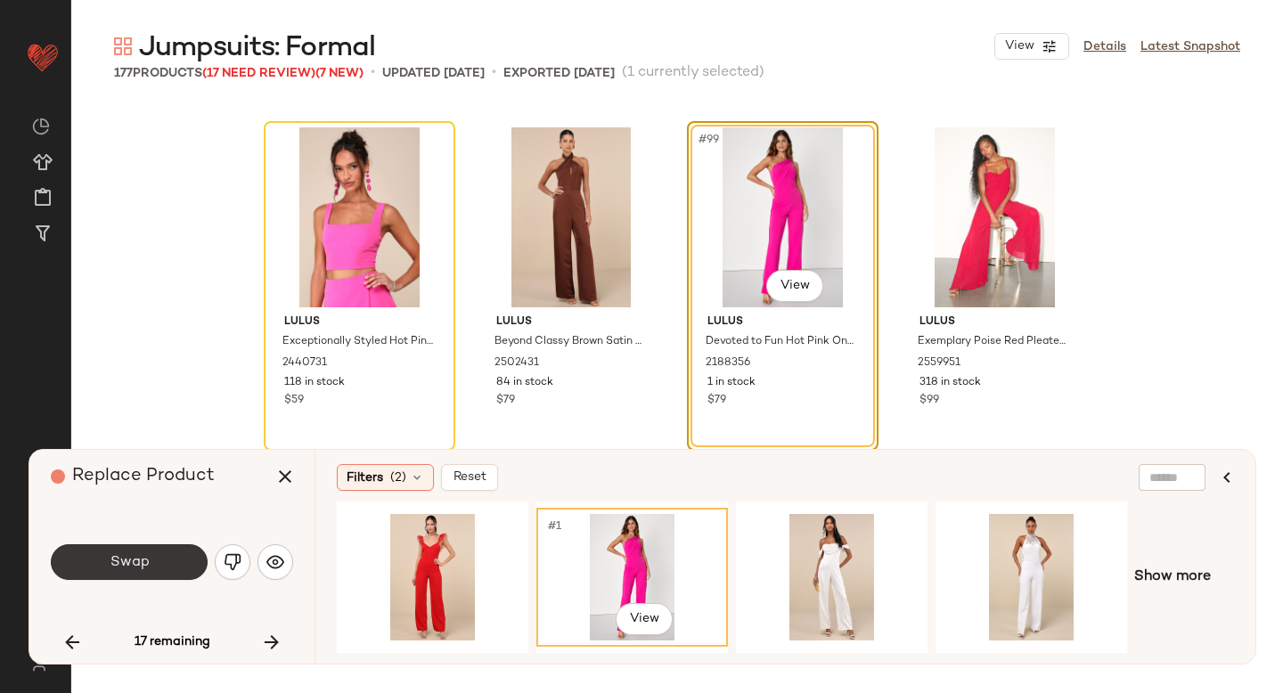
click at [164, 574] on button "Swap" at bounding box center [129, 562] width 157 height 36
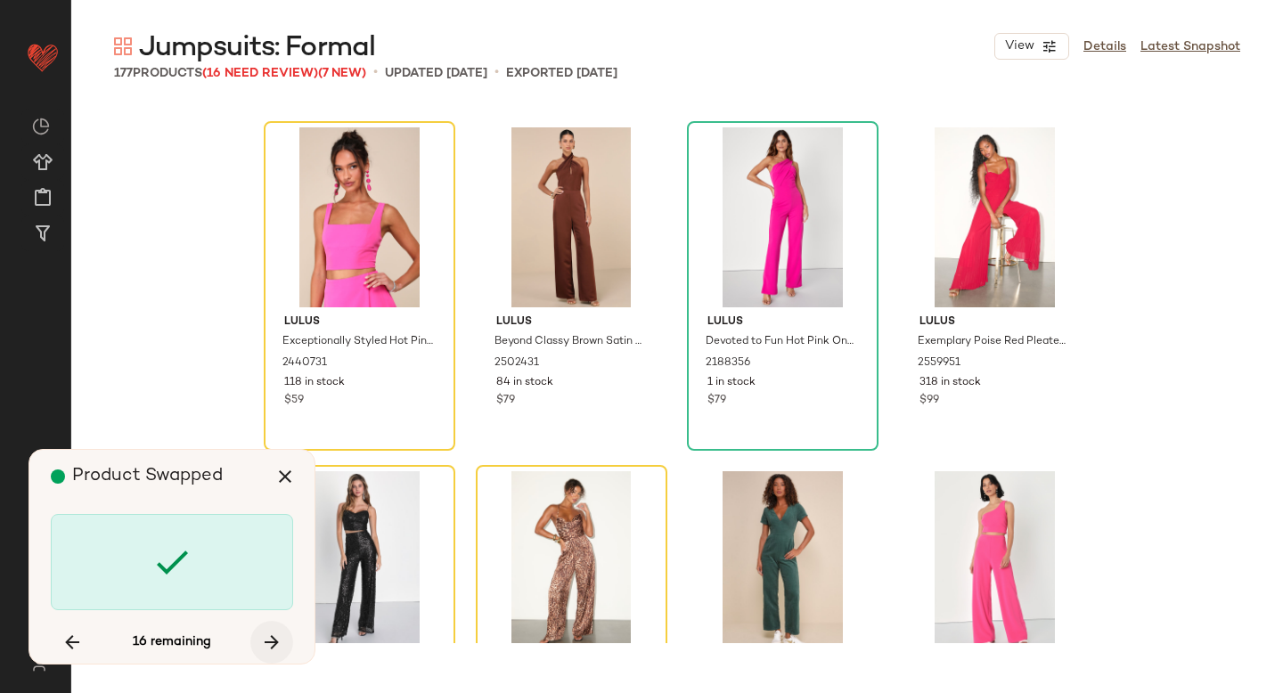
click at [277, 635] on icon "button" at bounding box center [271, 641] width 21 height 21
click at [193, 561] on div at bounding box center [172, 562] width 242 height 96
click at [159, 395] on div "Lulus Exceptionally Styled Hot Pink Lace-Up Two-Piece Skort Romper 2440731 118 …" at bounding box center [676, 373] width 1211 height 540
click at [693, 315] on div "Lulus Devoted to Fun Hot Pink One-Shoulder Sleeveless Jumpsuit 2188356 1 in sto…" at bounding box center [782, 358] width 179 height 103
click at [297, 284] on div "#97 View" at bounding box center [359, 217] width 179 height 180
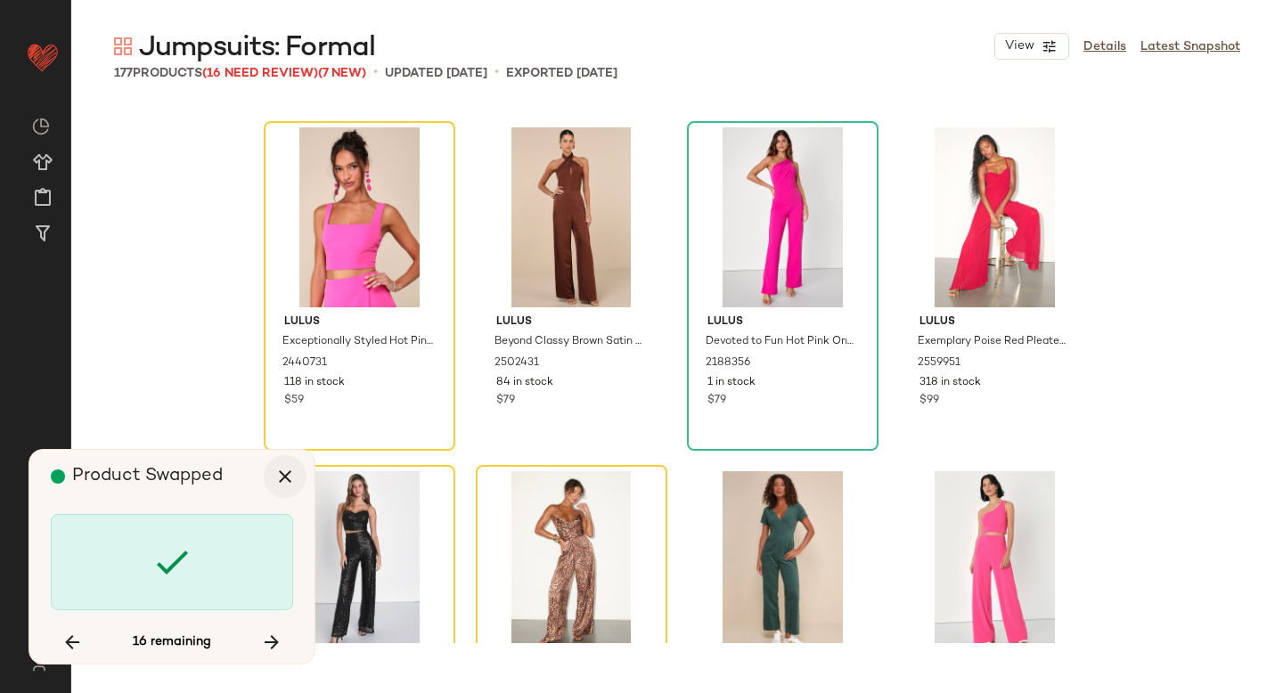
click at [288, 480] on icon "button" at bounding box center [284, 476] width 21 height 21
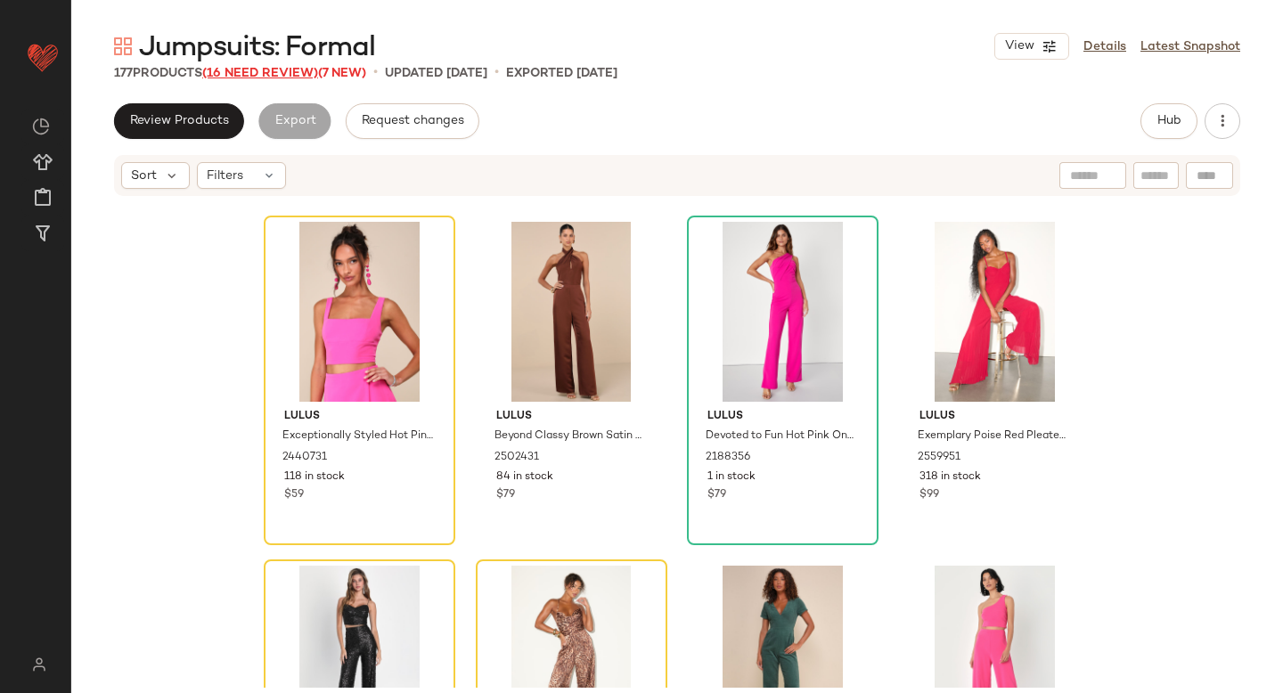
click at [256, 69] on span "(16 Need Review)" at bounding box center [260, 73] width 116 height 13
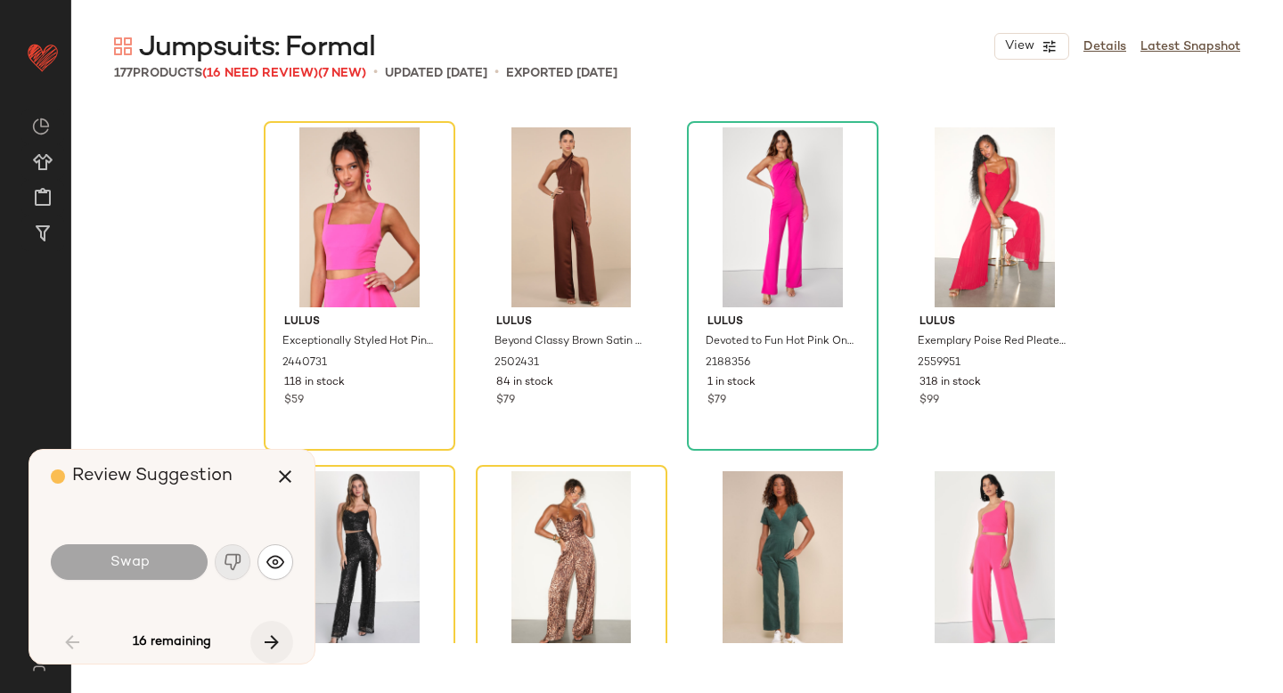
click at [271, 640] on icon "button" at bounding box center [271, 641] width 21 height 21
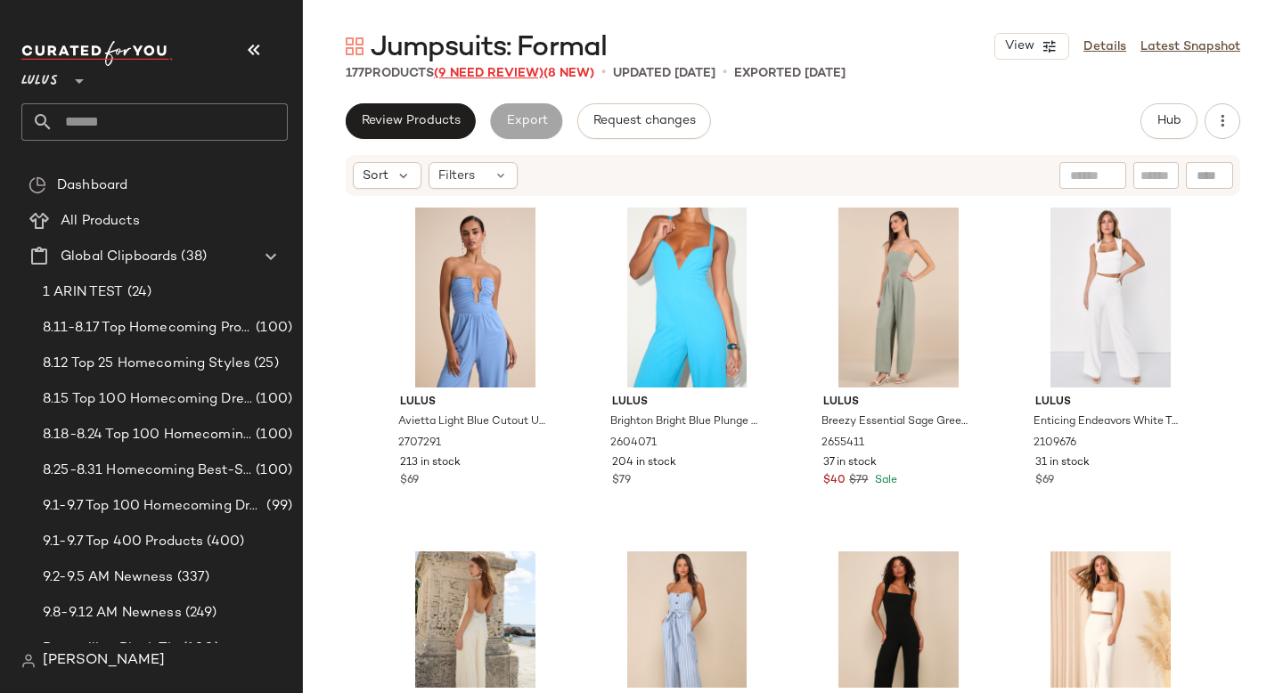
click at [484, 70] on span "(9 Need Review)" at bounding box center [489, 73] width 110 height 13
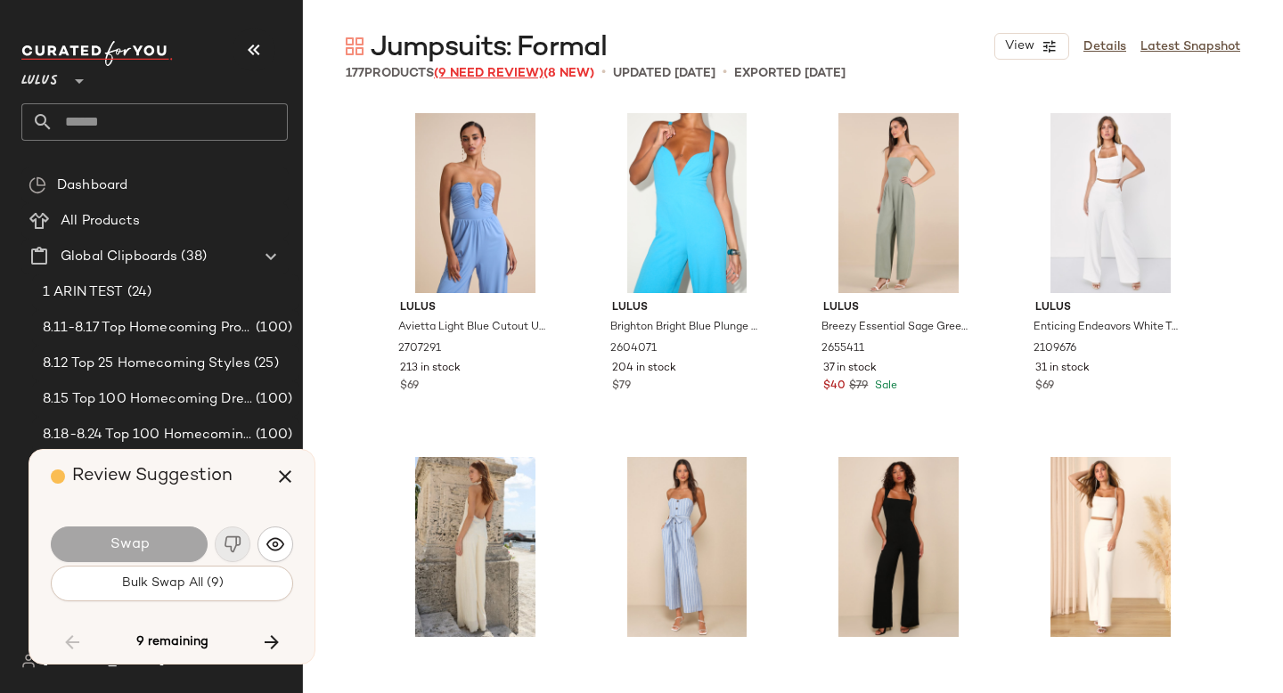
scroll to position [8251, 0]
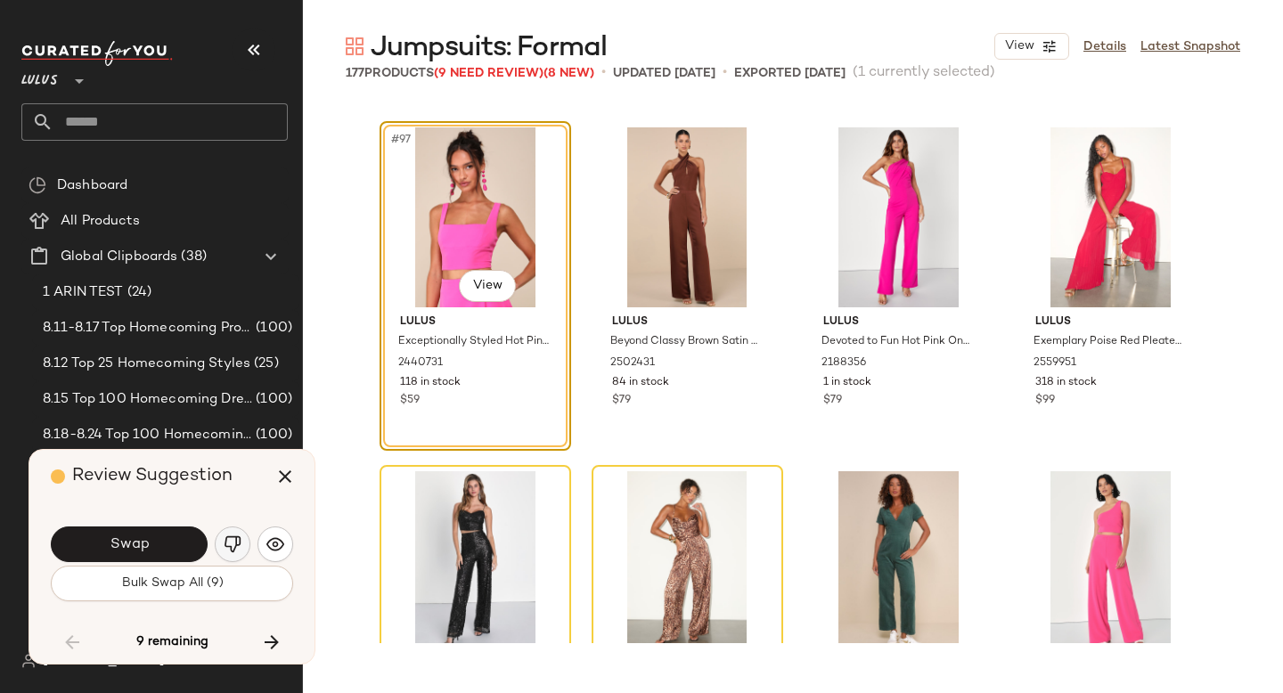
click at [231, 548] on img "button" at bounding box center [233, 544] width 18 height 18
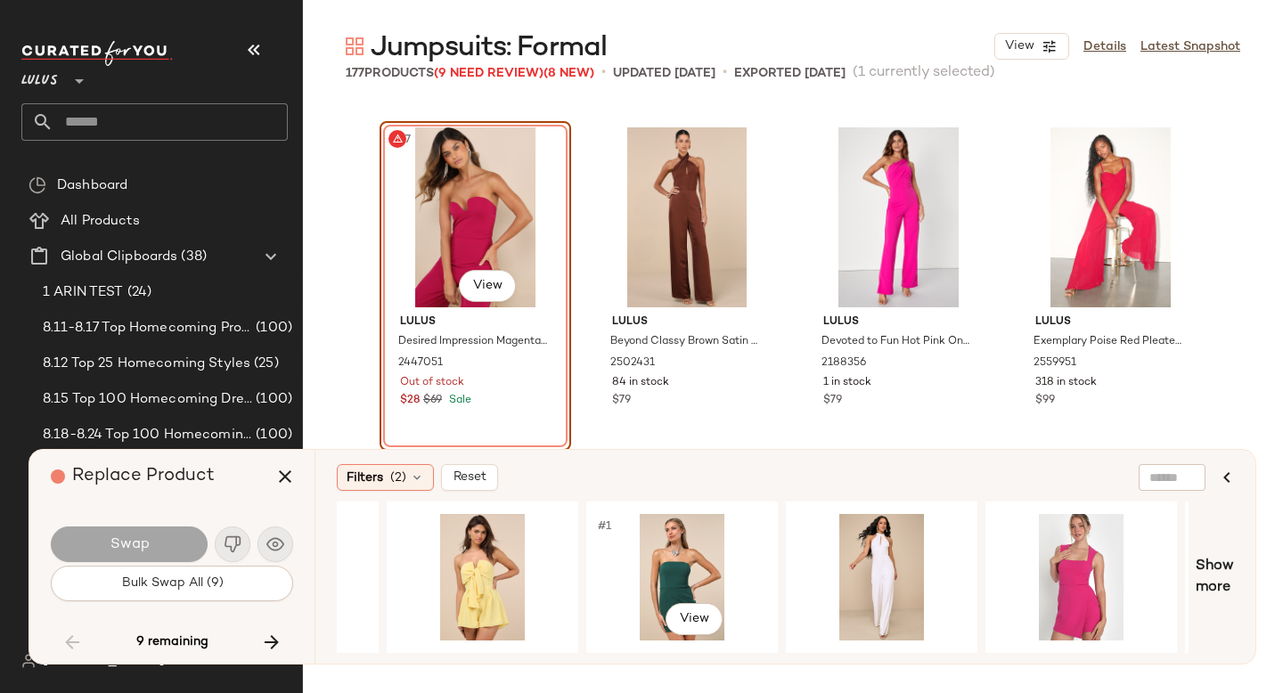
scroll to position [0, 1352]
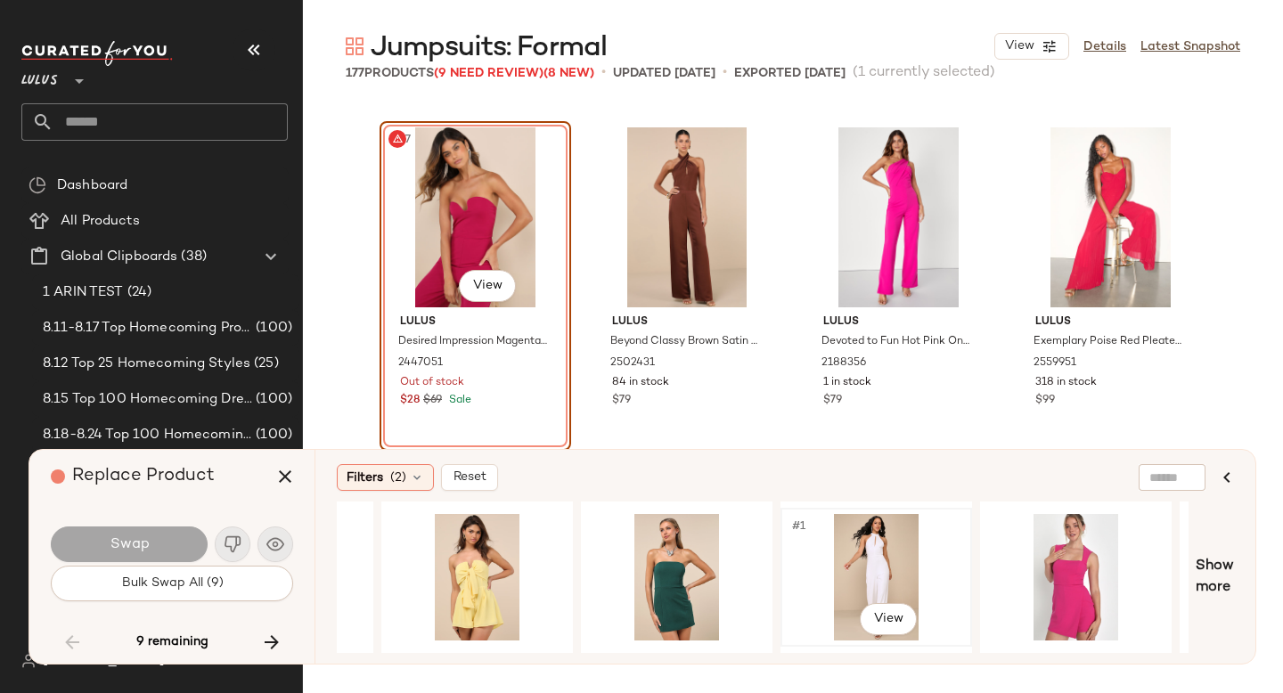
click at [858, 571] on div "#1 View" at bounding box center [875, 577] width 179 height 126
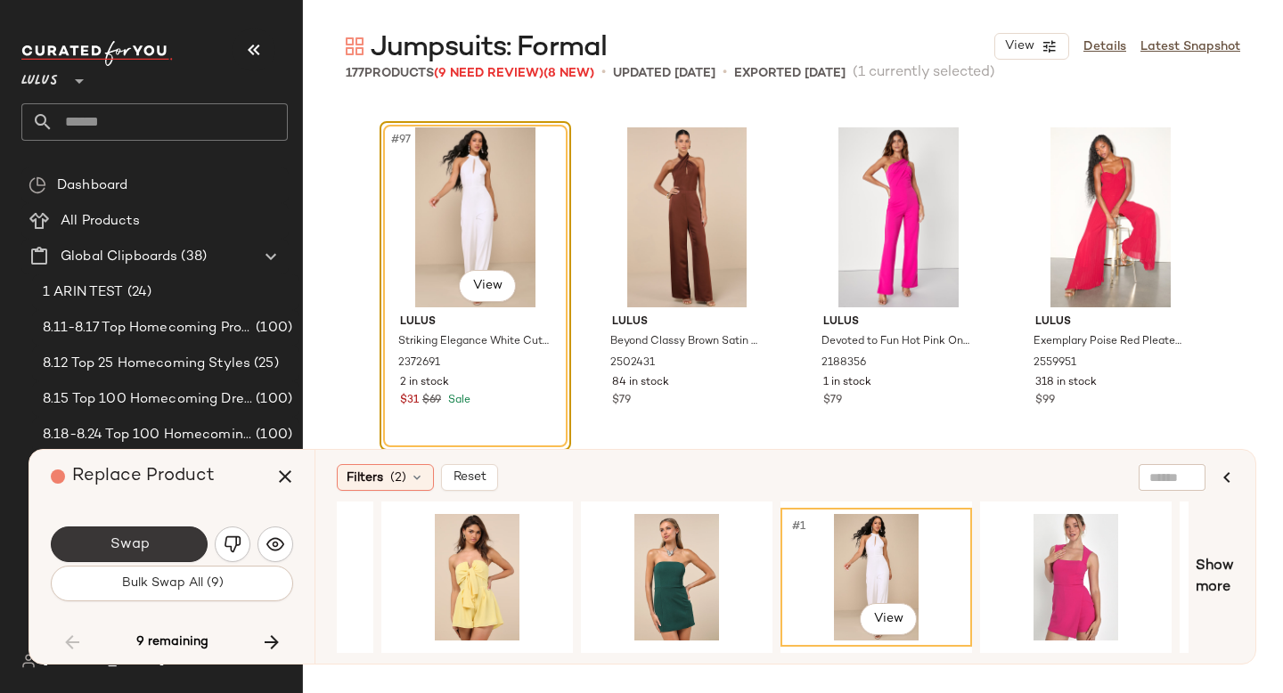
click at [153, 549] on button "Swap" at bounding box center [129, 544] width 157 height 36
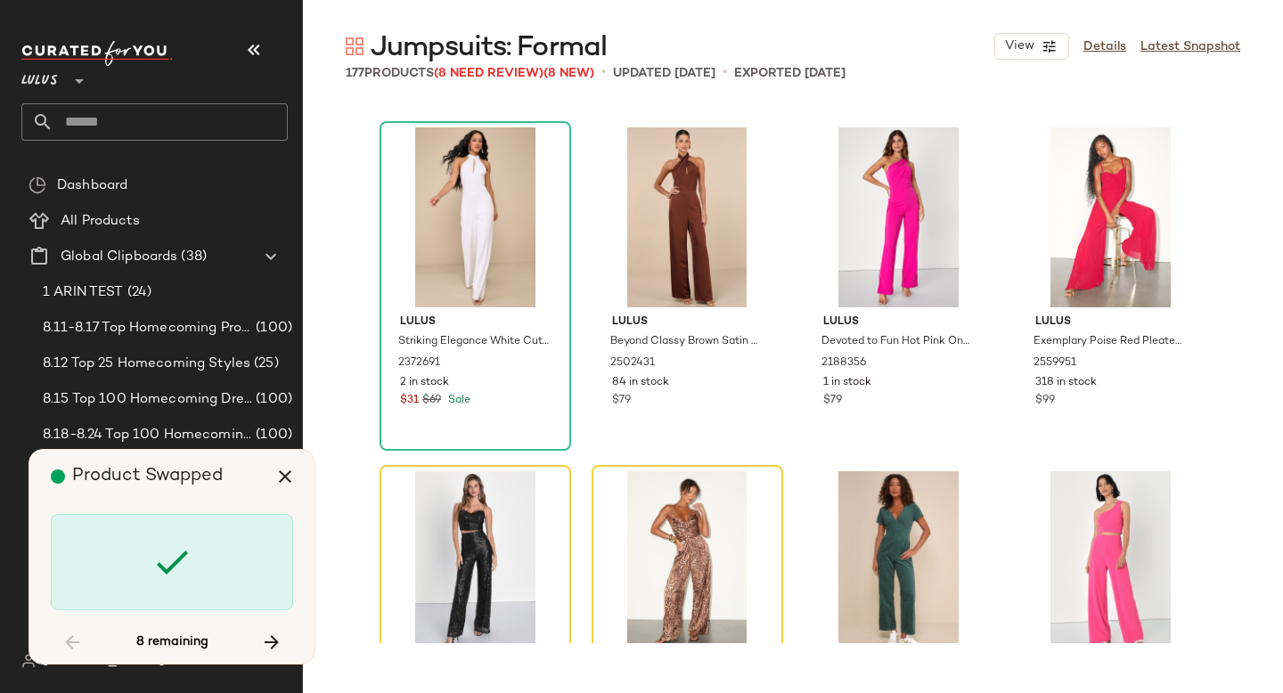
scroll to position [8595, 0]
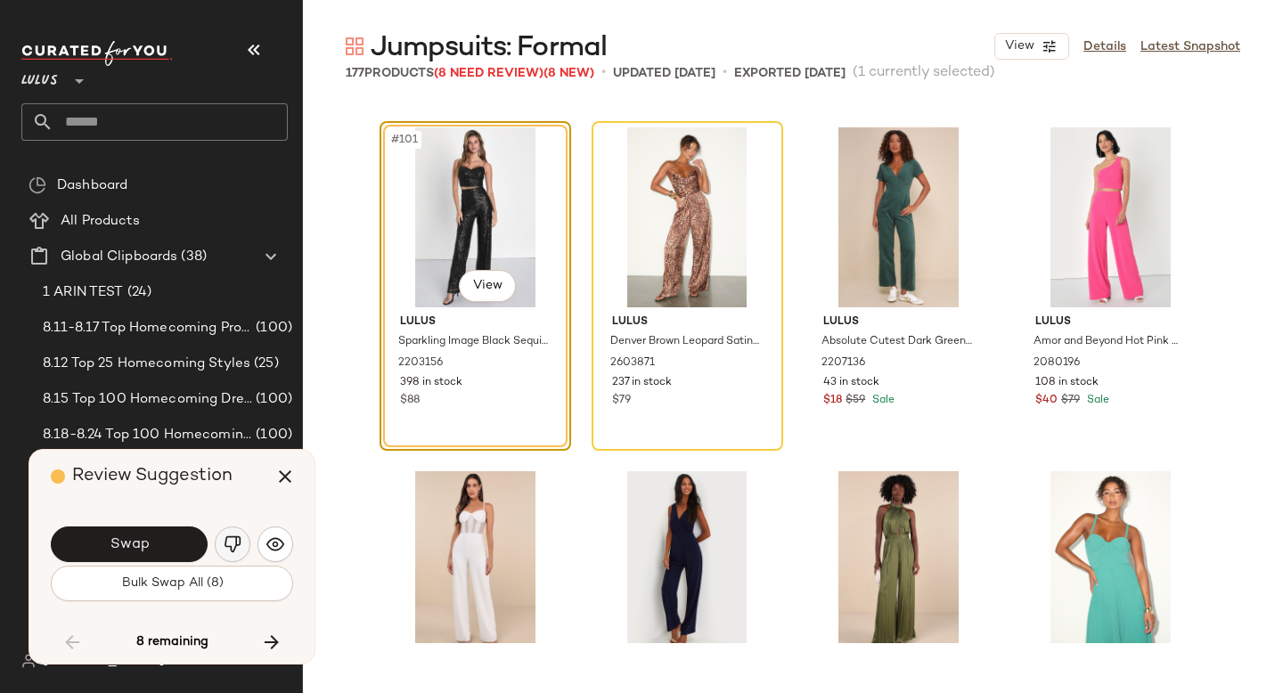
click at [231, 544] on img "button" at bounding box center [233, 544] width 18 height 18
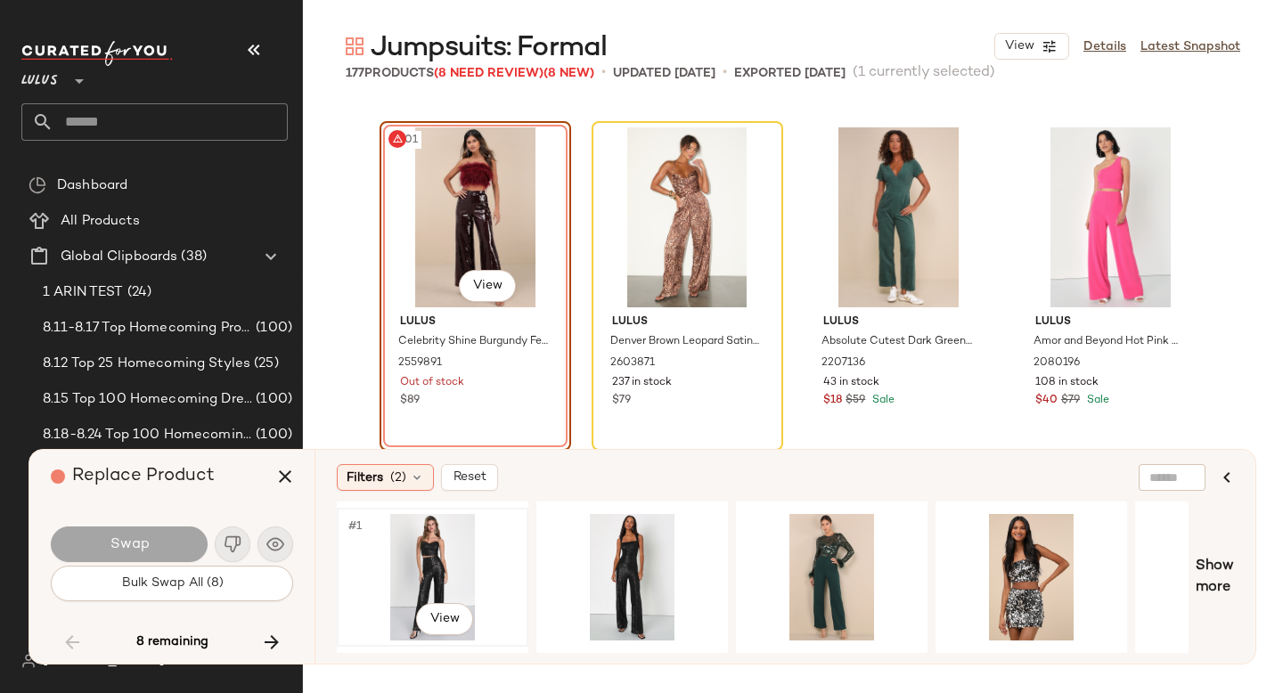
click at [447, 552] on div "#1 View" at bounding box center [432, 577] width 179 height 126
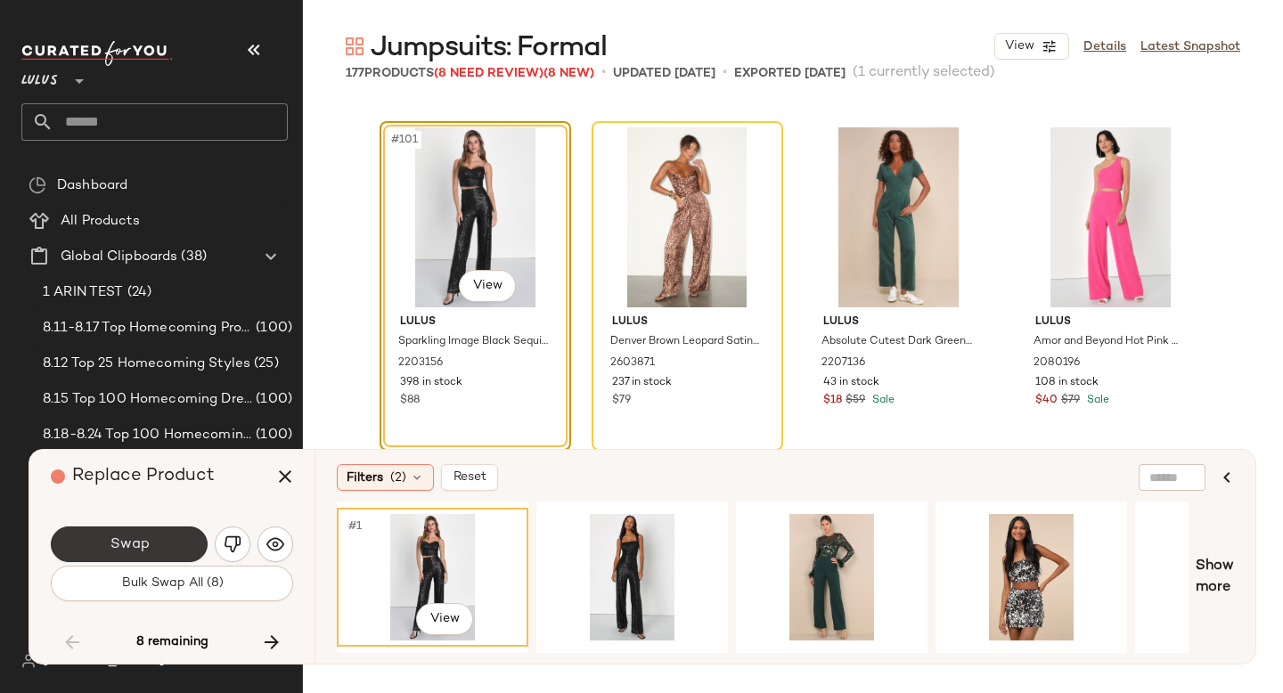
click at [142, 550] on span "Swap" at bounding box center [129, 544] width 40 height 17
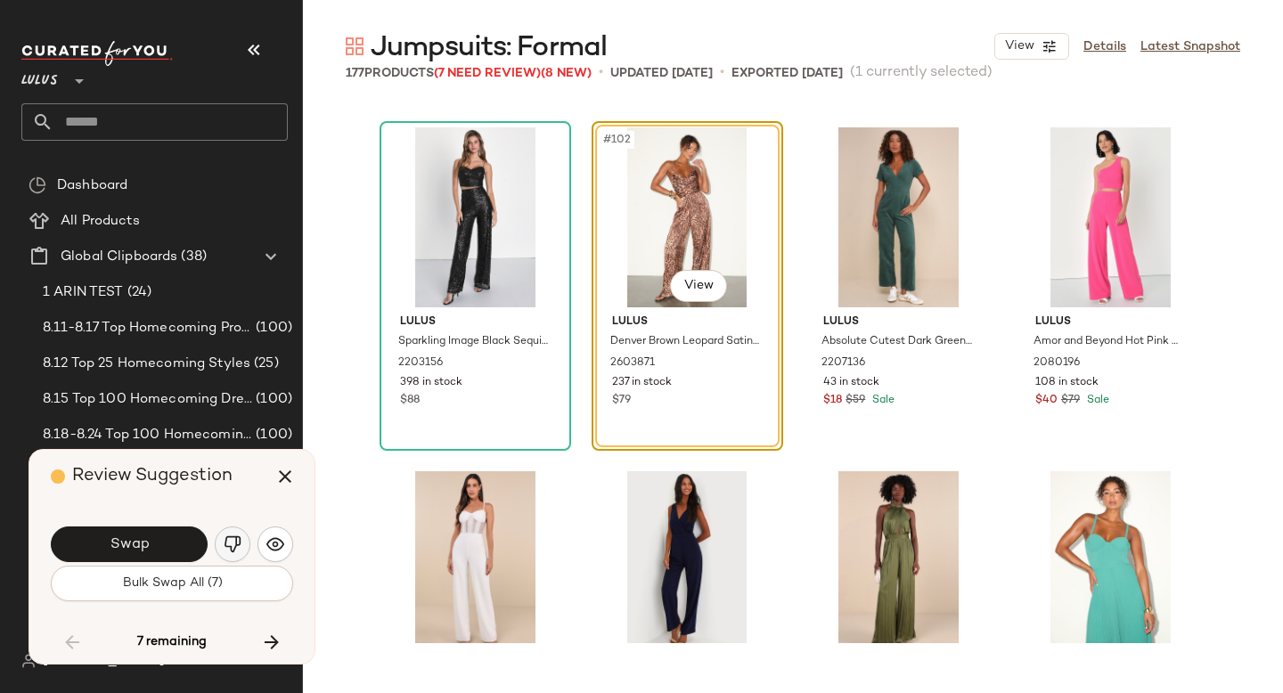
click at [228, 547] on img "button" at bounding box center [233, 544] width 18 height 18
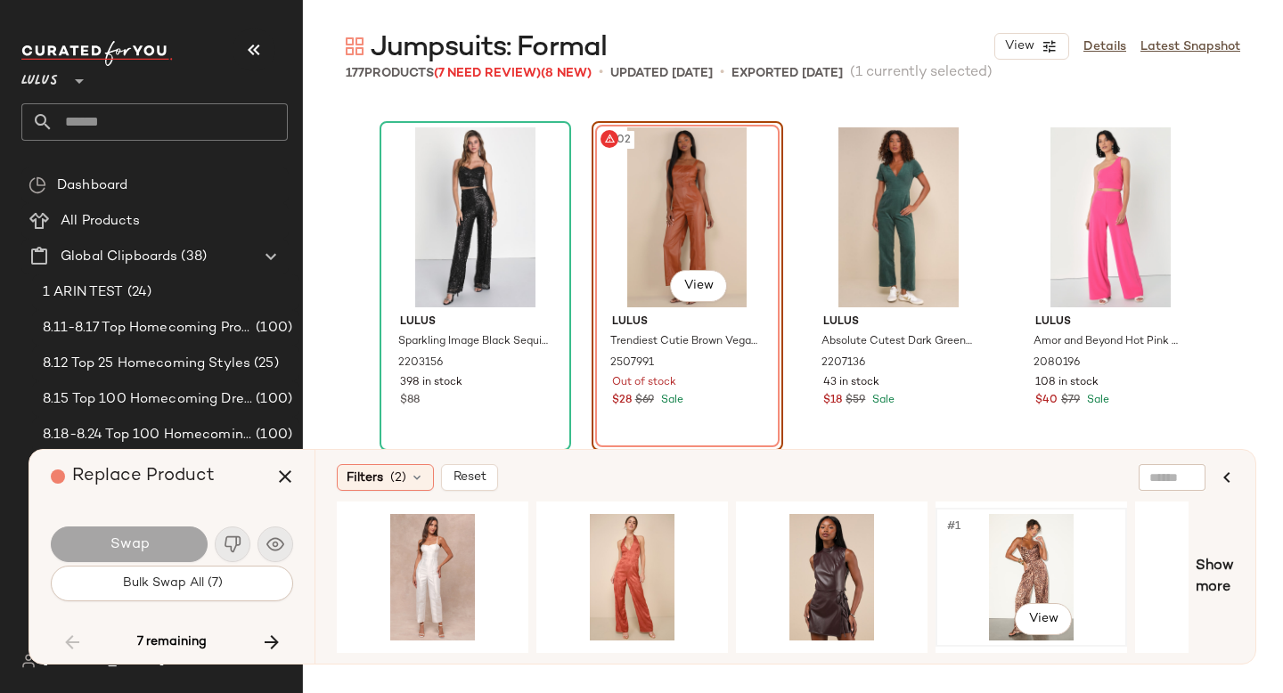
click at [967, 556] on div "#1 View" at bounding box center [1030, 577] width 179 height 126
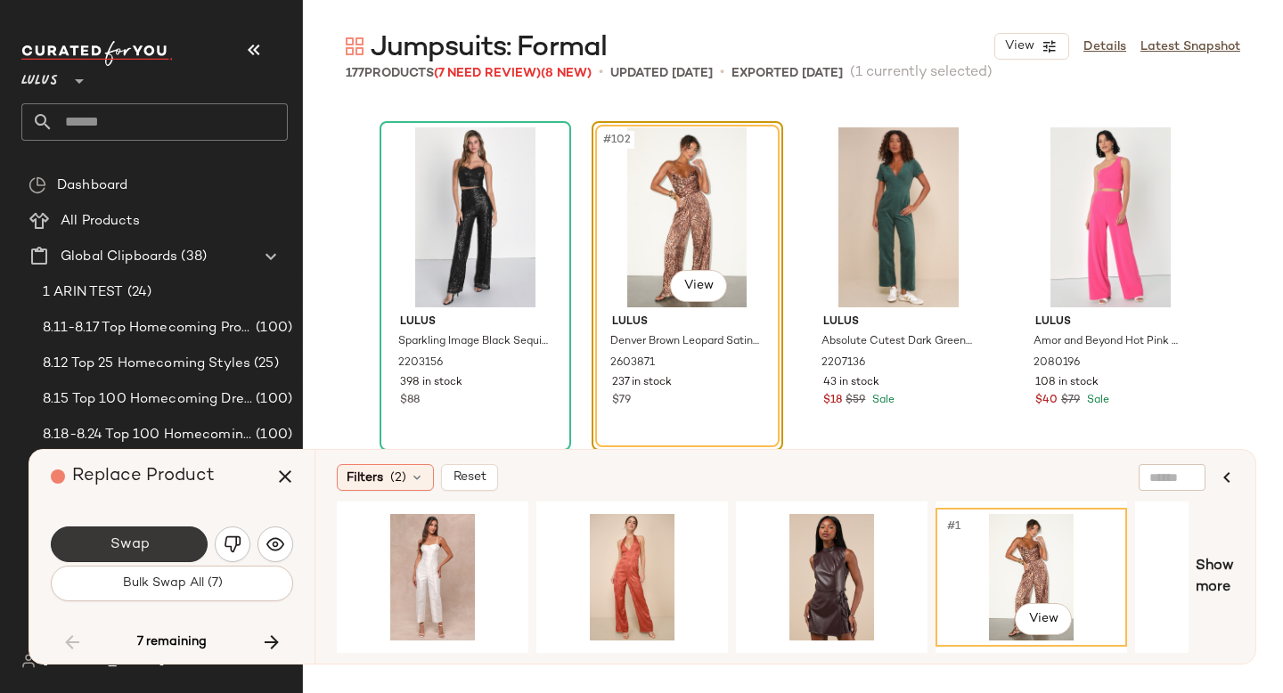
click at [176, 537] on button "Swap" at bounding box center [129, 544] width 157 height 36
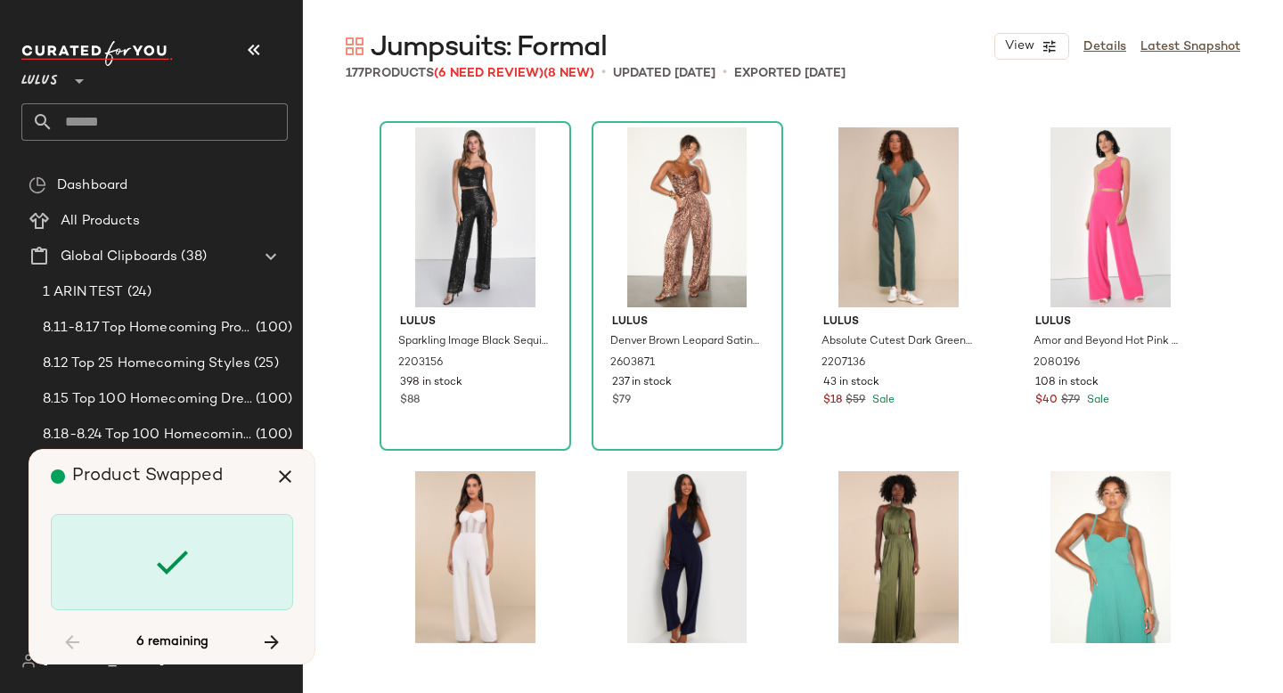
scroll to position [10658, 0]
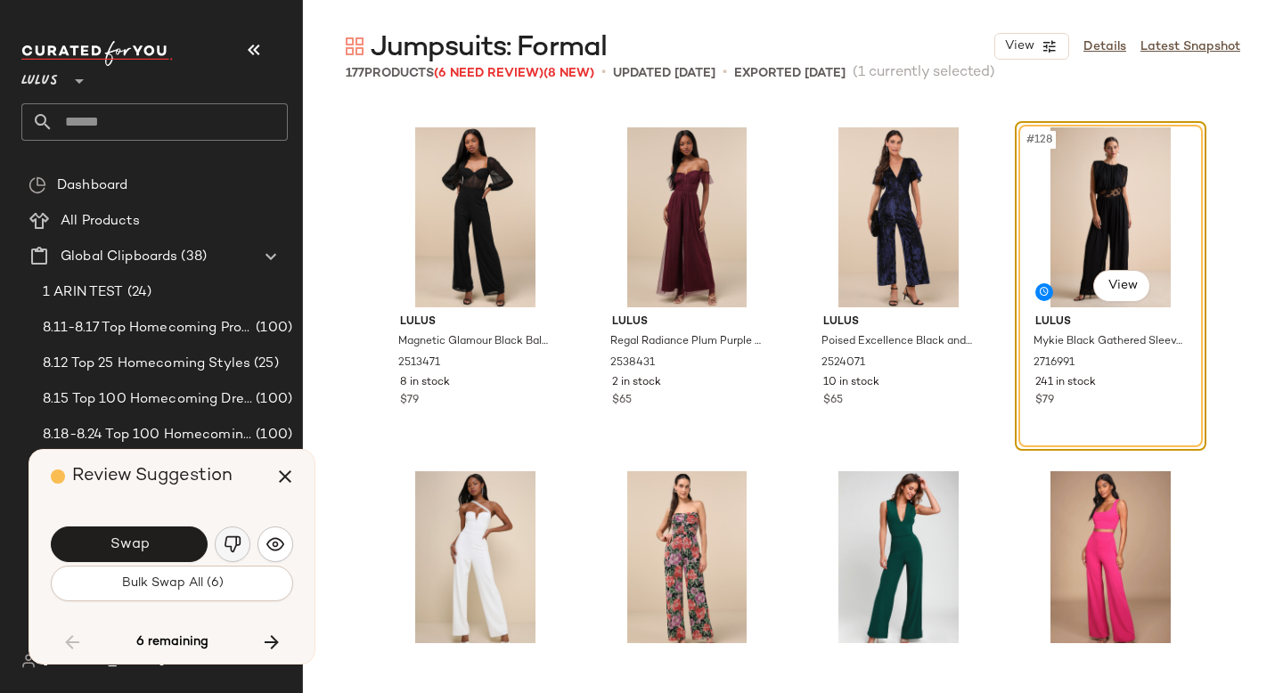
click at [245, 534] on button "button" at bounding box center [233, 544] width 36 height 36
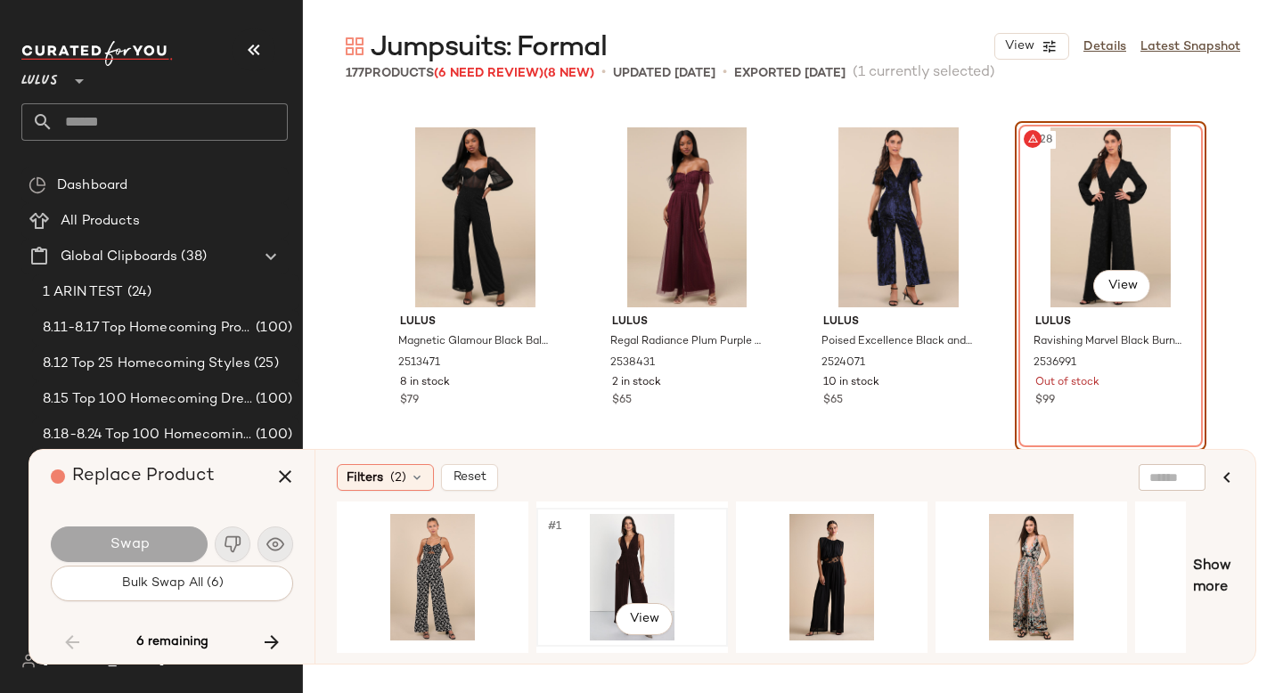
click at [588, 563] on div "#1 View" at bounding box center [631, 577] width 179 height 126
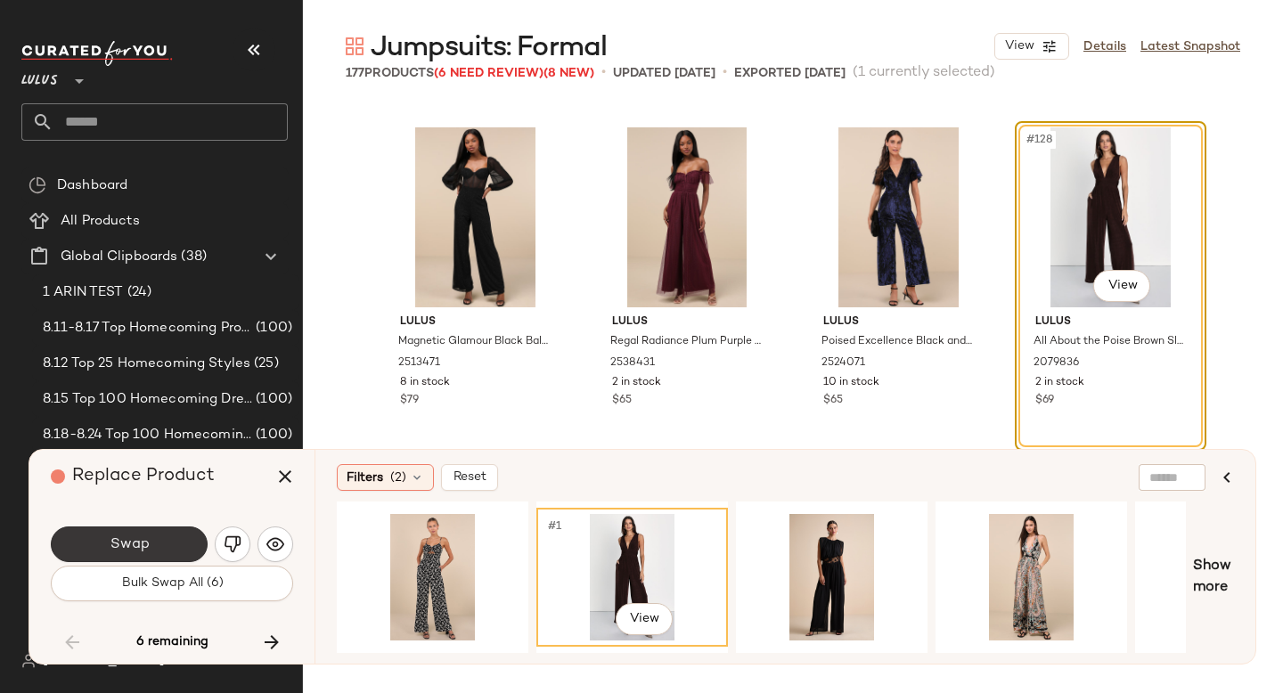
click at [128, 537] on span "Swap" at bounding box center [129, 544] width 40 height 17
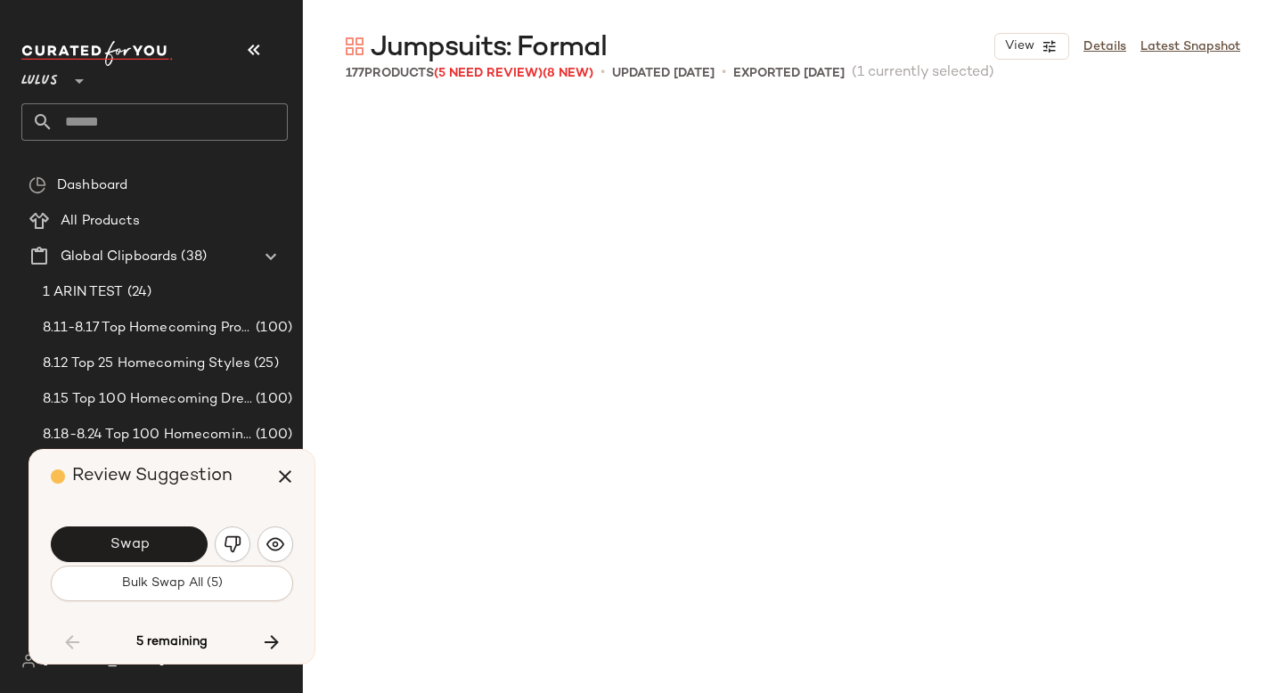
scroll to position [11689, 0]
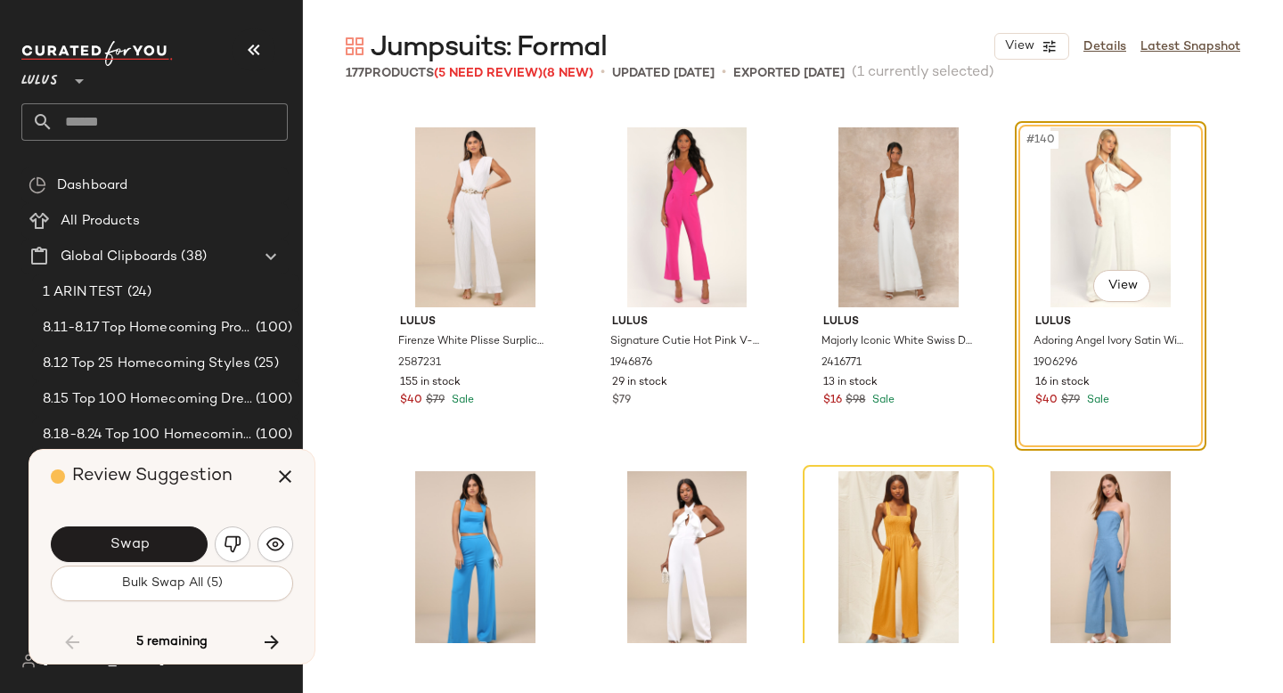
click at [230, 526] on div "Swap" at bounding box center [172, 544] width 242 height 43
click at [127, 550] on span "Swap" at bounding box center [129, 544] width 40 height 17
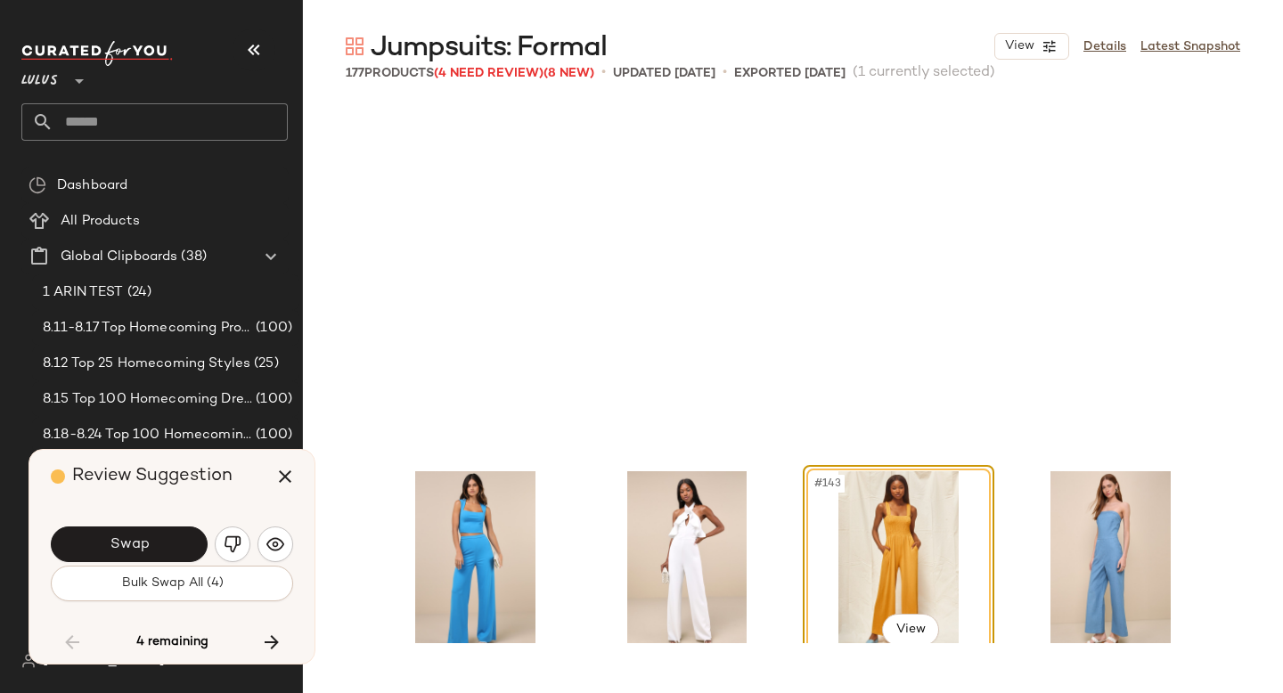
scroll to position [12033, 0]
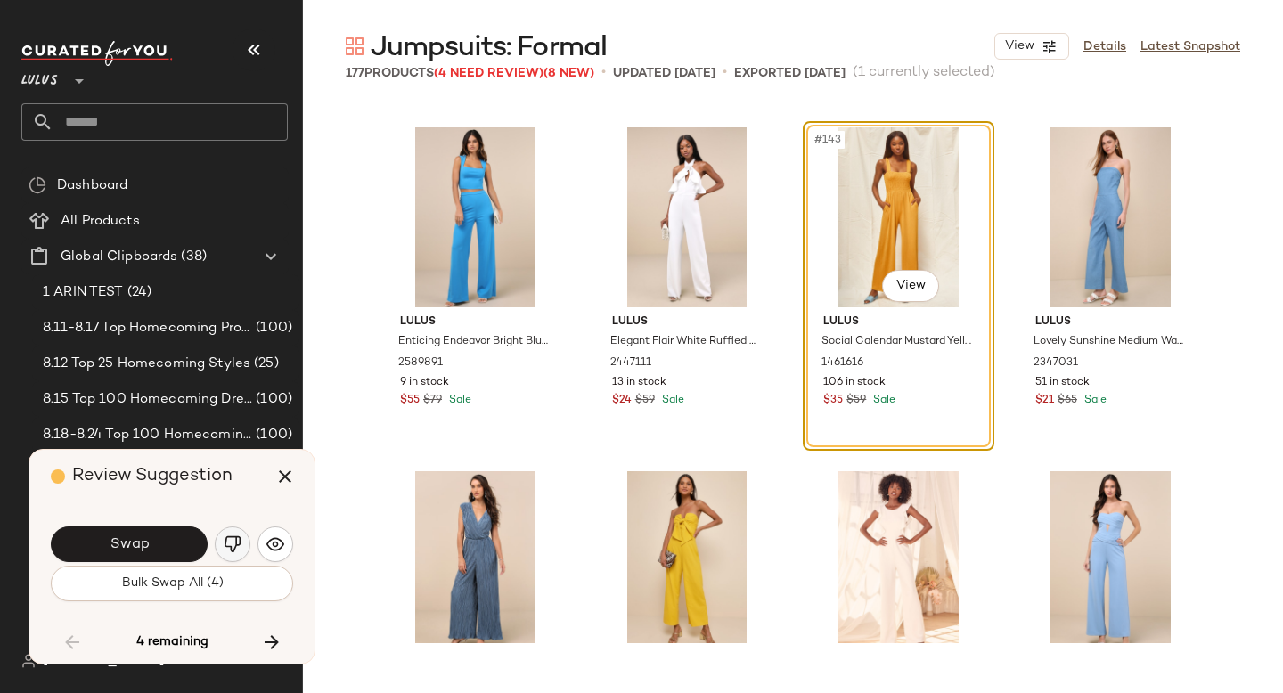
click at [228, 541] on img "button" at bounding box center [233, 544] width 18 height 18
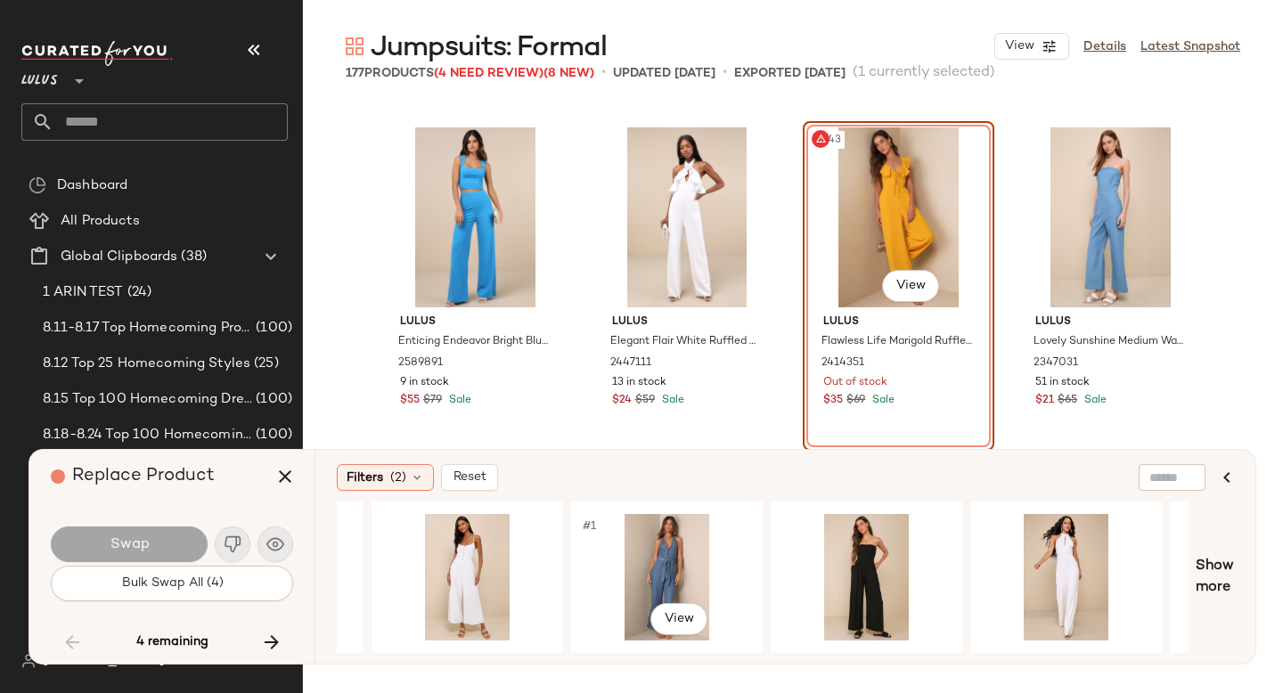
scroll to position [0, 863]
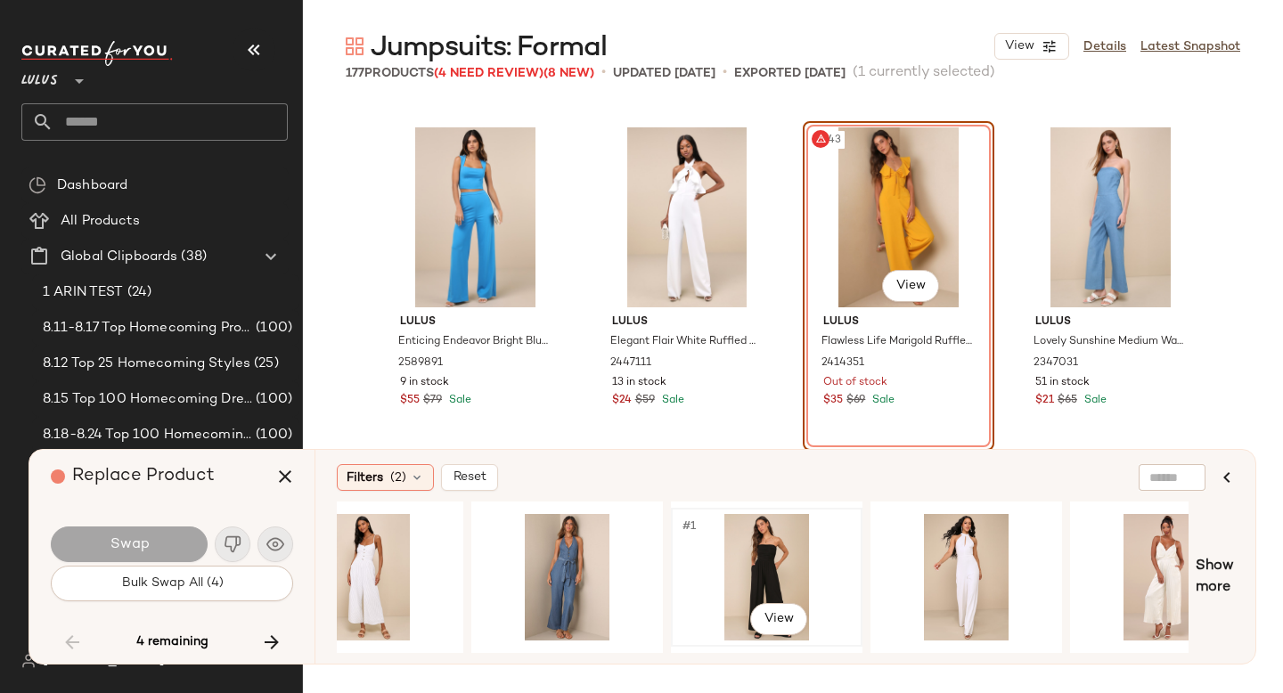
click at [761, 555] on div "#1 View" at bounding box center [766, 577] width 179 height 126
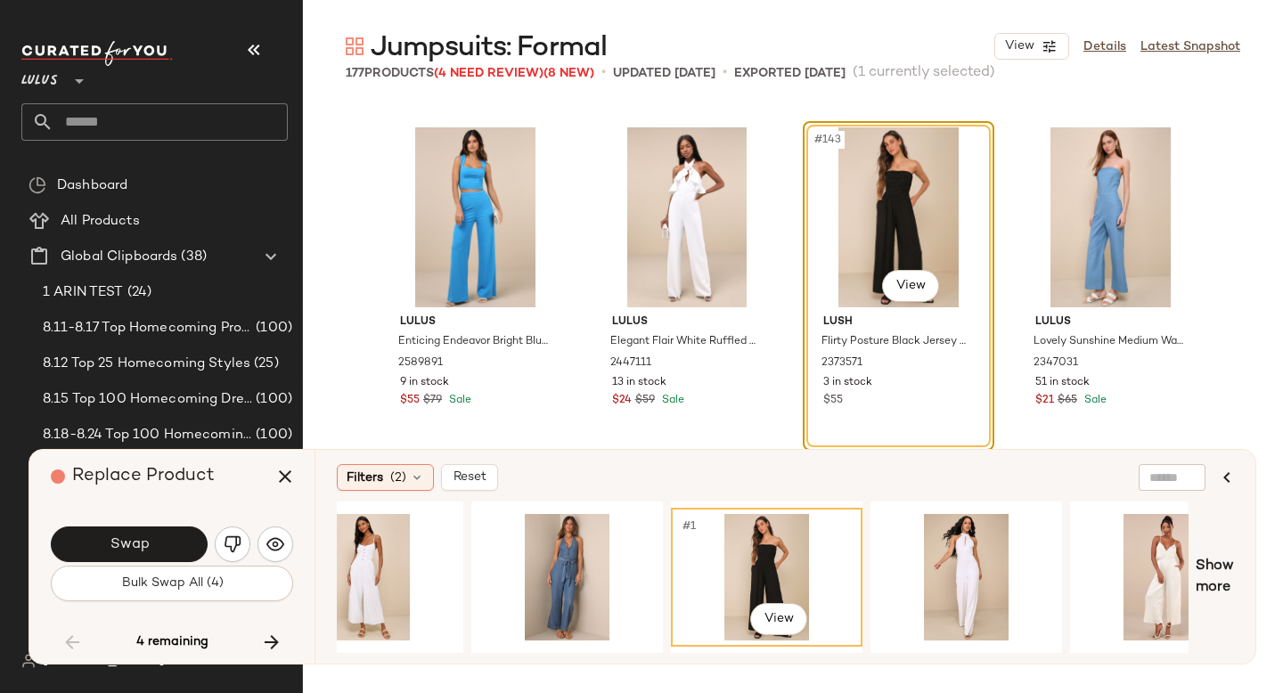
click at [897, 191] on div "#143 View" at bounding box center [898, 217] width 179 height 180
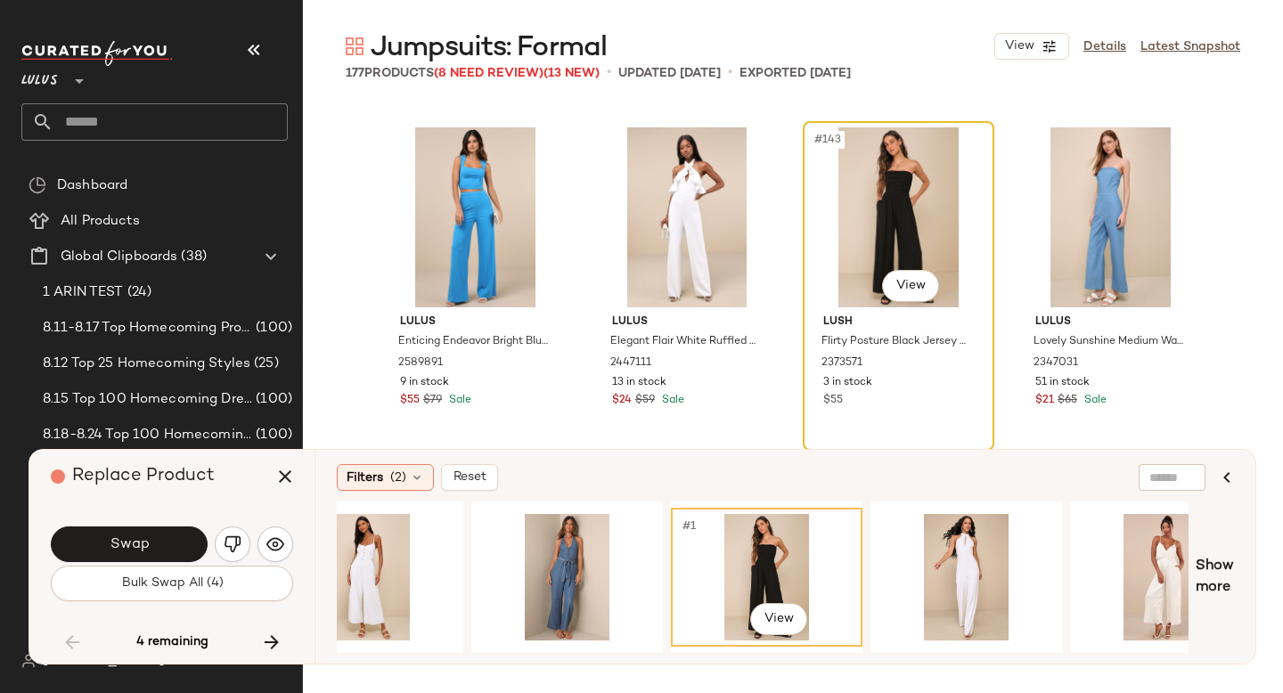
click at [878, 188] on div "#143 View" at bounding box center [898, 217] width 179 height 180
click at [224, 540] on img "button" at bounding box center [233, 544] width 18 height 18
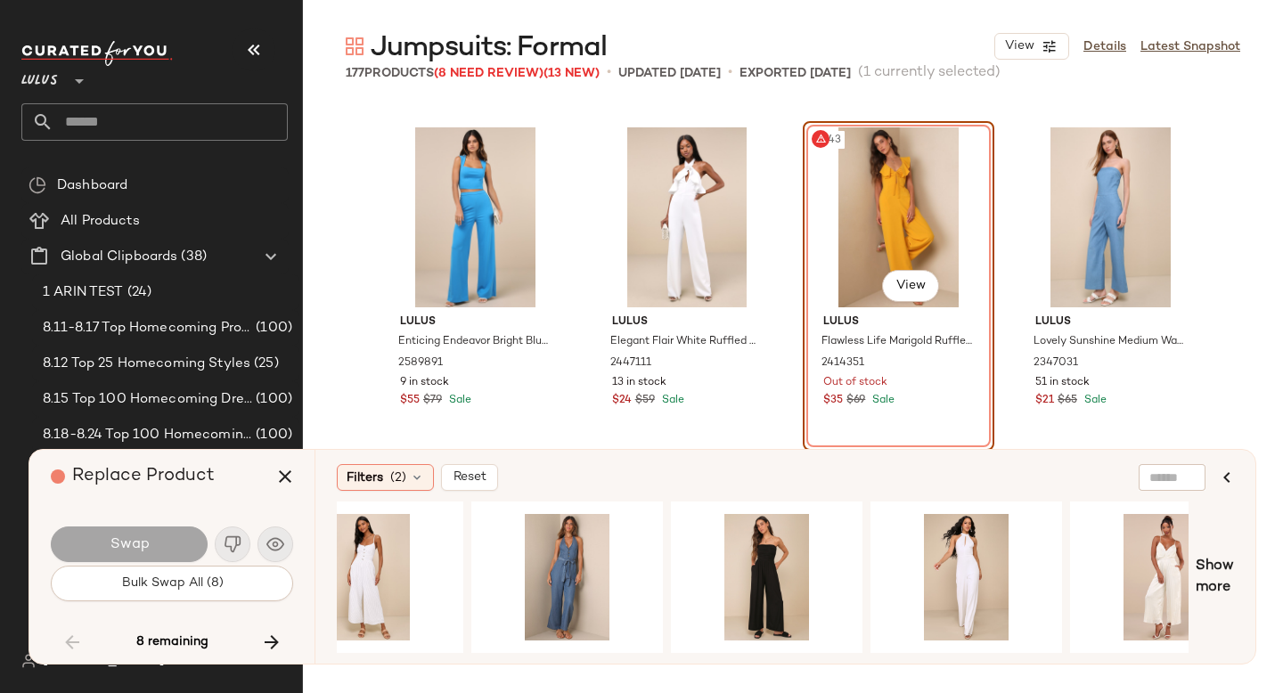
click at [846, 256] on div "#143 View" at bounding box center [898, 217] width 179 height 180
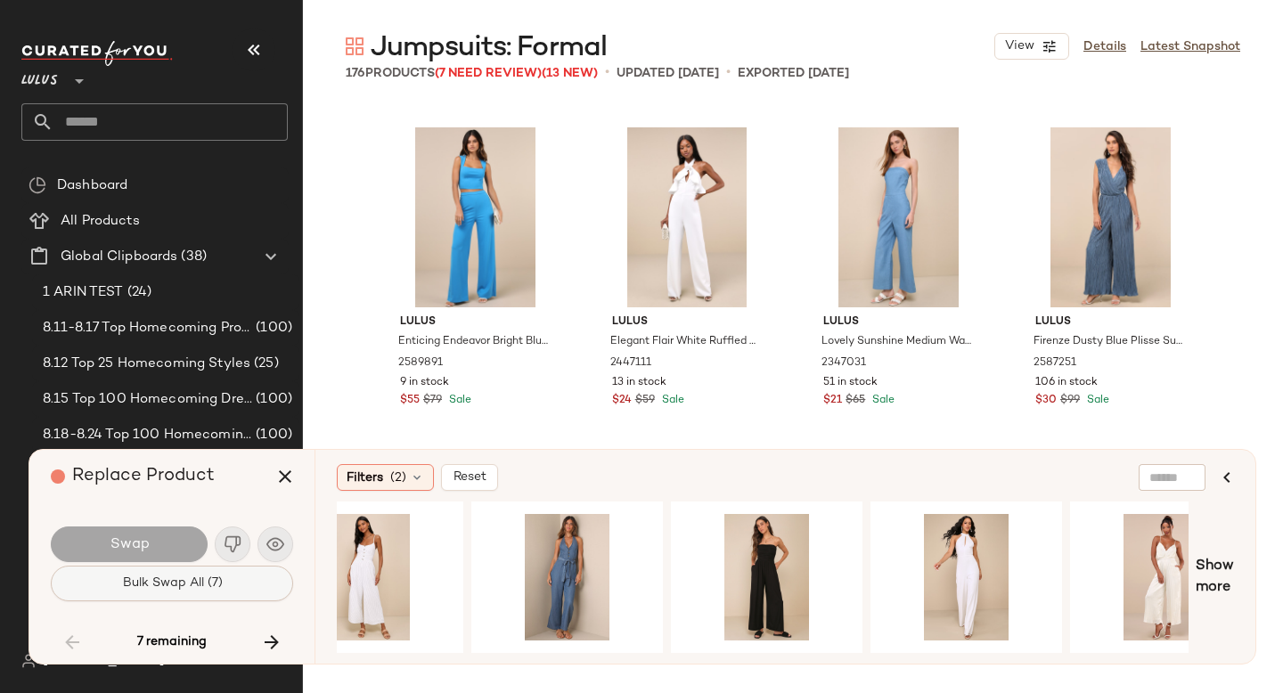
click at [251, 596] on button "Bulk Swap All (7)" at bounding box center [172, 584] width 242 height 36
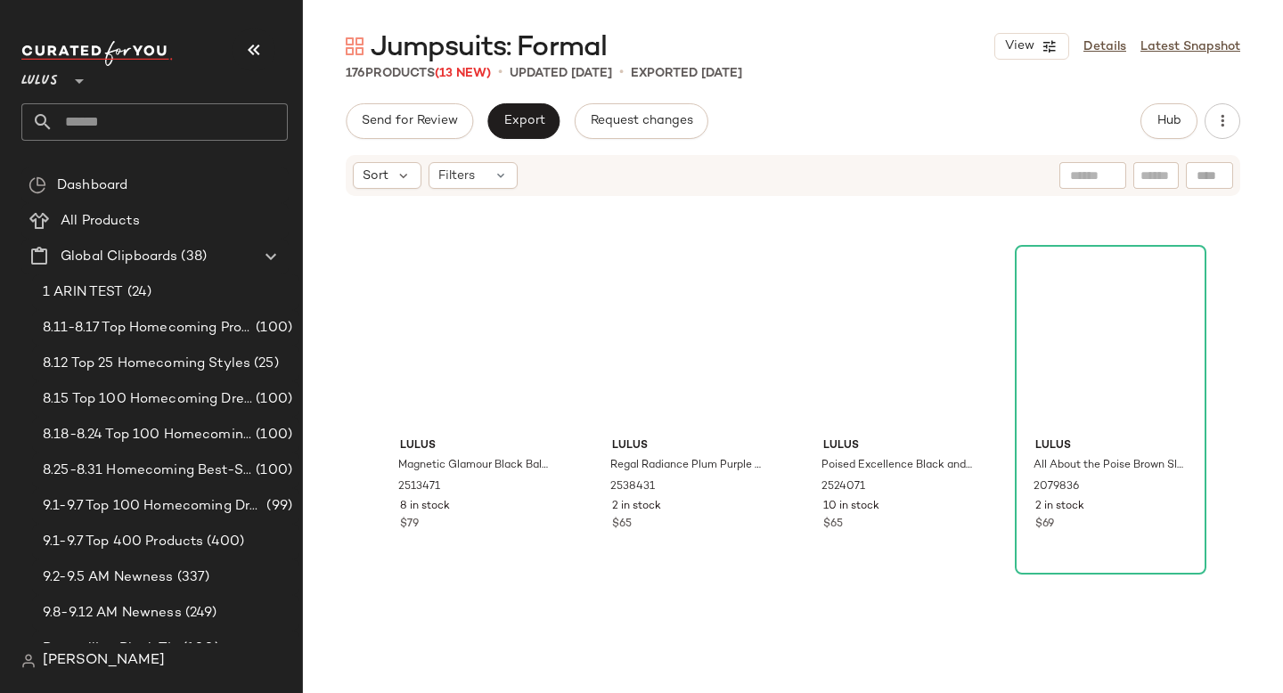
scroll to position [10263, 0]
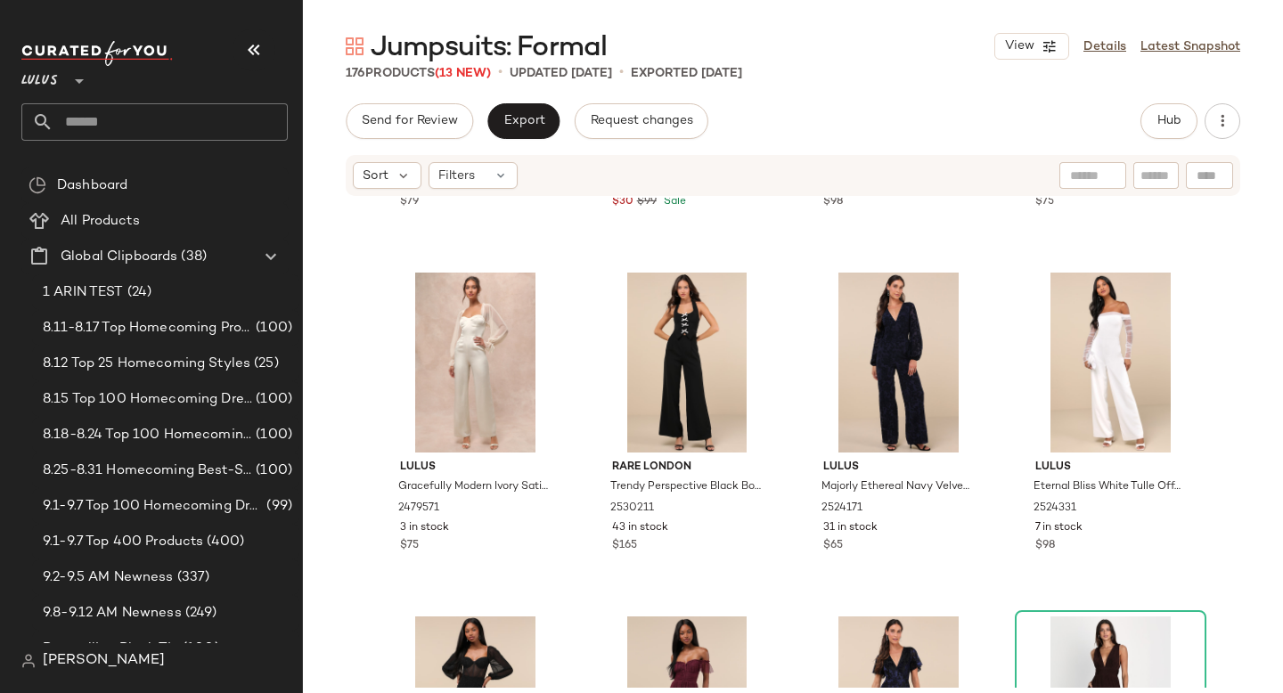
click at [1282, 536] on div "Lulus Glamorous Spirit Black Sequin Strapless Bustier Jumpsuit 2479471 10 in st…" at bounding box center [793, 443] width 980 height 490
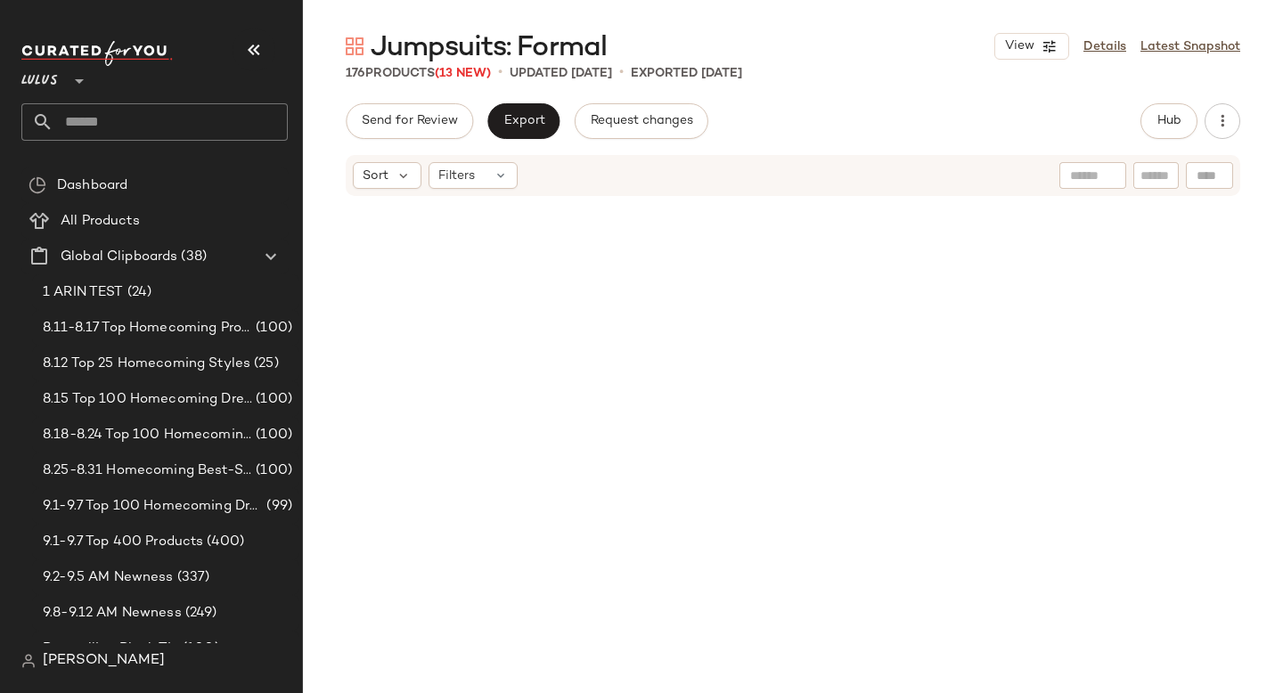
scroll to position [0, 0]
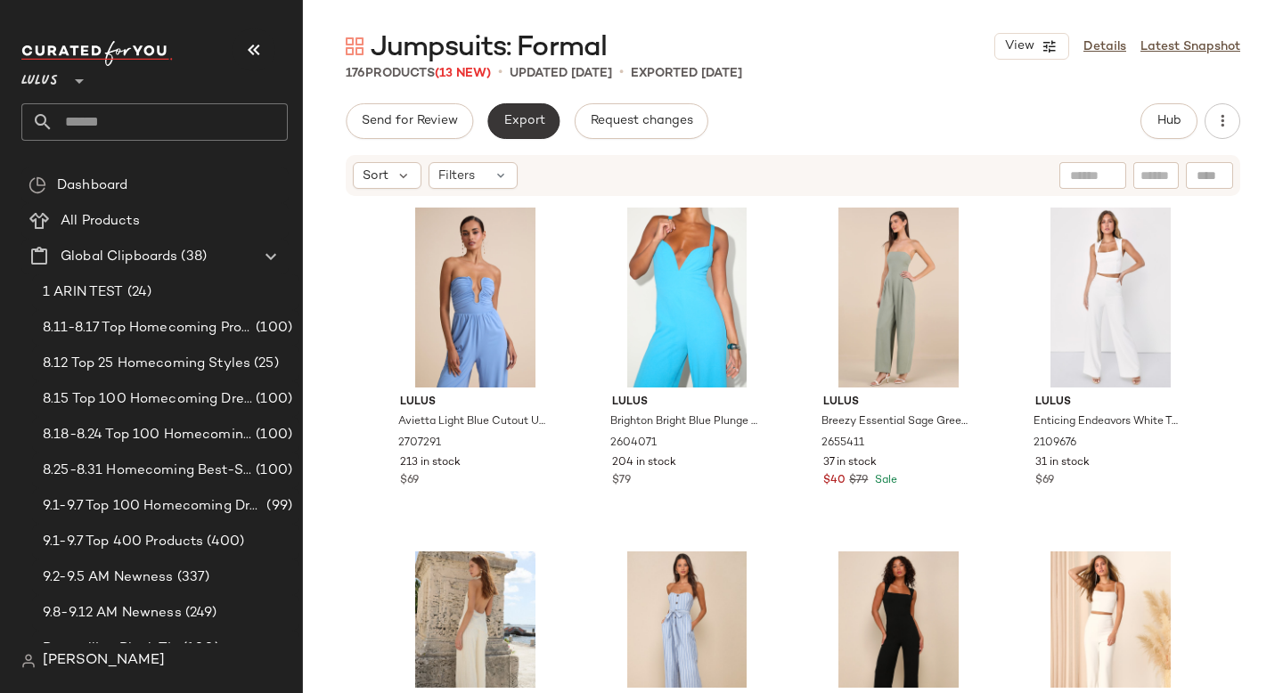
click at [539, 117] on span "Export" at bounding box center [523, 121] width 42 height 14
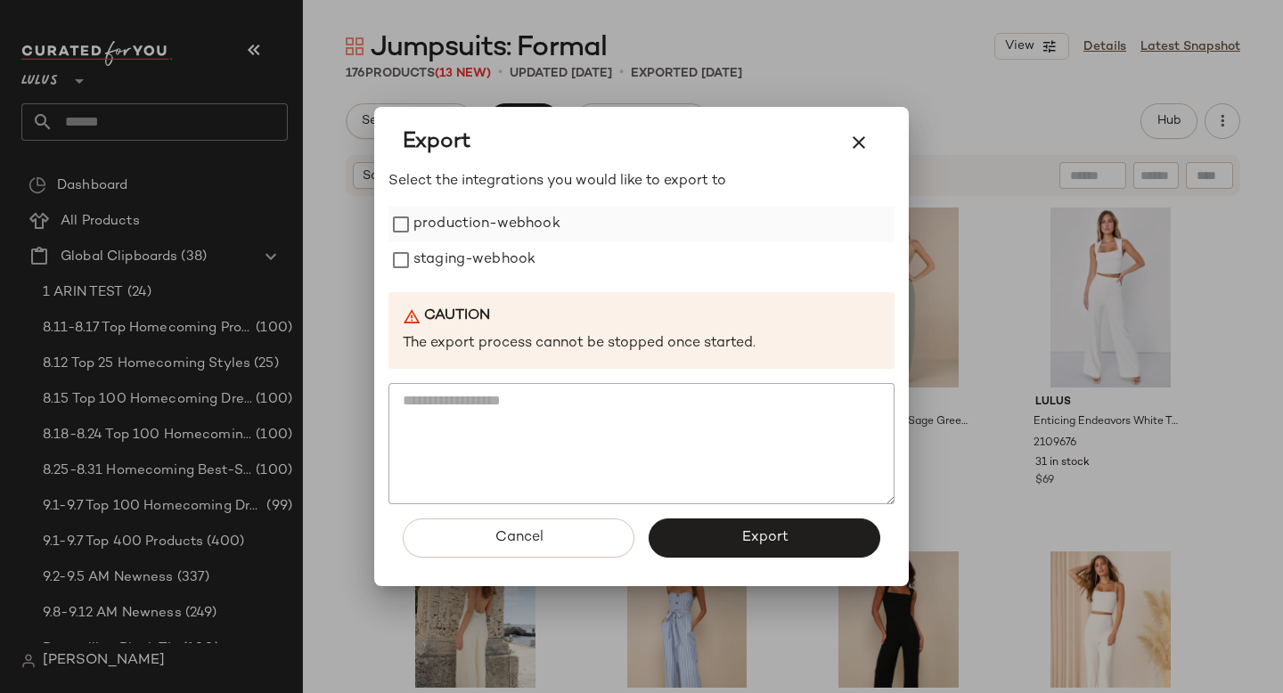
click at [526, 209] on label "production-webhook" at bounding box center [486, 225] width 147 height 36
click at [488, 269] on label "staging-webhook" at bounding box center [474, 260] width 122 height 36
click at [715, 524] on button "Export" at bounding box center [764, 537] width 232 height 39
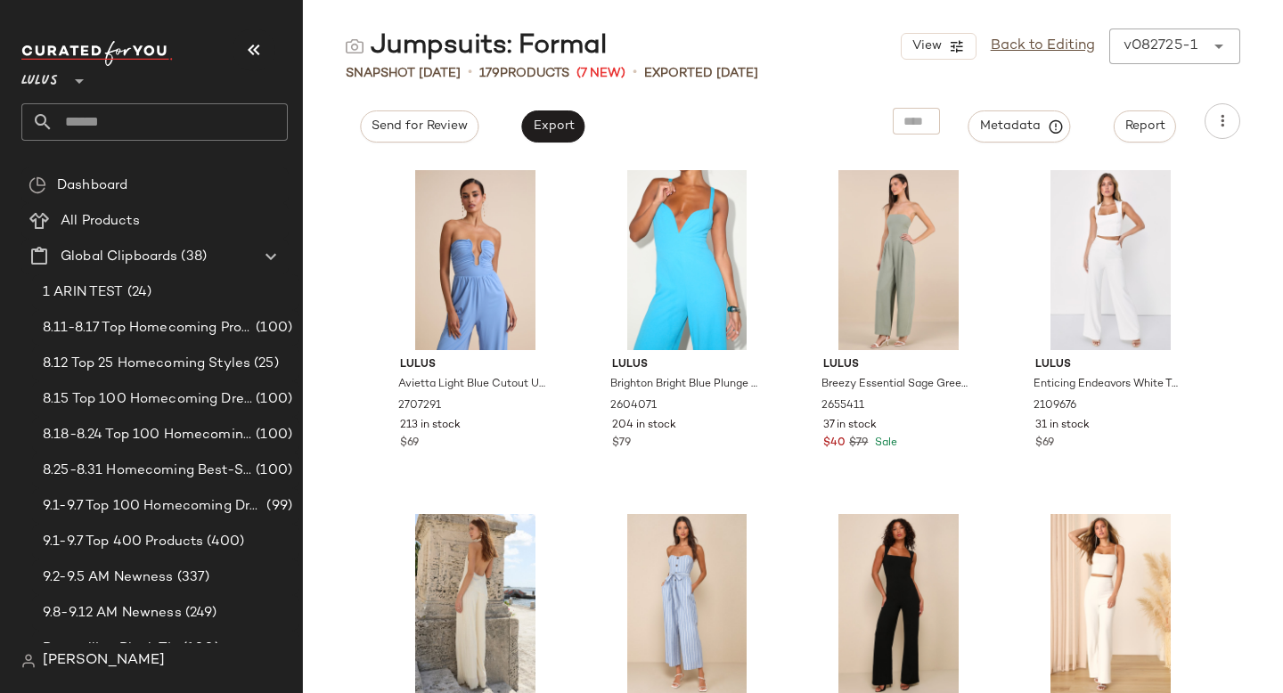
click at [94, 123] on input "text" at bounding box center [170, 121] width 234 height 37
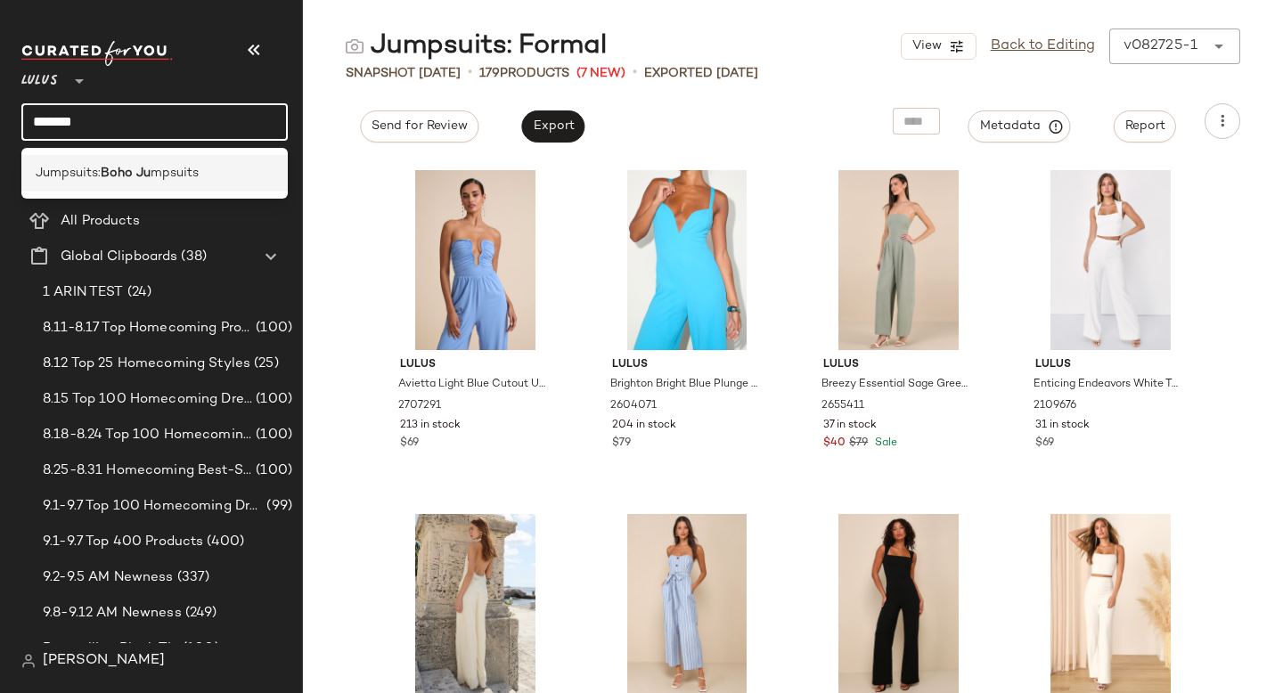
type input "*******"
click at [115, 167] on b "Boho Ju" at bounding box center [126, 173] width 50 height 19
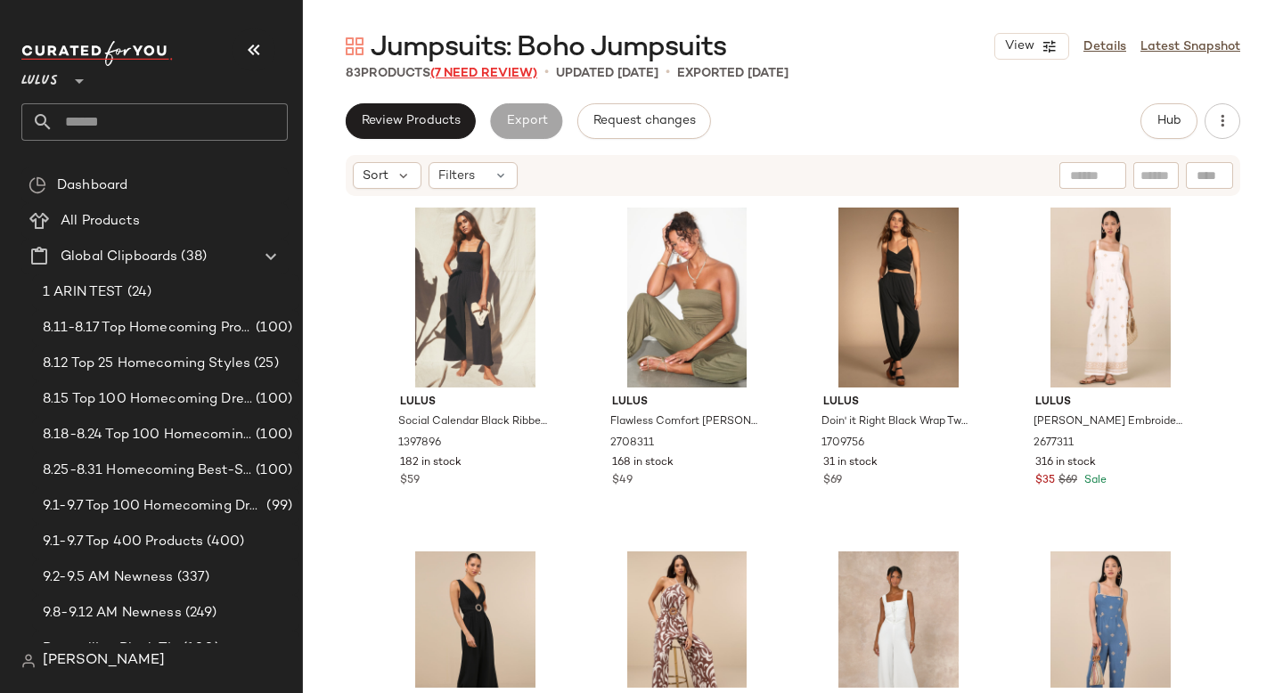
click at [468, 70] on span "(7 Need Review)" at bounding box center [483, 73] width 107 height 13
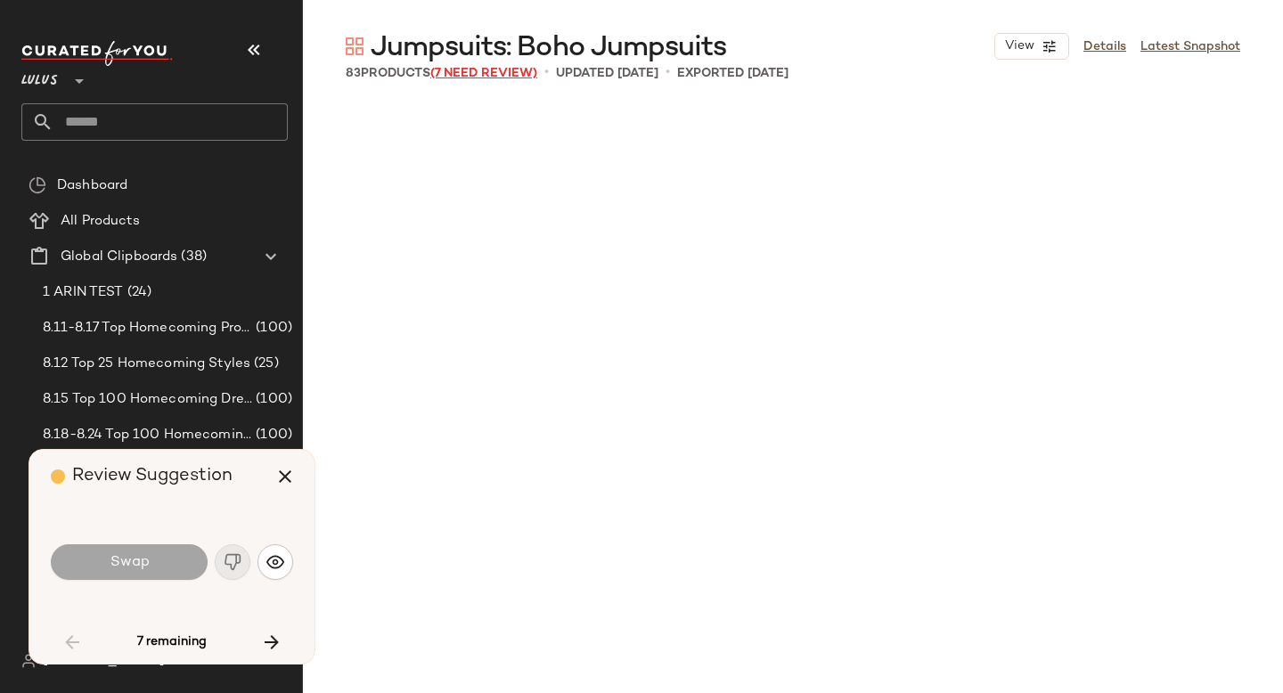
scroll to position [3094, 0]
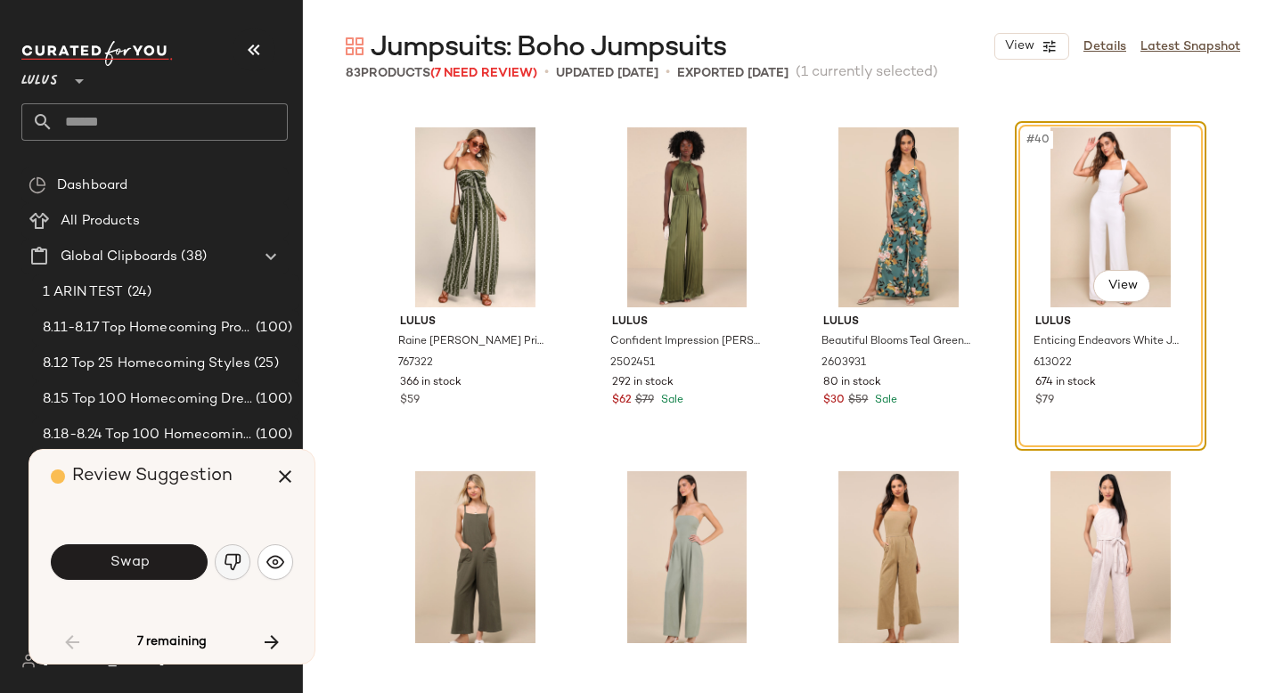
click at [225, 559] on img "button" at bounding box center [233, 562] width 18 height 18
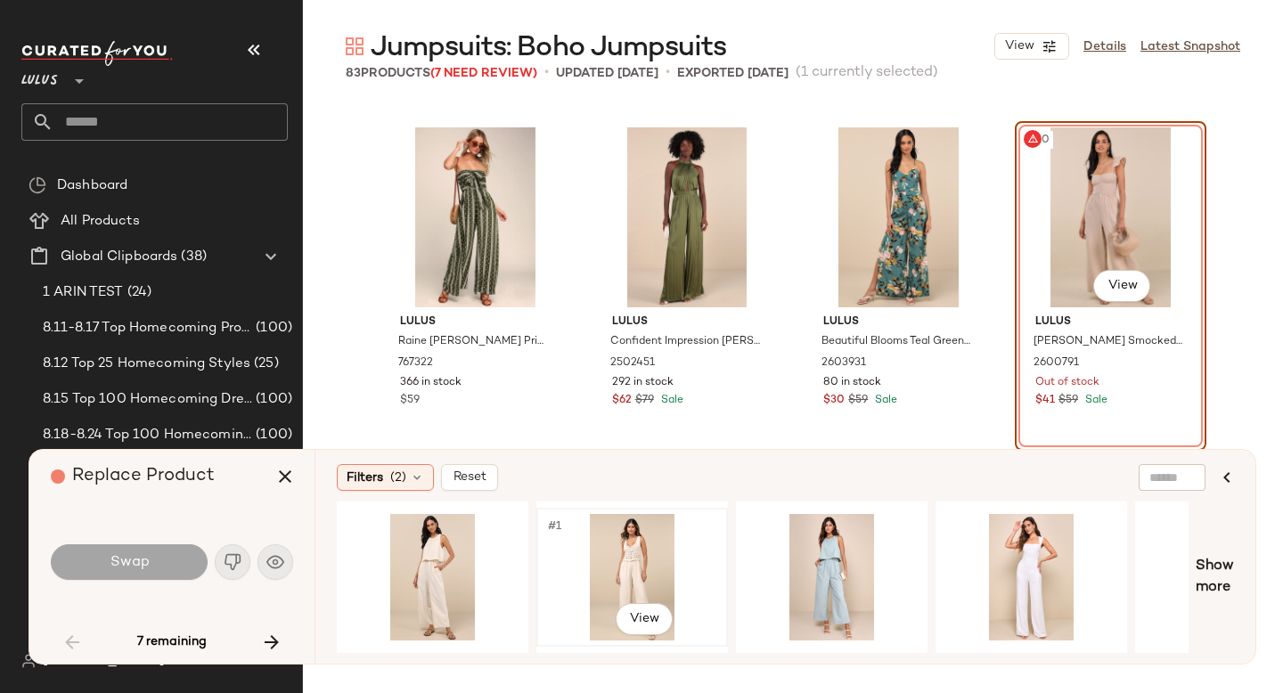
click at [664, 570] on div "#1 View" at bounding box center [631, 577] width 179 height 126
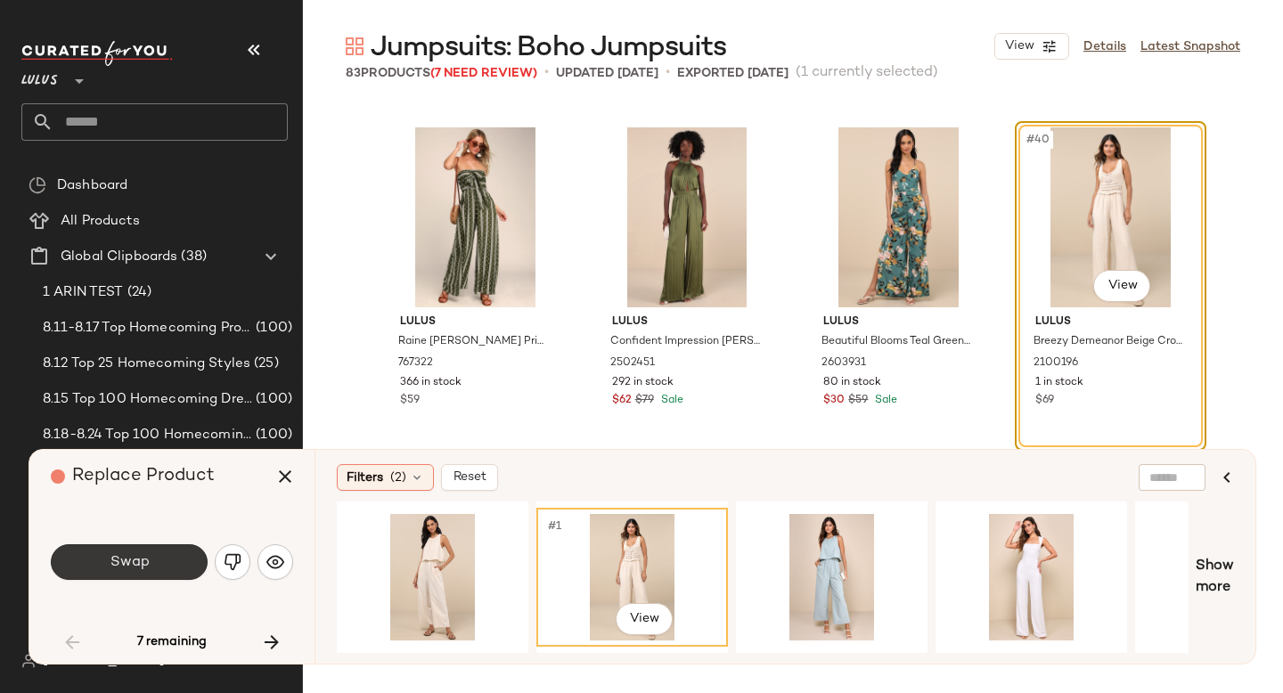
click at [140, 565] on span "Swap" at bounding box center [129, 562] width 40 height 17
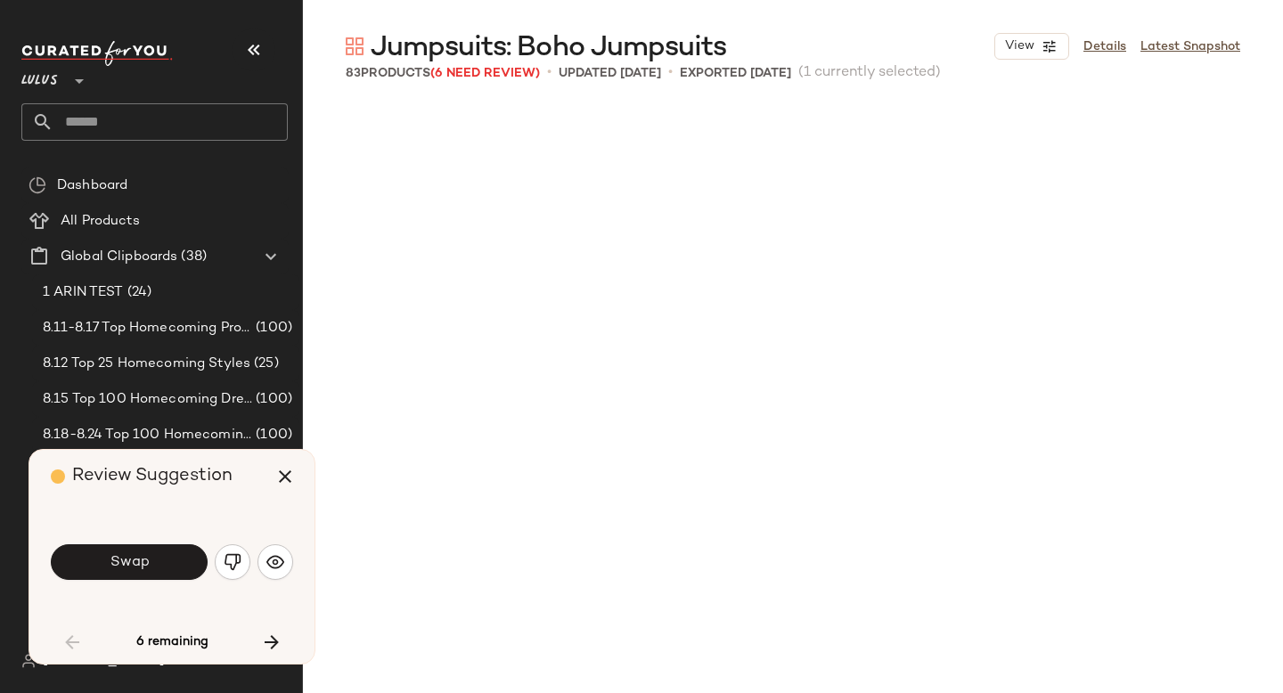
scroll to position [4126, 0]
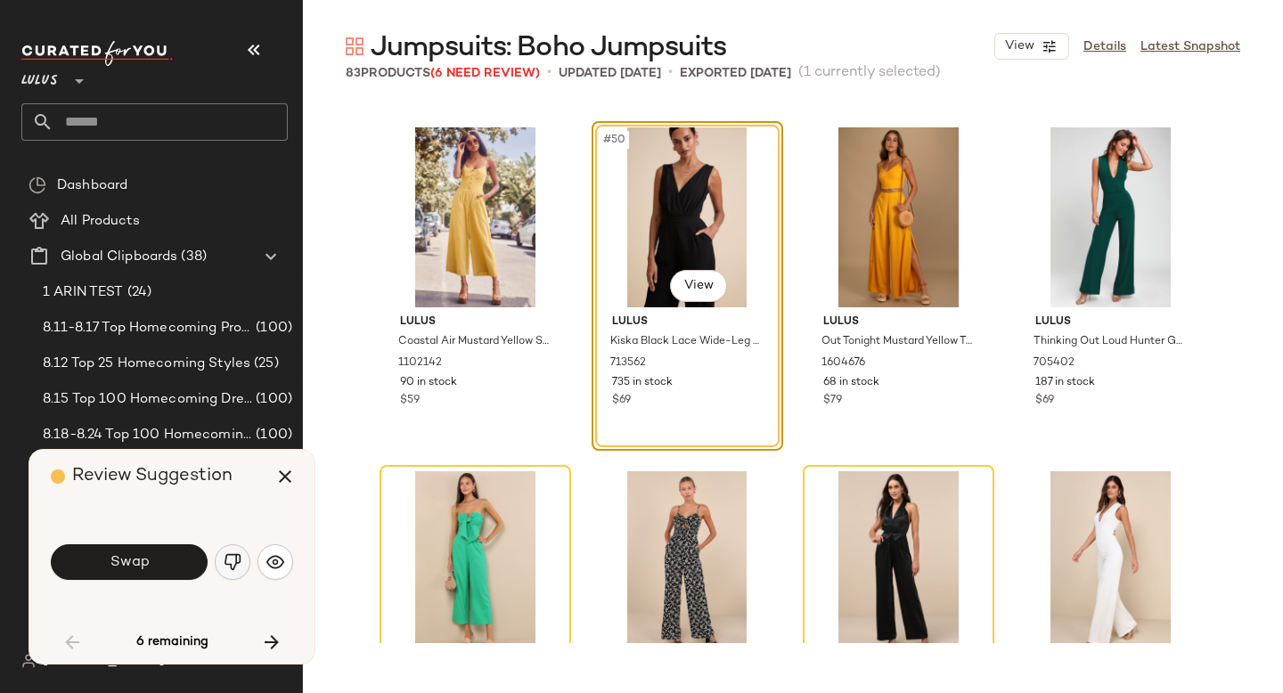
click at [239, 557] on img "button" at bounding box center [233, 562] width 18 height 18
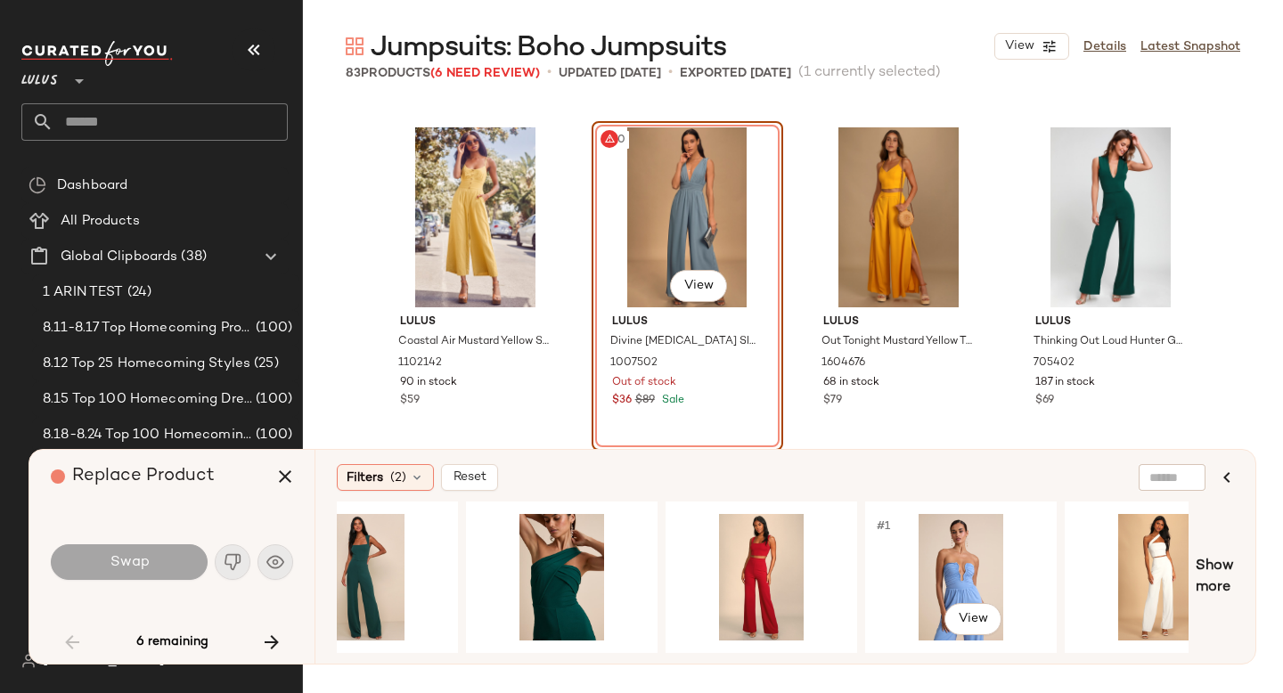
scroll to position [0, 2275]
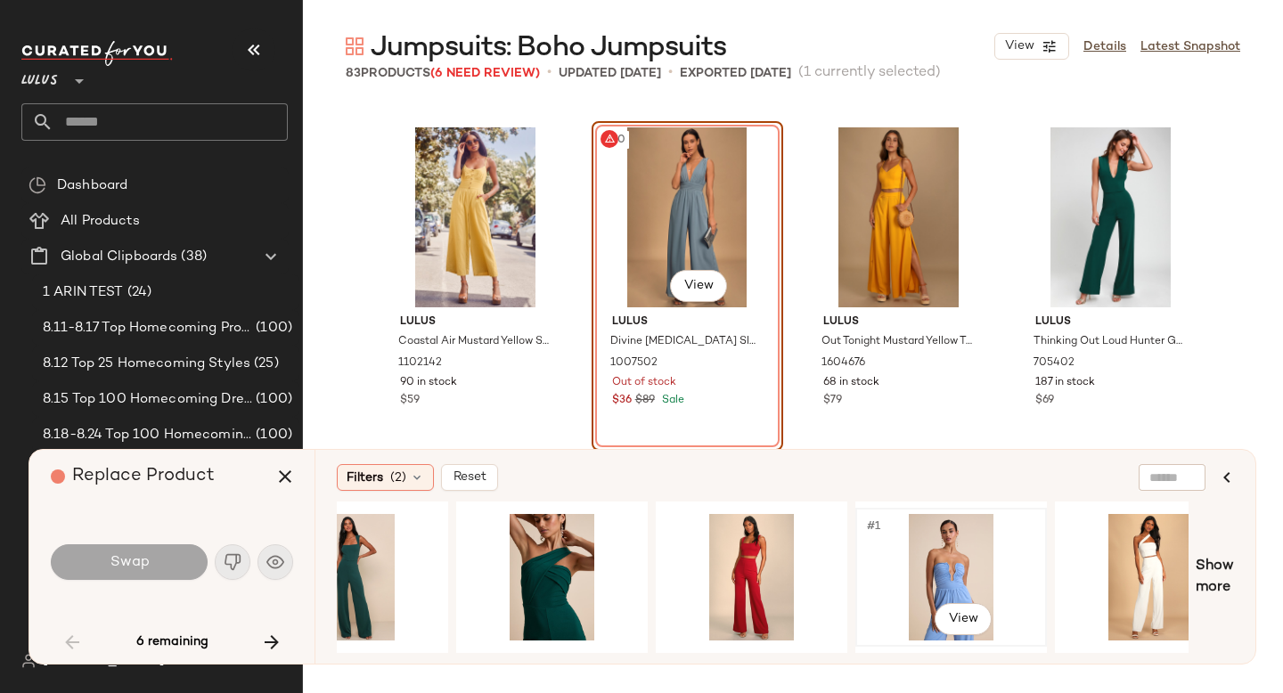
click at [934, 560] on div "#1 View" at bounding box center [950, 577] width 179 height 126
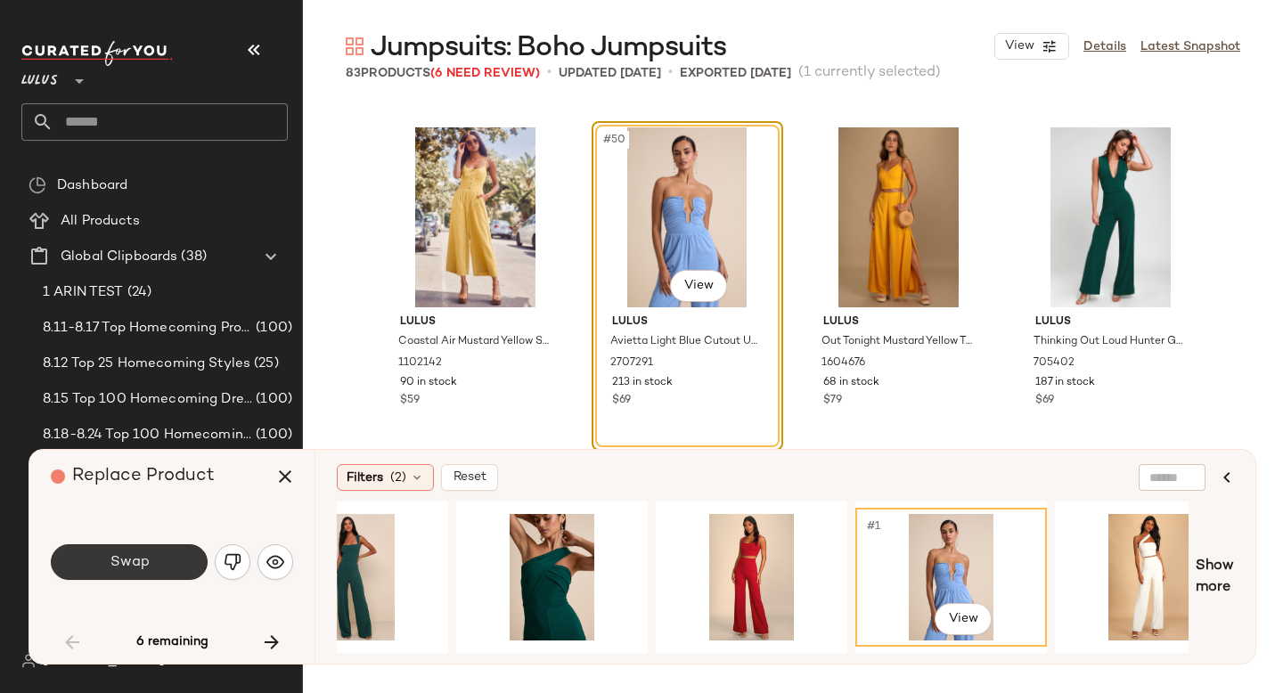
click at [134, 563] on span "Swap" at bounding box center [129, 562] width 40 height 17
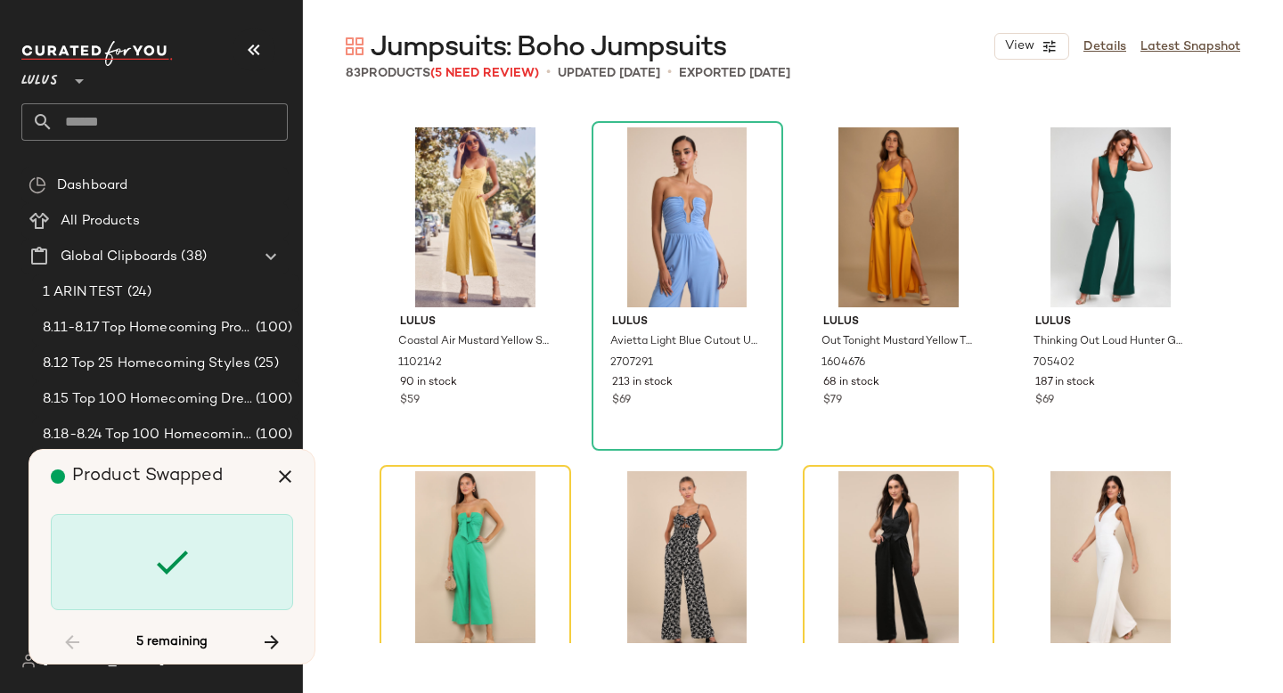
scroll to position [4469, 0]
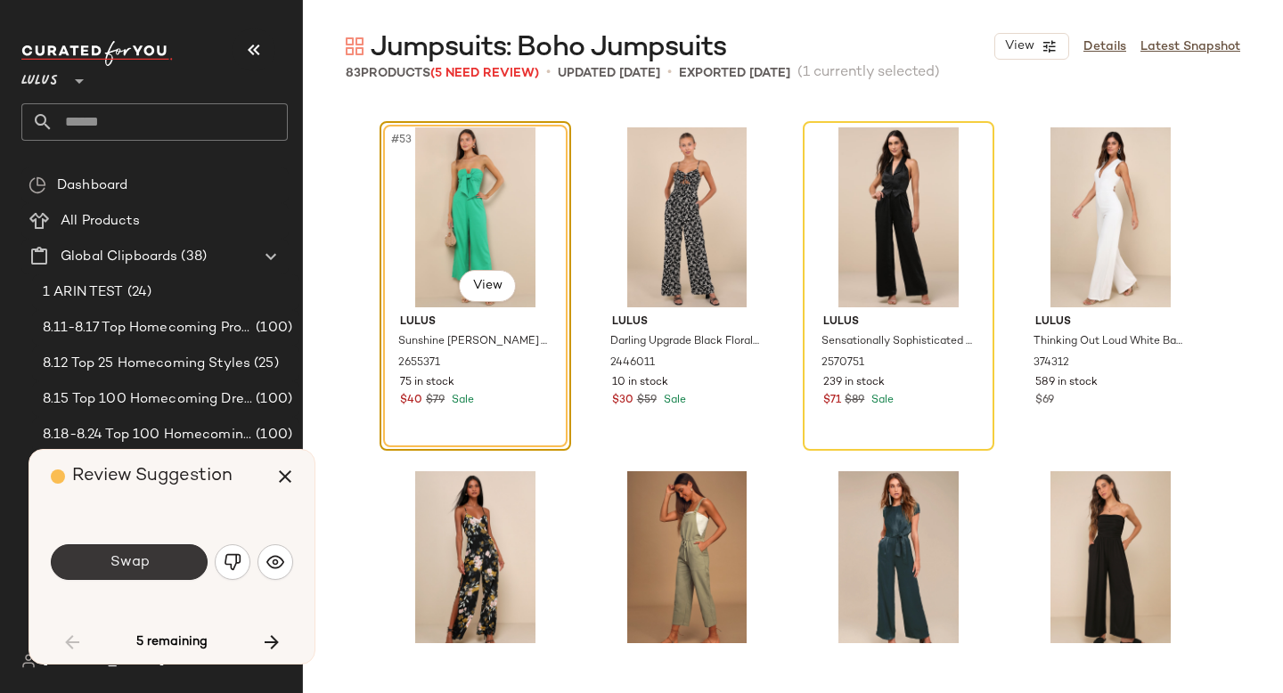
click at [183, 562] on button "Swap" at bounding box center [129, 562] width 157 height 36
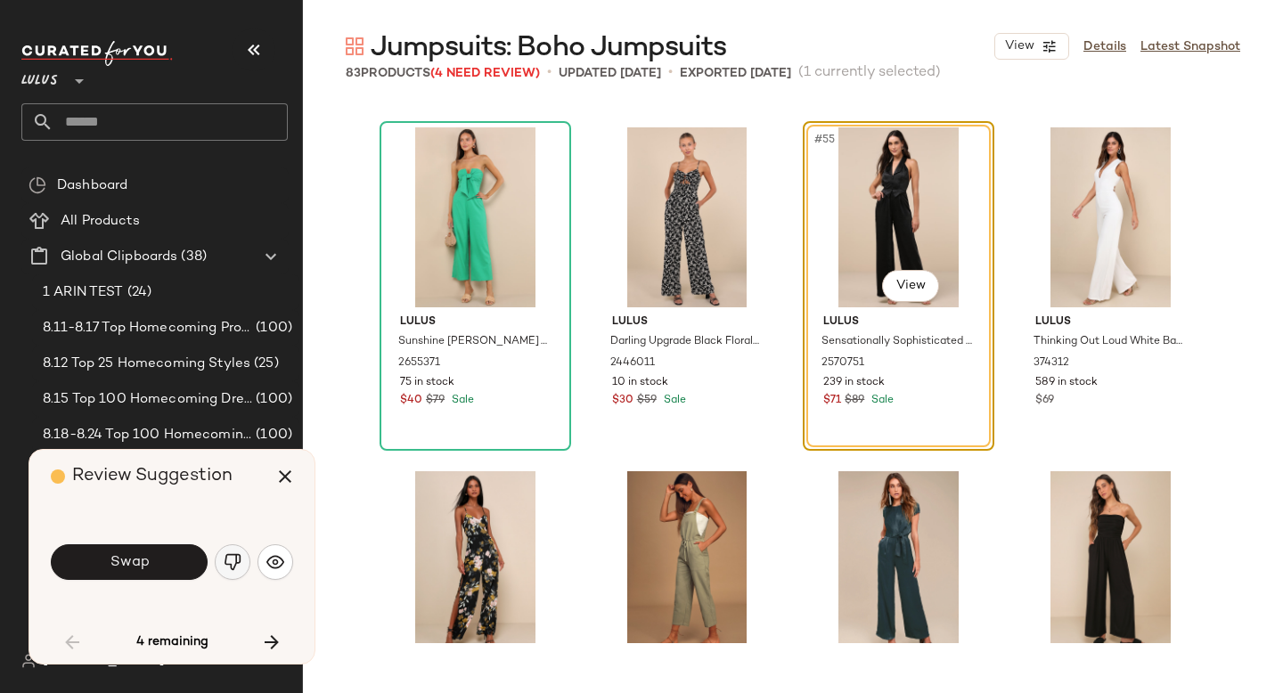
click at [235, 557] on img "button" at bounding box center [233, 562] width 18 height 18
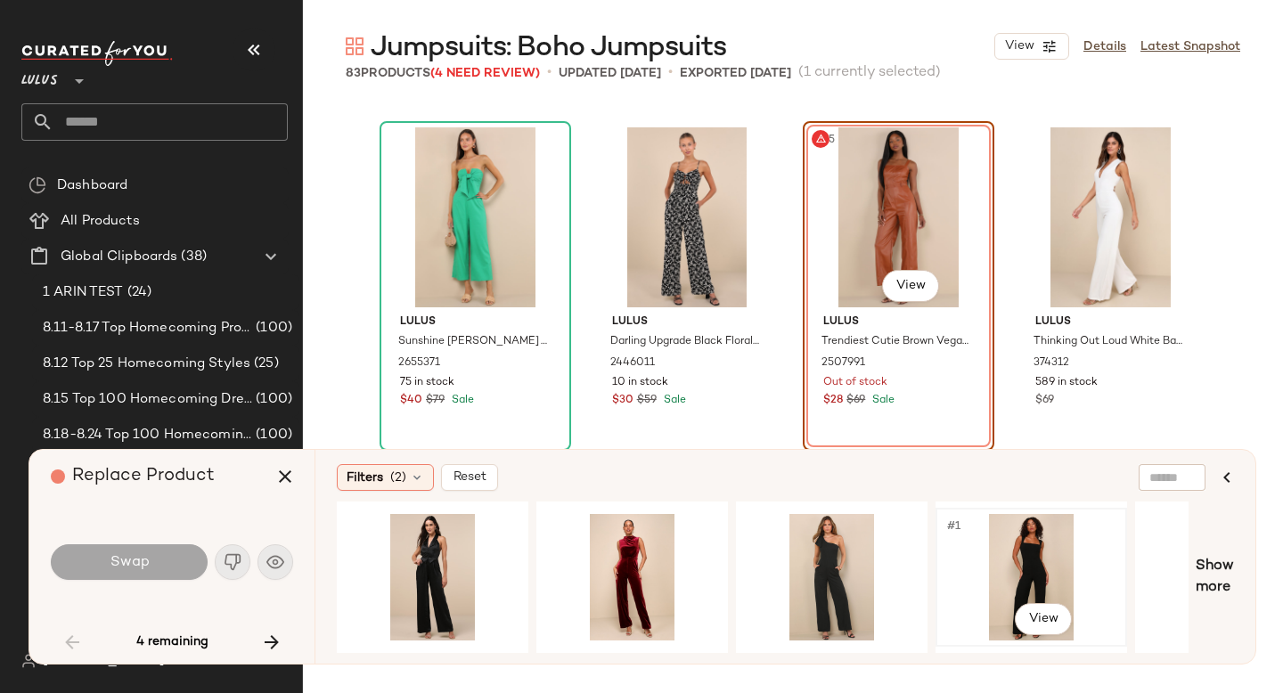
click at [993, 555] on div "#1 View" at bounding box center [1030, 577] width 179 height 126
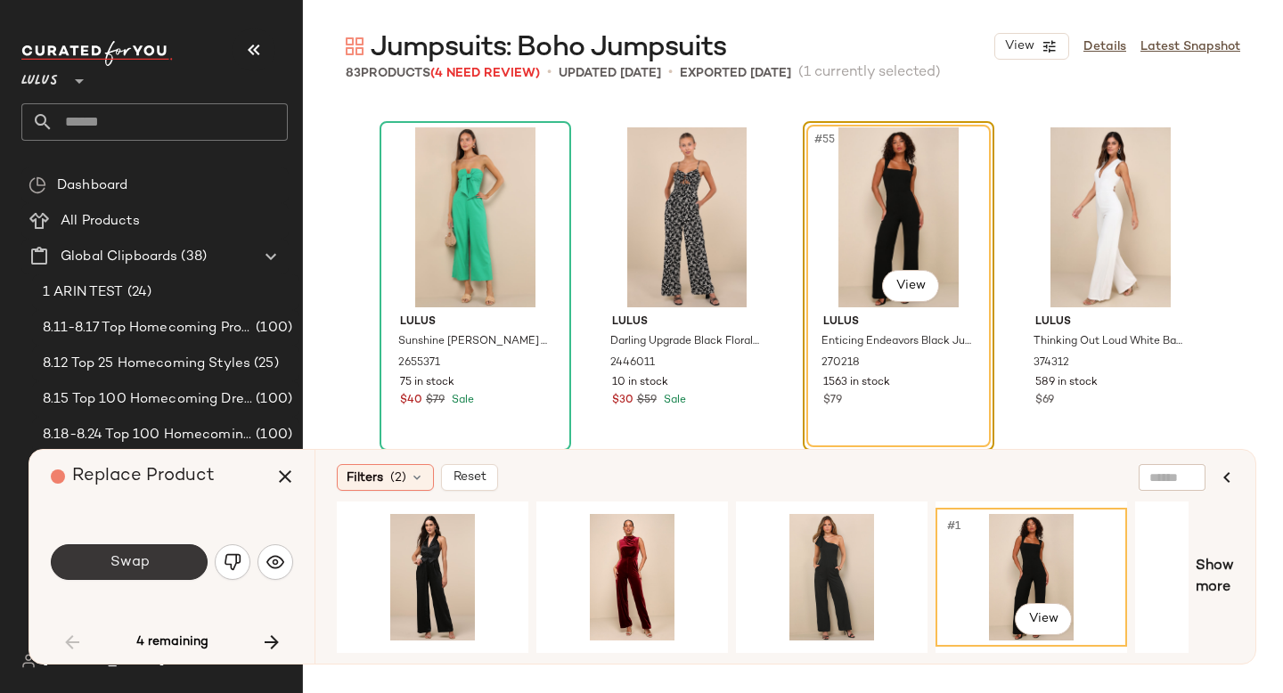
click at [122, 563] on span "Swap" at bounding box center [129, 562] width 40 height 17
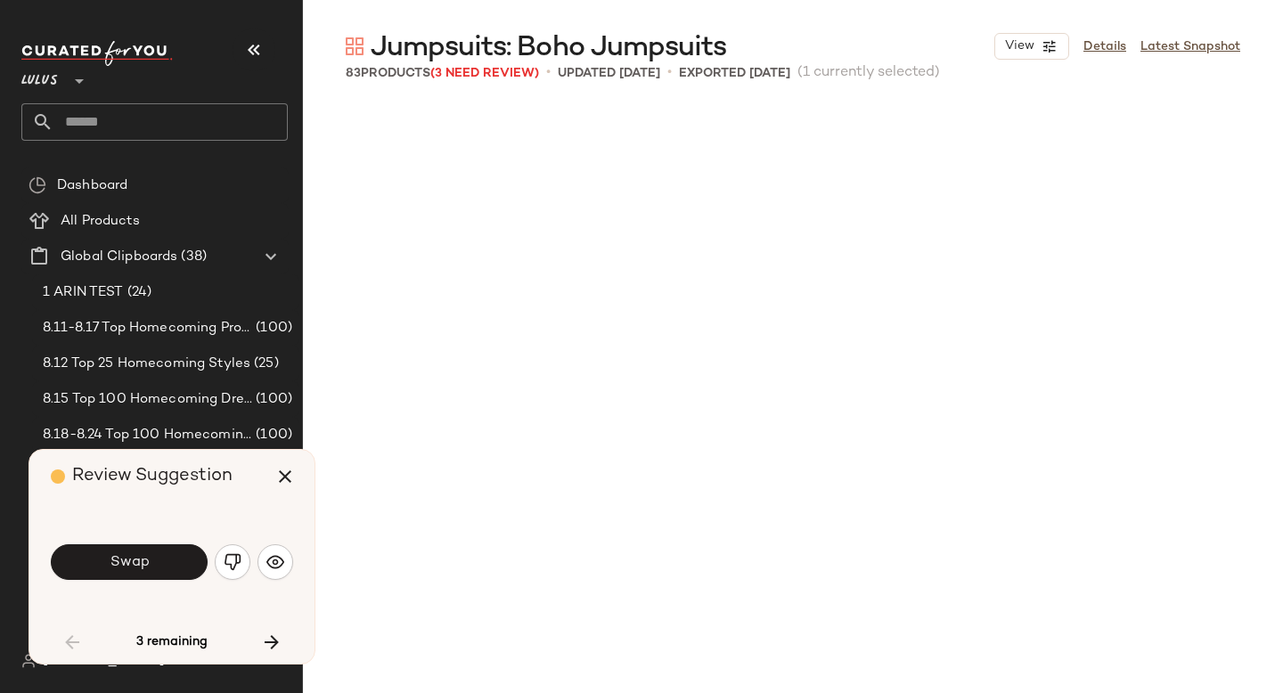
scroll to position [5501, 0]
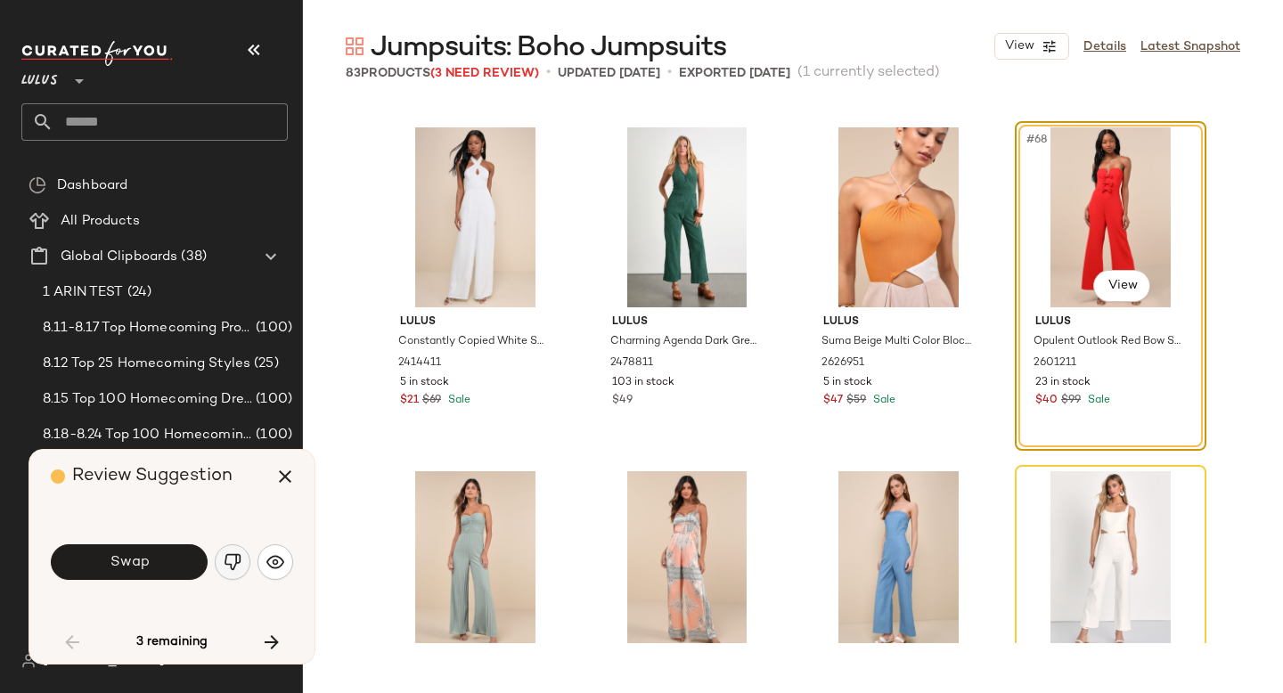
click at [234, 558] on img "button" at bounding box center [233, 562] width 18 height 18
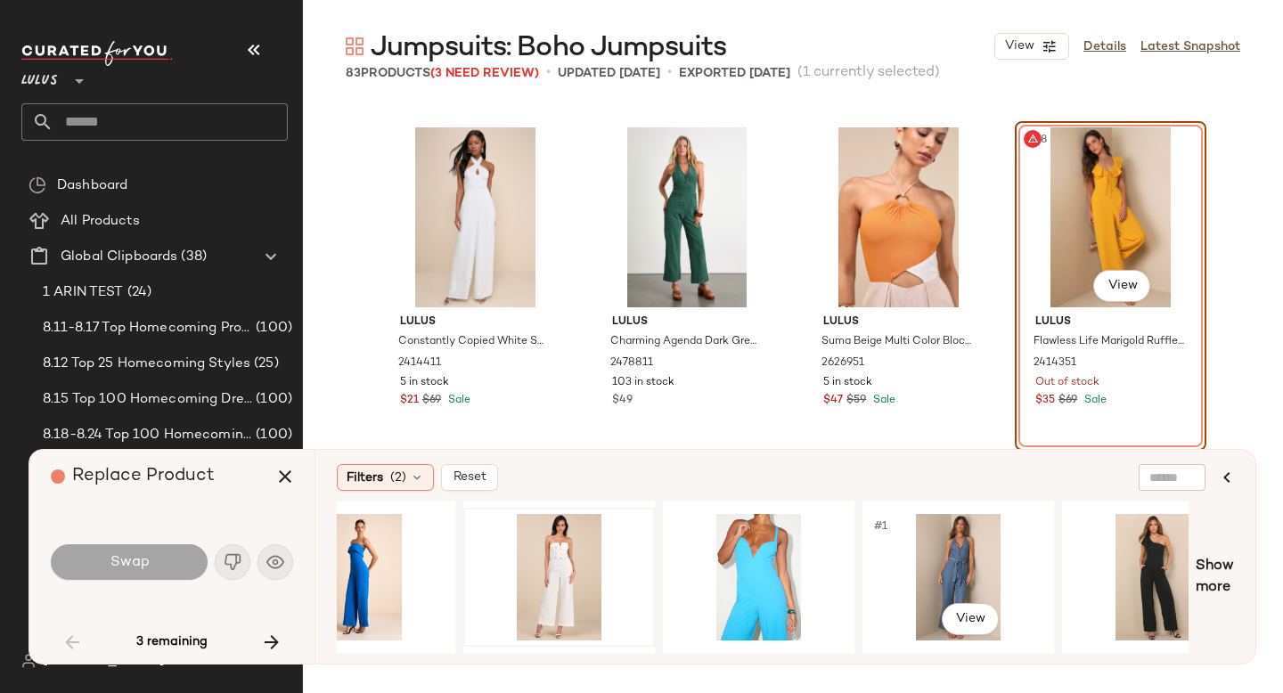
scroll to position [0, 886]
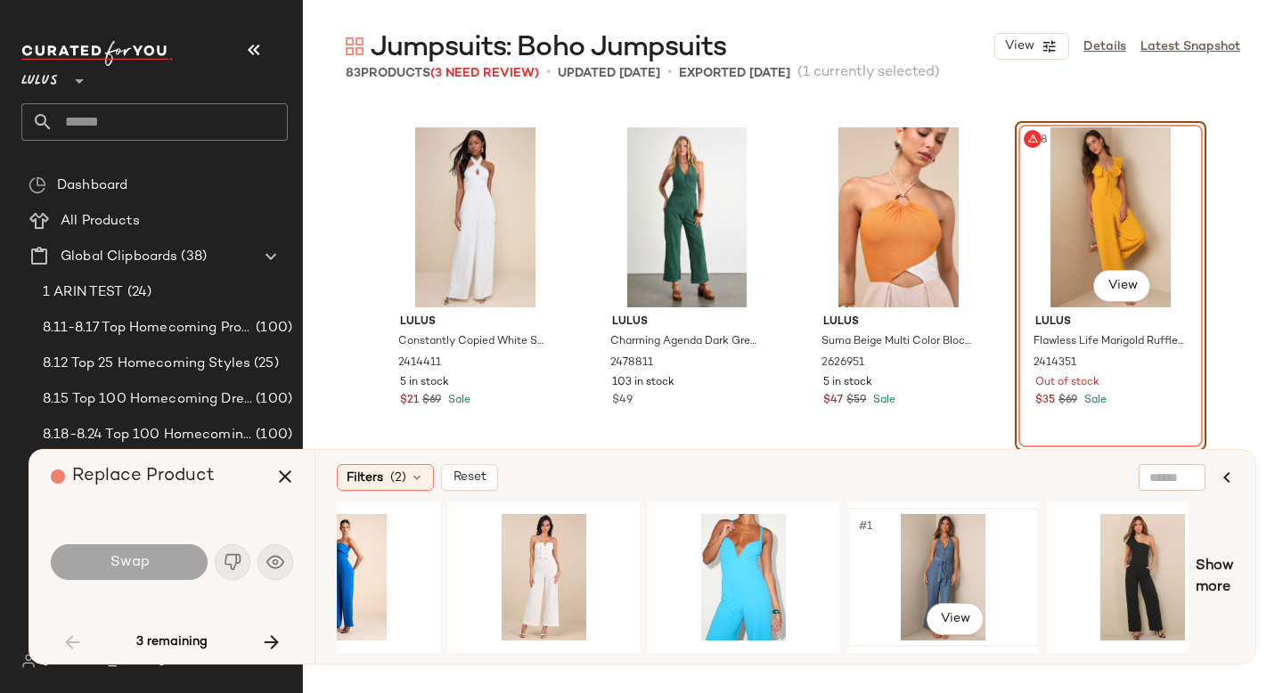
click at [953, 550] on div "#1 View" at bounding box center [942, 577] width 179 height 126
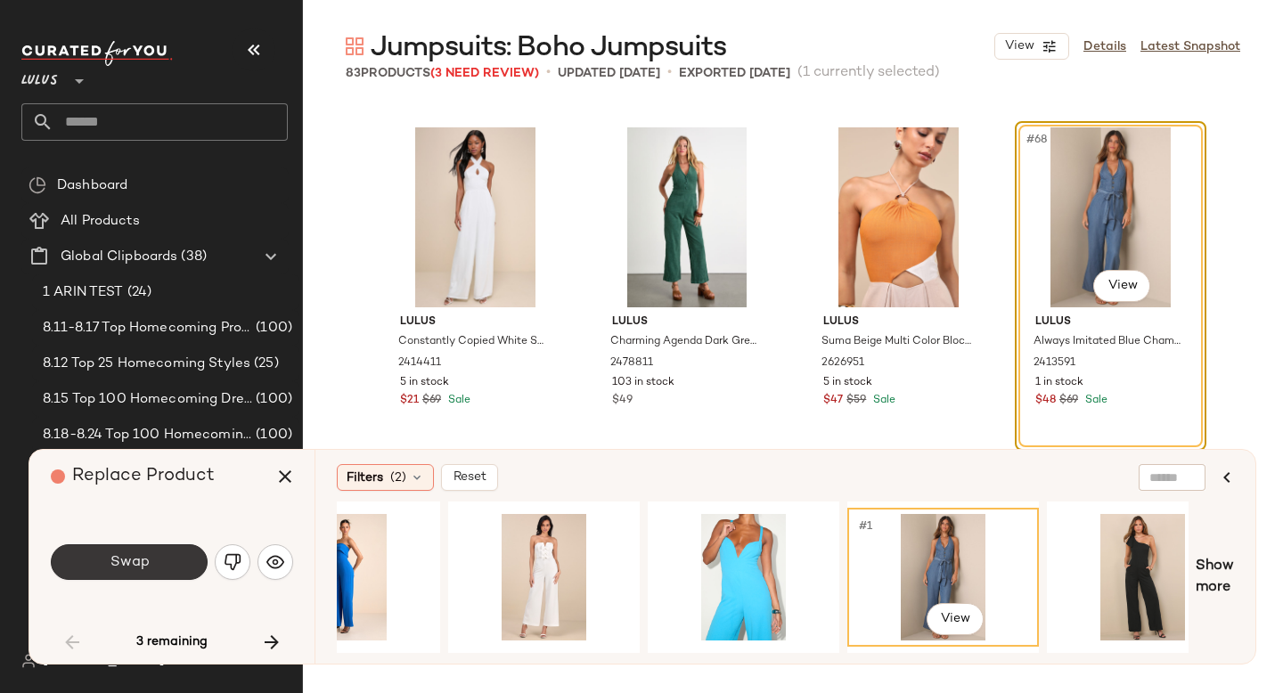
click at [181, 564] on button "Swap" at bounding box center [129, 562] width 157 height 36
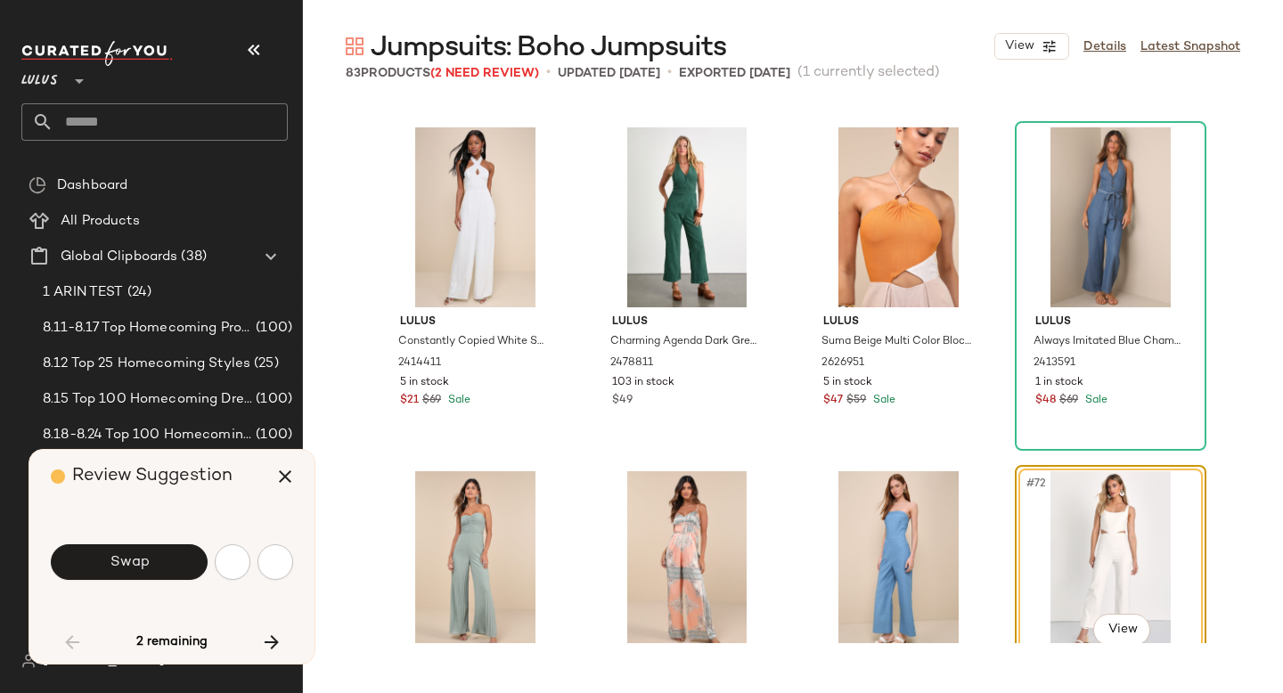
scroll to position [5845, 0]
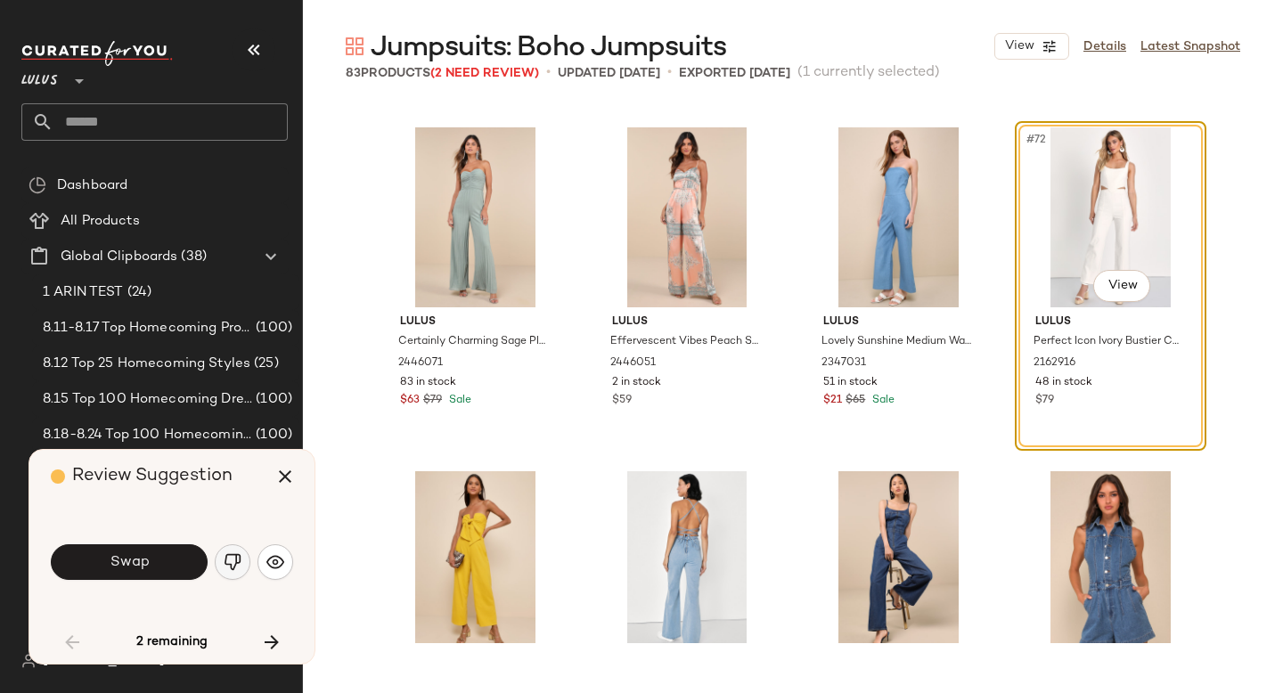
click at [239, 557] on img "button" at bounding box center [233, 562] width 18 height 18
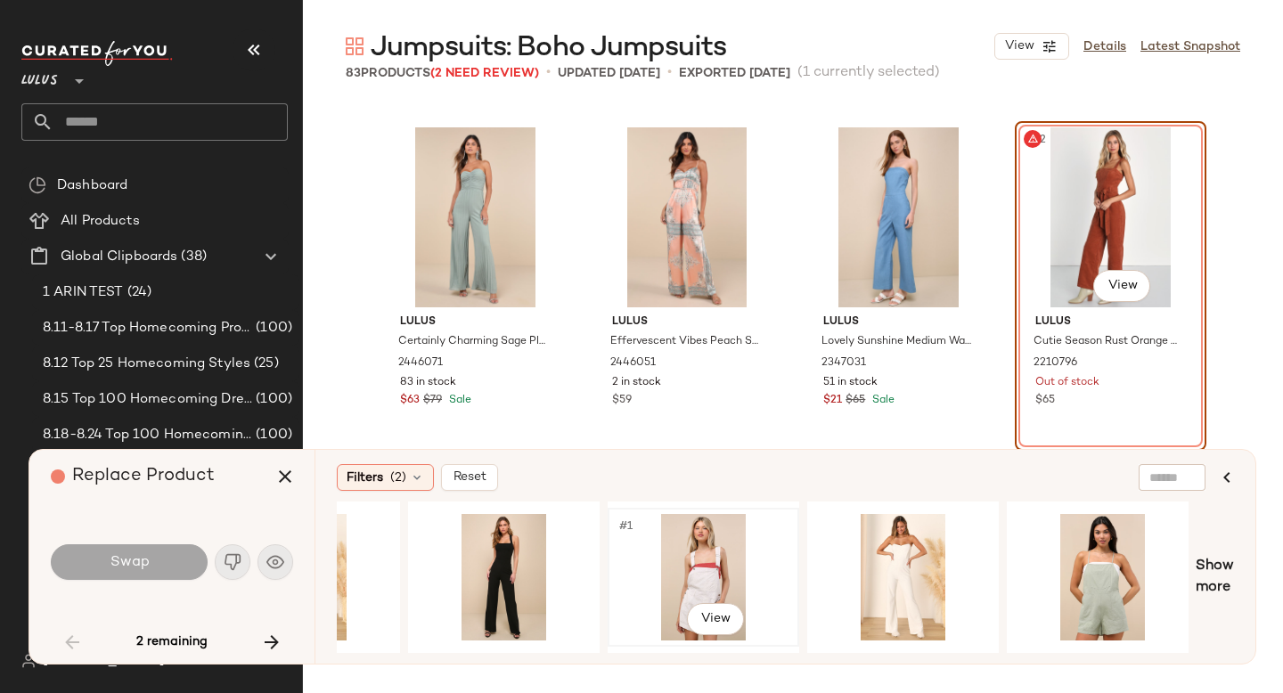
scroll to position [0, 1932]
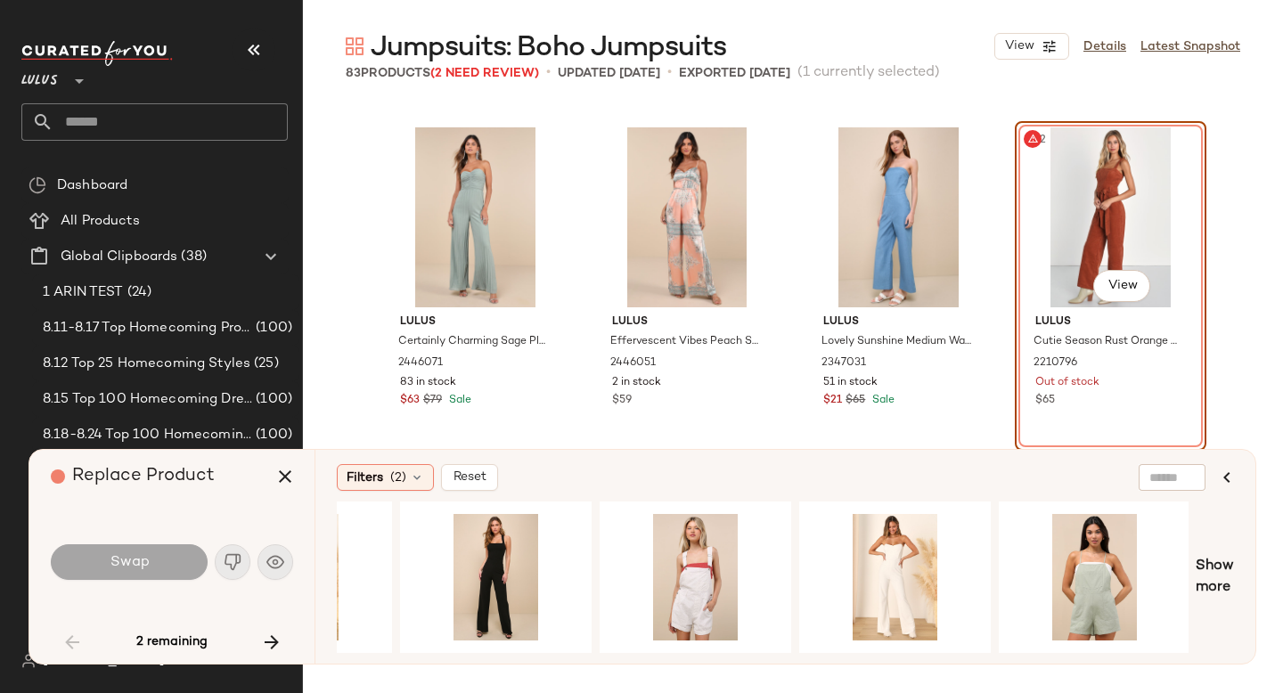
click at [1050, 208] on div "#72 View" at bounding box center [1110, 217] width 179 height 180
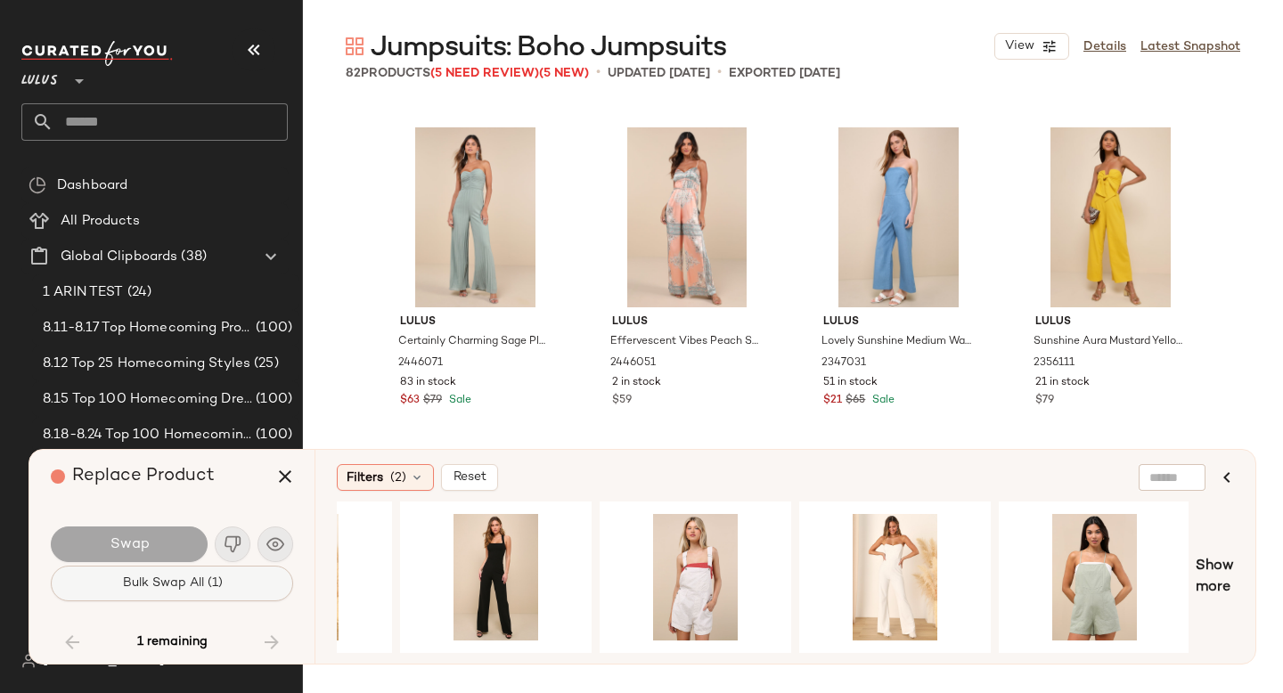
click at [232, 574] on button "Bulk Swap All (1)" at bounding box center [172, 584] width 242 height 36
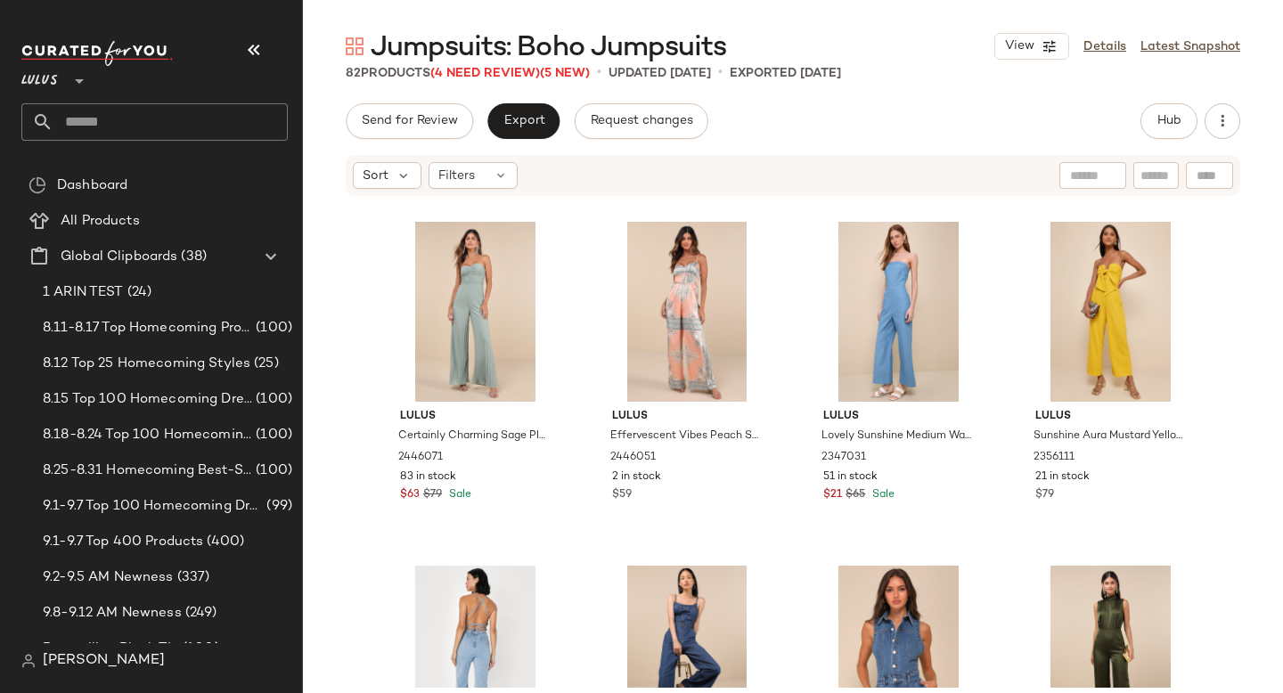
click at [528, 100] on div "Jumpsuits: Boho Jumpsuits View Details Latest Snapshot 82 Products (4 Need Revi…" at bounding box center [793, 361] width 980 height 664
click at [531, 119] on span "Export" at bounding box center [523, 121] width 42 height 14
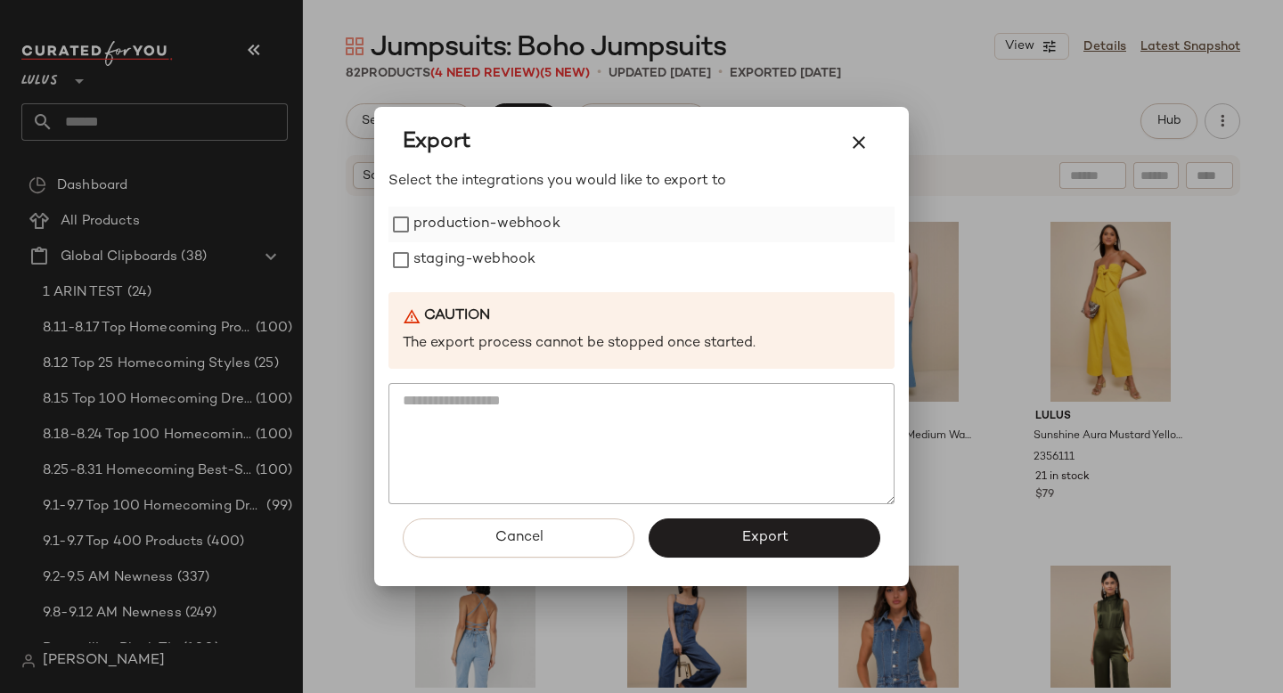
click at [545, 234] on label "production-webhook" at bounding box center [486, 225] width 147 height 36
click at [526, 257] on label "staging-webhook" at bounding box center [474, 260] width 122 height 36
click at [753, 517] on div "Cancel Export" at bounding box center [641, 545] width 506 height 82
click at [762, 538] on span "Export" at bounding box center [763, 537] width 47 height 17
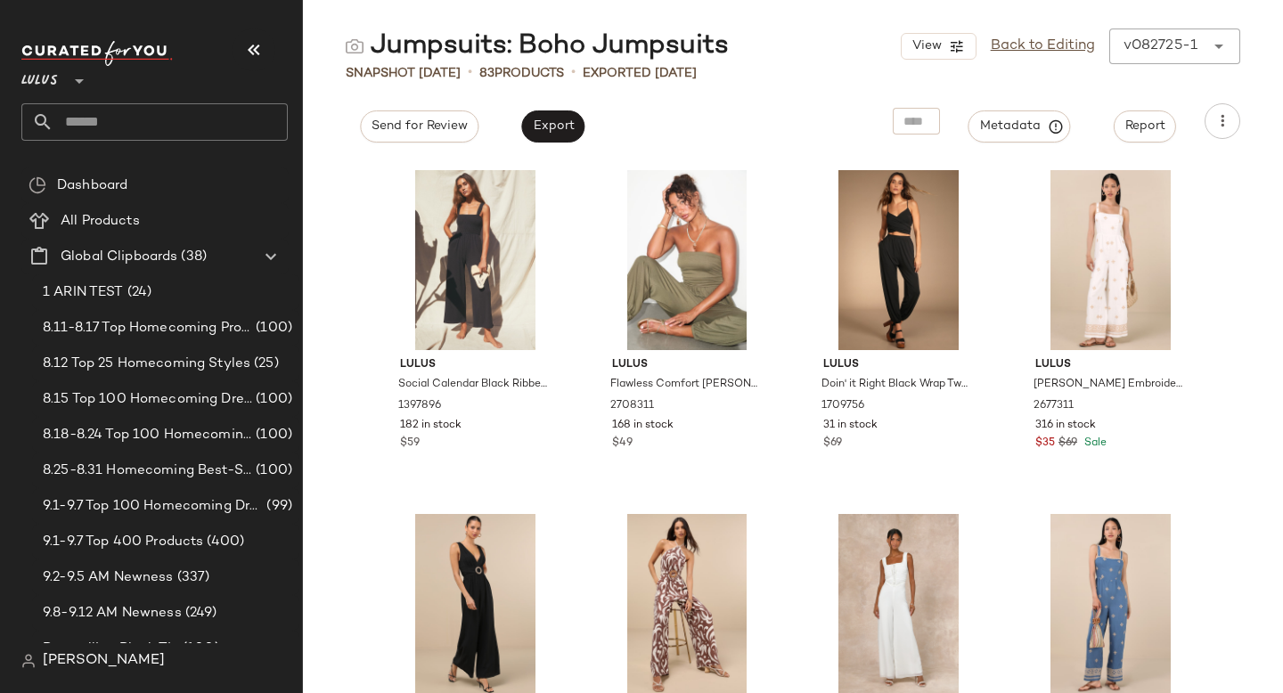
click at [151, 118] on input "text" at bounding box center [170, 121] width 234 height 37
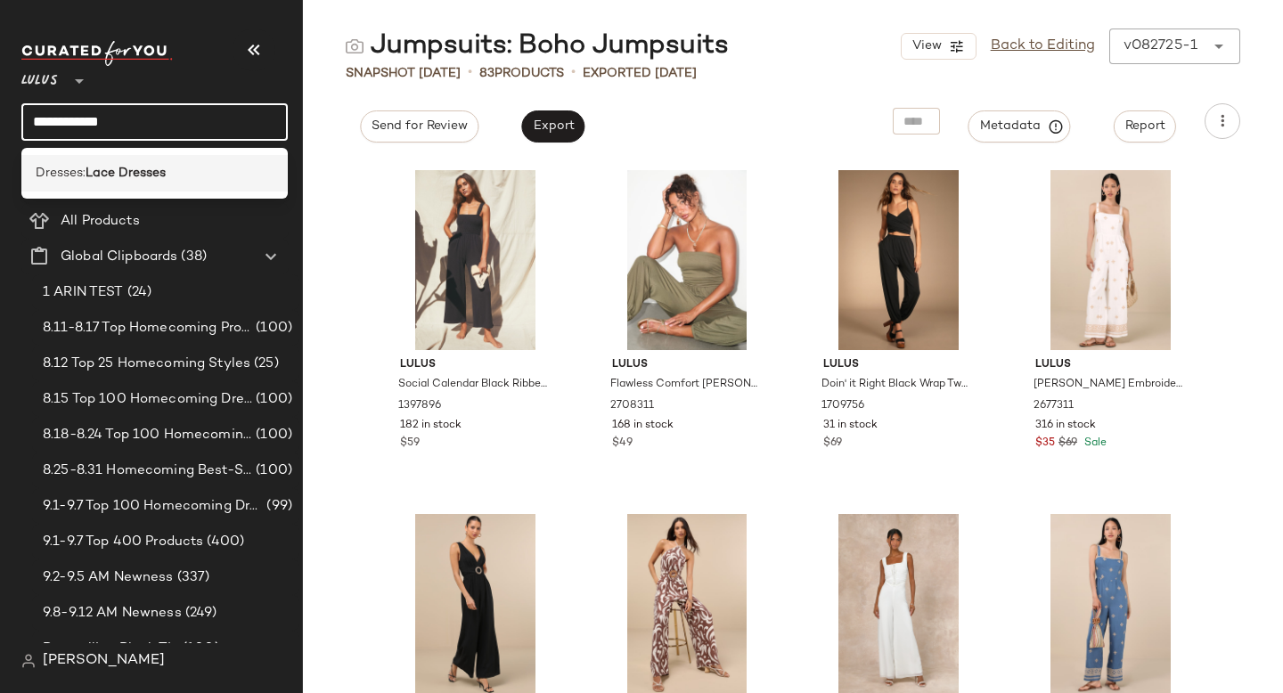
type input "**********"
click at [130, 167] on b "Lace Dresses" at bounding box center [126, 173] width 80 height 19
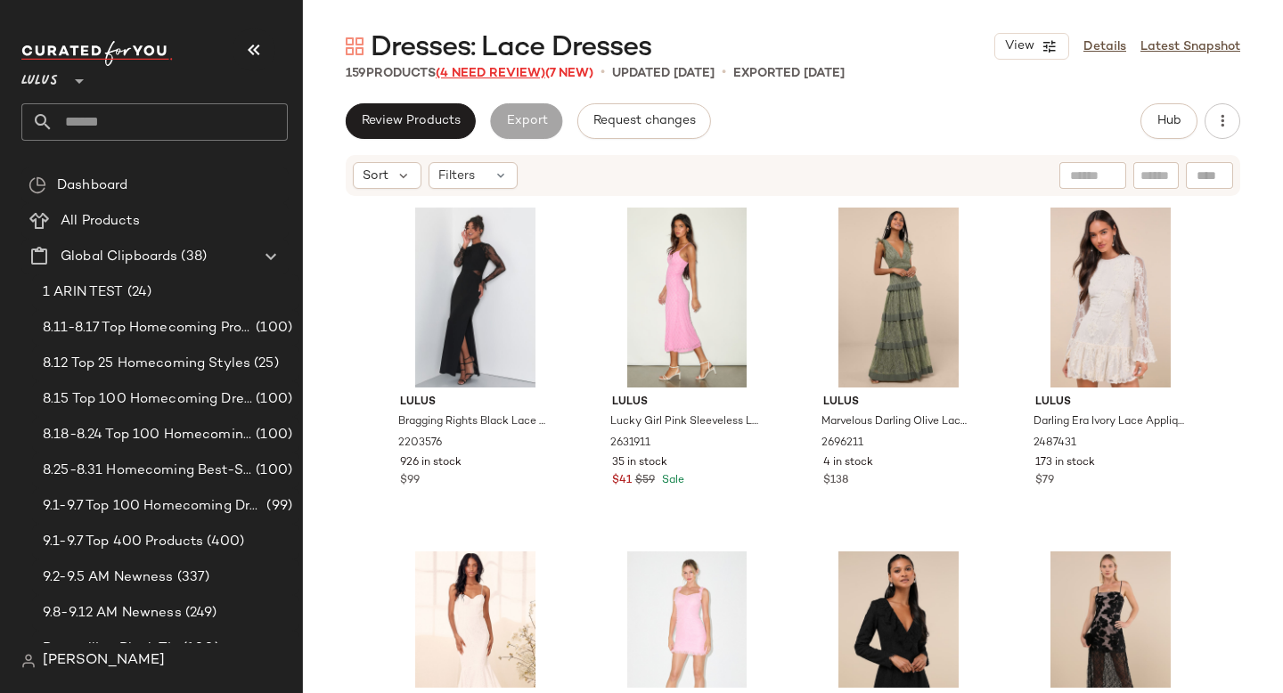
click at [495, 73] on span "(4 Need Review)" at bounding box center [491, 73] width 110 height 13
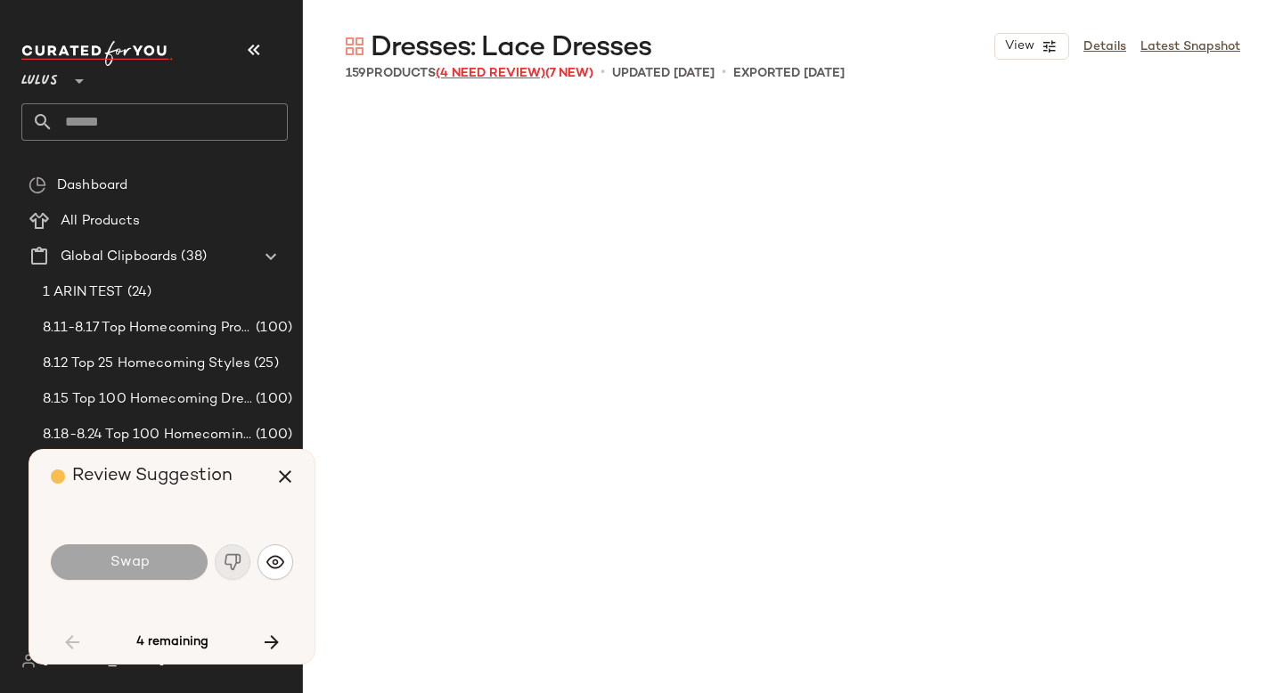
scroll to position [1719, 0]
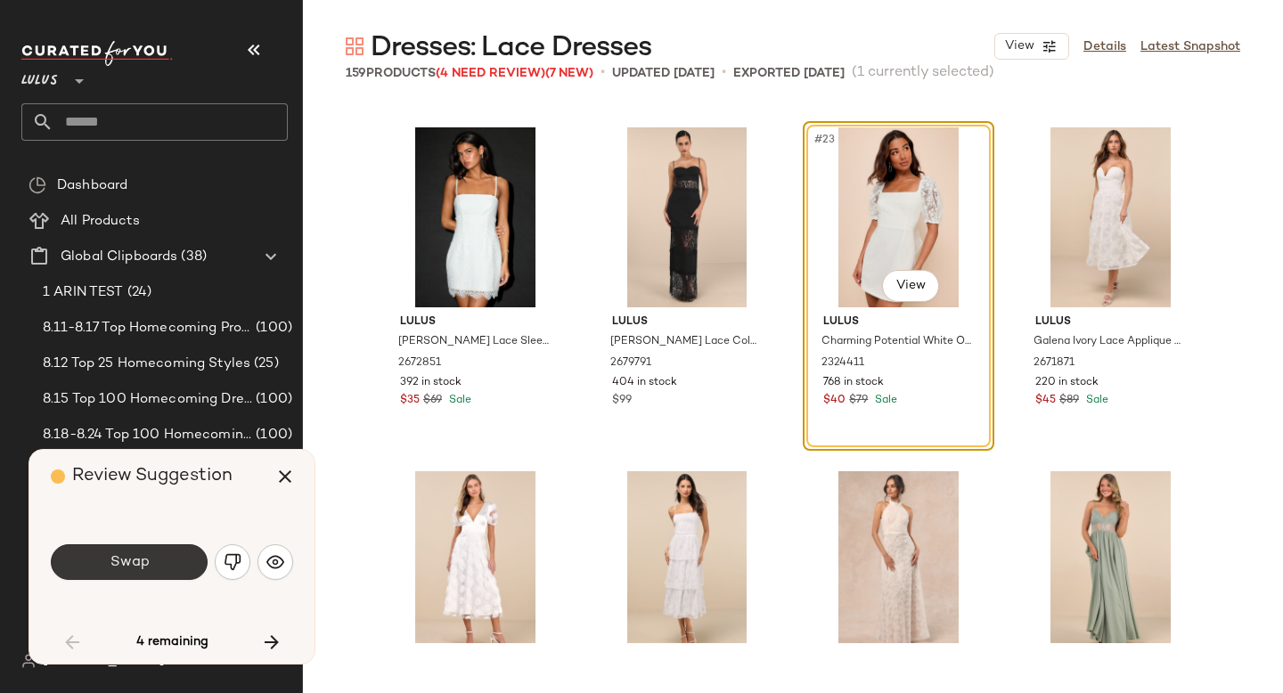
click at [151, 553] on button "Swap" at bounding box center [129, 562] width 157 height 36
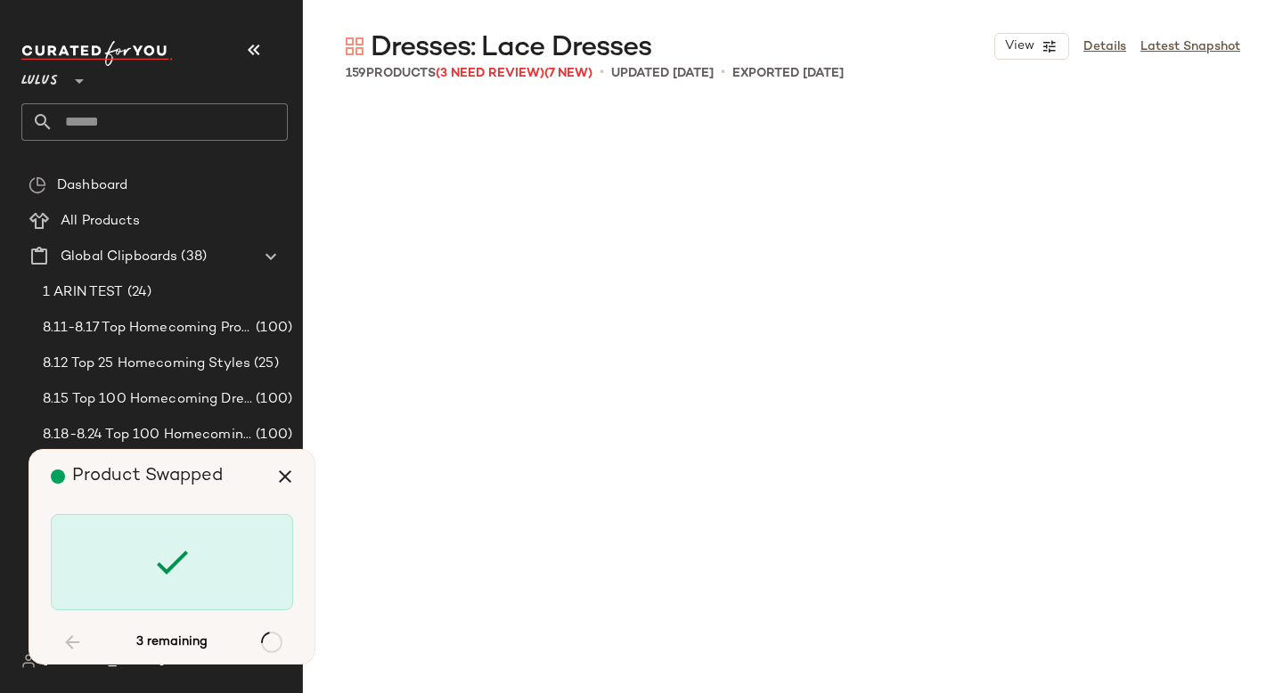
scroll to position [4126, 0]
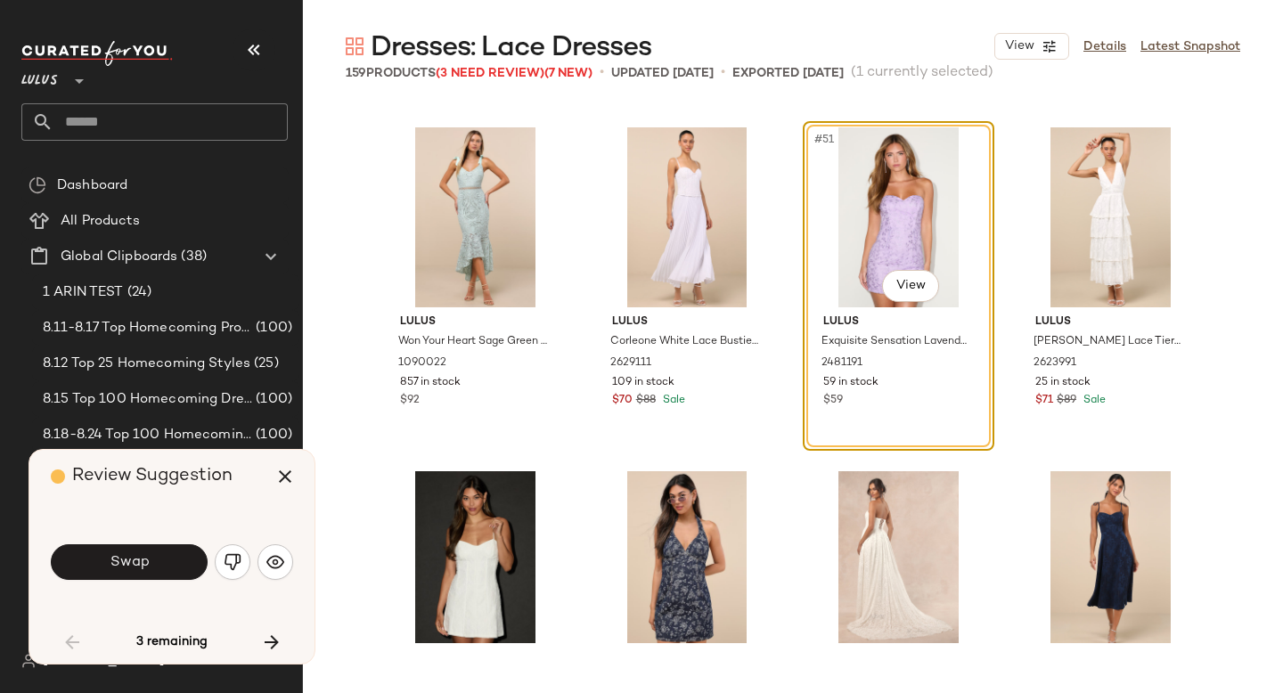
click at [151, 553] on button "Swap" at bounding box center [129, 562] width 157 height 36
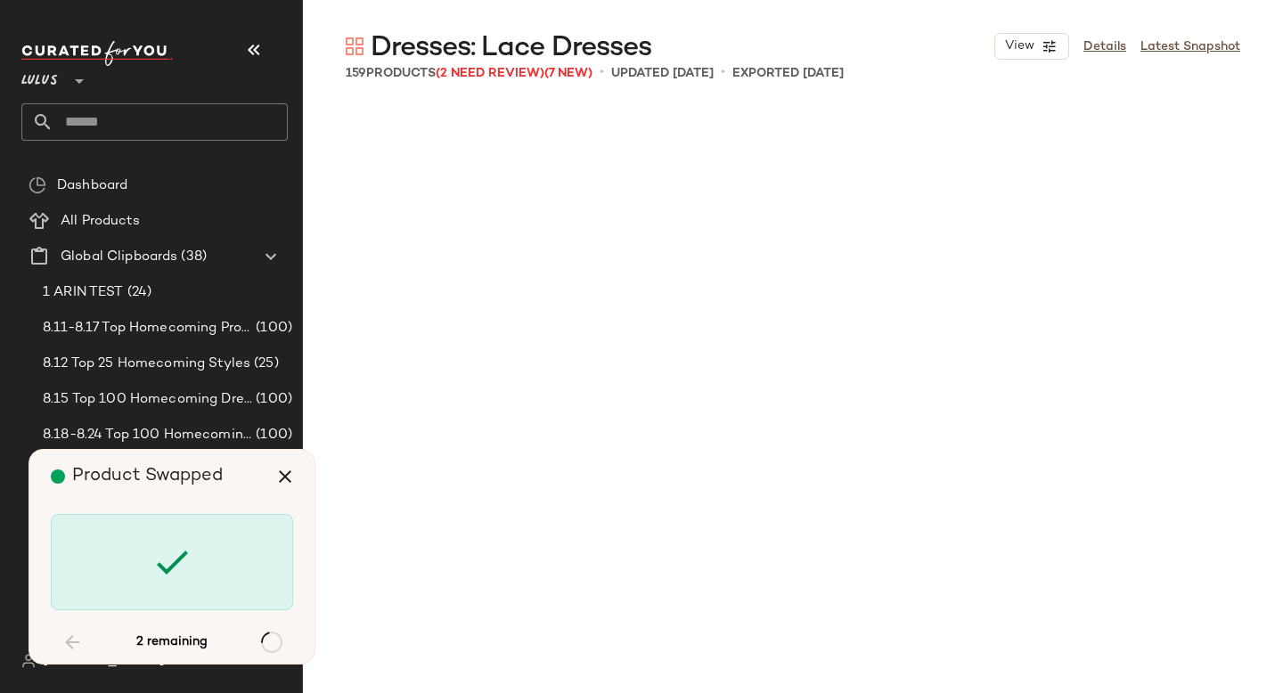
scroll to position [5845, 0]
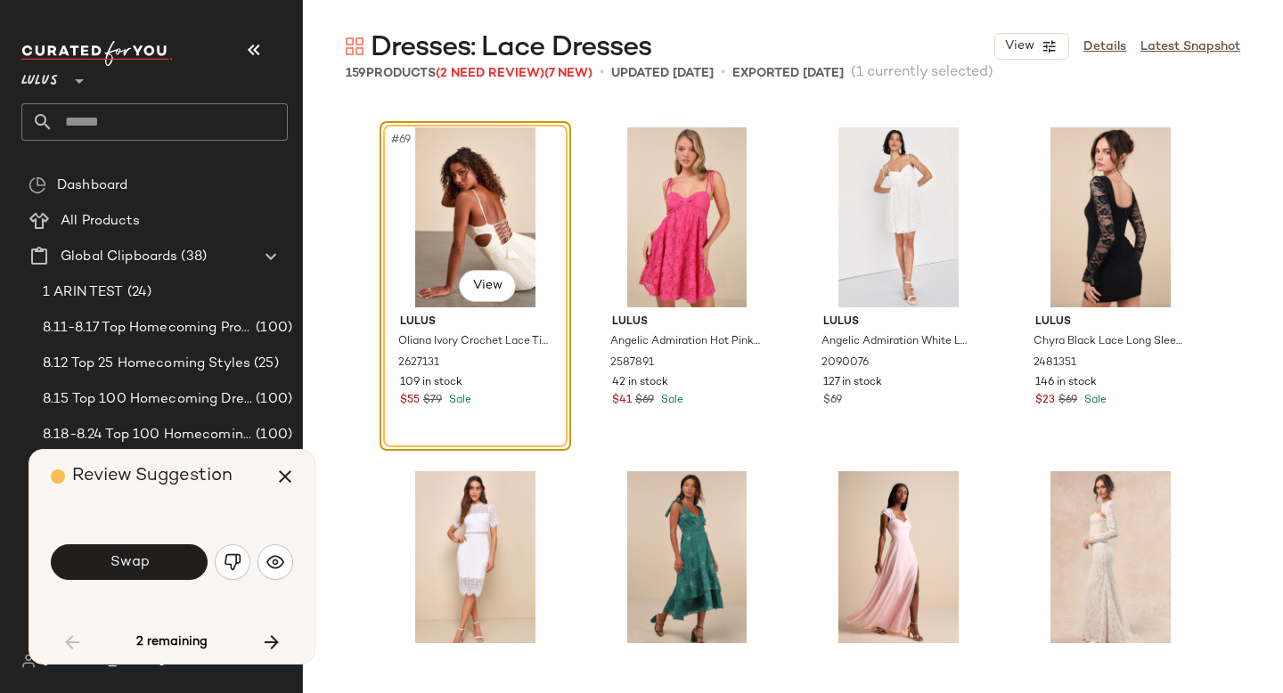
click at [151, 553] on button "Swap" at bounding box center [129, 562] width 157 height 36
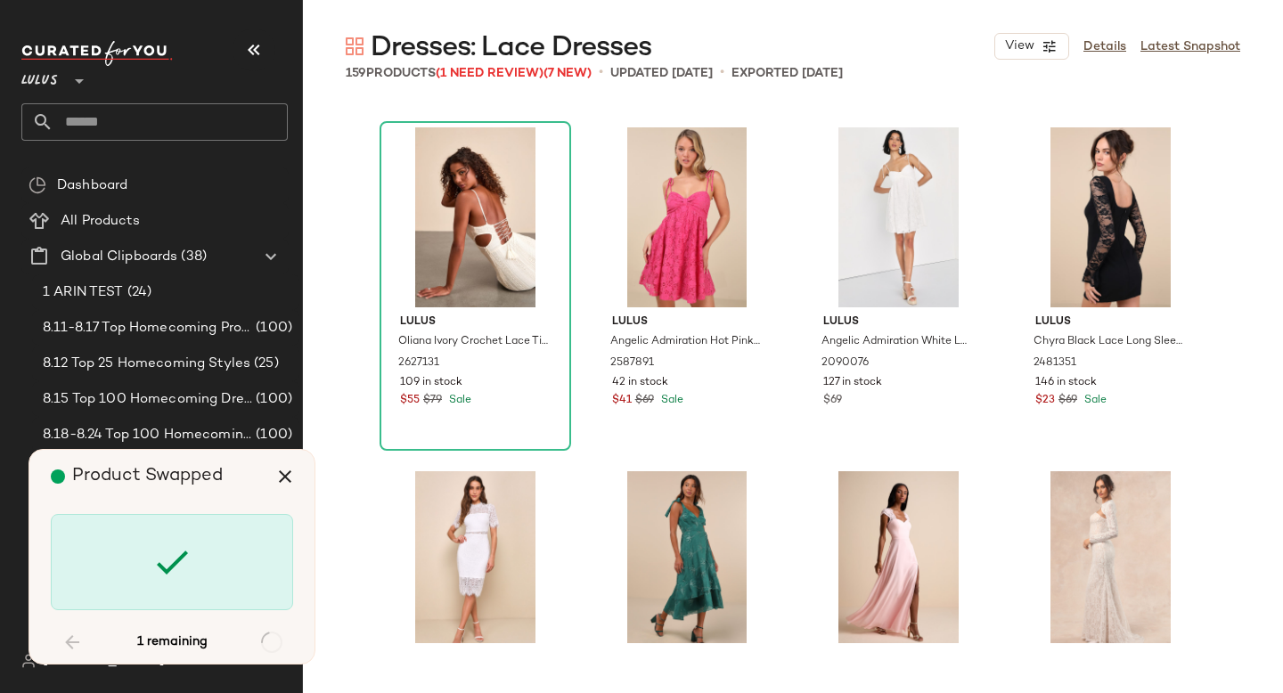
scroll to position [7907, 0]
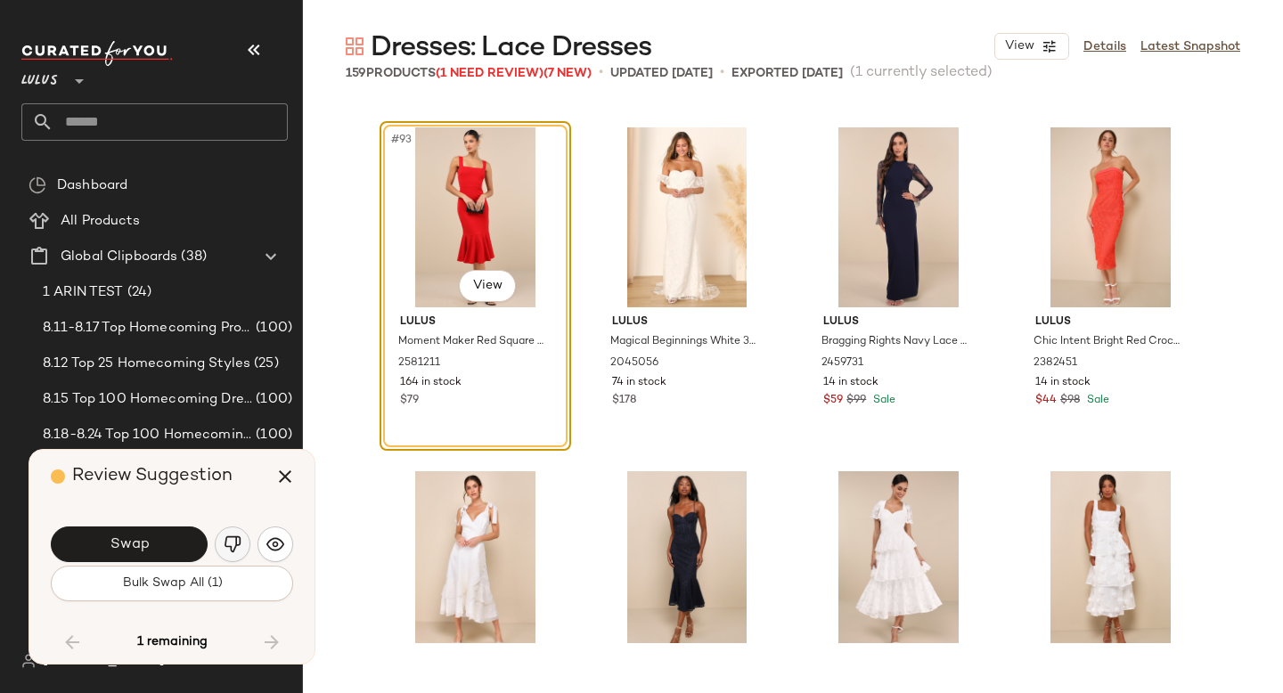
click at [240, 542] on img "button" at bounding box center [233, 544] width 18 height 18
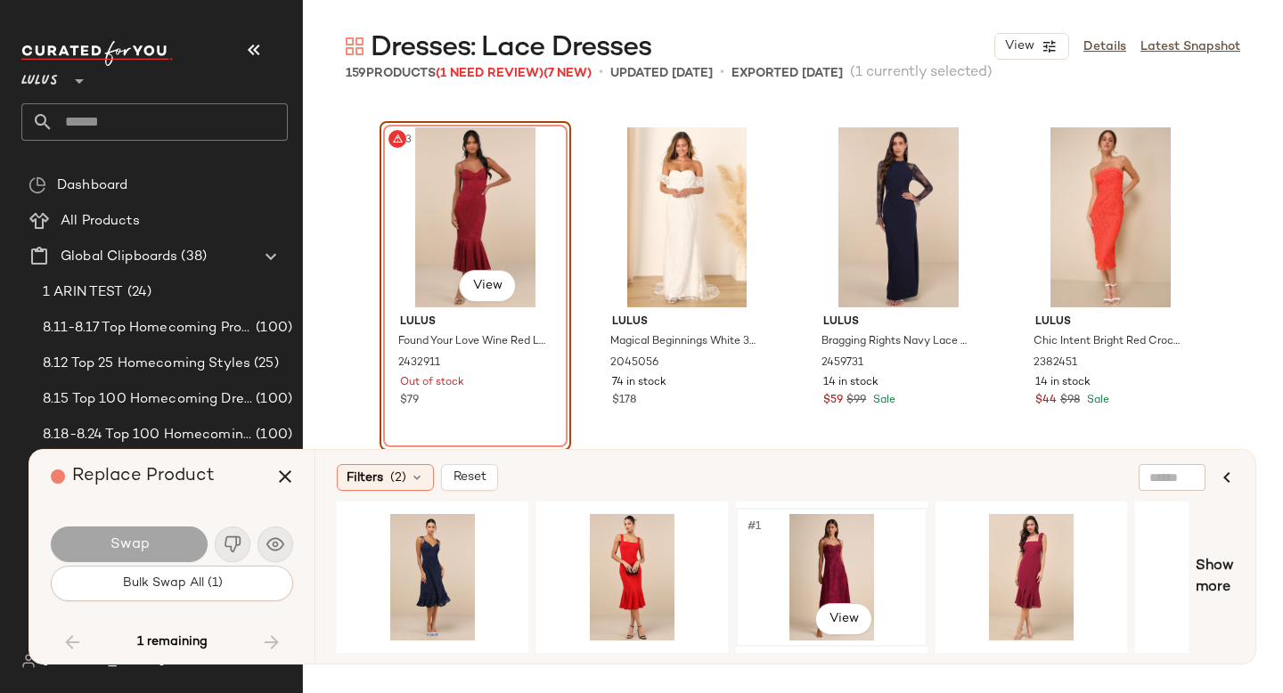
click at [819, 569] on div "#1 View" at bounding box center [831, 577] width 179 height 126
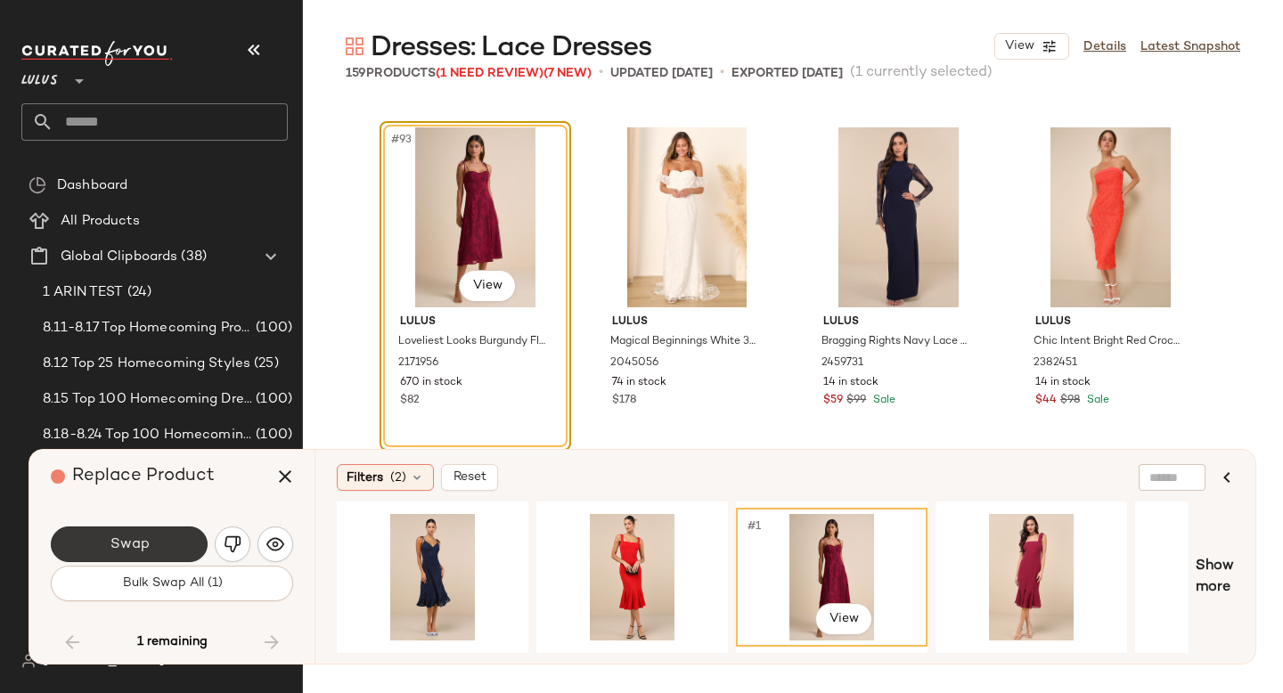
click at [152, 527] on button "Swap" at bounding box center [129, 544] width 157 height 36
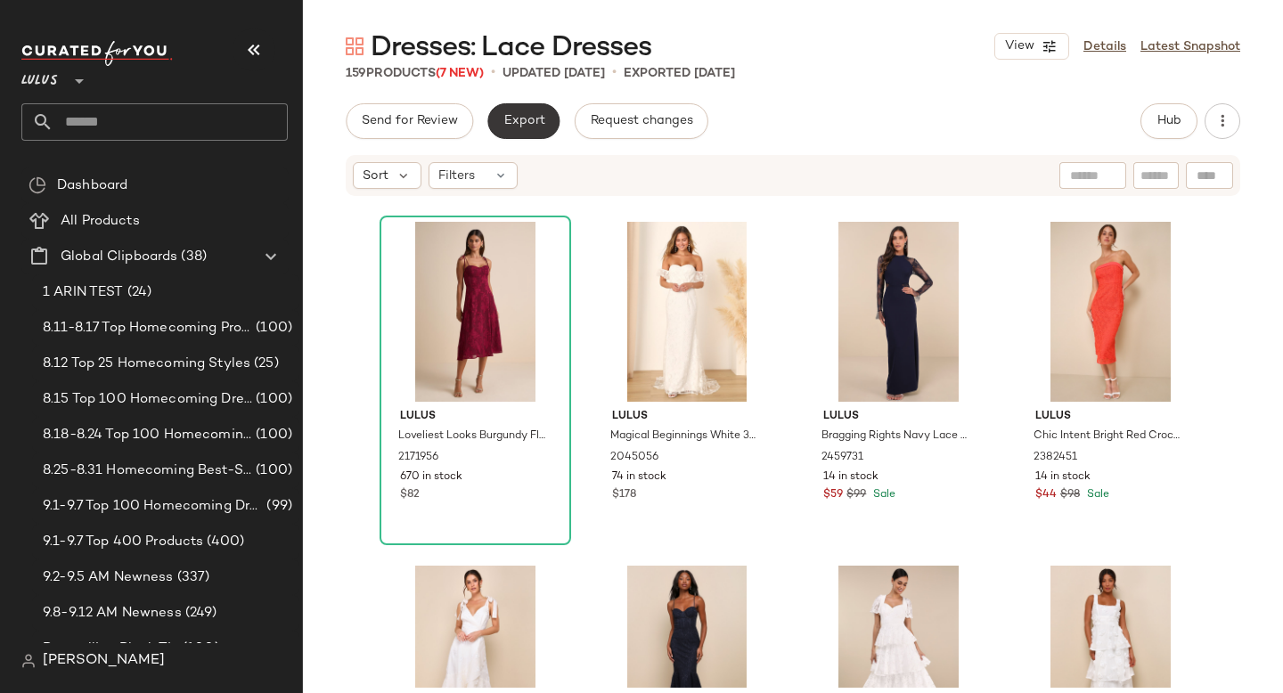
click at [510, 115] on span "Export" at bounding box center [523, 121] width 42 height 14
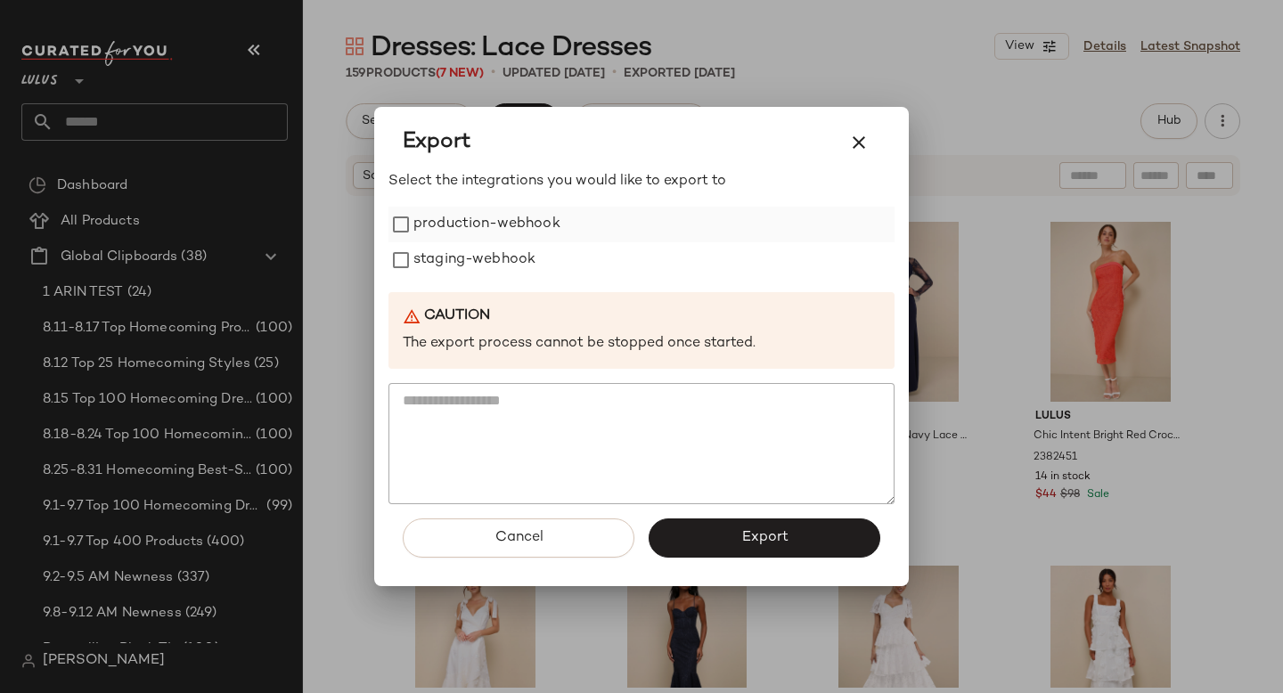
click at [460, 239] on label "production-webhook" at bounding box center [486, 225] width 147 height 36
click at [460, 262] on label "staging-webhook" at bounding box center [474, 260] width 122 height 36
click at [759, 535] on span "Export" at bounding box center [763, 537] width 47 height 17
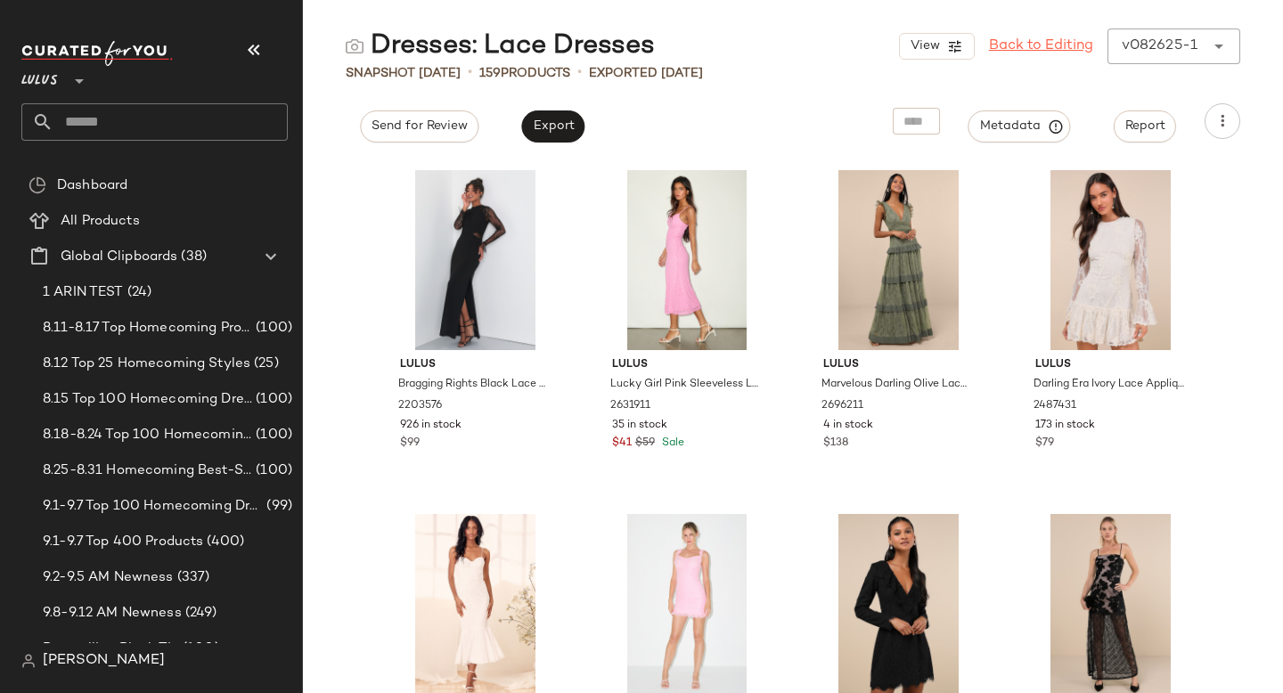
click at [1044, 51] on link "Back to Editing" at bounding box center [1041, 46] width 104 height 21
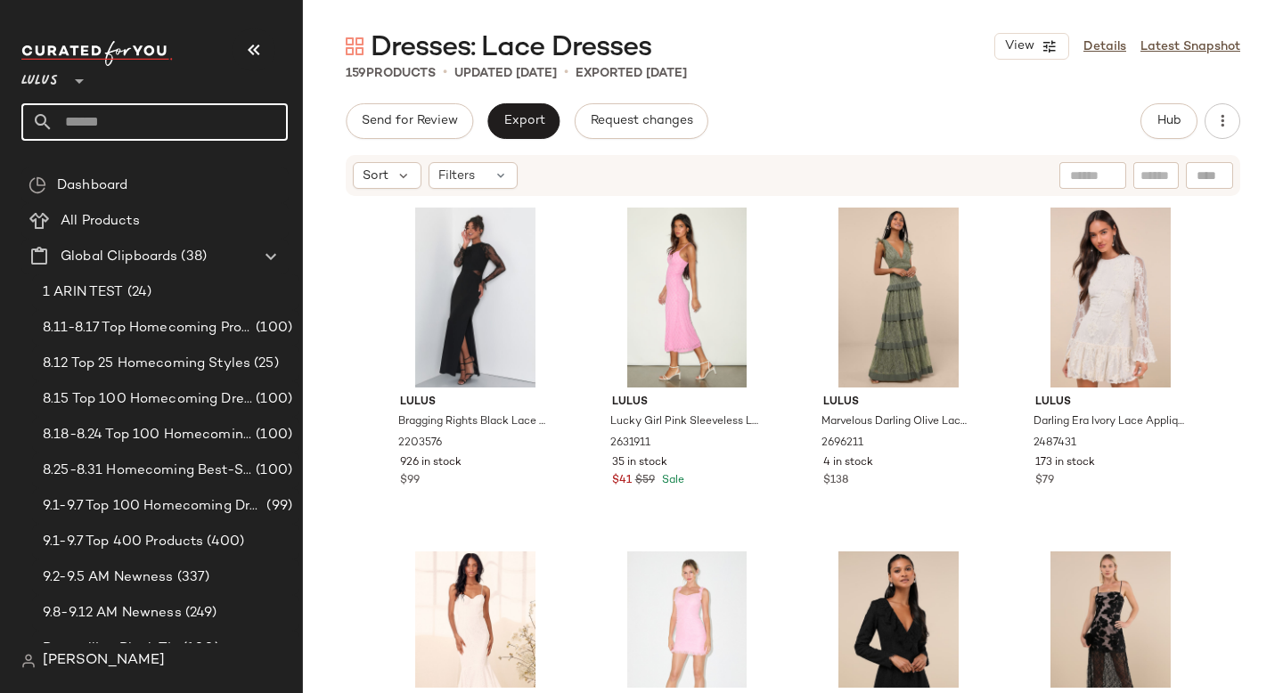
click at [129, 120] on input "text" at bounding box center [170, 121] width 234 height 37
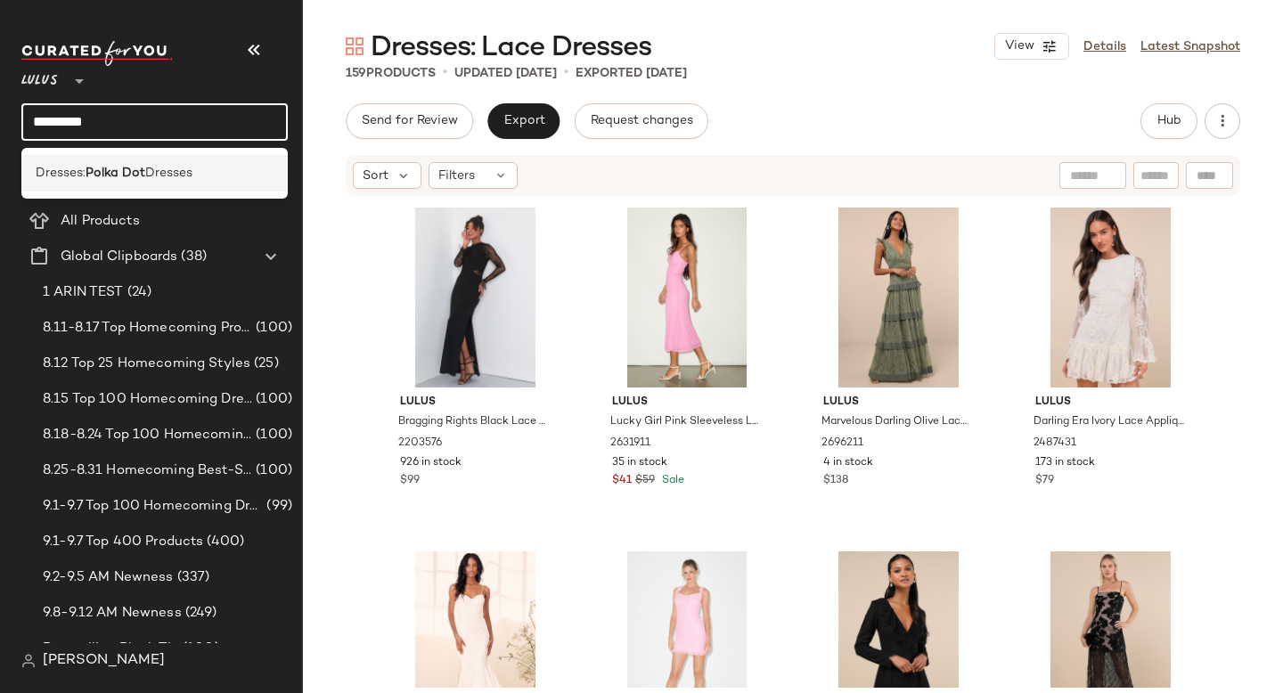
type input "*********"
click at [134, 161] on div "Dresses: Polka Dot Dresses" at bounding box center [154, 173] width 266 height 37
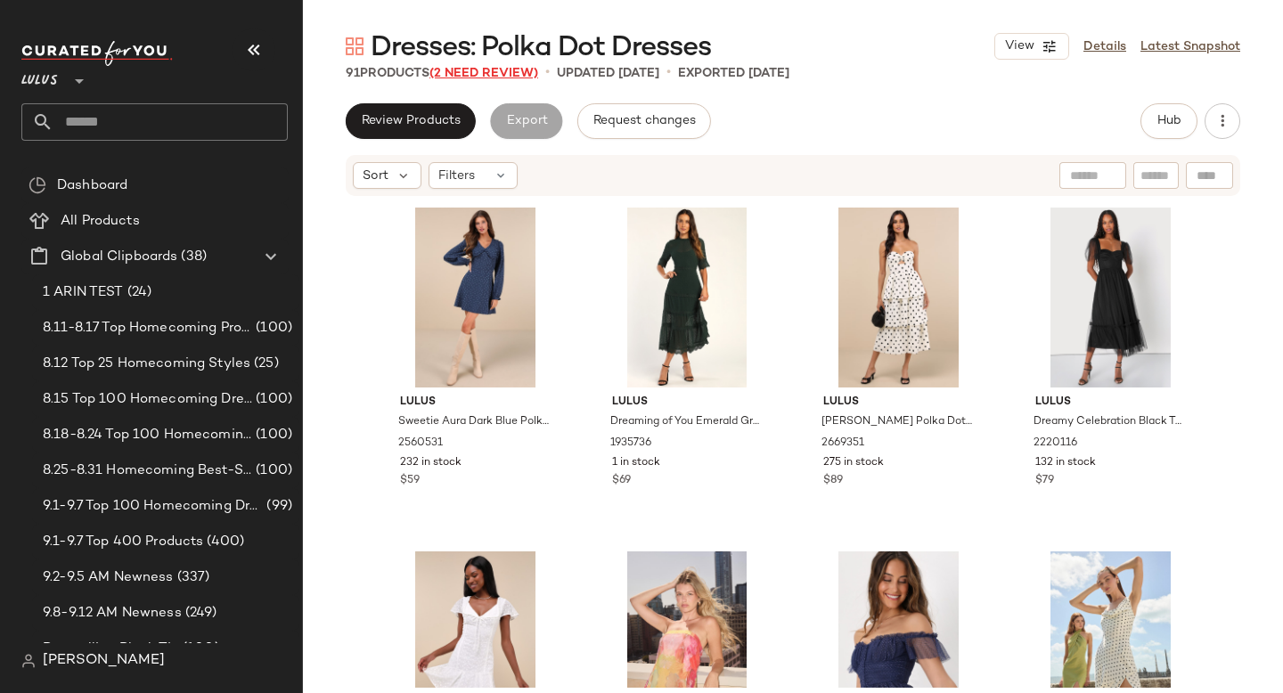
click at [468, 67] on span "(2 Need Review)" at bounding box center [483, 73] width 109 height 13
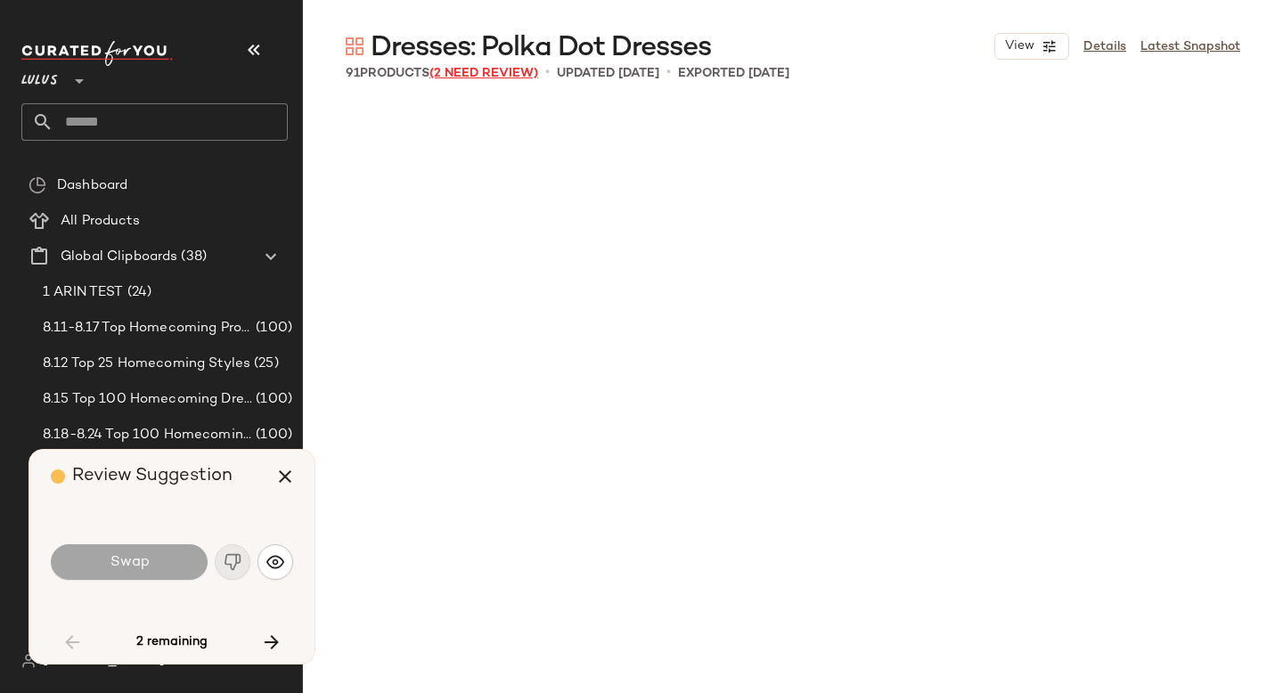
scroll to position [3782, 0]
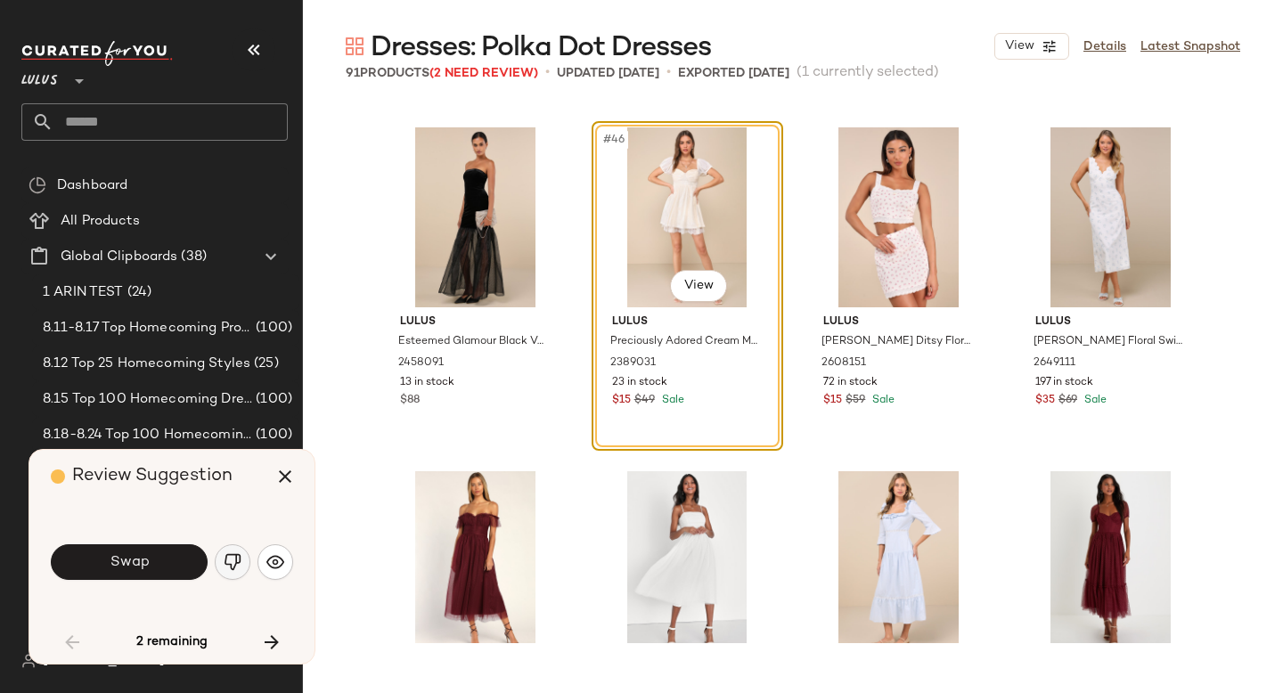
click at [232, 564] on img "button" at bounding box center [233, 562] width 18 height 18
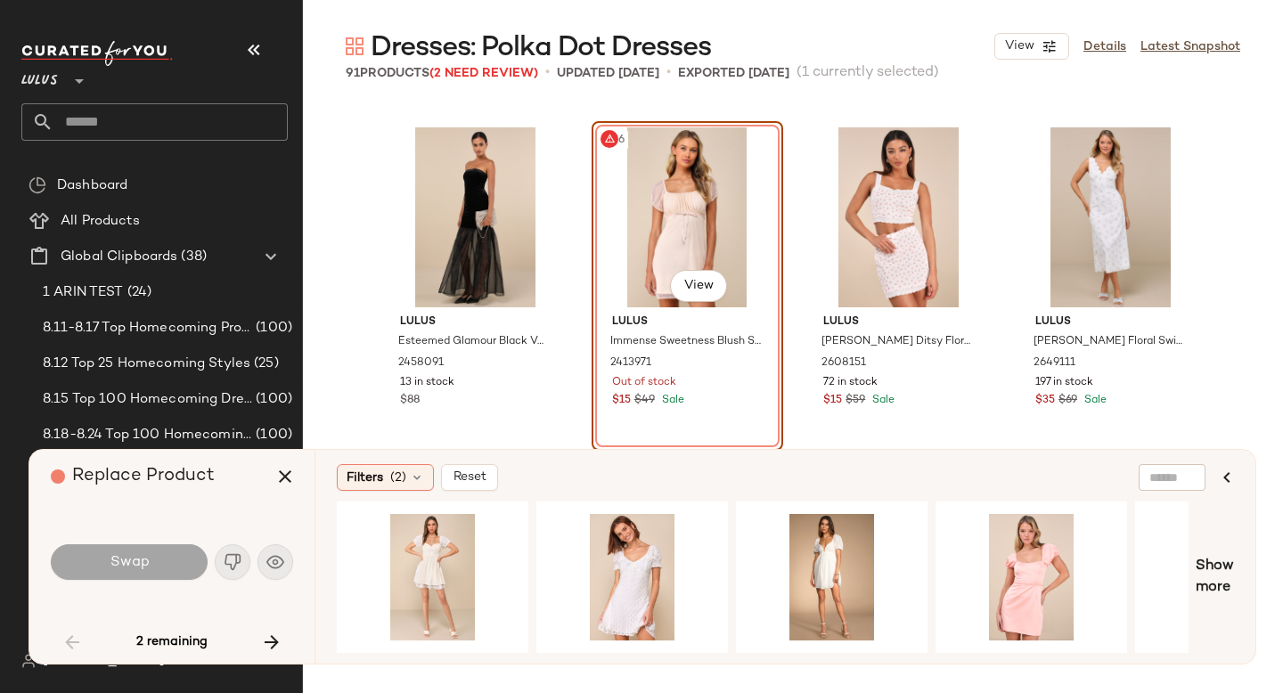
click at [712, 224] on div "#46 View" at bounding box center [687, 217] width 179 height 180
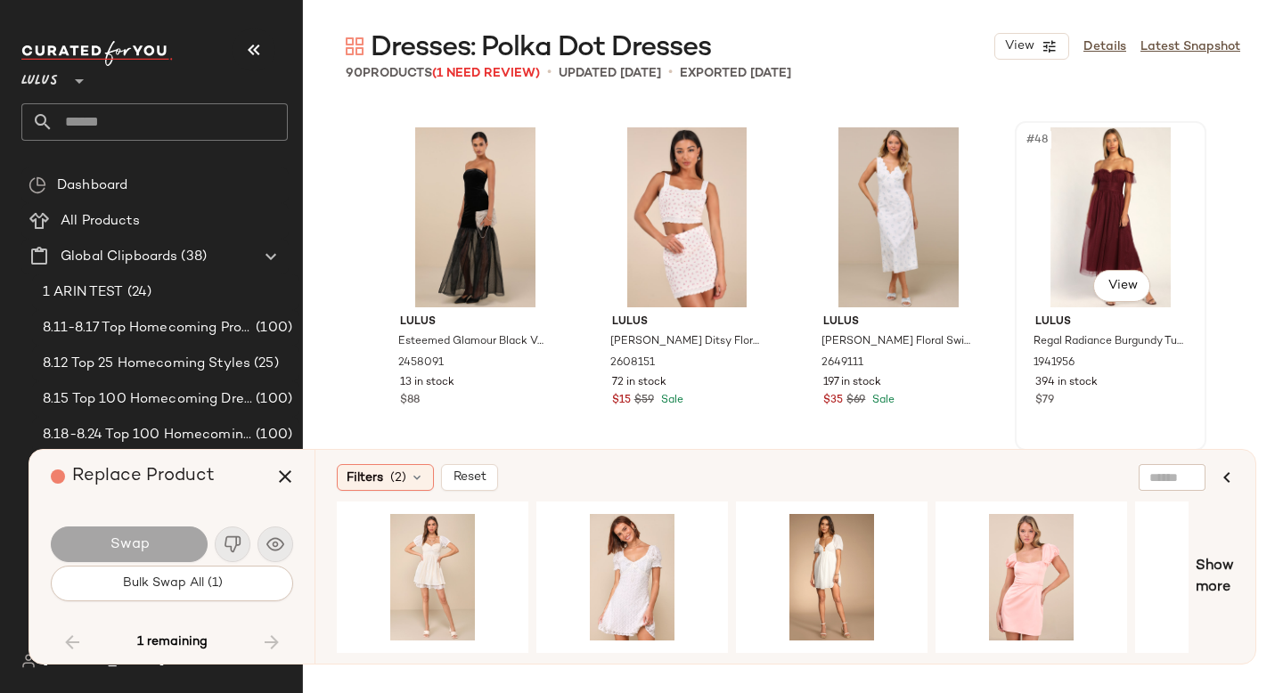
click at [1118, 158] on div "#48 View" at bounding box center [1110, 217] width 179 height 180
click at [216, 592] on button "Bulk Swap All (1)" at bounding box center [172, 584] width 242 height 36
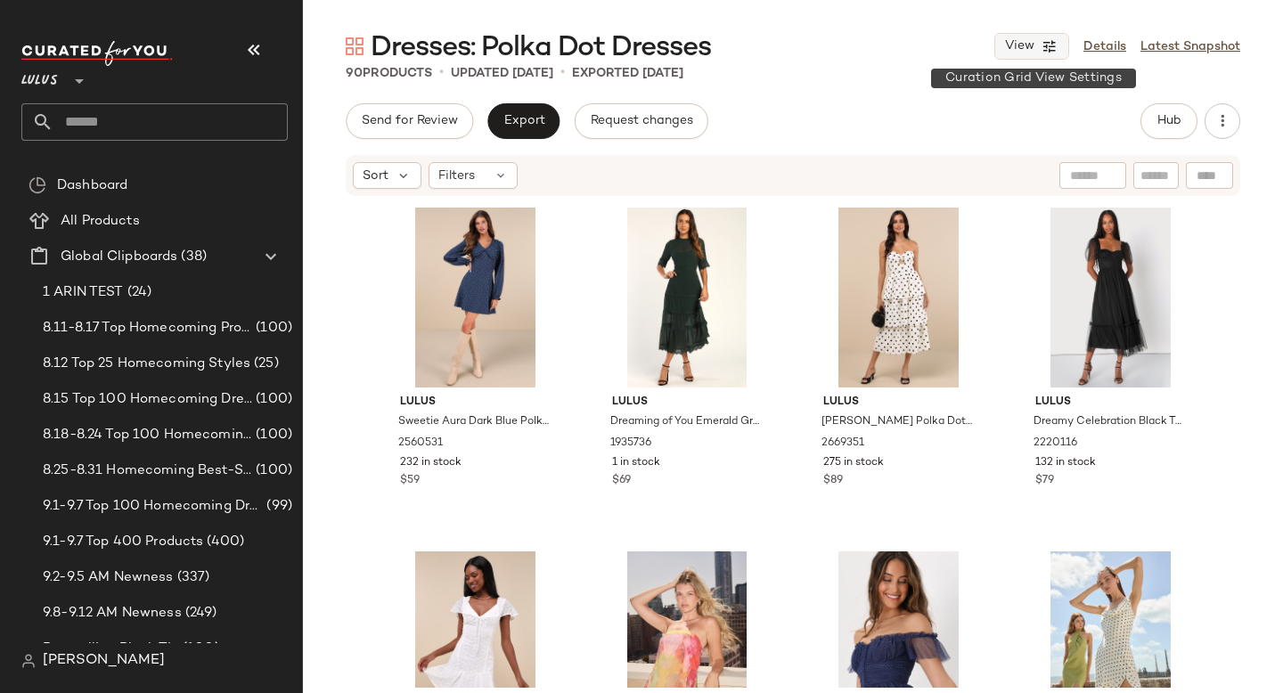
click at [1045, 44] on icon "button" at bounding box center [1049, 46] width 16 height 16
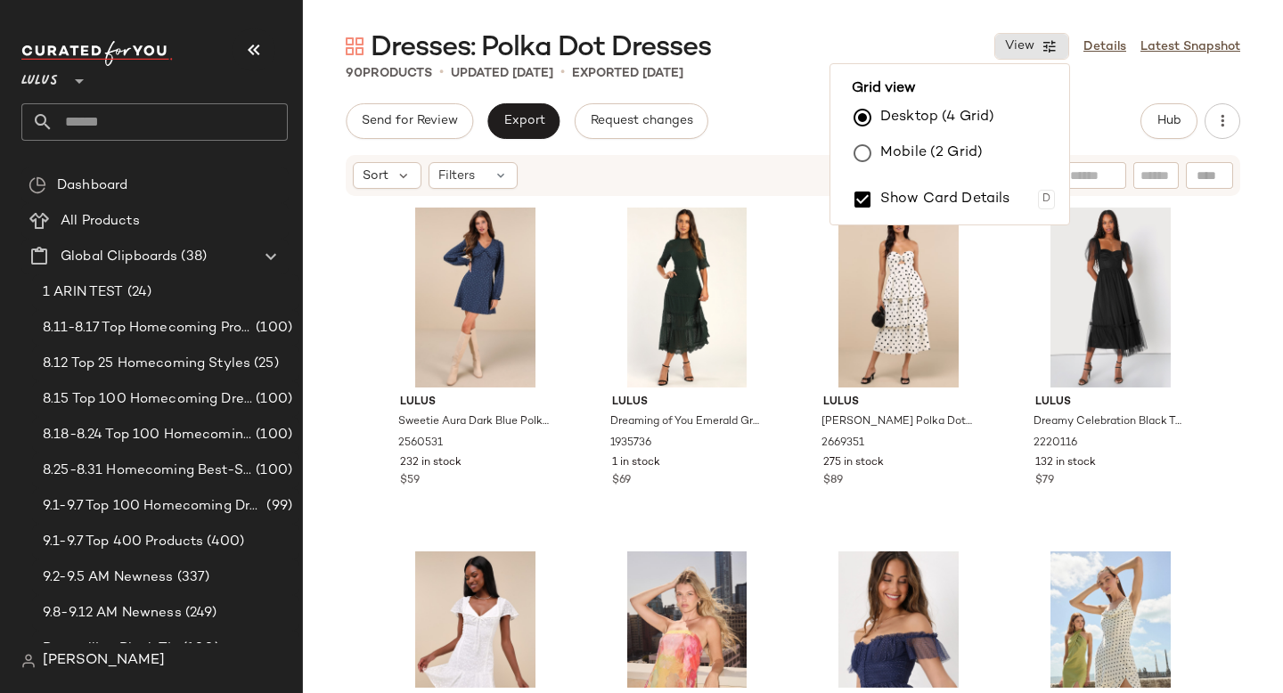
click at [908, 157] on label "Mobile (2 Grid)" at bounding box center [931, 153] width 102 height 36
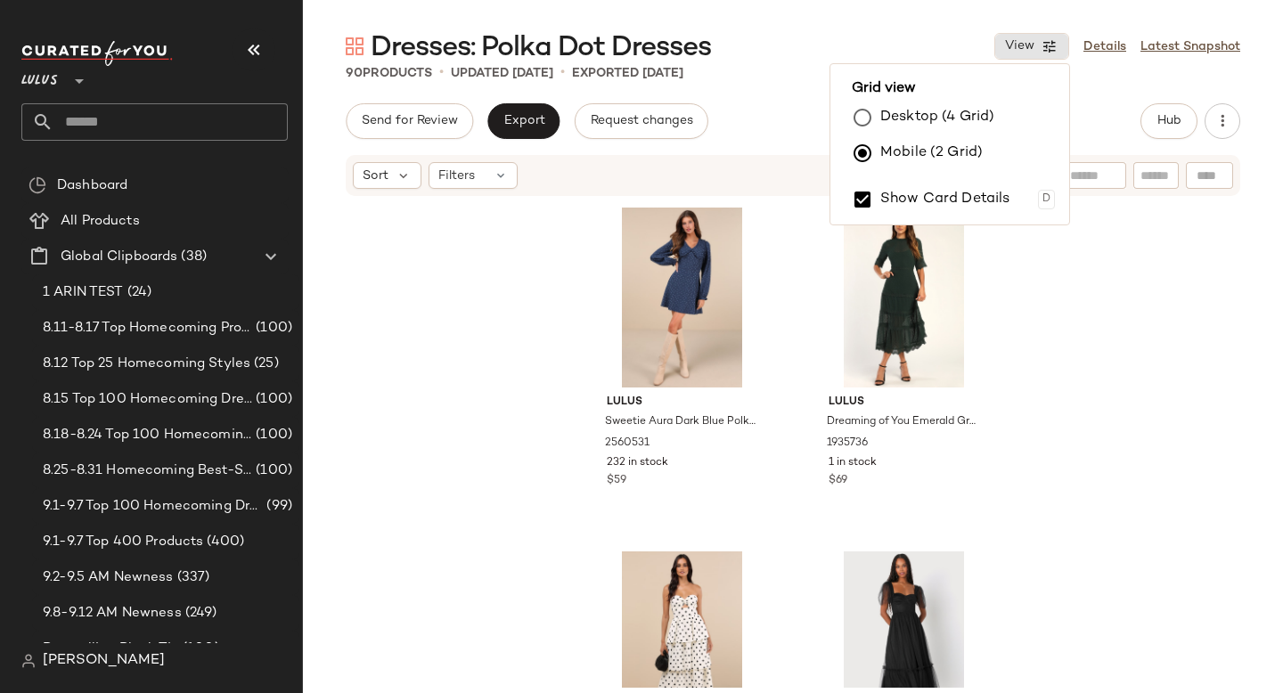
click at [892, 115] on label "Desktop (4 Grid)" at bounding box center [937, 118] width 114 height 36
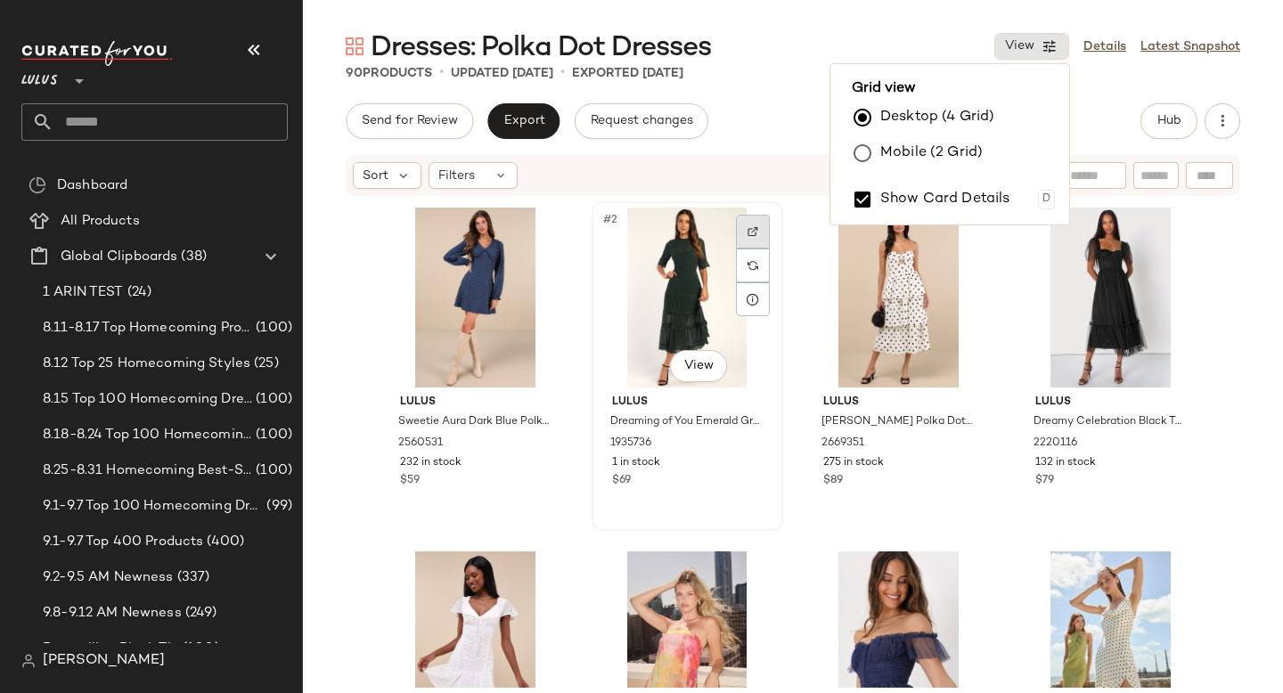
click at [747, 236] on img at bounding box center [752, 231] width 11 height 11
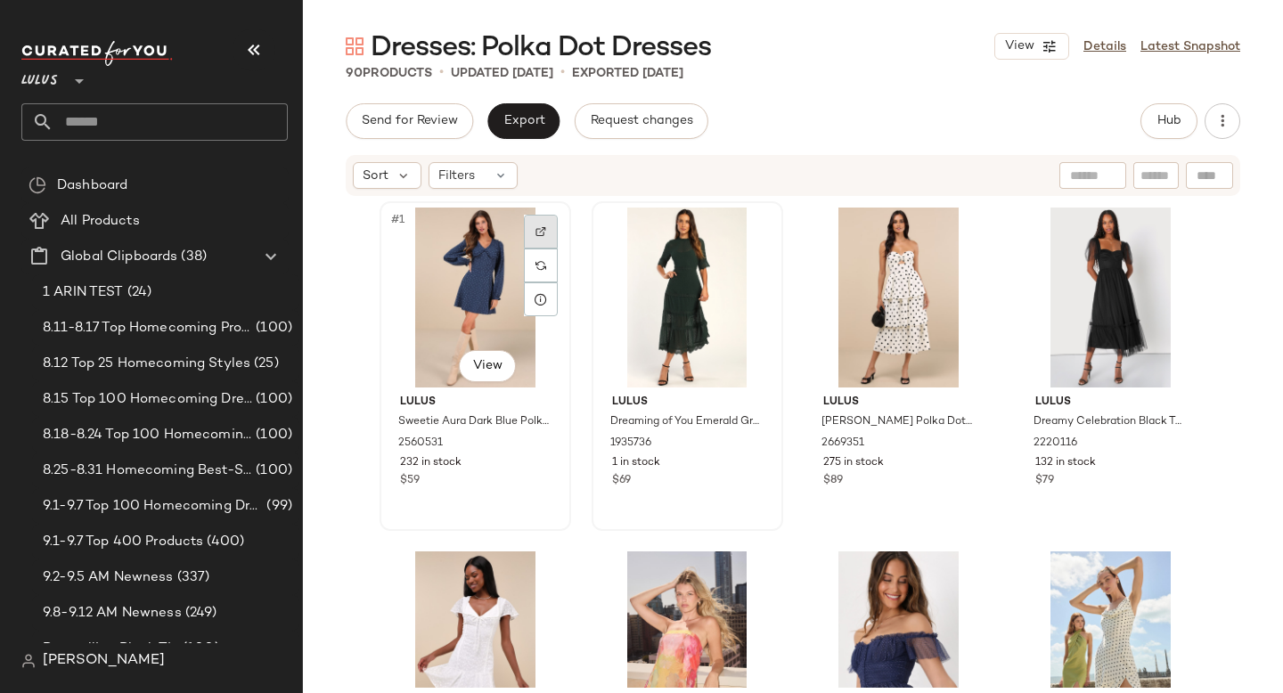
click at [524, 233] on div at bounding box center [541, 232] width 34 height 34
click at [1178, 226] on div at bounding box center [1176, 232] width 34 height 34
click at [1096, 312] on div "#4 View" at bounding box center [1110, 298] width 179 height 180
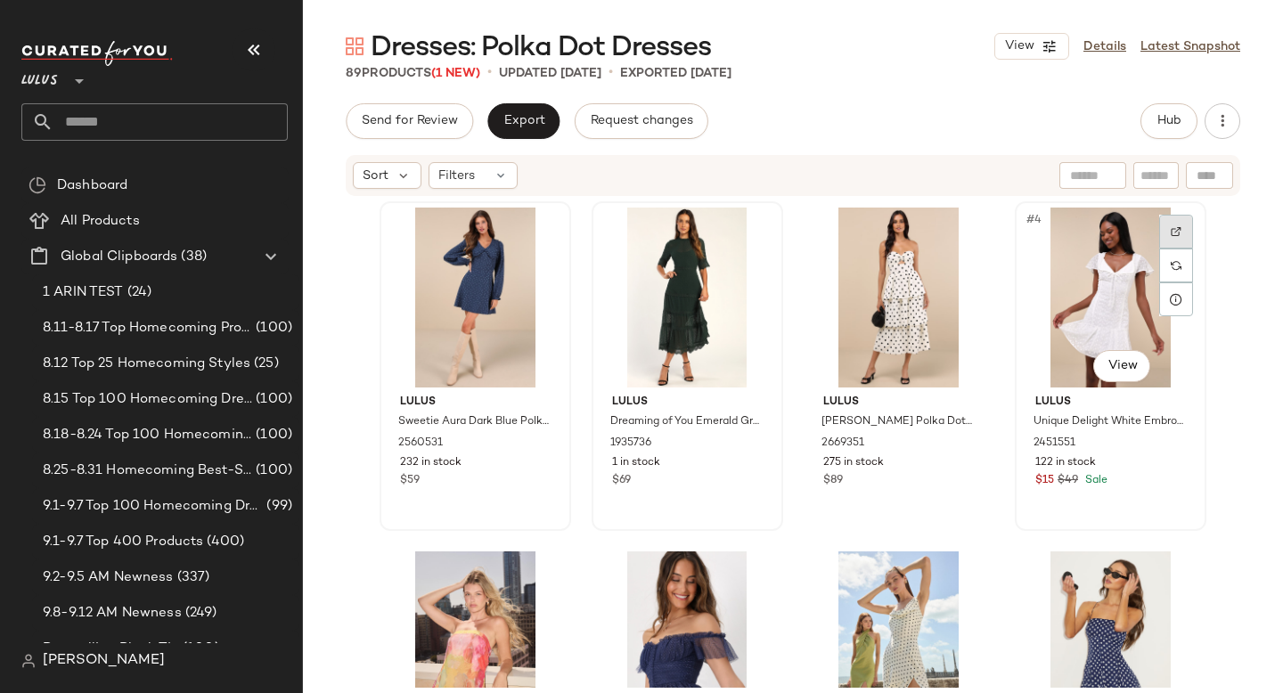
click at [1160, 230] on div at bounding box center [1176, 232] width 34 height 34
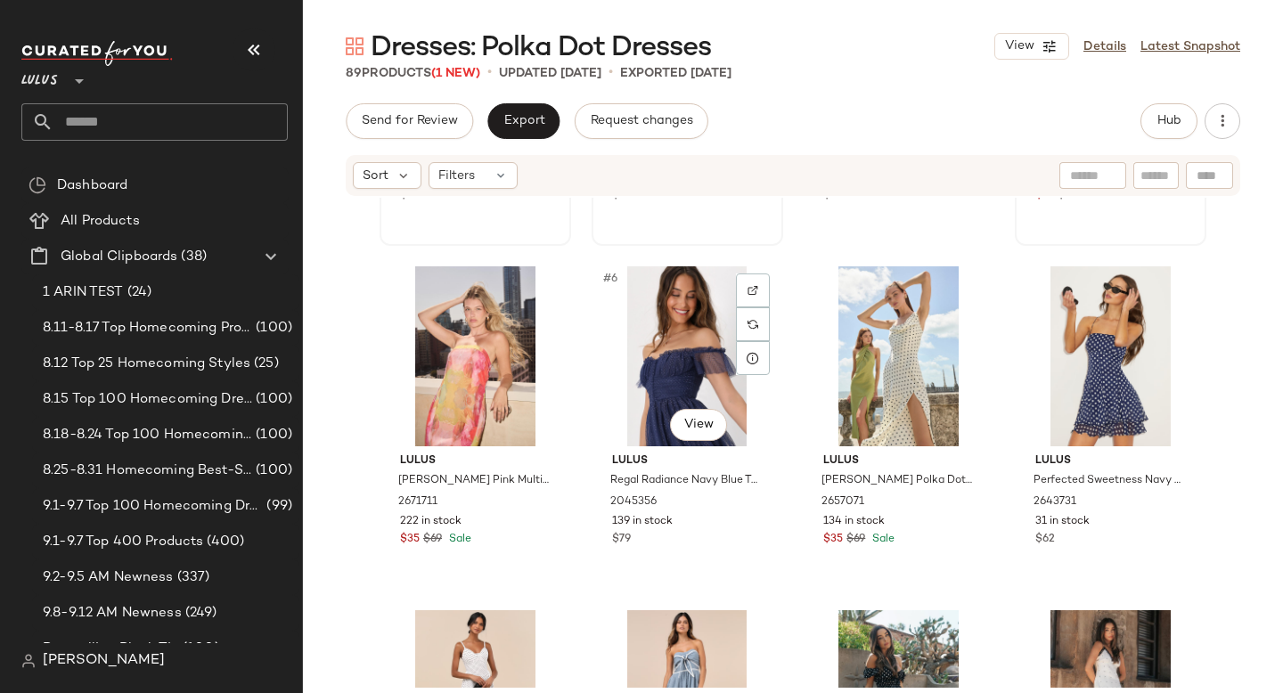
scroll to position [291, 0]
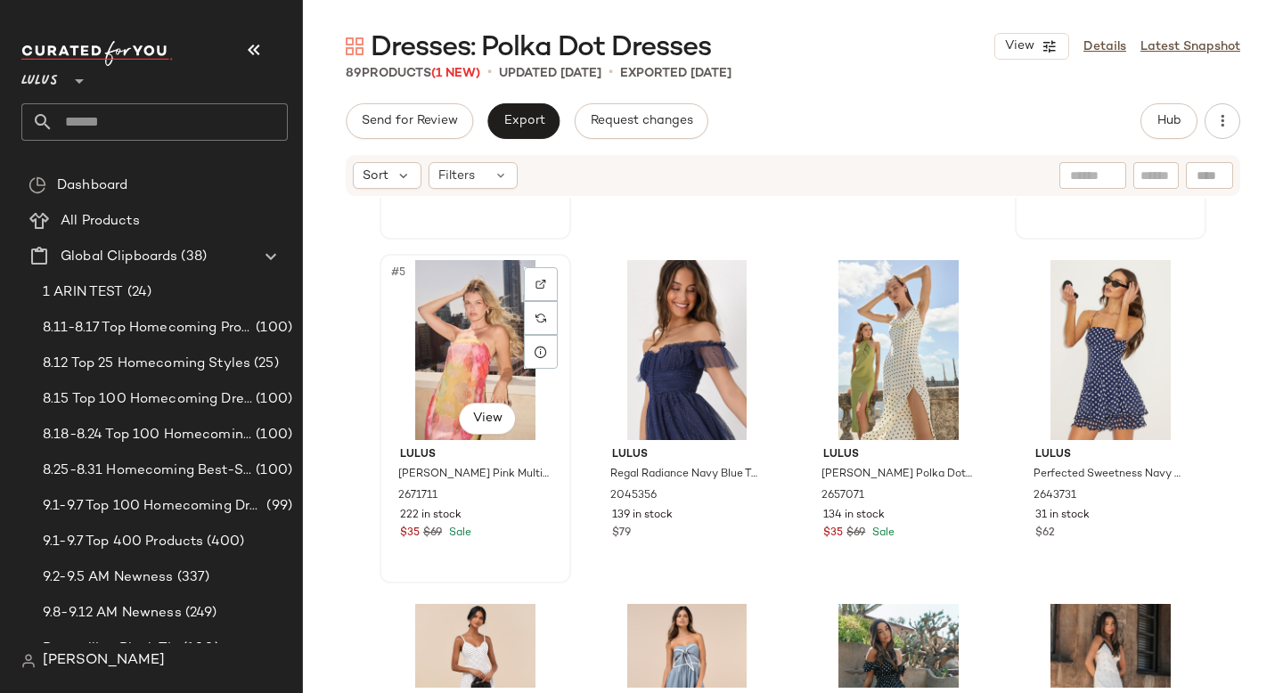
click at [477, 315] on div "#5 View" at bounding box center [475, 350] width 179 height 180
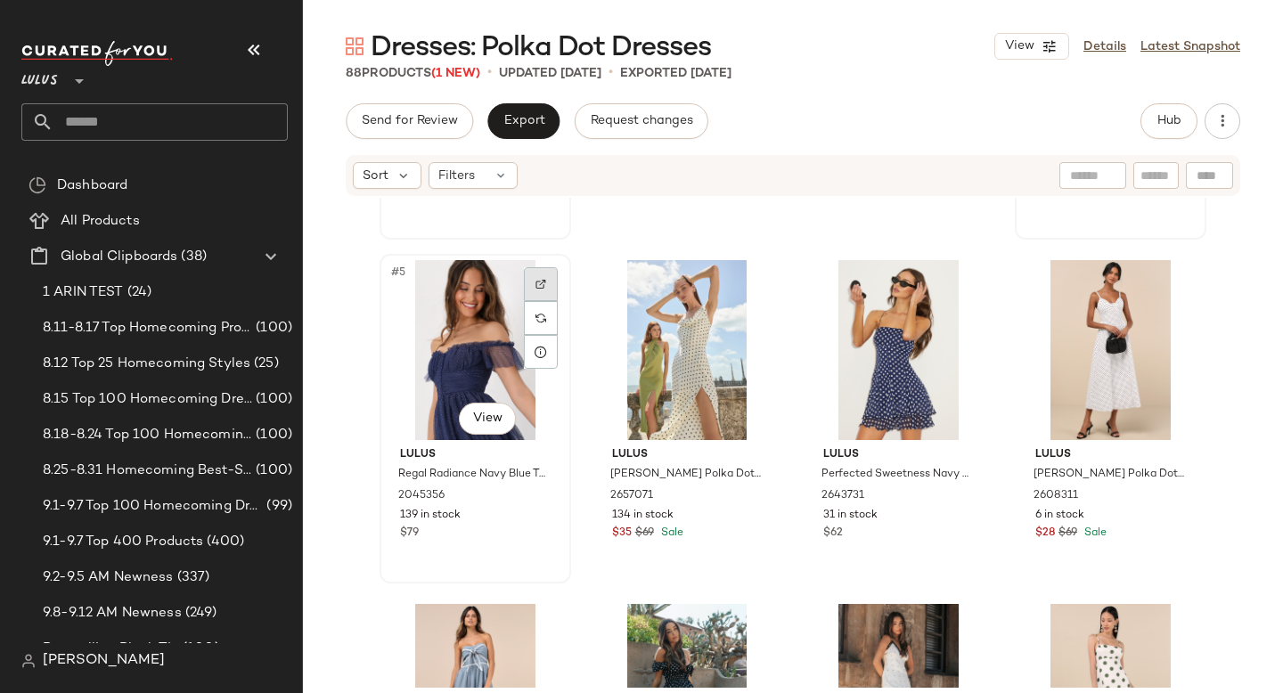
click at [528, 277] on div at bounding box center [541, 284] width 34 height 34
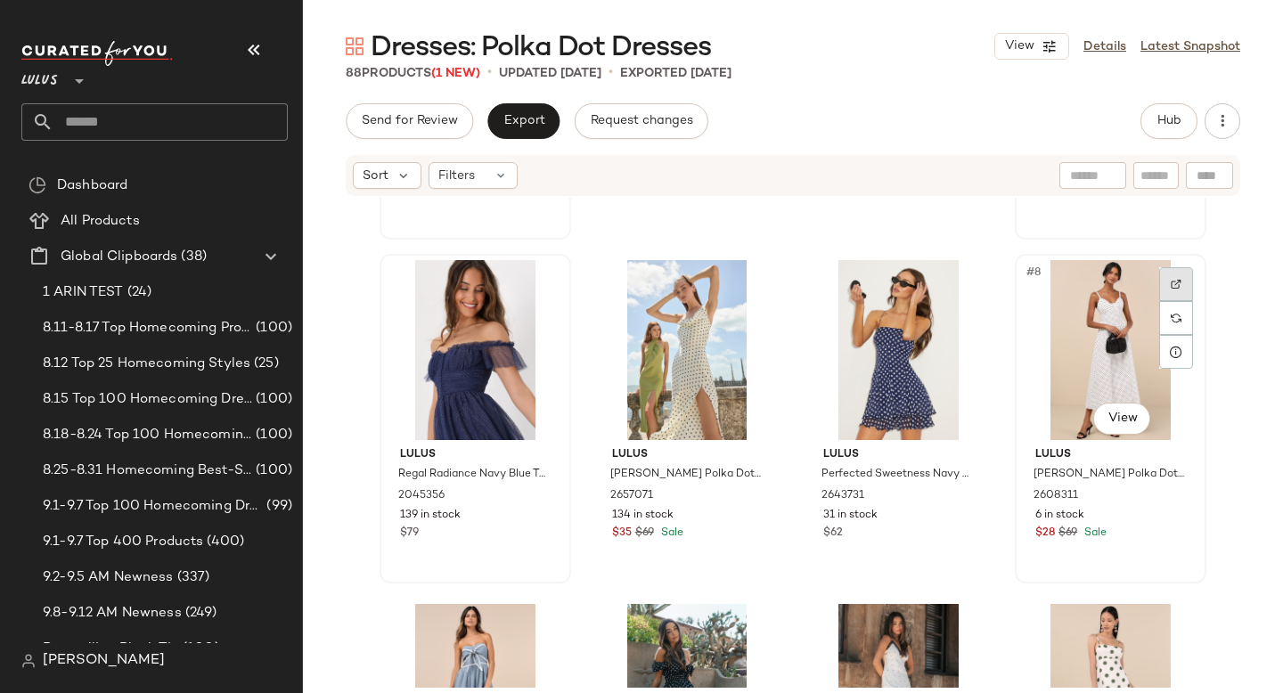
click at [1162, 279] on div at bounding box center [1176, 284] width 34 height 34
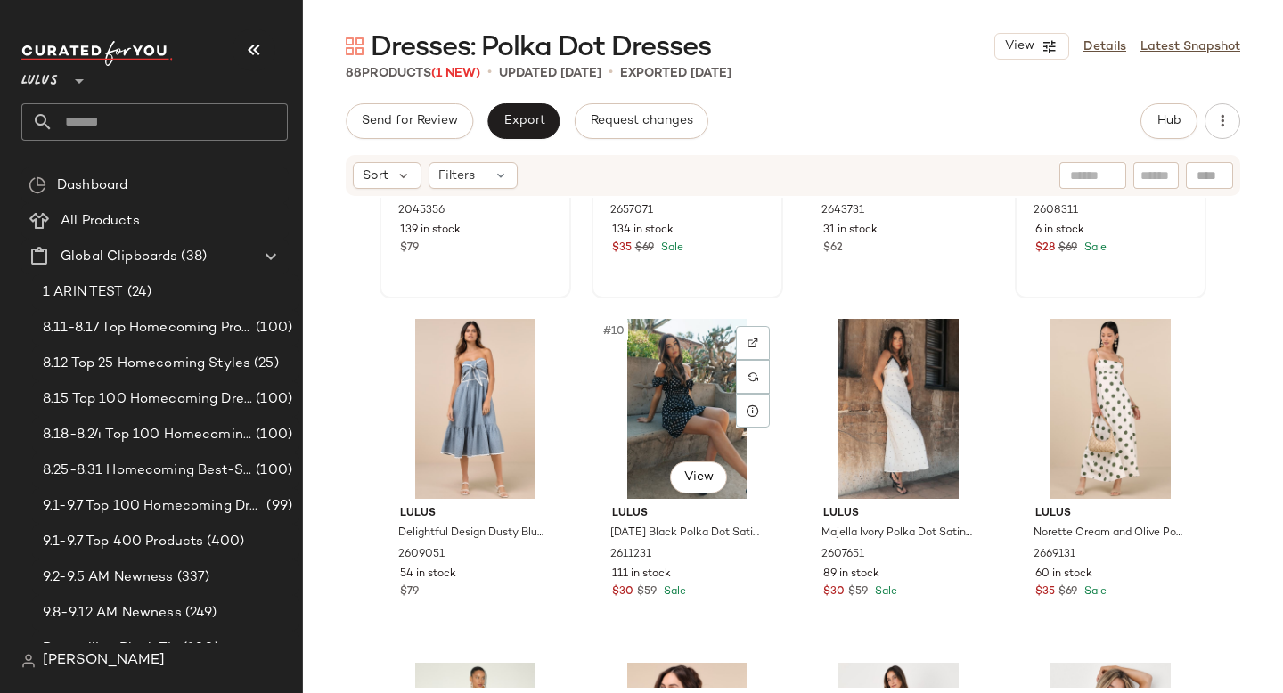
scroll to position [598, 0]
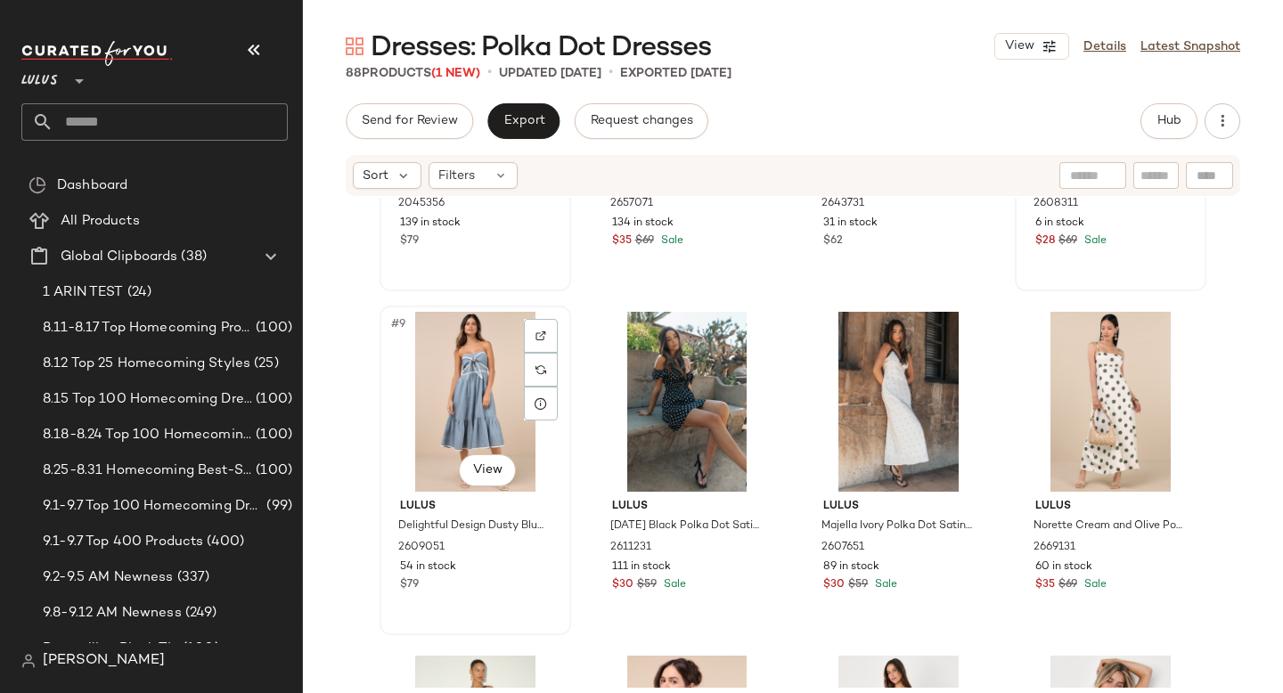
click at [482, 387] on div "#9 View" at bounding box center [475, 402] width 179 height 180
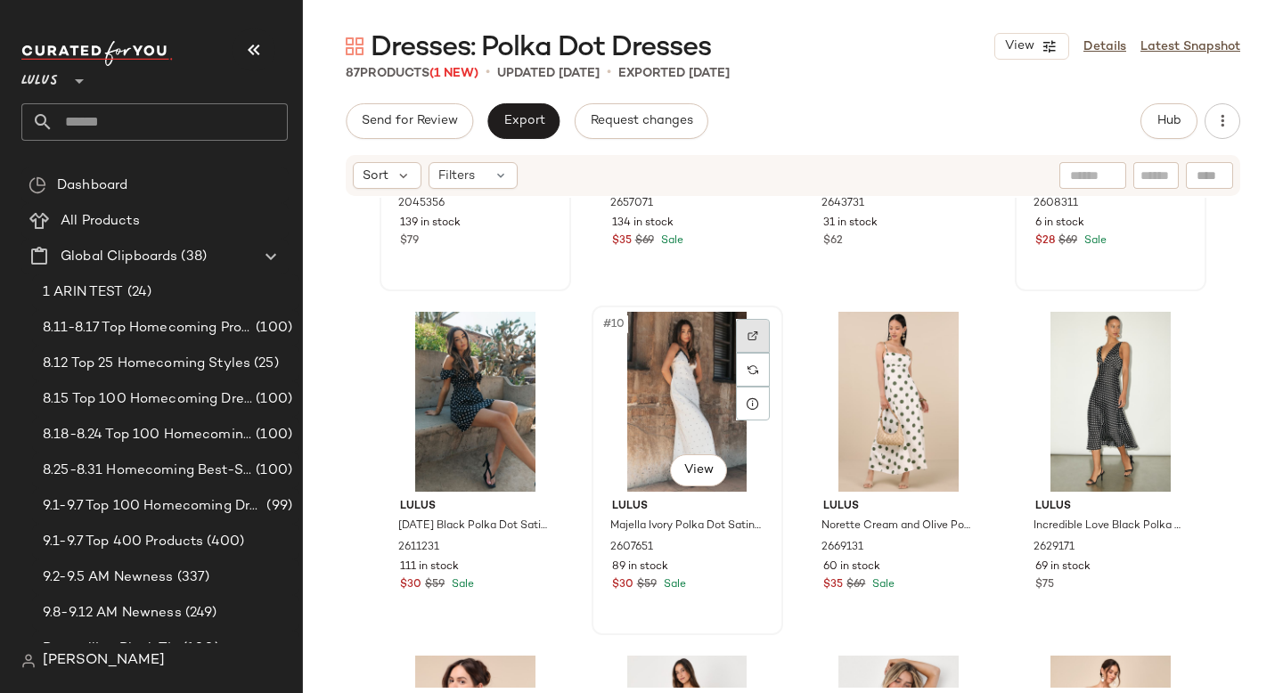
click at [737, 338] on div at bounding box center [753, 336] width 34 height 34
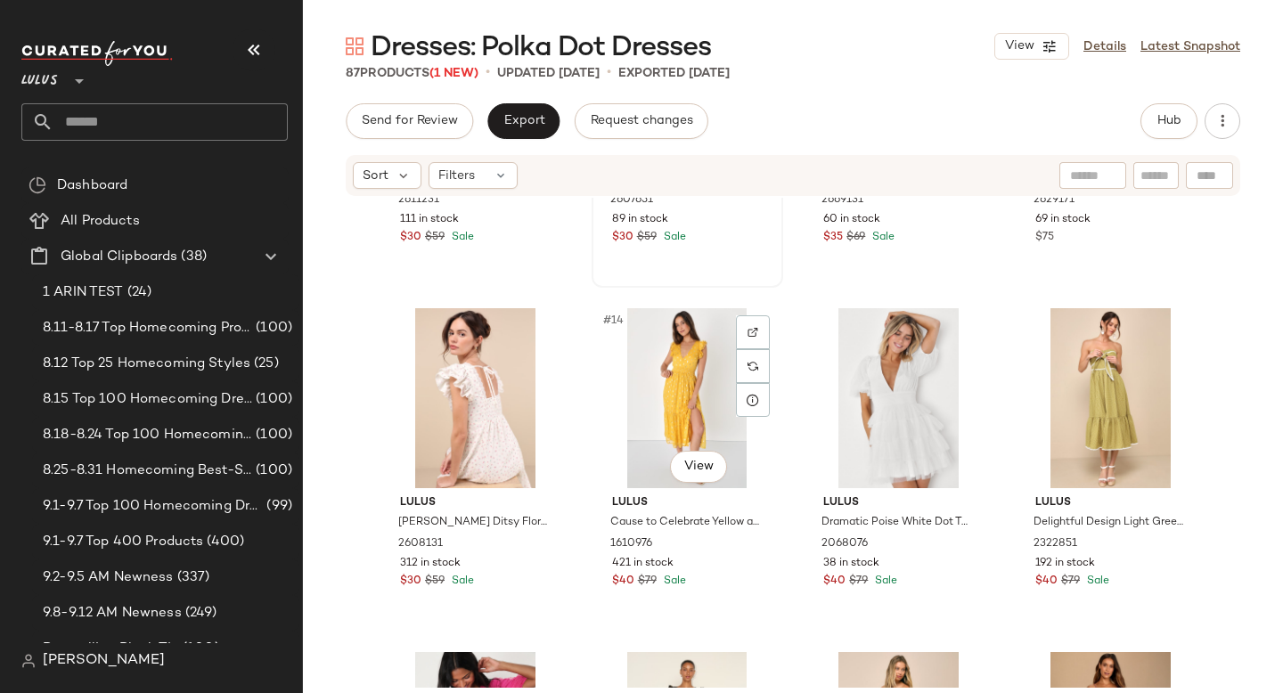
scroll to position [946, 0]
click at [962, 330] on img at bounding box center [963, 331] width 11 height 11
click at [860, 361] on div "#15 View" at bounding box center [898, 397] width 179 height 180
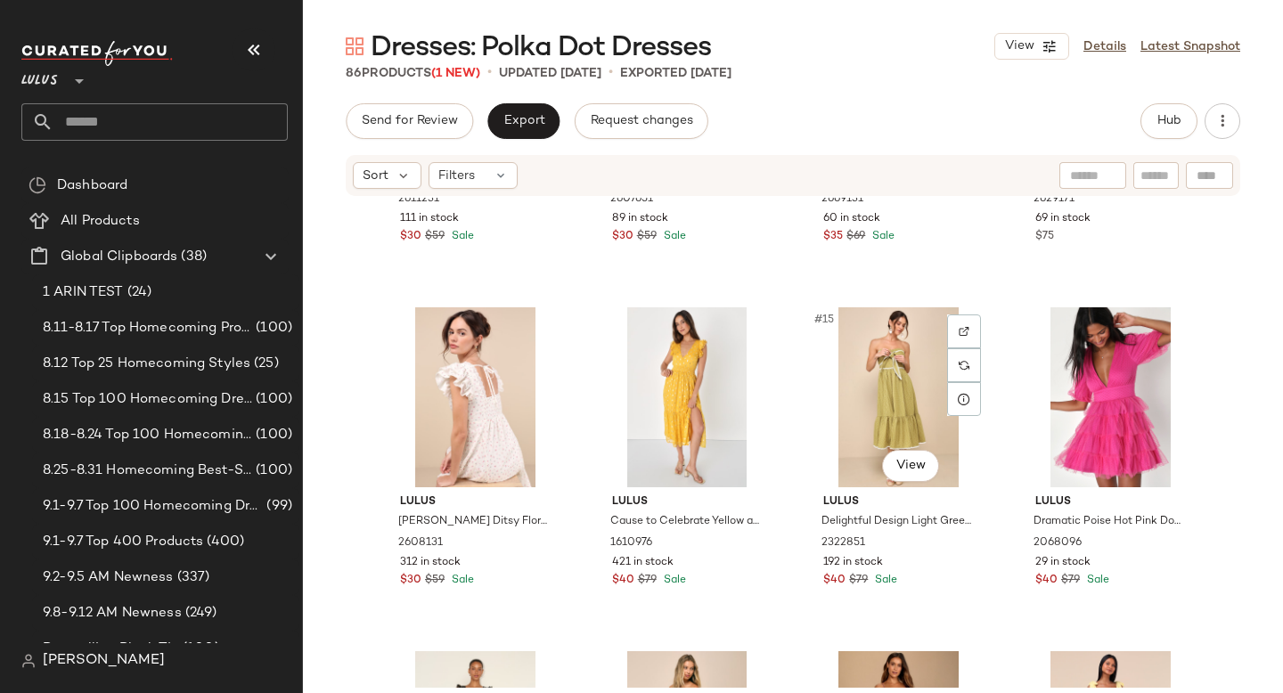
click at [860, 361] on div "#15 View" at bounding box center [898, 397] width 179 height 180
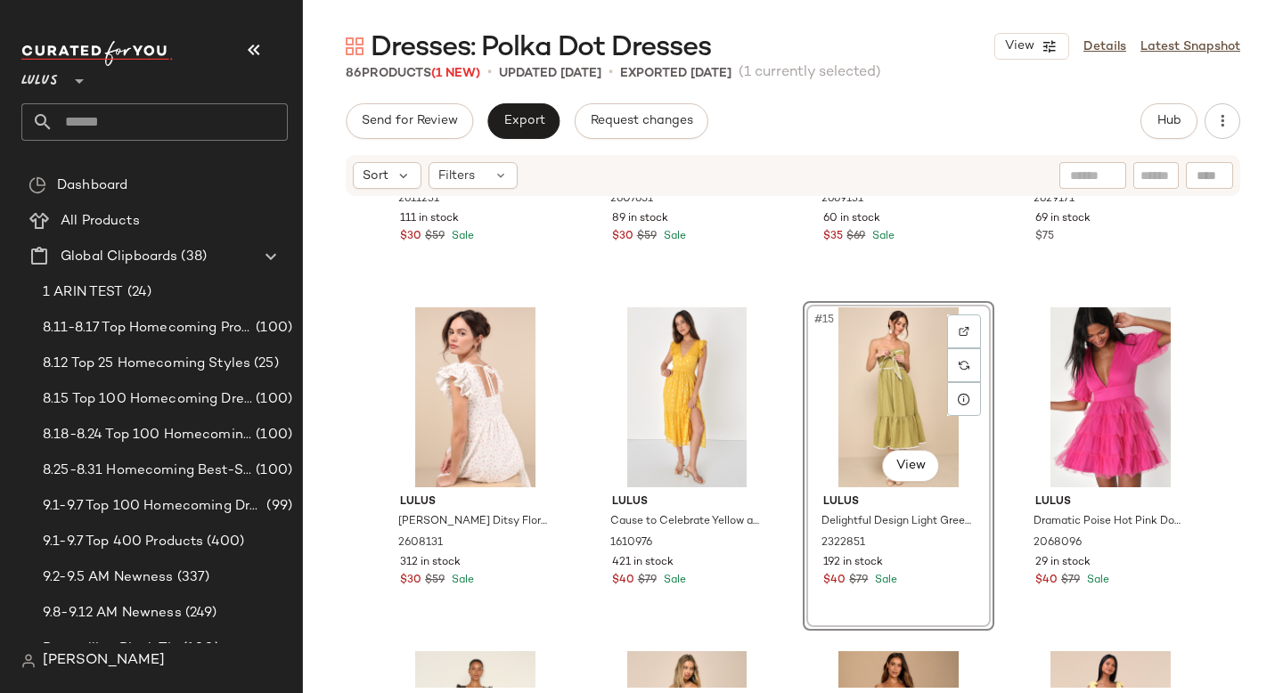
click at [860, 361] on div "#15 View" at bounding box center [898, 397] width 179 height 180
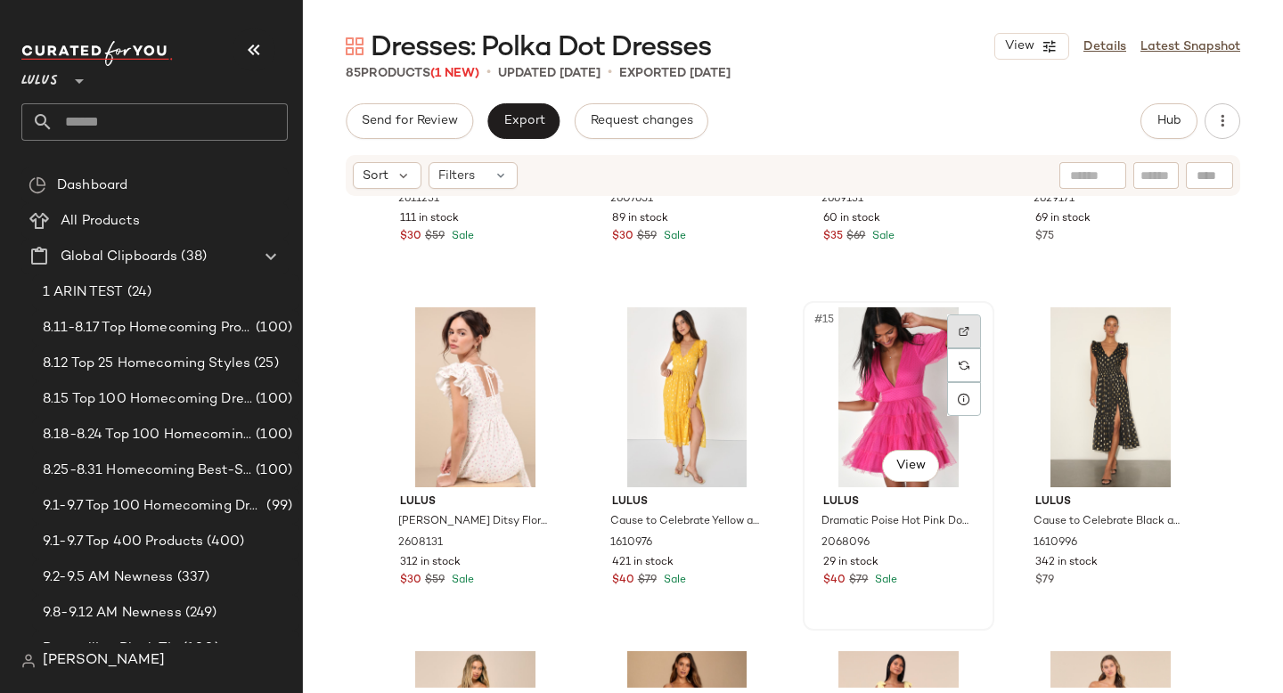
click at [949, 329] on div at bounding box center [964, 331] width 34 height 34
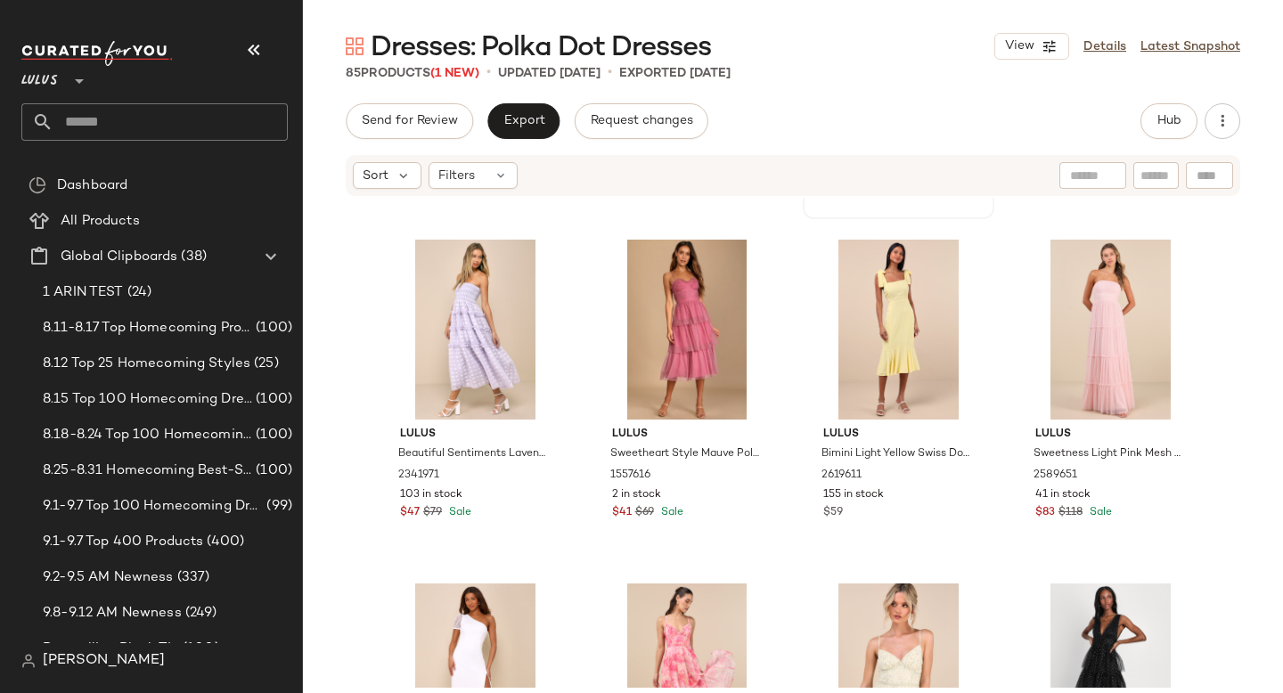
scroll to position [1362, 0]
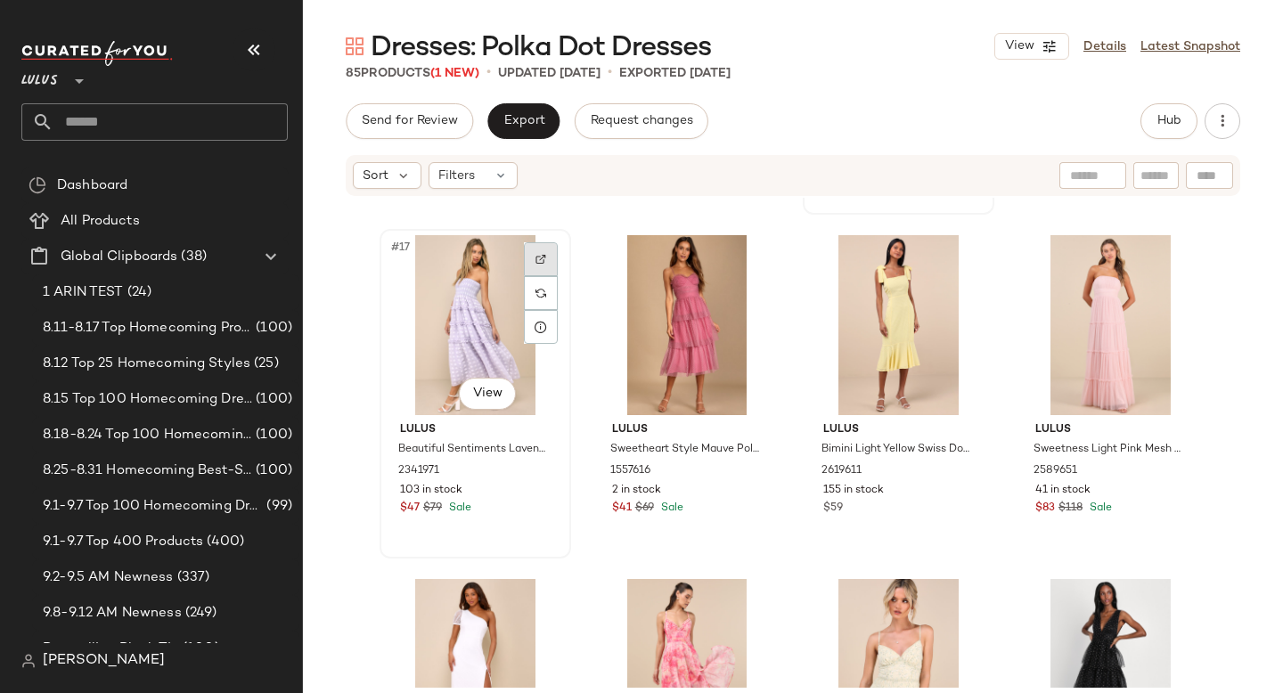
click at [531, 265] on div at bounding box center [541, 259] width 34 height 34
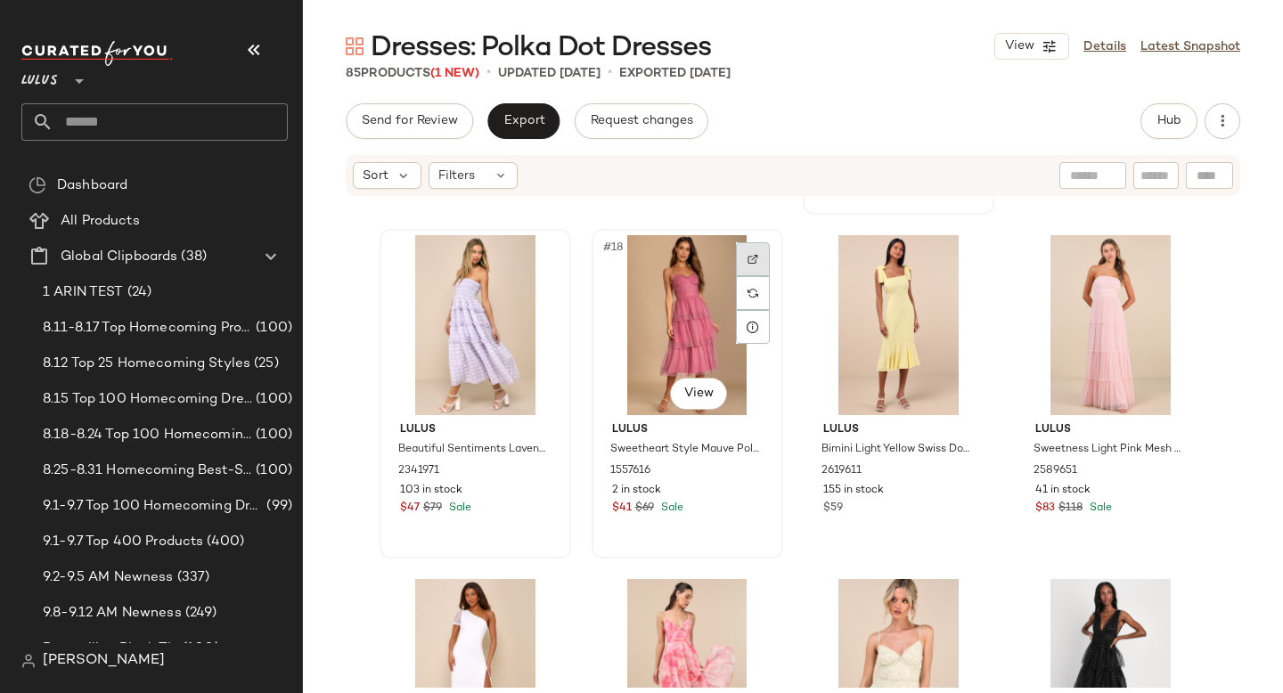
click at [743, 267] on div at bounding box center [753, 259] width 34 height 34
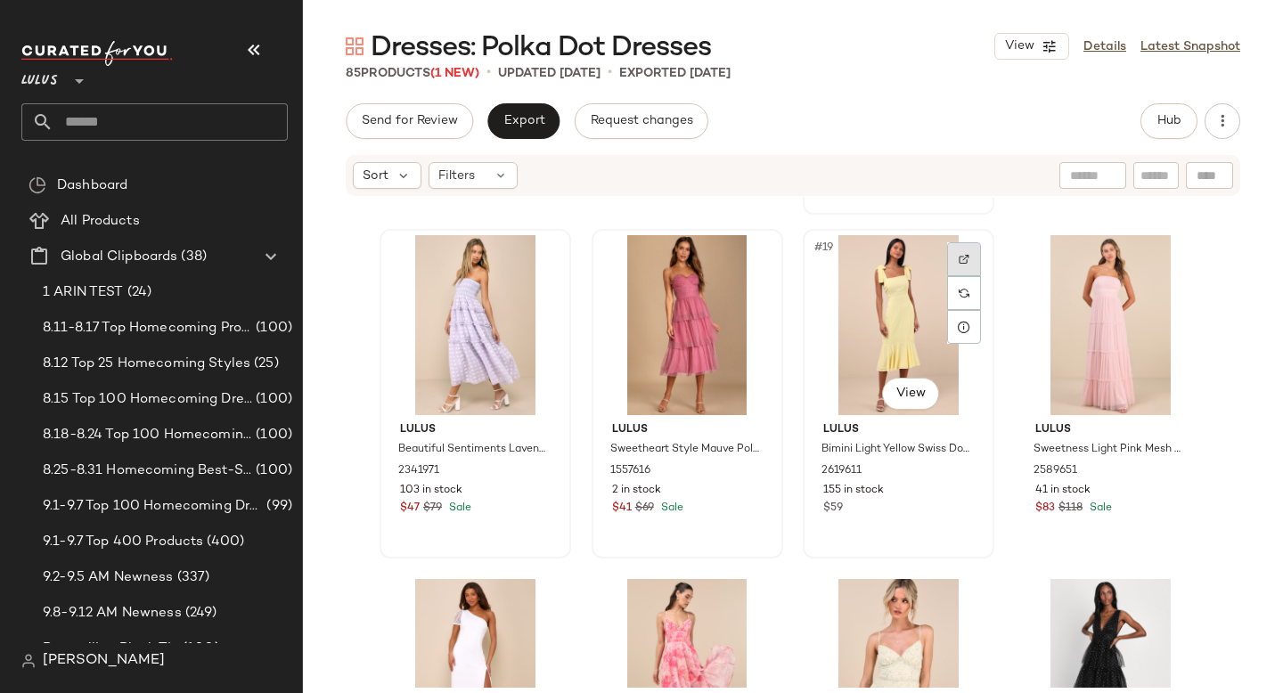
click at [967, 257] on div at bounding box center [964, 259] width 34 height 34
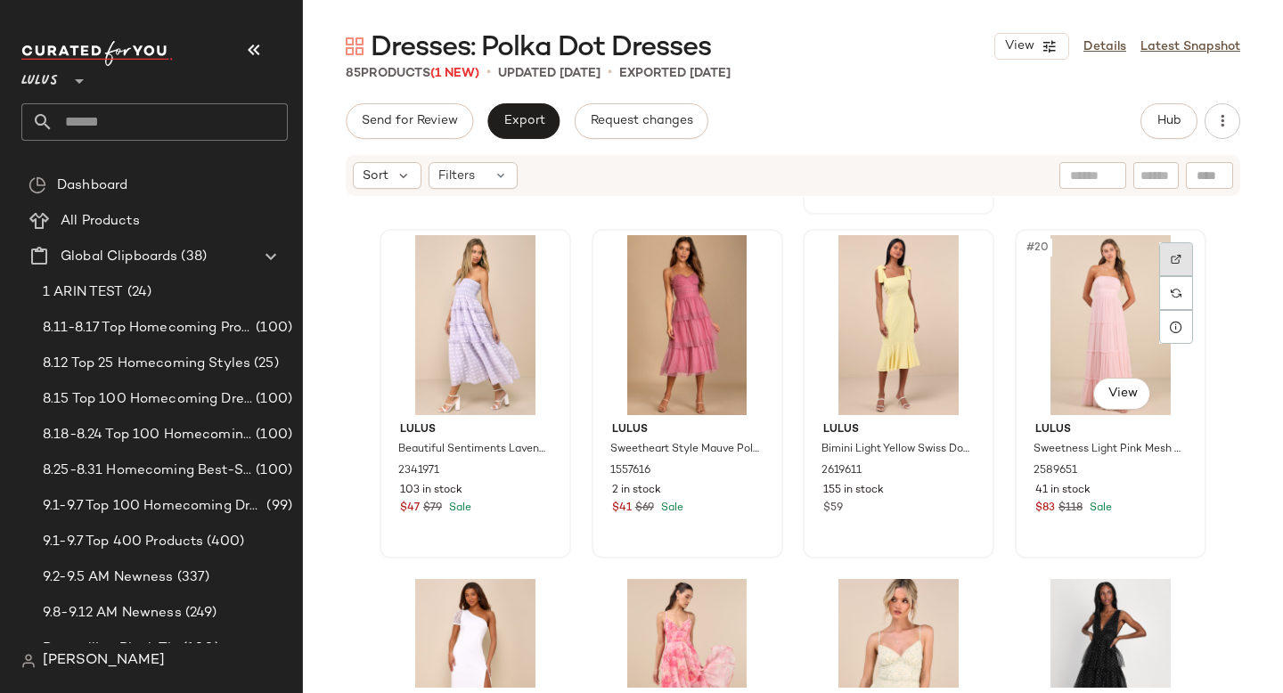
click at [1160, 257] on div at bounding box center [1176, 259] width 34 height 34
click at [1104, 338] on div "#20 View" at bounding box center [1110, 325] width 179 height 180
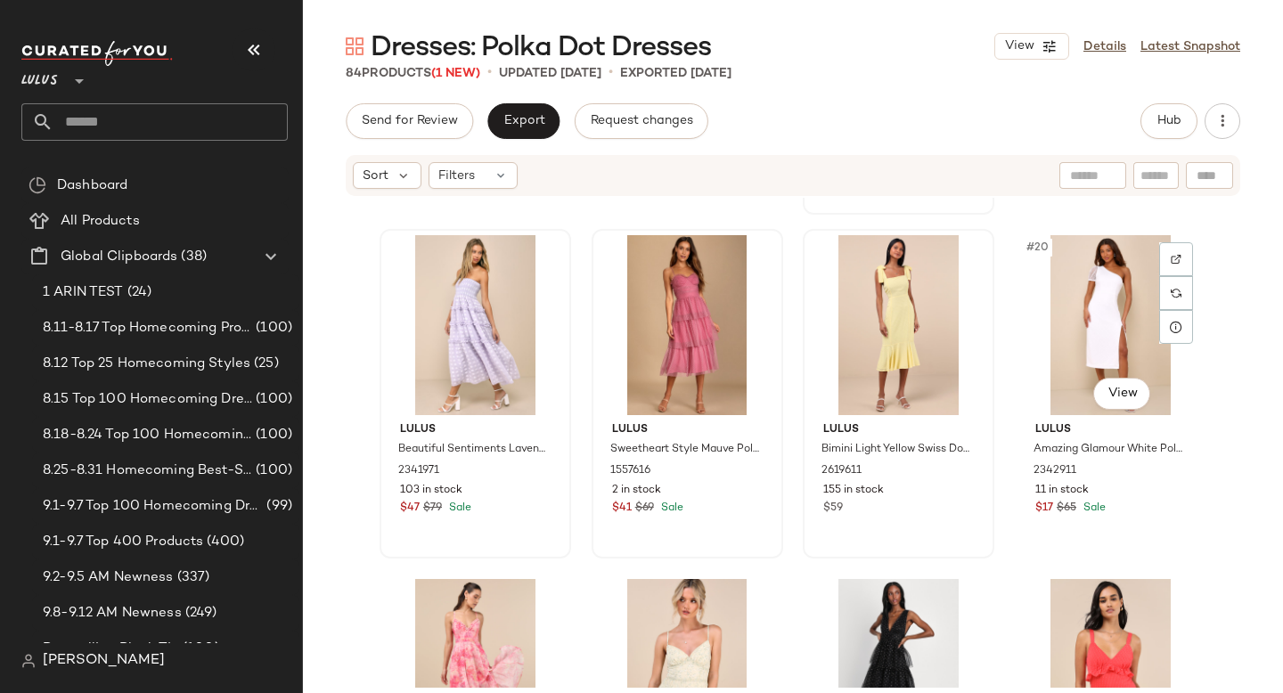
scroll to position [1382, 0]
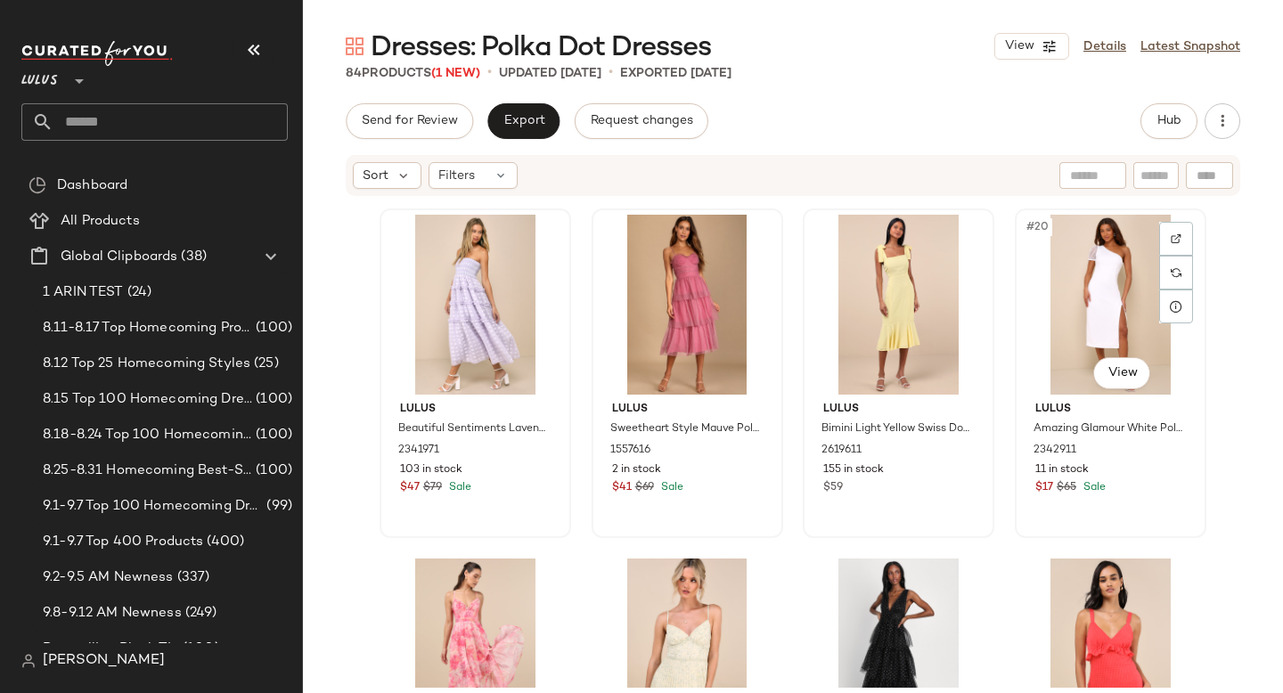
click at [1096, 306] on div "#20 View" at bounding box center [1110, 305] width 179 height 180
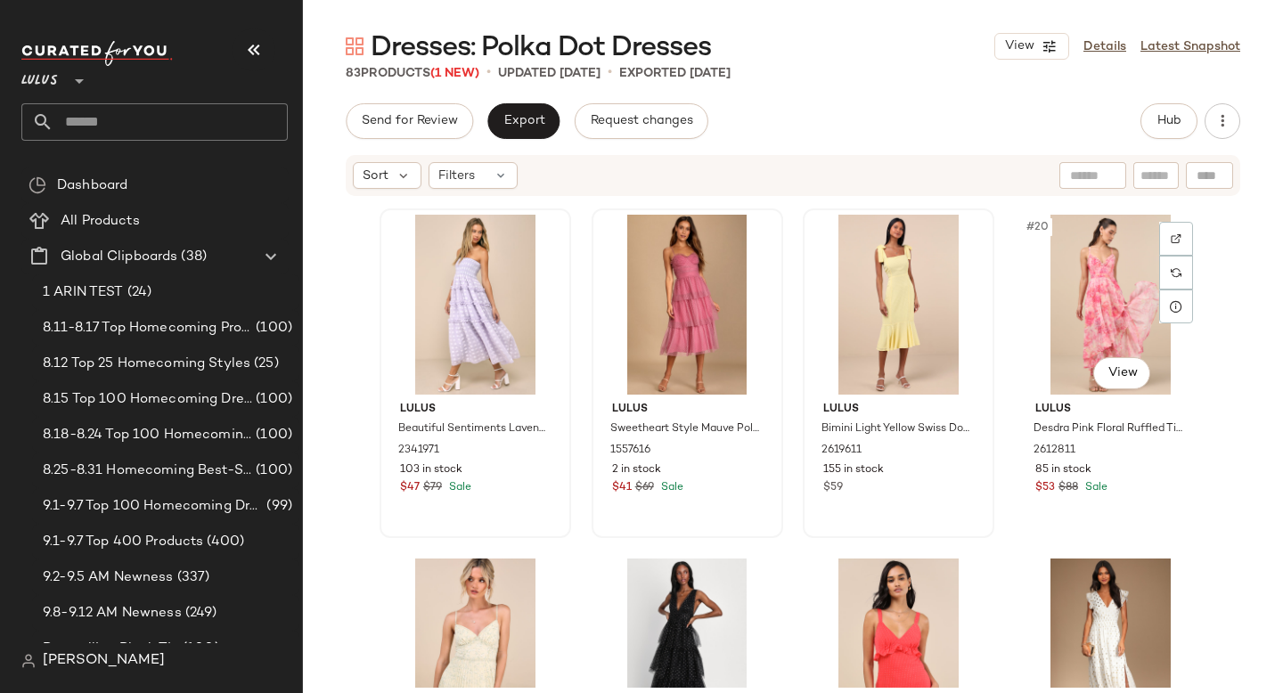
scroll to position [1392, 0]
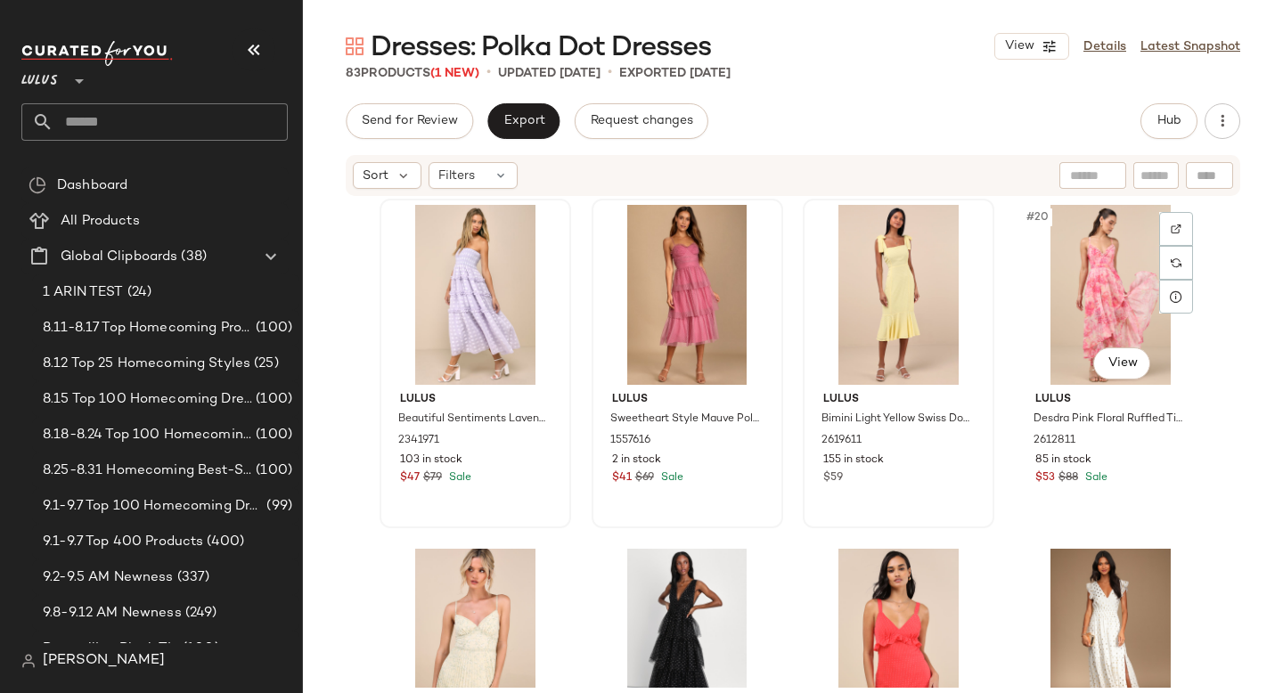
click at [1096, 306] on div "#20 View" at bounding box center [1110, 295] width 179 height 180
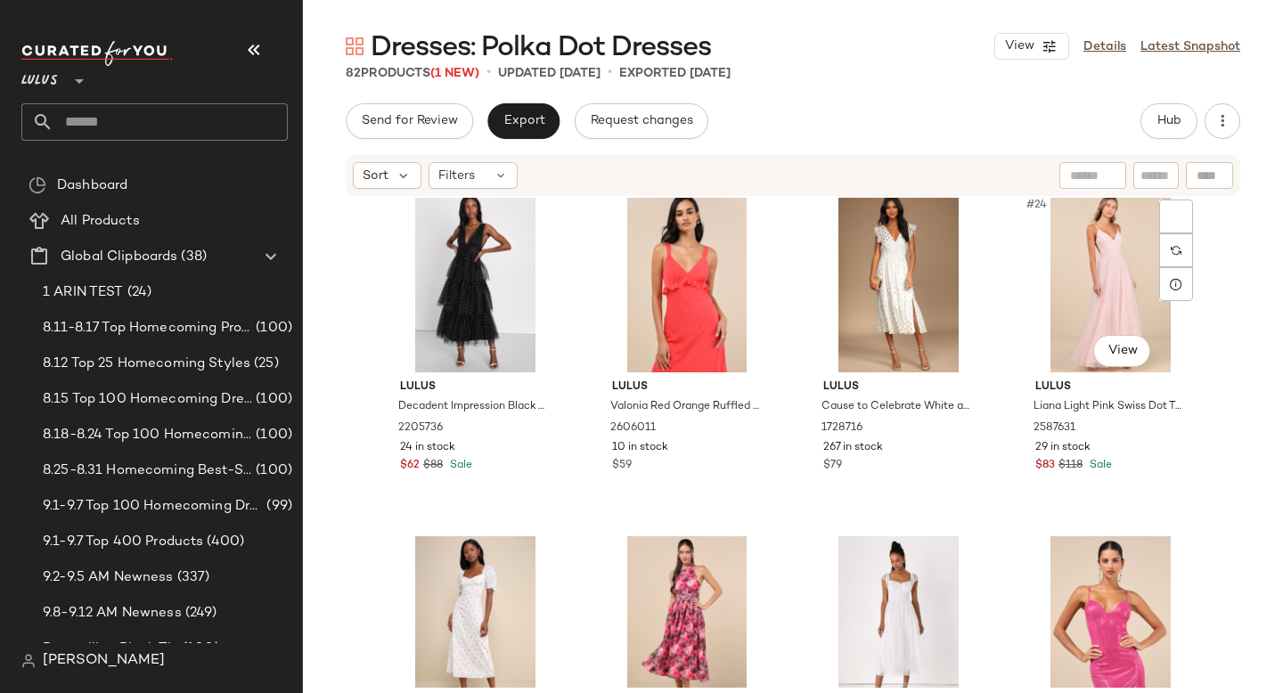
scroll to position [1739, 0]
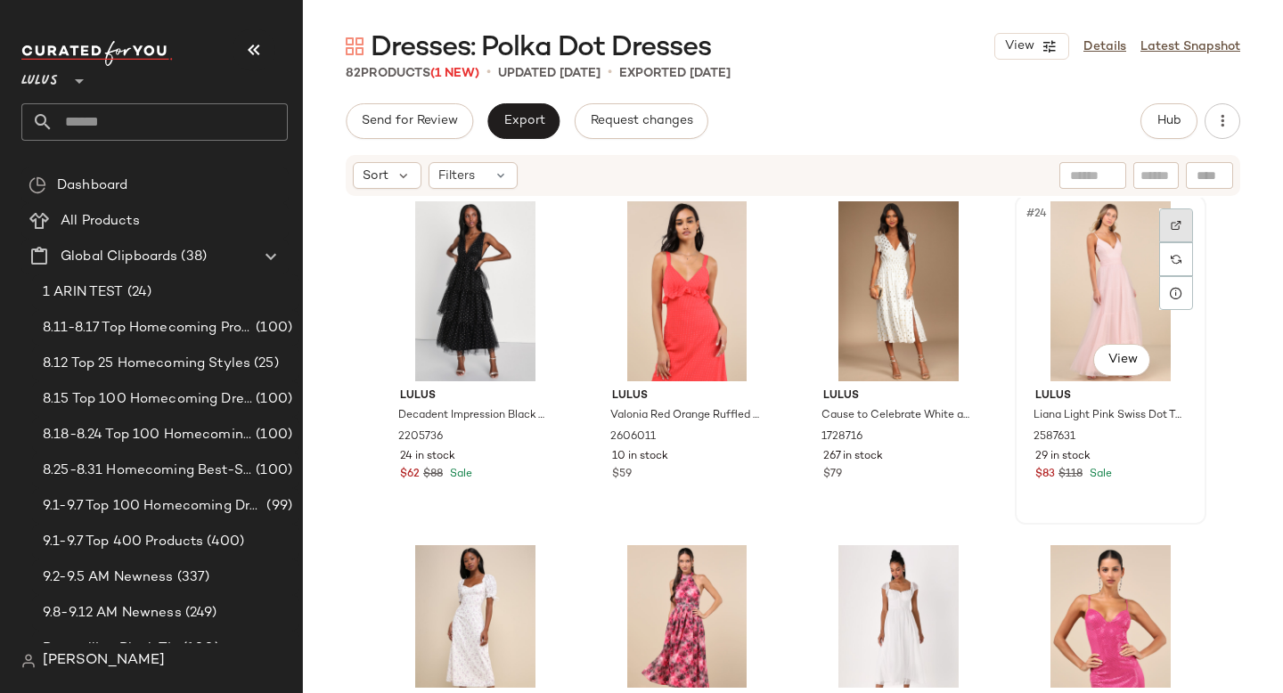
click at [1178, 227] on div at bounding box center [1176, 225] width 34 height 34
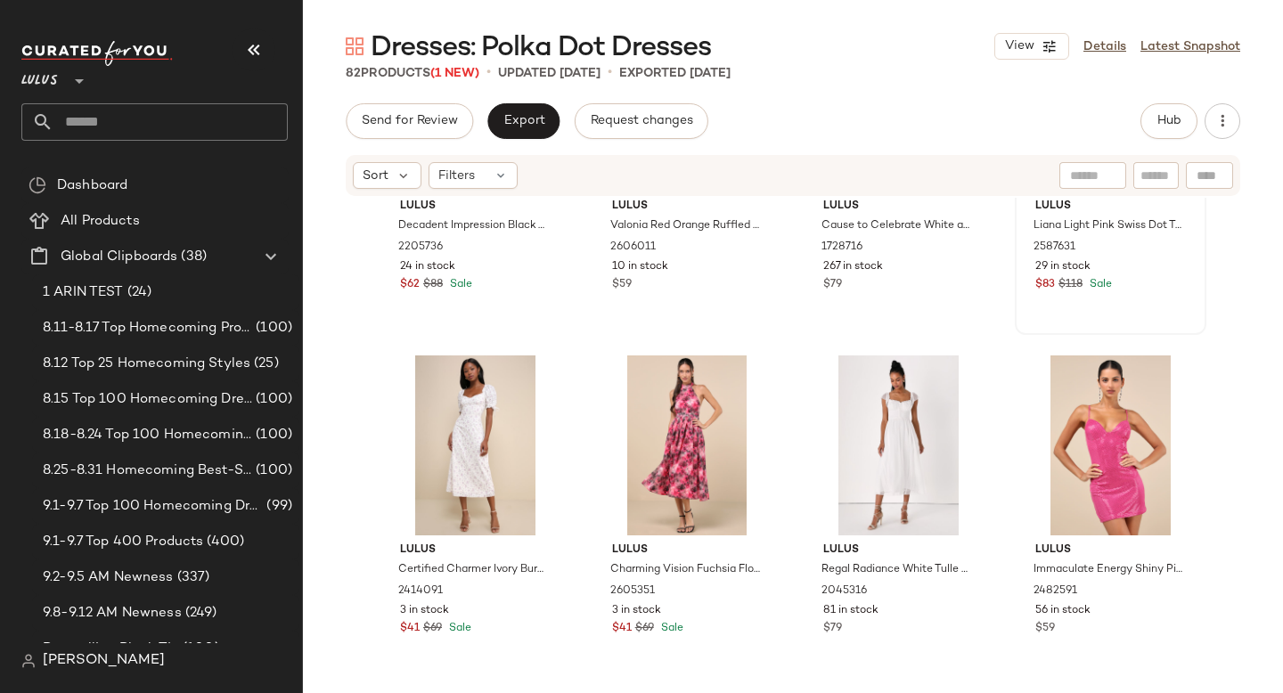
scroll to position [1928, 0]
click at [667, 416] on div "#26 View" at bounding box center [687, 446] width 179 height 180
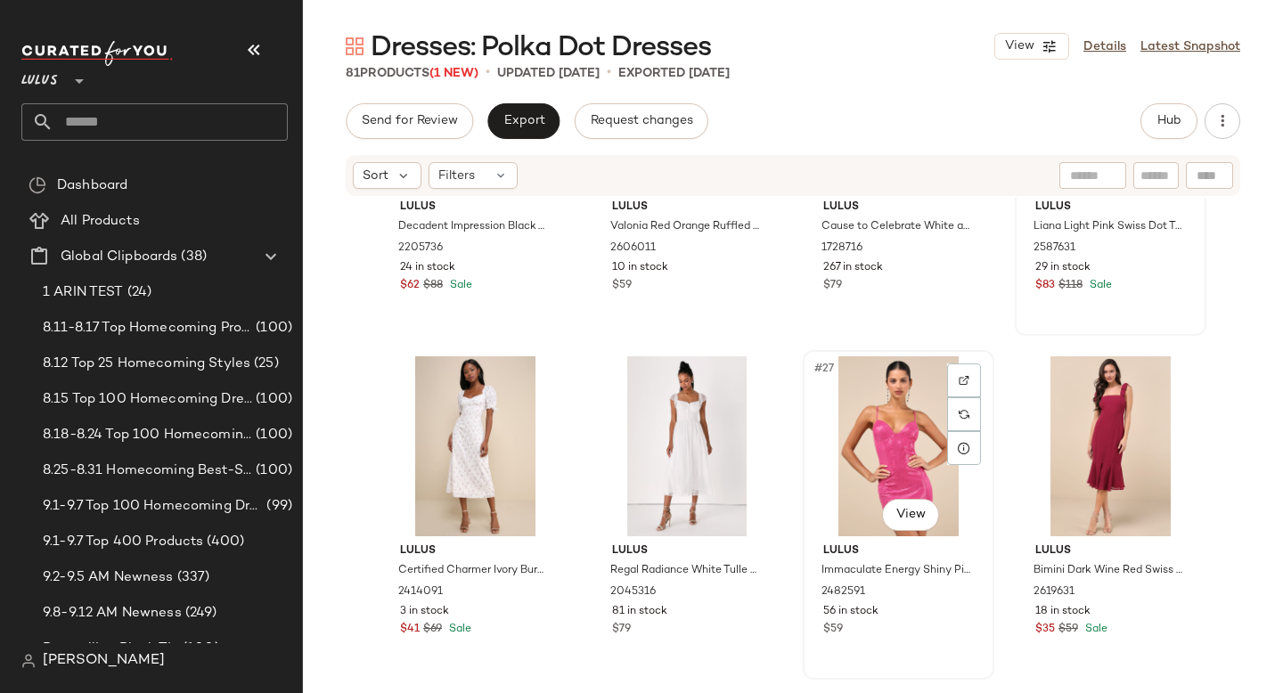
click at [849, 420] on div "#27 View" at bounding box center [898, 446] width 179 height 180
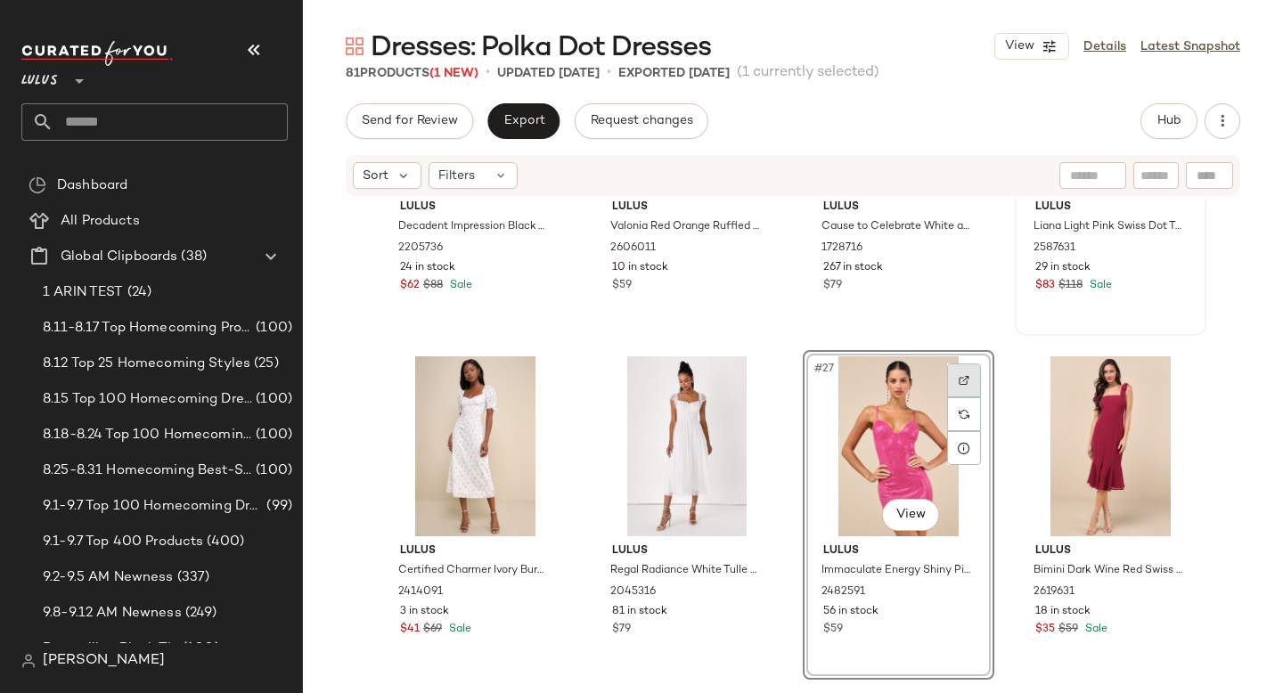
click at [958, 368] on div at bounding box center [964, 380] width 34 height 34
click at [676, 427] on div "#26 View" at bounding box center [687, 446] width 179 height 180
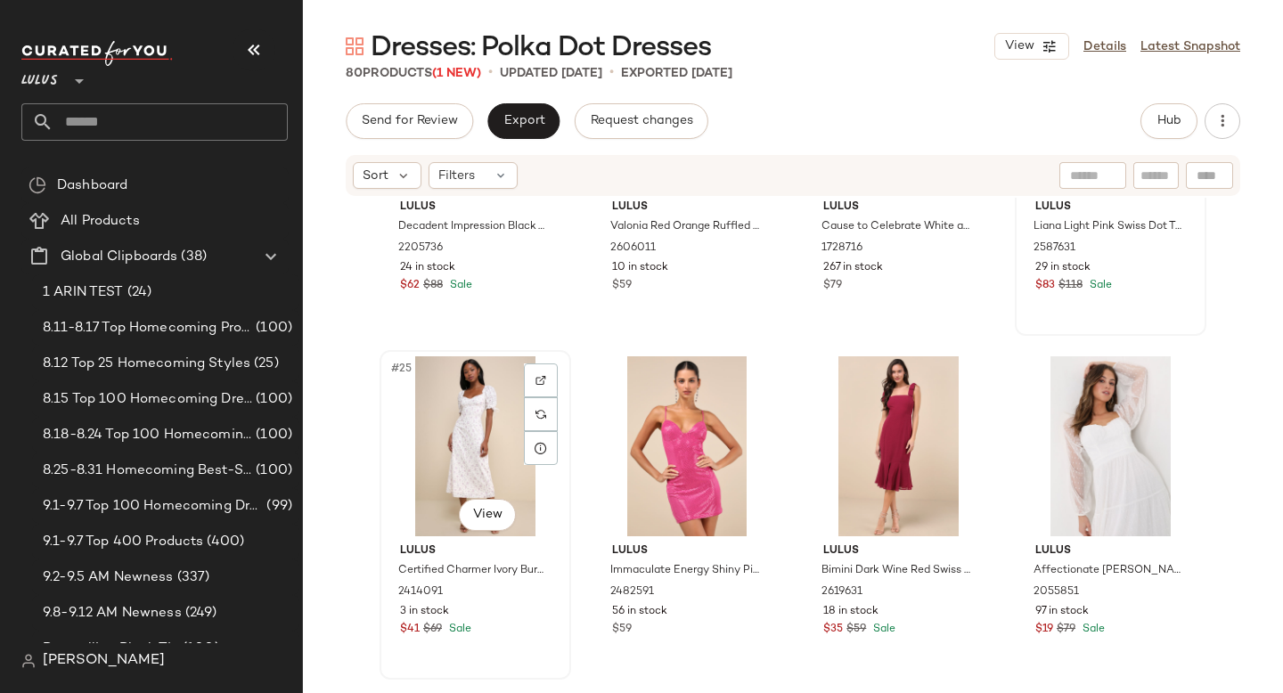
click at [481, 434] on div "#25 View" at bounding box center [475, 446] width 179 height 180
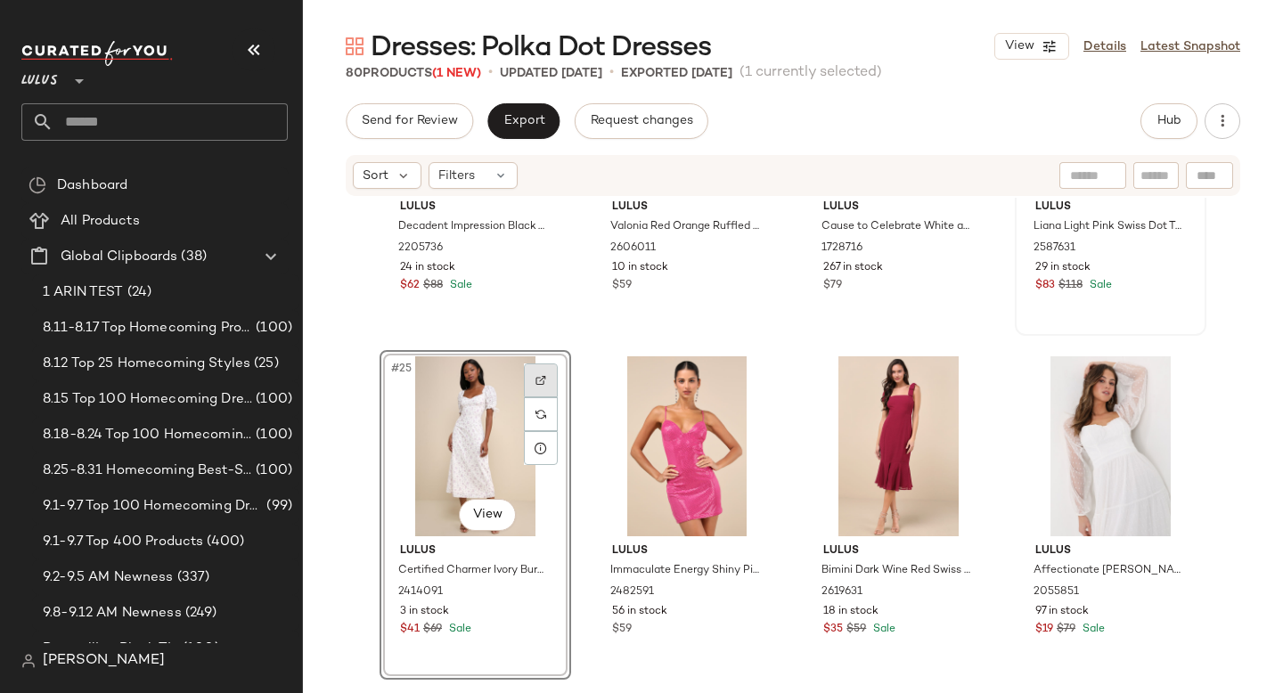
click at [542, 391] on div at bounding box center [541, 380] width 34 height 34
click at [478, 401] on div "#25 View" at bounding box center [475, 446] width 179 height 180
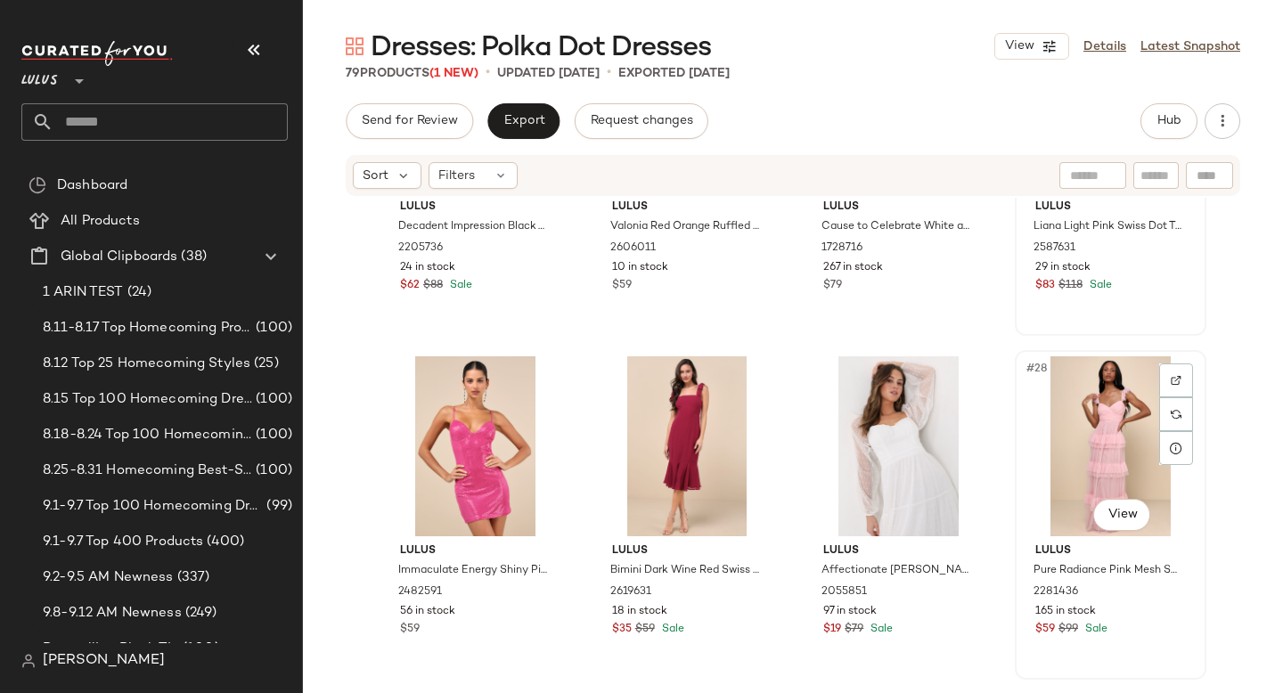
click at [1171, 381] on img at bounding box center [1175, 380] width 11 height 11
click at [1072, 419] on div "#28 View" at bounding box center [1110, 446] width 179 height 180
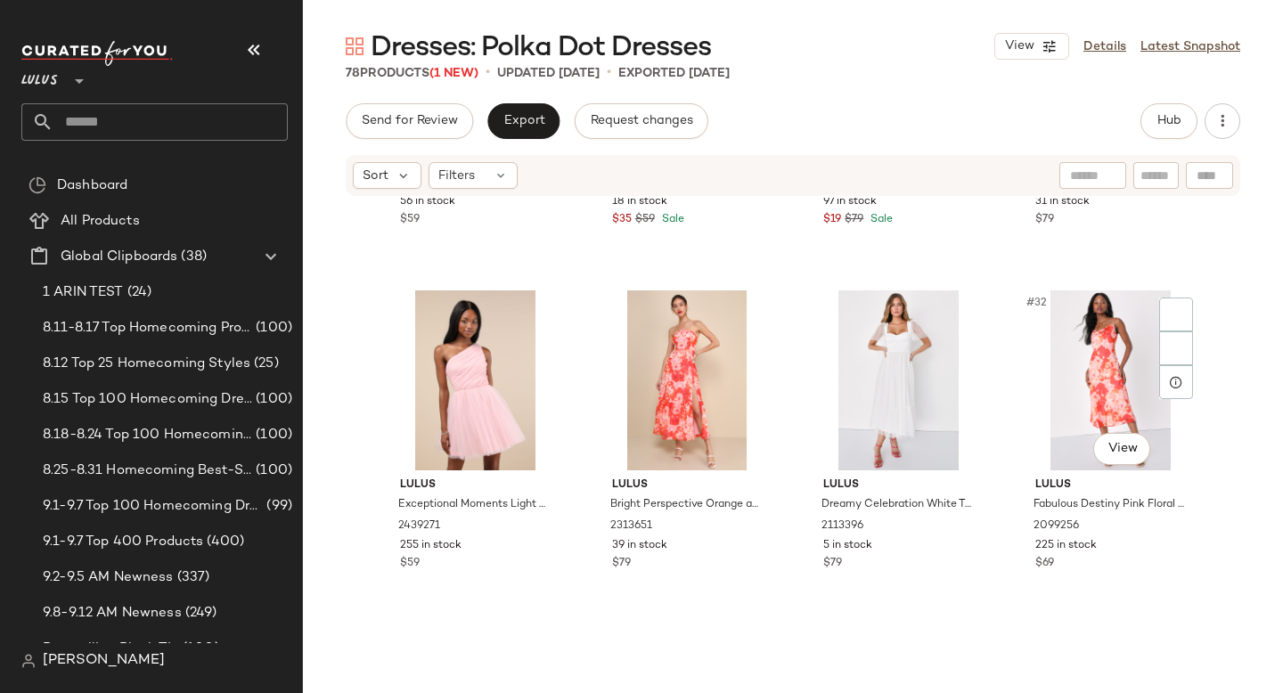
scroll to position [2336, 0]
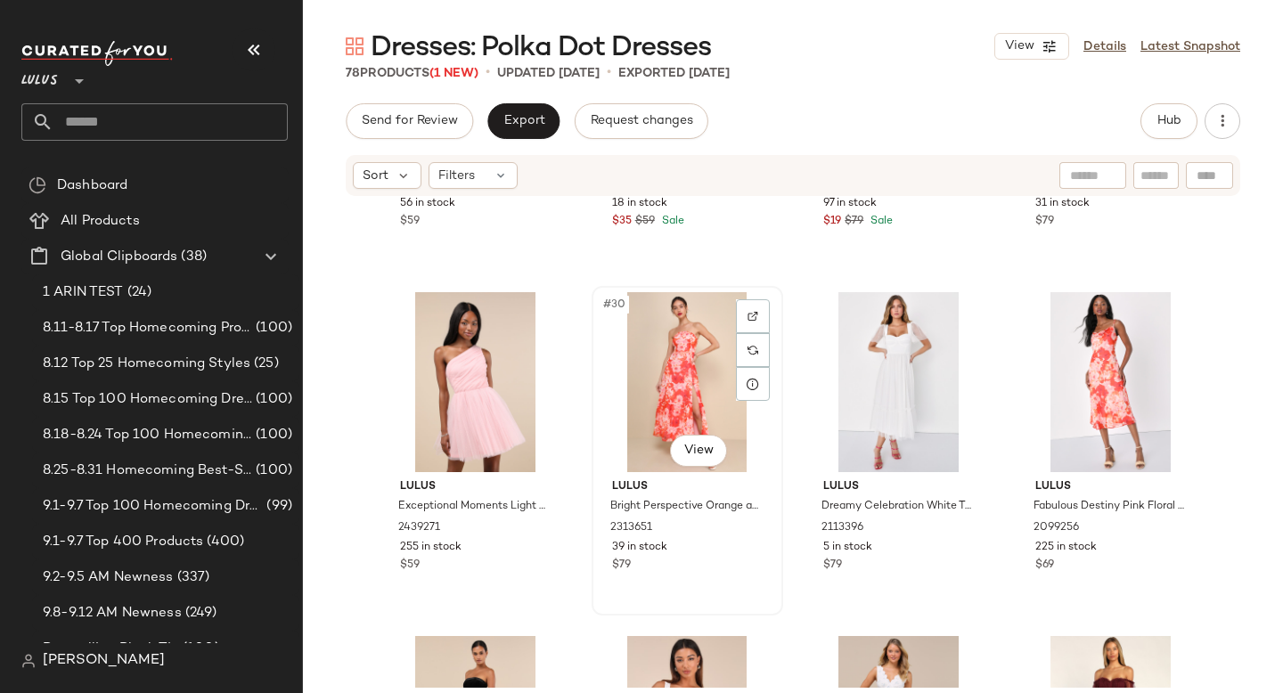
click at [728, 369] on div "#30 View" at bounding box center [687, 382] width 179 height 180
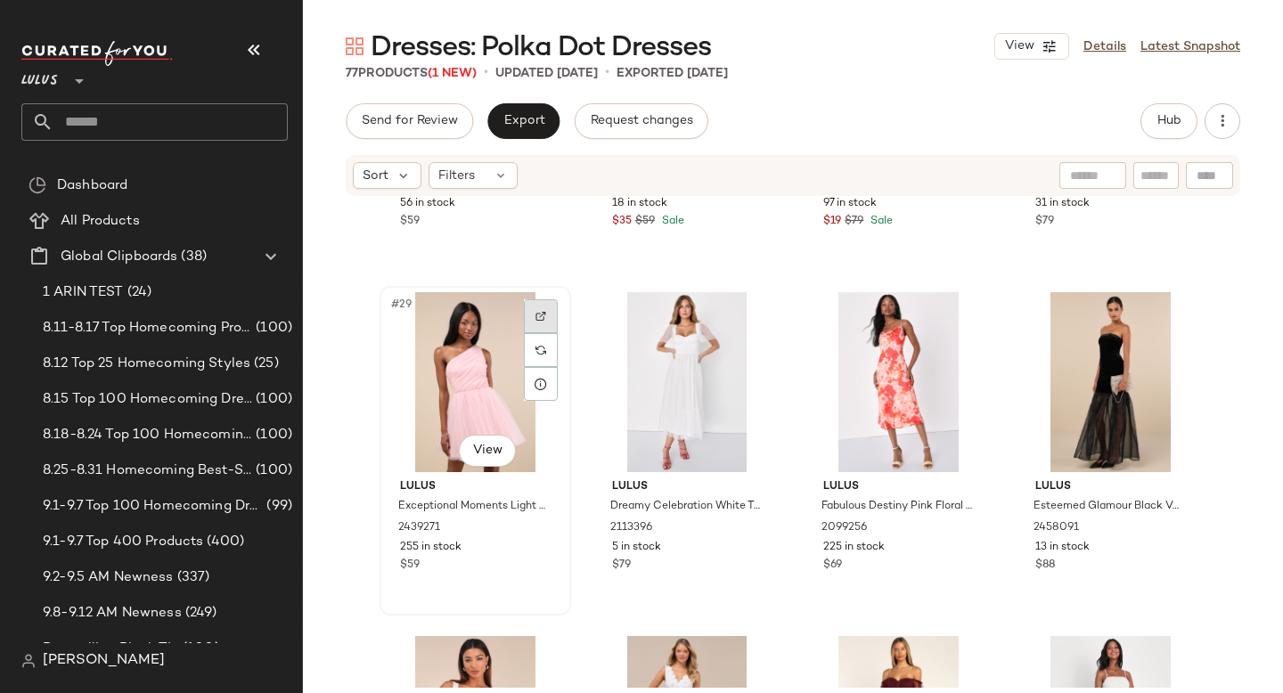
click at [535, 317] on img at bounding box center [540, 316] width 11 height 11
click at [466, 378] on div "#29 View" at bounding box center [475, 382] width 179 height 180
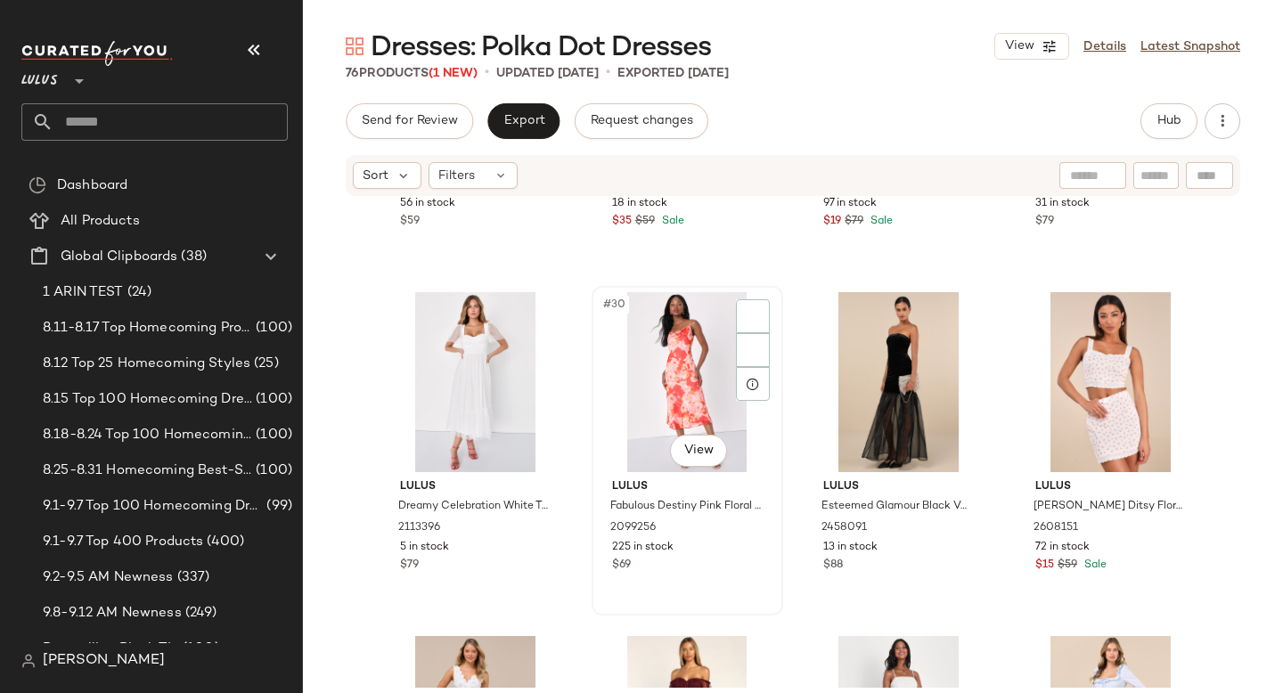
click at [649, 343] on div "#30 View" at bounding box center [687, 382] width 179 height 180
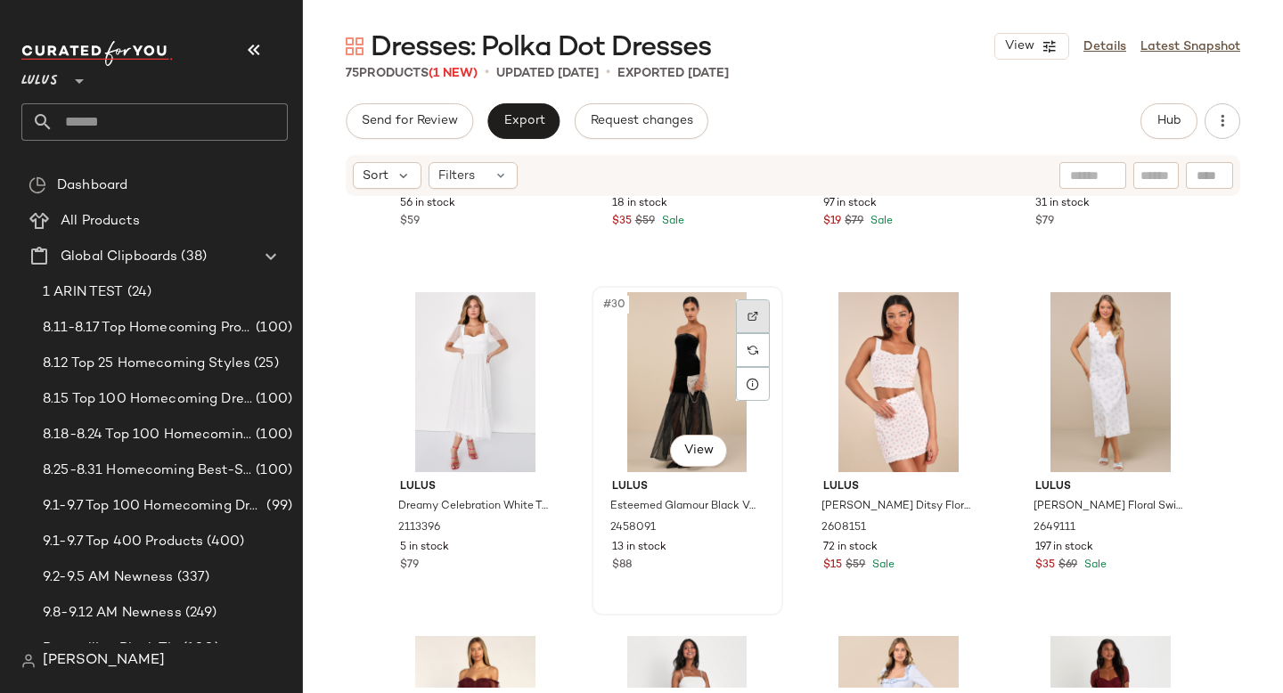
click at [737, 316] on div at bounding box center [753, 316] width 34 height 34
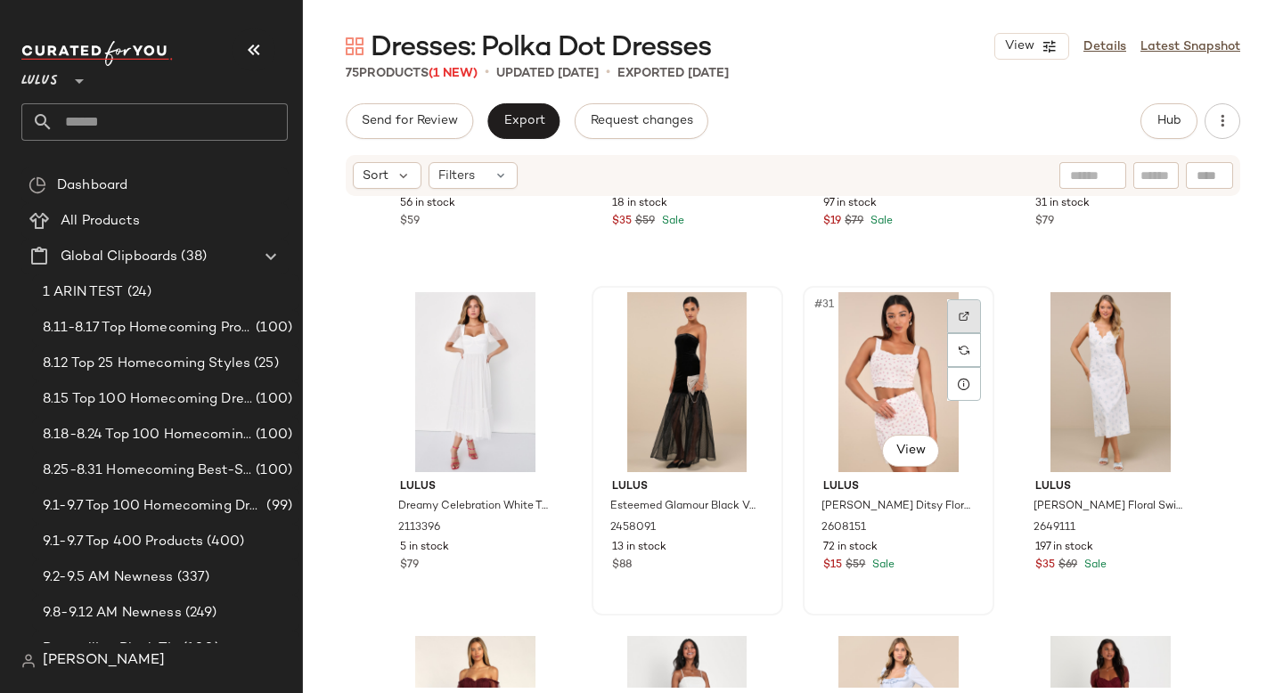
click at [953, 323] on div at bounding box center [964, 316] width 34 height 34
click at [892, 325] on div "#31 View" at bounding box center [898, 382] width 179 height 180
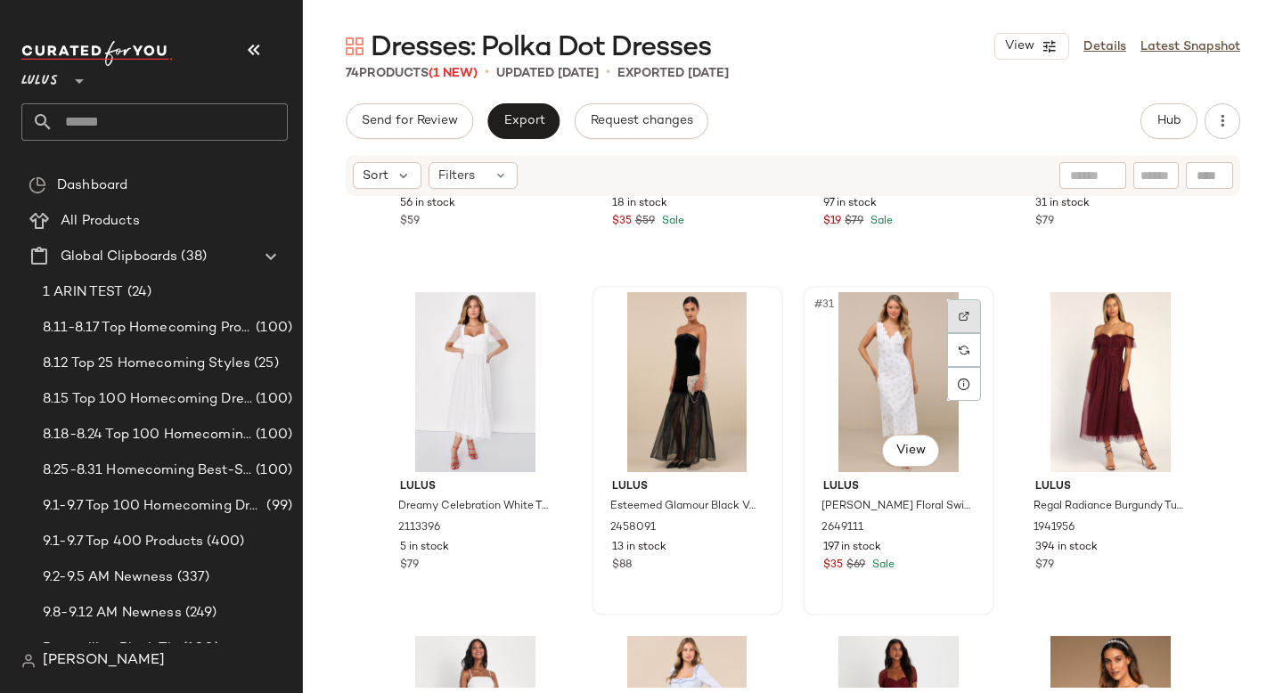
click at [947, 318] on div at bounding box center [964, 316] width 34 height 34
click at [893, 379] on div "#31 View" at bounding box center [898, 382] width 179 height 180
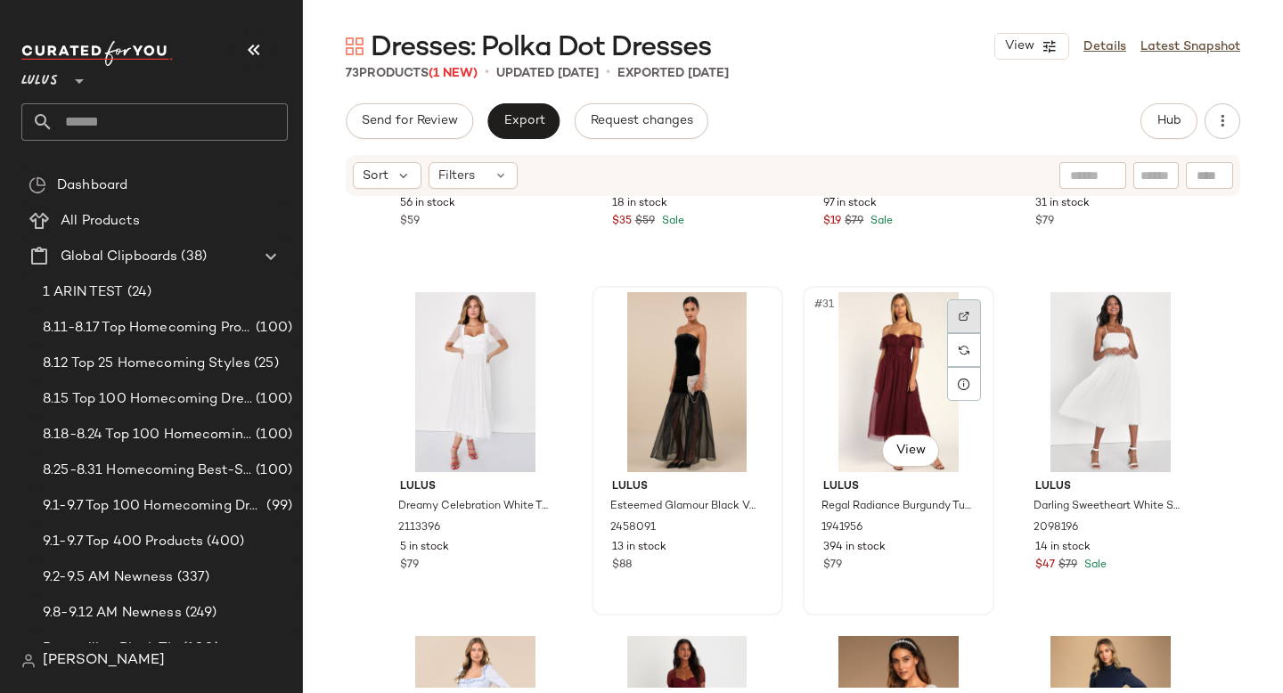
click at [963, 317] on img at bounding box center [963, 316] width 11 height 11
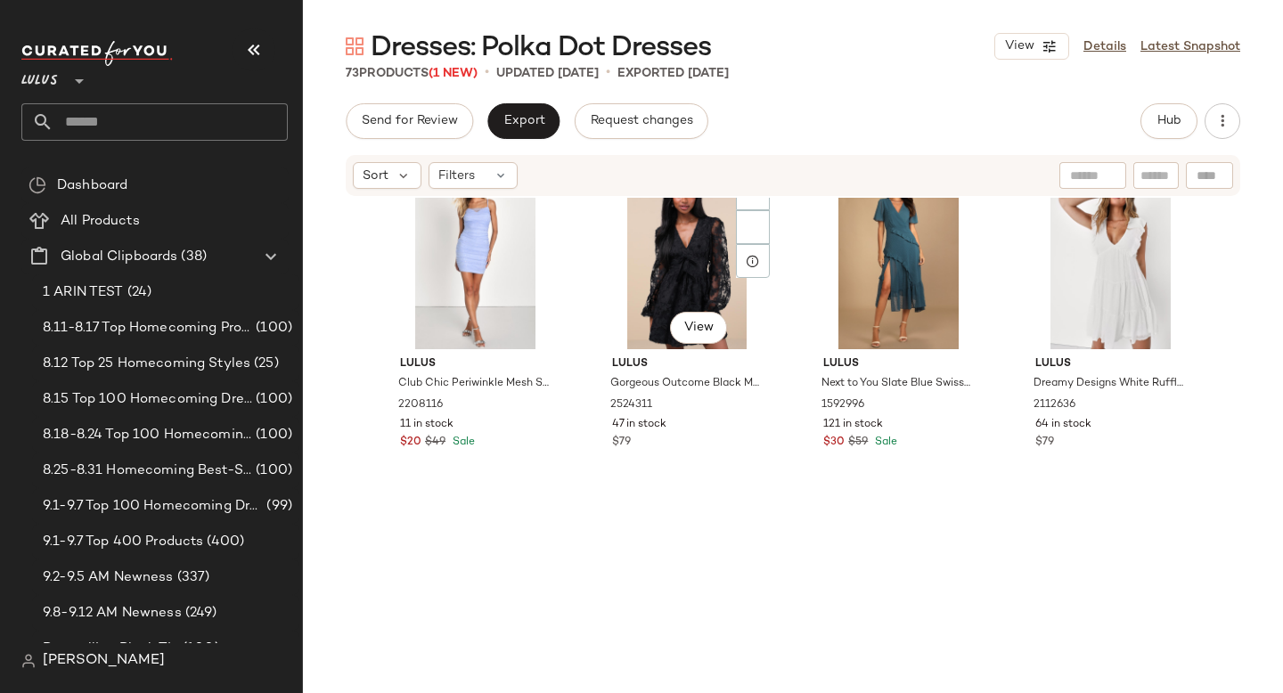
scroll to position [3947, 0]
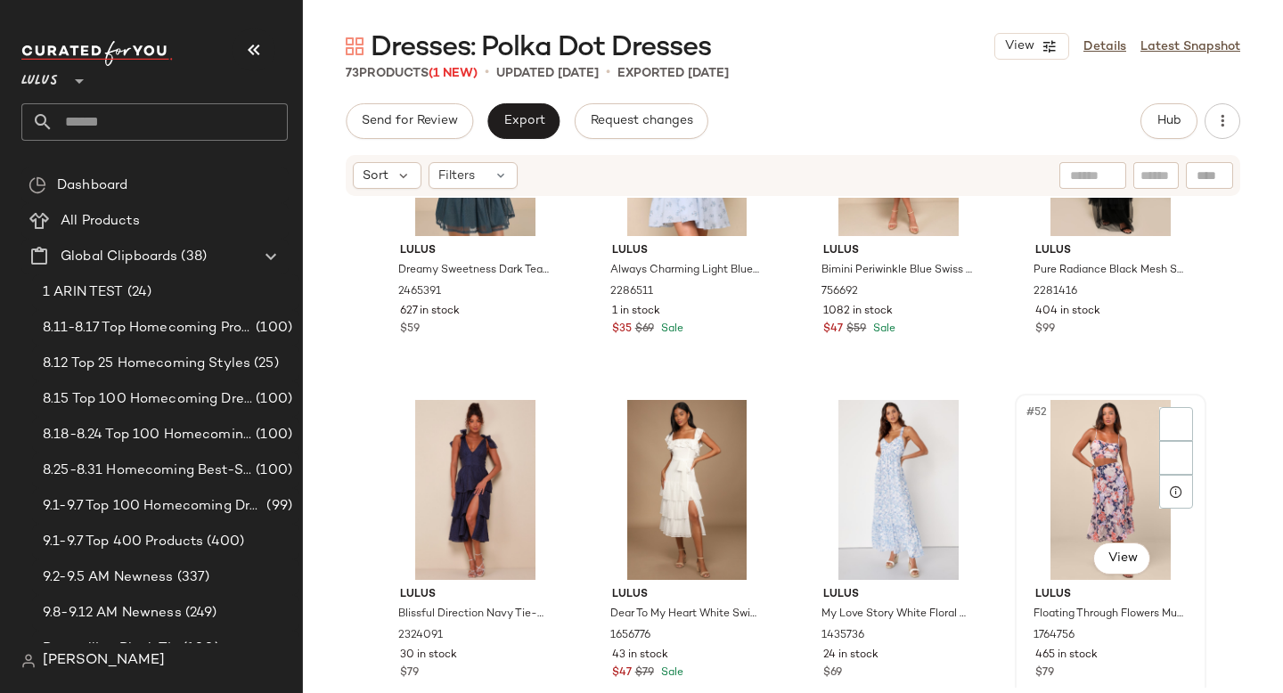
click at [1125, 472] on div "#52 View" at bounding box center [1110, 490] width 179 height 180
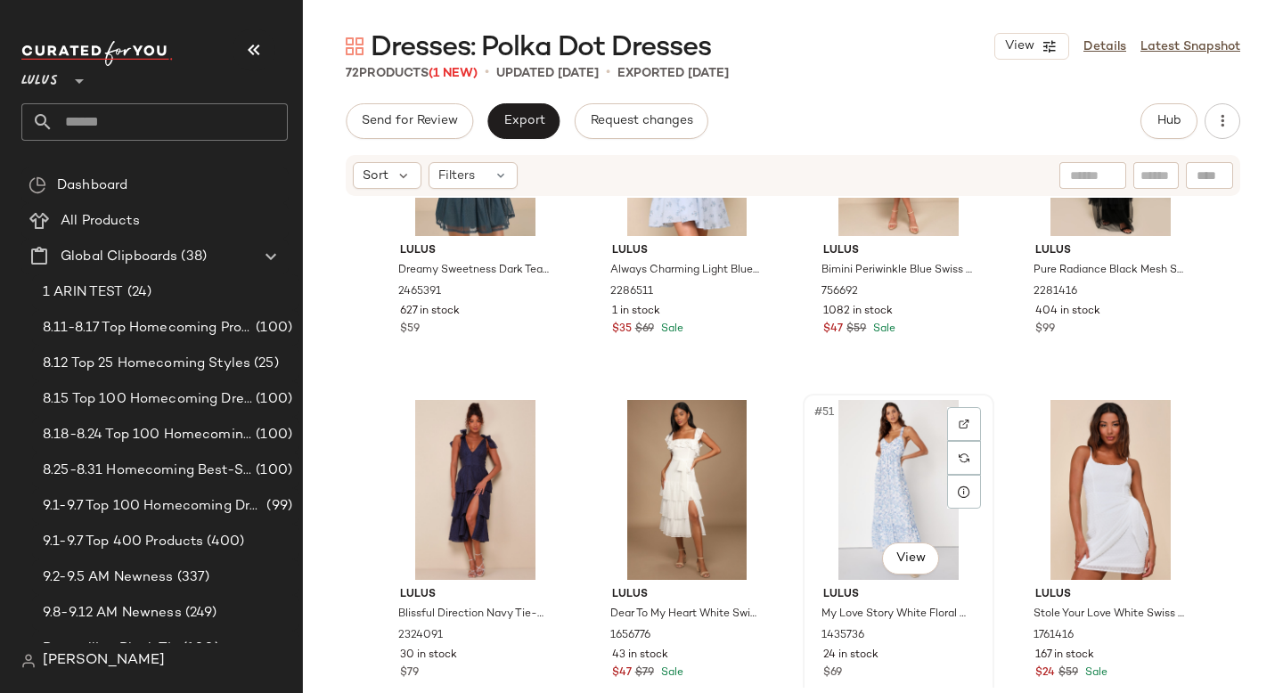
click at [849, 489] on div "#51 View" at bounding box center [898, 490] width 179 height 180
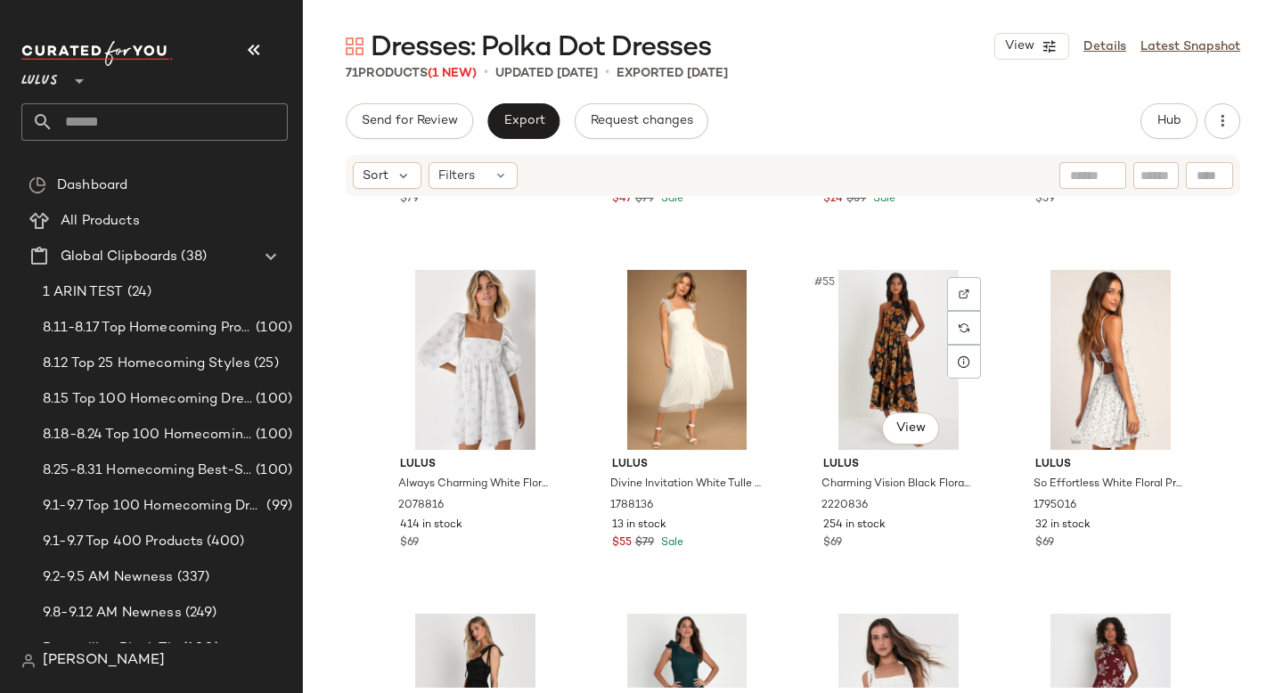
scroll to position [4425, 0]
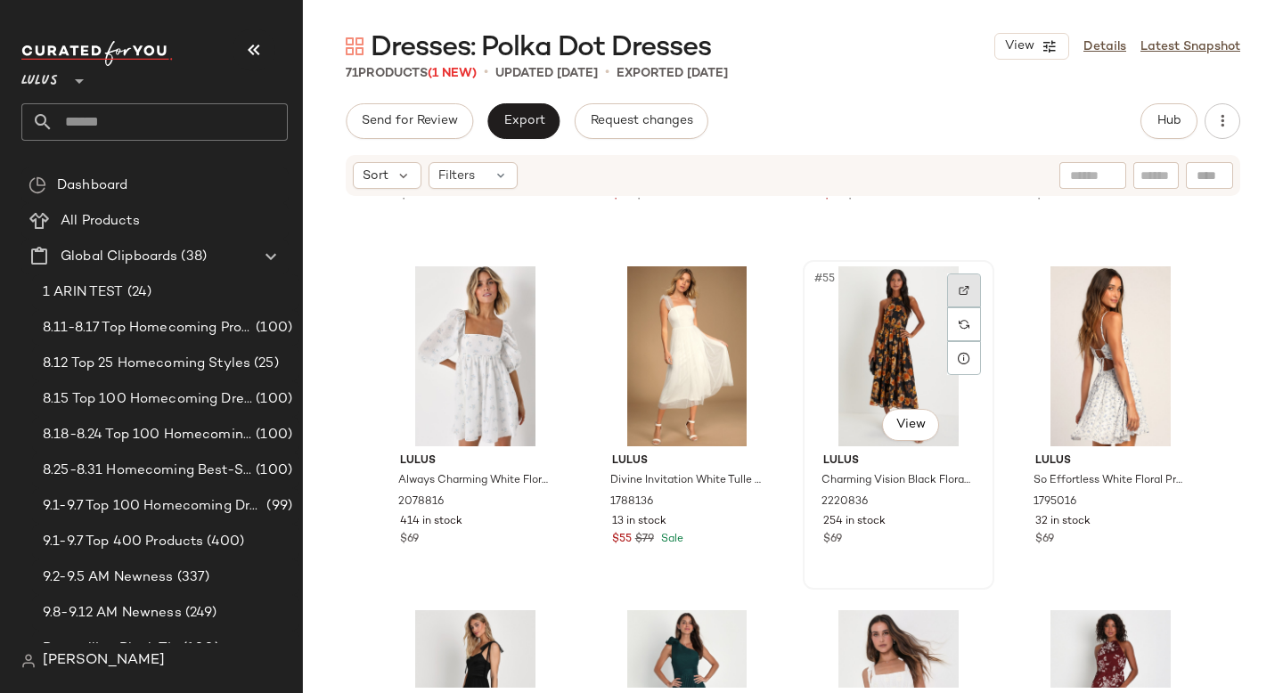
click at [958, 290] on img at bounding box center [963, 290] width 11 height 11
click at [850, 356] on div "#55 View" at bounding box center [898, 356] width 179 height 180
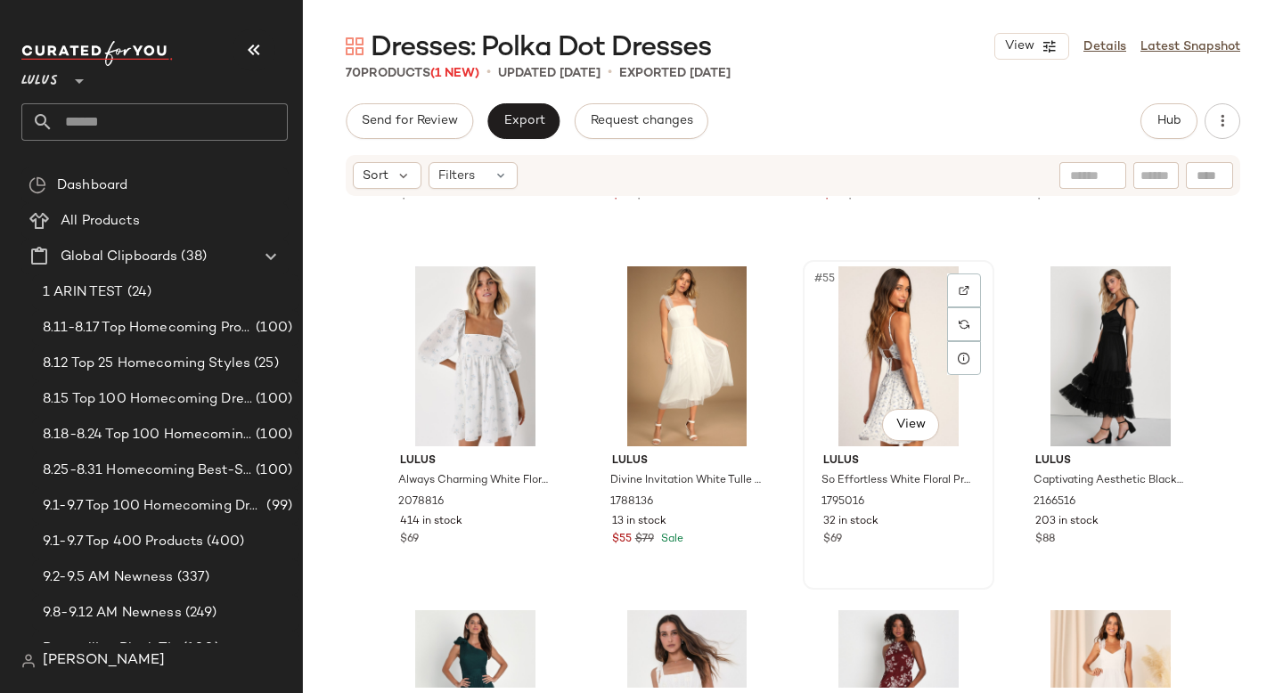
click at [881, 362] on div "#55 View" at bounding box center [898, 356] width 179 height 180
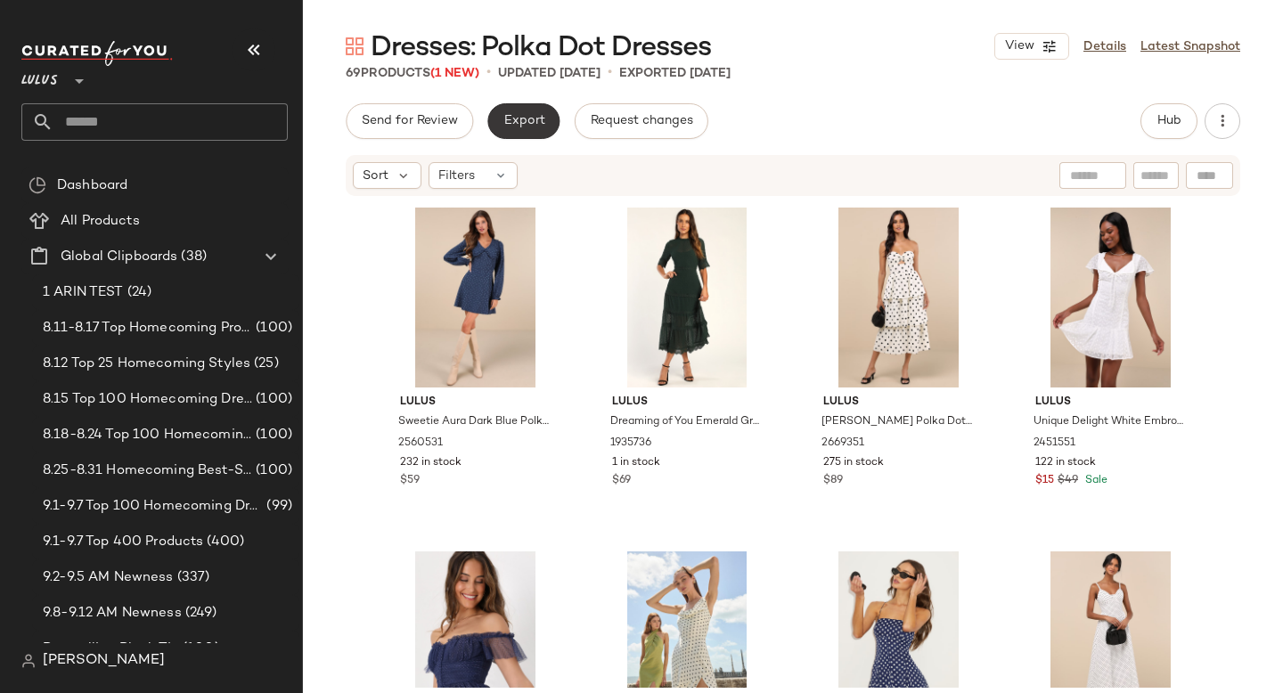
click at [545, 131] on button "Export" at bounding box center [523, 121] width 72 height 36
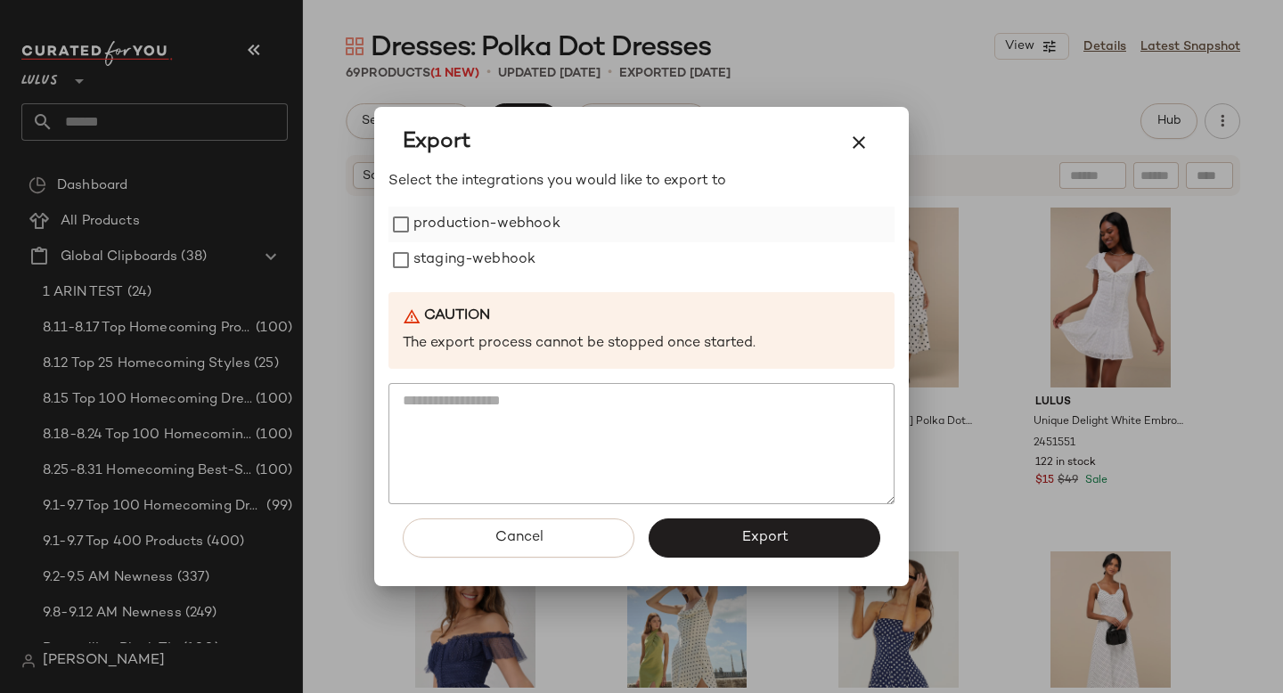
click at [523, 219] on label "production-webhook" at bounding box center [486, 225] width 147 height 36
click at [513, 256] on label "staging-webhook" at bounding box center [474, 260] width 122 height 36
click at [719, 539] on button "Export" at bounding box center [764, 537] width 232 height 39
